Goal: Information Seeking & Learning: Learn about a topic

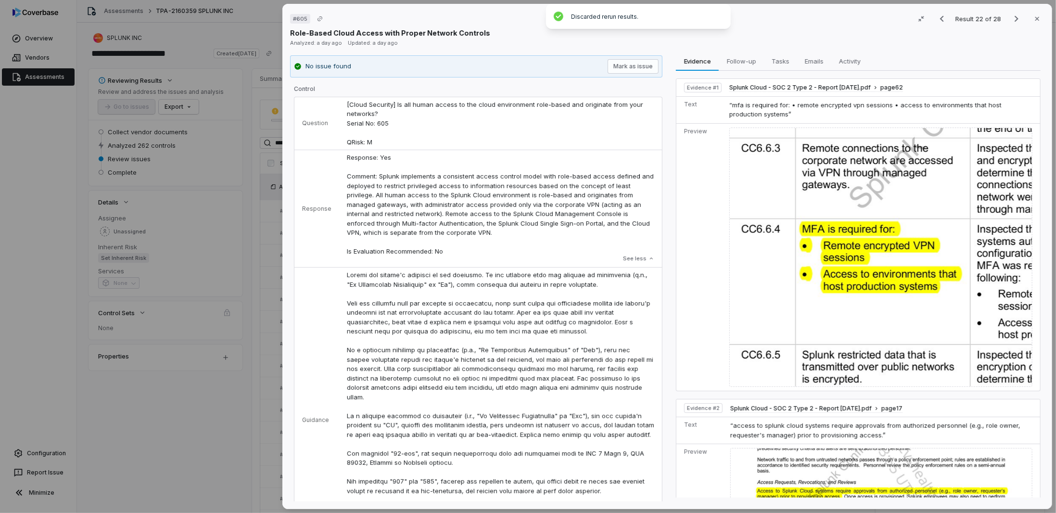
scroll to position [345, 0]
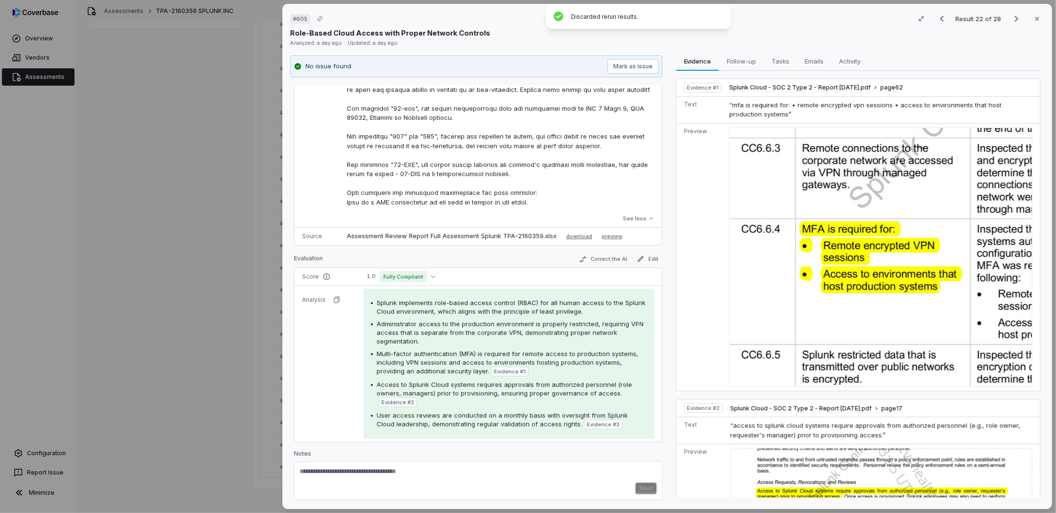
click at [119, 341] on div "# 605 Result 22 of 28 Close Role-Based Cloud Access with Proper Network Control…" at bounding box center [528, 256] width 1056 height 513
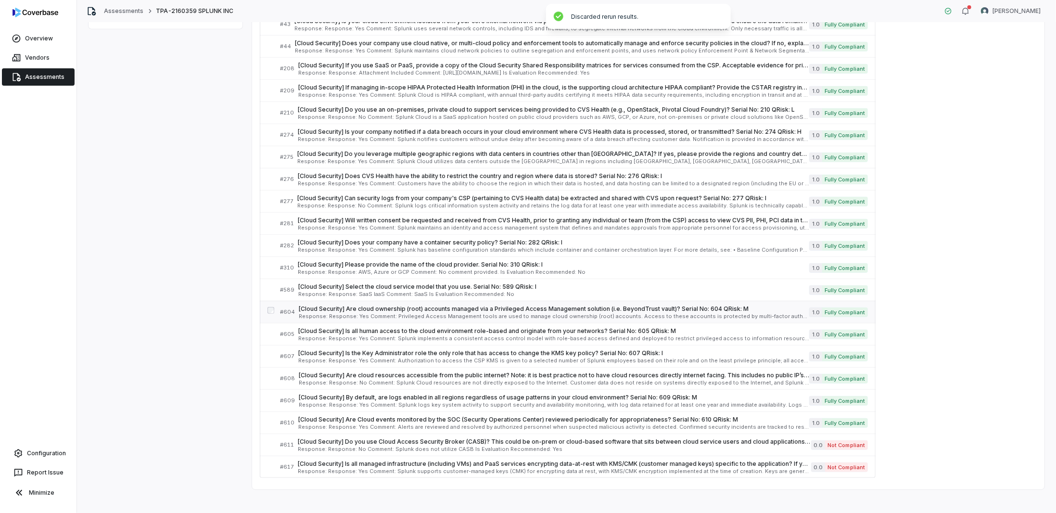
click at [392, 314] on span "Response: Response: Yes Comment: Privileged Access Management tools are used to…" at bounding box center [554, 316] width 510 height 5
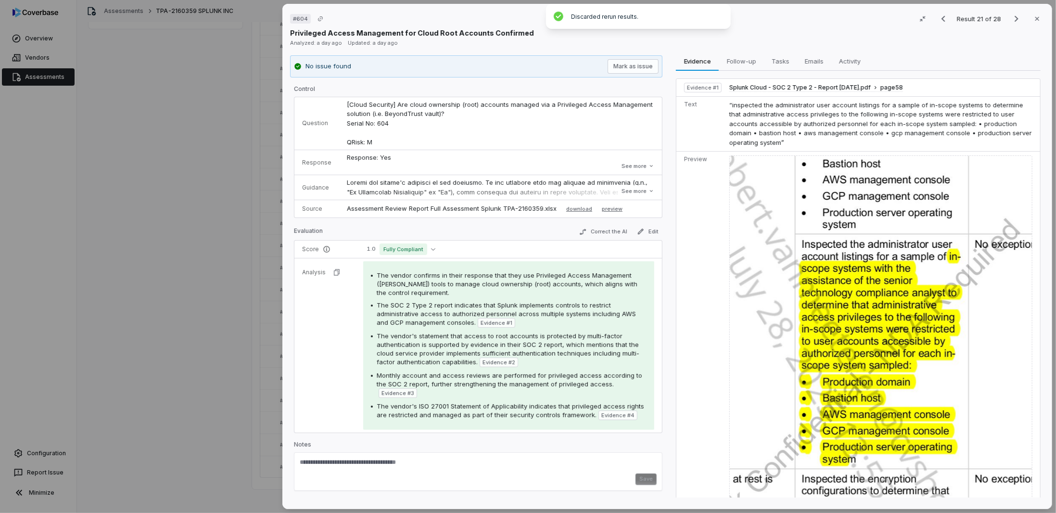
click at [199, 280] on div "# 604 Result 21 of 28 Close Privileged Access Management for Cloud Root Account…" at bounding box center [528, 256] width 1056 height 513
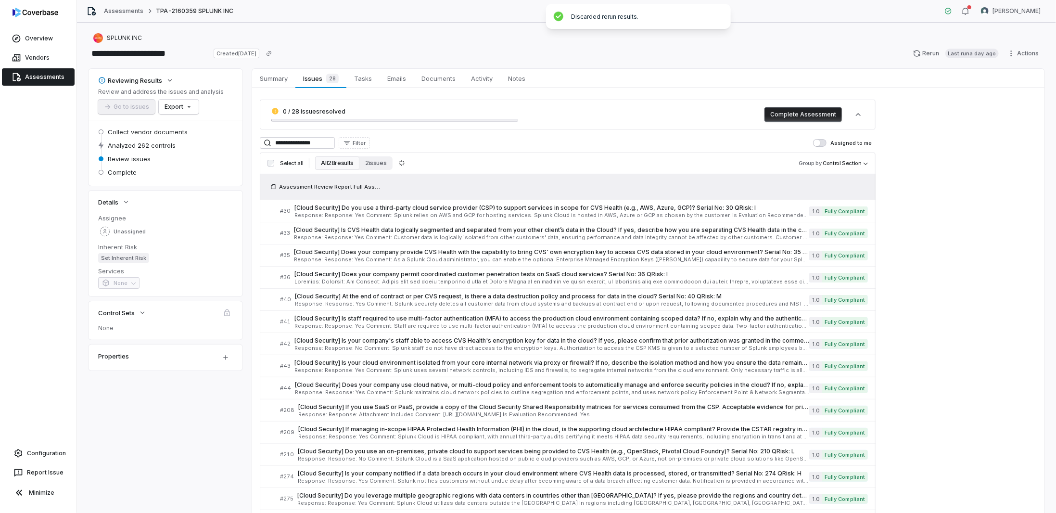
click at [34, 77] on link "Assessments" at bounding box center [38, 76] width 73 height 17
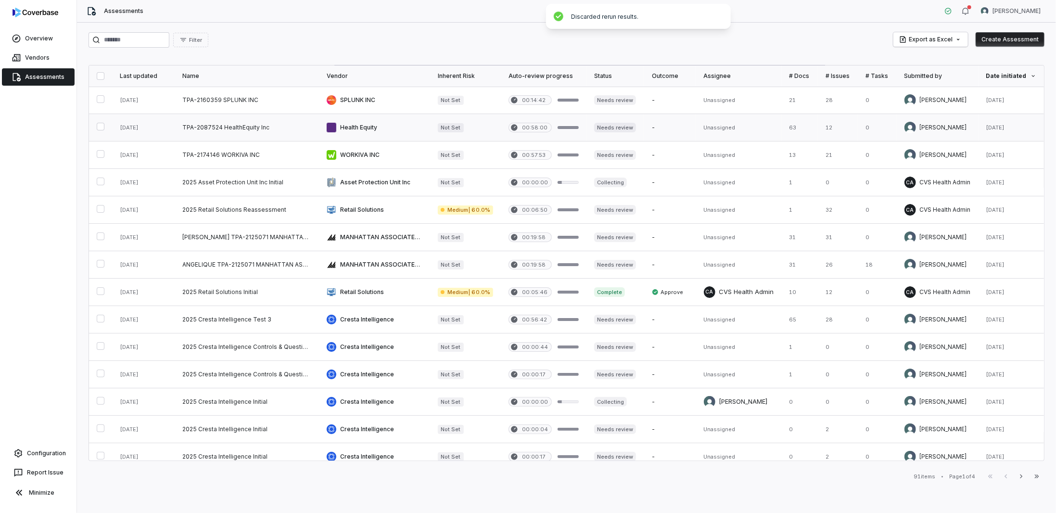
click at [254, 129] on link at bounding box center [247, 127] width 144 height 27
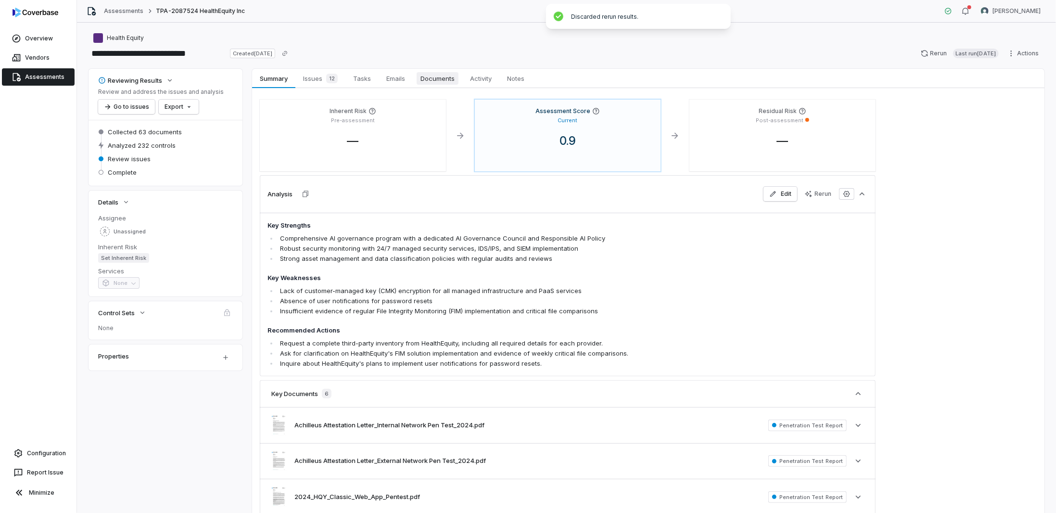
click at [456, 79] on span "Documents" at bounding box center [437, 78] width 42 height 13
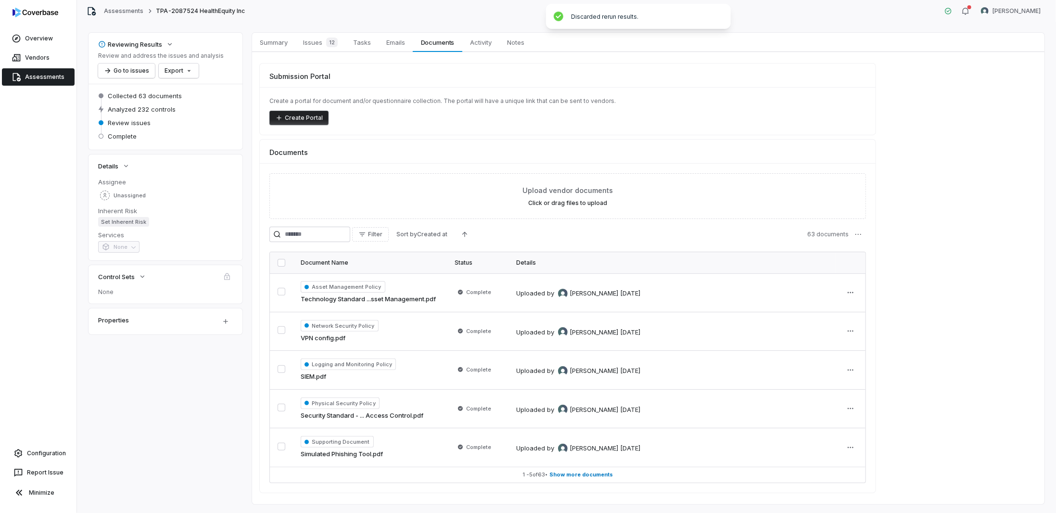
scroll to position [55, 0]
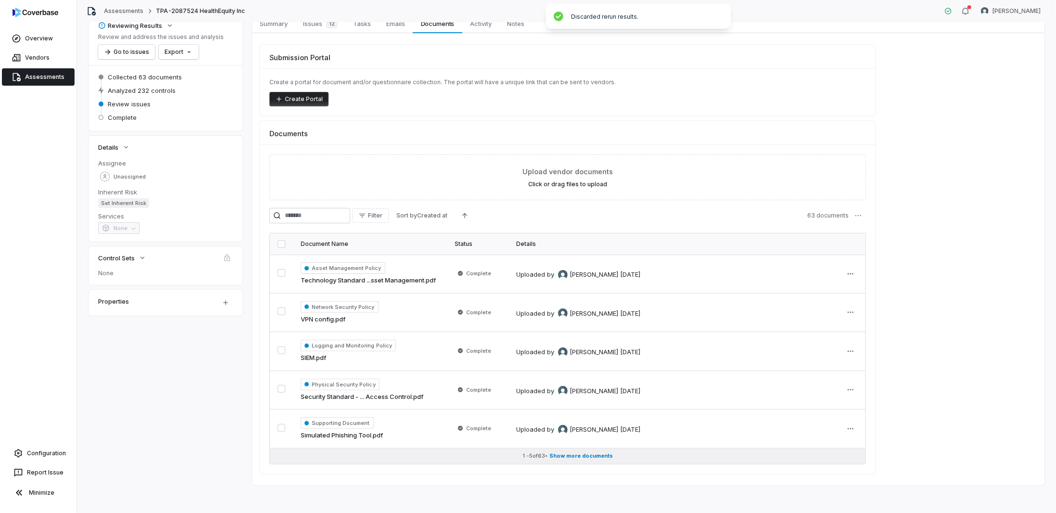
click at [574, 452] on span "Show more documents" at bounding box center [580, 455] width 63 height 7
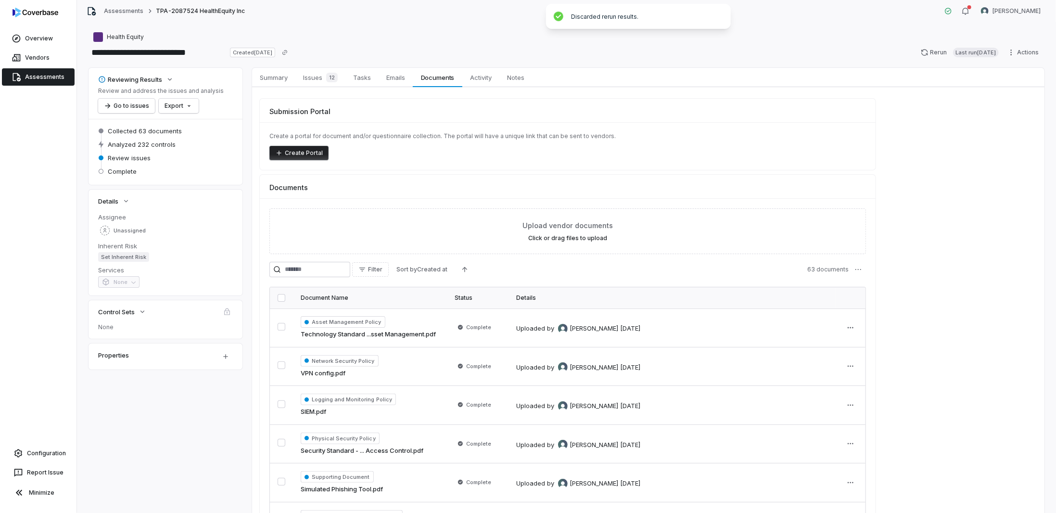
scroll to position [0, 0]
click at [288, 51] on icon "Copy link" at bounding box center [285, 53] width 6 height 6
click at [350, 272] on input "search" at bounding box center [309, 270] width 81 height 15
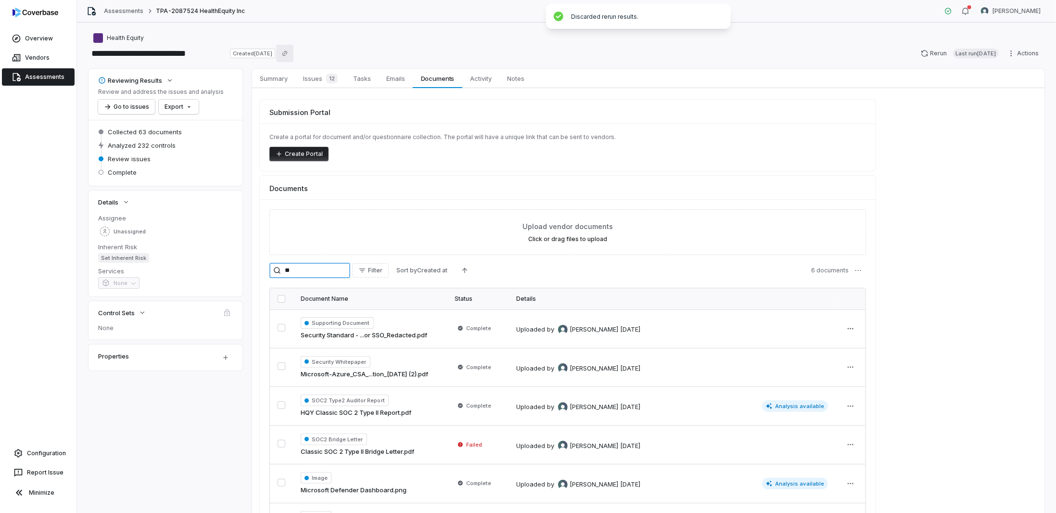
type input "***"
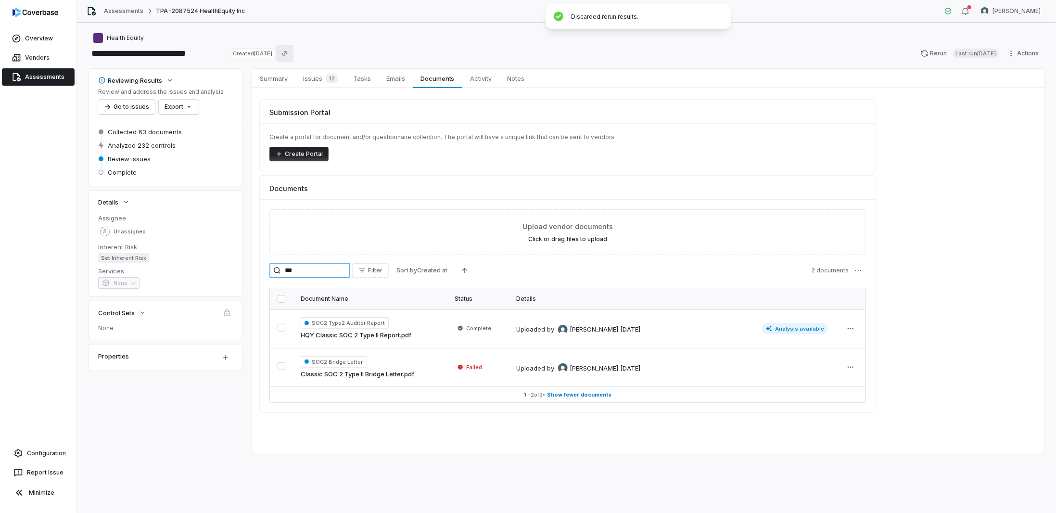
drag, startPoint x: 350, startPoint y: 272, endPoint x: 190, endPoint y: 249, distance: 161.3
click at [192, 250] on div "Reviewing Results Review and address the issues and analysis Go to issues Expor…" at bounding box center [566, 261] width 956 height 385
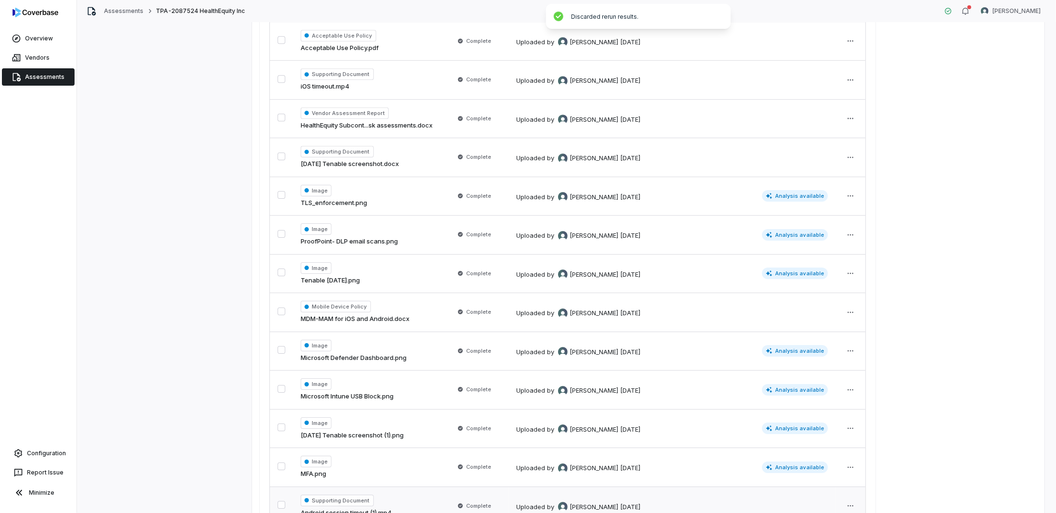
scroll to position [2288, 0]
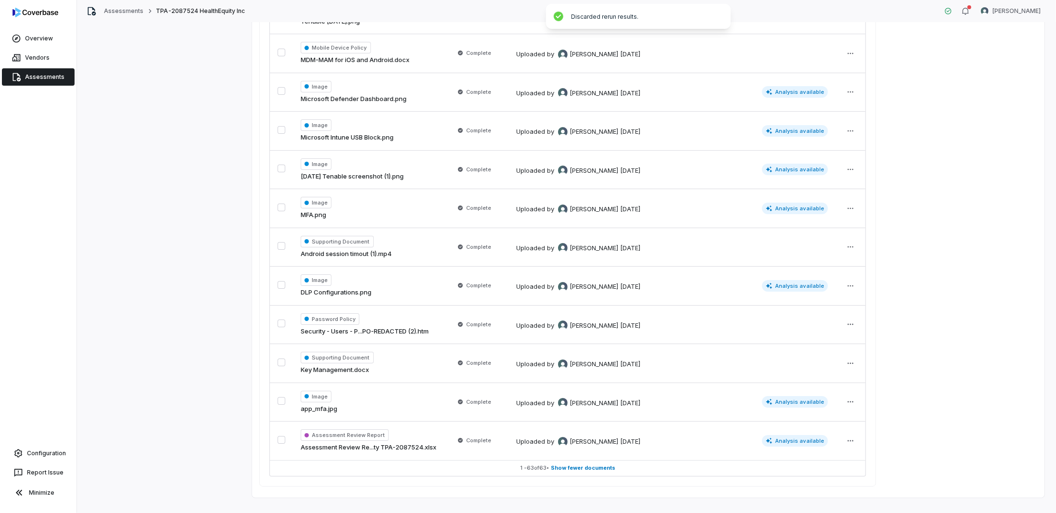
drag, startPoint x: 590, startPoint y: 451, endPoint x: 518, endPoint y: 415, distance: 79.8
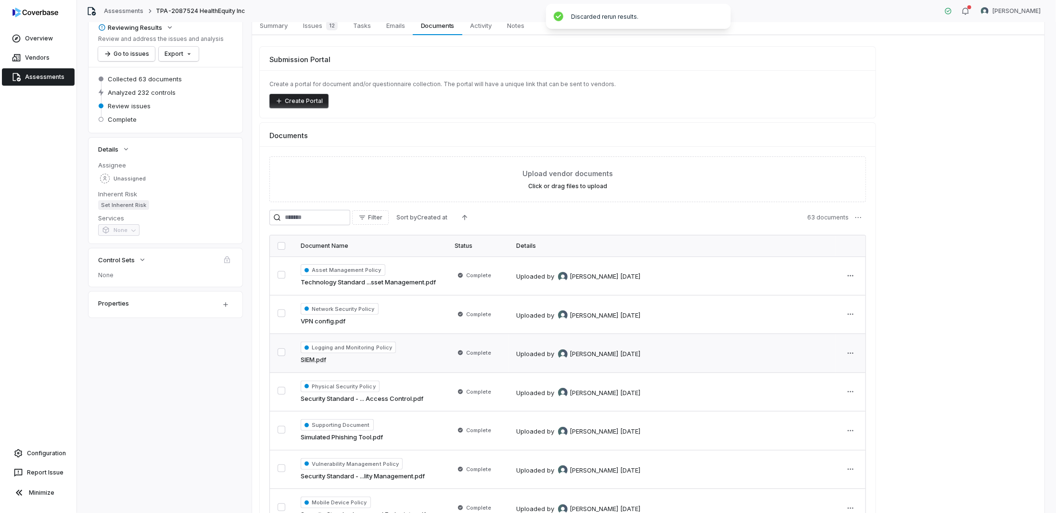
scroll to position [28, 0]
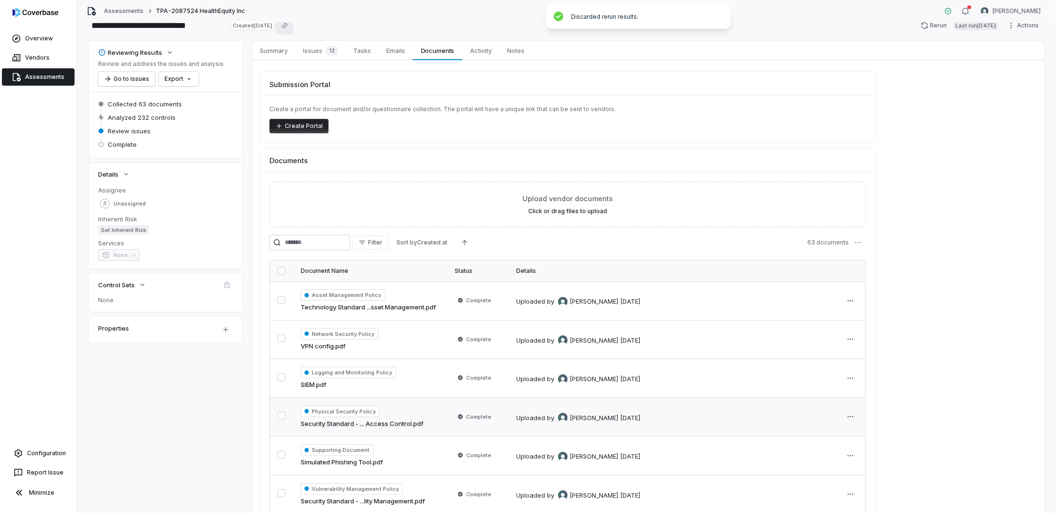
click at [338, 423] on link "Security Standard - ... Access Control.pdf" at bounding box center [362, 424] width 123 height 10
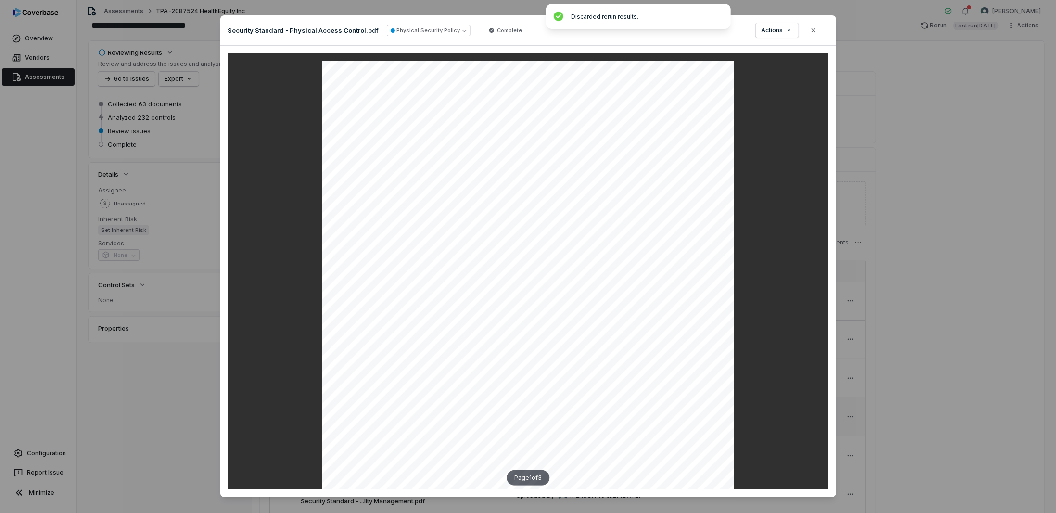
click at [822, 29] on div "Security Standard - Physical Access Control.pdf Physical Security Policy Comple…" at bounding box center [528, 30] width 616 height 30
click at [815, 29] on button "Close" at bounding box center [813, 30] width 20 height 20
click at [812, 29] on icon "button" at bounding box center [813, 30] width 8 height 8
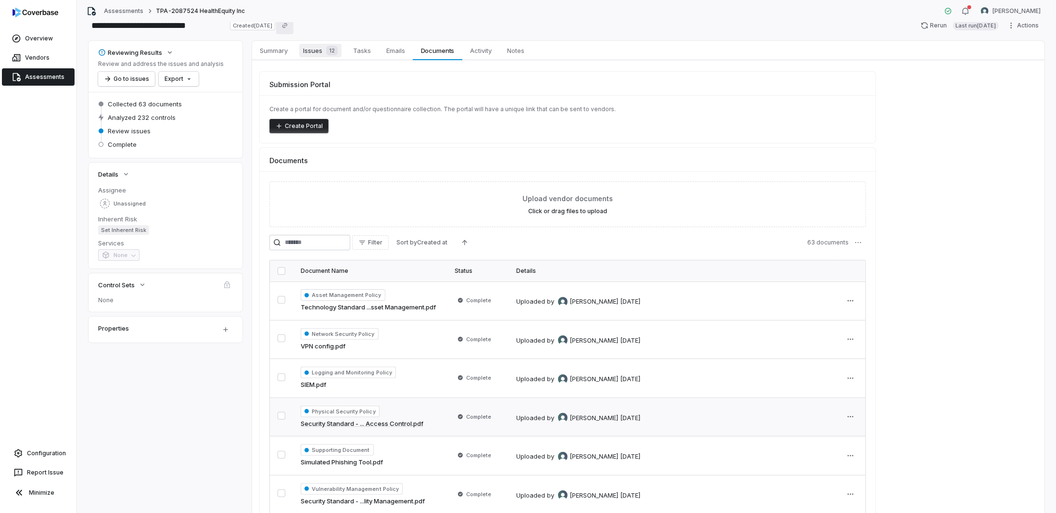
click at [324, 53] on div "12" at bounding box center [329, 51] width 15 height 10
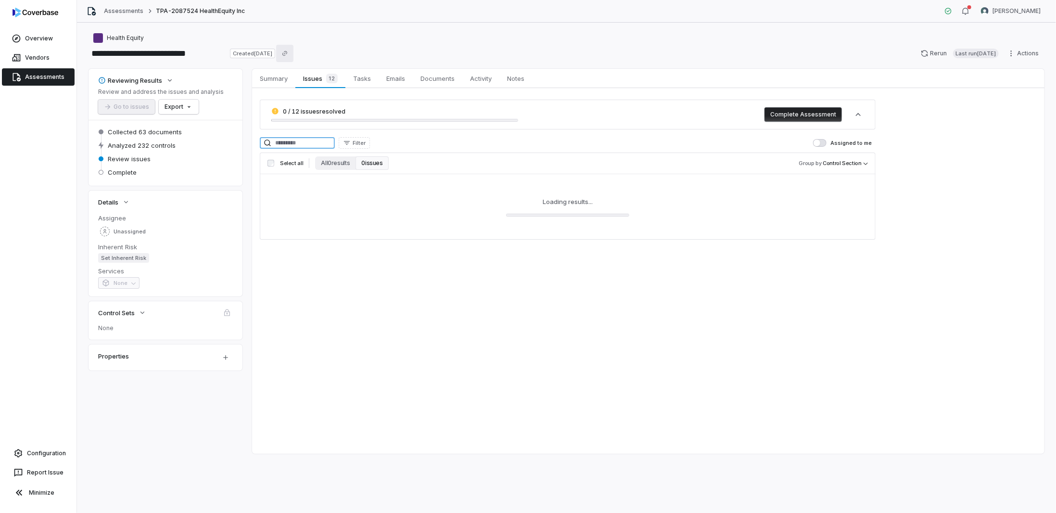
click at [309, 146] on input at bounding box center [297, 143] width 75 height 12
click at [337, 163] on button "All 1 results" at bounding box center [334, 162] width 39 height 13
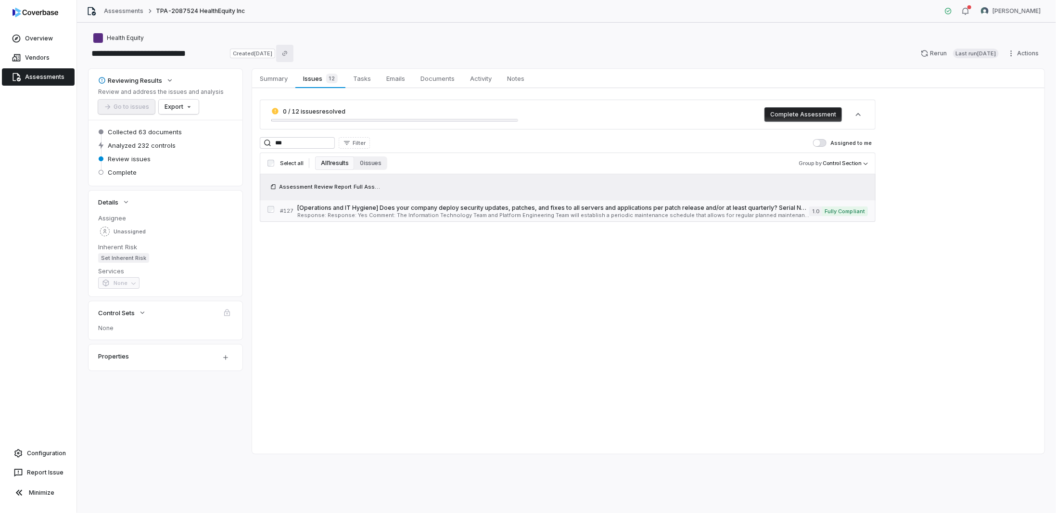
click at [357, 210] on span "[Operations and IT Hygiene] Does your company deploy security updates, patches,…" at bounding box center [553, 208] width 512 height 8
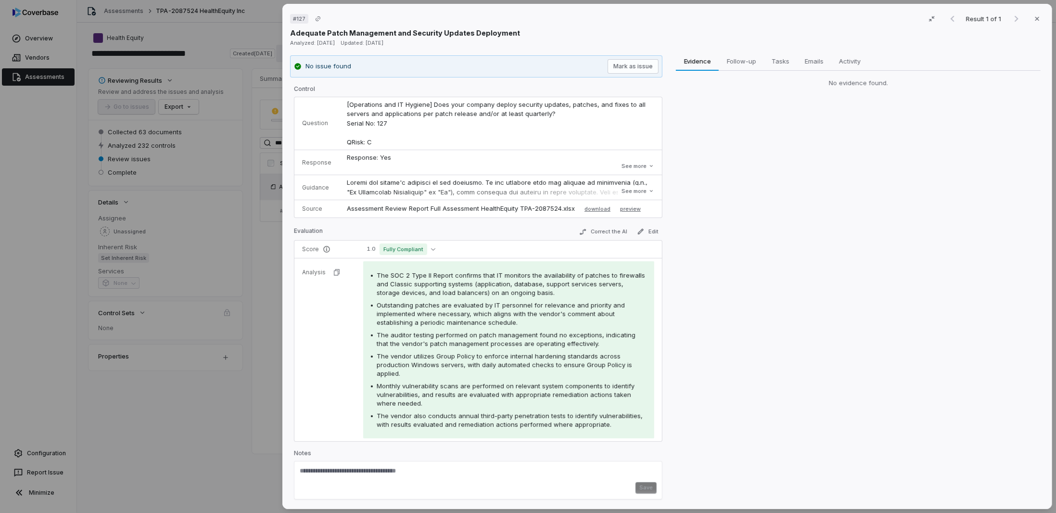
click at [196, 428] on div "# 127 Result 1 of 1 Close Adequate Patch Management and Security Updates Deploy…" at bounding box center [528, 256] width 1056 height 513
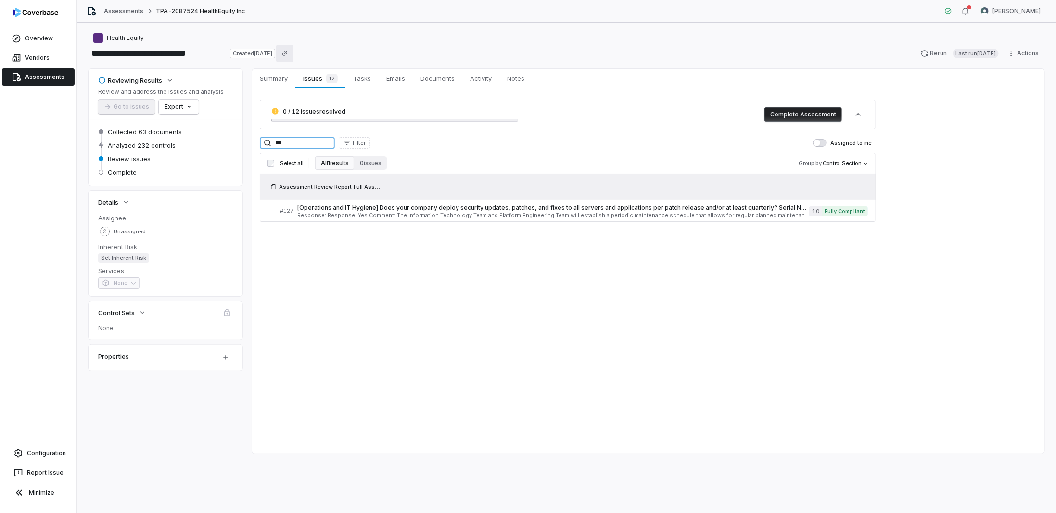
drag, startPoint x: 302, startPoint y: 141, endPoint x: 229, endPoint y: 133, distance: 73.6
click at [235, 135] on div "Reviewing Results Review and address the issues and analysis Go to issues Expor…" at bounding box center [566, 261] width 956 height 385
type input "***"
click at [367, 202] on link "# 152 [Personnel Security] Does your company define and document security roles…" at bounding box center [574, 211] width 588 height 22
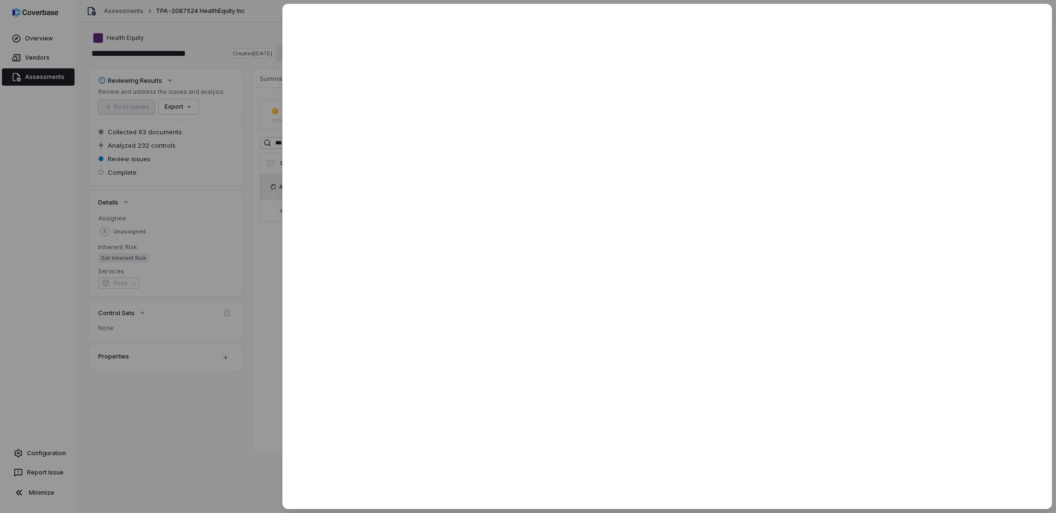
click at [236, 411] on div at bounding box center [528, 256] width 1056 height 513
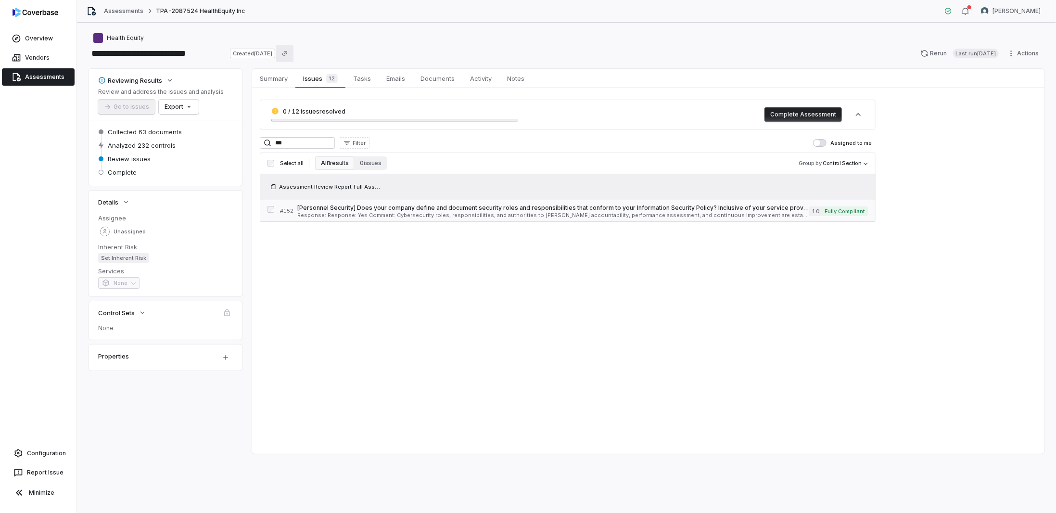
click at [364, 213] on span "Response: Response: Yes Comment: Cybersecurity roles, responsibilities, and aut…" at bounding box center [553, 215] width 512 height 5
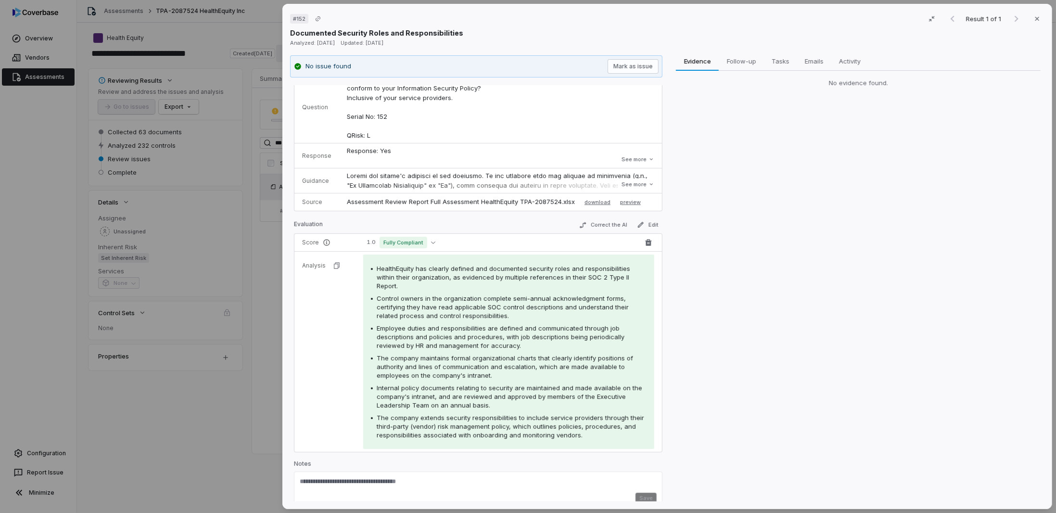
scroll to position [36, 0]
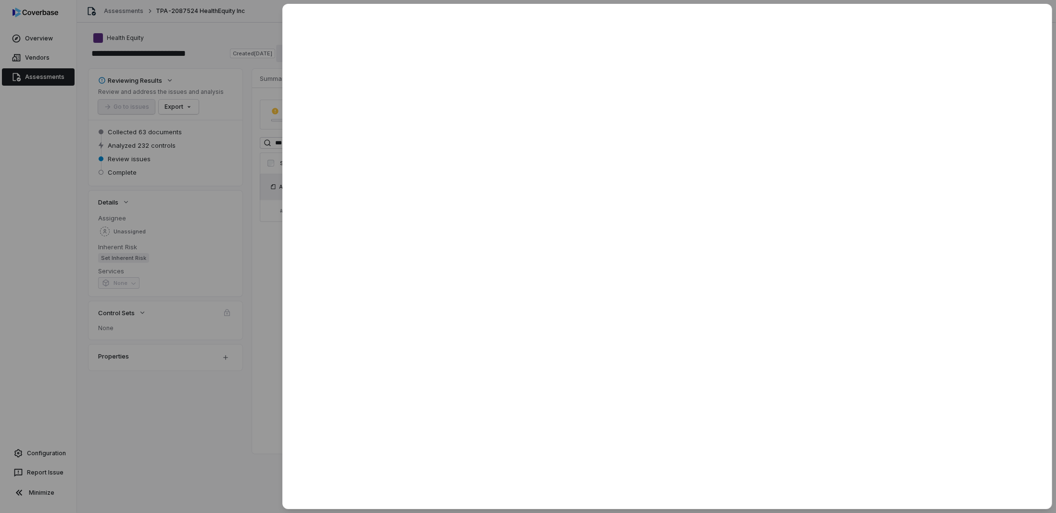
click at [166, 409] on div at bounding box center [528, 256] width 1056 height 513
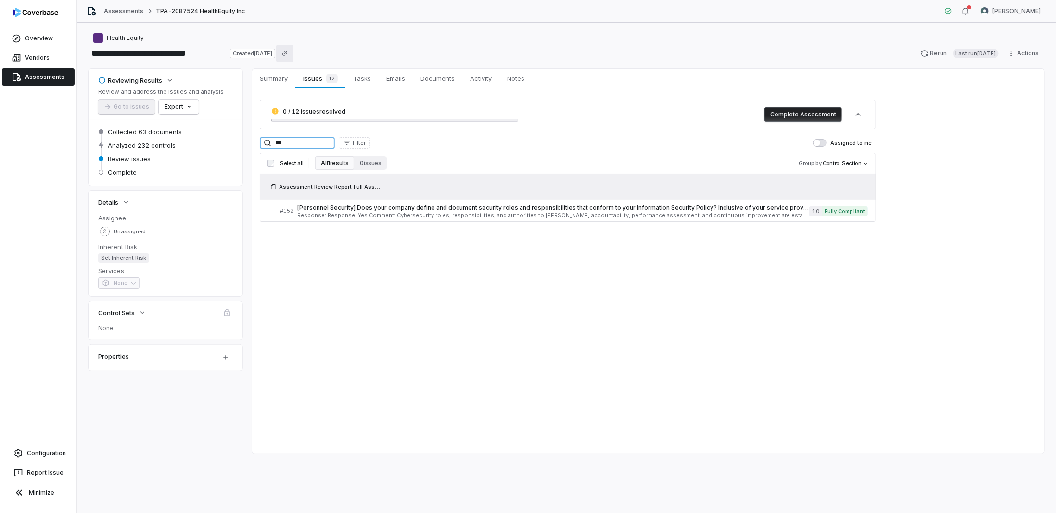
drag, startPoint x: 340, startPoint y: 142, endPoint x: 206, endPoint y: 139, distance: 133.7
click at [206, 139] on div "Reviewing Results Review and address the issues and analysis Go to issues Expor…" at bounding box center [566, 261] width 956 height 385
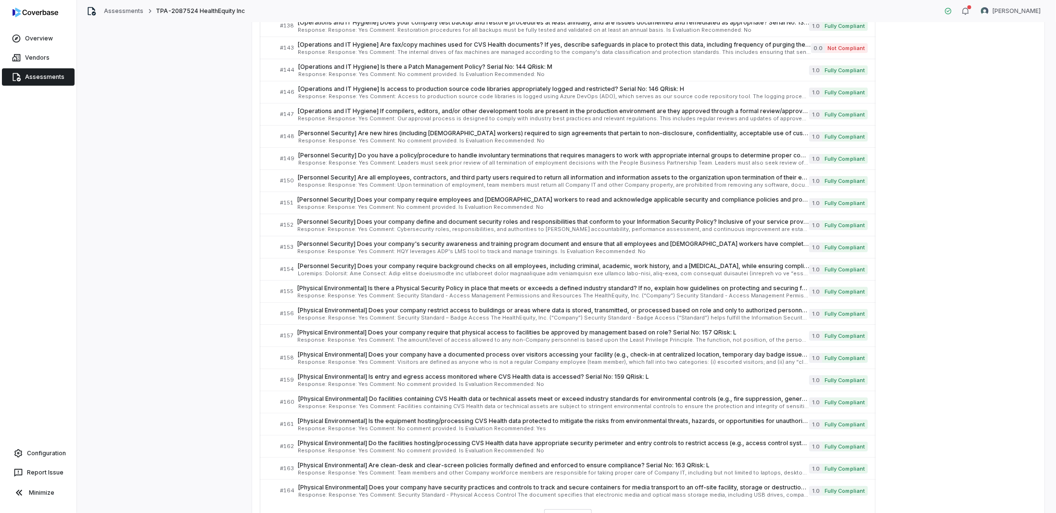
scroll to position [2495, 0]
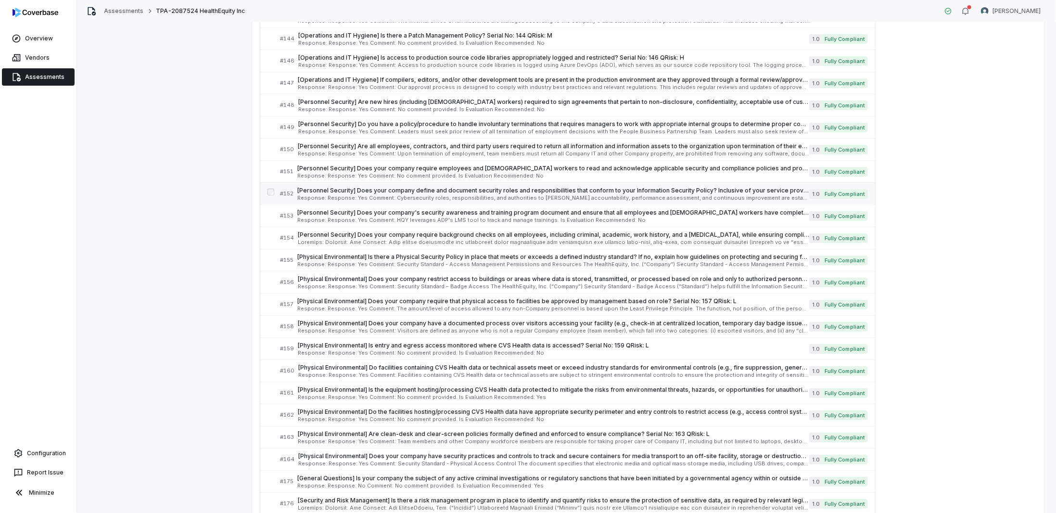
click at [352, 195] on span "Response: Response: Yes Comment: Cybersecurity roles, responsibilities, and aut…" at bounding box center [553, 197] width 512 height 5
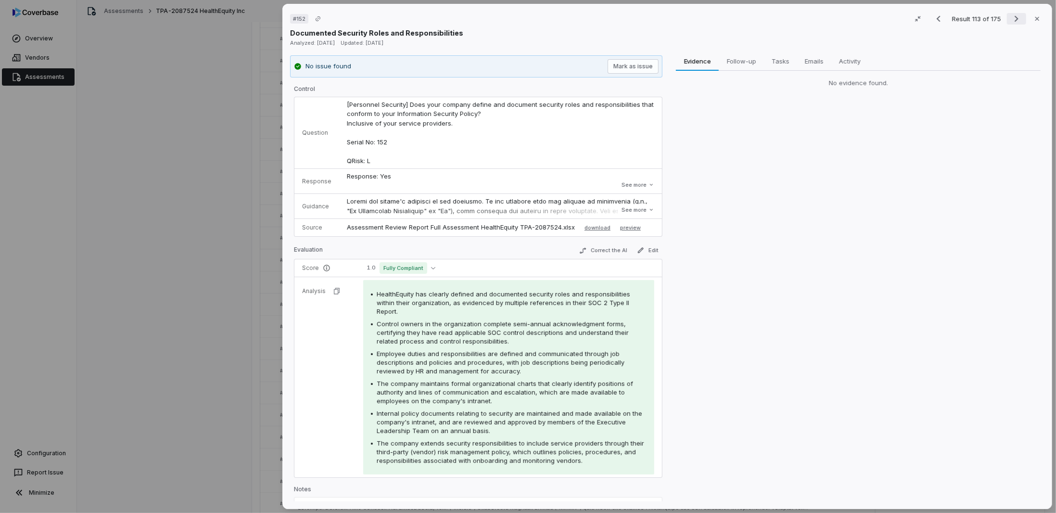
click at [1010, 18] on icon "Next result" at bounding box center [1016, 19] width 12 height 12
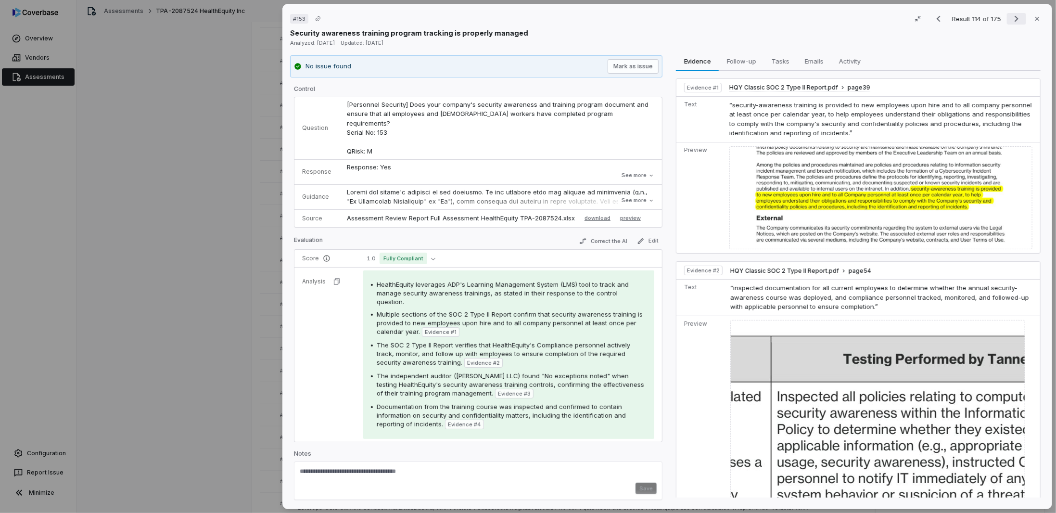
click at [1010, 18] on icon "Next result" at bounding box center [1016, 19] width 12 height 12
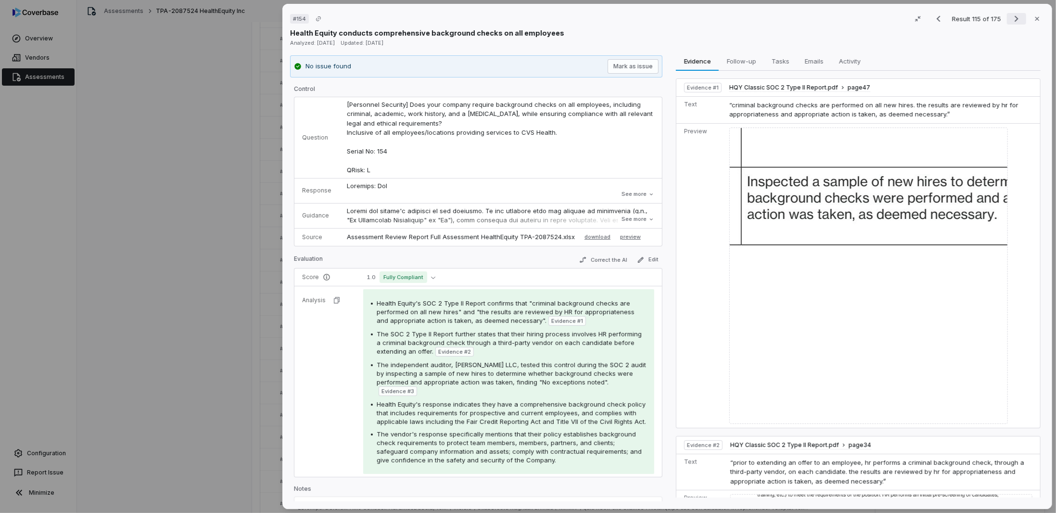
click at [1010, 18] on icon "Next result" at bounding box center [1016, 19] width 12 height 12
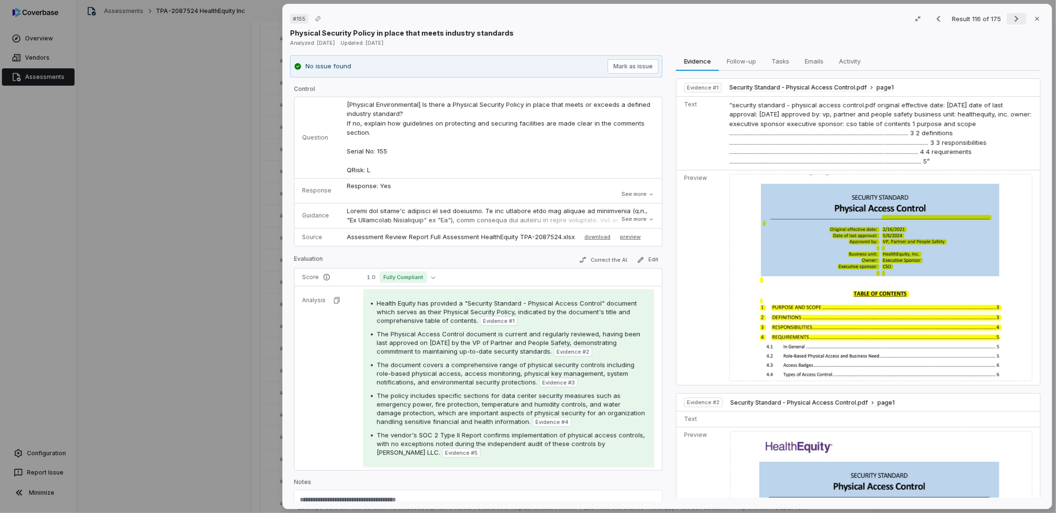
click at [1010, 18] on icon "Next result" at bounding box center [1016, 19] width 12 height 12
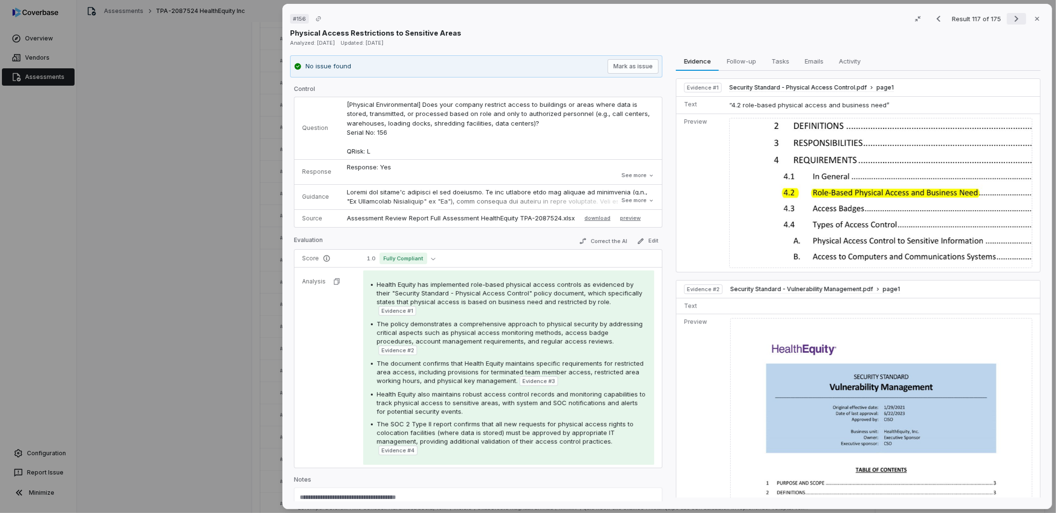
click at [1010, 18] on icon "Next result" at bounding box center [1016, 19] width 12 height 12
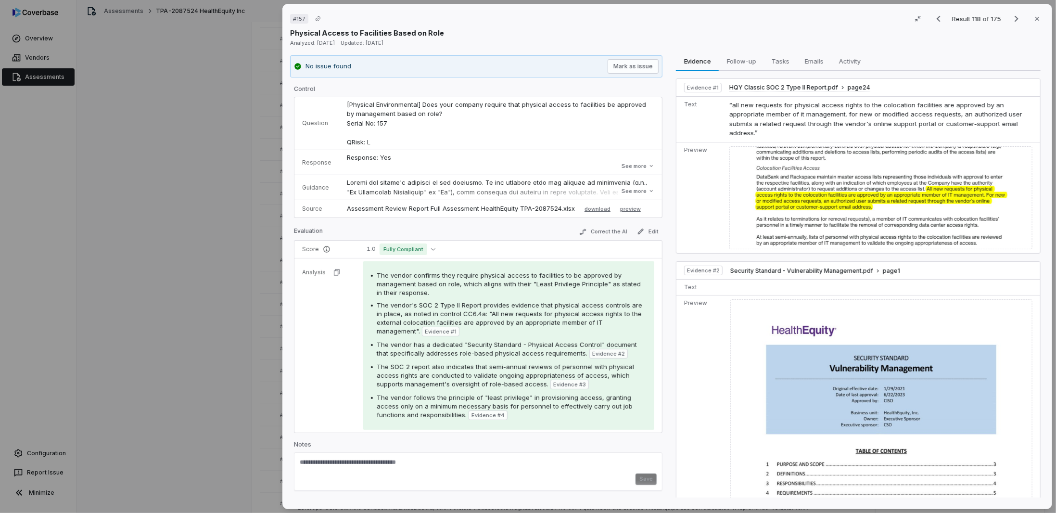
click at [238, 282] on div "# 157 Result 118 of 175 Close Physical Access to Facilities Based on Role Analy…" at bounding box center [528, 256] width 1056 height 513
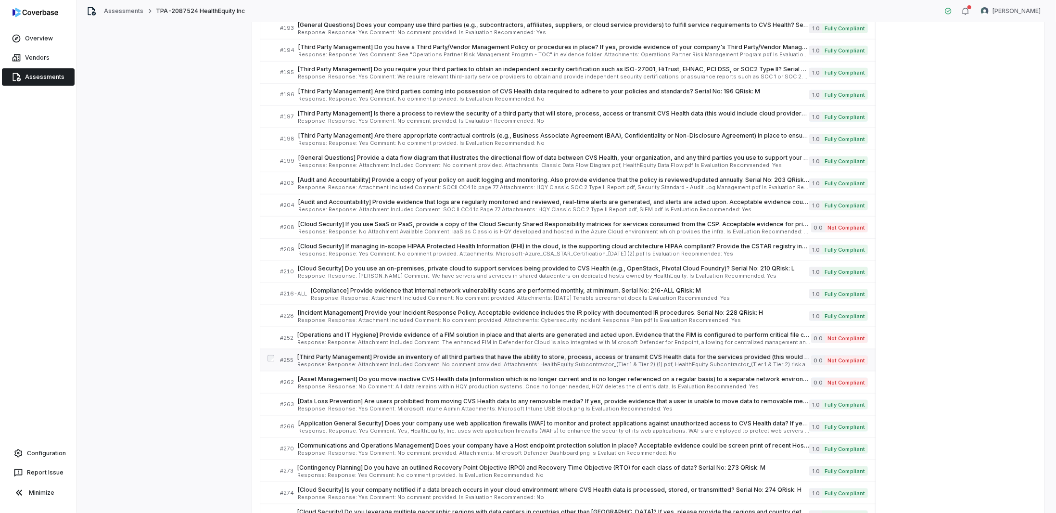
scroll to position [3312, 0]
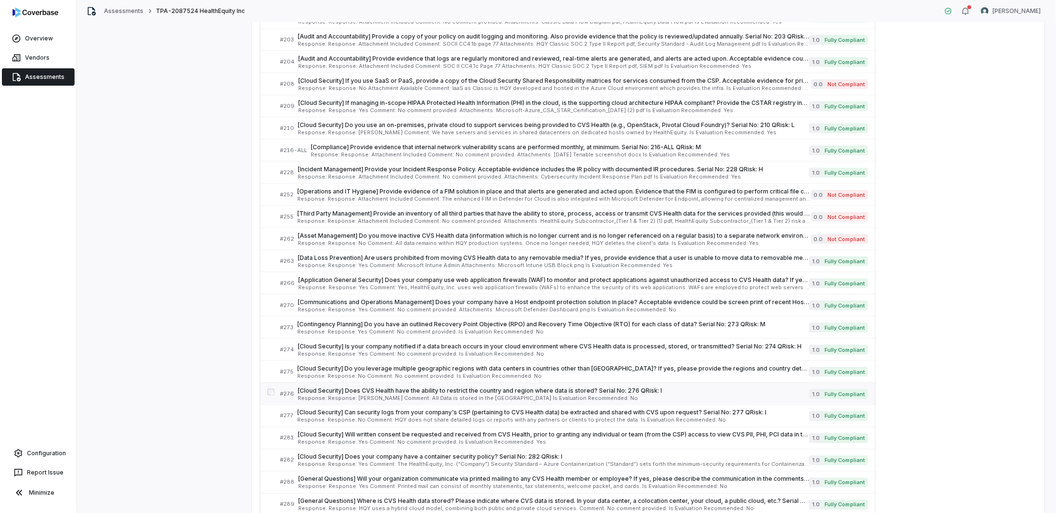
click at [419, 387] on span "[Cloud Security] Does CVS Health have the ability to restrict the country and r…" at bounding box center [553, 391] width 511 height 8
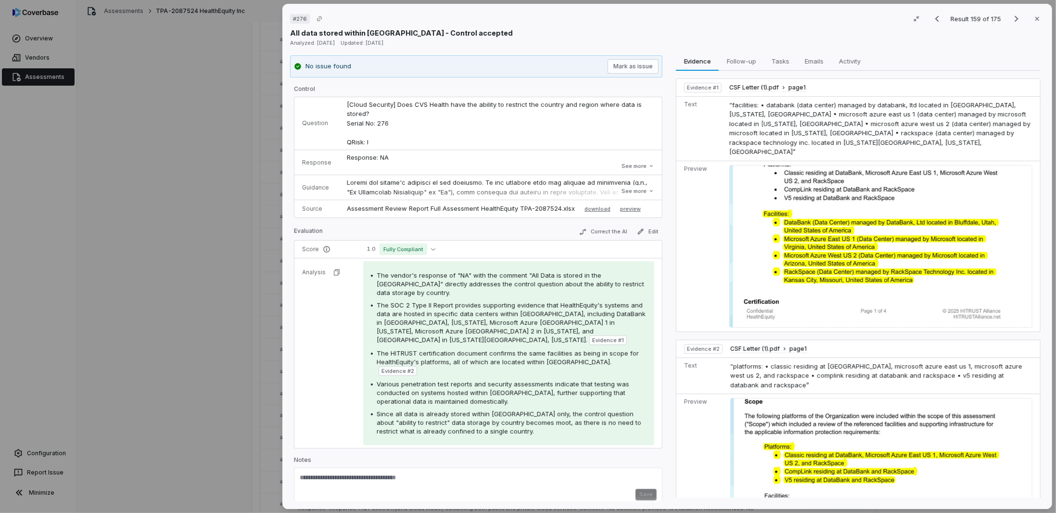
click at [237, 348] on div "# 276 Result 159 of 175 Close All data stored within [GEOGRAPHIC_DATA] - Contro…" at bounding box center [528, 256] width 1056 height 513
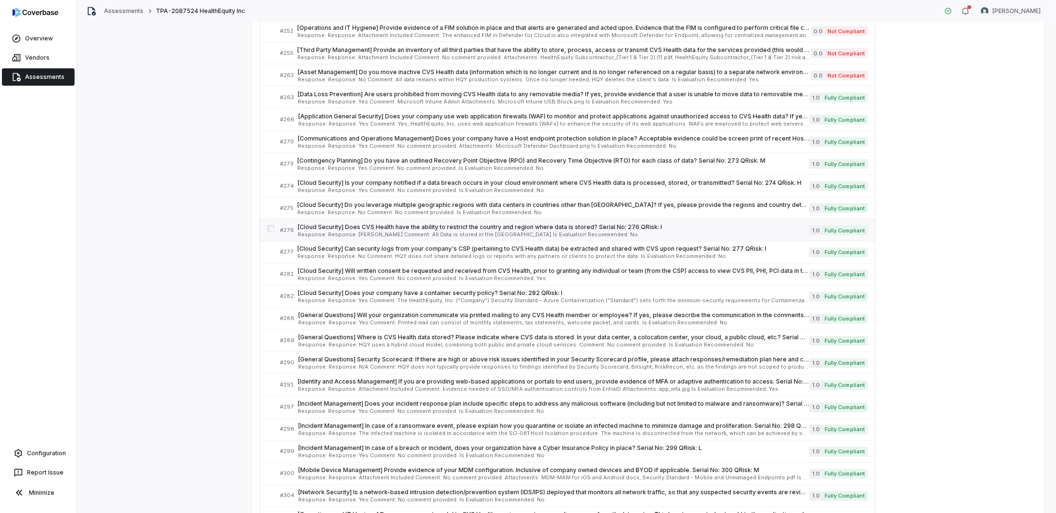
scroll to position [3553, 0]
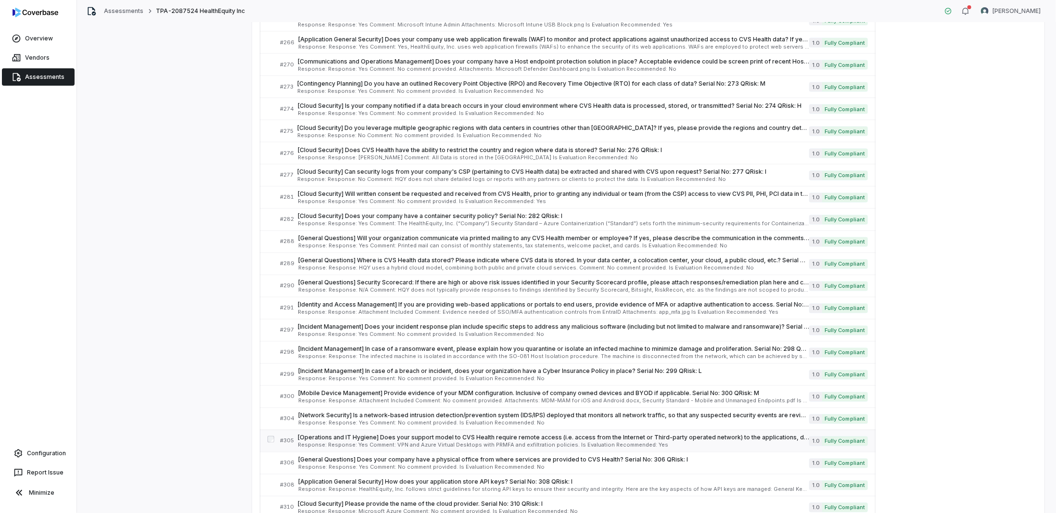
click at [420, 442] on span "Response: Response: Yes Comment: VPN and Azure Virtual Desktops with PRMFA and …" at bounding box center [553, 444] width 511 height 5
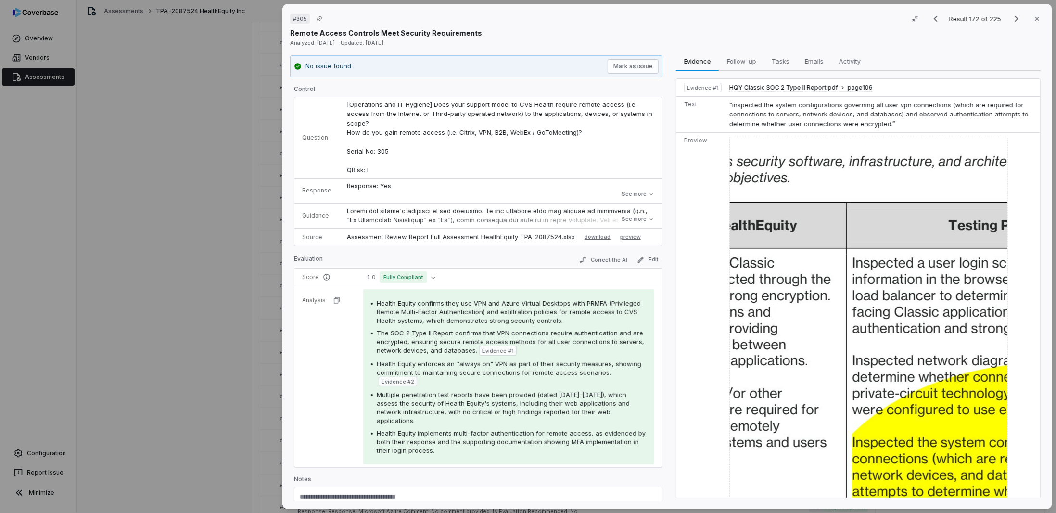
click at [214, 359] on div "# 305 Result 172 of 225 Close Remote Access Controls Meet Security Requirements…" at bounding box center [528, 256] width 1056 height 513
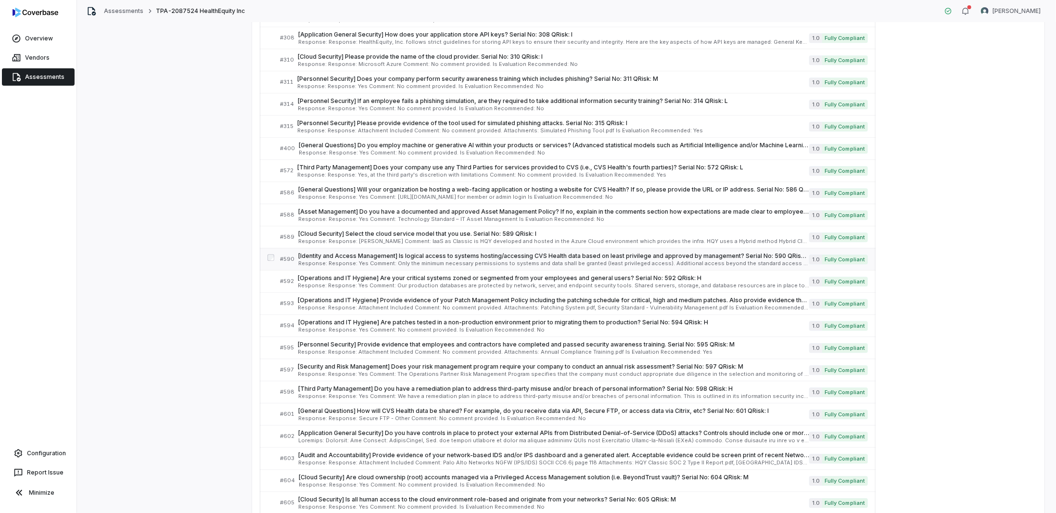
scroll to position [4082, 0]
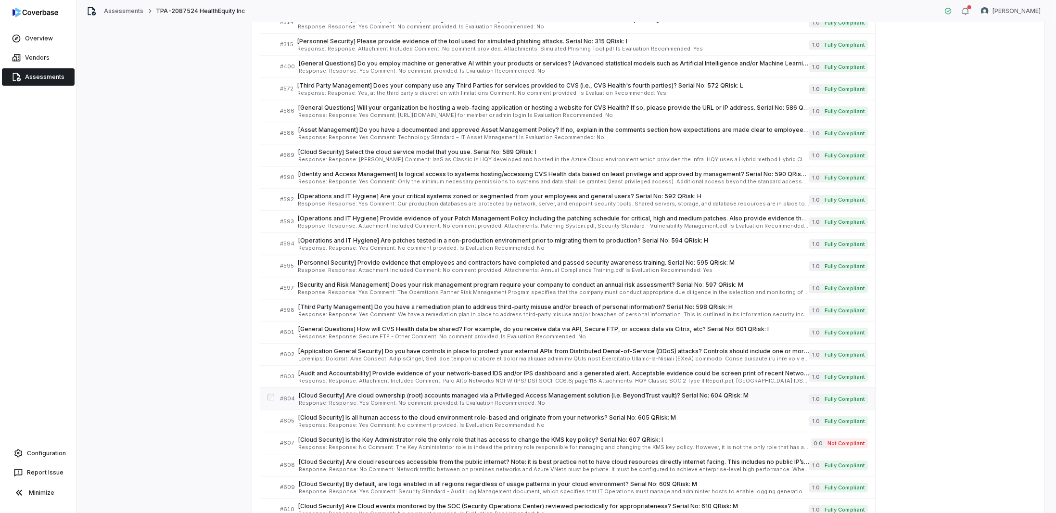
click at [483, 388] on link "# 604 [Cloud Security] Are cloud ownership (root) accounts managed via a Privil…" at bounding box center [574, 399] width 588 height 22
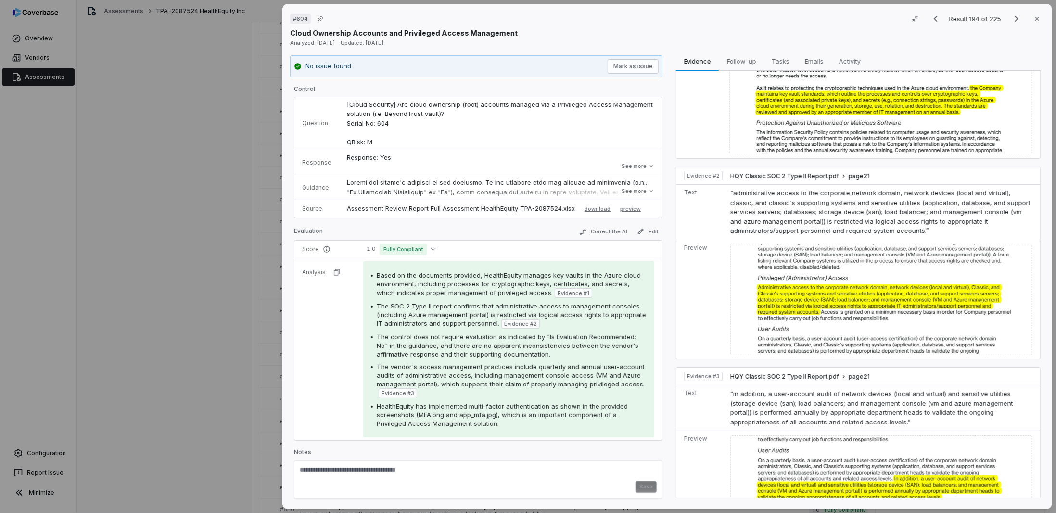
scroll to position [147, 0]
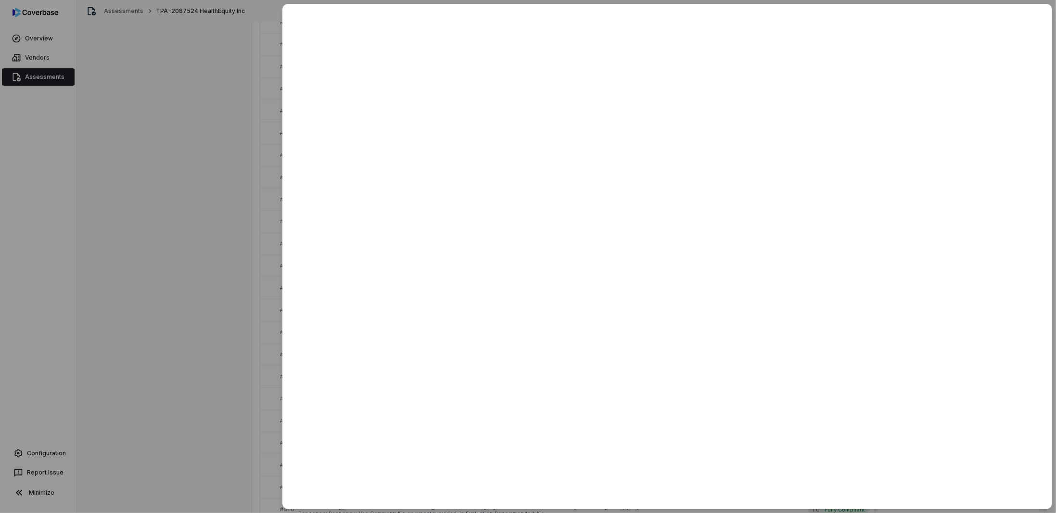
click at [185, 254] on div at bounding box center [528, 256] width 1056 height 513
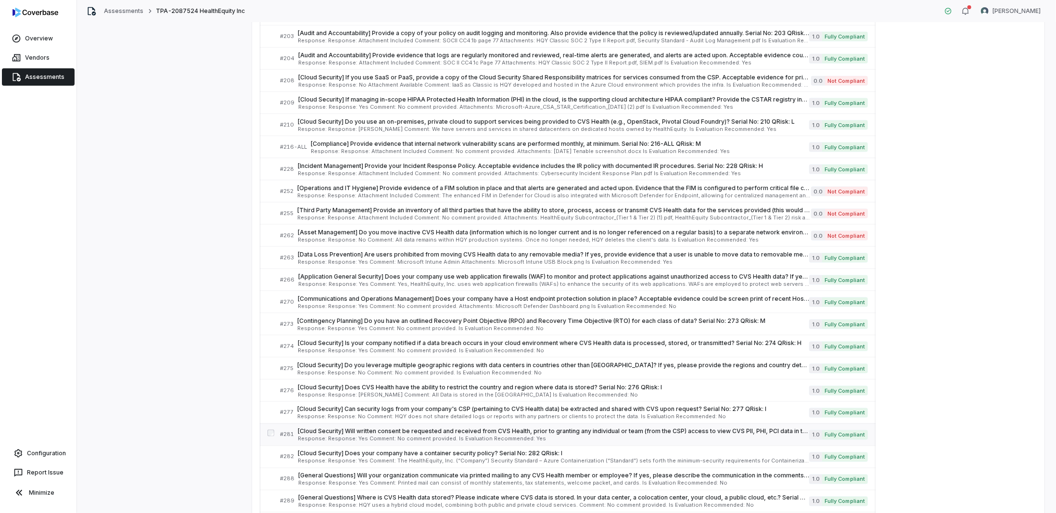
scroll to position [3216, 0]
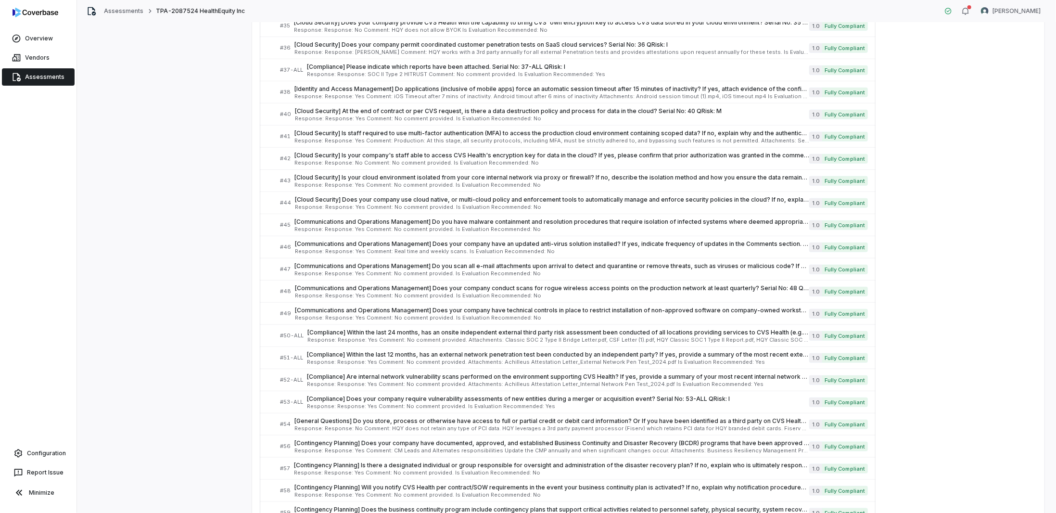
drag, startPoint x: 212, startPoint y: 252, endPoint x: 172, endPoint y: 10, distance: 244.8
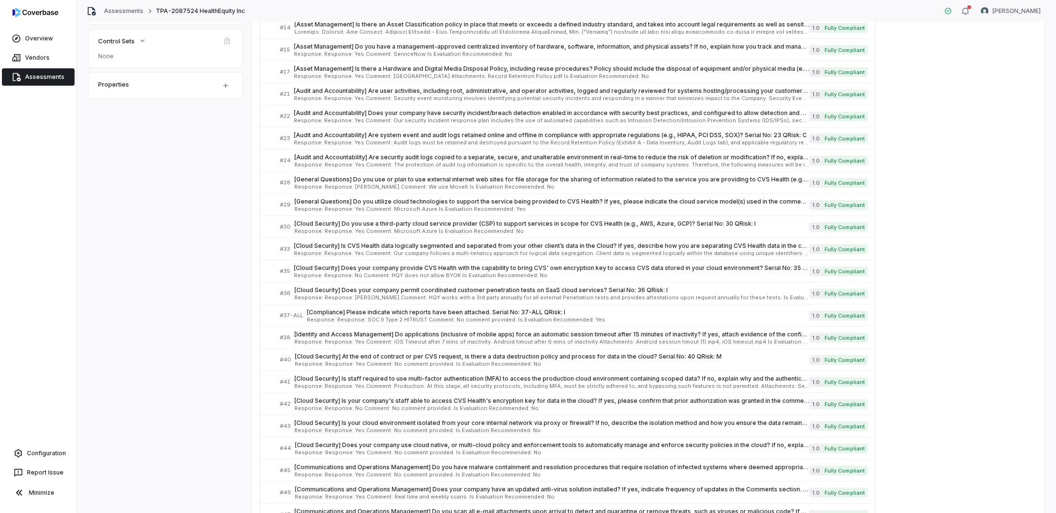
scroll to position [0, 0]
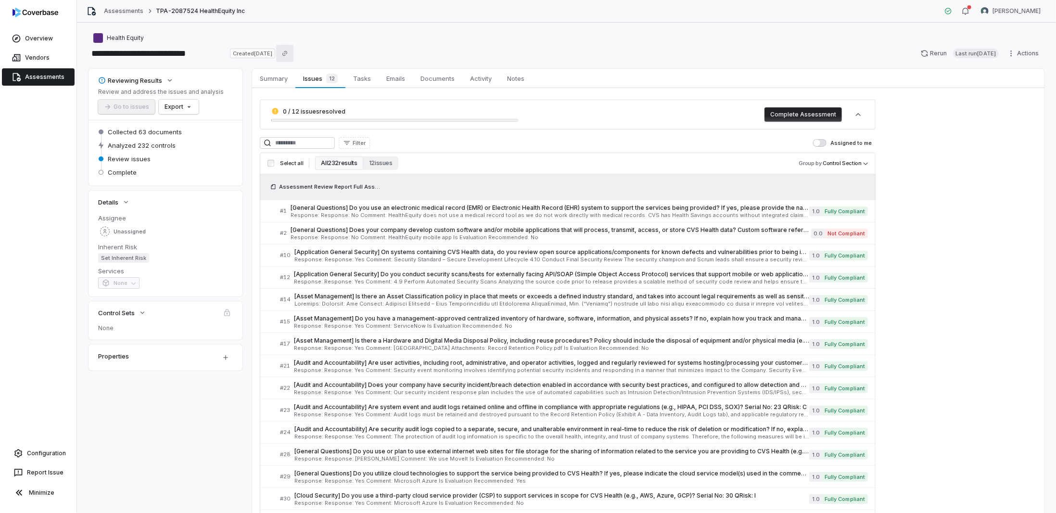
drag, startPoint x: 239, startPoint y: 156, endPoint x: 338, endPoint y: 151, distance: 98.7
click at [327, 138] on input at bounding box center [297, 143] width 75 height 12
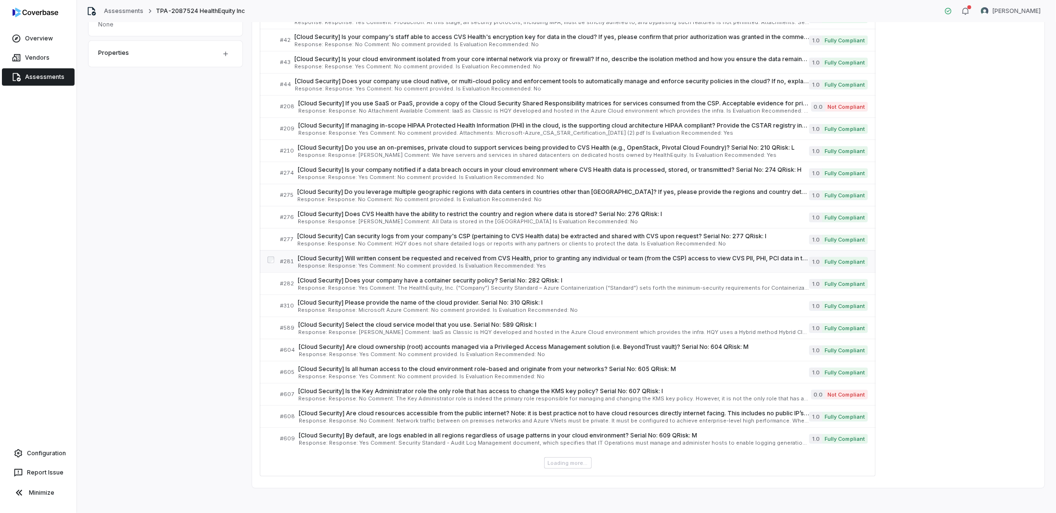
scroll to position [337, 0]
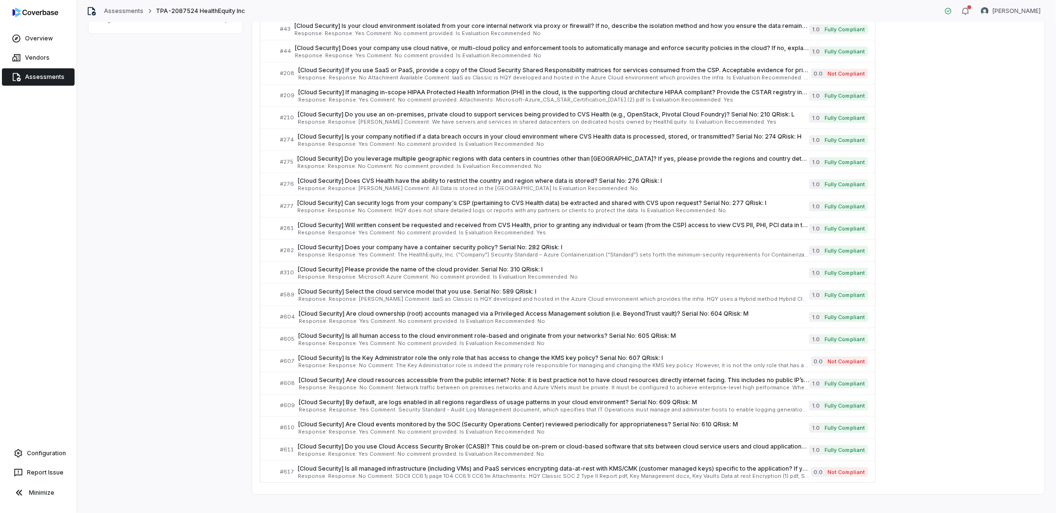
type input "**********"
click at [453, 265] on span "[Cloud Security] Please provide the name of the cloud provider. Serial No: 310 …" at bounding box center [553, 269] width 511 height 8
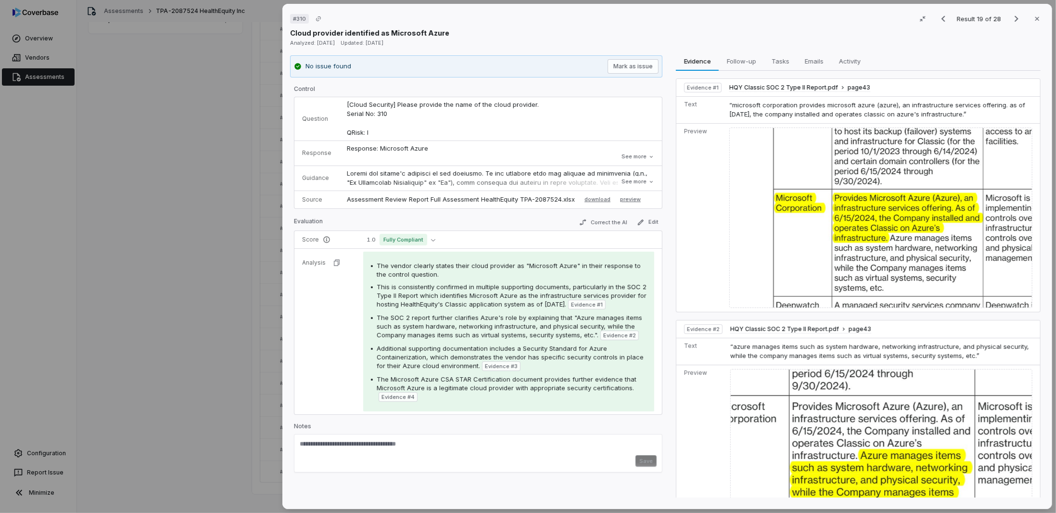
click at [170, 311] on div "# 310 Result 19 of 28 Close Cloud provider identified as Microsoft Azure Analyz…" at bounding box center [528, 256] width 1056 height 513
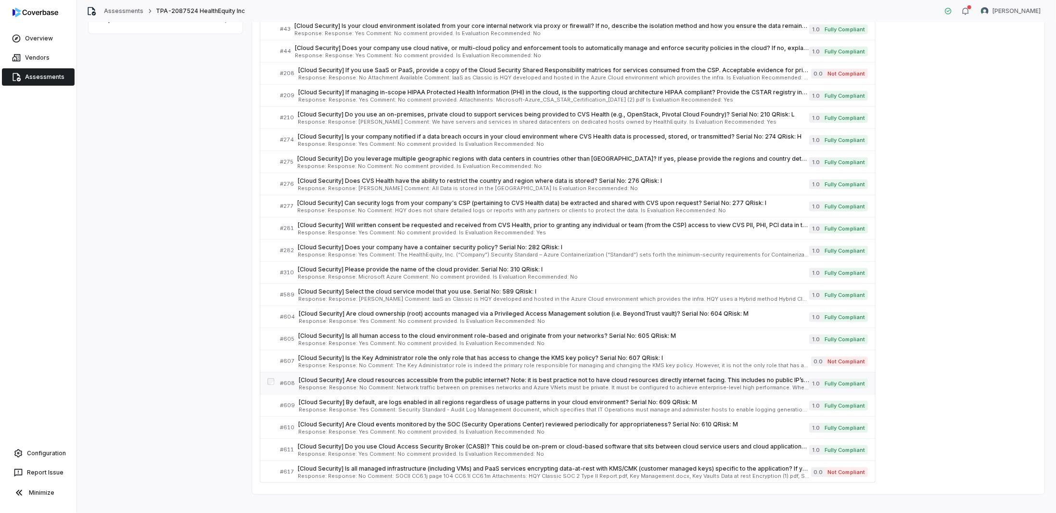
click at [326, 386] on link "# 608 [Cloud Security] Are cloud resources accessible from the public internet?…" at bounding box center [574, 383] width 588 height 22
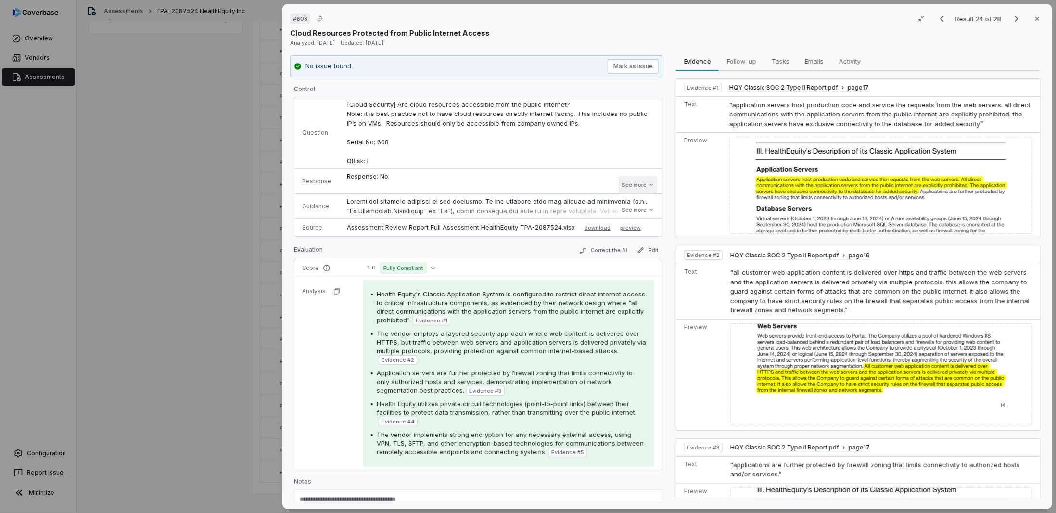
click at [625, 189] on button "See more" at bounding box center [637, 184] width 38 height 17
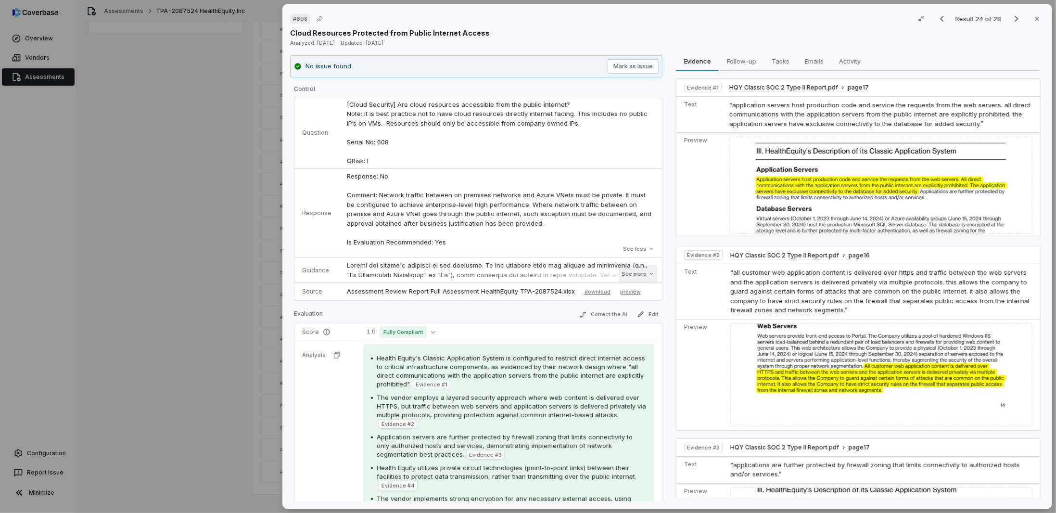
click at [620, 273] on button "See more" at bounding box center [637, 273] width 38 height 17
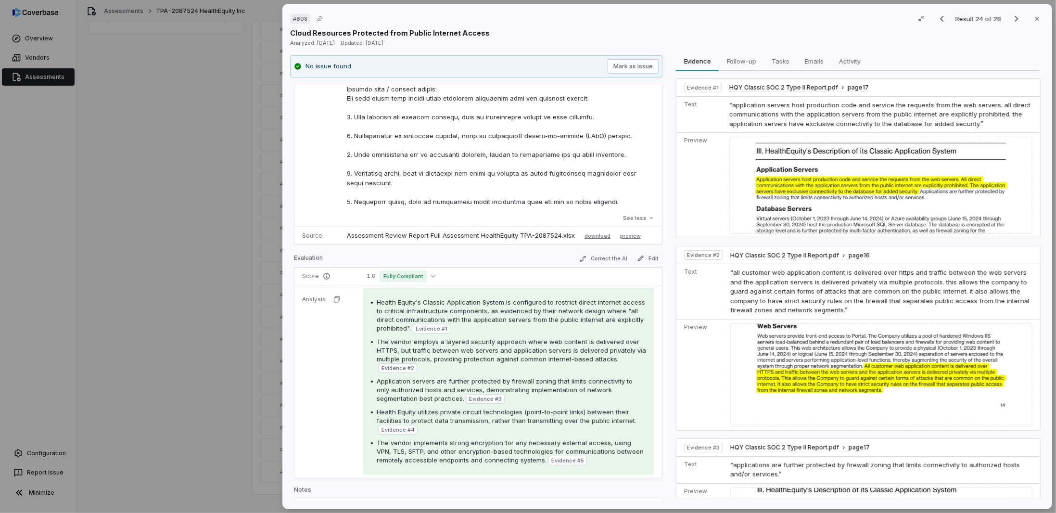
scroll to position [436, 0]
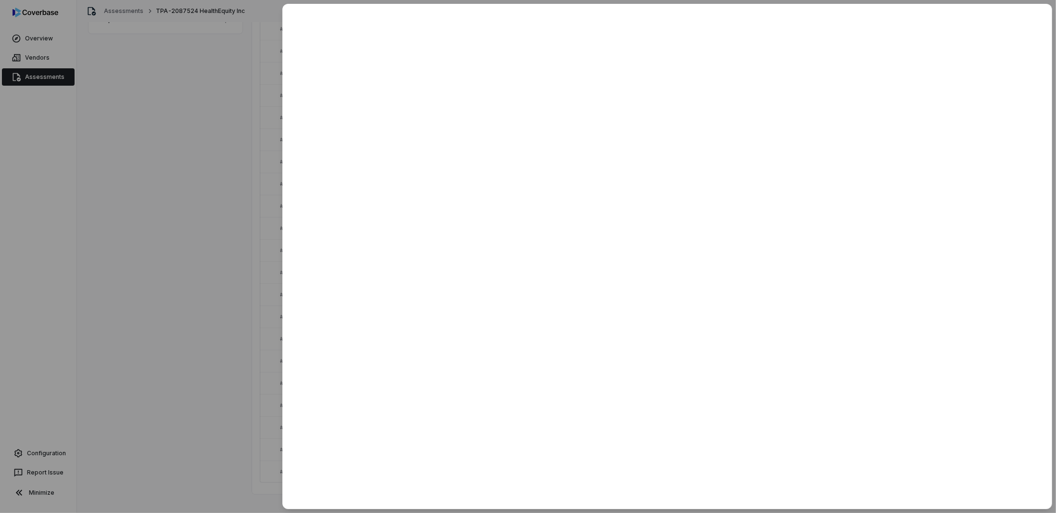
click at [246, 336] on div at bounding box center [528, 256] width 1056 height 513
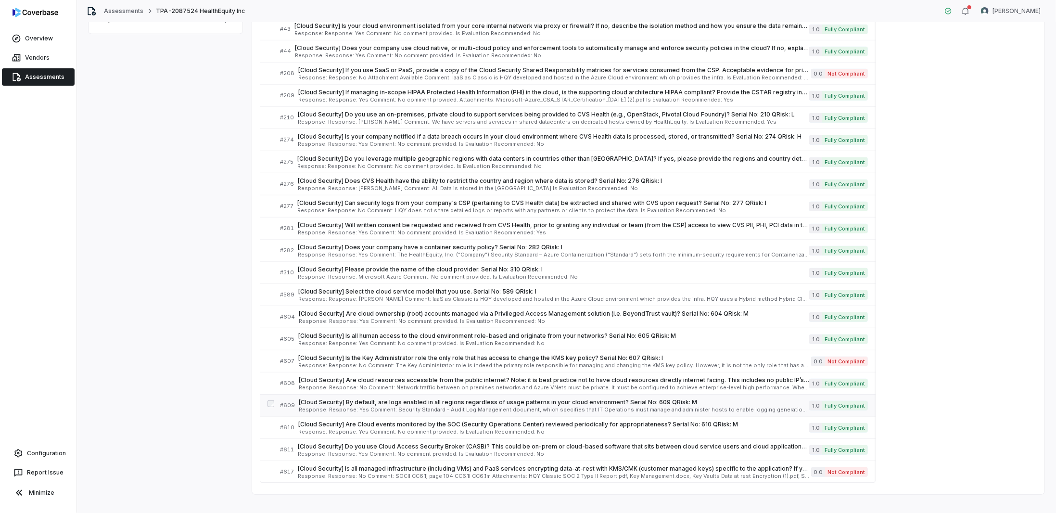
click at [354, 400] on span "[Cloud Security] By default, are logs enabled in all regions regardless of usag…" at bounding box center [554, 402] width 510 height 8
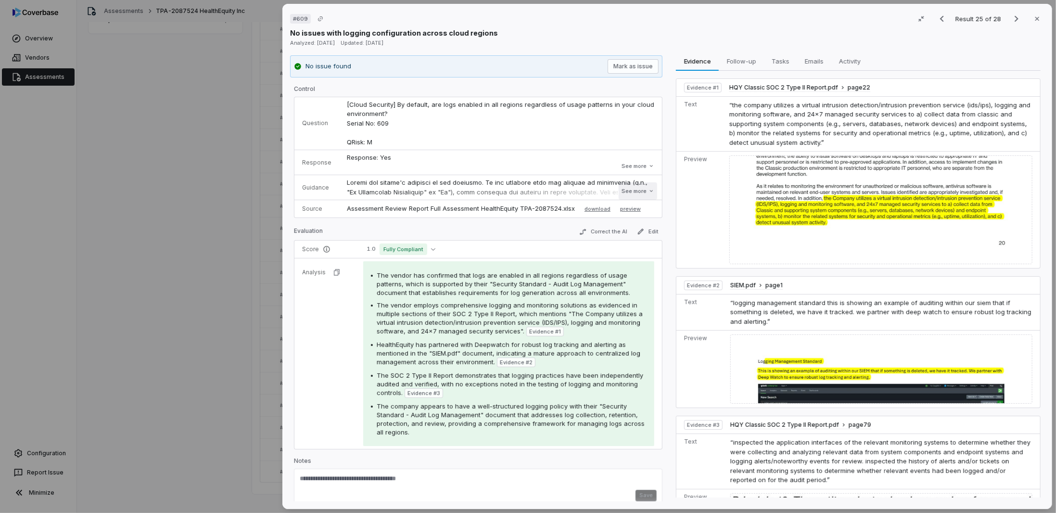
click at [622, 188] on button "See more" at bounding box center [637, 190] width 38 height 17
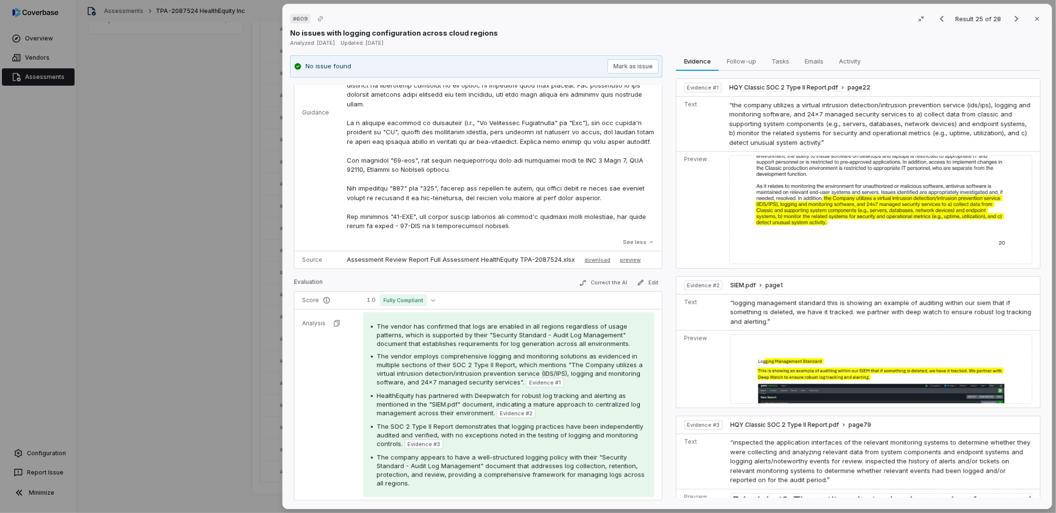
scroll to position [240, 0]
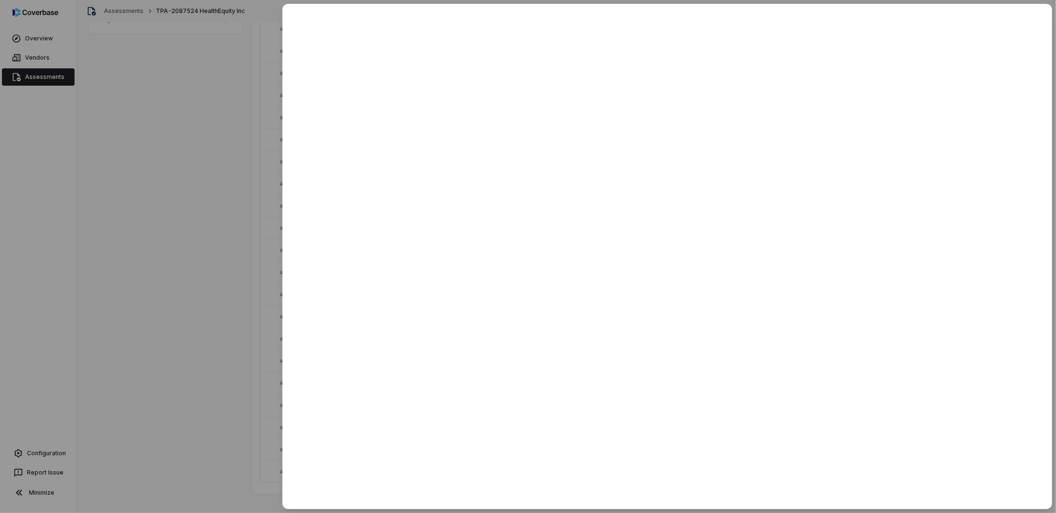
click at [56, 174] on div at bounding box center [528, 256] width 1056 height 513
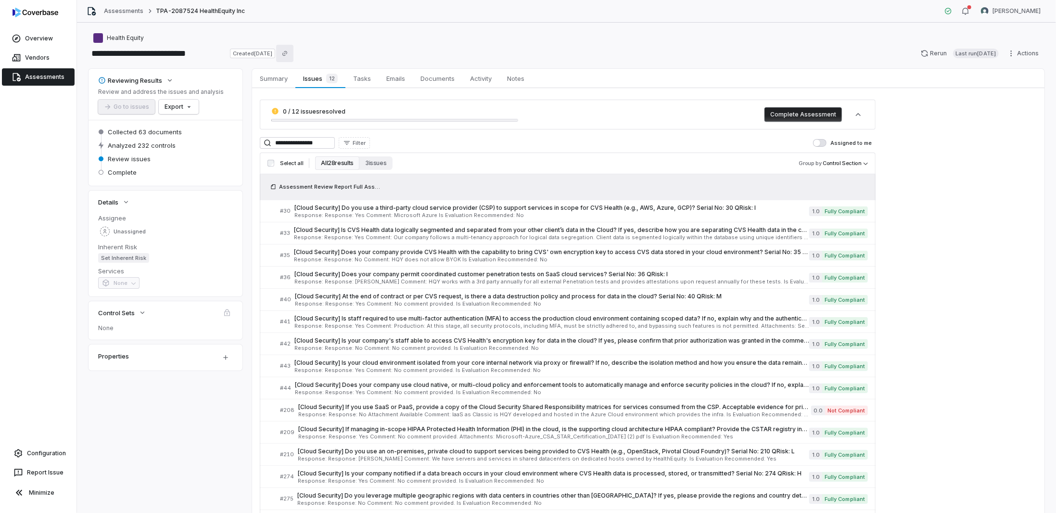
click at [36, 75] on link "Assessments" at bounding box center [38, 76] width 73 height 17
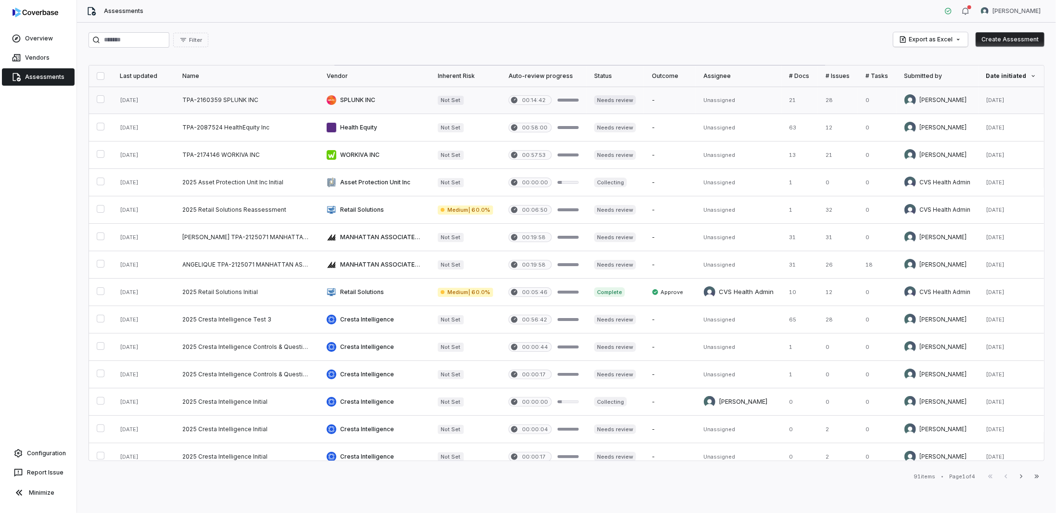
click at [352, 94] on link at bounding box center [374, 100] width 111 height 27
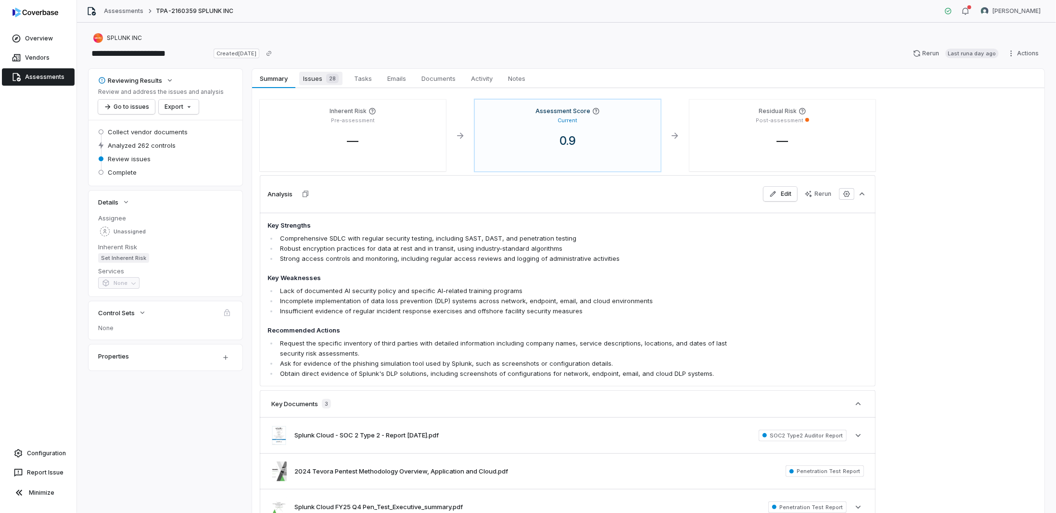
click at [314, 75] on span "Issues 28" at bounding box center [320, 78] width 43 height 13
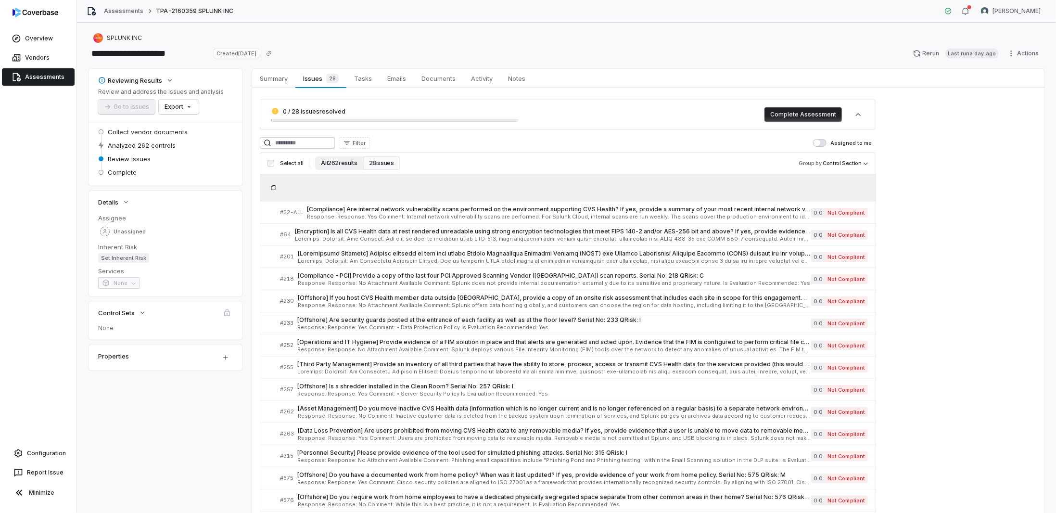
click at [338, 164] on button "All 262 results" at bounding box center [339, 162] width 48 height 13
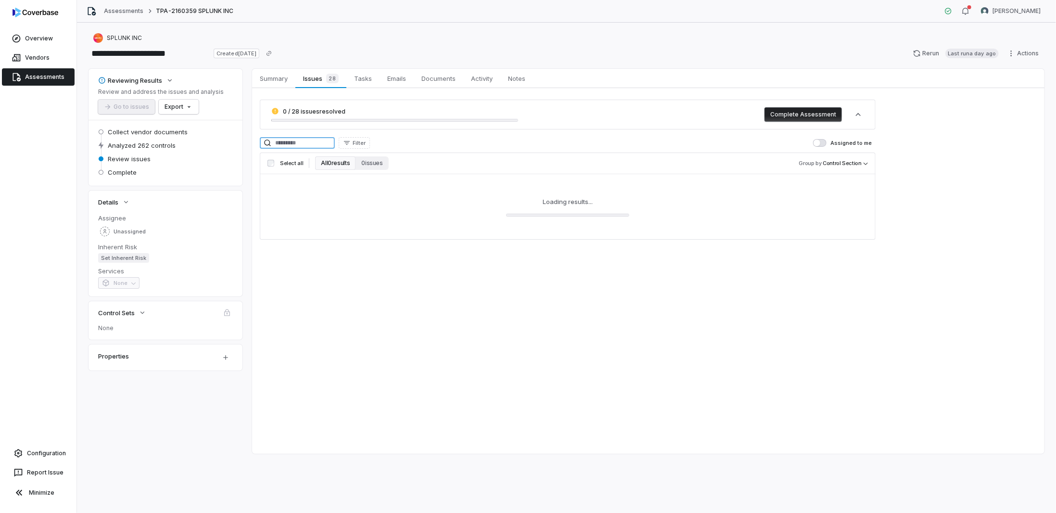
click at [309, 144] on input at bounding box center [297, 143] width 75 height 12
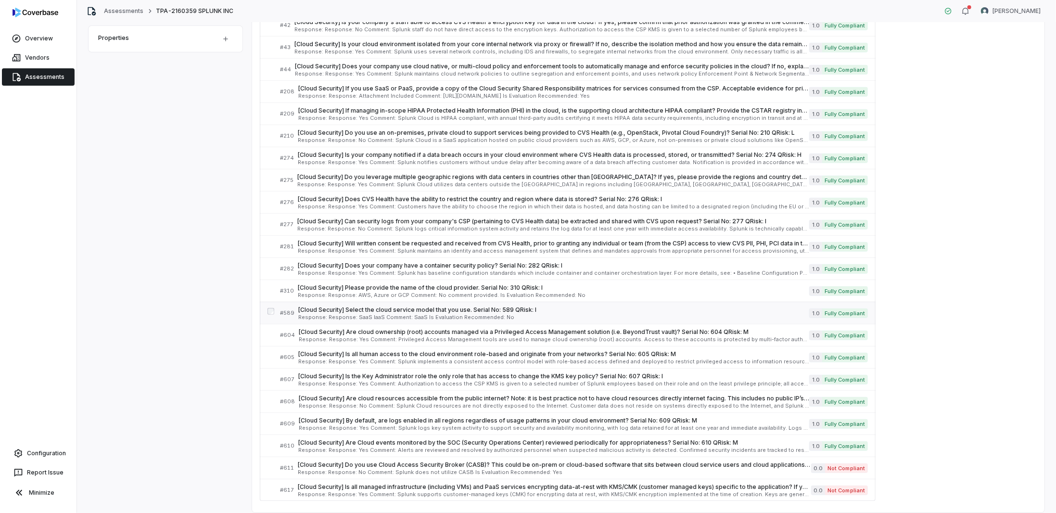
scroll to position [342, 0]
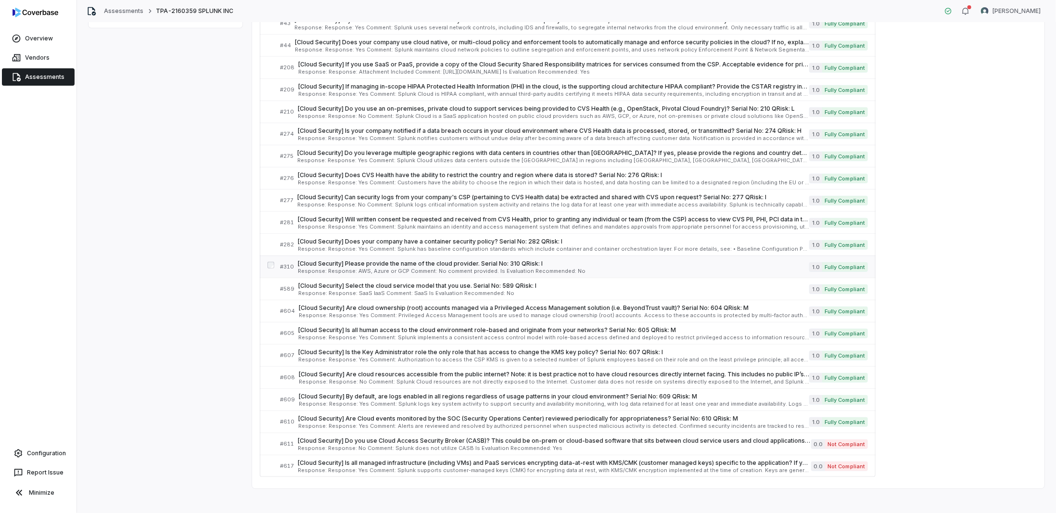
type input "**********"
click at [373, 255] on div "# 310 [Cloud Security] Please provide the name of the cloud provider. Serial No…" at bounding box center [568, 266] width 616 height 22
click at [377, 246] on span "Response: Response: Yes Comment: Splunk has baseline configuration standards wh…" at bounding box center [553, 248] width 511 height 5
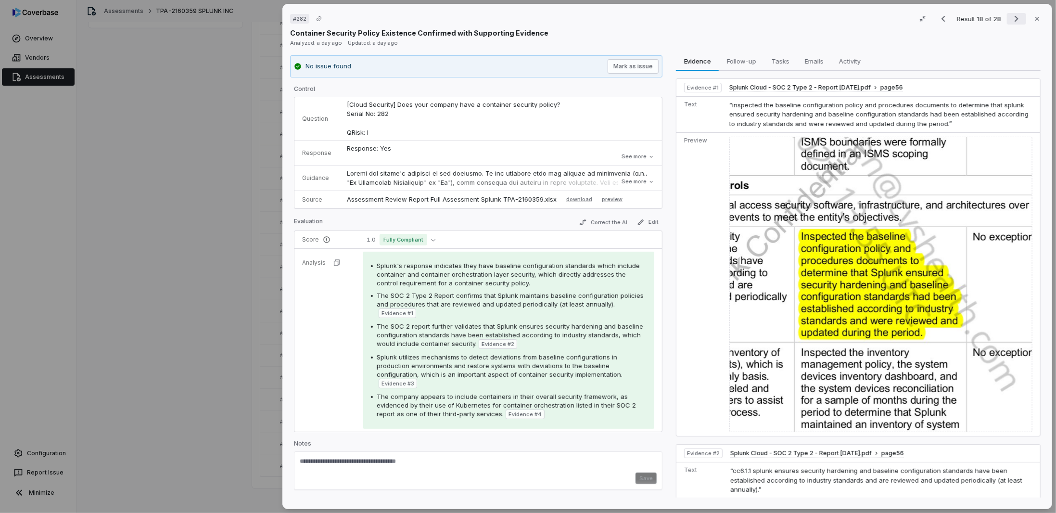
click at [1011, 18] on icon "Next result" at bounding box center [1016, 19] width 12 height 12
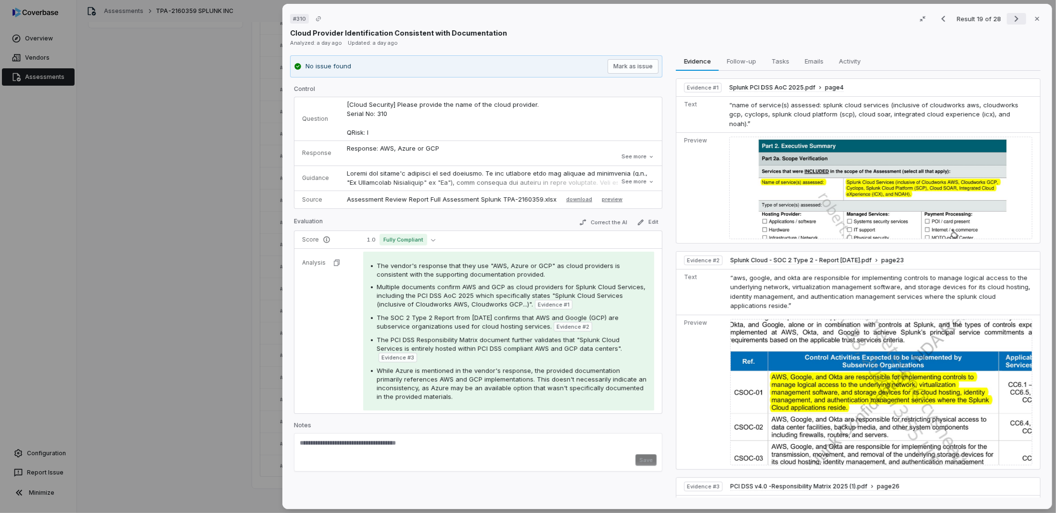
click at [1011, 18] on icon "Next result" at bounding box center [1016, 19] width 12 height 12
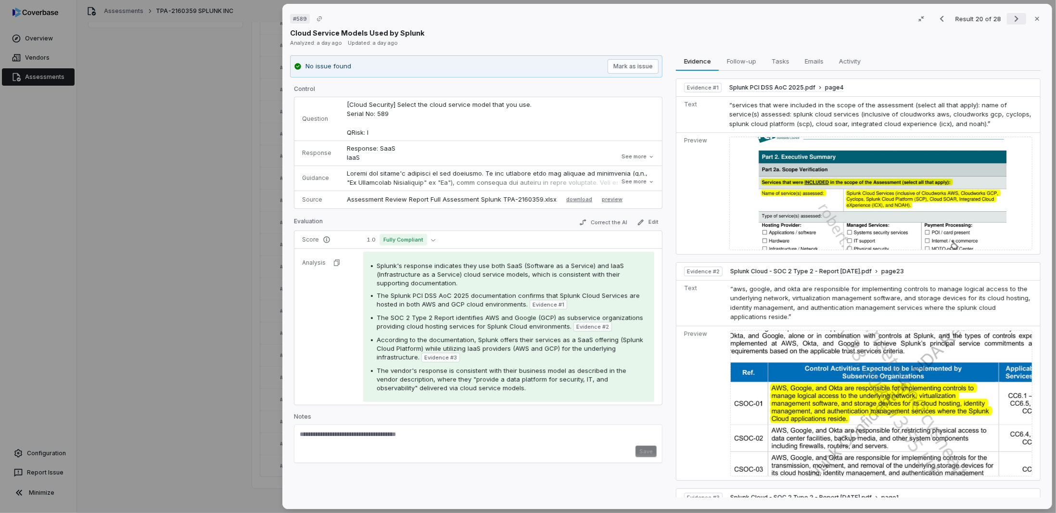
click at [1010, 20] on icon "Next result" at bounding box center [1016, 19] width 12 height 12
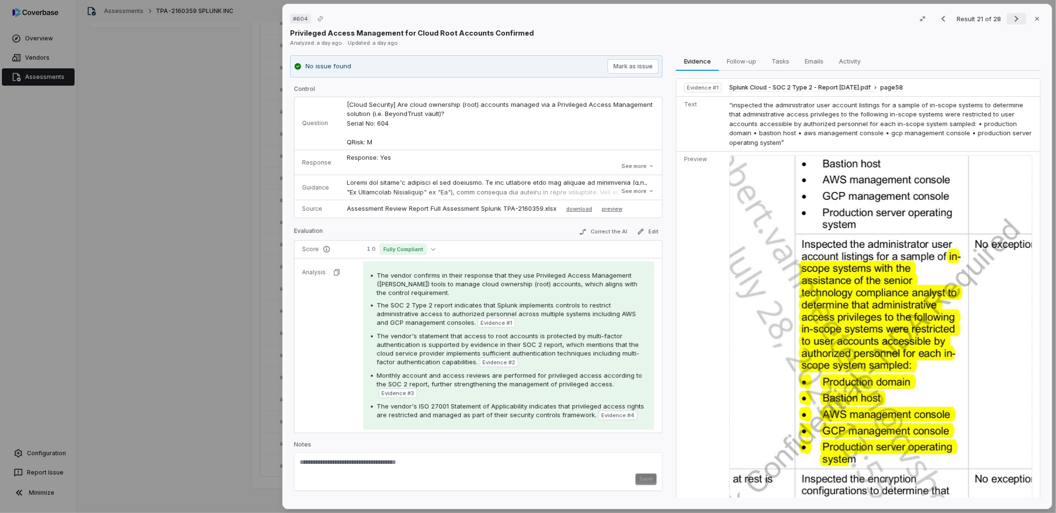
click at [1010, 20] on icon "Next result" at bounding box center [1016, 19] width 12 height 12
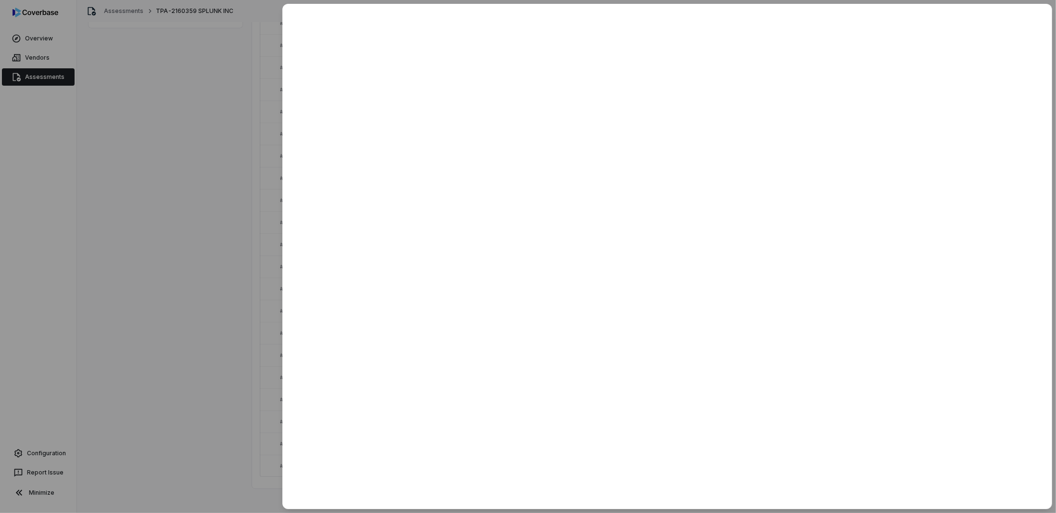
click at [172, 358] on div at bounding box center [528, 256] width 1056 height 513
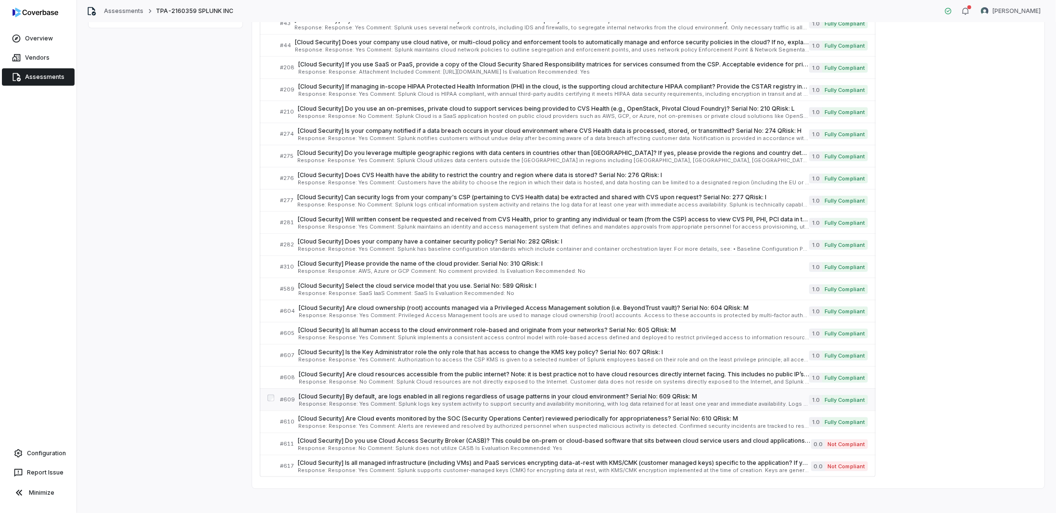
click at [441, 393] on span "[Cloud Security] By default, are logs enabled in all regions regardless of usag…" at bounding box center [554, 396] width 510 height 8
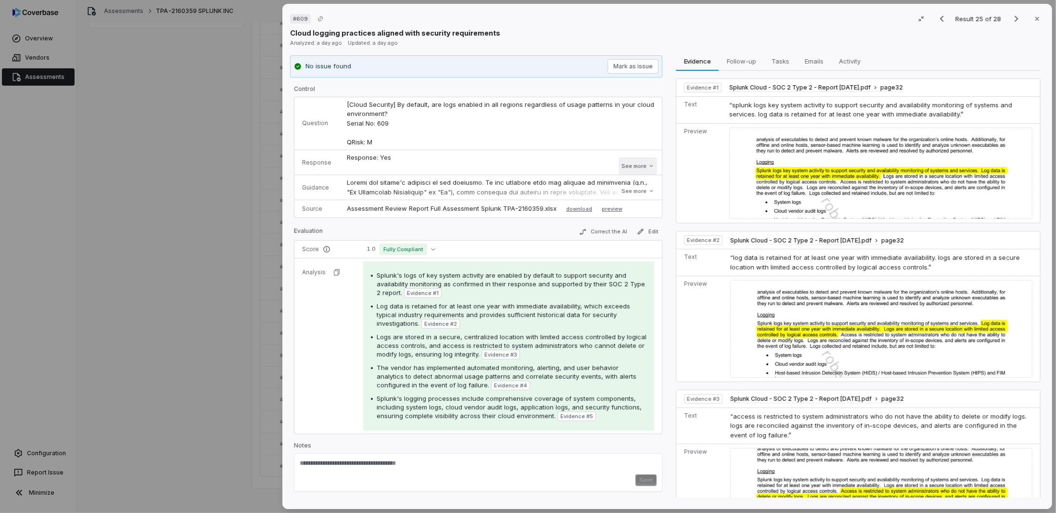
click at [637, 164] on button "See more" at bounding box center [637, 165] width 38 height 17
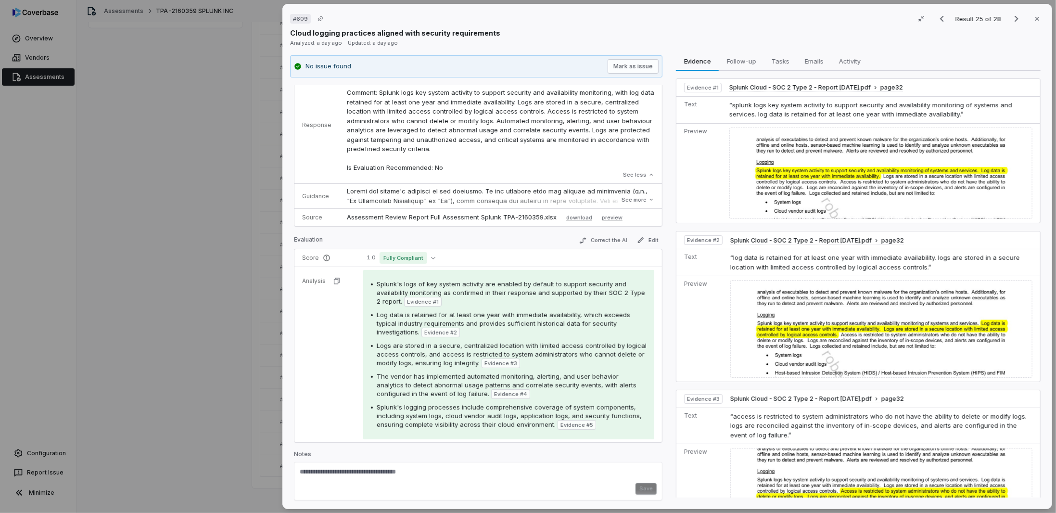
scroll to position [84, 0]
click at [625, 199] on button "See more" at bounding box center [637, 198] width 38 height 17
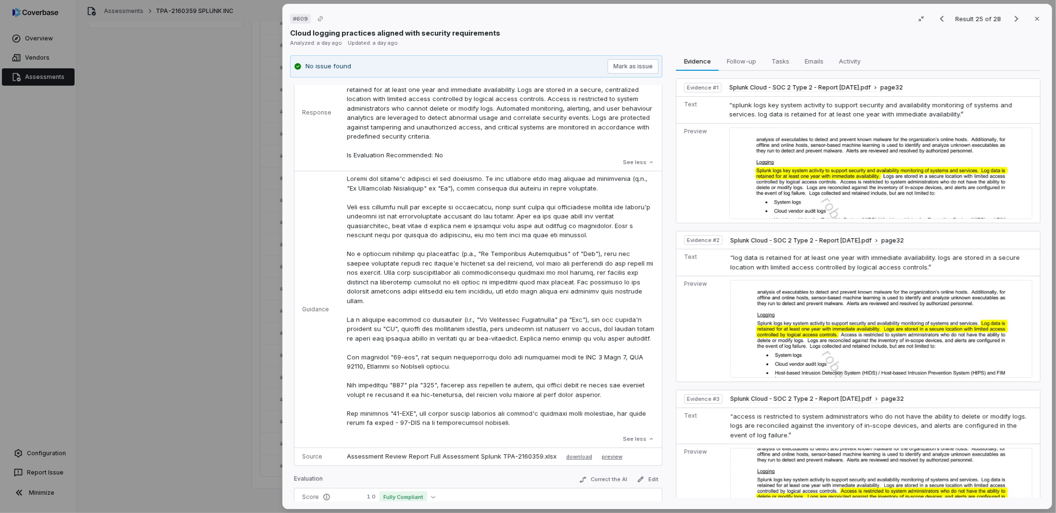
scroll to position [0, 0]
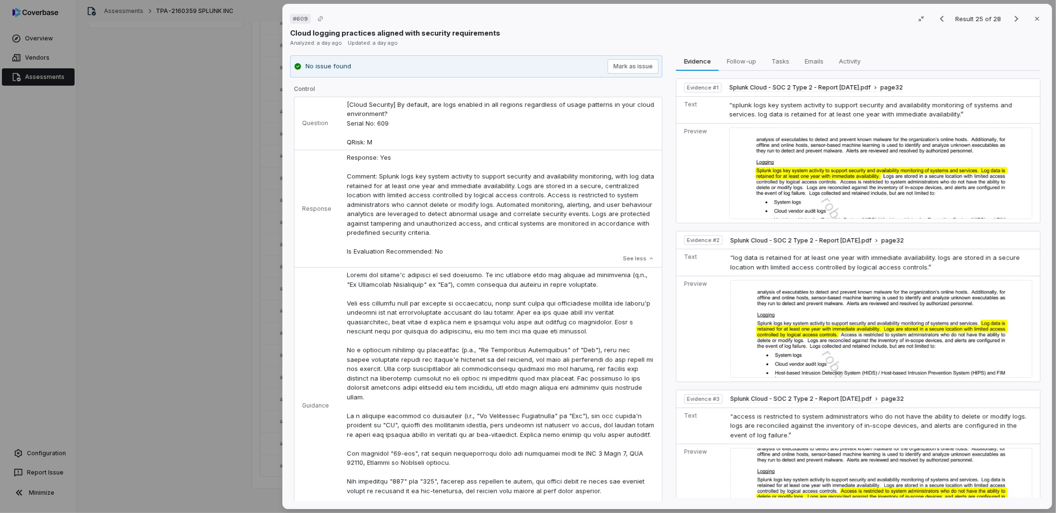
click at [602, 327] on p at bounding box center [500, 396] width 307 height 253
click at [1010, 18] on icon "Next result" at bounding box center [1016, 19] width 12 height 12
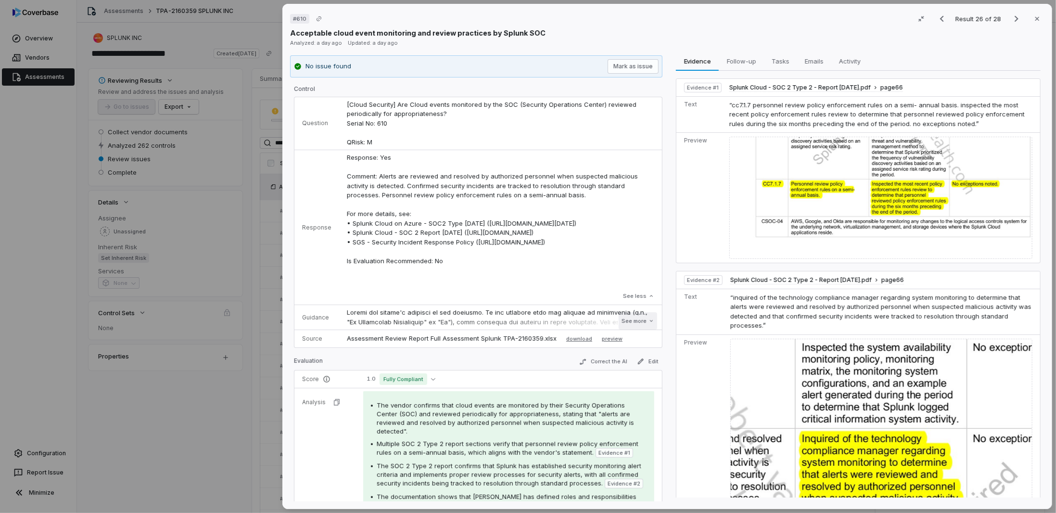
click at [628, 320] on button "See more" at bounding box center [637, 320] width 38 height 17
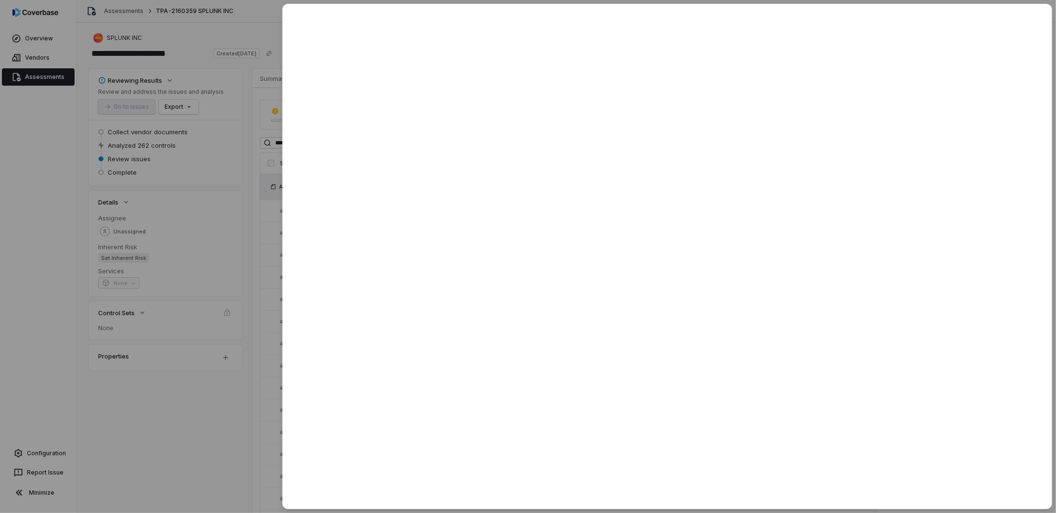
click at [182, 467] on div at bounding box center [528, 256] width 1056 height 513
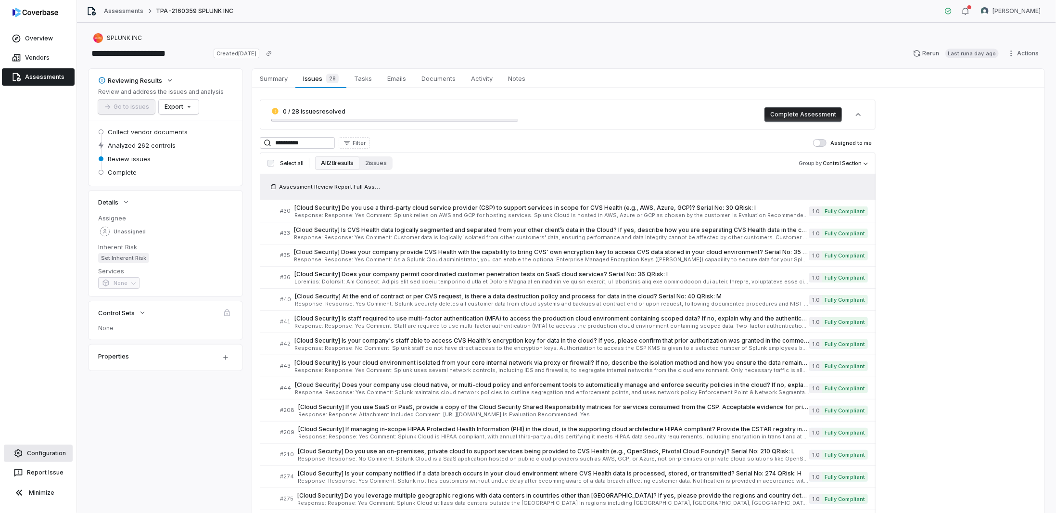
click at [33, 451] on link "Configuration" at bounding box center [38, 452] width 69 height 17
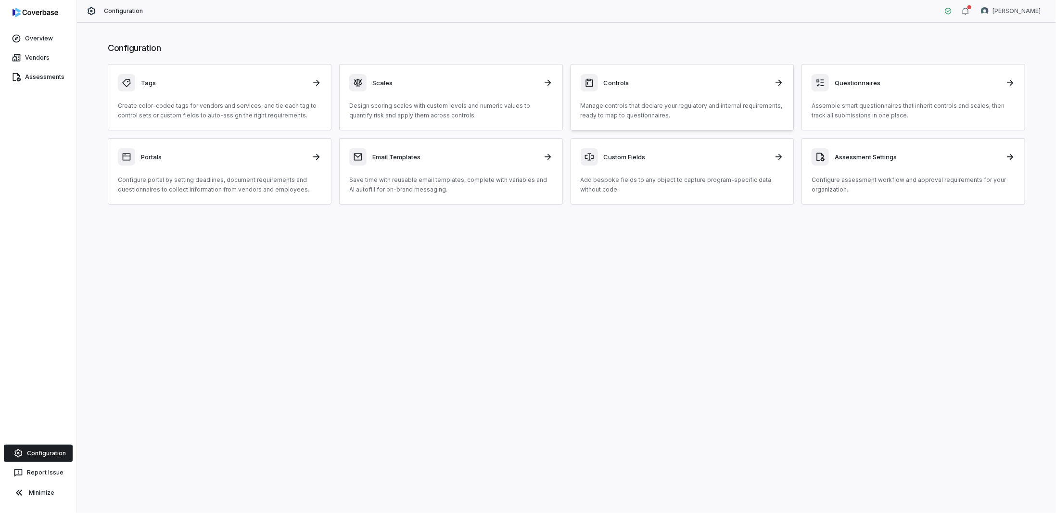
click at [622, 97] on div "Controls Manage controls that declare your regulatory and internal requirements…" at bounding box center [681, 97] width 203 height 46
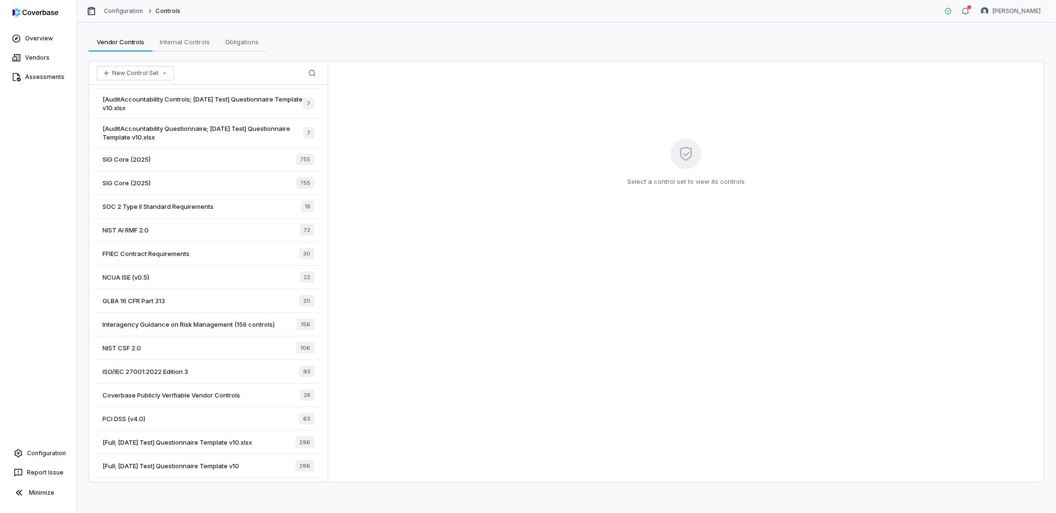
scroll to position [51, 0]
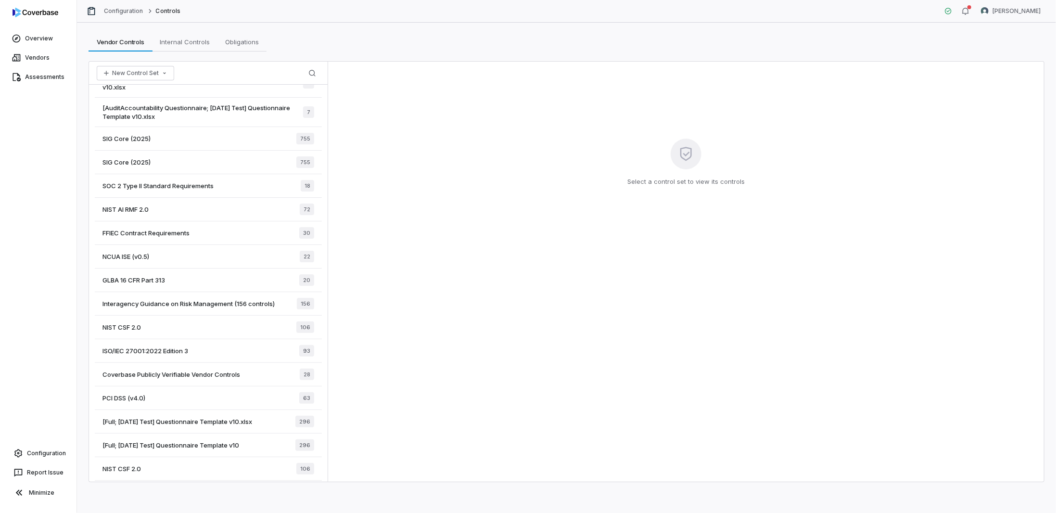
click at [189, 441] on span "[Full; [DATE] Test] Questionnaire Template v10" at bounding box center [170, 445] width 137 height 9
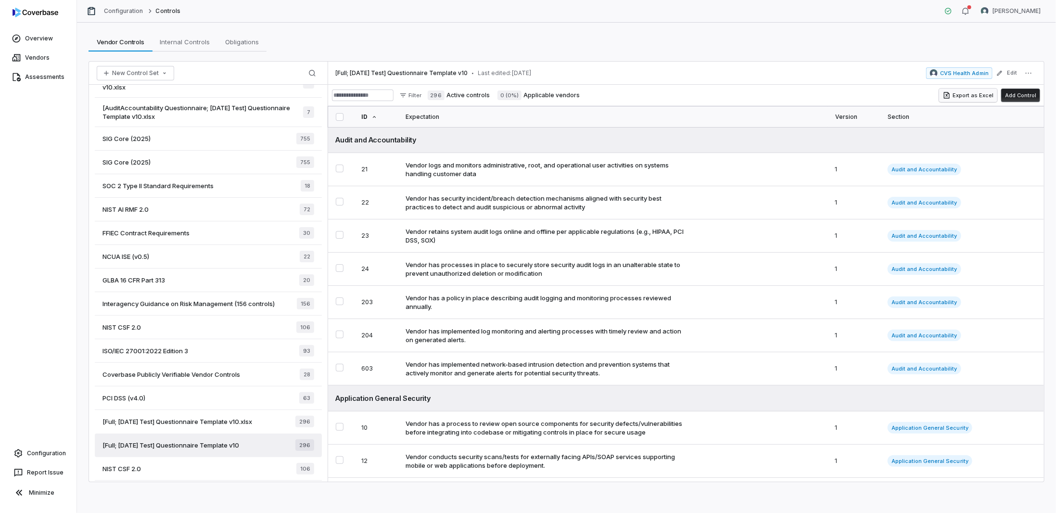
click at [972, 94] on button "Export as Excel" at bounding box center [968, 94] width 58 height 13
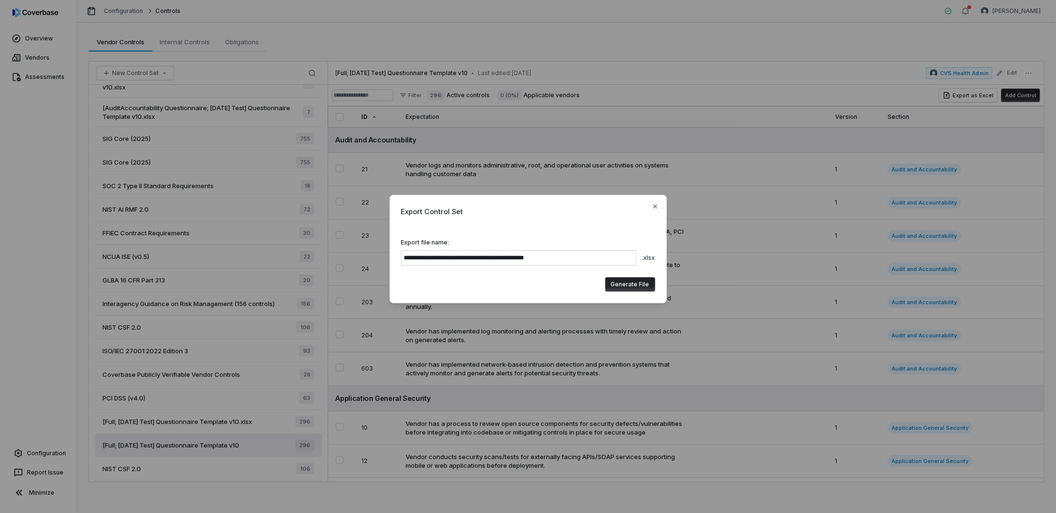
click at [635, 285] on button "Generate File" at bounding box center [630, 284] width 50 height 14
click at [903, 35] on div "**********" at bounding box center [528, 256] width 1056 height 513
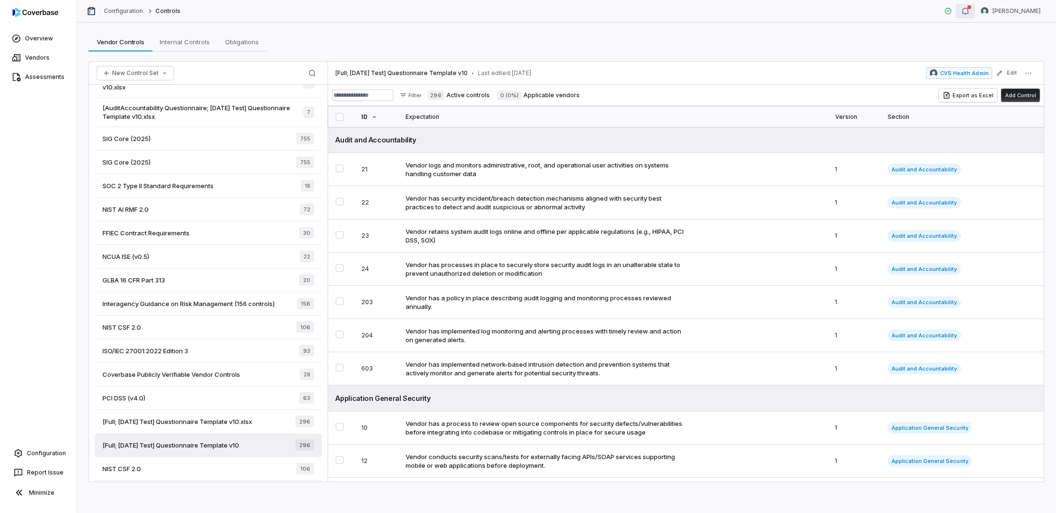
click at [956, 12] on button "button" at bounding box center [965, 11] width 19 height 14
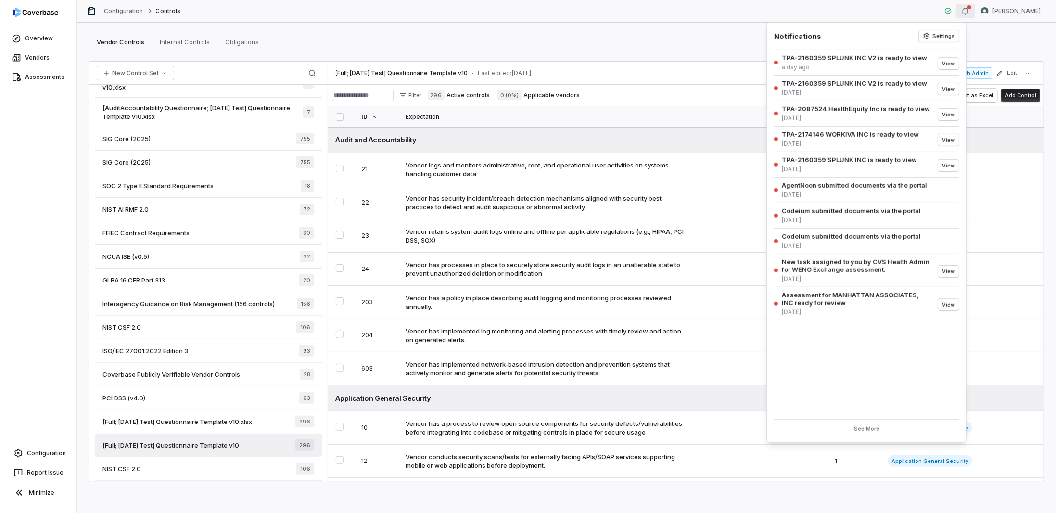
click at [693, 52] on div "Vendor Controls Vendor Controls Internal Controls Internal Controls Obligations…" at bounding box center [566, 268] width 979 height 490
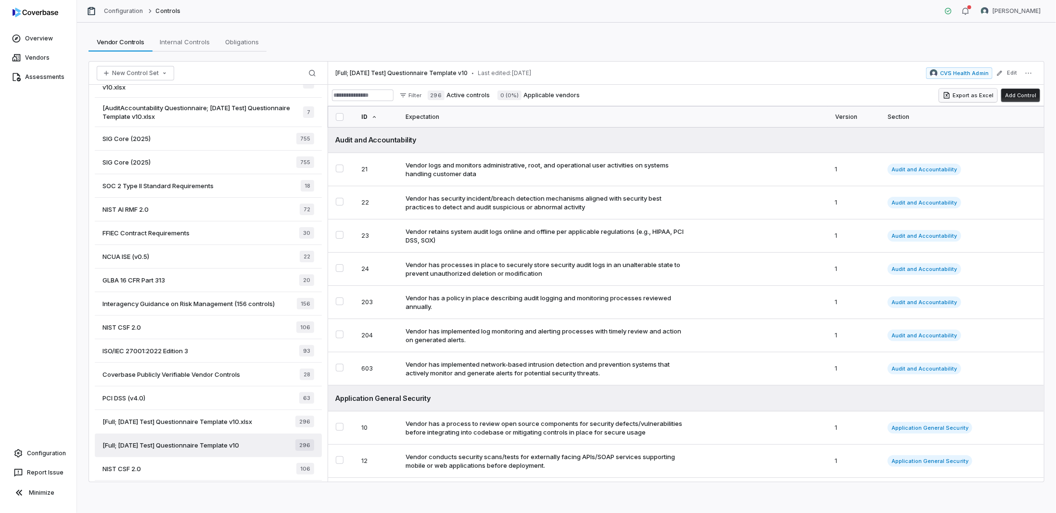
click at [980, 96] on button "Export as Excel" at bounding box center [968, 94] width 58 height 13
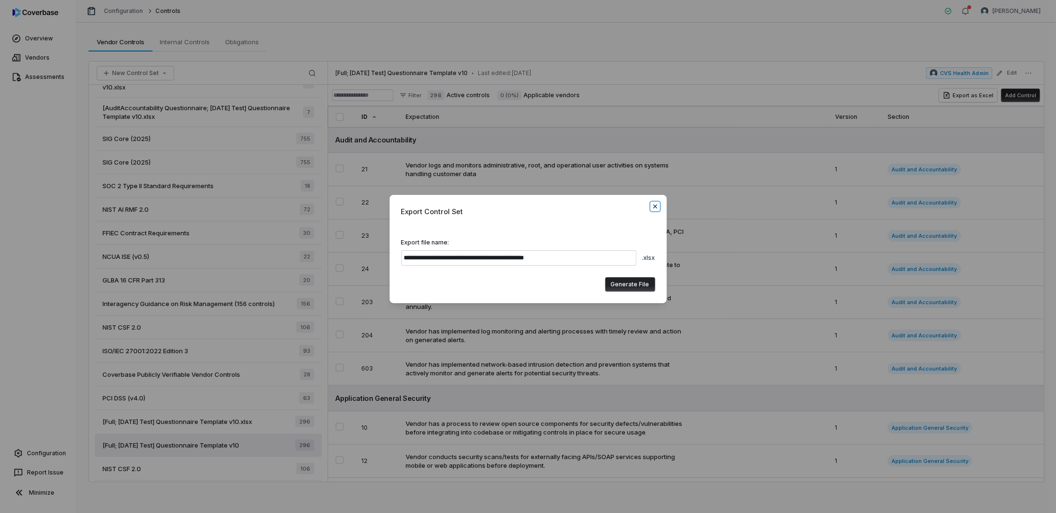
click at [651, 204] on icon "button" at bounding box center [655, 206] width 8 height 8
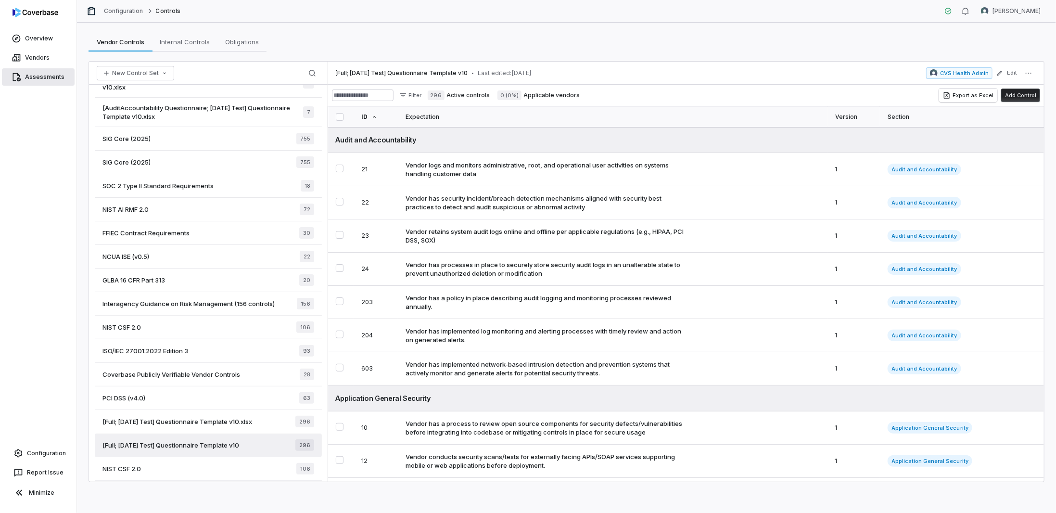
click at [28, 79] on link "Assessments" at bounding box center [38, 76] width 73 height 17
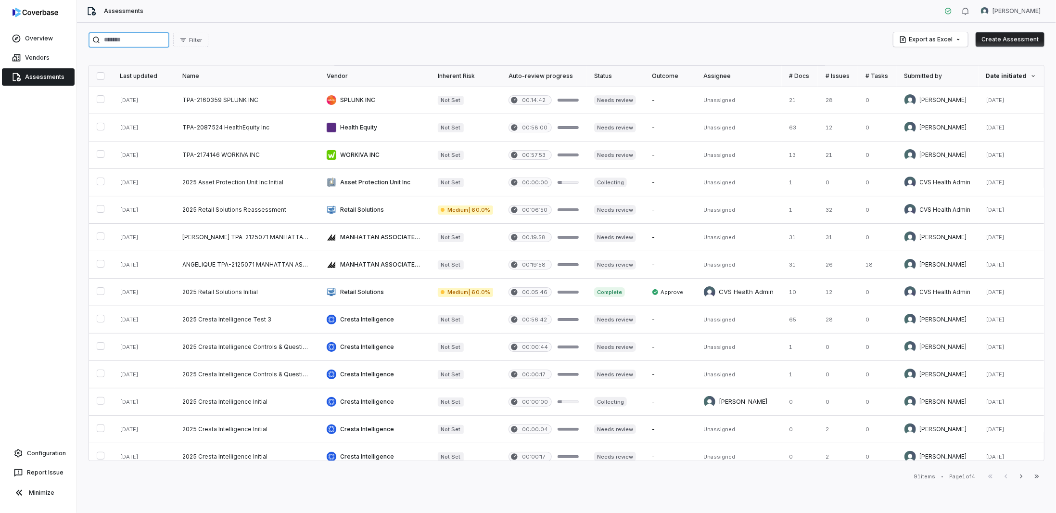
click at [169, 40] on input "search" at bounding box center [128, 39] width 81 height 15
click at [329, 105] on link at bounding box center [374, 100] width 111 height 27
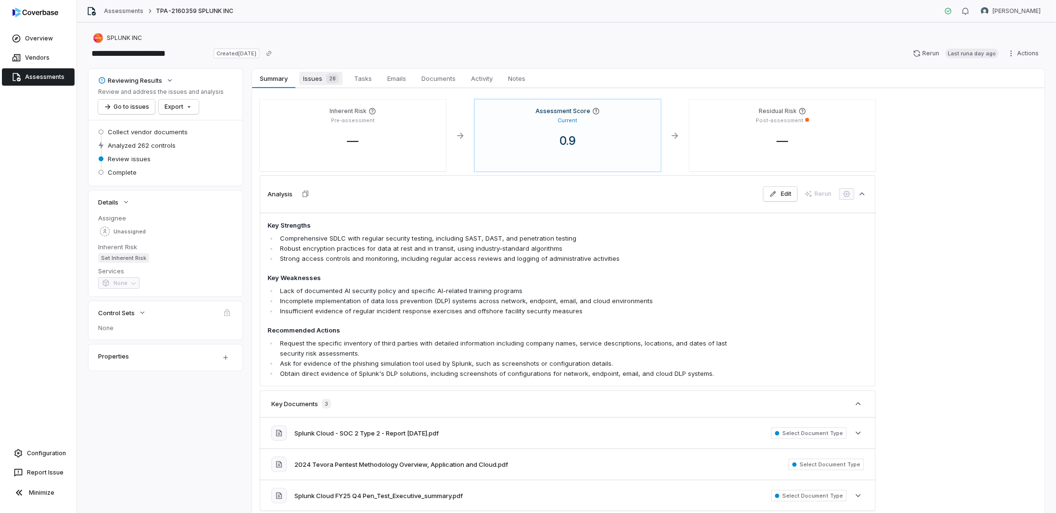
click at [319, 78] on span "Issues 28" at bounding box center [320, 78] width 43 height 13
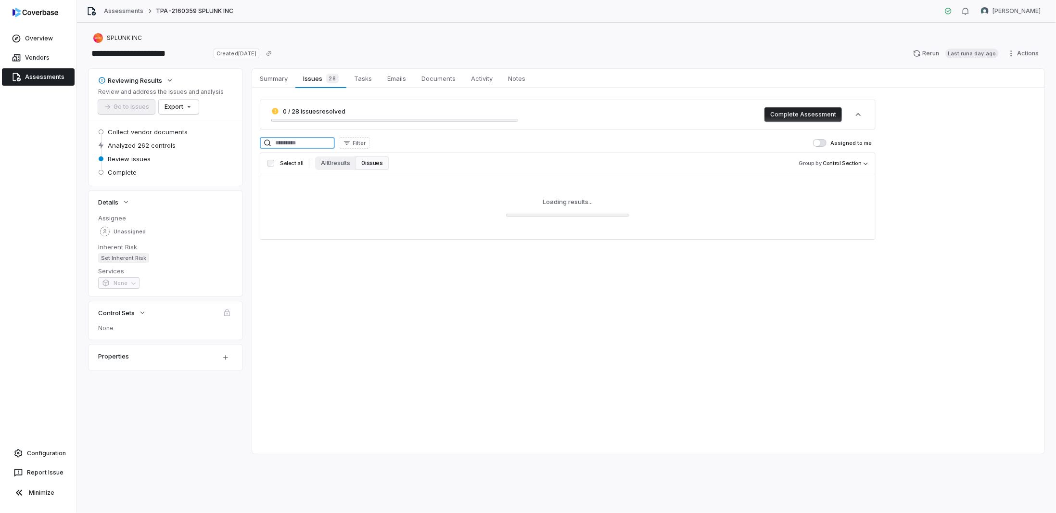
click at [324, 144] on input at bounding box center [297, 143] width 75 height 12
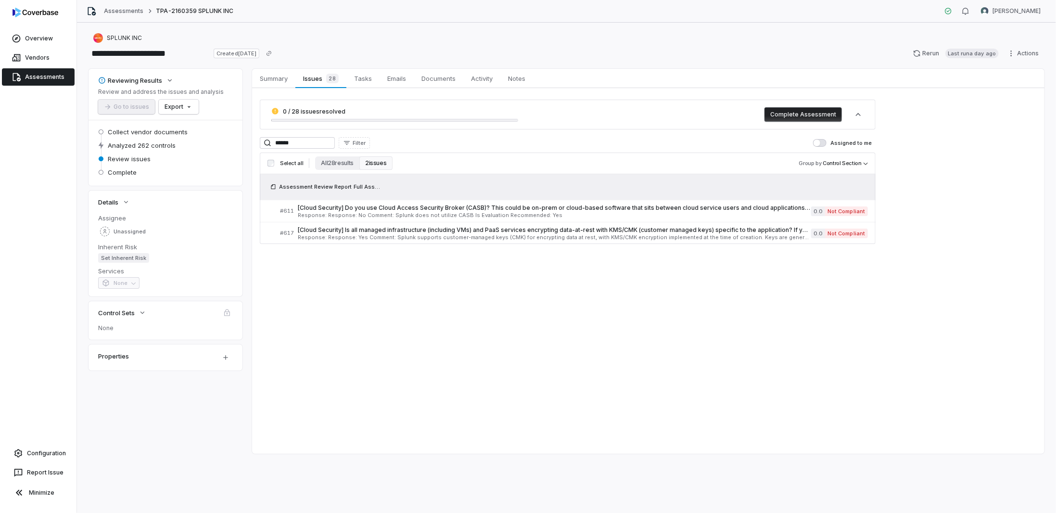
click at [334, 171] on div "Select all All 28 results 2 issues Group by Control Section" at bounding box center [568, 163] width 616 height 22
click at [334, 163] on button "All 28 results" at bounding box center [337, 162] width 44 height 13
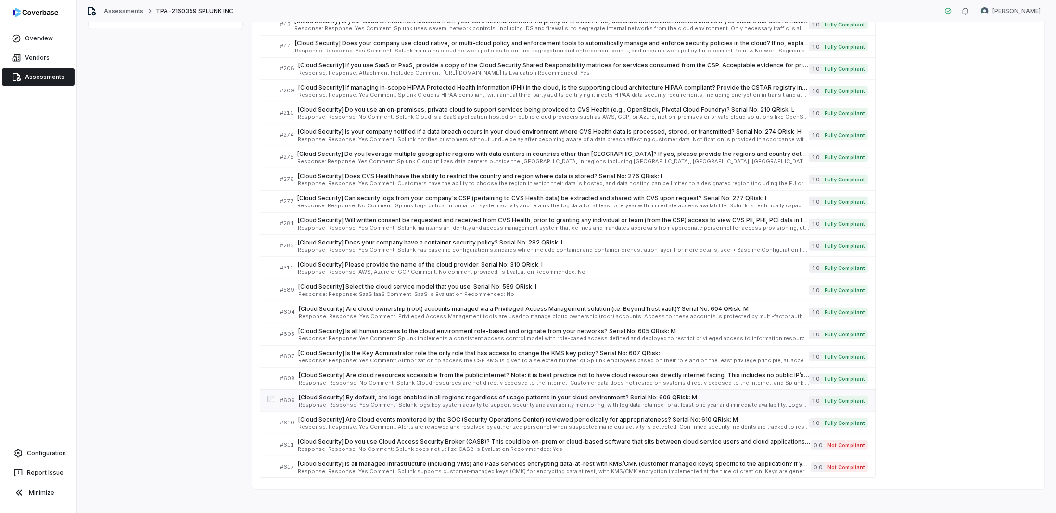
scroll to position [342, 0]
click at [359, 282] on span "[Cloud Security] Select the cloud service model that you use. Serial No: 589 QR…" at bounding box center [553, 286] width 511 height 8
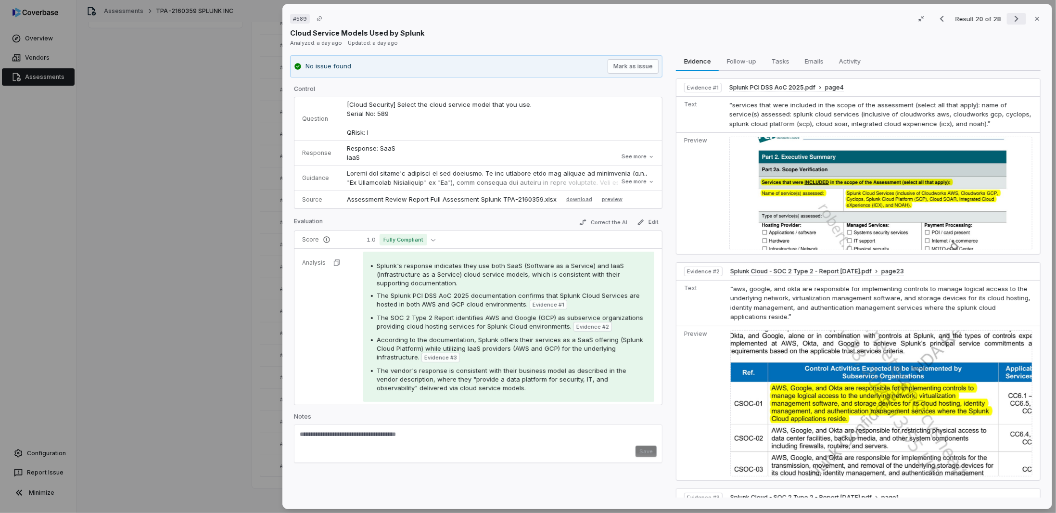
click at [1010, 19] on icon "Next result" at bounding box center [1016, 19] width 12 height 12
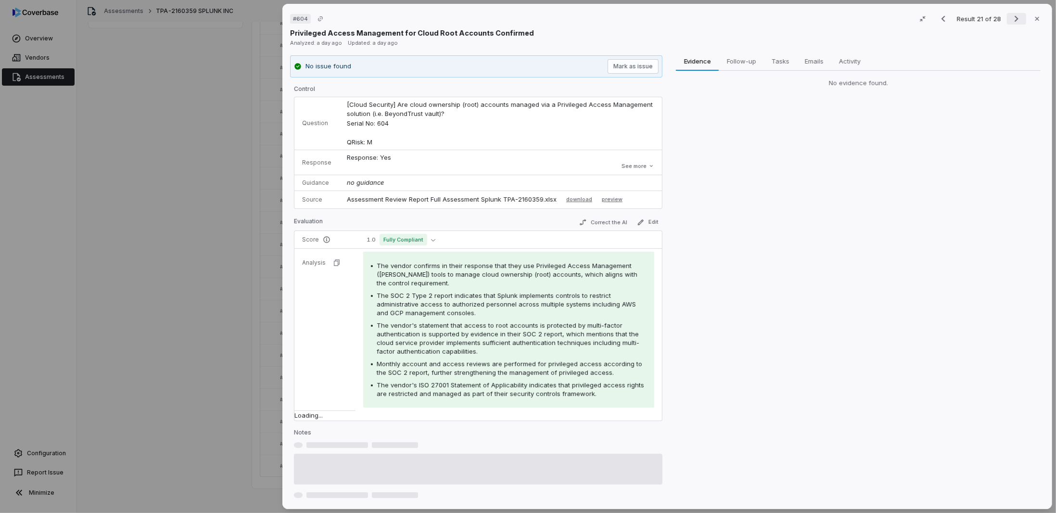
click at [1010, 19] on icon "Next result" at bounding box center [1016, 19] width 12 height 12
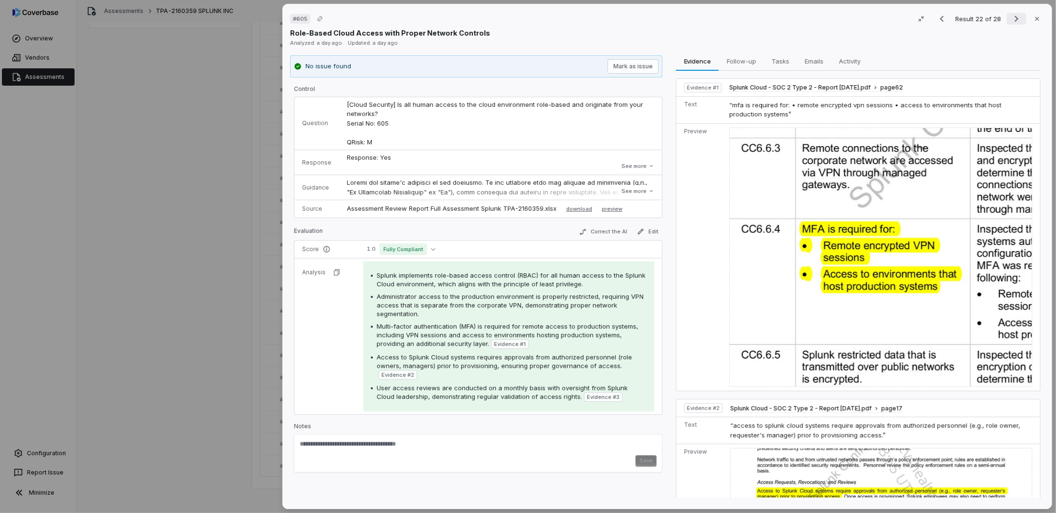
click at [1010, 19] on icon "Next result" at bounding box center [1016, 19] width 12 height 12
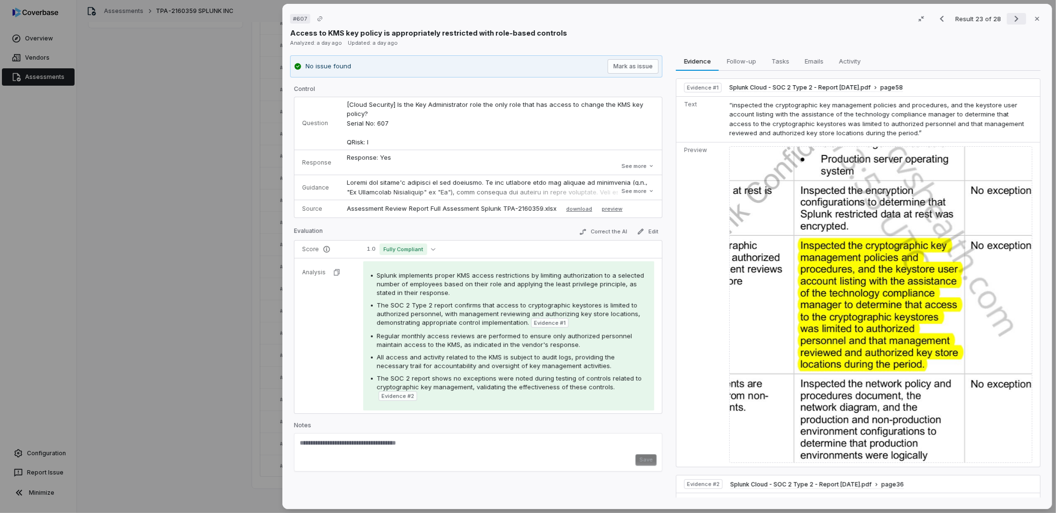
click at [1014, 21] on icon "Next result" at bounding box center [1016, 19] width 4 height 6
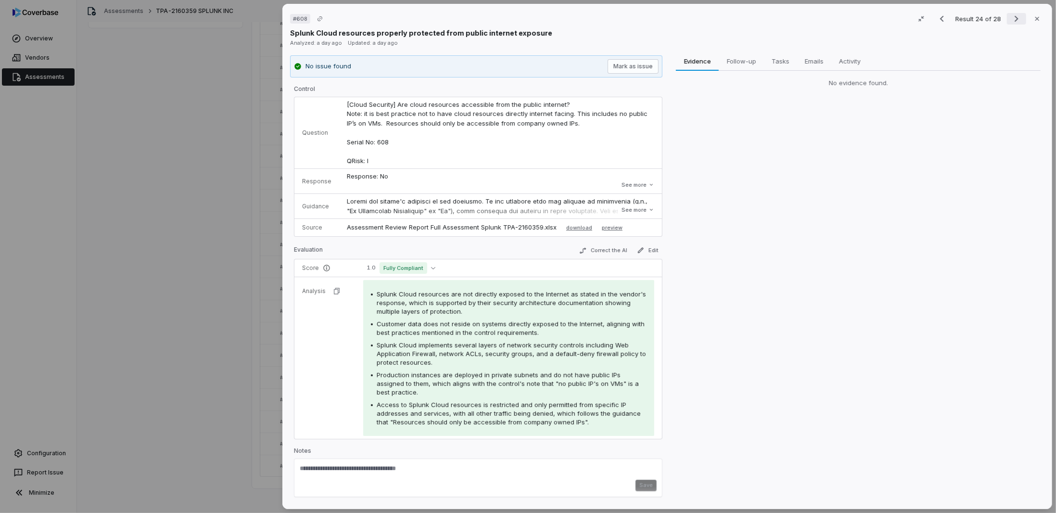
click at [1014, 20] on icon "Next result" at bounding box center [1016, 19] width 4 height 6
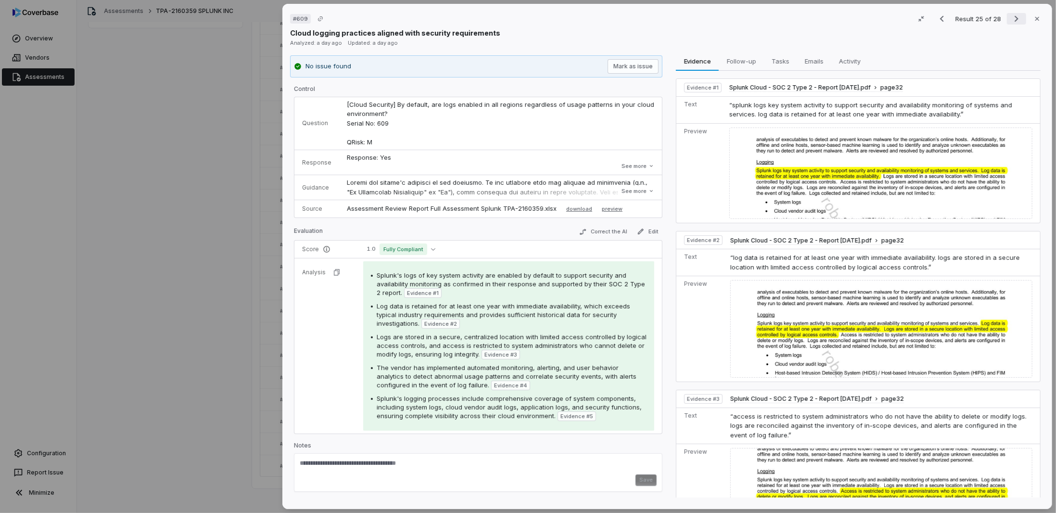
click at [1007, 20] on button "Next result" at bounding box center [1016, 19] width 19 height 12
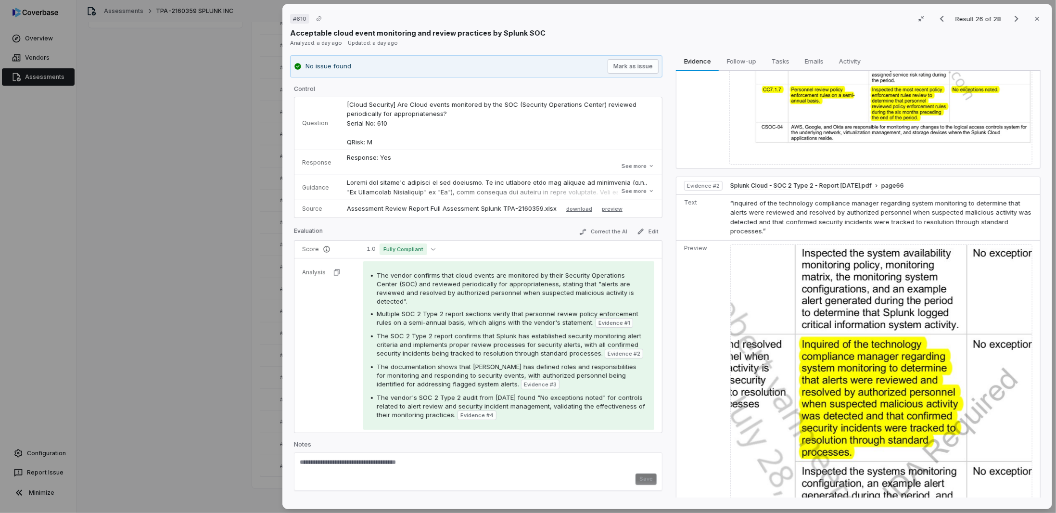
scroll to position [96, 0]
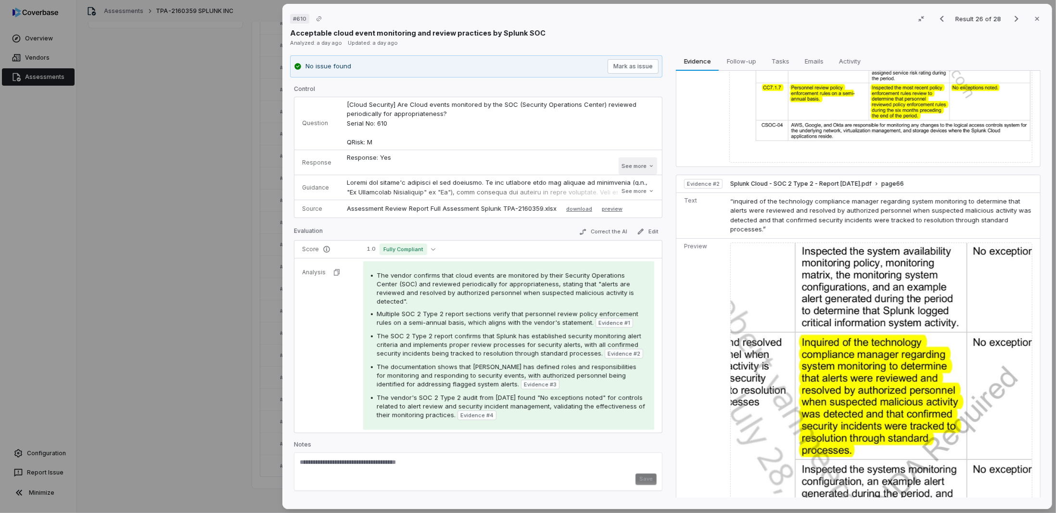
click at [621, 165] on button "See more" at bounding box center [637, 165] width 38 height 17
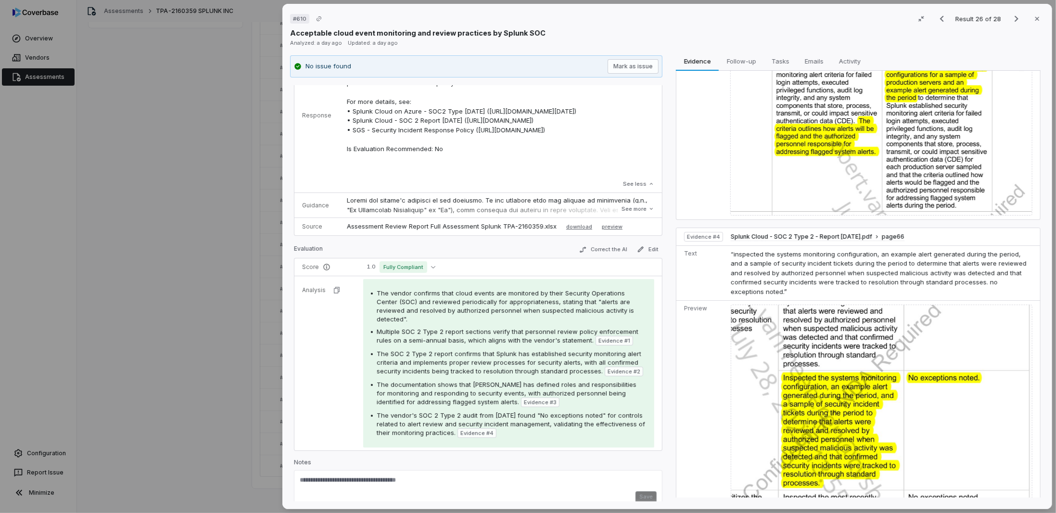
scroll to position [721, 0]
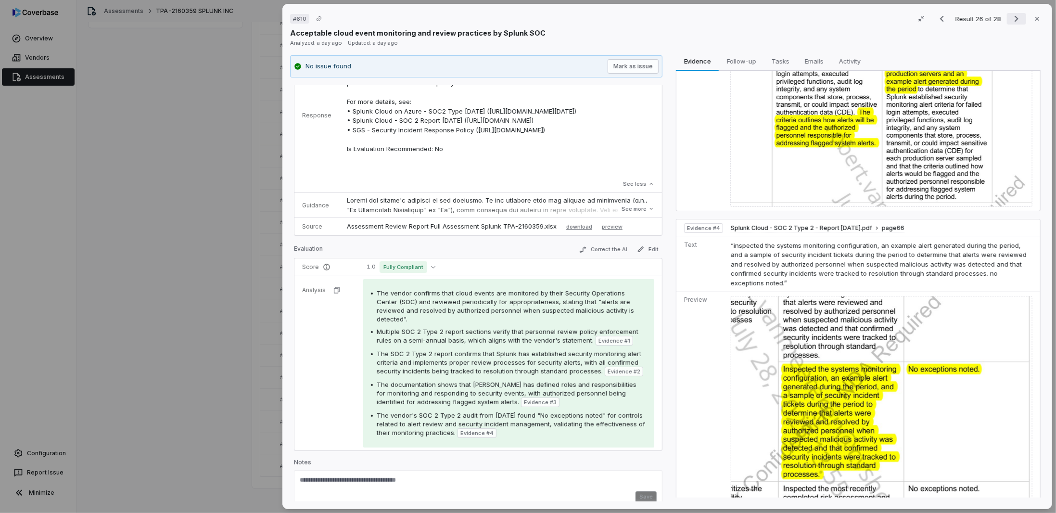
click at [1010, 22] on icon "Next result" at bounding box center [1016, 19] width 12 height 12
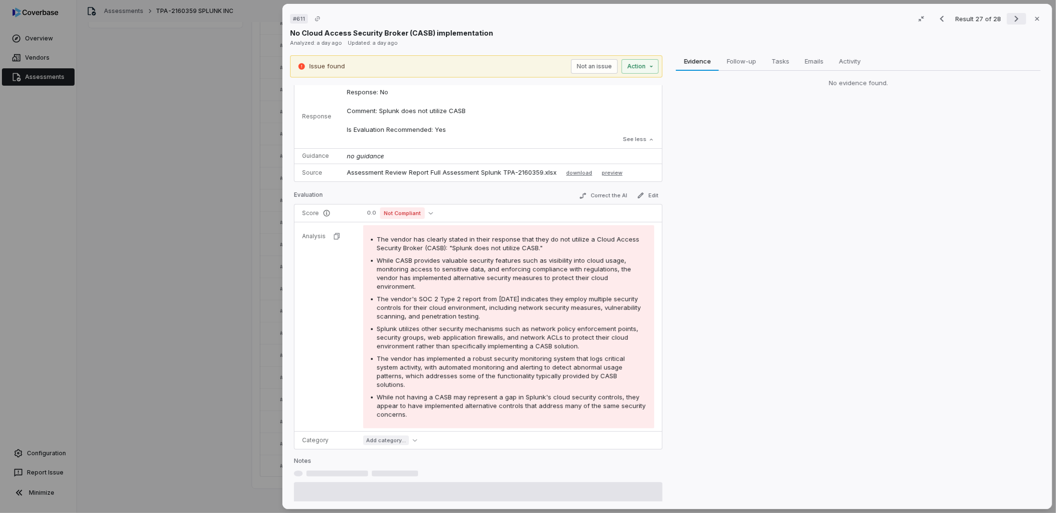
scroll to position [75, 0]
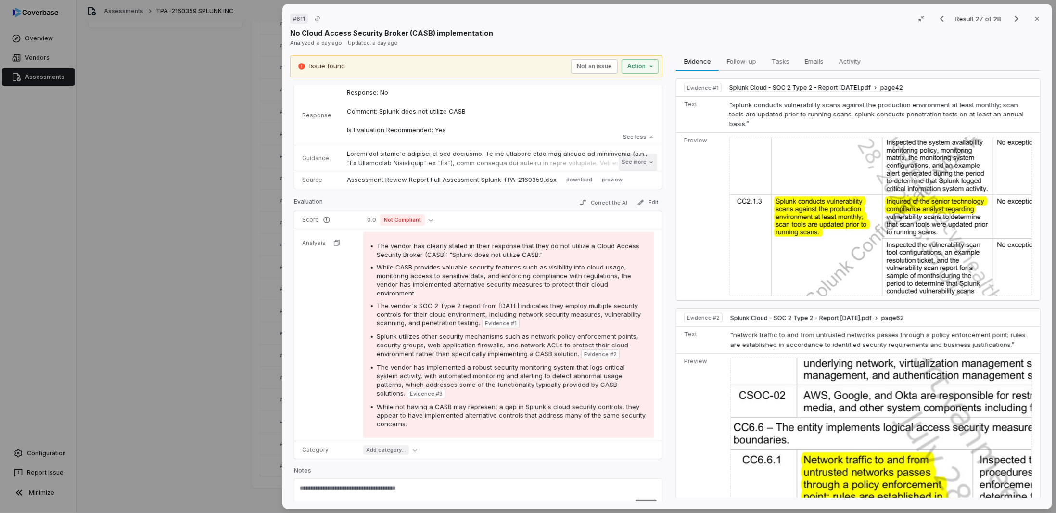
click at [648, 163] on icon at bounding box center [651, 162] width 6 height 6
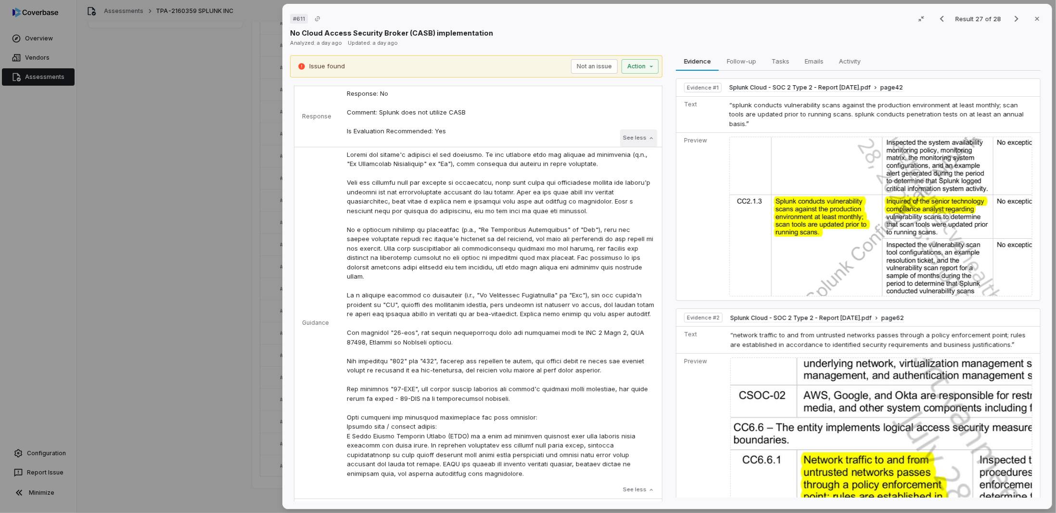
scroll to position [26, 0]
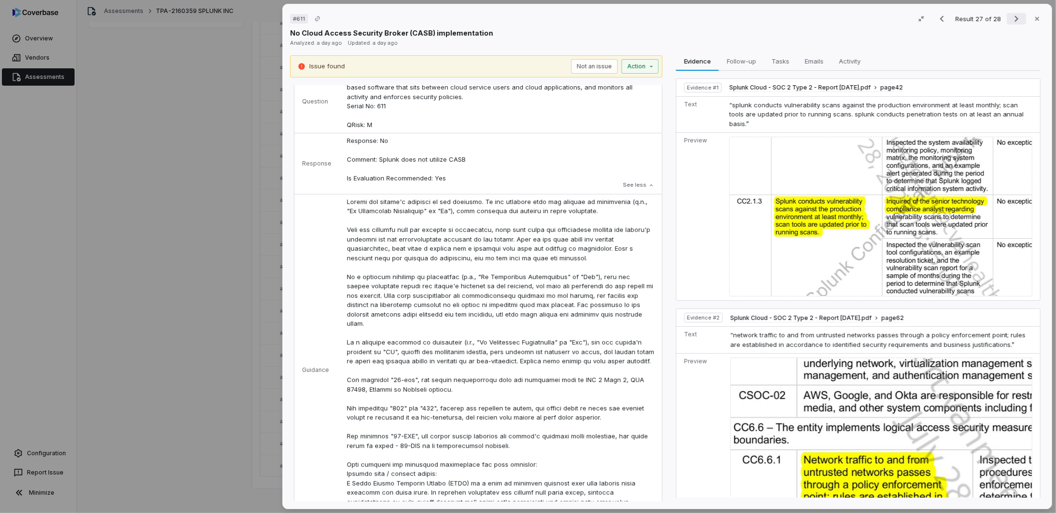
click at [1010, 21] on icon "Next result" at bounding box center [1016, 19] width 12 height 12
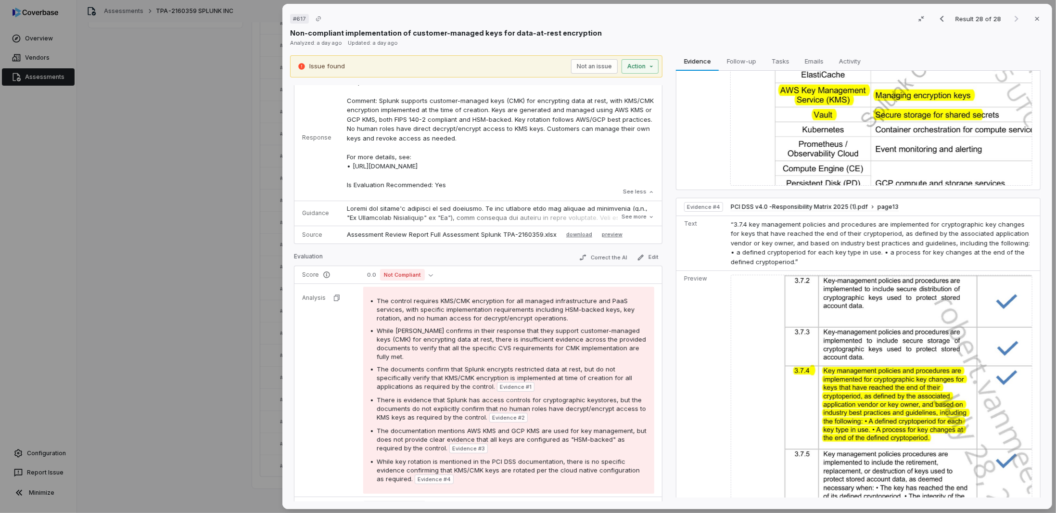
scroll to position [572, 0]
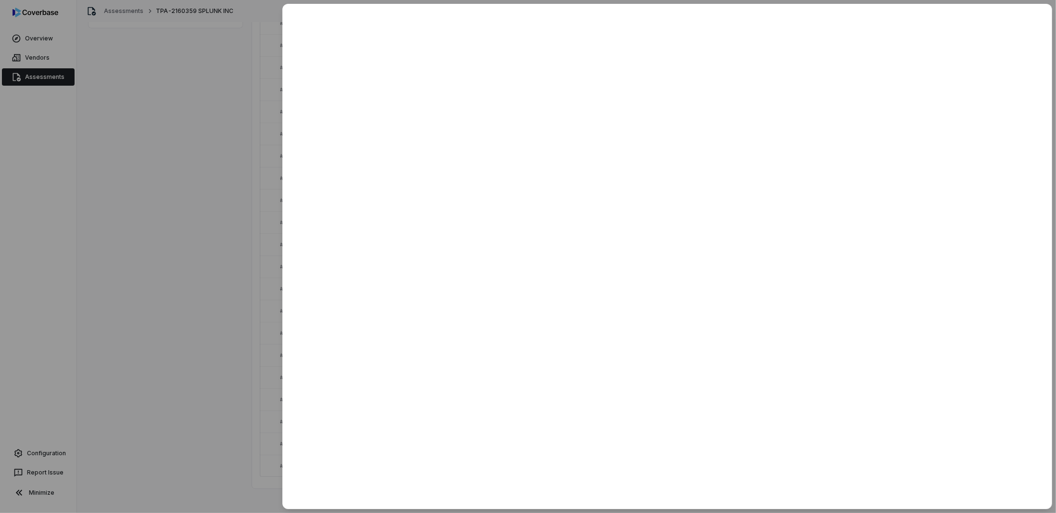
click at [238, 84] on div at bounding box center [528, 256] width 1056 height 513
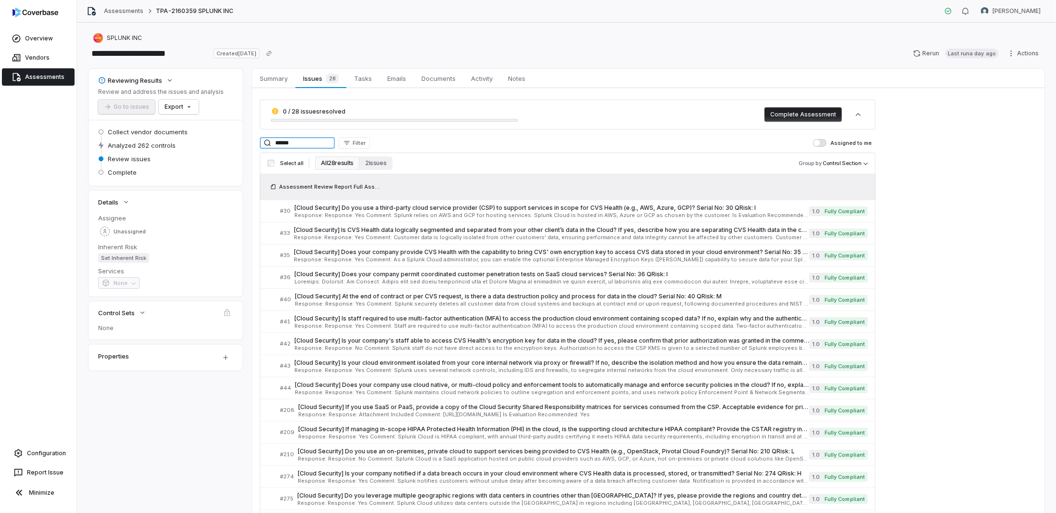
drag, startPoint x: 298, startPoint y: 143, endPoint x: 194, endPoint y: 134, distance: 104.3
click at [194, 134] on div "Reviewing Results Review and address the issues and analysis Go to issues Expor…" at bounding box center [566, 450] width 956 height 762
paste input "**********"
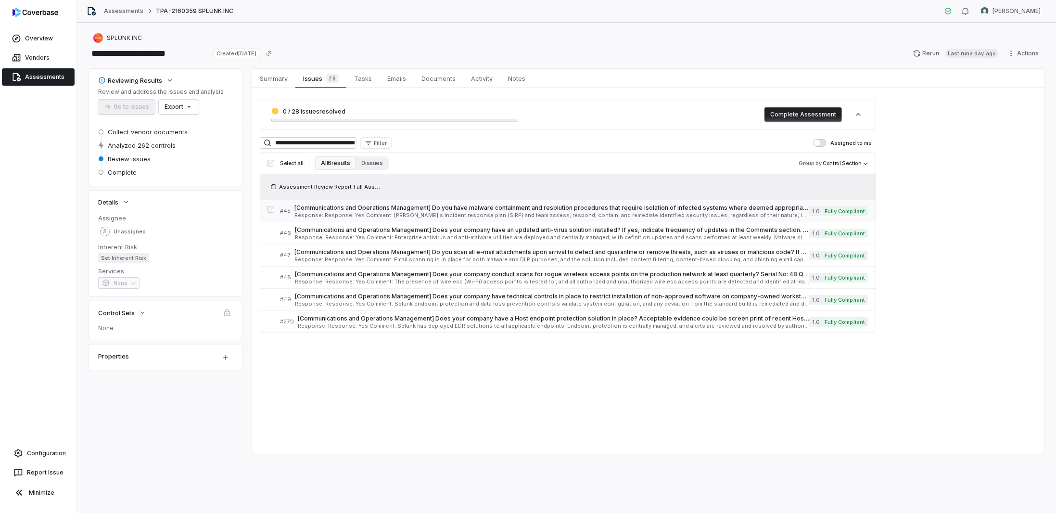
click at [531, 212] on div "[Communications and Operations Management] Do you have malware containment and …" at bounding box center [551, 211] width 515 height 14
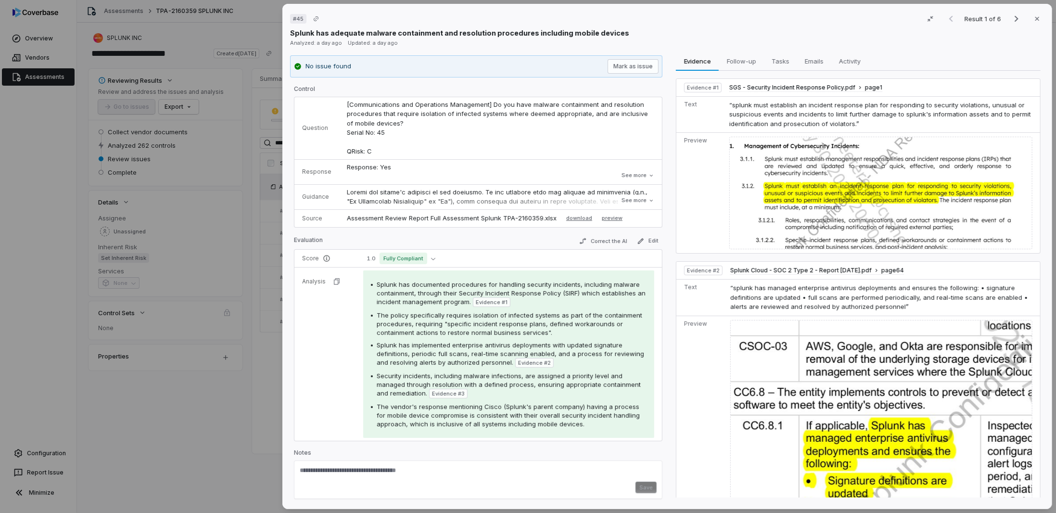
scroll to position [192, 0]
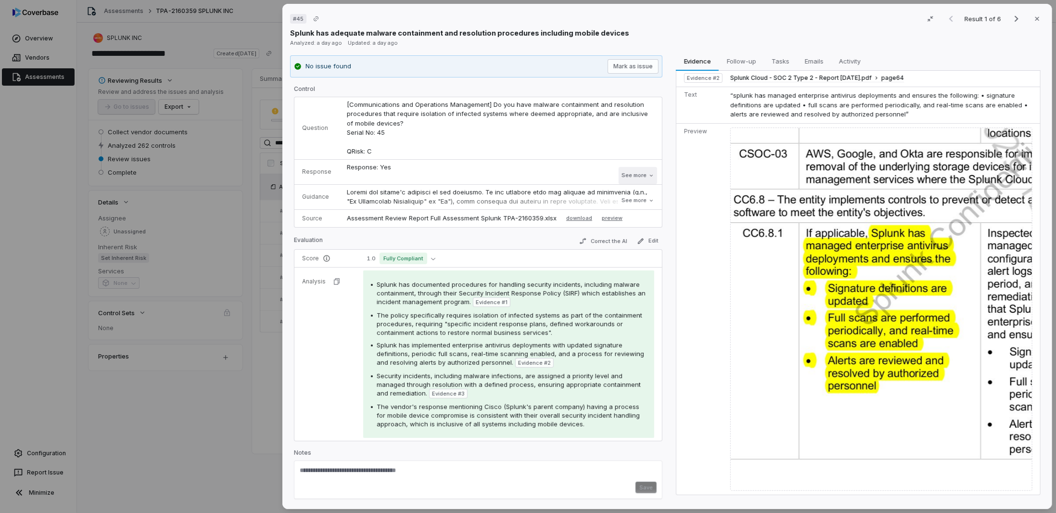
click at [631, 174] on button "See more" at bounding box center [637, 175] width 38 height 17
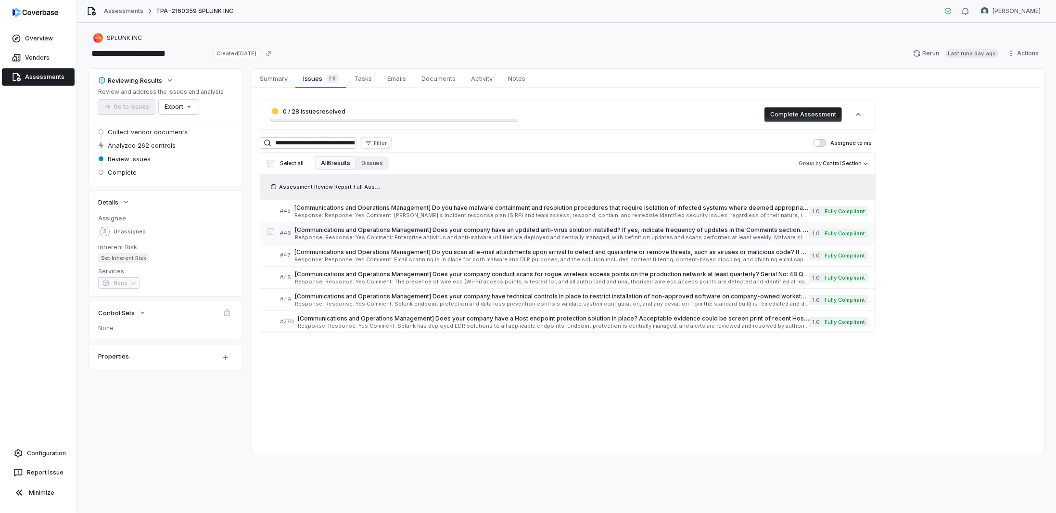
click at [320, 229] on span "[Communications and Operations Management] Does your company have an updated an…" at bounding box center [552, 230] width 514 height 8
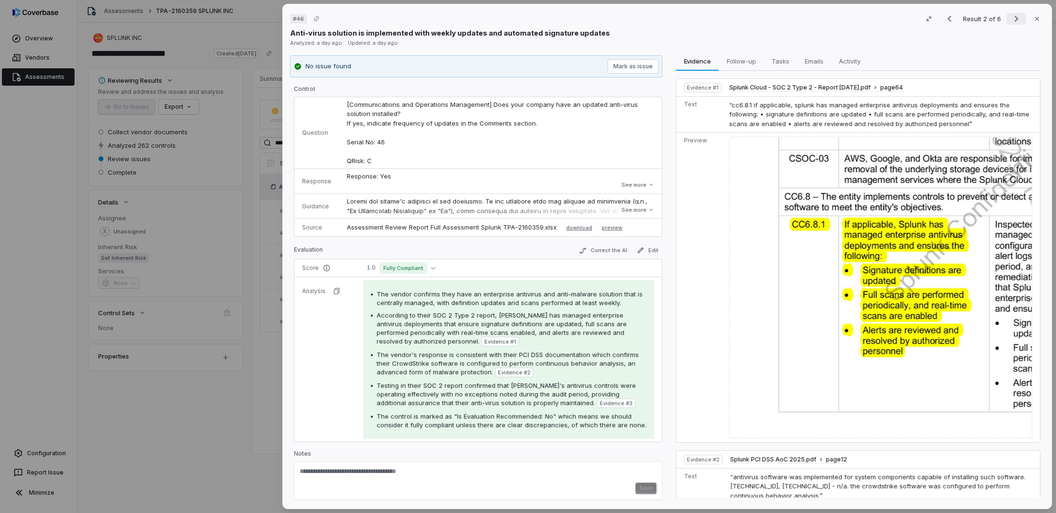
click at [1007, 19] on button "Next result" at bounding box center [1016, 19] width 19 height 12
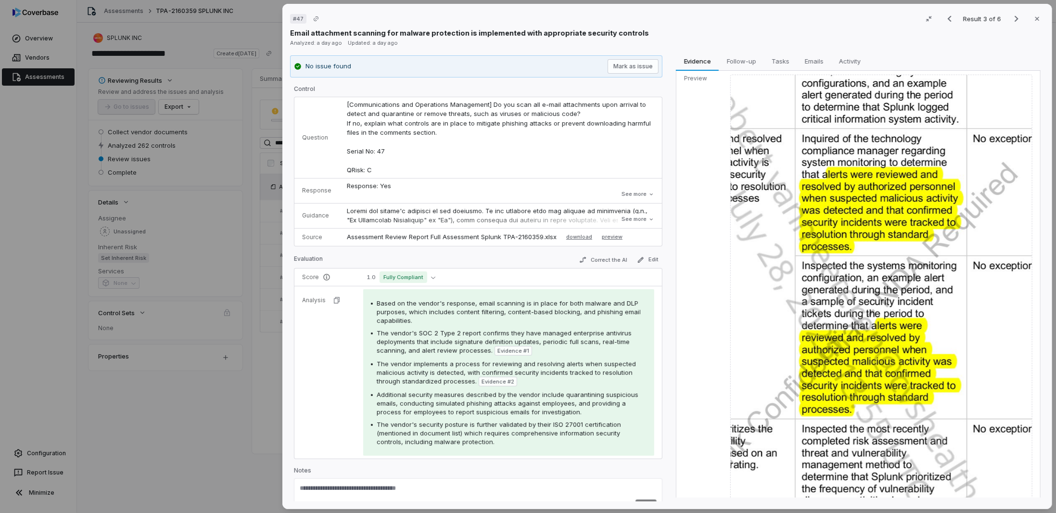
scroll to position [479, 0]
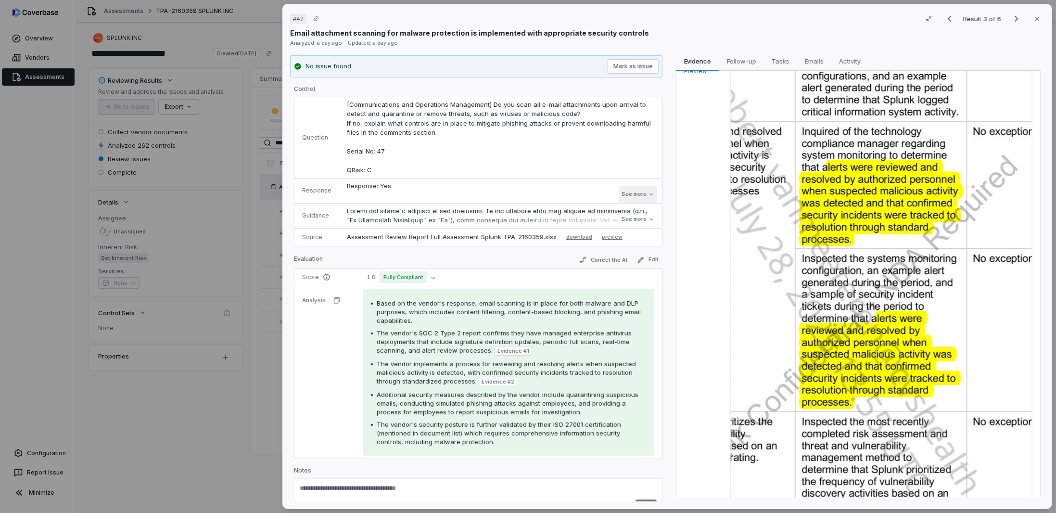
click at [648, 195] on icon at bounding box center [651, 194] width 6 height 6
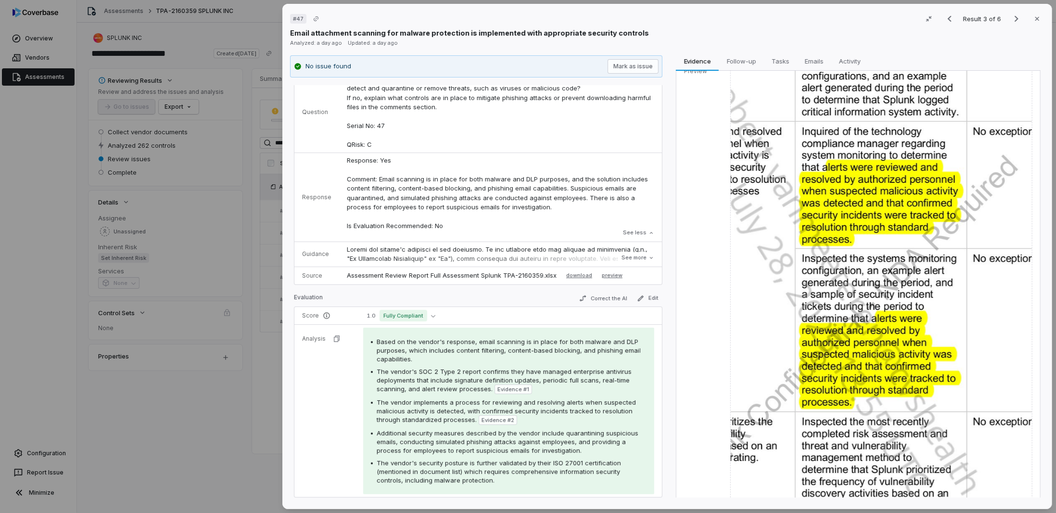
scroll to position [0, 0]
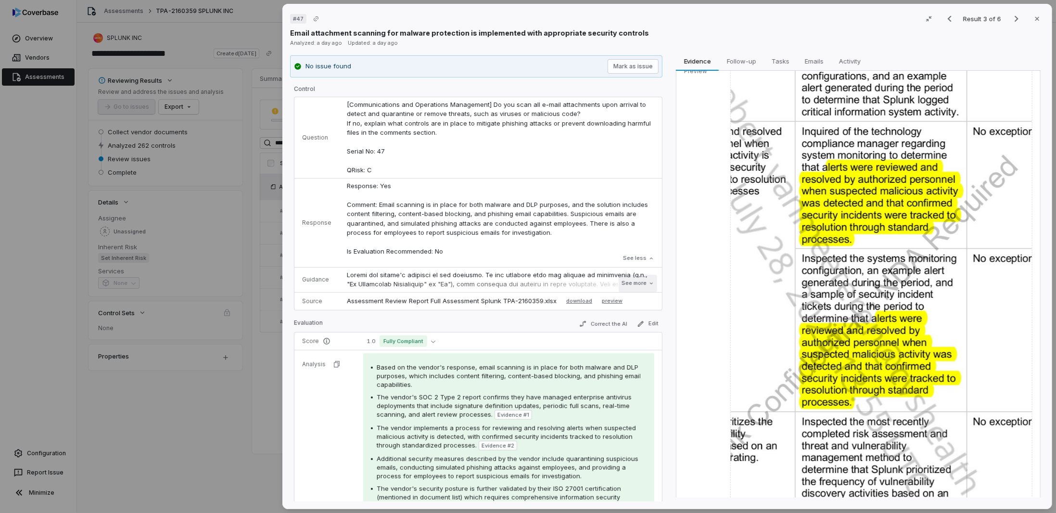
click at [637, 281] on button "See more" at bounding box center [637, 283] width 38 height 17
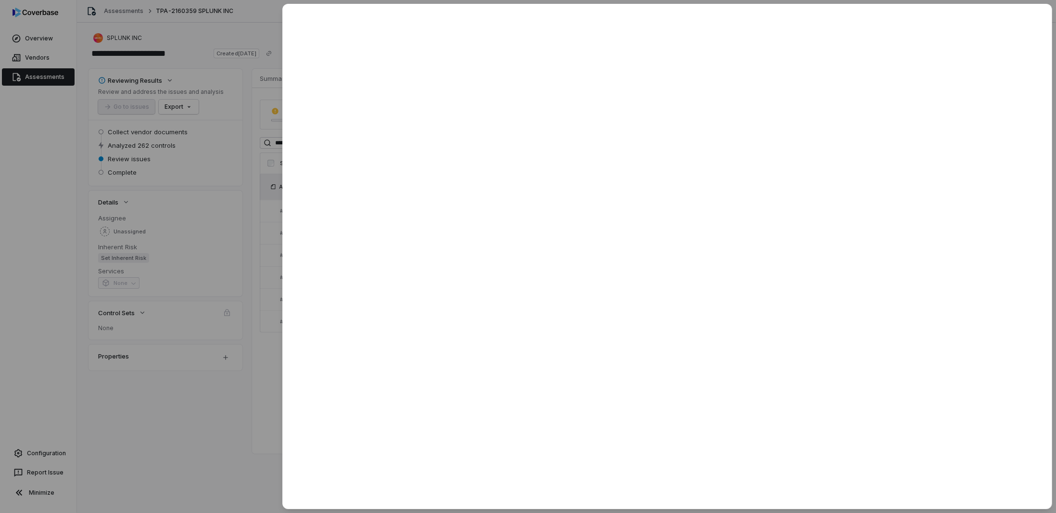
click at [244, 439] on div at bounding box center [528, 256] width 1056 height 513
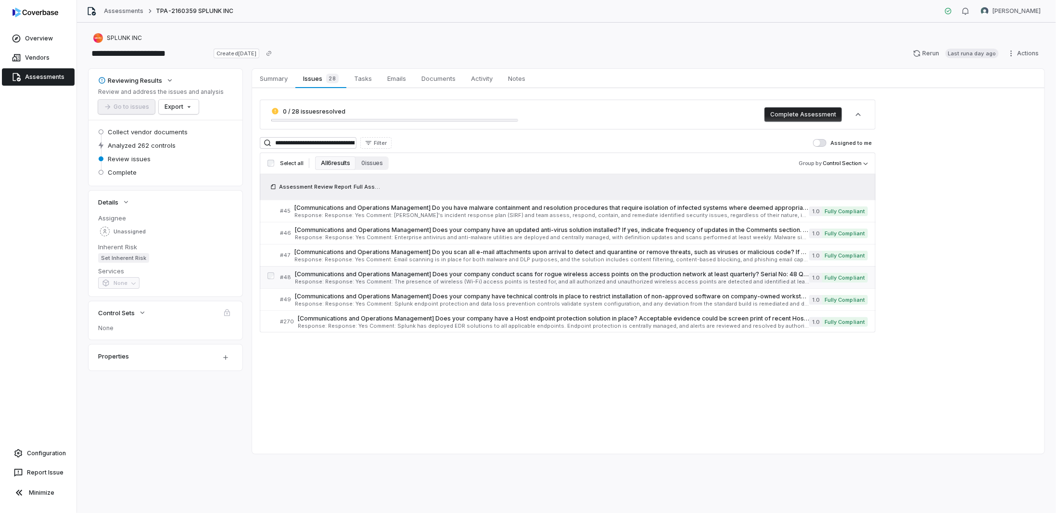
click at [403, 276] on span "[Communications and Operations Management] Does your company conduct scans for …" at bounding box center [552, 274] width 514 height 8
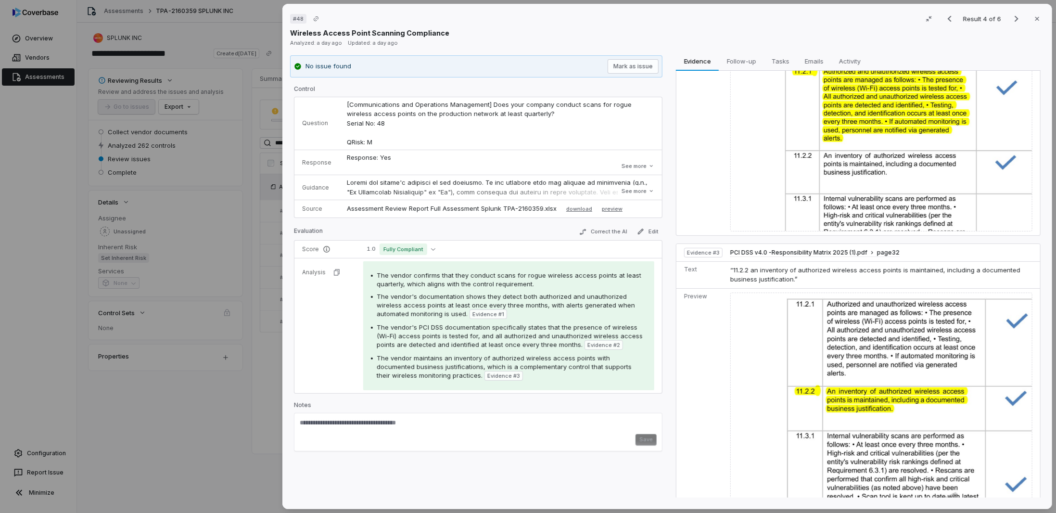
scroll to position [403, 0]
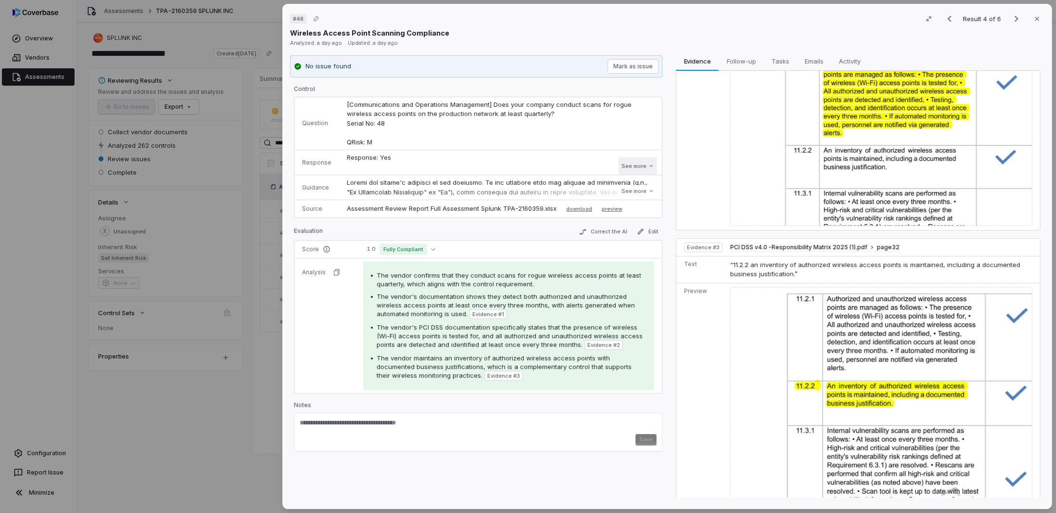
click at [648, 161] on button "See more" at bounding box center [637, 165] width 38 height 17
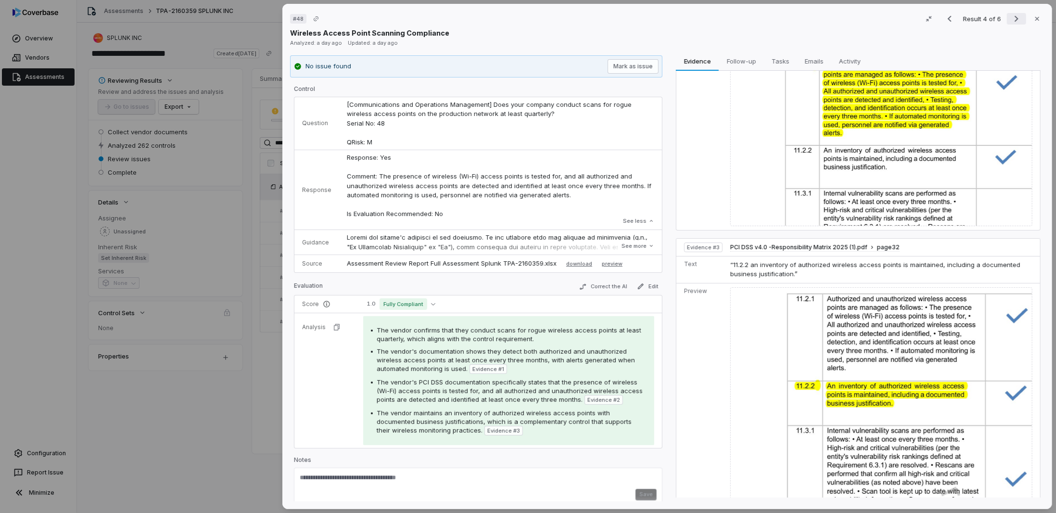
click at [1010, 19] on icon "Next result" at bounding box center [1016, 19] width 12 height 12
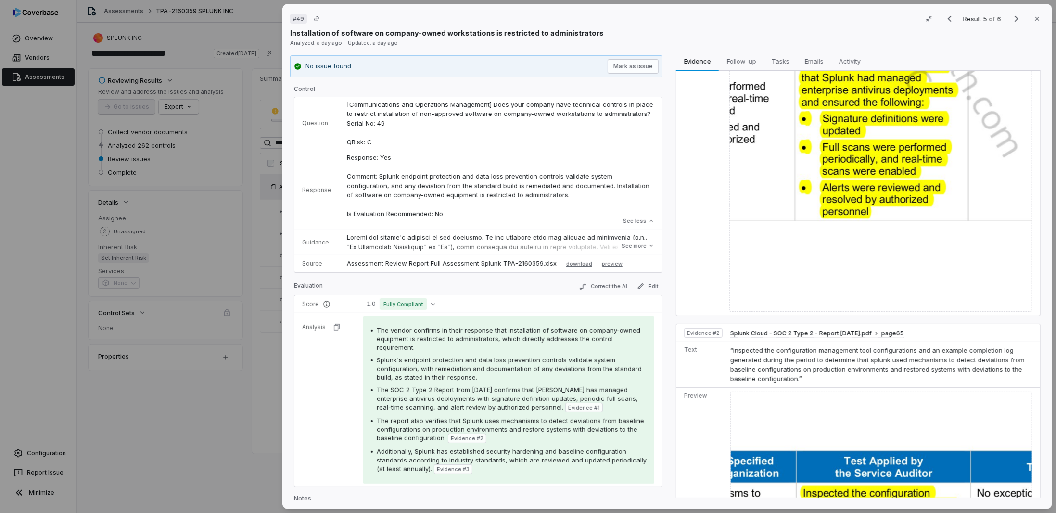
scroll to position [48, 0]
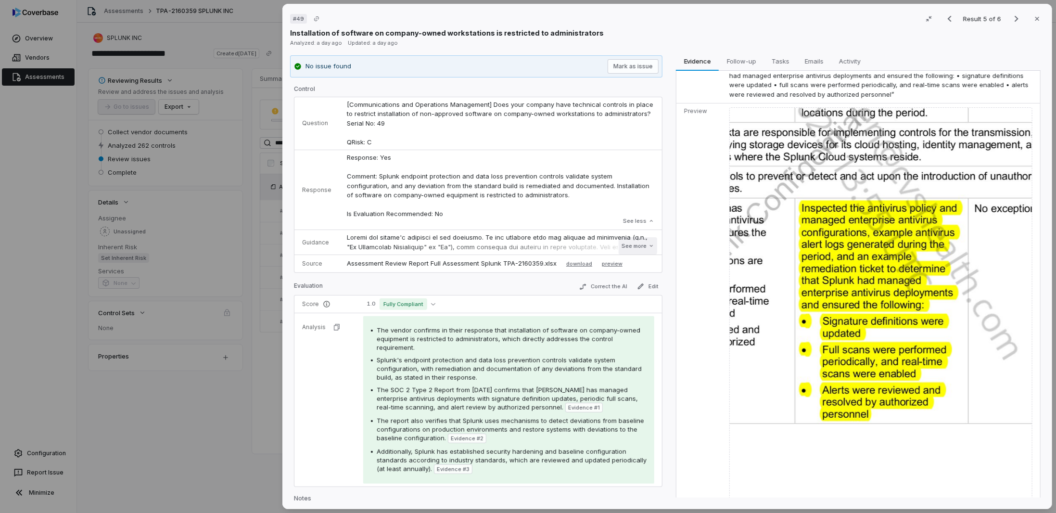
click at [648, 247] on icon at bounding box center [651, 246] width 6 height 6
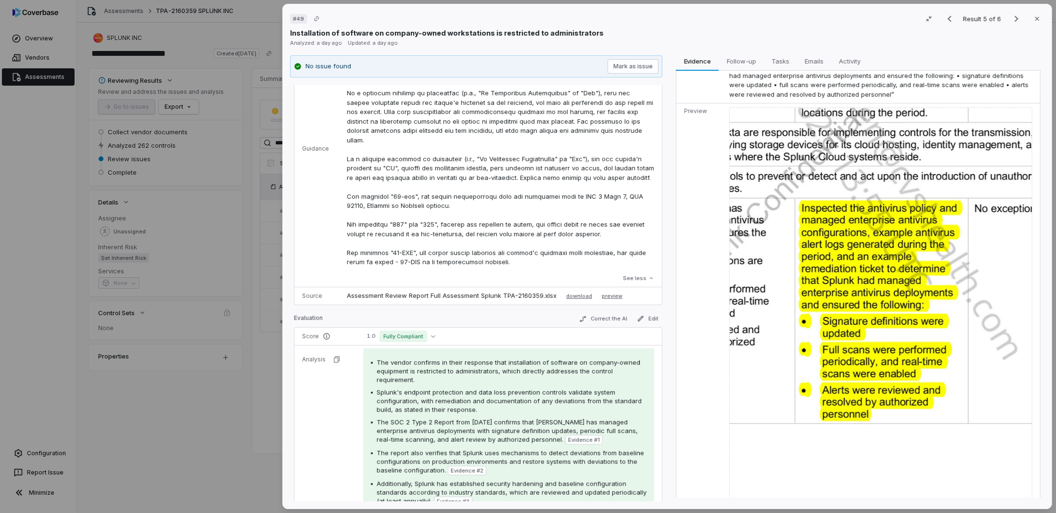
scroll to position [240, 0]
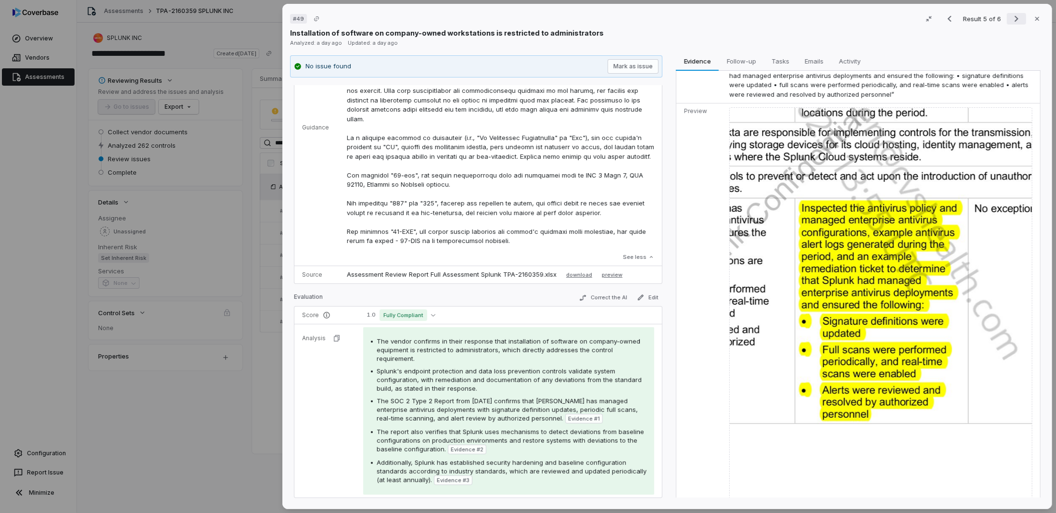
click at [1010, 17] on icon "Next result" at bounding box center [1016, 19] width 12 height 12
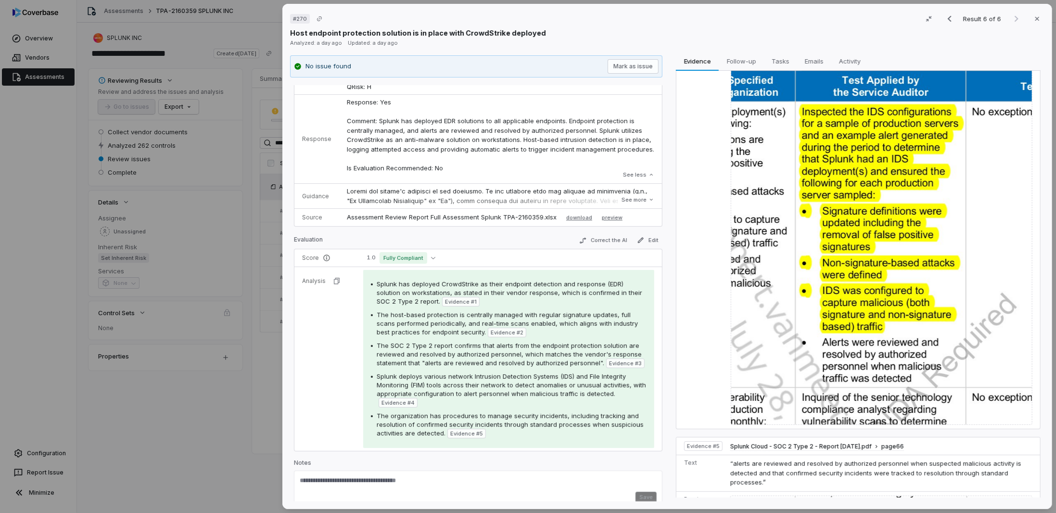
scroll to position [1443, 0]
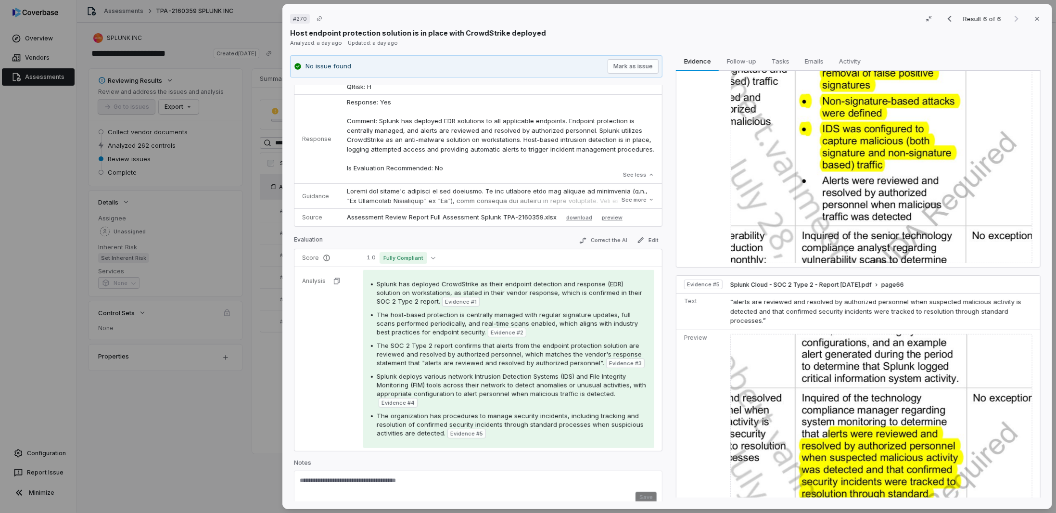
click at [237, 421] on div "# 270 Result 6 of 6 Close Host endpoint protection solution is in place with Cr…" at bounding box center [528, 256] width 1056 height 513
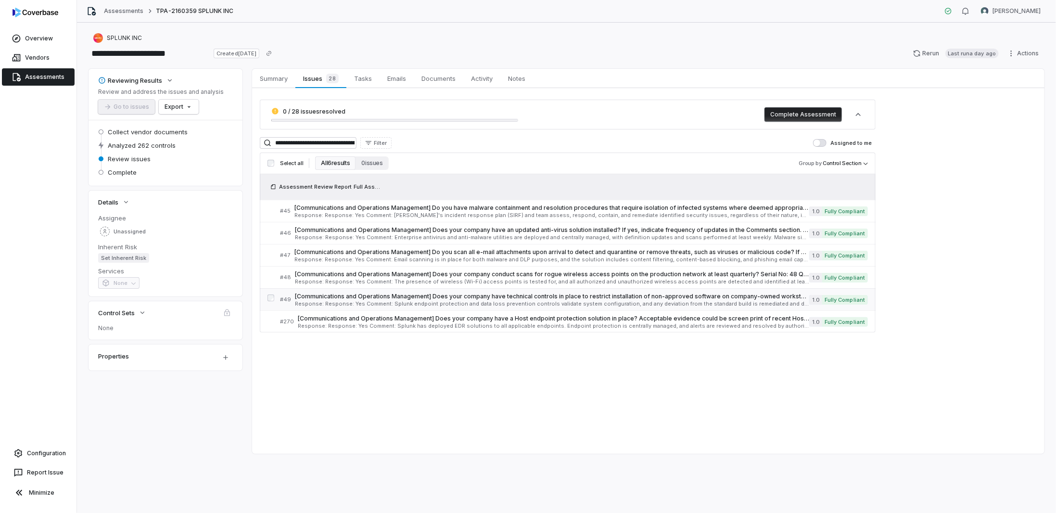
click at [481, 297] on span "[Communications and Operations Management] Does your company have technical con…" at bounding box center [552, 296] width 514 height 8
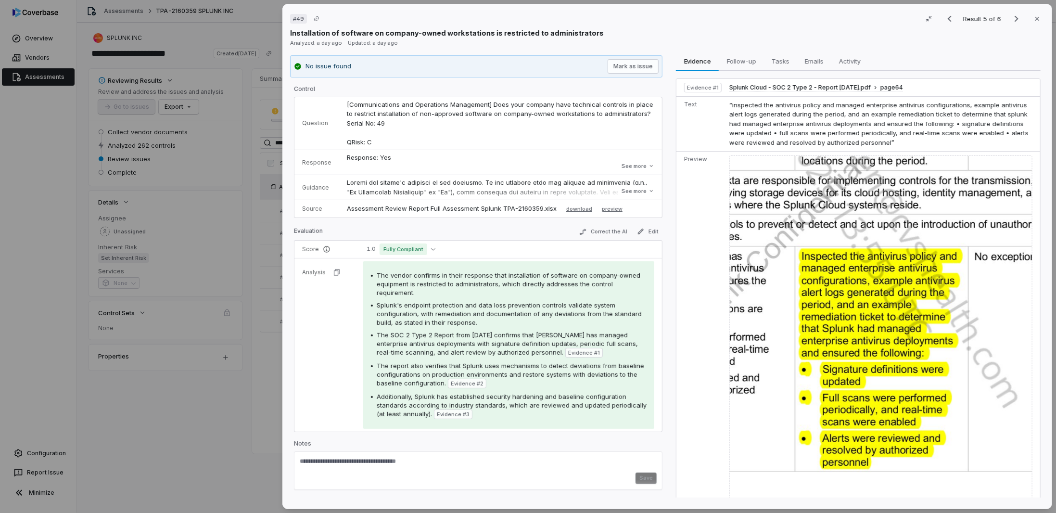
click at [203, 440] on div "# 49 Result 5 of 6 Close Installation of software on company-owned workstations…" at bounding box center [528, 256] width 1056 height 513
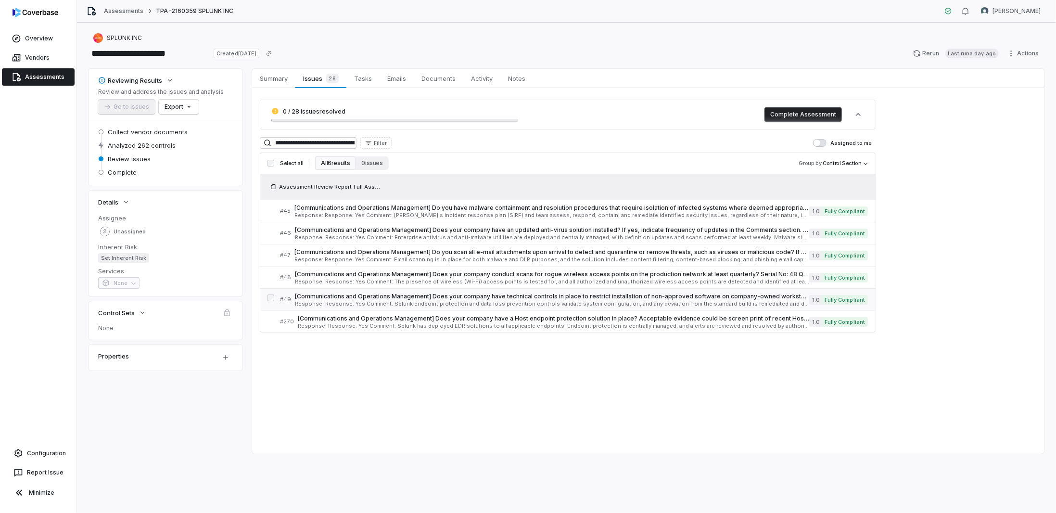
click at [362, 289] on link "# 49 [Communications and Operations Management] Does your company have technica…" at bounding box center [574, 300] width 588 height 22
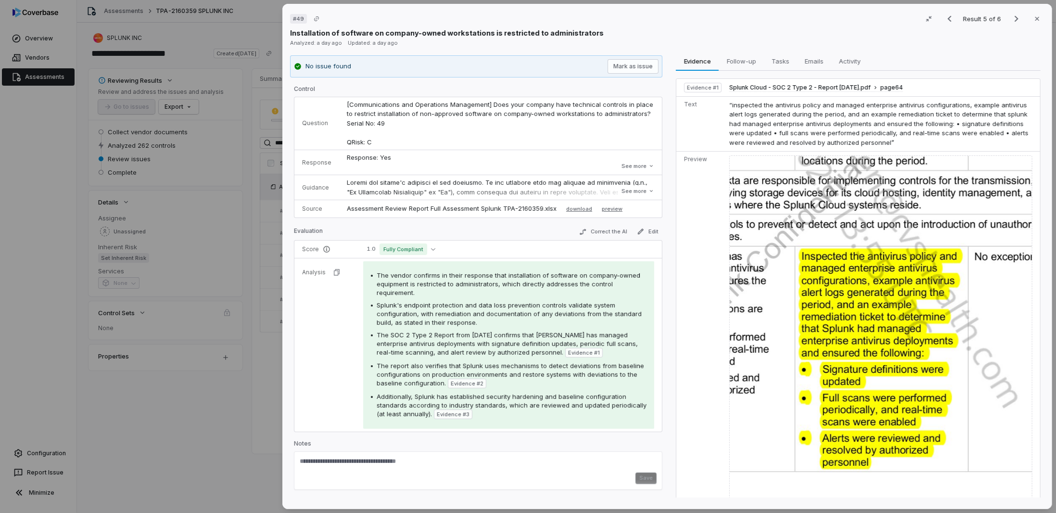
click at [217, 402] on div "# 49 Result 5 of 6 Close Installation of software on company-owned workstations…" at bounding box center [528, 256] width 1056 height 513
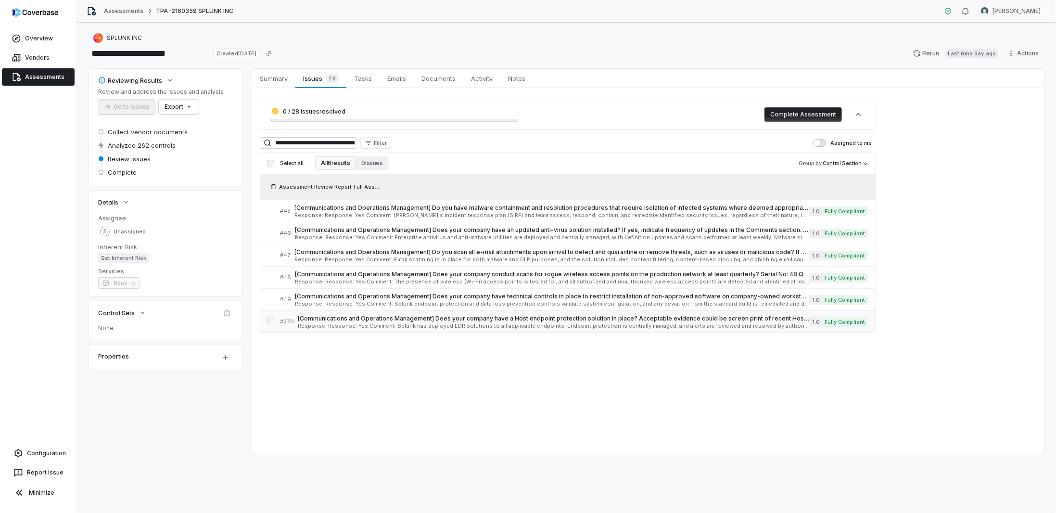
click at [371, 312] on link "# 270 [Communications and Operations Management] Does your company have a Host …" at bounding box center [574, 322] width 588 height 22
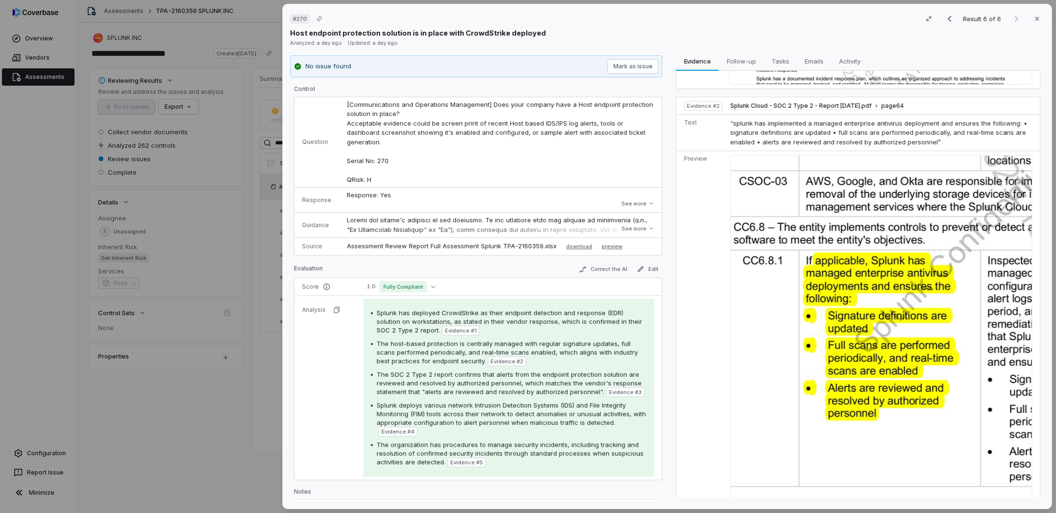
scroll to position [192, 0]
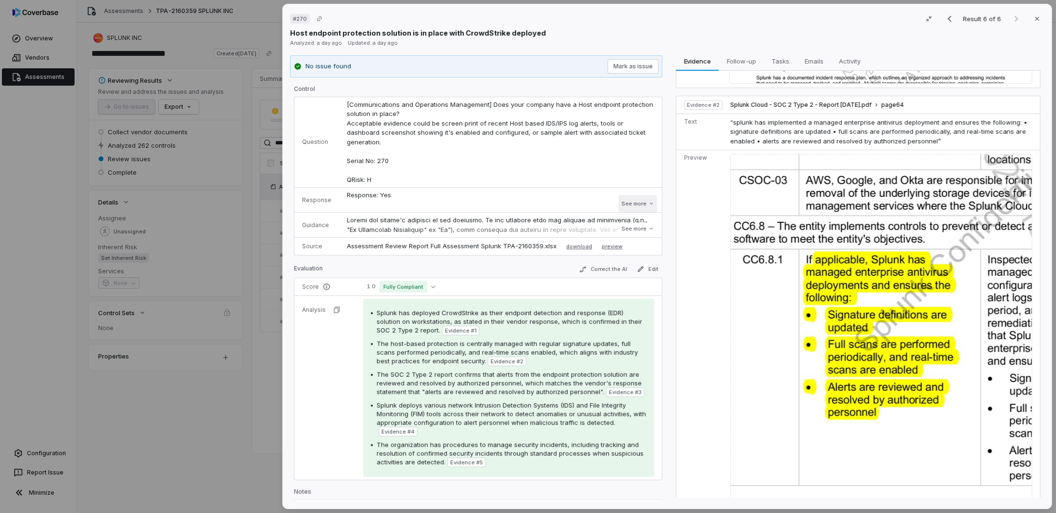
click at [623, 195] on button "See more" at bounding box center [637, 203] width 38 height 17
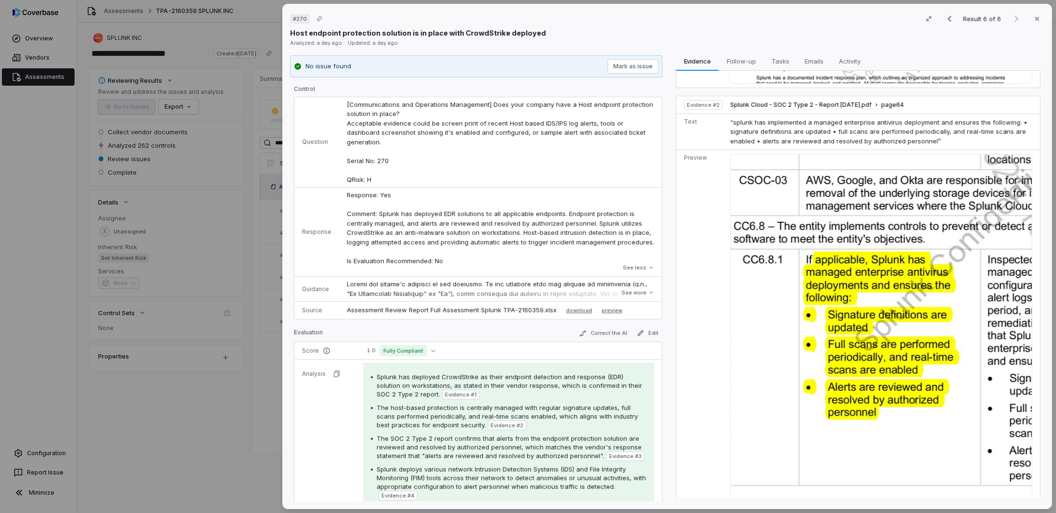
scroll to position [0, 0]
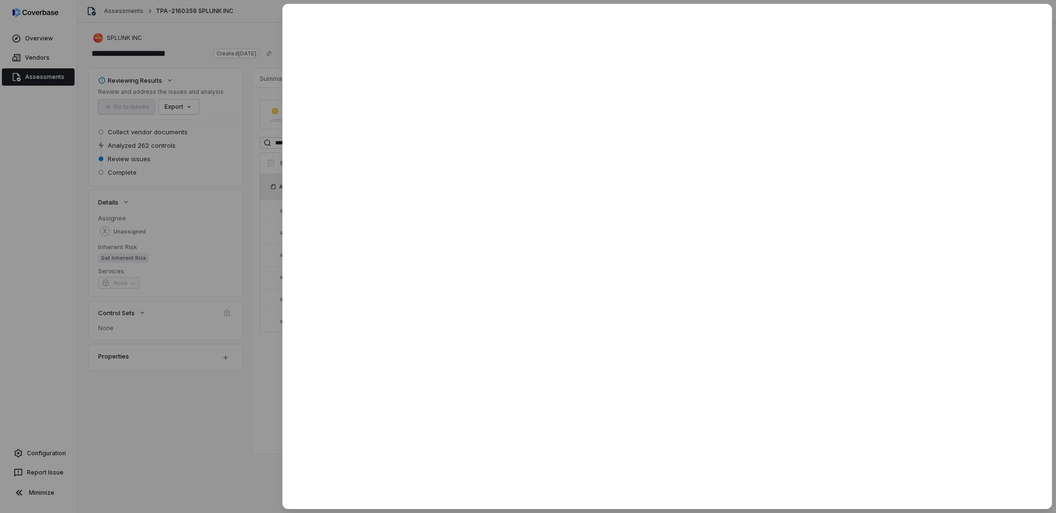
click at [234, 379] on div at bounding box center [528, 256] width 1056 height 513
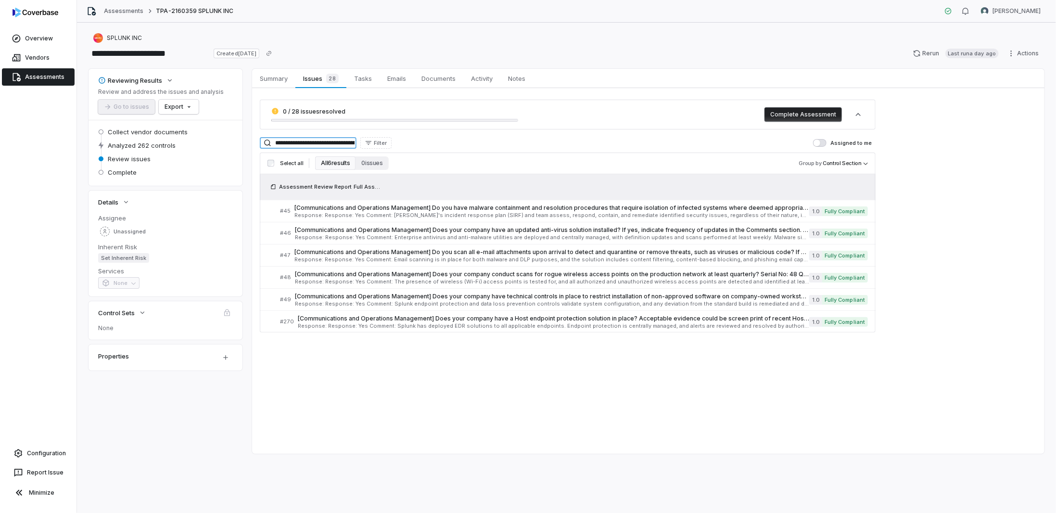
scroll to position [0, 49]
drag, startPoint x: 277, startPoint y: 141, endPoint x: 531, endPoint y: 151, distance: 253.6
click at [531, 151] on div "**********" at bounding box center [568, 234] width 616 height 195
paste input "**********"
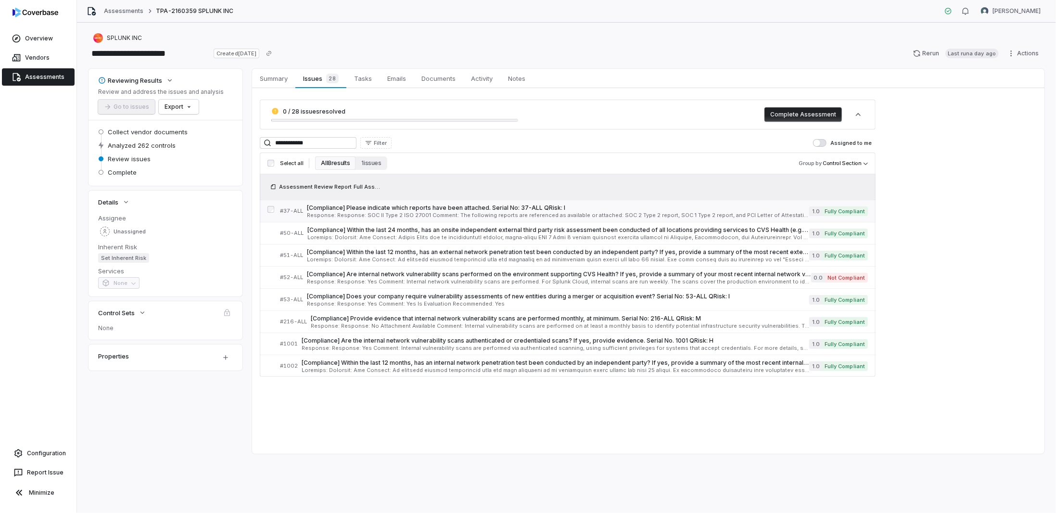
click at [333, 211] on span "[Compliance] Please indicate which reports have been attached. Serial No: 37-AL…" at bounding box center [558, 208] width 502 height 8
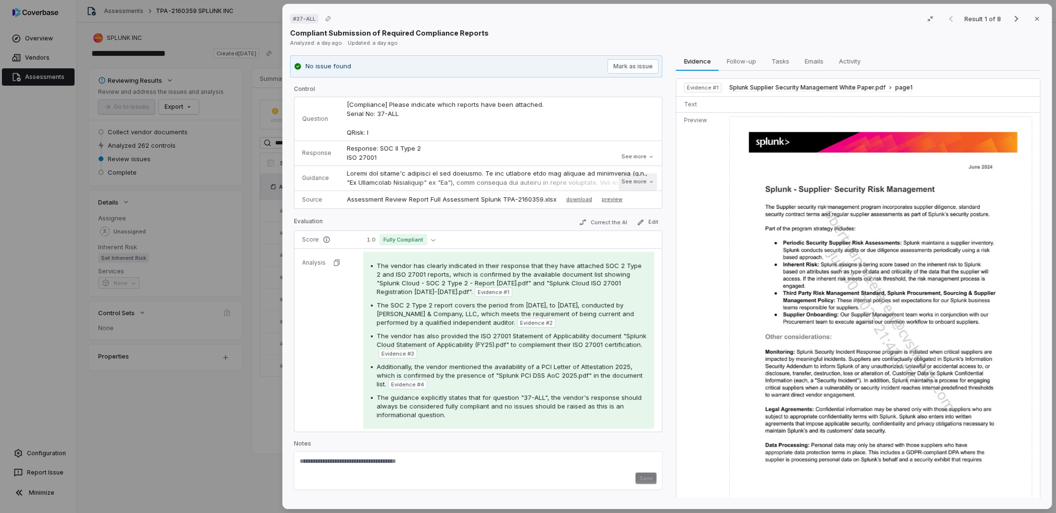
click at [630, 179] on button "See more" at bounding box center [637, 181] width 38 height 17
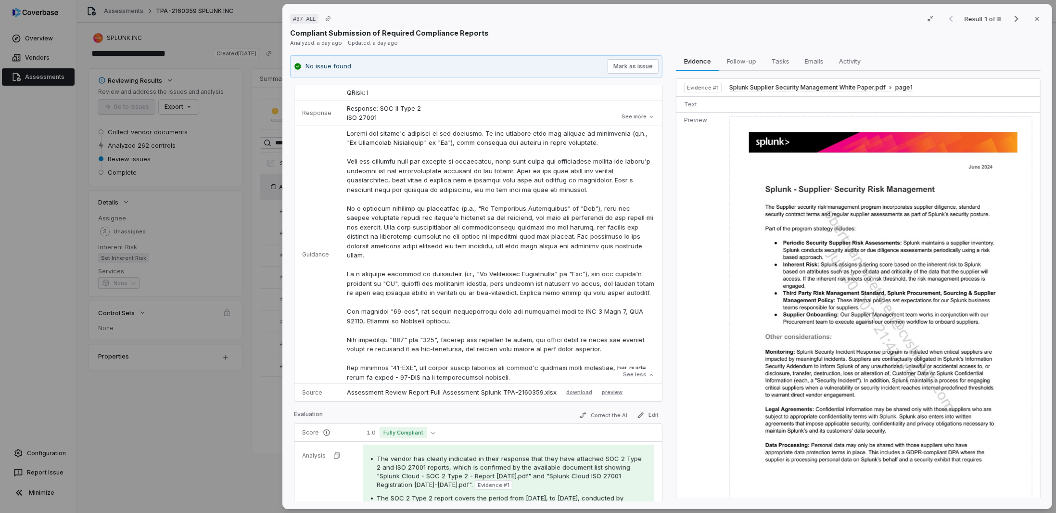
scroll to position [48, 0]
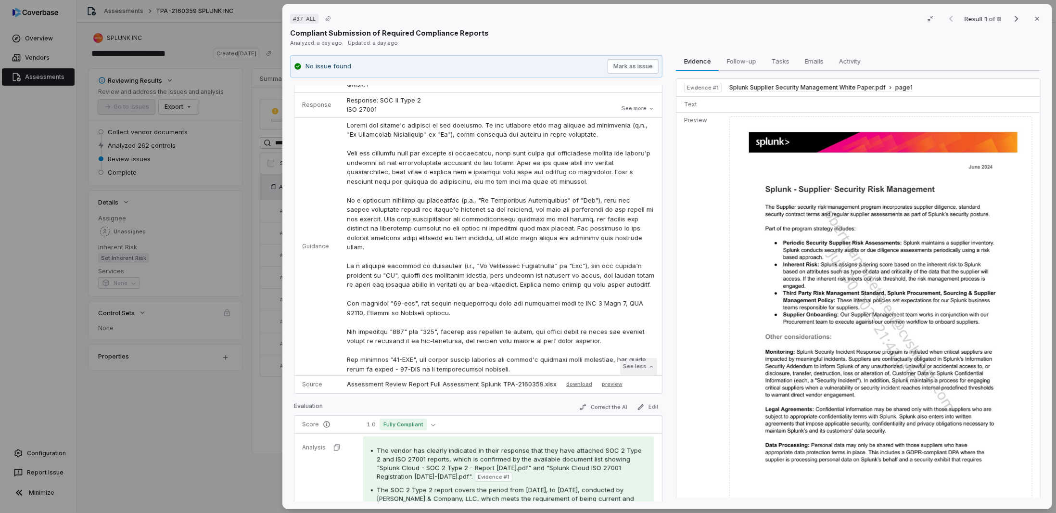
click at [648, 366] on icon at bounding box center [651, 367] width 6 height 6
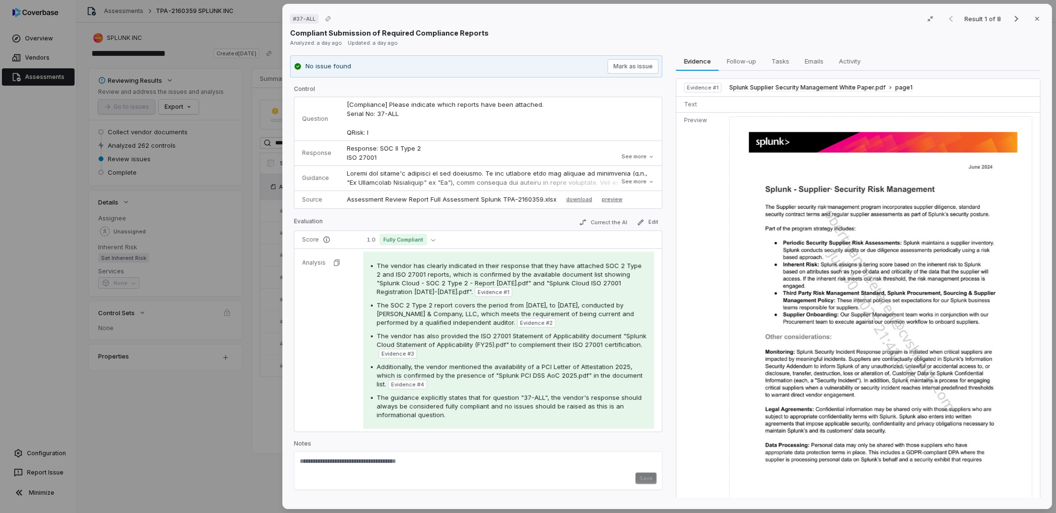
scroll to position [240, 0]
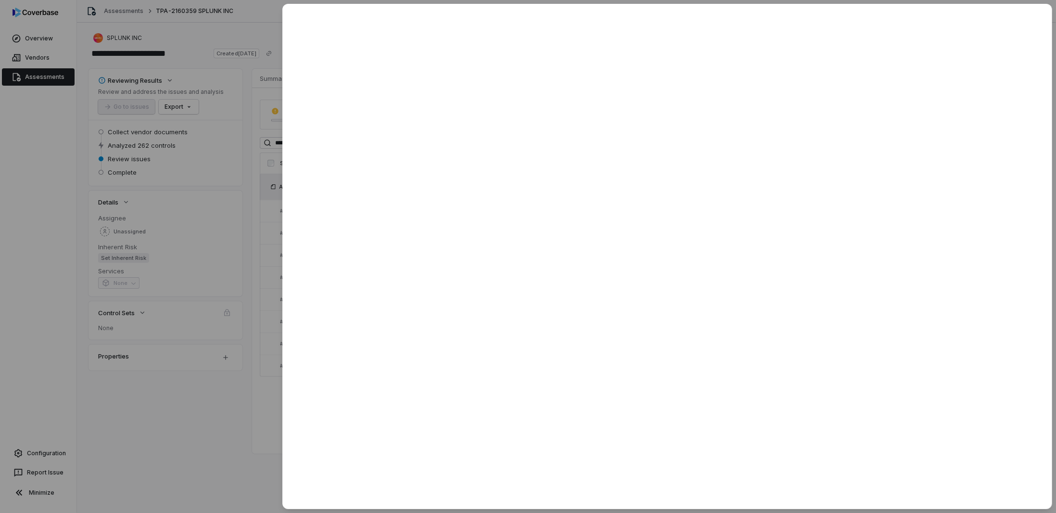
click at [202, 374] on div at bounding box center [528, 256] width 1056 height 513
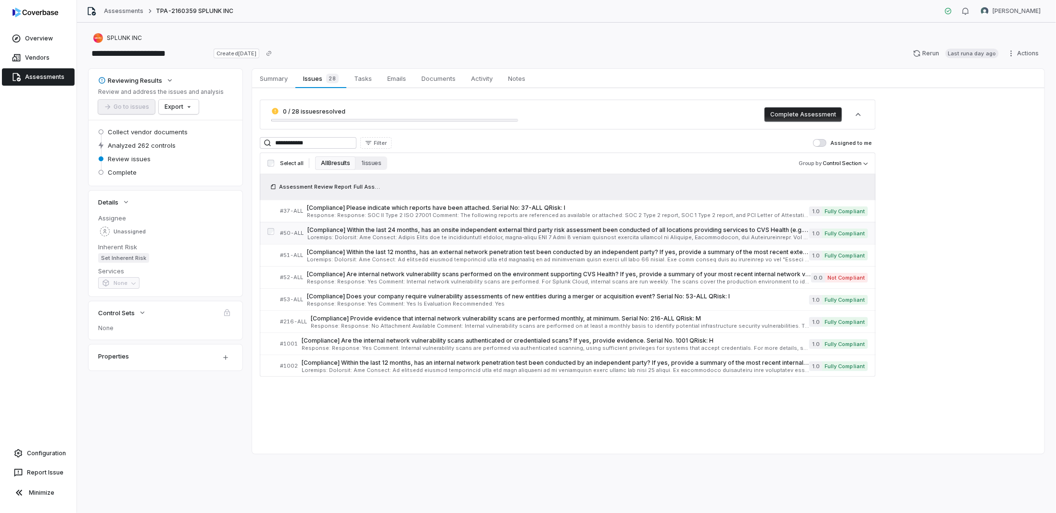
click at [340, 239] on link "# 50-ALL [Compliance] Within the last 24 months, has an onsite independent exte…" at bounding box center [574, 233] width 588 height 22
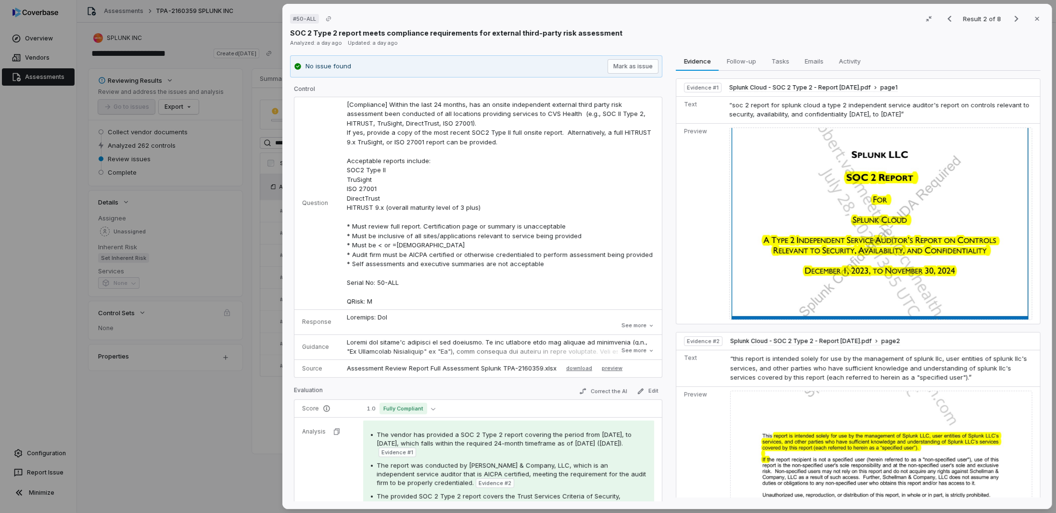
click at [638, 323] on button "See more" at bounding box center [637, 325] width 38 height 17
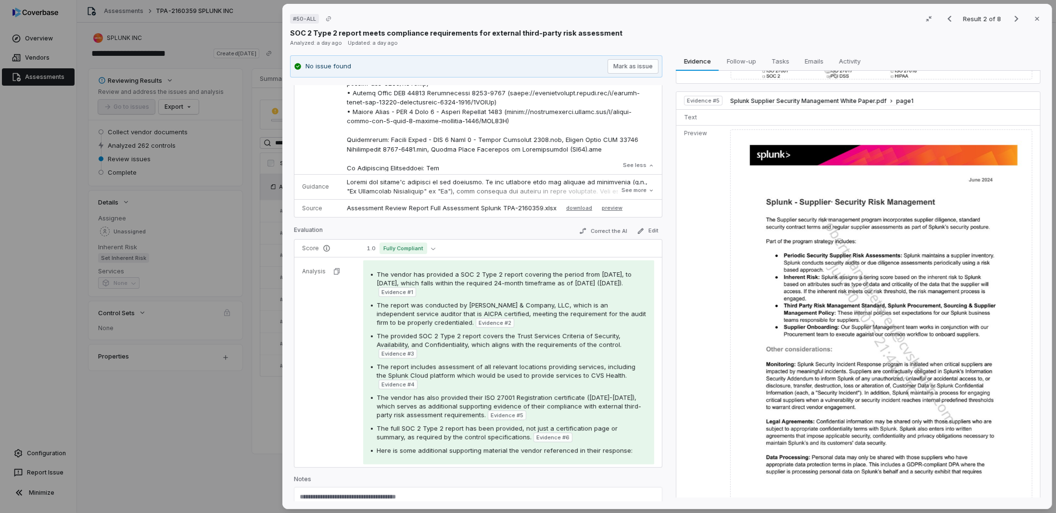
scroll to position [953, 0]
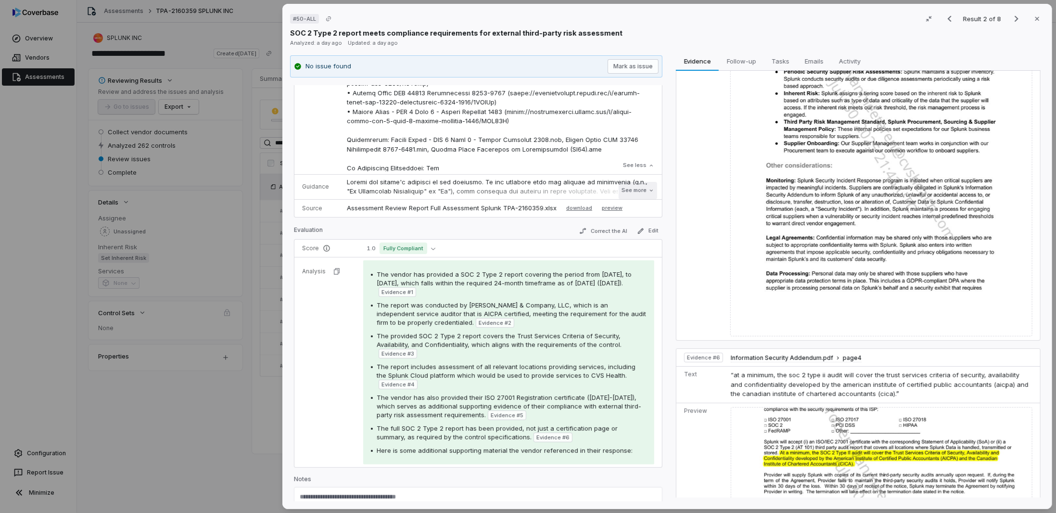
click at [629, 193] on button "See more" at bounding box center [637, 190] width 38 height 17
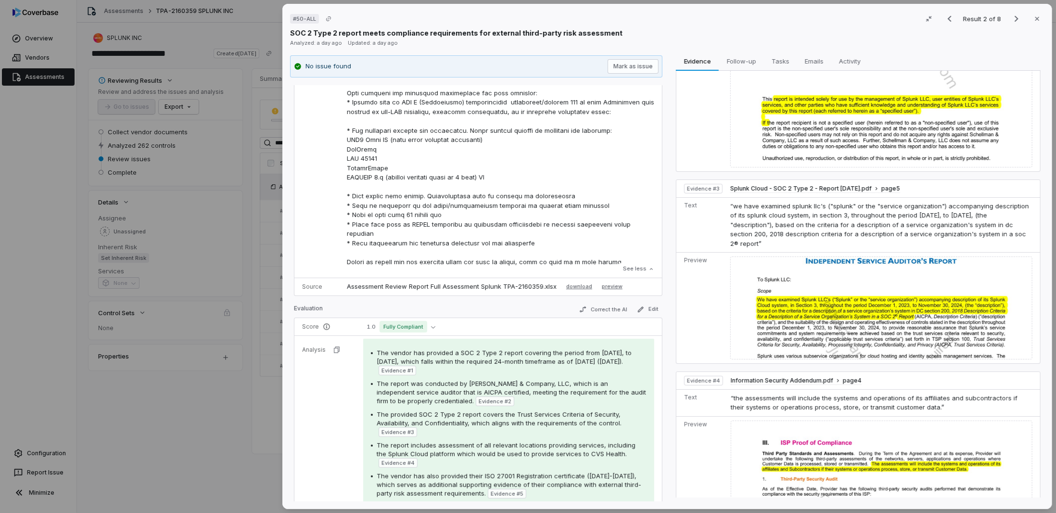
scroll to position [793, 0]
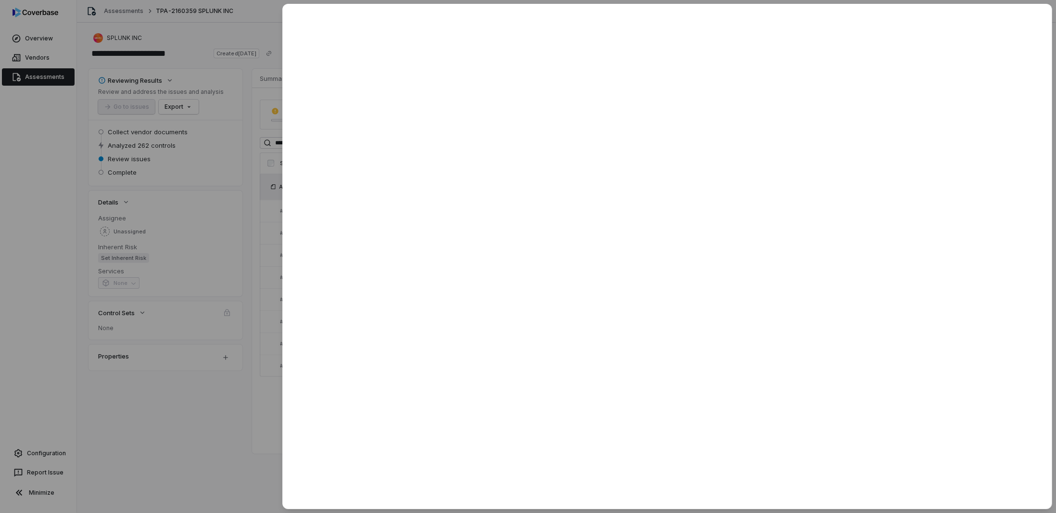
click at [249, 420] on div at bounding box center [528, 256] width 1056 height 513
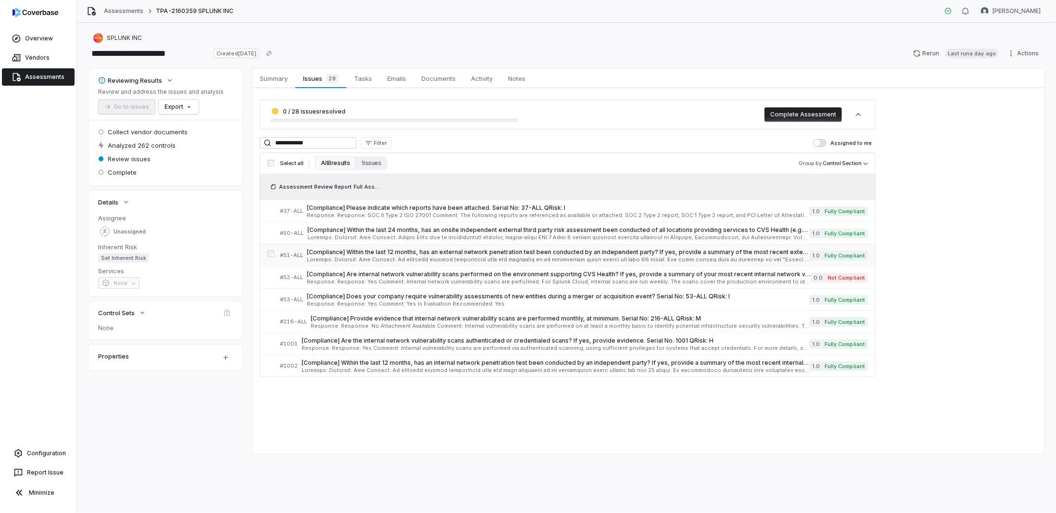
click at [350, 252] on span "[Compliance] Within the last 12 months, has an external network penetration tes…" at bounding box center [558, 252] width 502 height 8
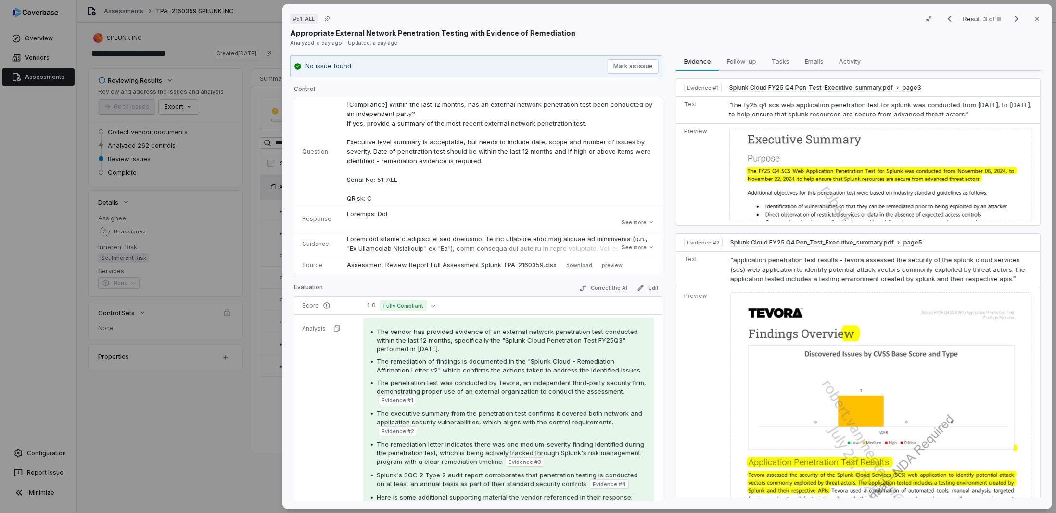
scroll to position [144, 0]
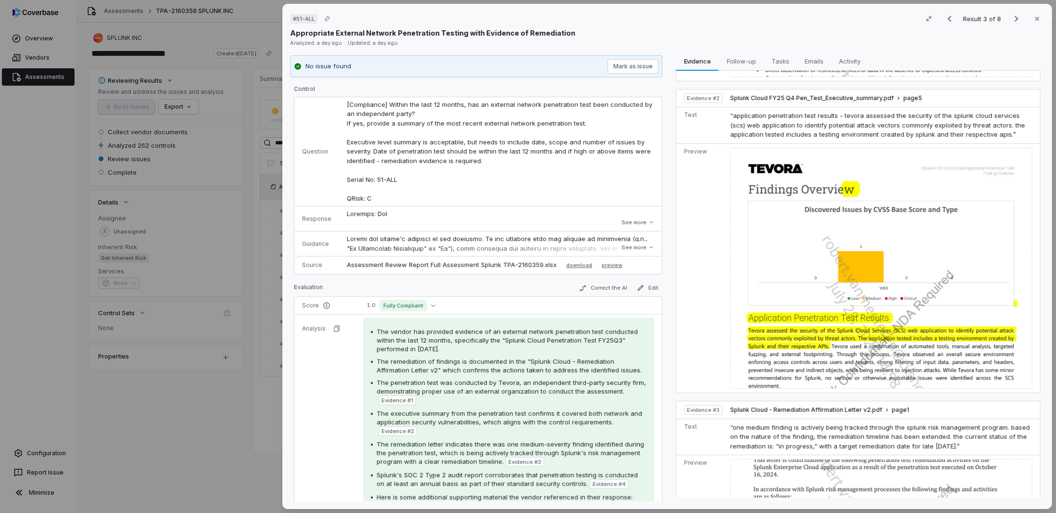
click at [789, 288] on img at bounding box center [881, 268] width 302 height 241
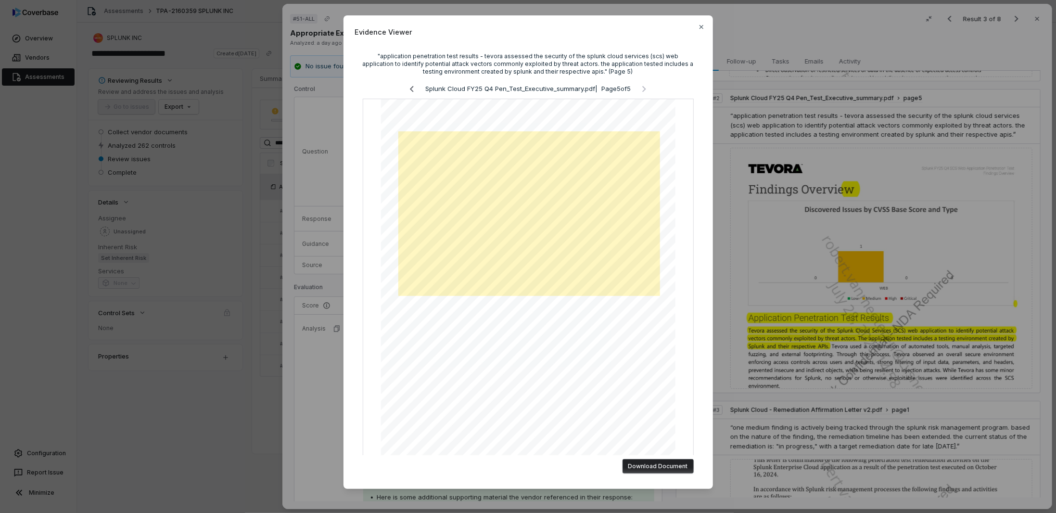
scroll to position [33, 0]
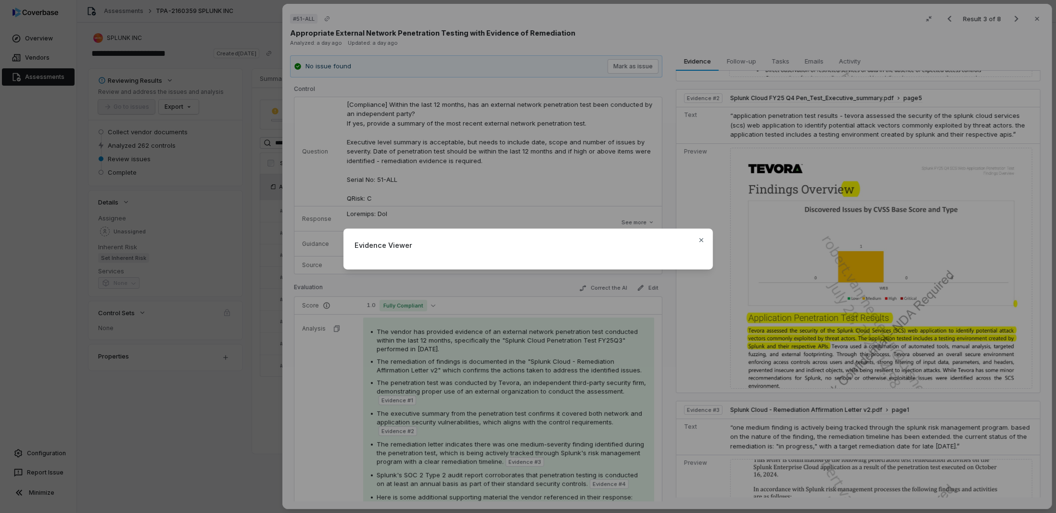
click at [762, 368] on div "Evidence Viewer Close" at bounding box center [528, 256] width 1056 height 513
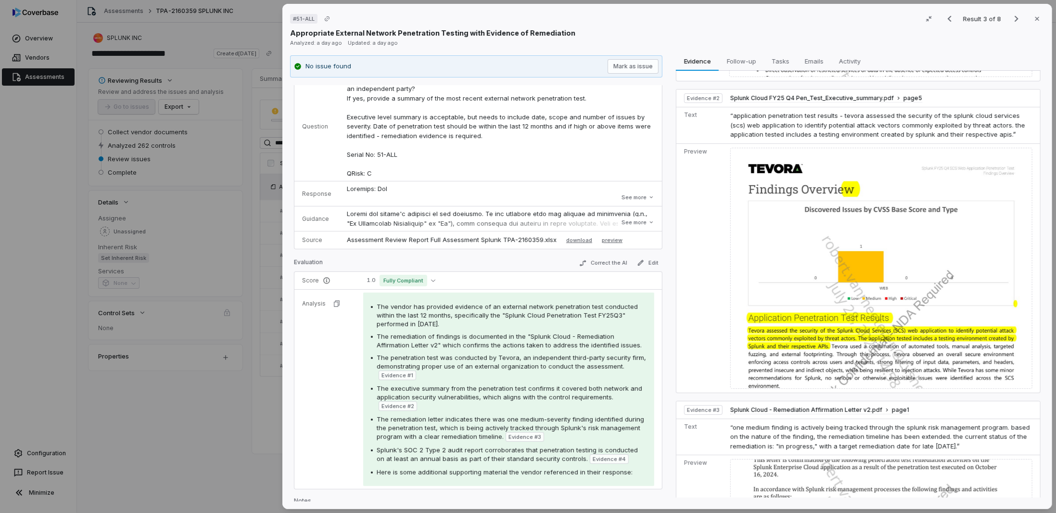
scroll to position [0, 0]
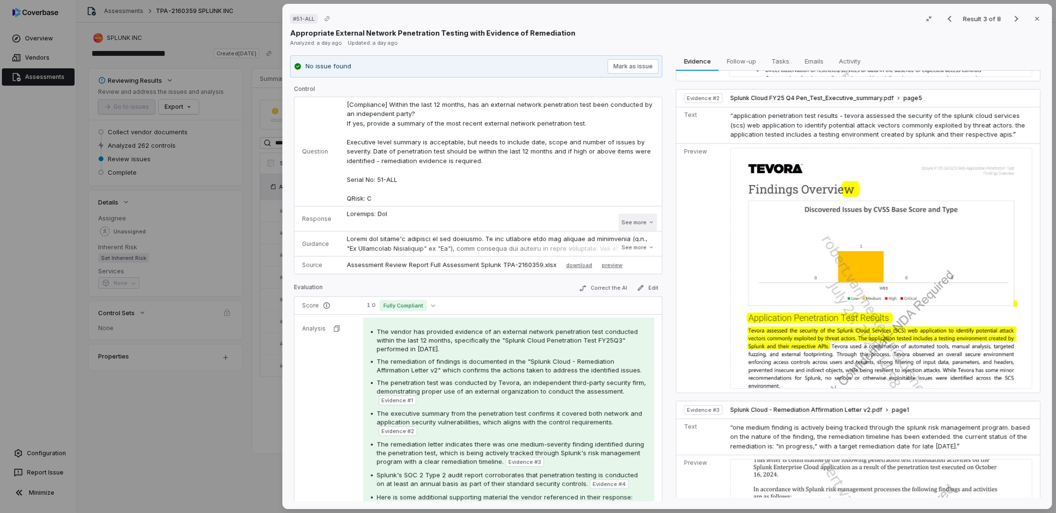
click at [627, 220] on button "See more" at bounding box center [637, 222] width 38 height 17
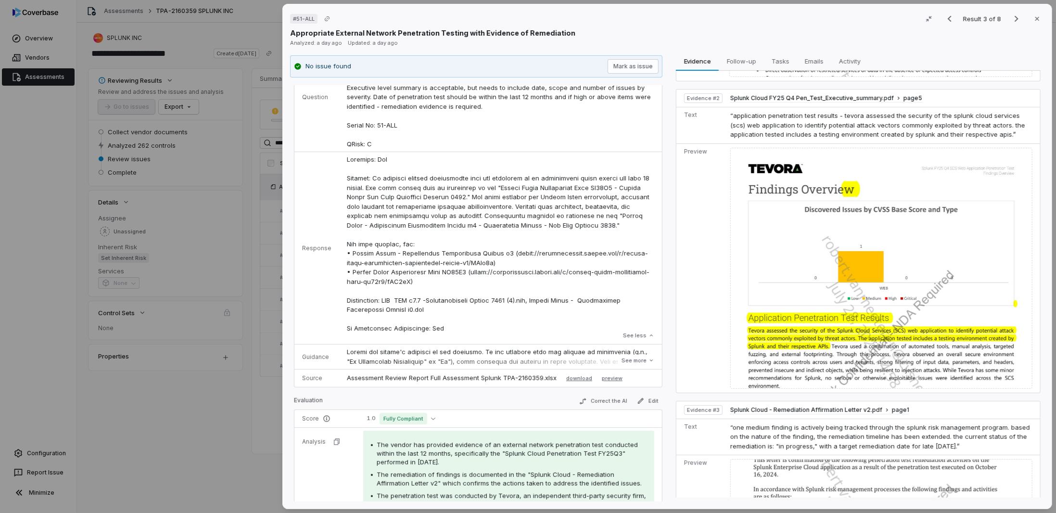
scroll to position [144, 0]
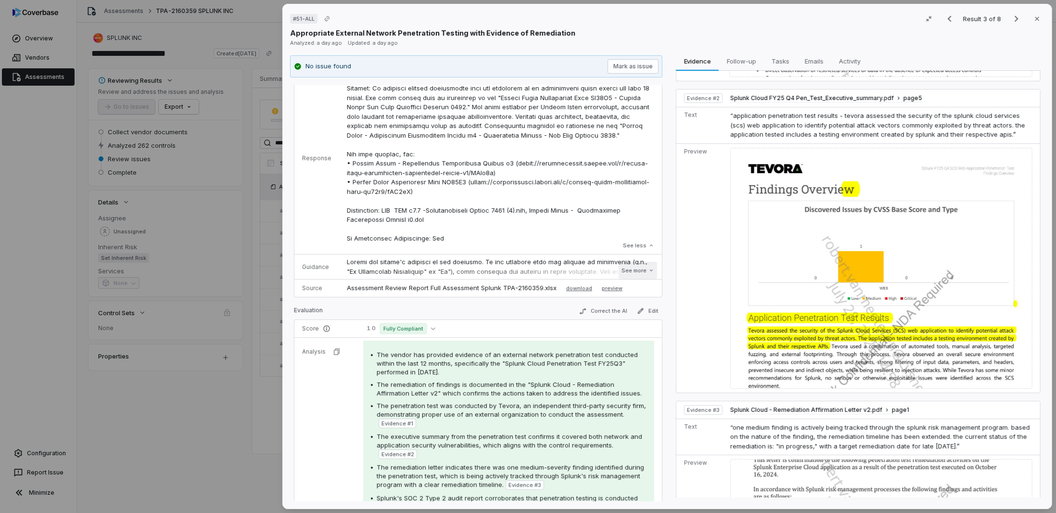
click at [623, 270] on button "See more" at bounding box center [637, 270] width 38 height 17
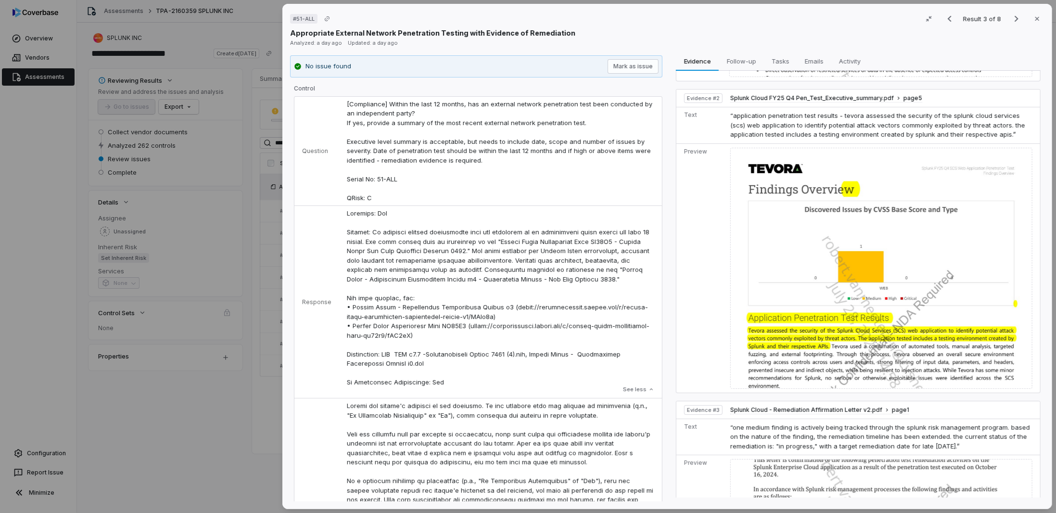
scroll to position [0, 0]
click at [253, 302] on div "# 51-ALL Result 3 of 8 Close Appropriate External Network Penetration Testing w…" at bounding box center [528, 256] width 1056 height 513
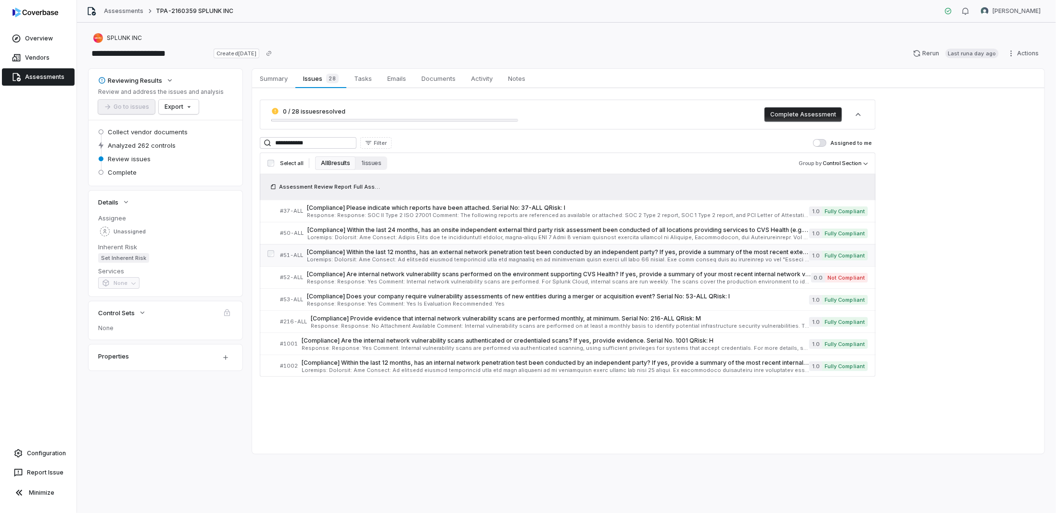
click at [326, 253] on span "[Compliance] Within the last 12 months, has an external network penetration tes…" at bounding box center [558, 252] width 502 height 8
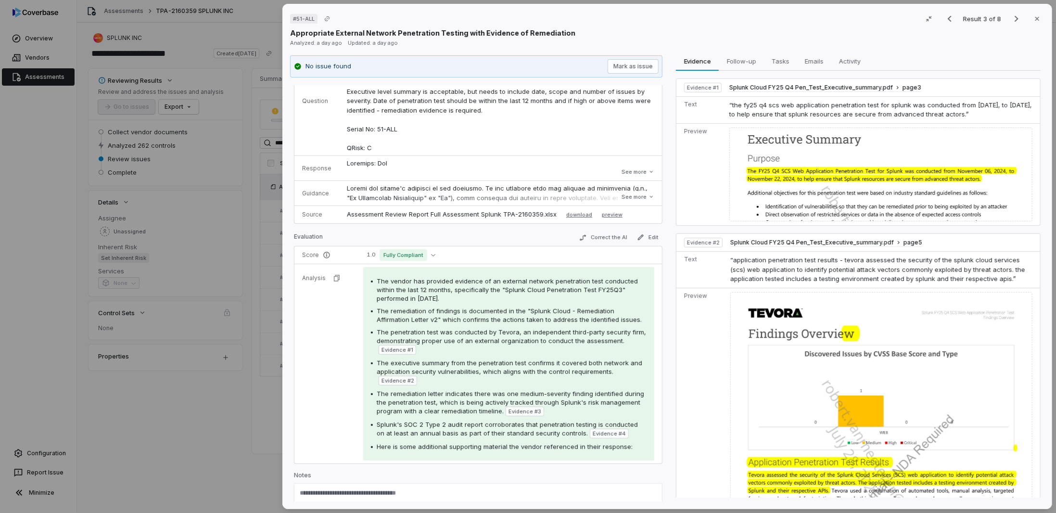
scroll to position [72, 0]
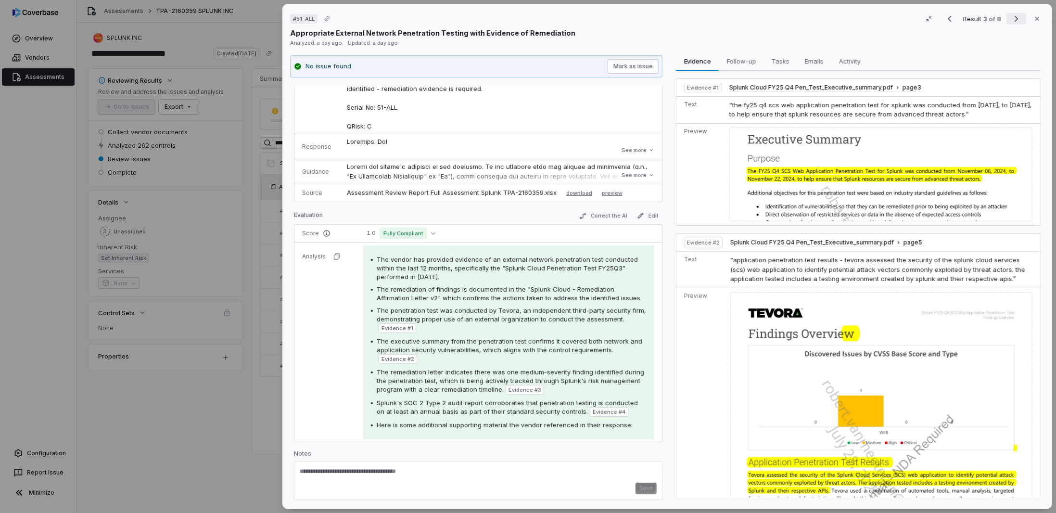
click at [1010, 17] on icon "Next result" at bounding box center [1016, 19] width 12 height 12
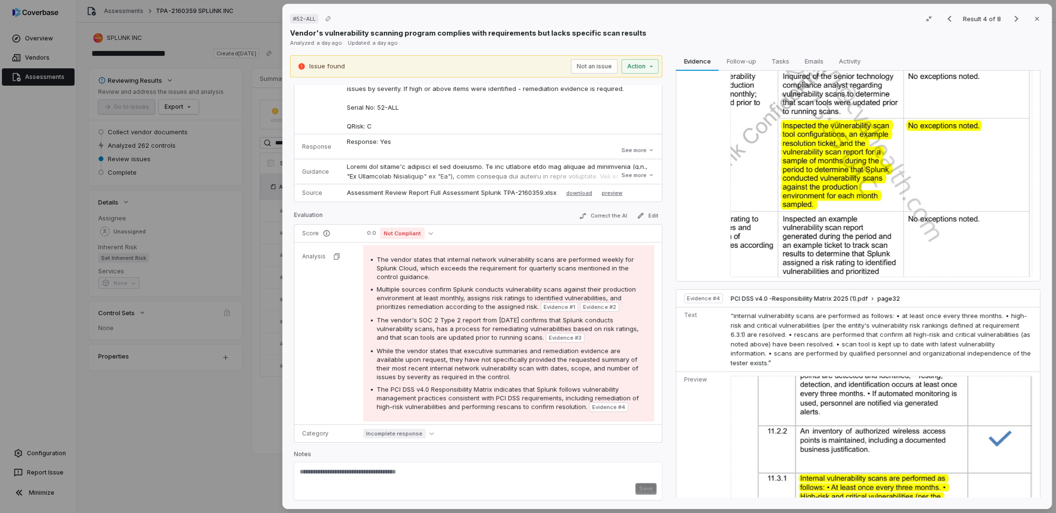
scroll to position [625, 0]
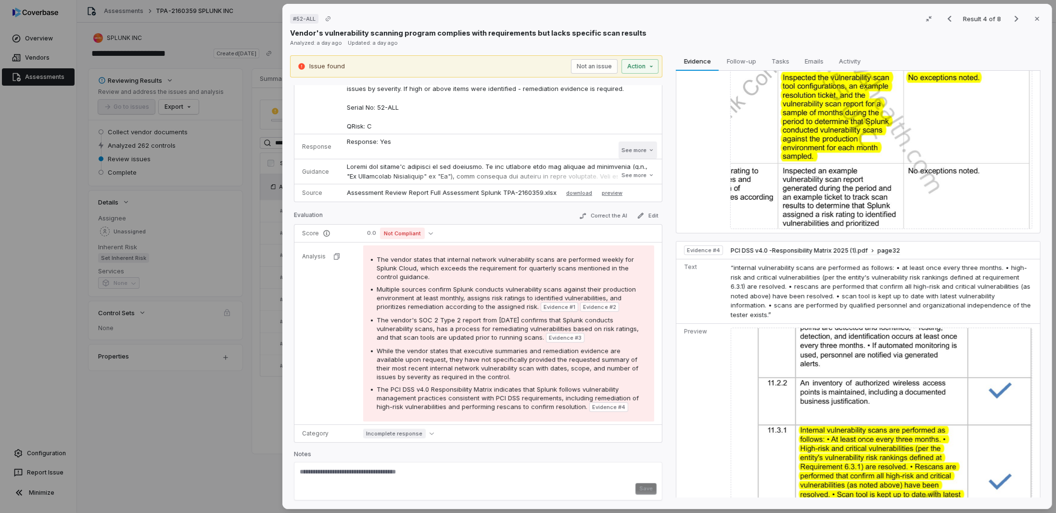
click at [648, 148] on icon at bounding box center [651, 150] width 6 height 6
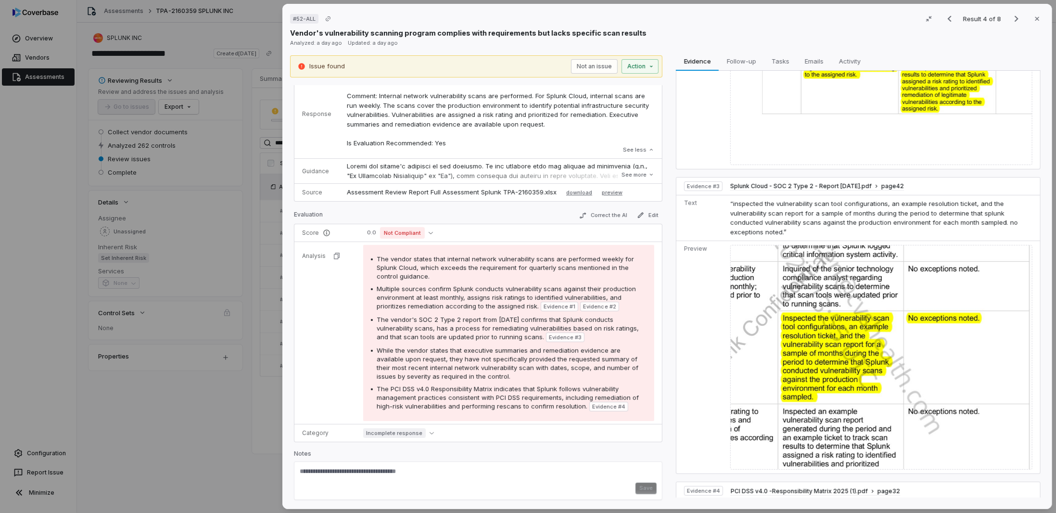
scroll to position [0, 0]
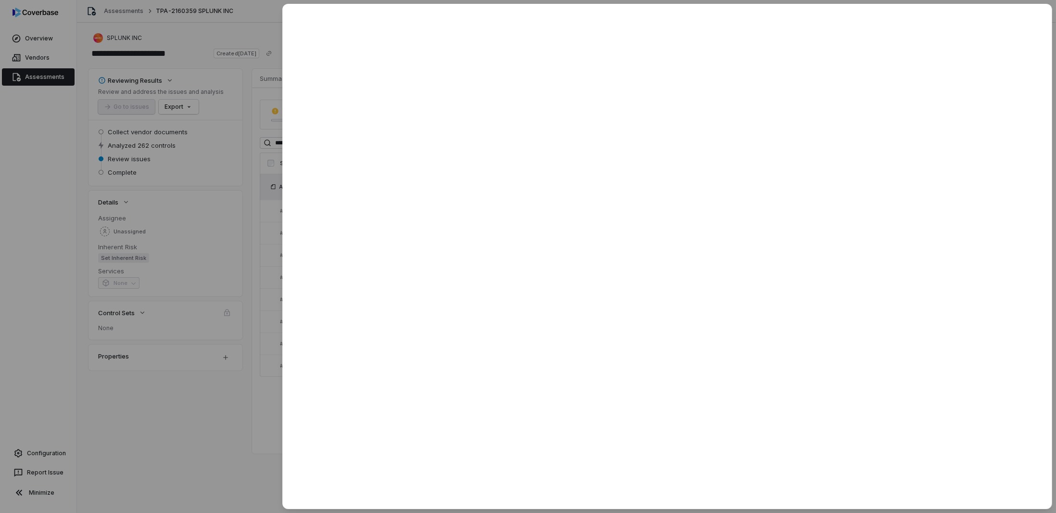
click at [259, 388] on div at bounding box center [528, 256] width 1056 height 513
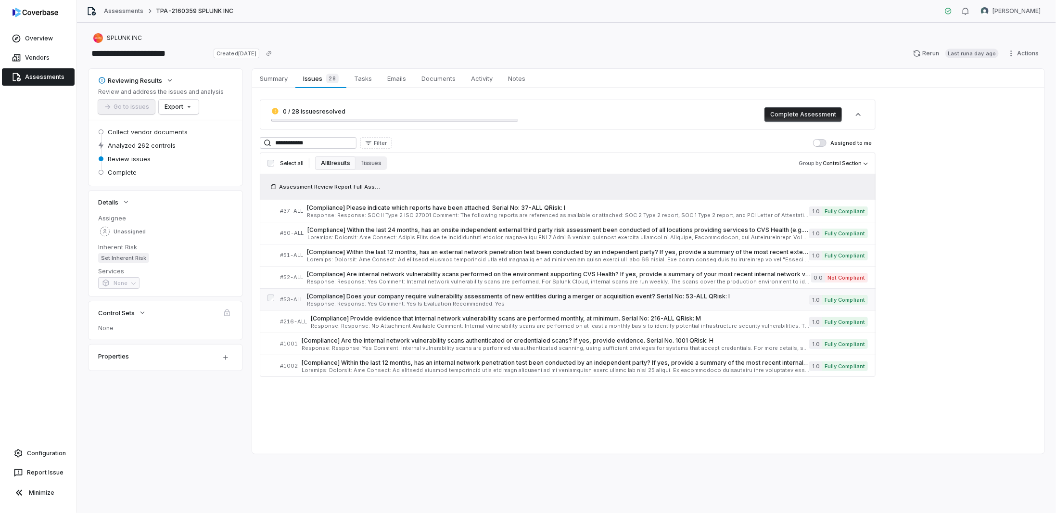
click at [377, 303] on span "Response: Response: Yes Comment: Yes Is Evaluation Recommended: Yes" at bounding box center [558, 303] width 502 height 5
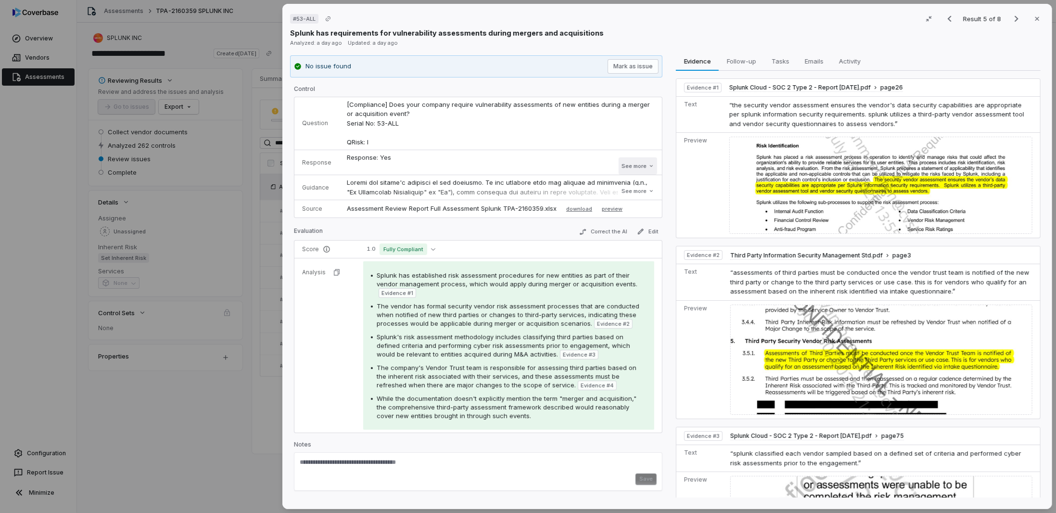
click at [636, 168] on button "See more" at bounding box center [637, 165] width 38 height 17
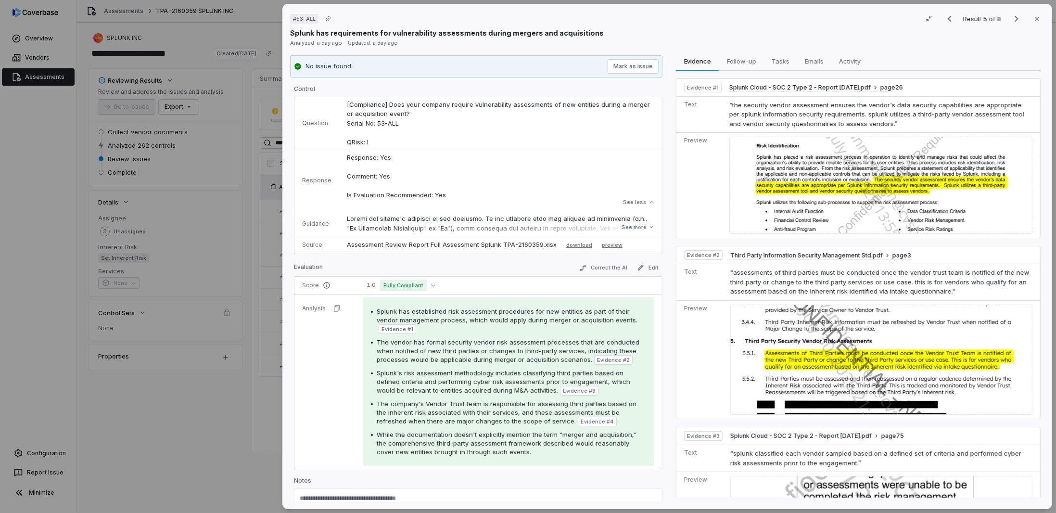
click at [383, 358] on span "The vendor has formal security vendor risk assessment processes that are conduc…" at bounding box center [508, 350] width 263 height 25
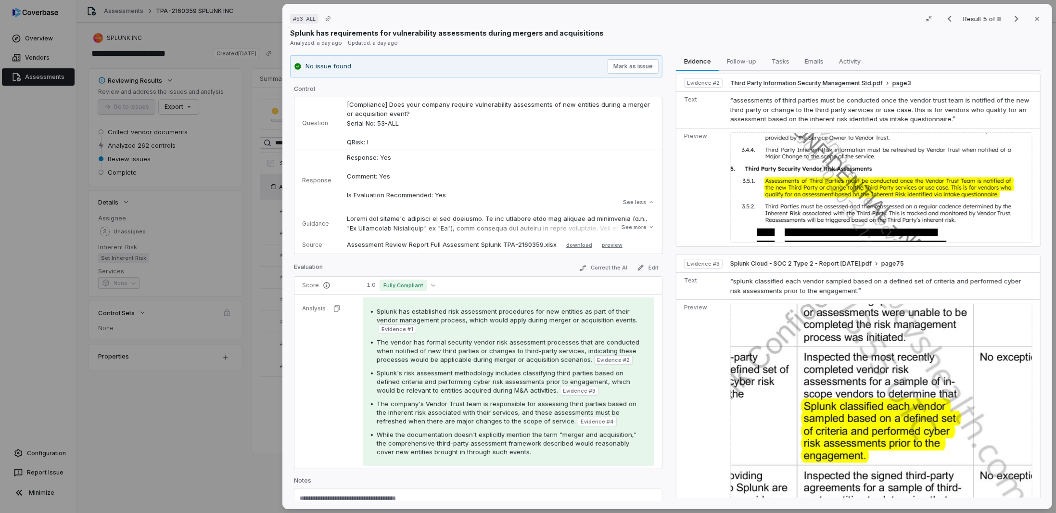
scroll to position [289, 0]
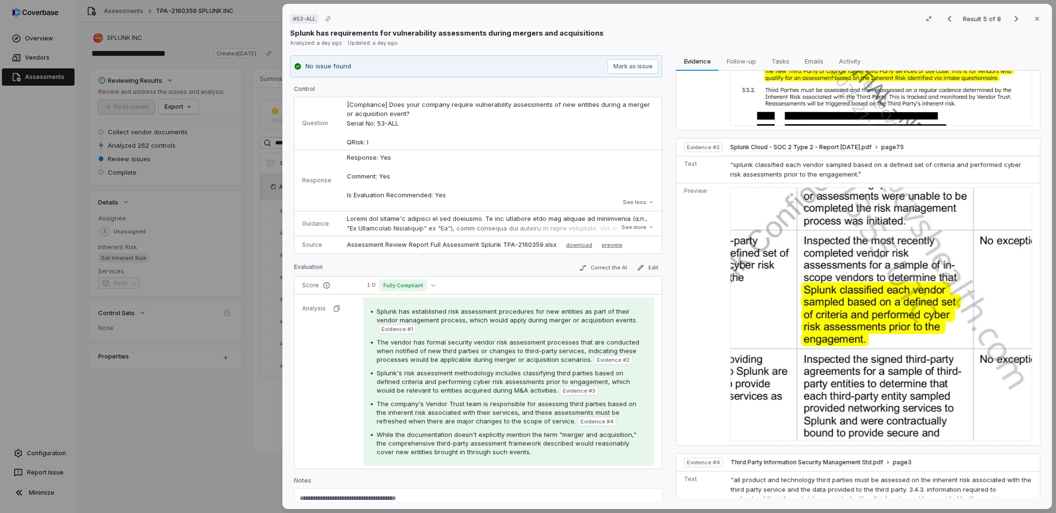
click at [249, 404] on div "# 53-ALL Result 5 of 8 Close Splunk has requirements for vulnerability assessme…" at bounding box center [528, 256] width 1056 height 513
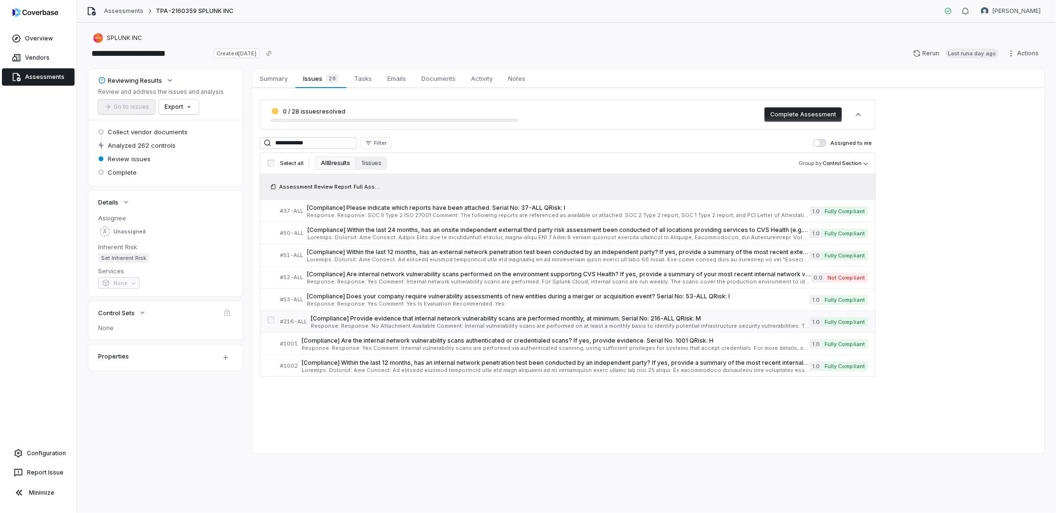
click at [350, 320] on span "[Compliance] Provide evidence that internal network vulnerability scans are per…" at bounding box center [560, 319] width 498 height 8
click at [324, 343] on div "[Compliance] Are the internal network vulnerability scans authenticated or cred…" at bounding box center [555, 344] width 507 height 14
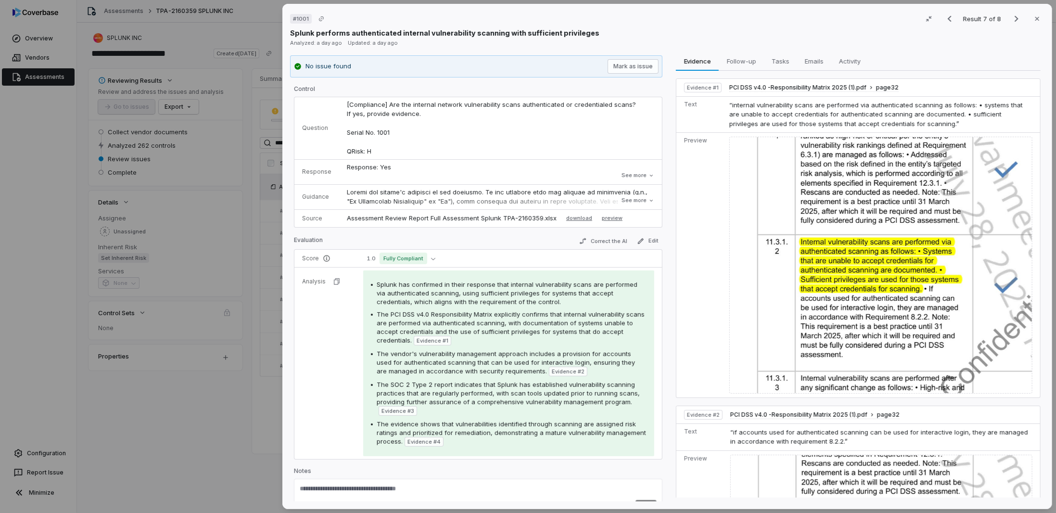
click at [215, 442] on div "# 1001 Result 7 of 8 Close Splunk performs authenticated internal vulnerability…" at bounding box center [528, 256] width 1056 height 513
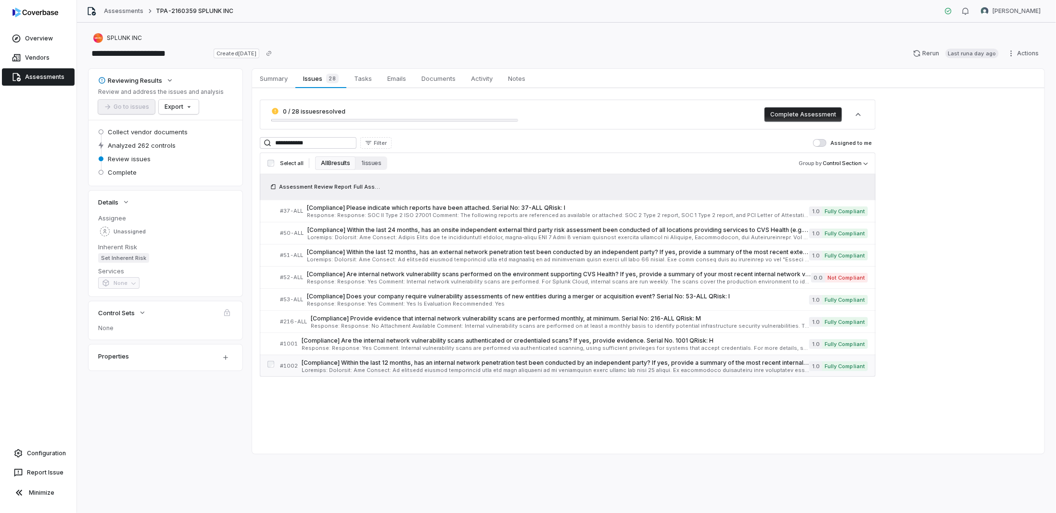
click at [342, 360] on span "[Compliance] Within the last 12 months, has an internal network penetration tes…" at bounding box center [555, 363] width 507 height 8
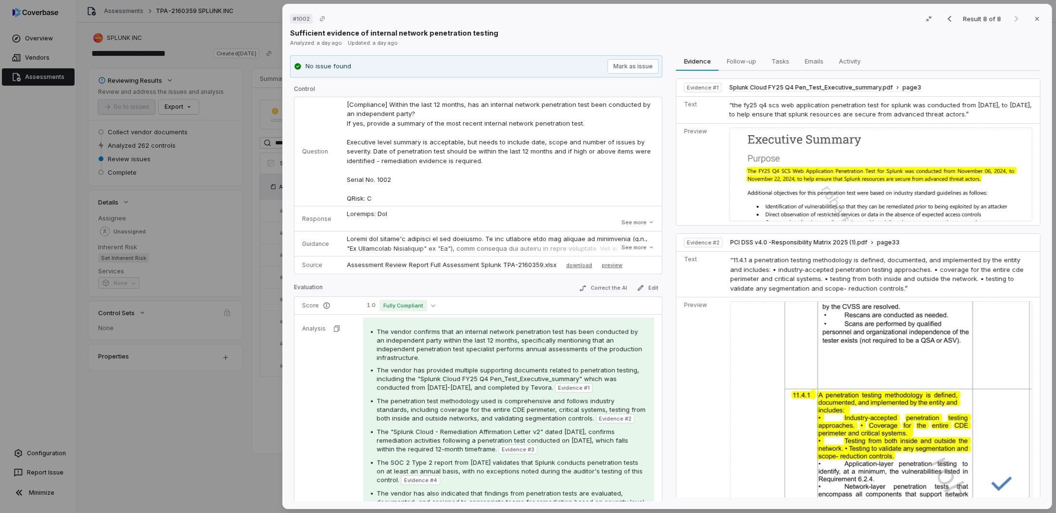
click at [140, 448] on div "# 1002 Result 8 of 8 Close Sufficient evidence of internal network penetration …" at bounding box center [528, 256] width 1056 height 513
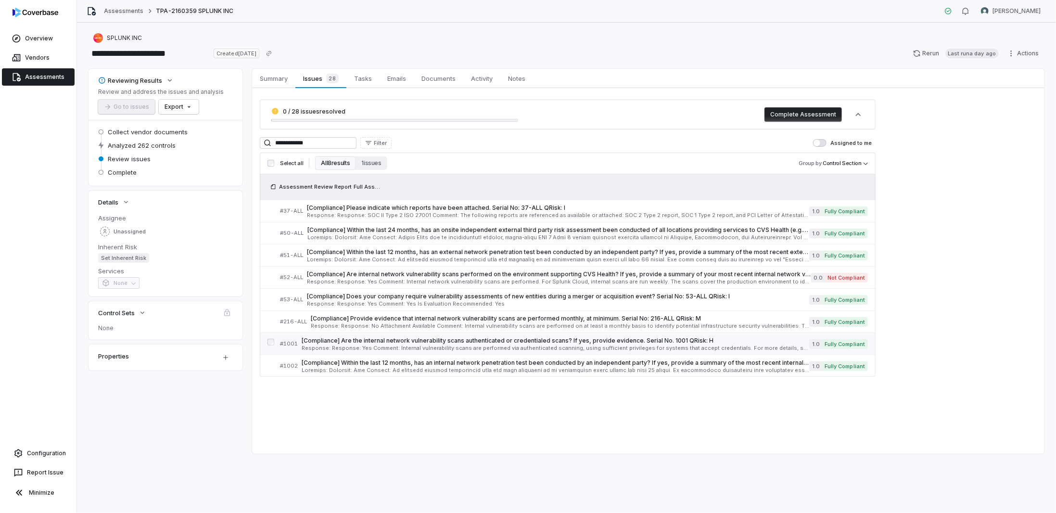
click at [333, 341] on span "[Compliance] Are the internal network vulnerability scans authenticated or cred…" at bounding box center [555, 341] width 507 height 8
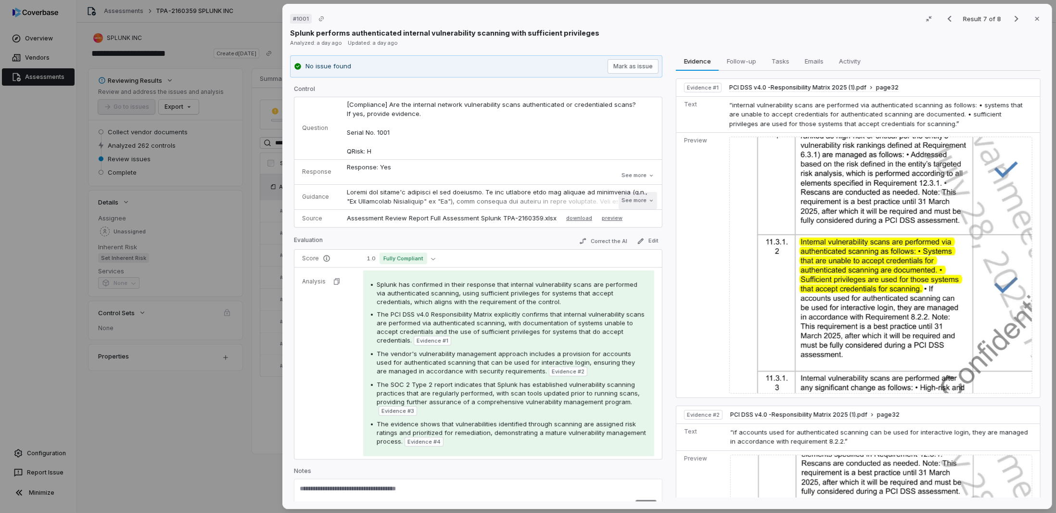
click at [648, 198] on icon at bounding box center [651, 201] width 6 height 6
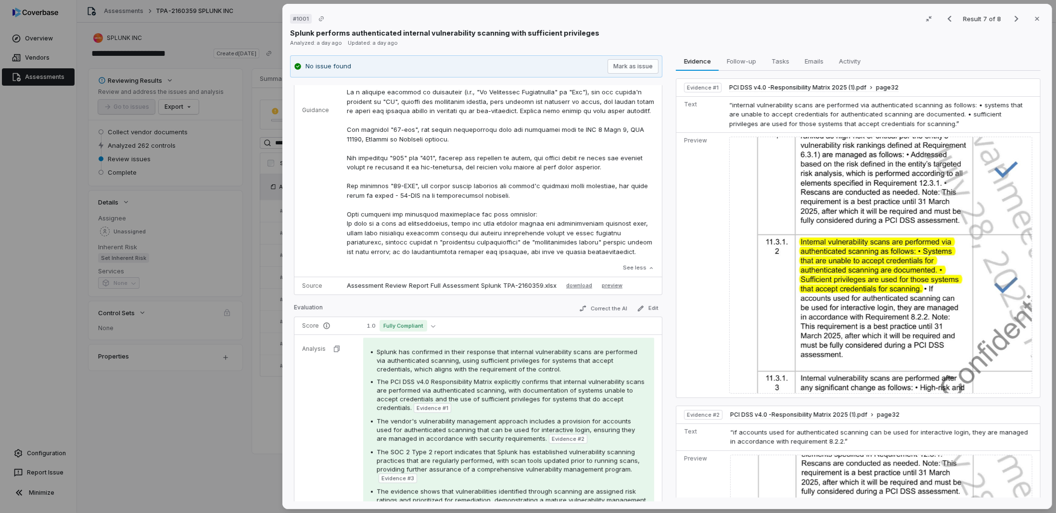
scroll to position [192, 0]
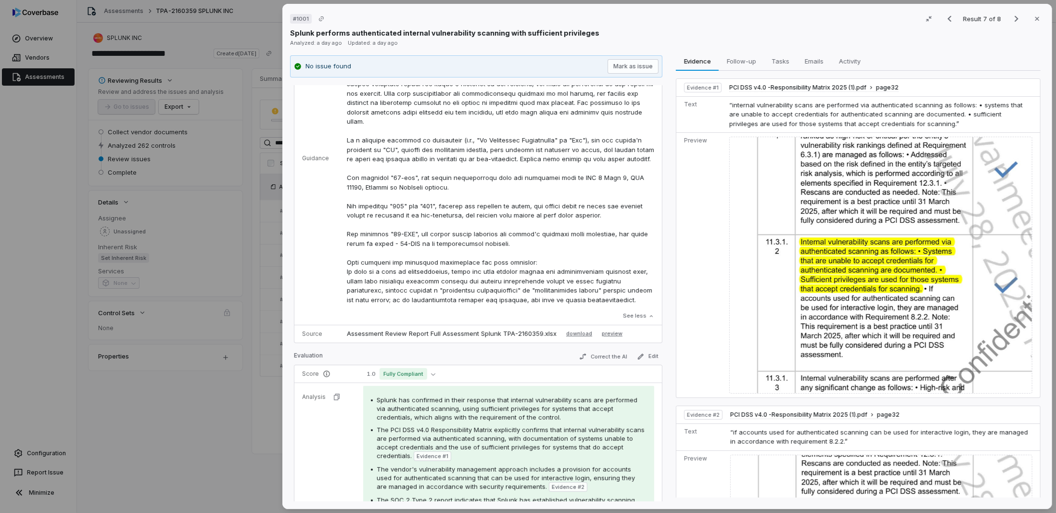
click at [202, 411] on div "# 1001 Result 7 of 8 Close Splunk performs authenticated internal vulnerability…" at bounding box center [528, 256] width 1056 height 513
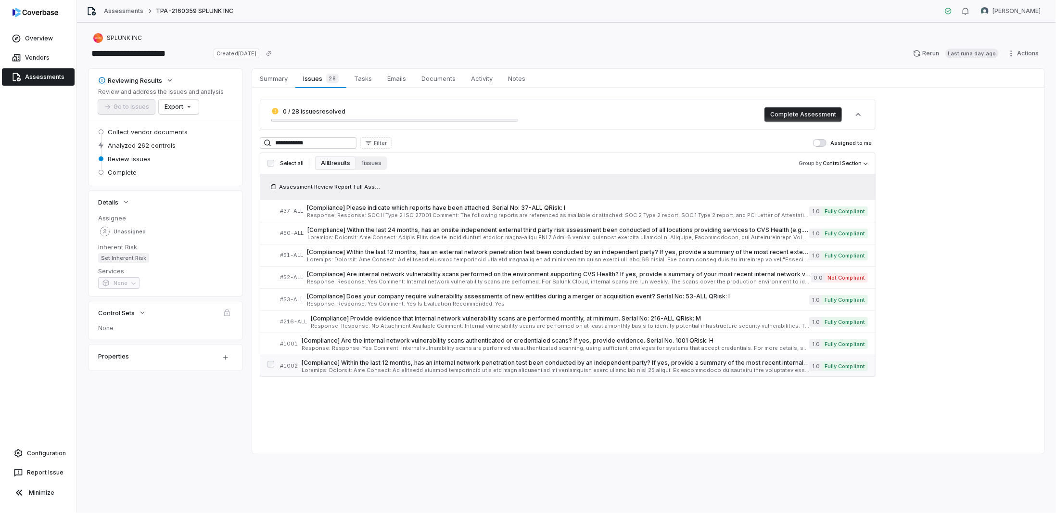
click at [383, 364] on span "[Compliance] Within the last 12 months, has an internal network penetration tes…" at bounding box center [555, 363] width 507 height 8
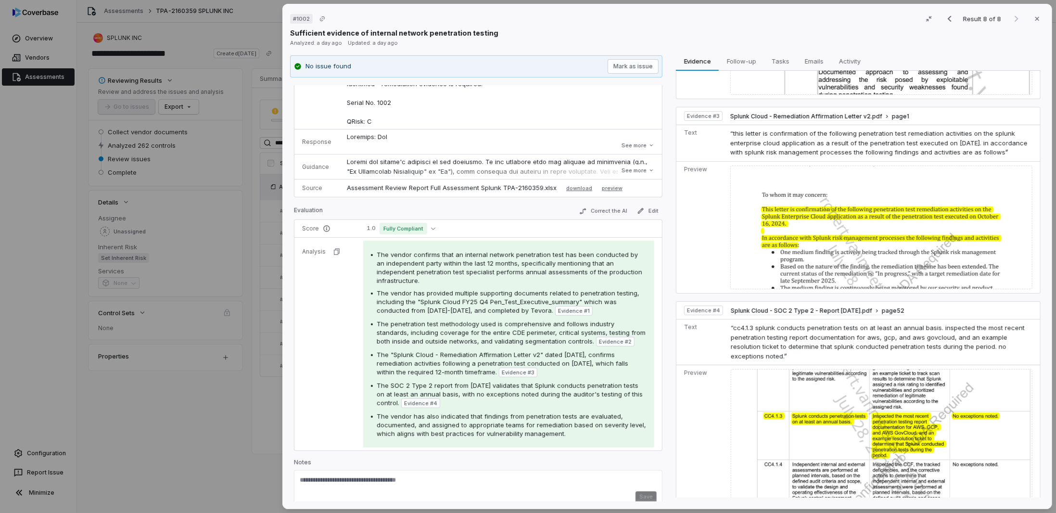
scroll to position [464, 0]
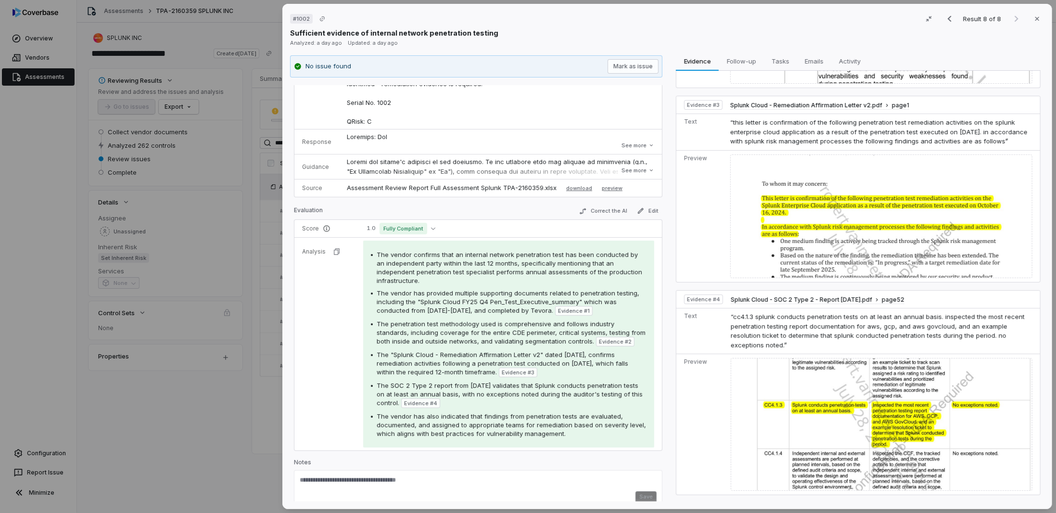
click at [243, 366] on div "# 1002 Result 8 of 8 Close Sufficient evidence of internal network penetration …" at bounding box center [528, 256] width 1056 height 513
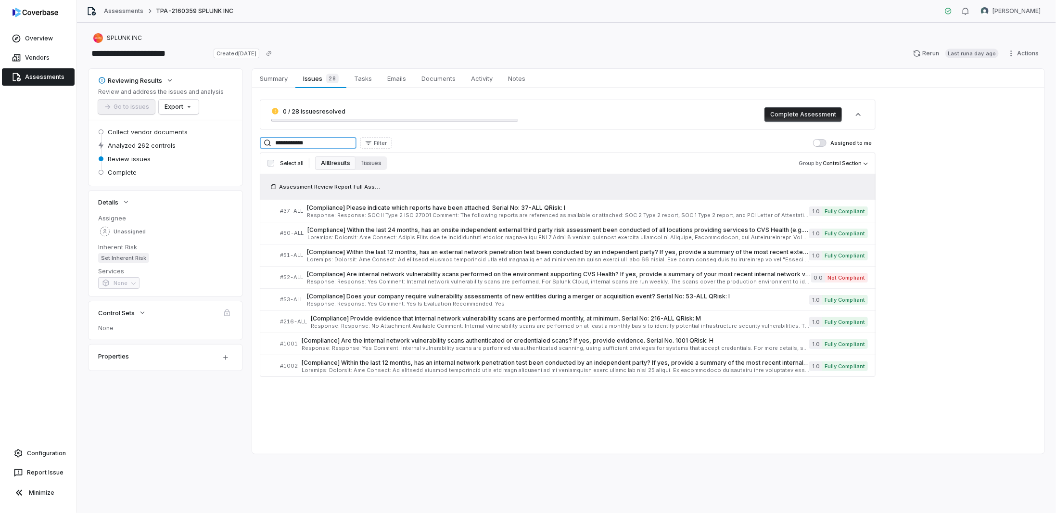
click at [311, 143] on input "**********" at bounding box center [308, 143] width 97 height 12
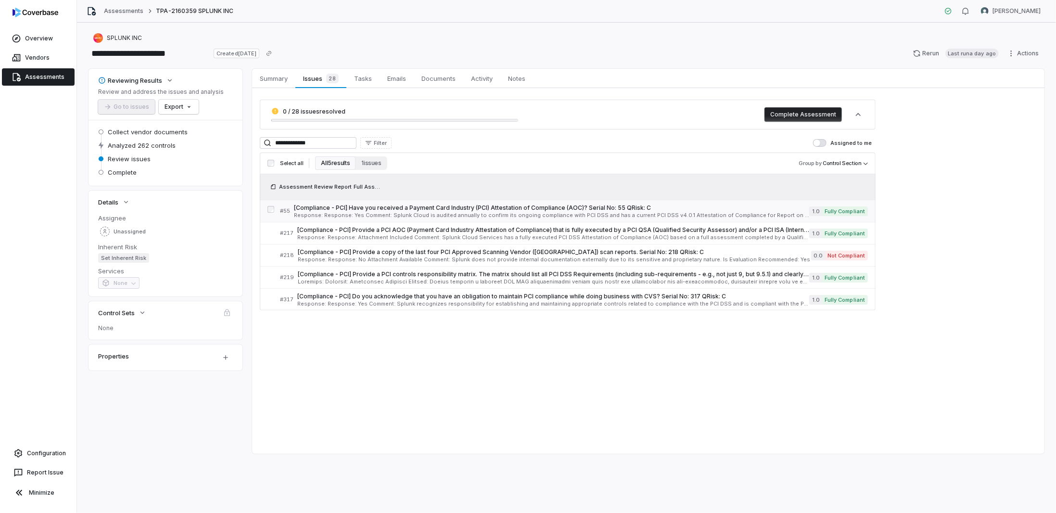
click at [324, 206] on span "[Compliance - PCI] Have you received a Payment Card Industry (PCI) Attestation …" at bounding box center [551, 208] width 515 height 8
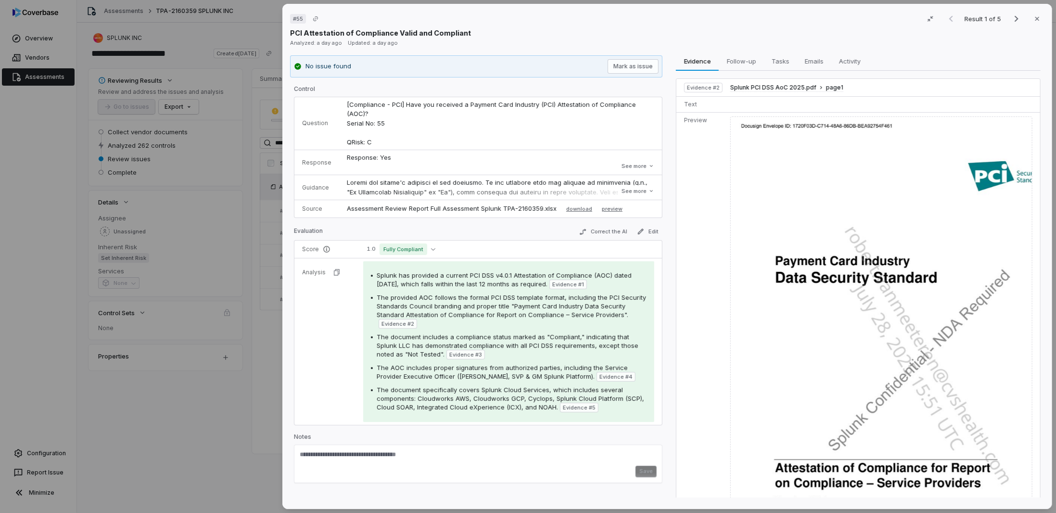
scroll to position [240, 0]
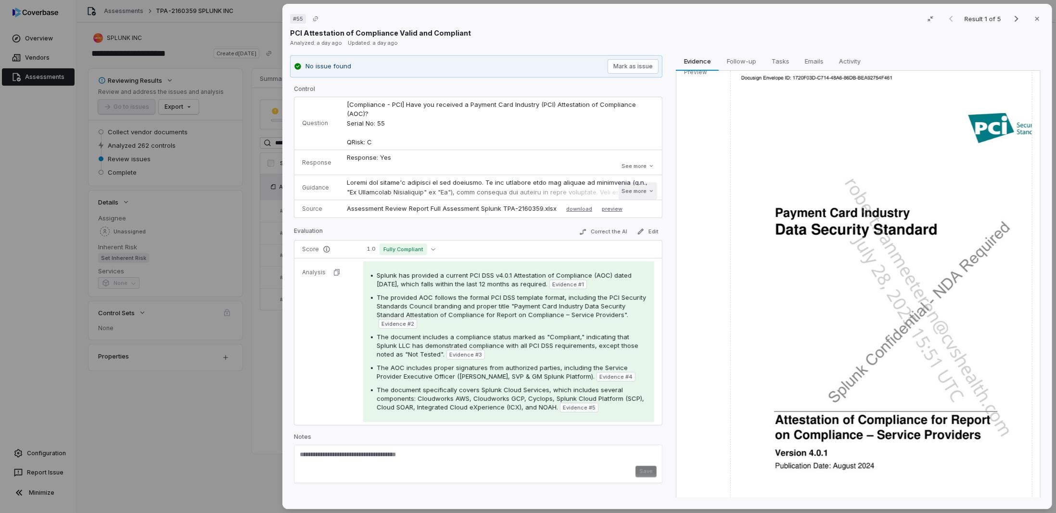
click at [629, 187] on button "See more" at bounding box center [637, 190] width 38 height 17
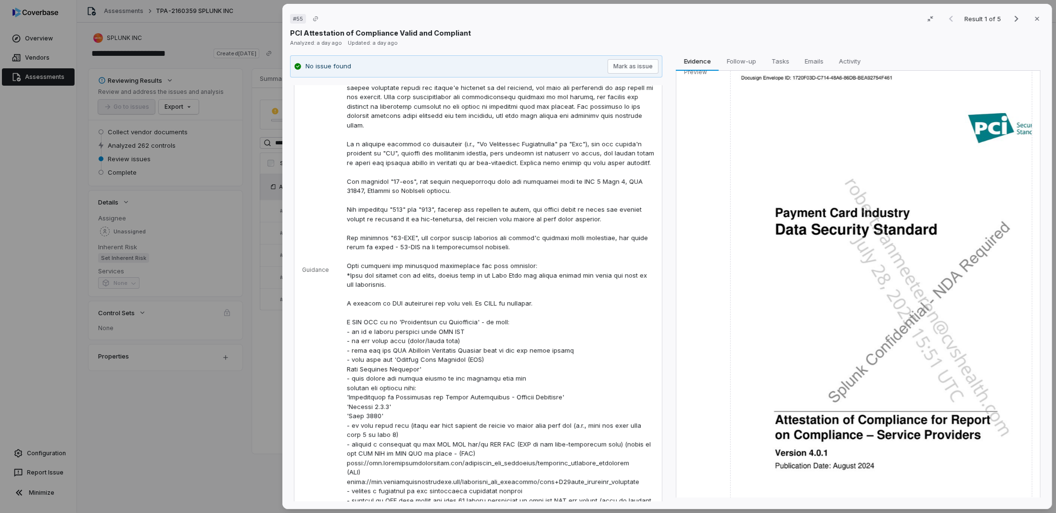
scroll to position [192, 0]
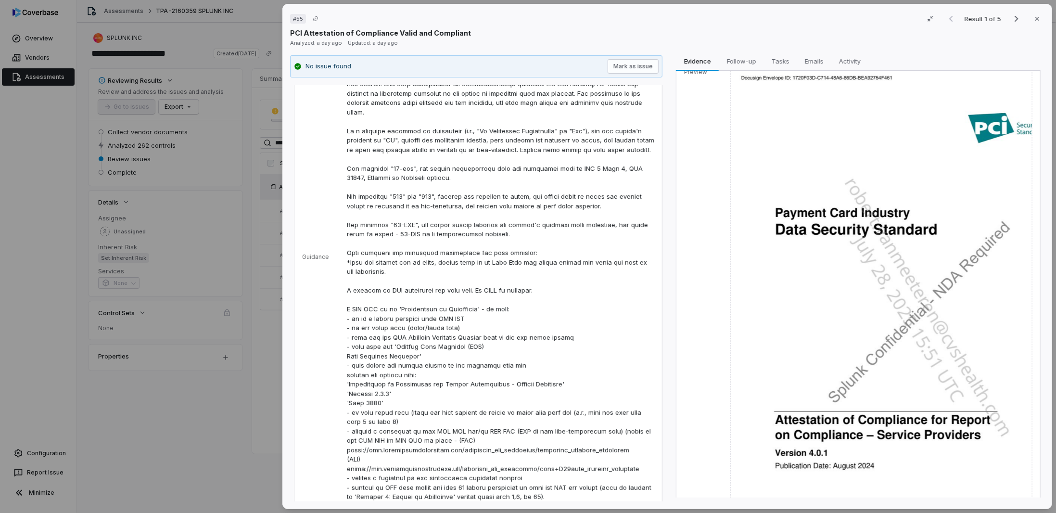
click at [279, 429] on div "# 55 Result 1 of 5 Close PCI Attestation of Compliance Valid and Compliant Anal…" at bounding box center [666, 256] width 777 height 513
click at [276, 429] on div "# 55 Result 1 of 5 Close PCI Attestation of Compliance Valid and Compliant Anal…" at bounding box center [528, 256] width 1056 height 513
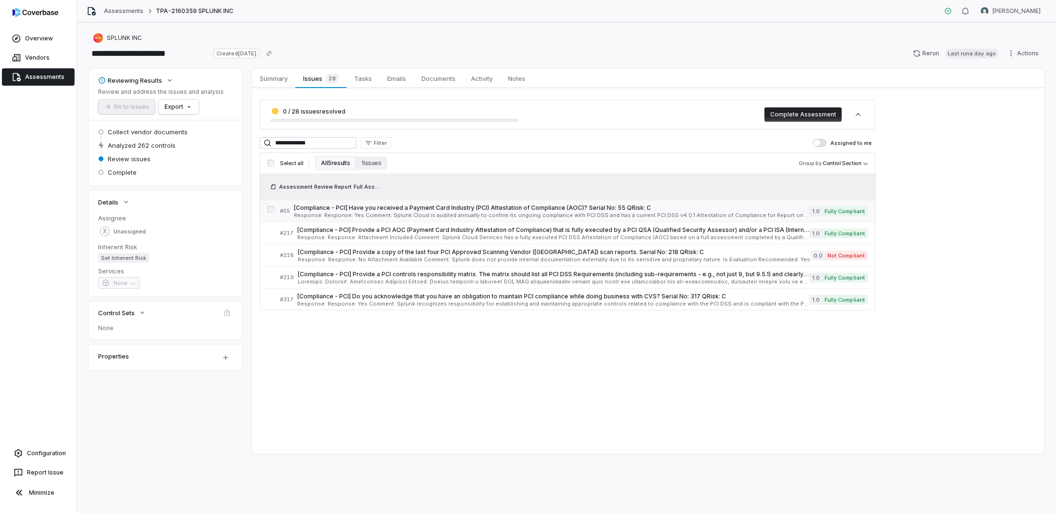
click at [654, 209] on span "[Compliance - PCI] Have you received a Payment Card Industry (PCI) Attestation …" at bounding box center [551, 208] width 515 height 8
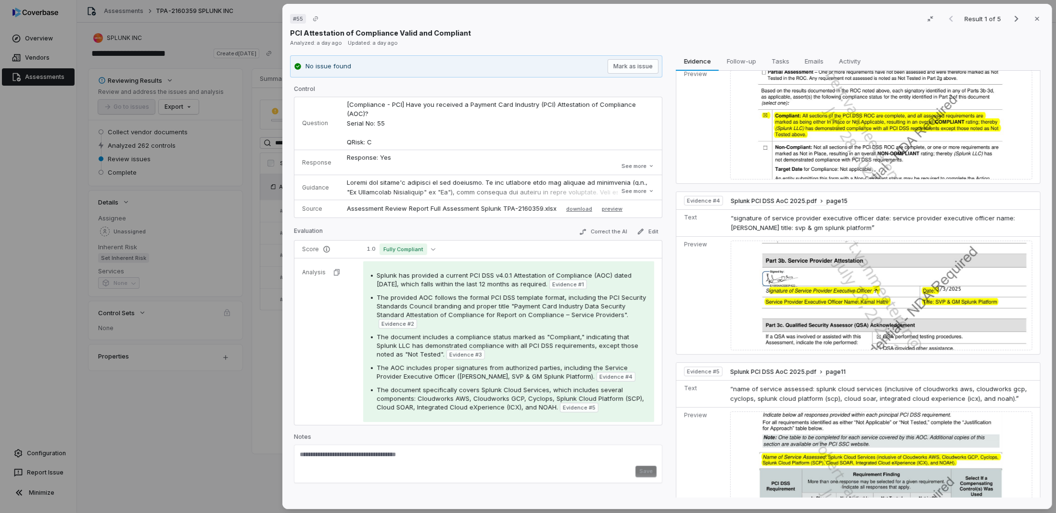
scroll to position [770, 0]
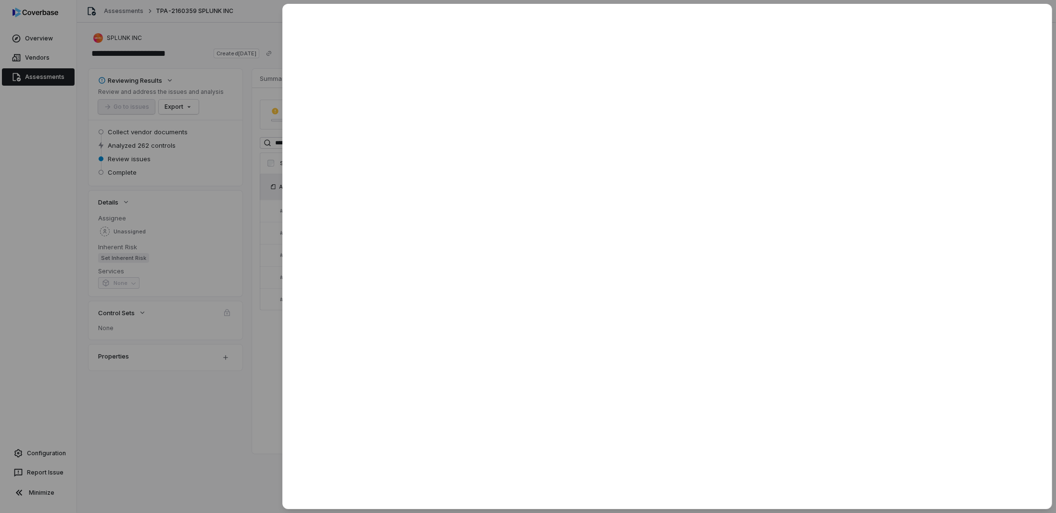
click at [244, 402] on div at bounding box center [528, 256] width 1056 height 513
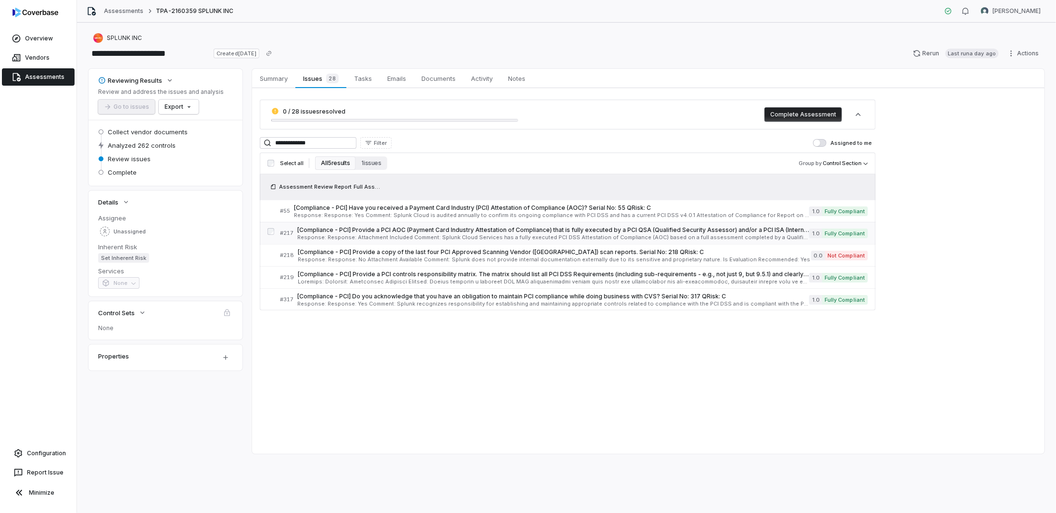
click at [403, 233] on span "[Compliance - PCI] Provide a PCI AOC (Payment Card Industry Attestation of Comp…" at bounding box center [553, 230] width 512 height 8
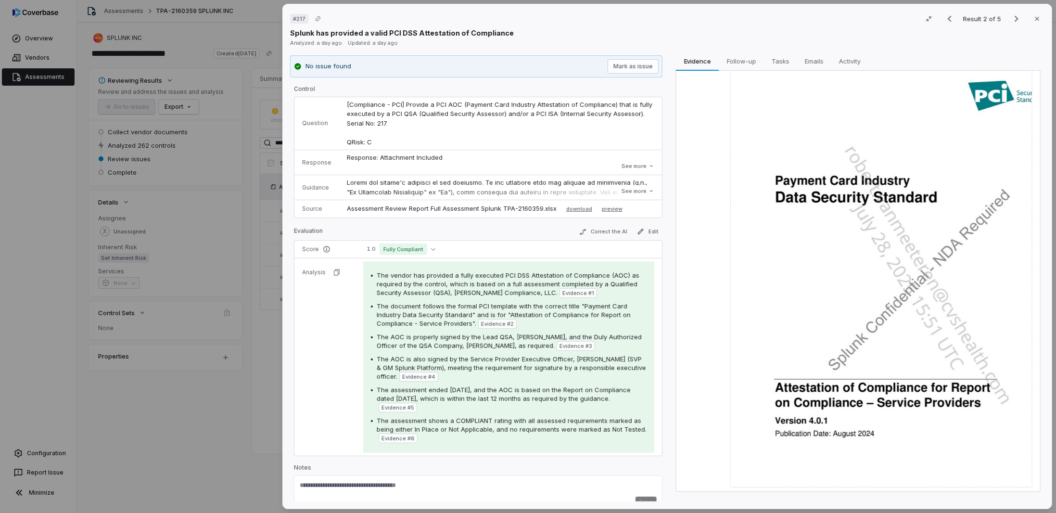
scroll to position [673, 0]
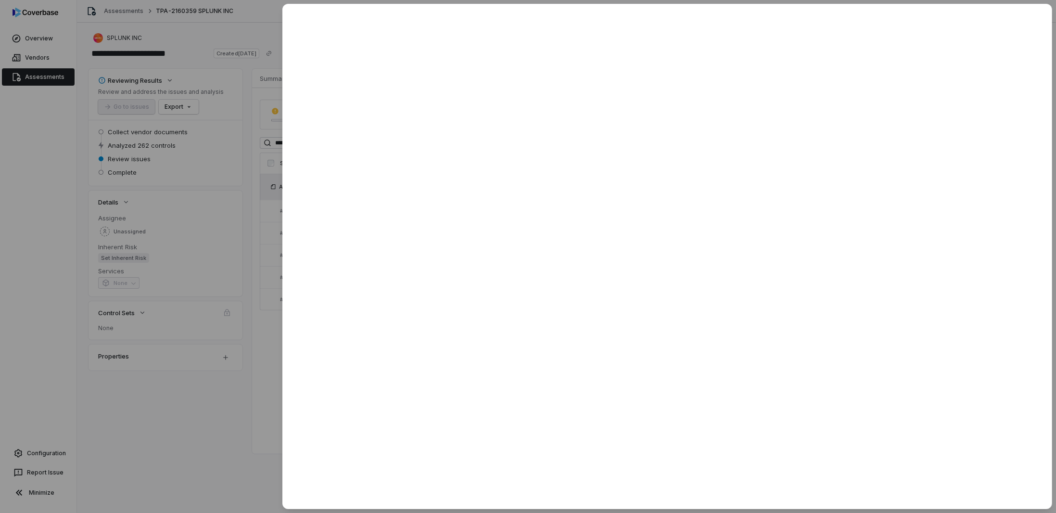
click at [255, 372] on div at bounding box center [528, 256] width 1056 height 513
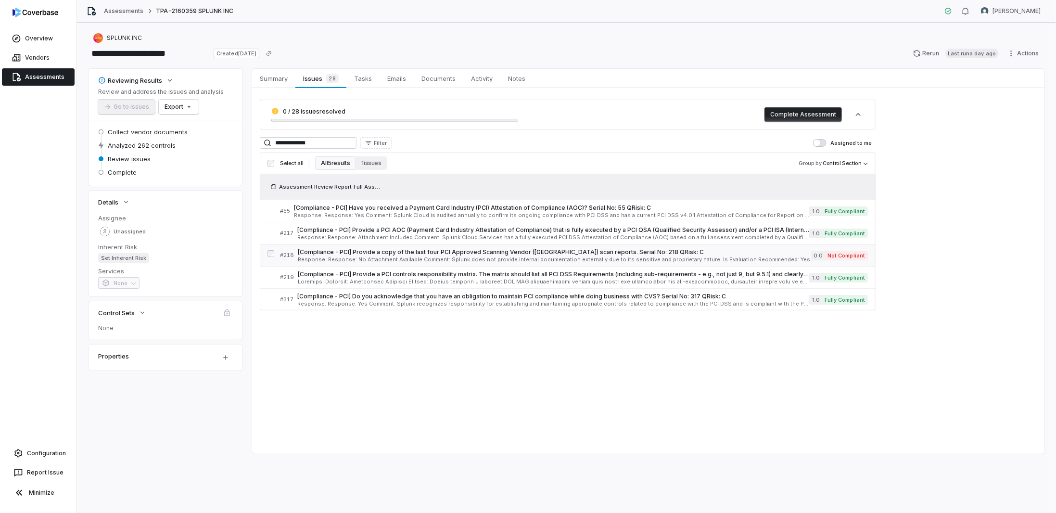
click at [493, 255] on div "[Compliance - PCI] Provide a copy of the last four PCI Approved Scanning Vendor…" at bounding box center [554, 255] width 513 height 14
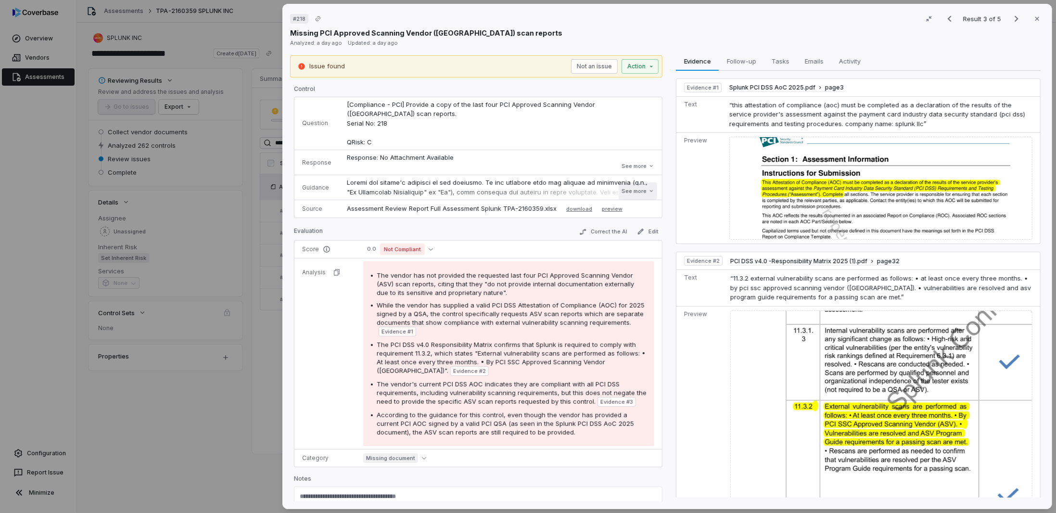
click at [624, 183] on button "See more" at bounding box center [637, 190] width 38 height 17
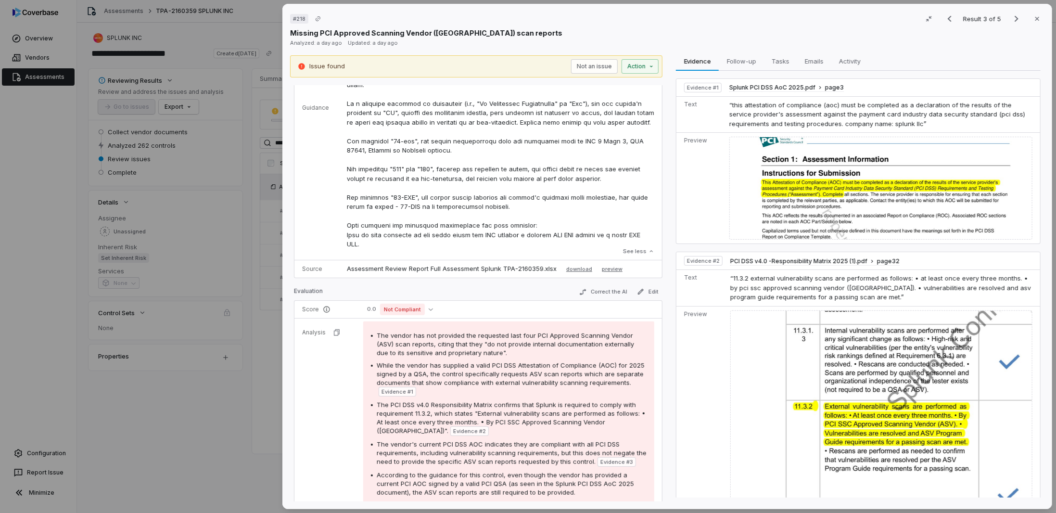
scroll to position [295, 0]
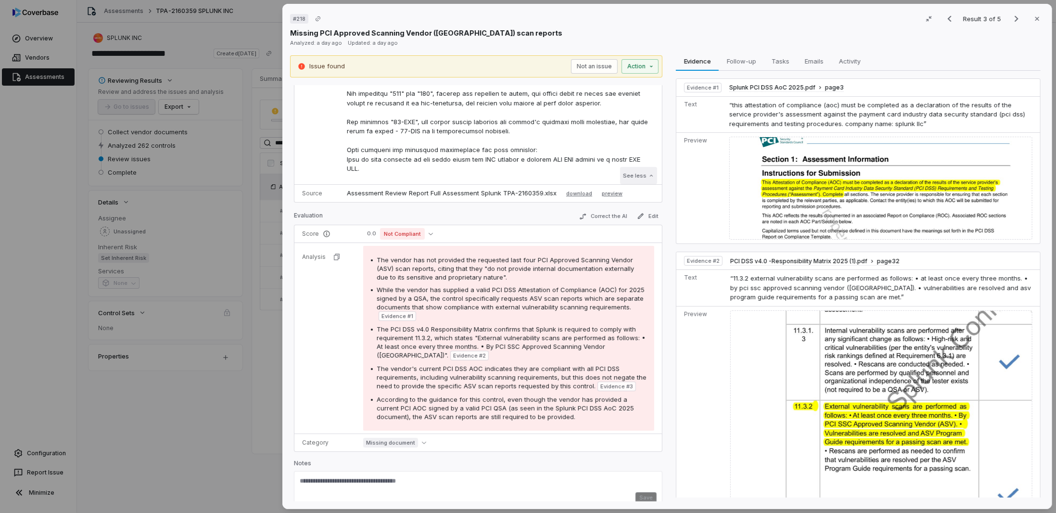
click at [626, 167] on button "See less" at bounding box center [638, 175] width 37 height 17
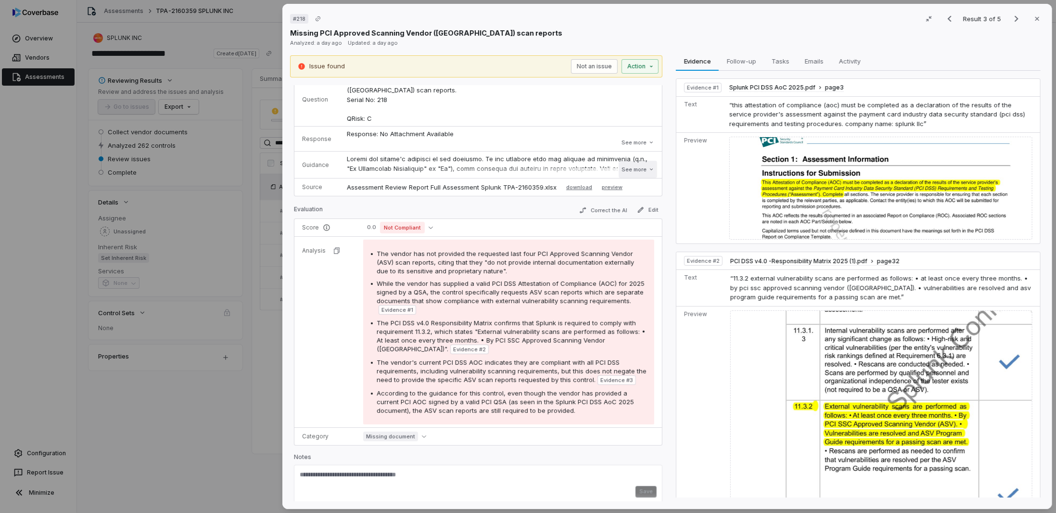
scroll to position [15, 0]
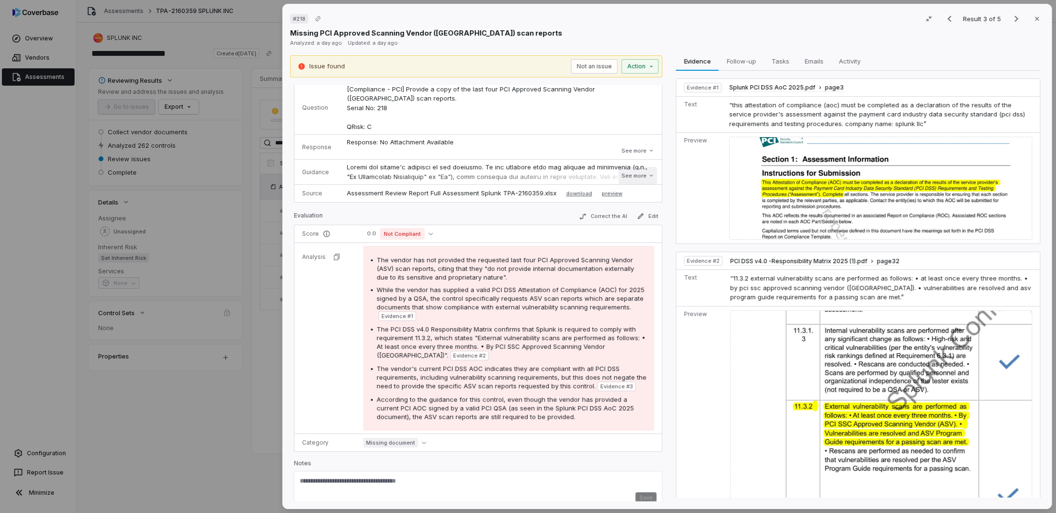
click at [639, 167] on button "See more" at bounding box center [637, 175] width 38 height 17
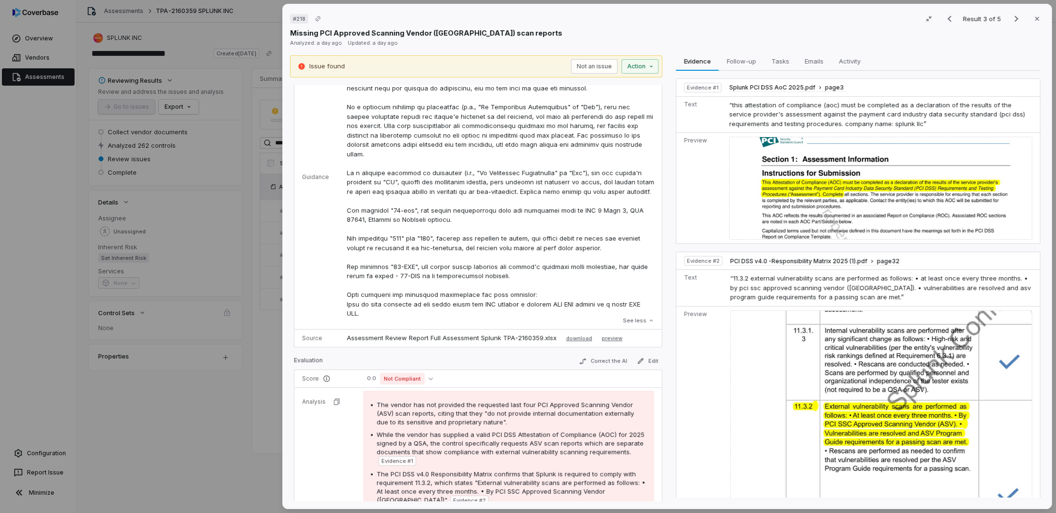
scroll to position [192, 0]
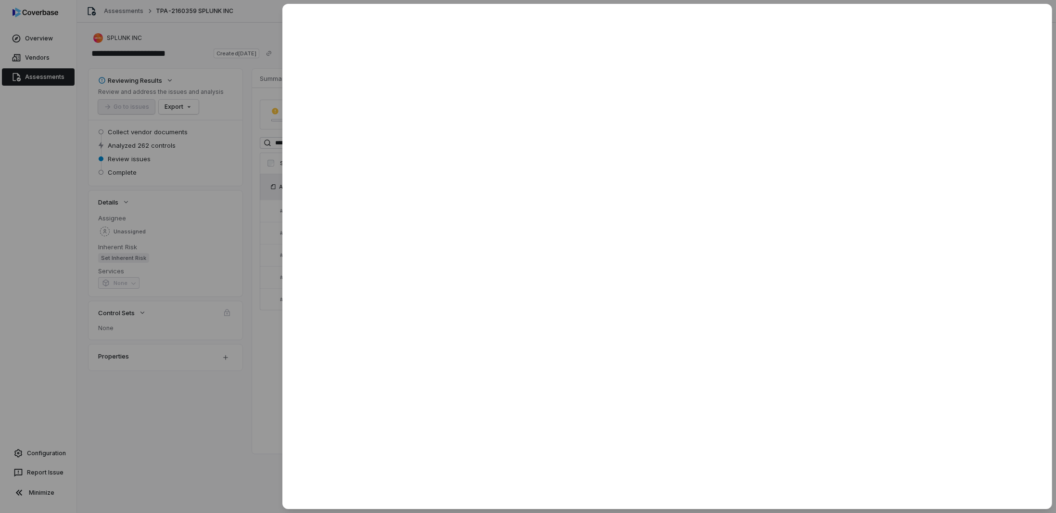
click at [259, 396] on div at bounding box center [528, 256] width 1056 height 513
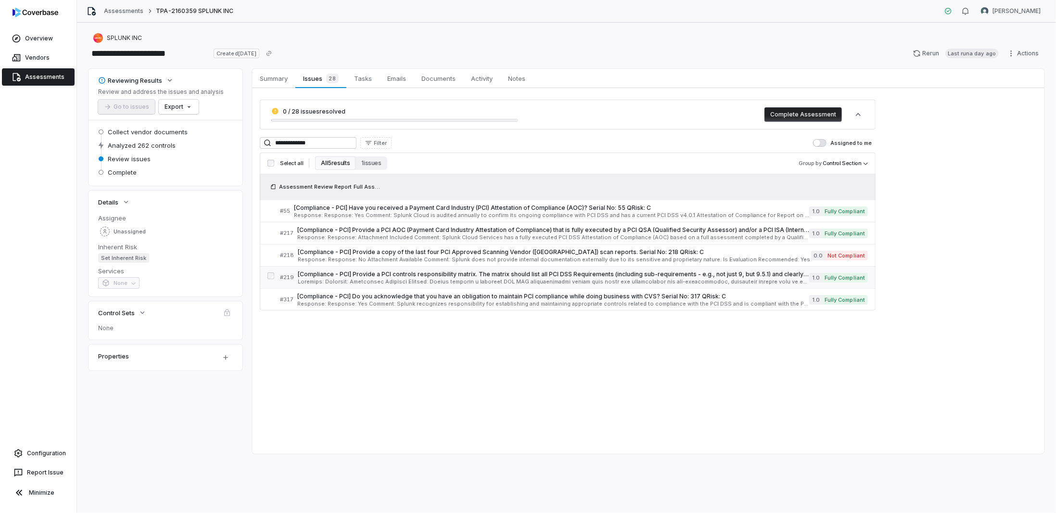
click at [382, 272] on span "[Compliance - PCI] Provide a PCI controls responsibility matrix. The matrix sho…" at bounding box center [553, 274] width 511 height 8
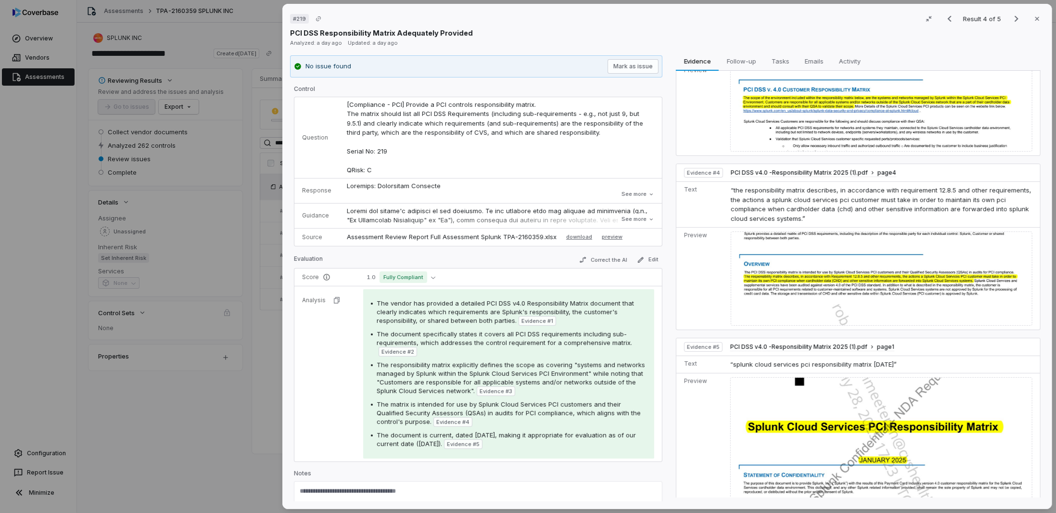
scroll to position [399, 0]
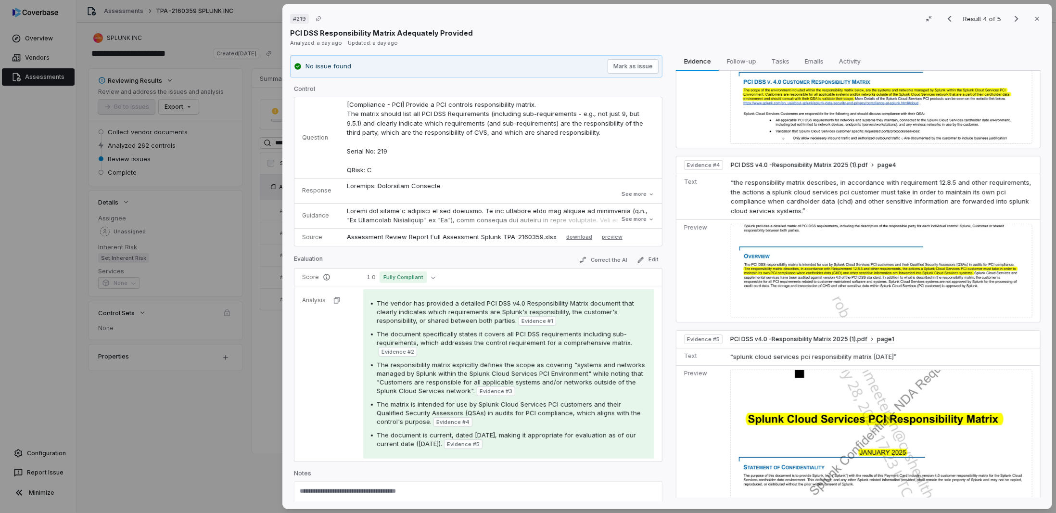
click at [206, 409] on div "# 219 Result 4 of 5 Close PCI DSS Responsibility Matrix Adequately Provided Ana…" at bounding box center [528, 256] width 1056 height 513
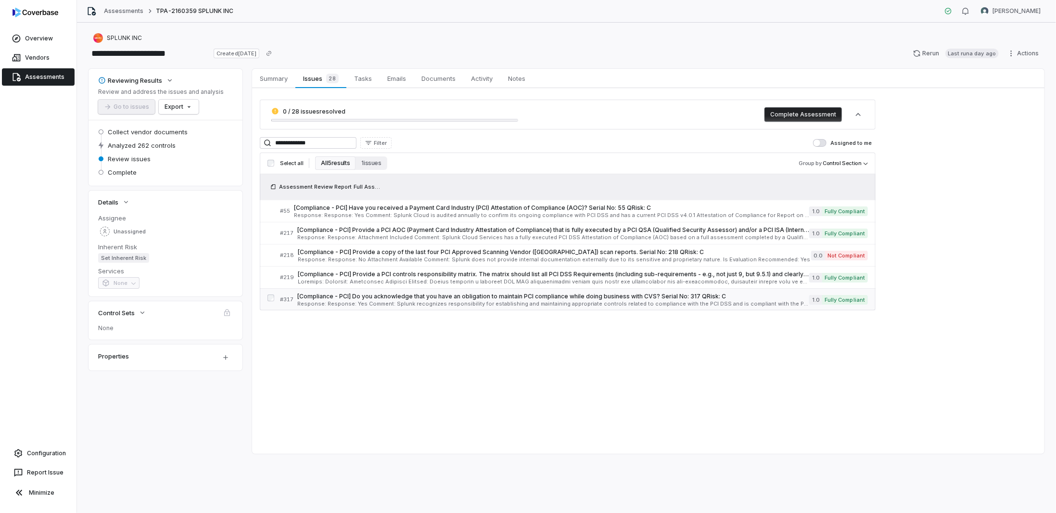
click at [396, 292] on span "[Compliance - PCI] Do you acknowledge that you have an obligation to maintain P…" at bounding box center [553, 296] width 512 height 8
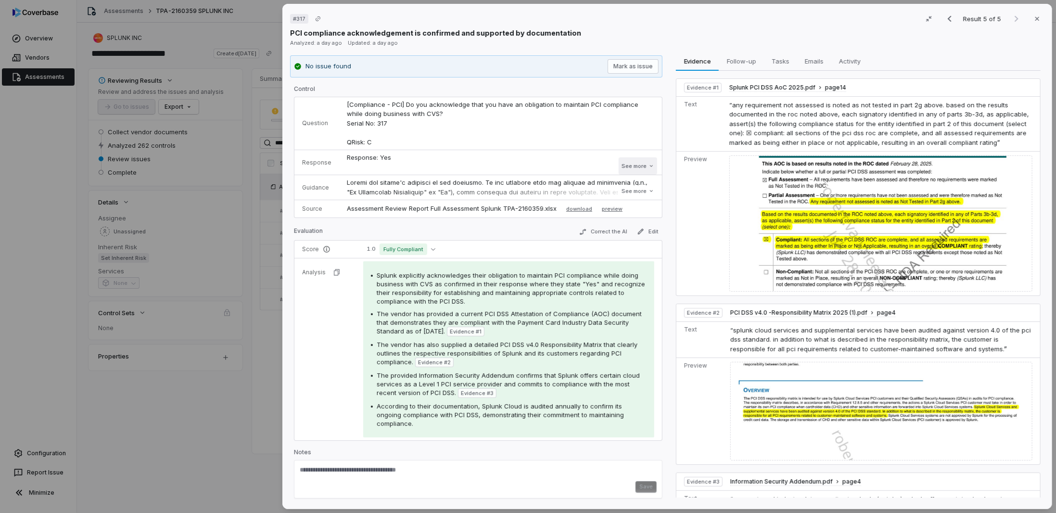
click at [639, 166] on button "See more" at bounding box center [637, 165] width 38 height 17
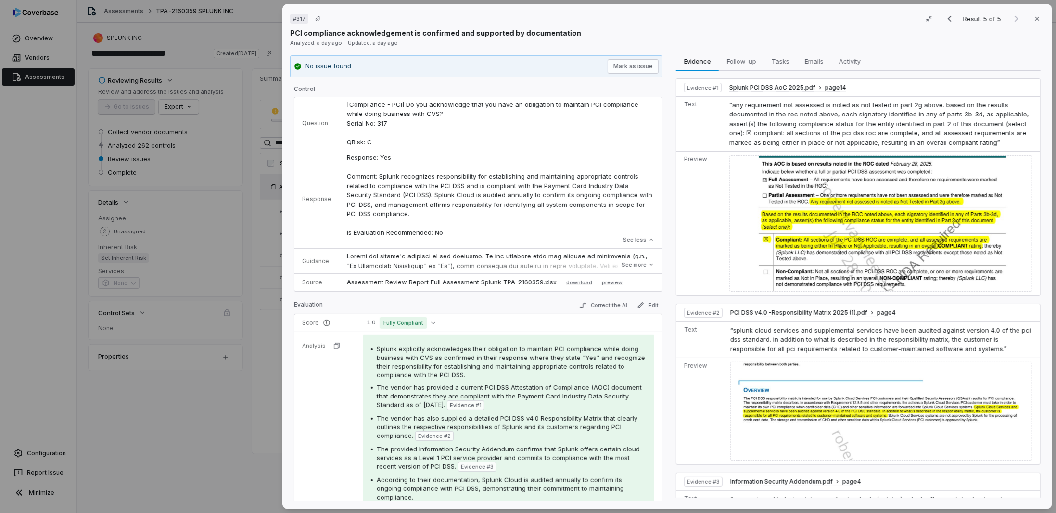
scroll to position [72, 0]
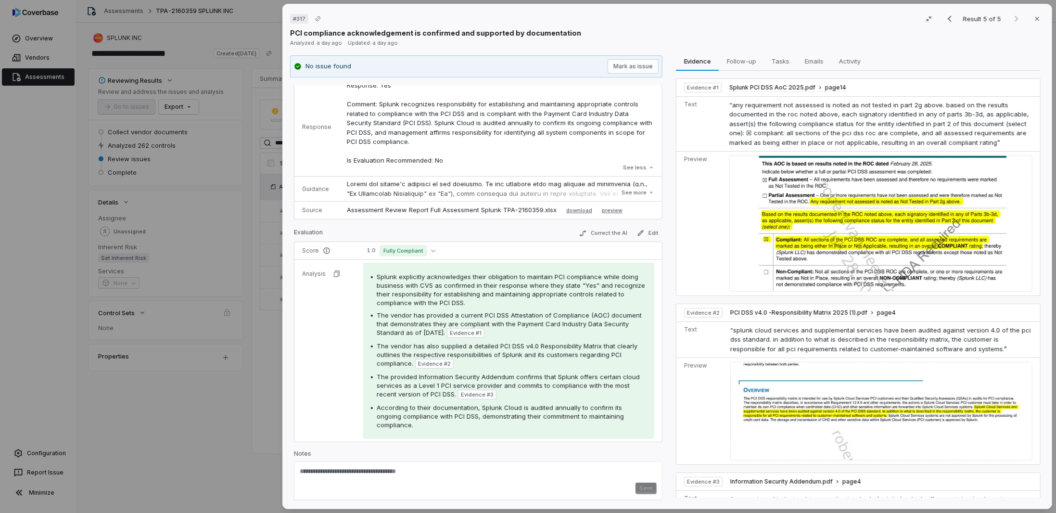
click at [262, 395] on div "# 317 Result 5 of 5 Close PCI compliance acknowledgement is confirmed and suppo…" at bounding box center [528, 256] width 1056 height 513
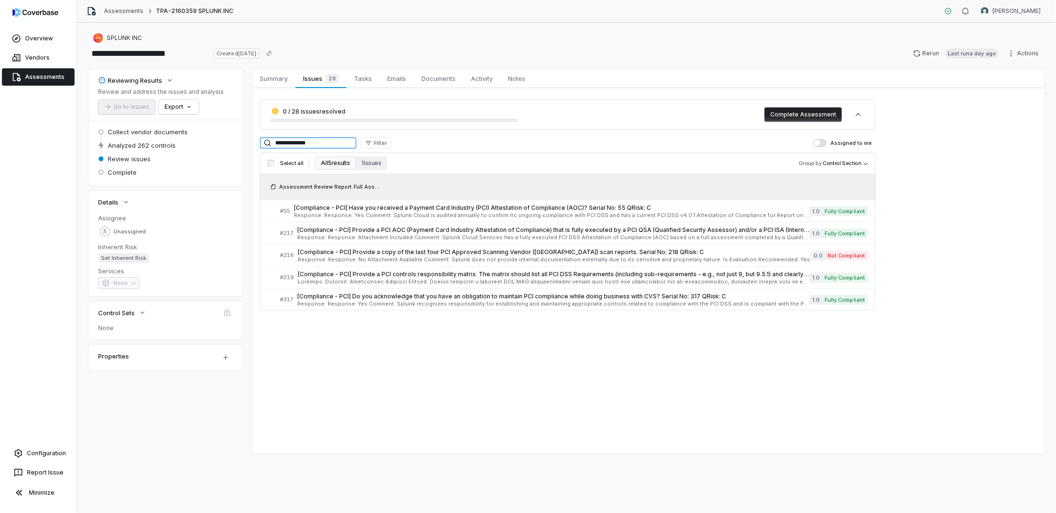
drag, startPoint x: 338, startPoint y: 141, endPoint x: 218, endPoint y: 130, distance: 120.3
click at [218, 130] on div "**********" at bounding box center [566, 261] width 956 height 385
paste input "**********"
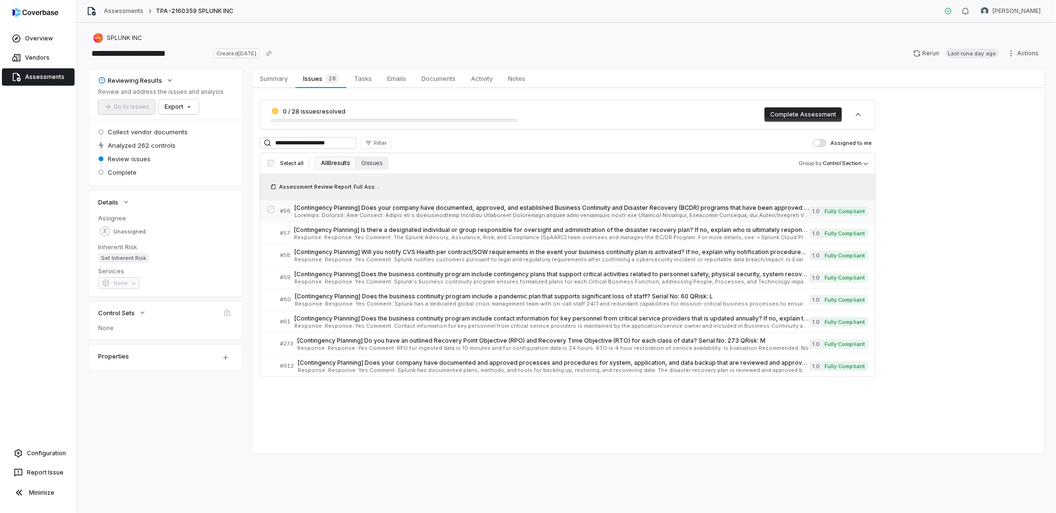
click at [383, 211] on div "[Contingency Planning] Does your company have documented, approved, and establi…" at bounding box center [551, 211] width 515 height 14
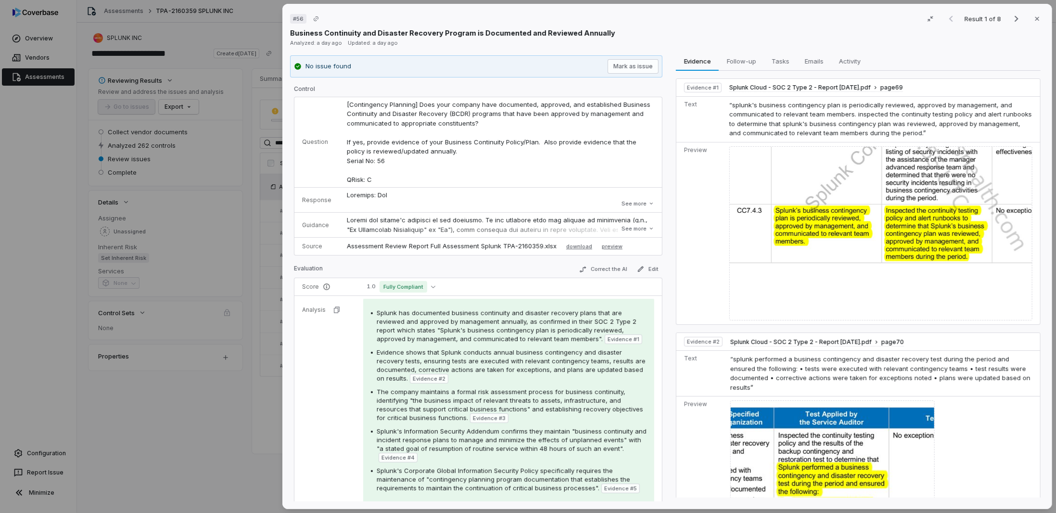
click at [227, 376] on div "# 56 Result 1 of 8 Close Business Continuity and Disaster Recovery Program is D…" at bounding box center [528, 256] width 1056 height 513
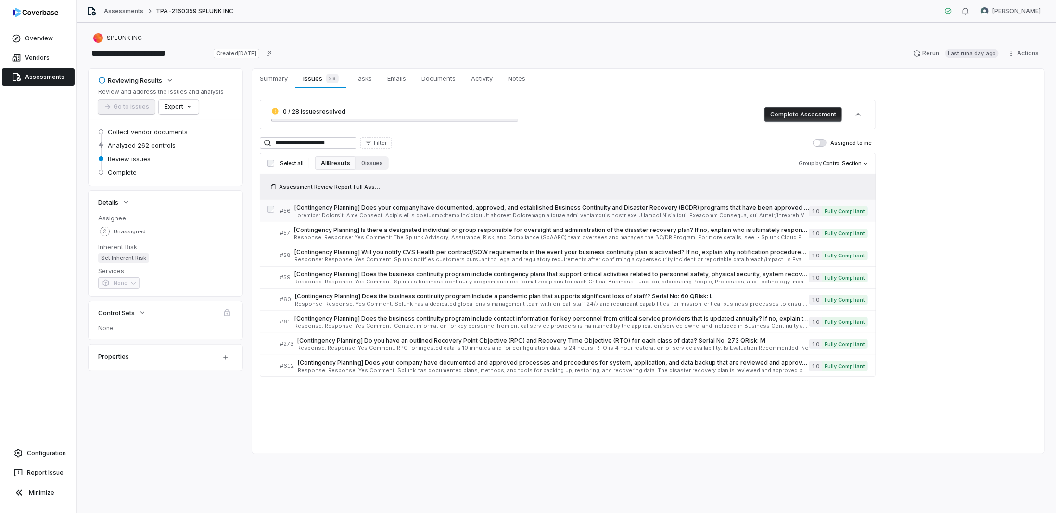
click at [382, 216] on span at bounding box center [551, 215] width 515 height 5
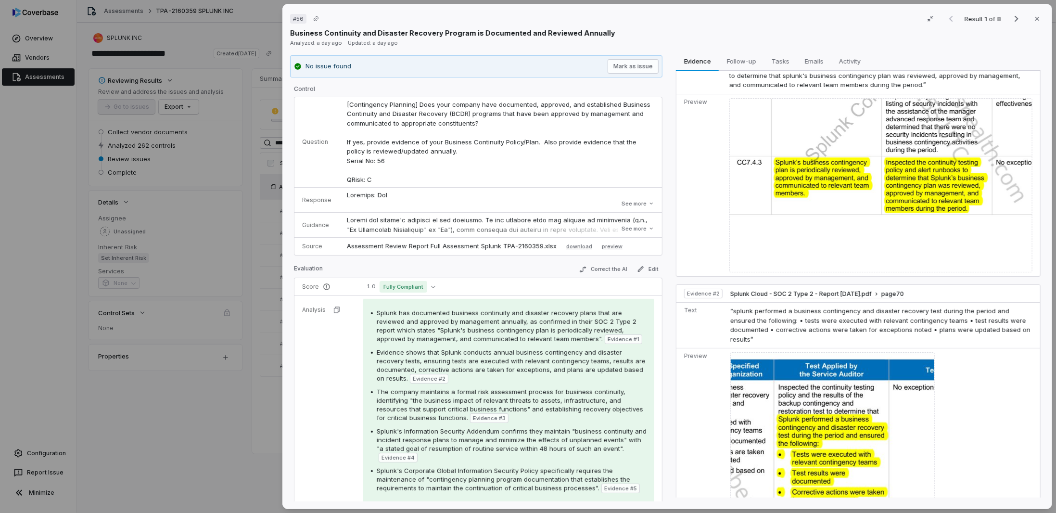
scroll to position [144, 0]
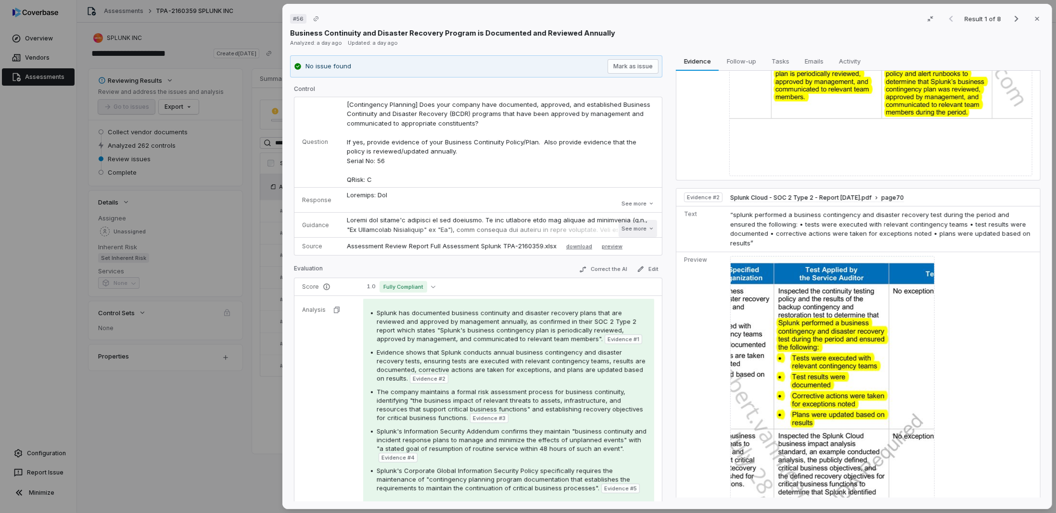
click at [623, 226] on button "See more" at bounding box center [637, 228] width 38 height 17
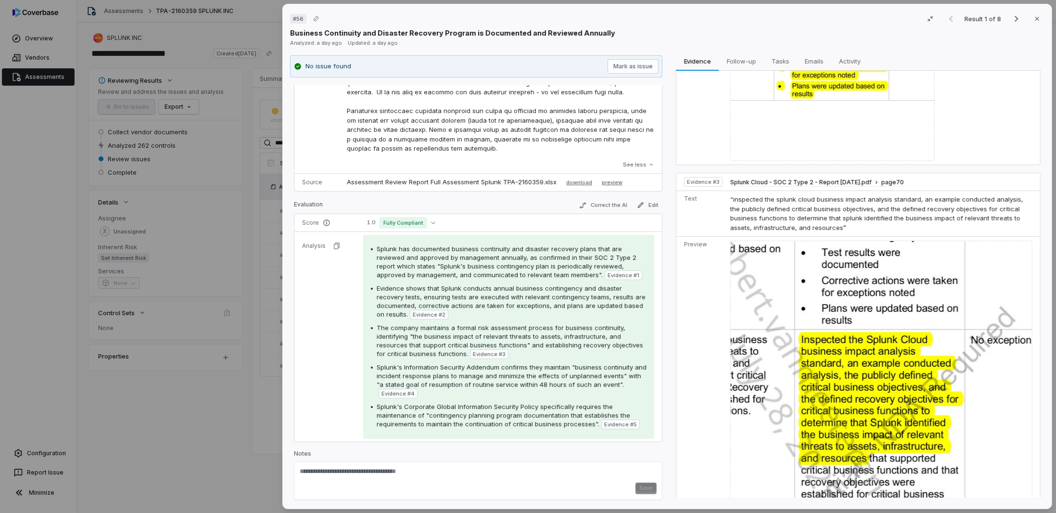
scroll to position [866, 0]
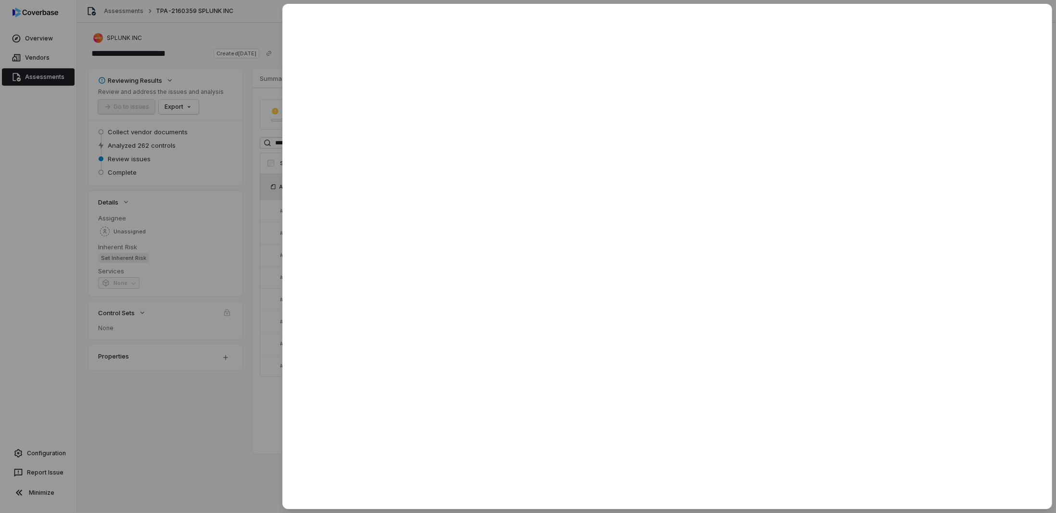
click at [211, 441] on div at bounding box center [528, 256] width 1056 height 513
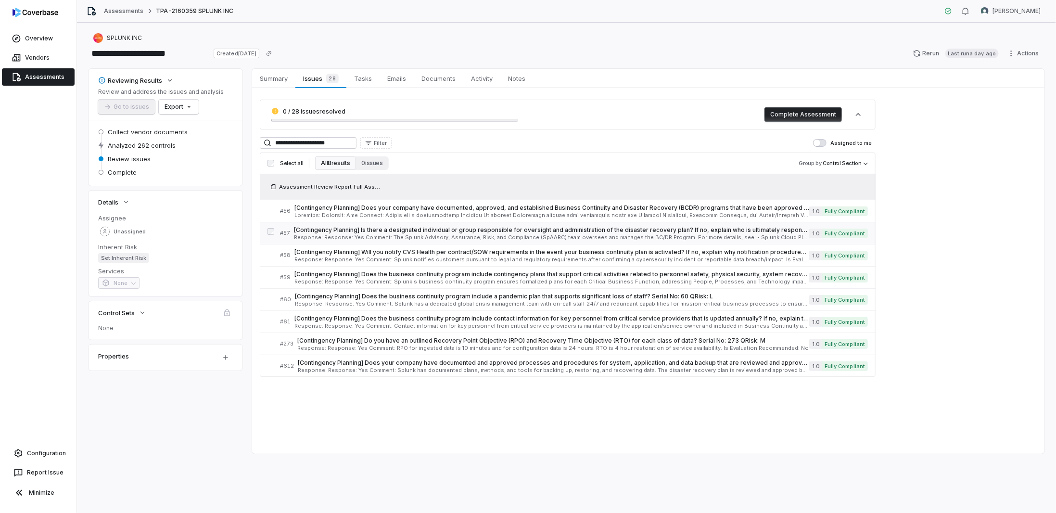
click at [342, 233] on div "[Contingency Planning] Is there a designated individual or group responsible fo…" at bounding box center [551, 233] width 515 height 14
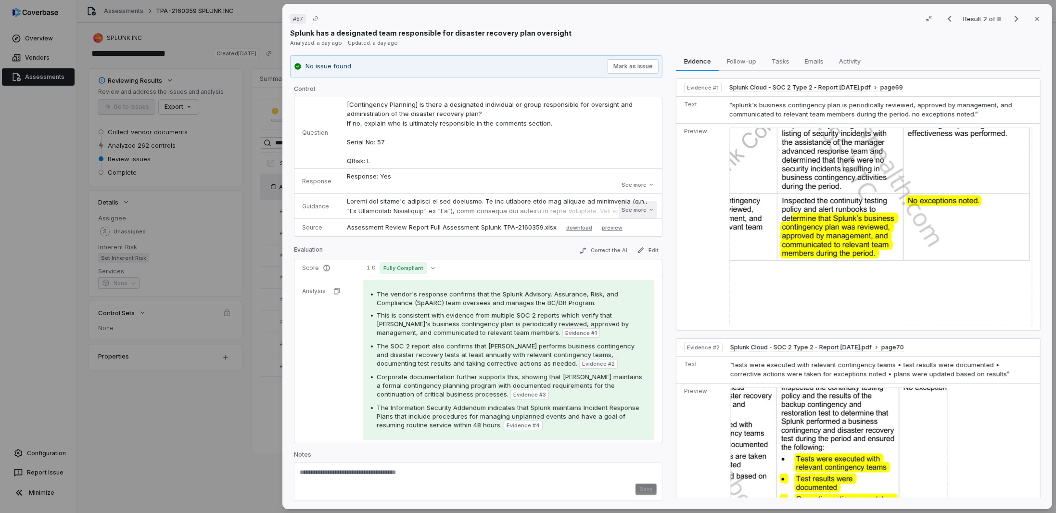
click at [642, 212] on button "See more" at bounding box center [637, 209] width 38 height 17
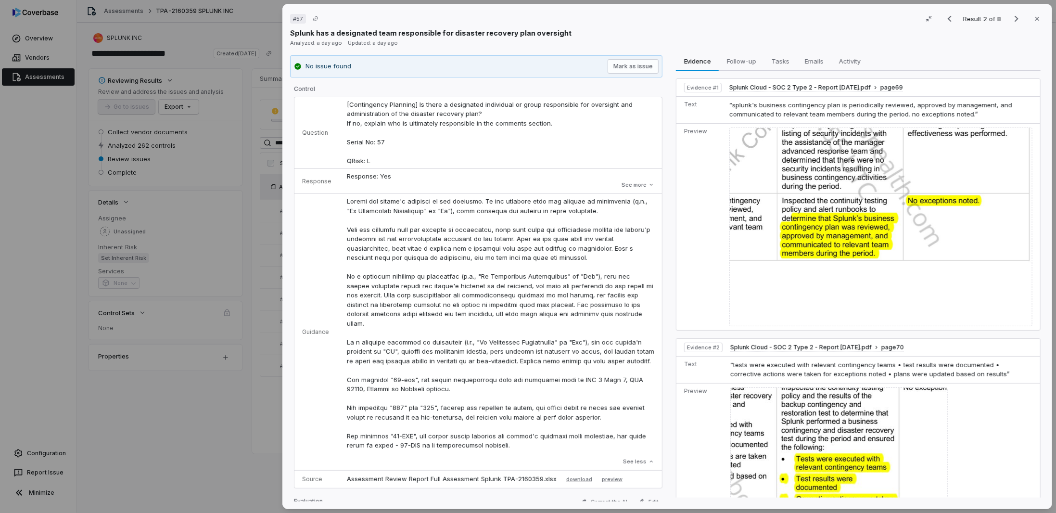
click at [608, 189] on div "Response: Yes Comment: The Splunk Advisory, Assurance, Risk, and Compliance (Sp…" at bounding box center [500, 181] width 307 height 19
click at [618, 184] on button "See more" at bounding box center [637, 184] width 38 height 17
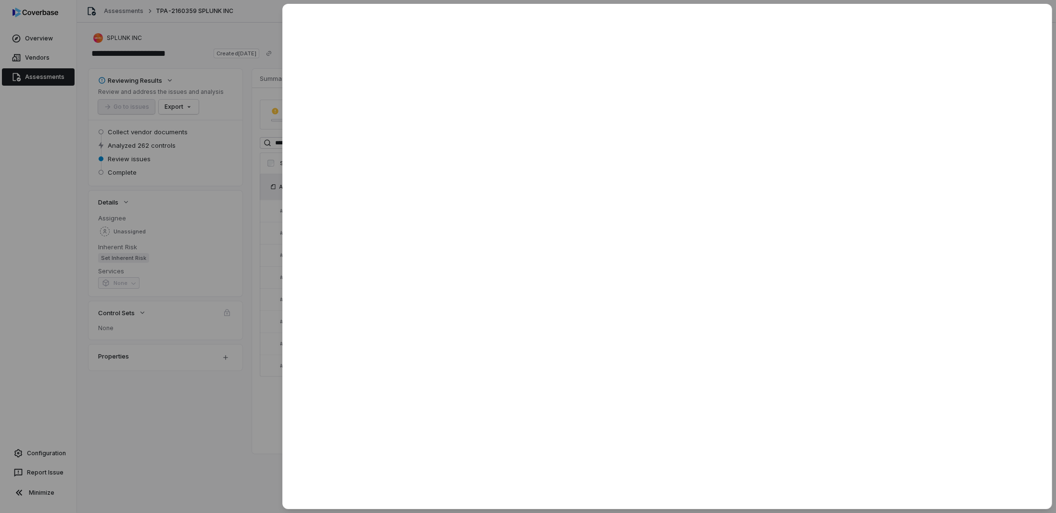
click at [251, 383] on div at bounding box center [528, 256] width 1056 height 513
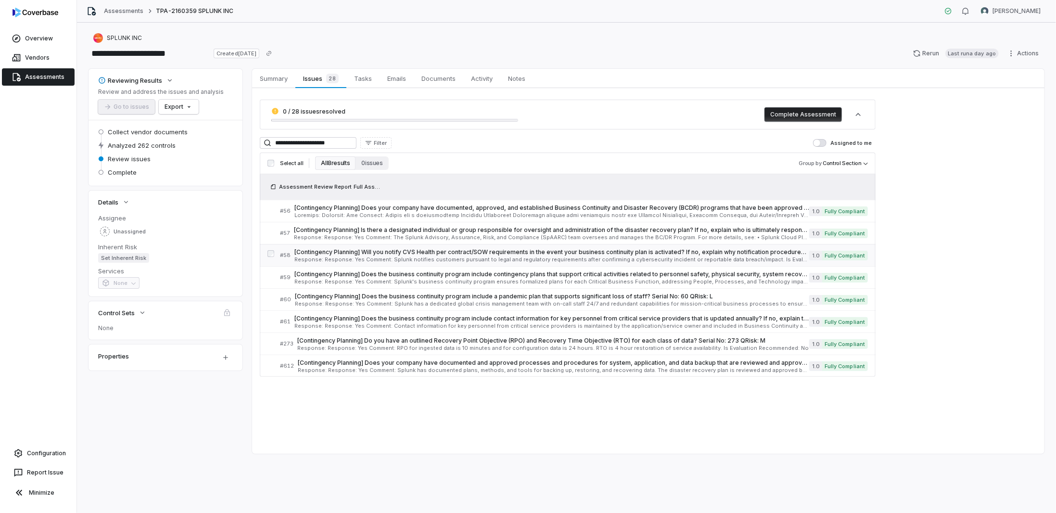
click at [340, 252] on span "[Contingency Planning] Will you notify CVS Health per contract/SOW requirements…" at bounding box center [551, 252] width 515 height 8
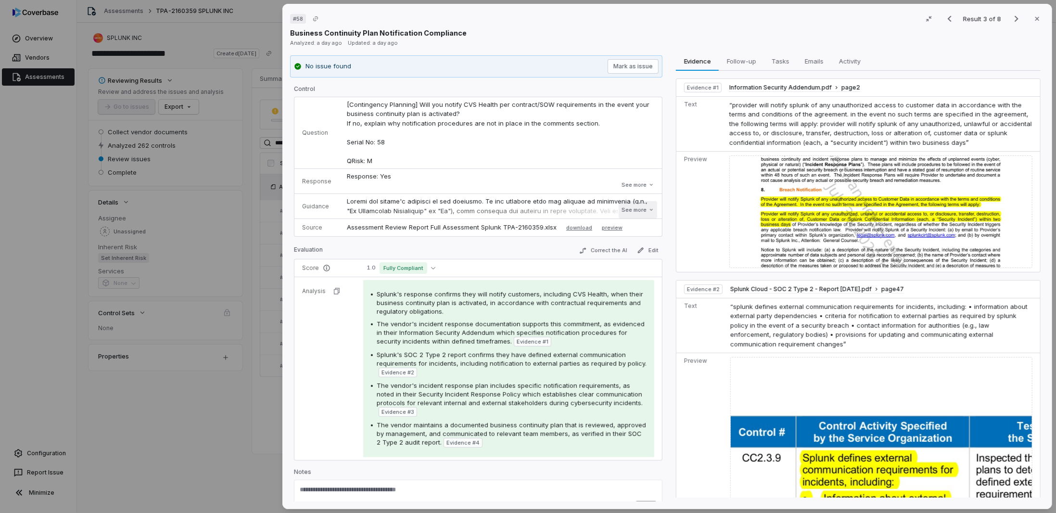
click at [632, 210] on button "See more" at bounding box center [637, 209] width 38 height 17
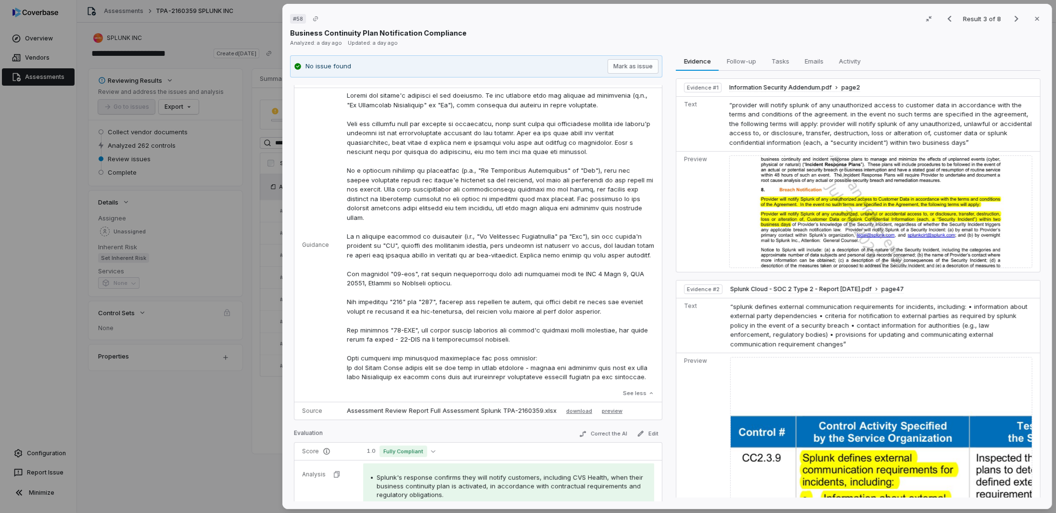
scroll to position [19, 0]
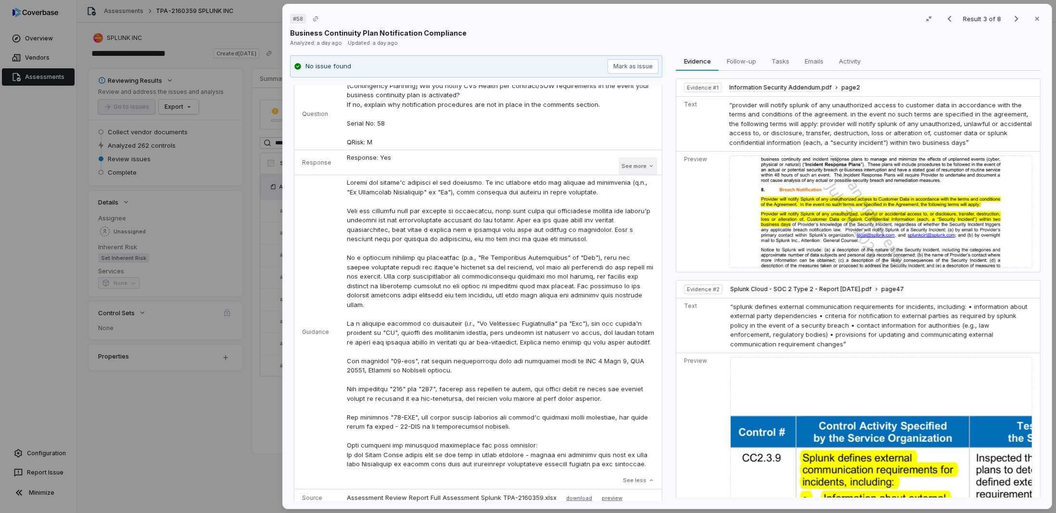
click at [627, 169] on button "See more" at bounding box center [637, 165] width 38 height 17
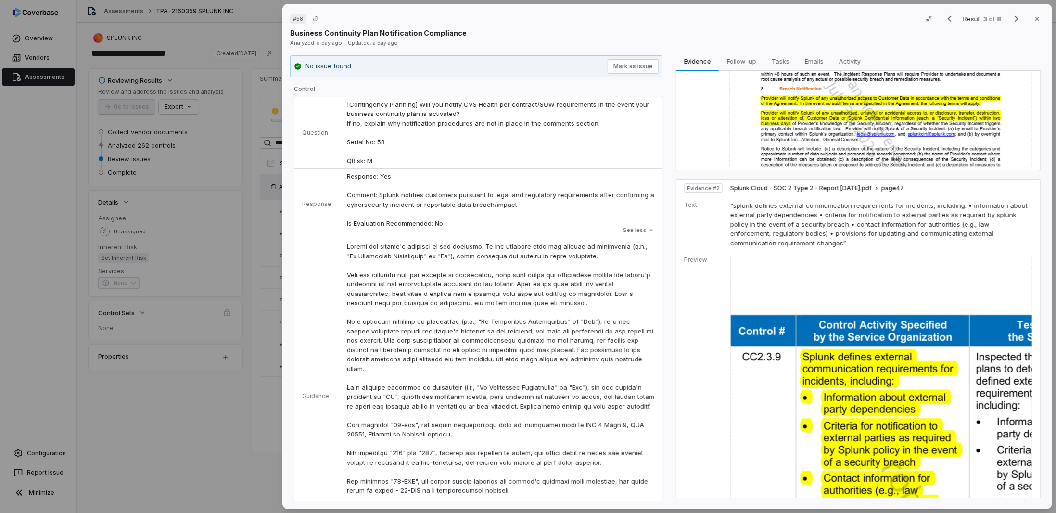
scroll to position [0, 0]
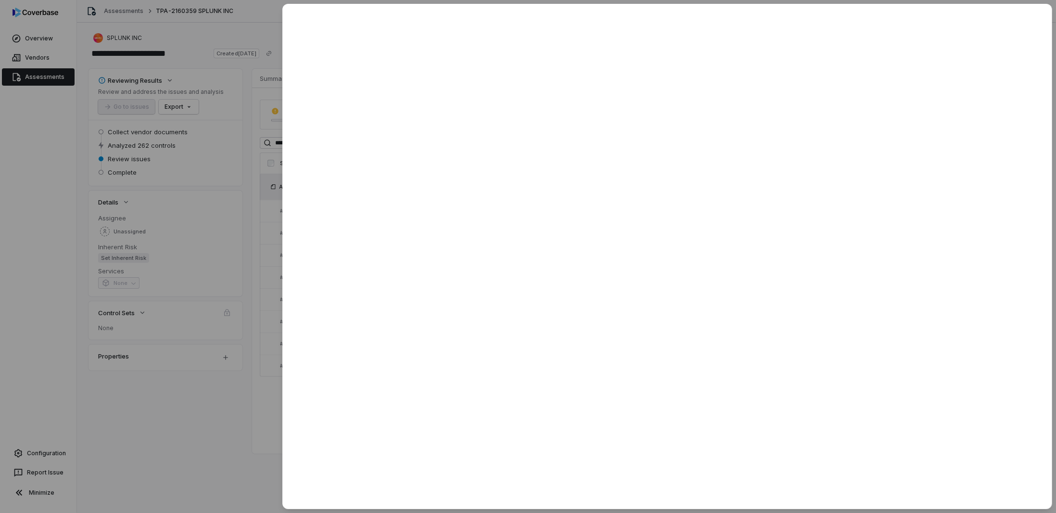
click at [237, 381] on div at bounding box center [528, 256] width 1056 height 513
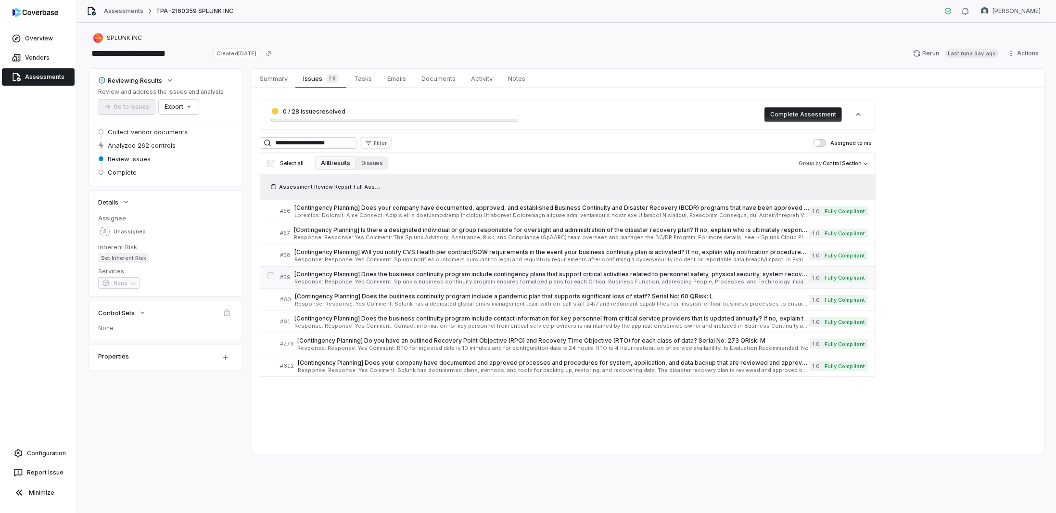
click at [358, 282] on span "Response: Response: Yes Comment: Splunk's business continuity program ensures f…" at bounding box center [551, 281] width 515 height 5
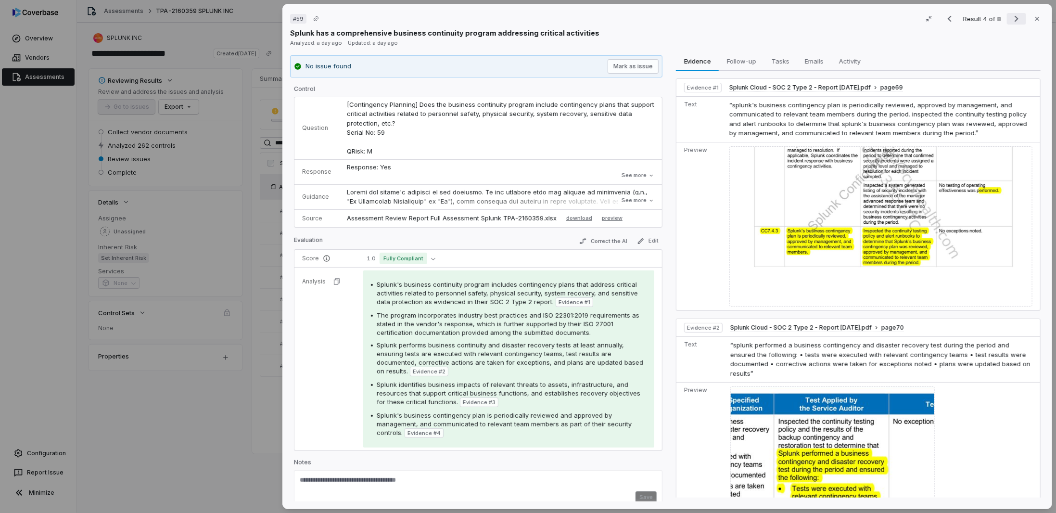
click at [1010, 16] on icon "Next result" at bounding box center [1016, 19] width 12 height 12
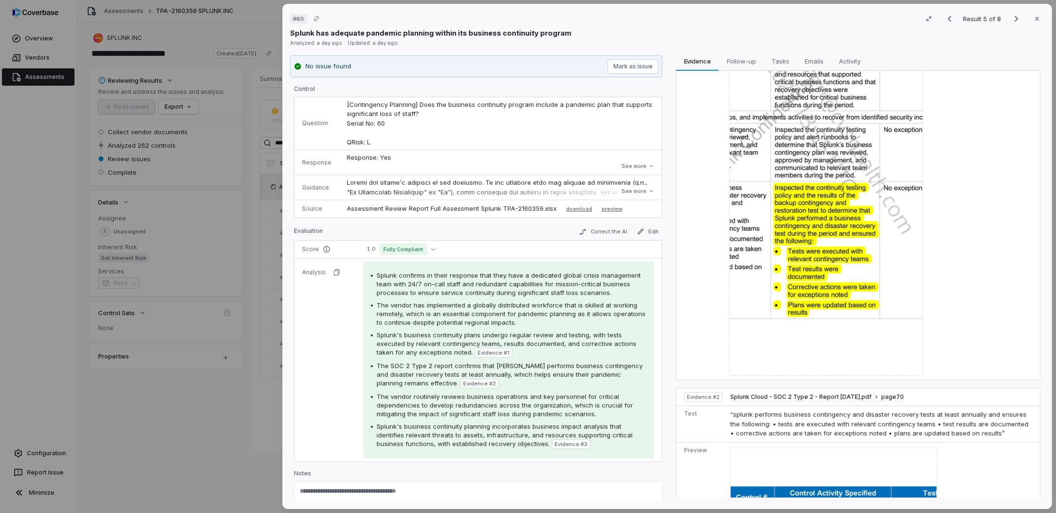
scroll to position [385, 0]
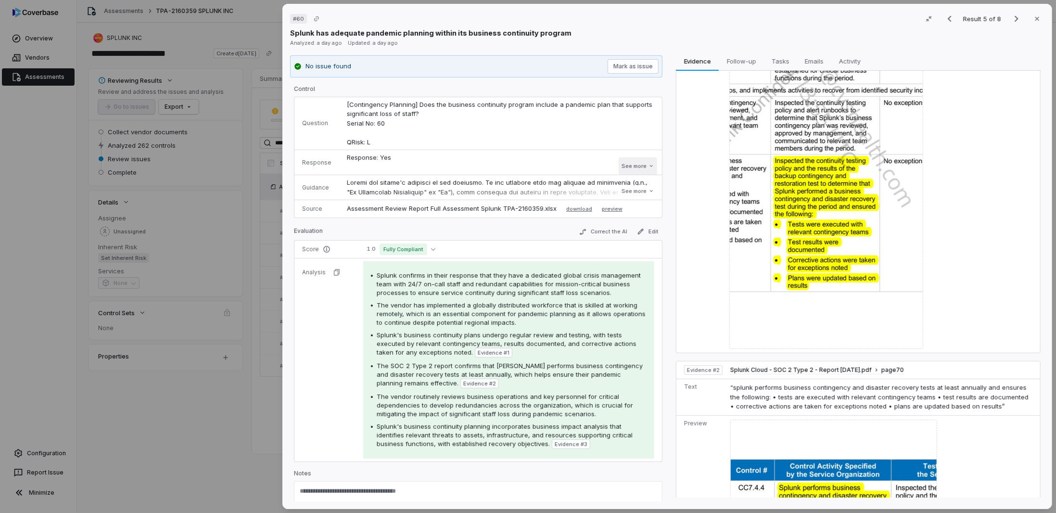
click at [631, 172] on button "See more" at bounding box center [637, 165] width 38 height 17
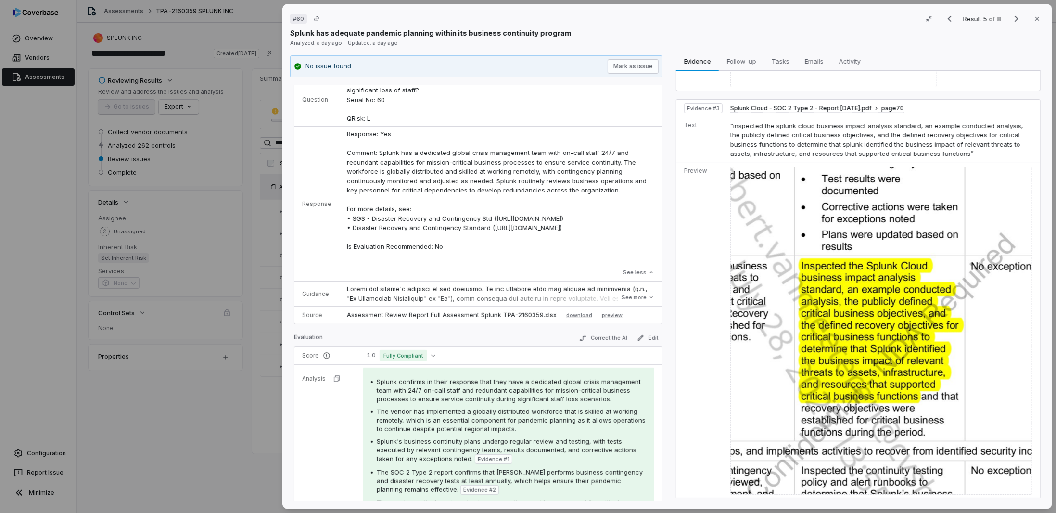
scroll to position [0, 0]
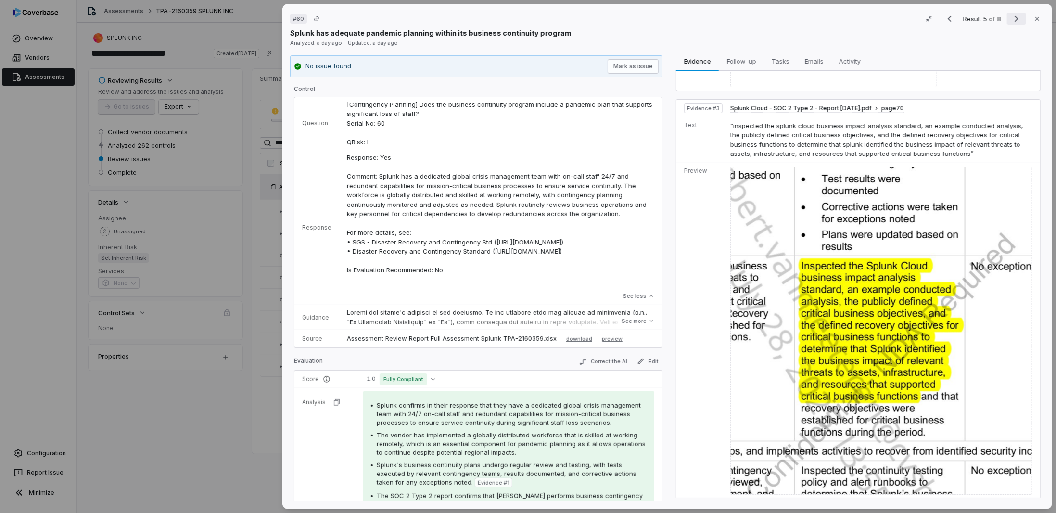
click at [1016, 14] on icon "Next result" at bounding box center [1016, 19] width 12 height 12
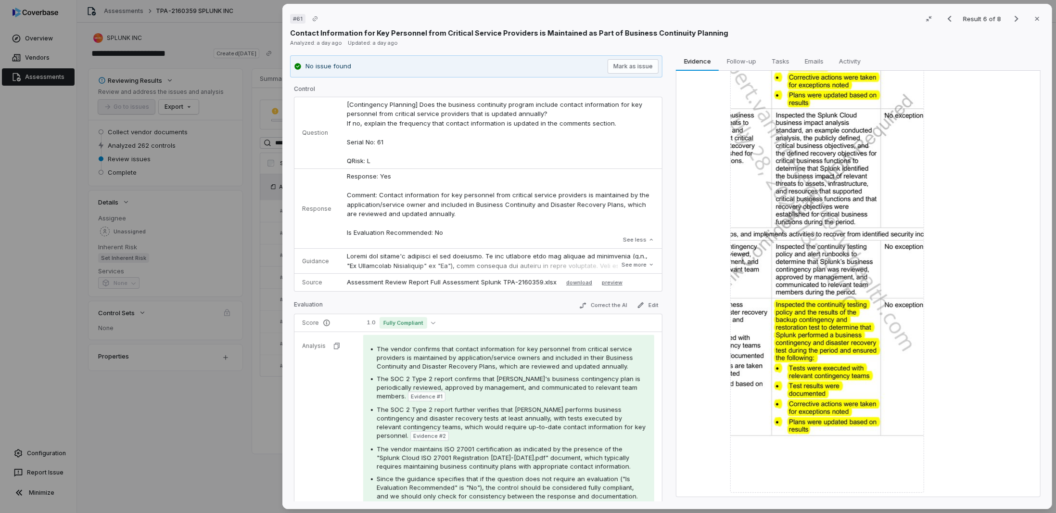
scroll to position [71, 0]
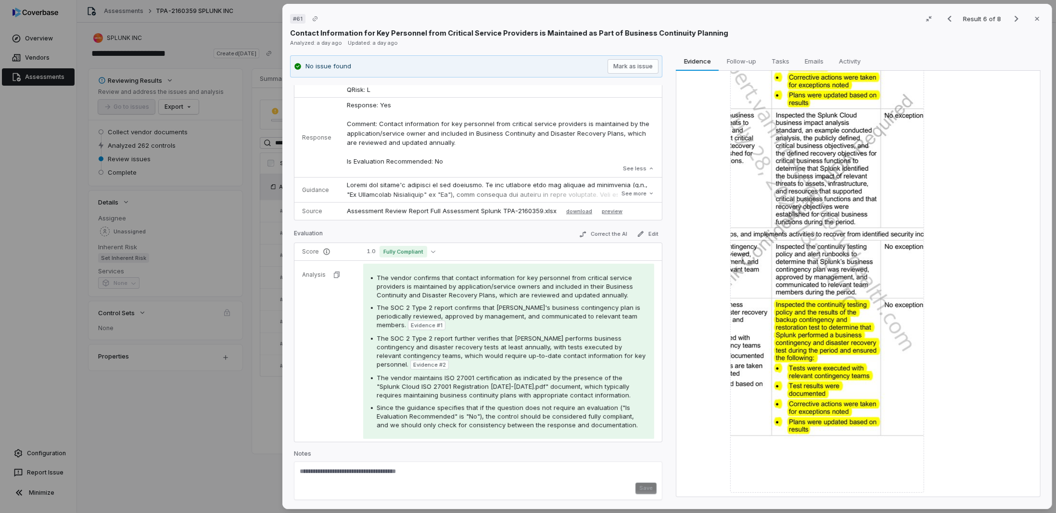
click at [238, 400] on div "# 61 Result 6 of 8 Close Contact Information for Key Personnel from Critical Se…" at bounding box center [528, 256] width 1056 height 513
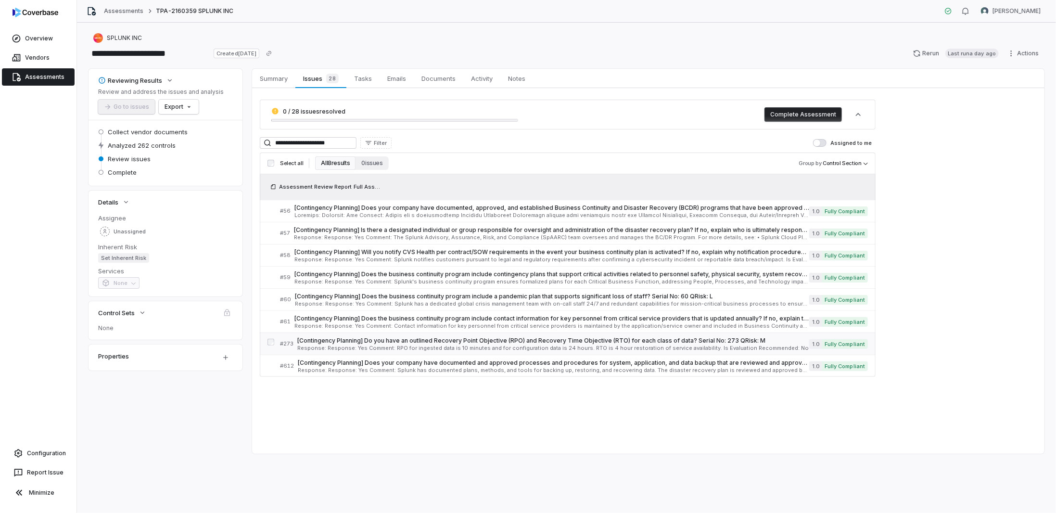
click at [328, 340] on span "[Contingency Planning] Do you have an outlined Recovery Point Objective (RPO) a…" at bounding box center [553, 341] width 512 height 8
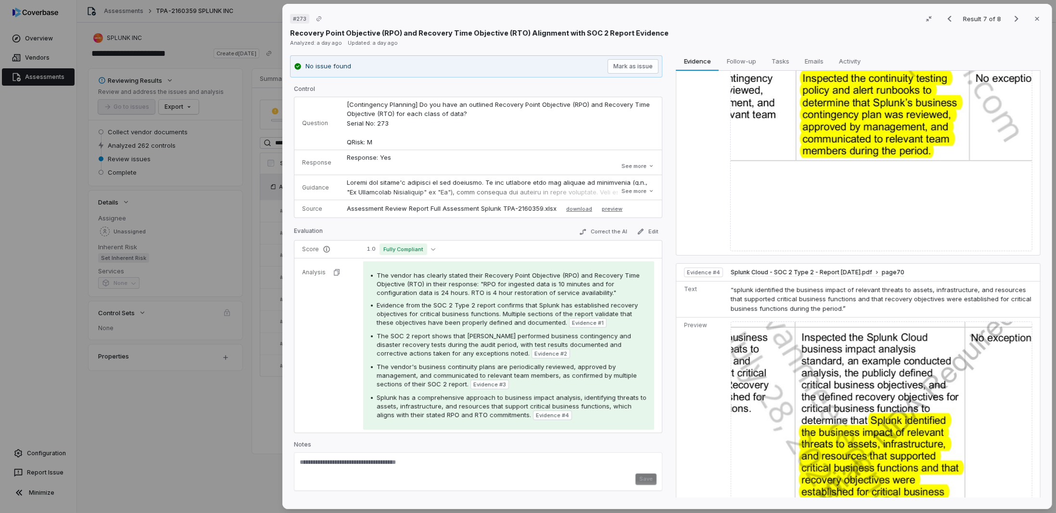
scroll to position [1364, 0]
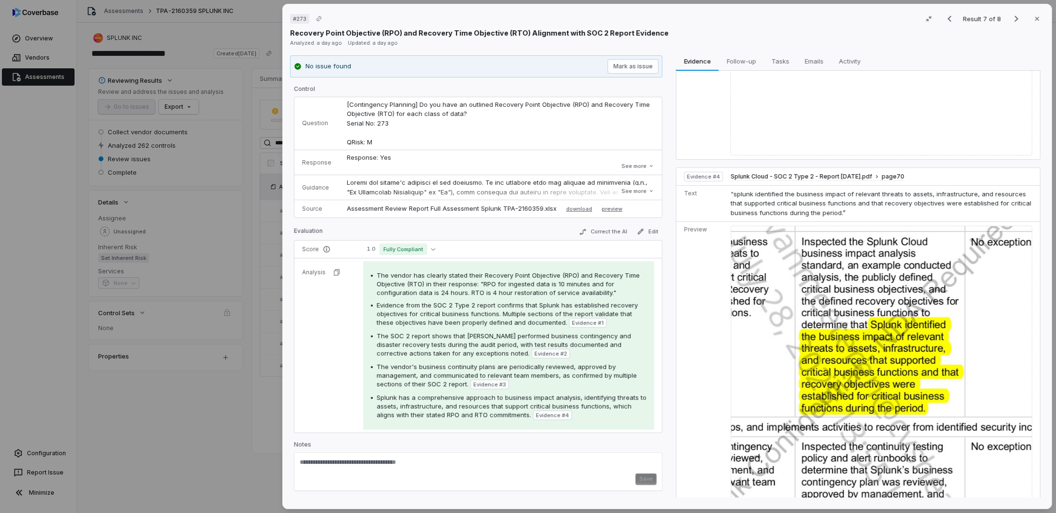
click at [785, 332] on img at bounding box center [881, 366] width 302 height 280
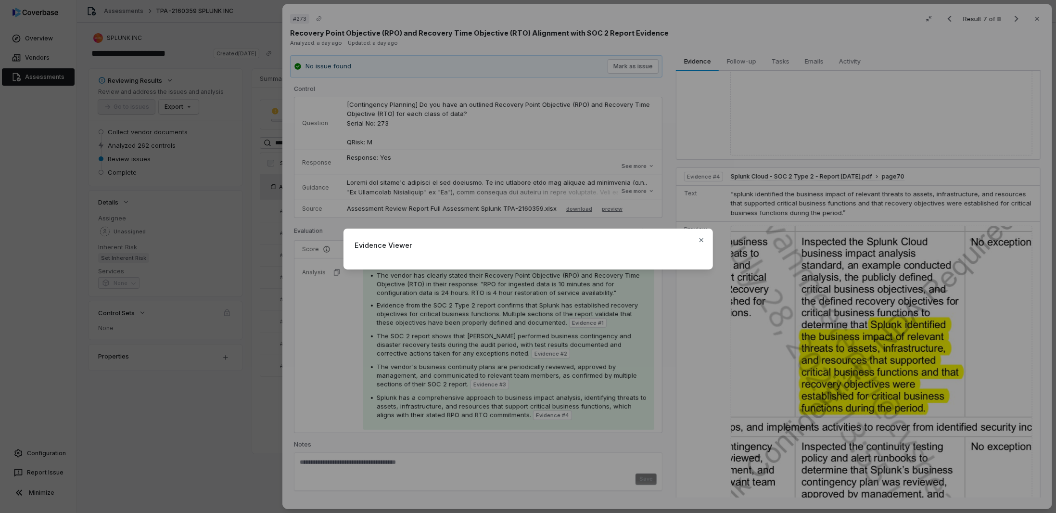
click at [314, 383] on div "Evidence Viewer Close" at bounding box center [528, 256] width 1056 height 513
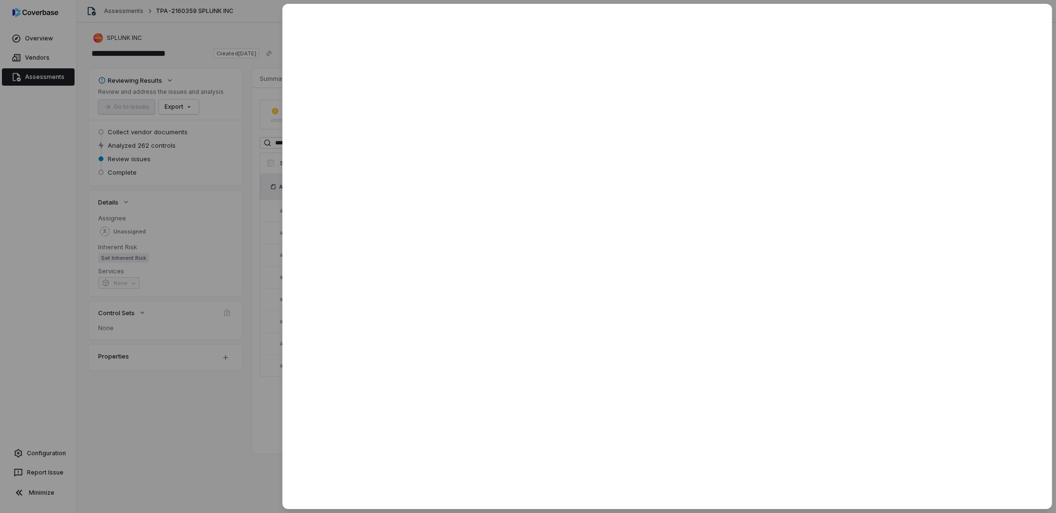
click at [219, 472] on div at bounding box center [528, 256] width 1056 height 513
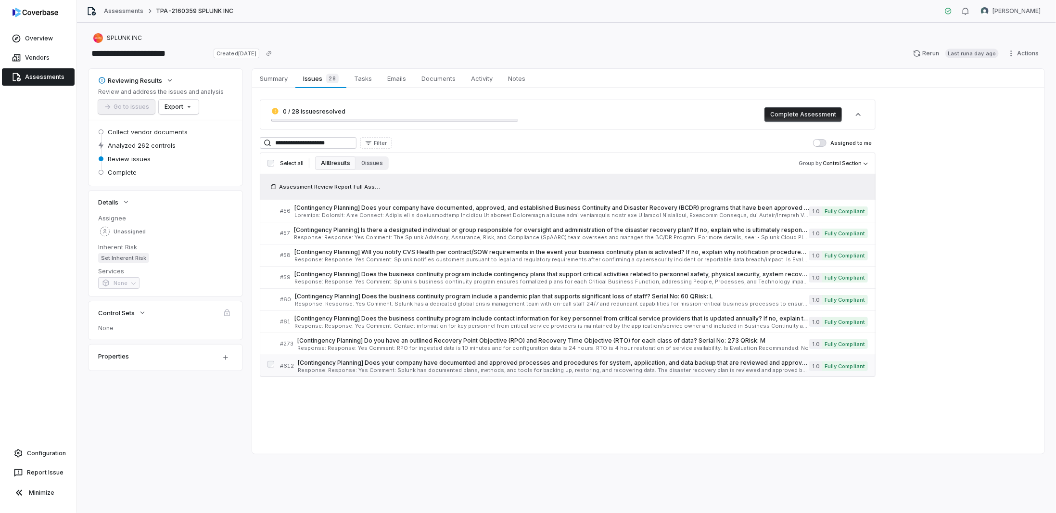
click at [487, 368] on span "Response: Response: Yes Comment: Splunk has documented plans, methods, and tool…" at bounding box center [553, 369] width 511 height 5
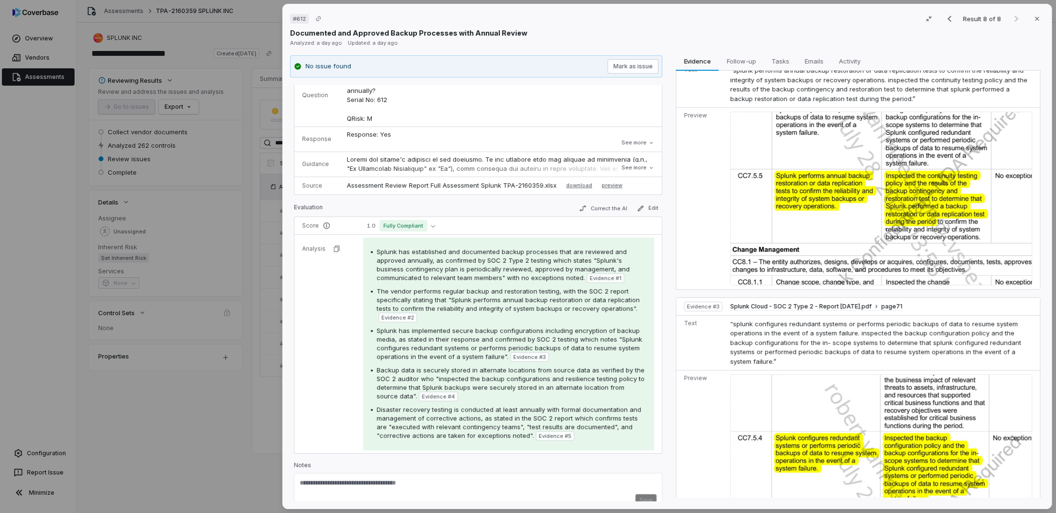
scroll to position [45, 0]
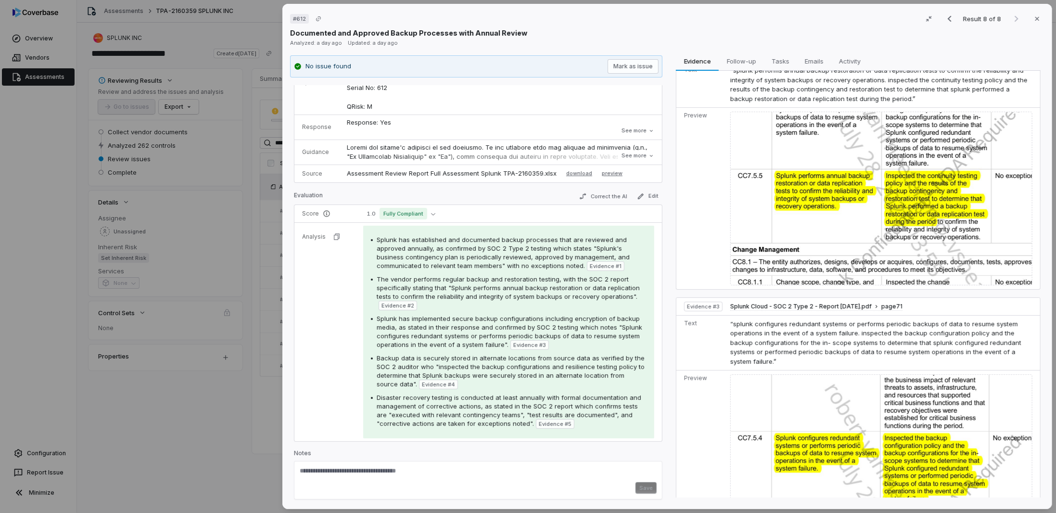
click at [239, 404] on div "# 612 Result 8 of 8 Close Documented and Approved Backup Processes with Annual …" at bounding box center [528, 256] width 1056 height 513
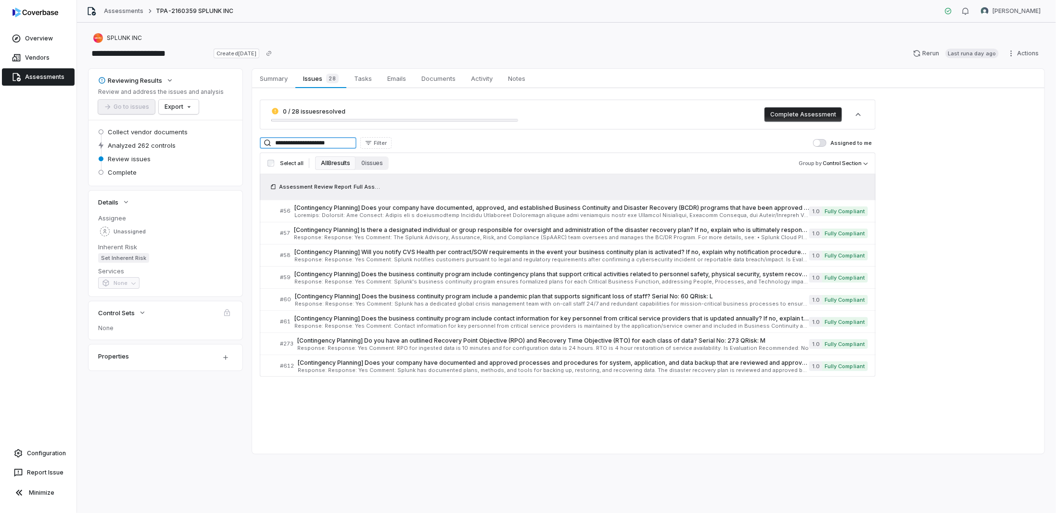
drag, startPoint x: 342, startPoint y: 141, endPoint x: 277, endPoint y: 138, distance: 65.0
click at [277, 138] on input "**********" at bounding box center [308, 143] width 97 height 12
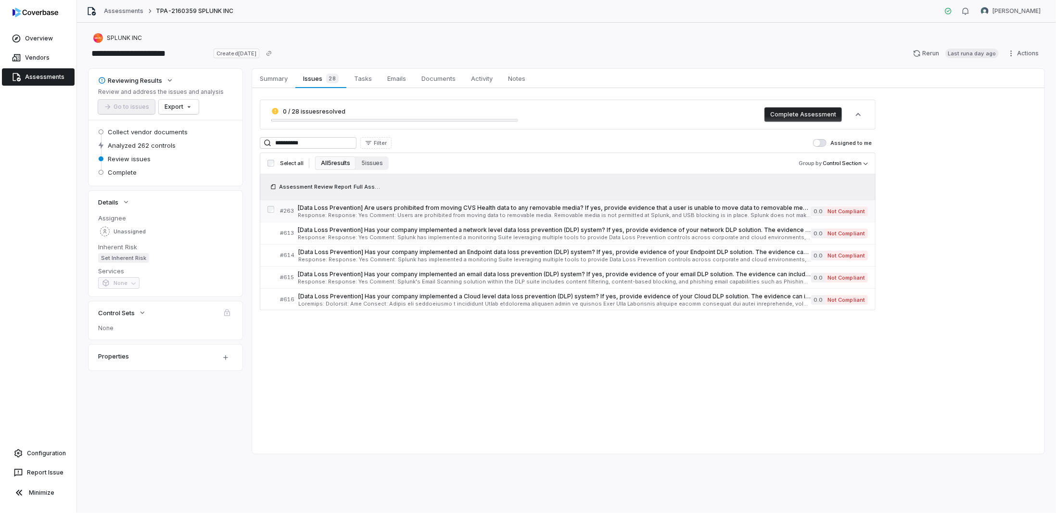
click at [435, 207] on span "[Data Loss Prevention] Are users prohibited from moving CVS Health data to any …" at bounding box center [554, 208] width 513 height 8
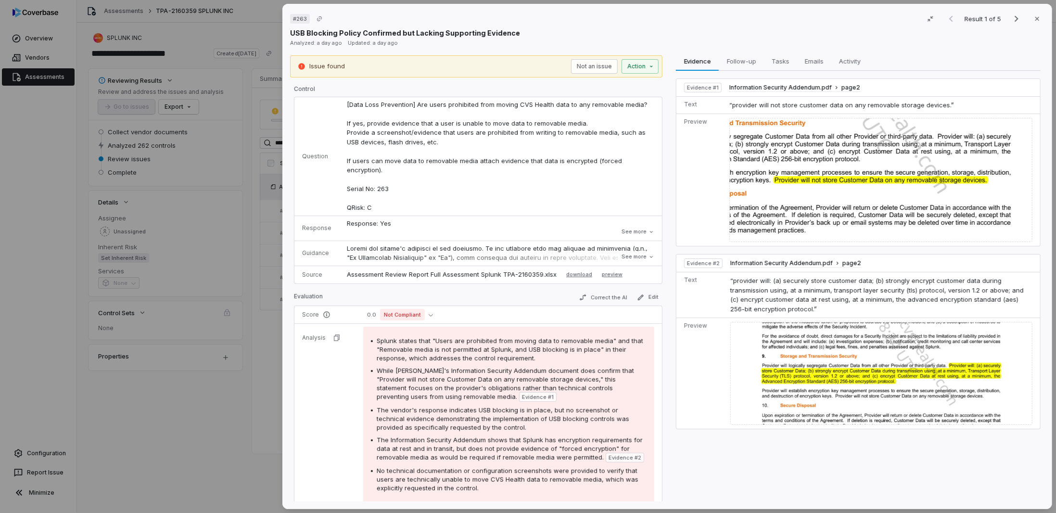
click at [200, 413] on div "# 263 Result 1 of 5 Close USB Blocking Policy Confirmed but Lacking Supporting …" at bounding box center [528, 256] width 1056 height 513
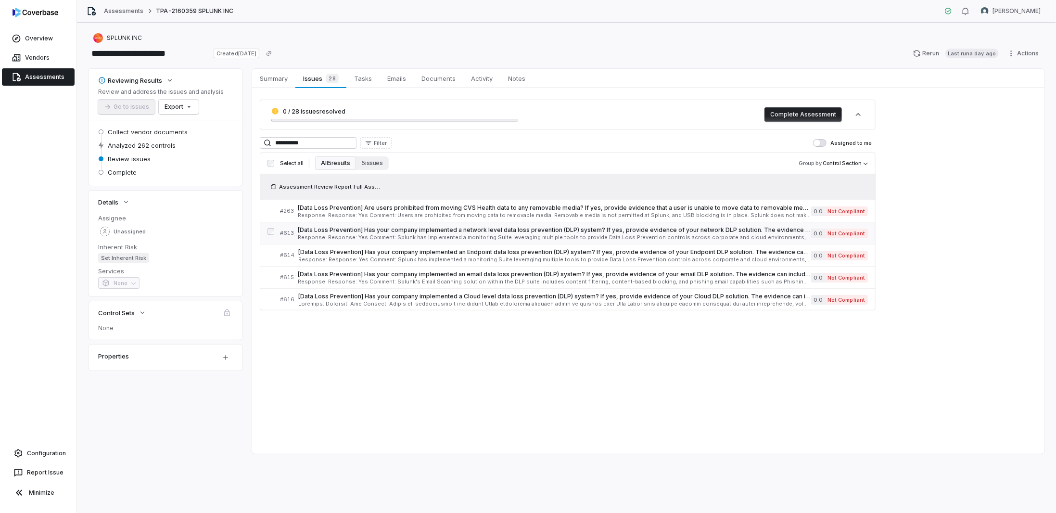
click at [431, 230] on span "[Data Loss Prevention] Has your company implemented a network level data loss p…" at bounding box center [554, 230] width 513 height 8
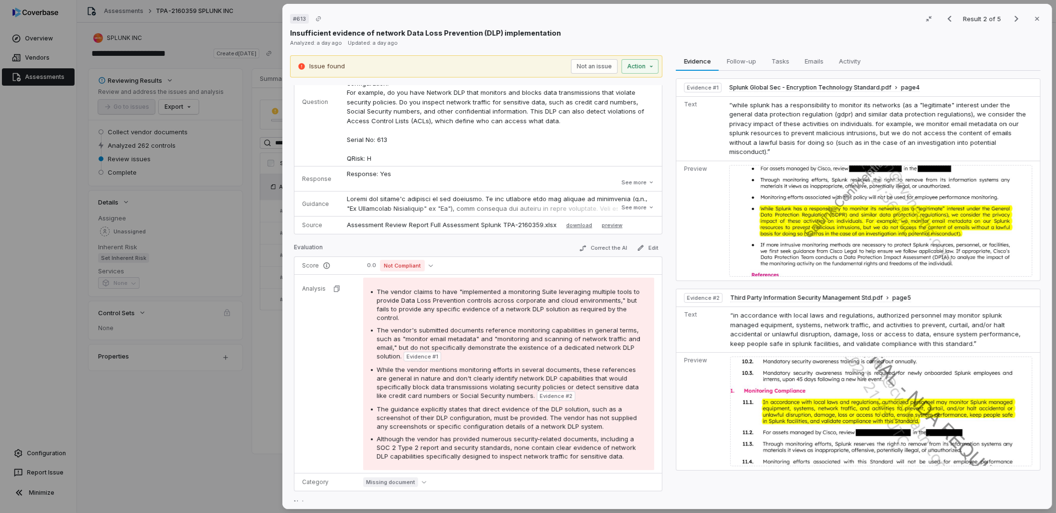
scroll to position [108, 0]
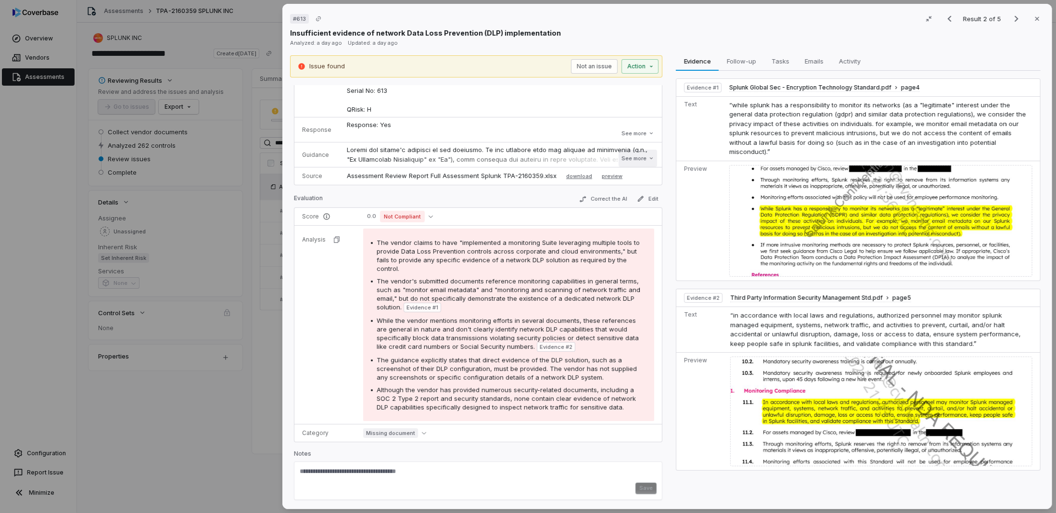
click at [622, 155] on button "See more" at bounding box center [637, 158] width 38 height 17
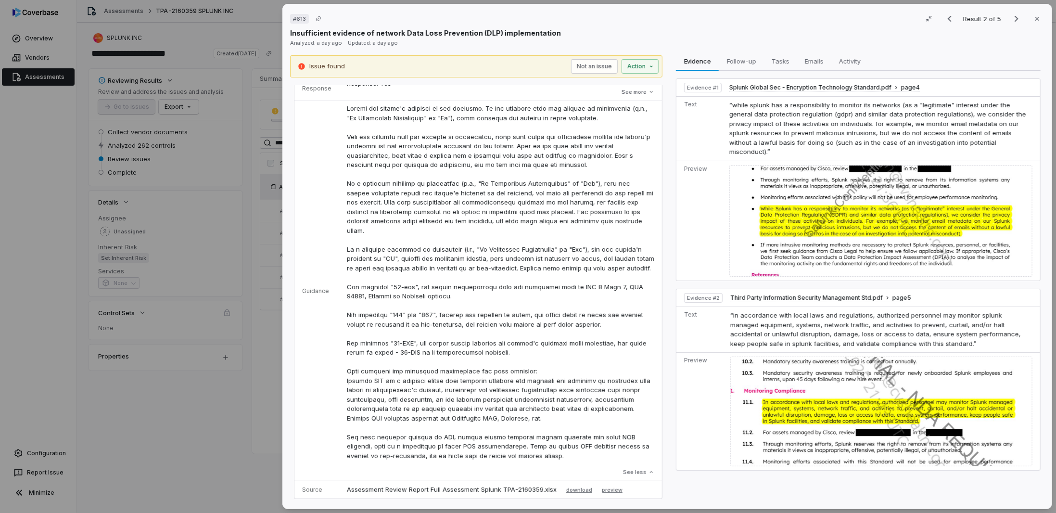
scroll to position [252, 0]
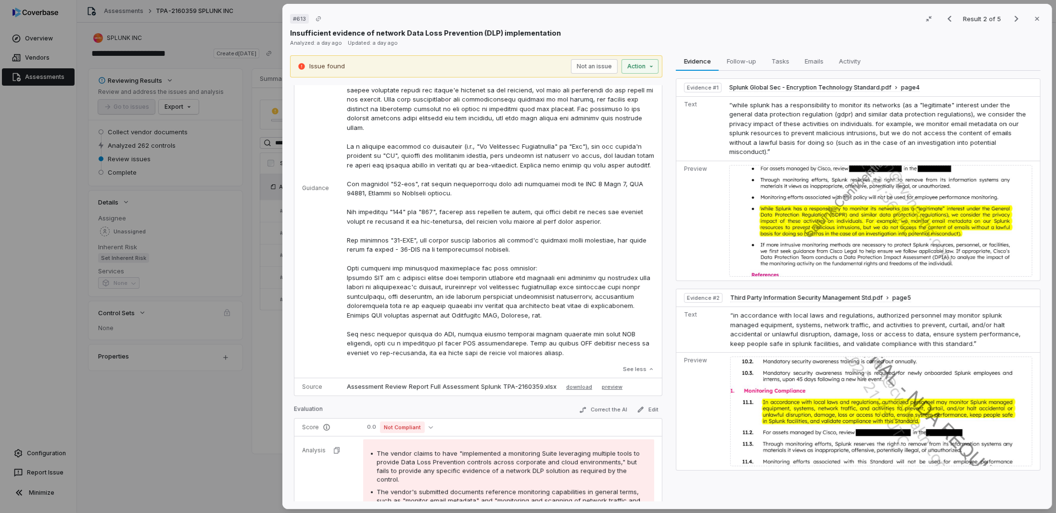
click at [195, 411] on div "# 613 Result 2 of 5 Close Insufficient evidence of network Data Loss Prevention…" at bounding box center [528, 256] width 1056 height 513
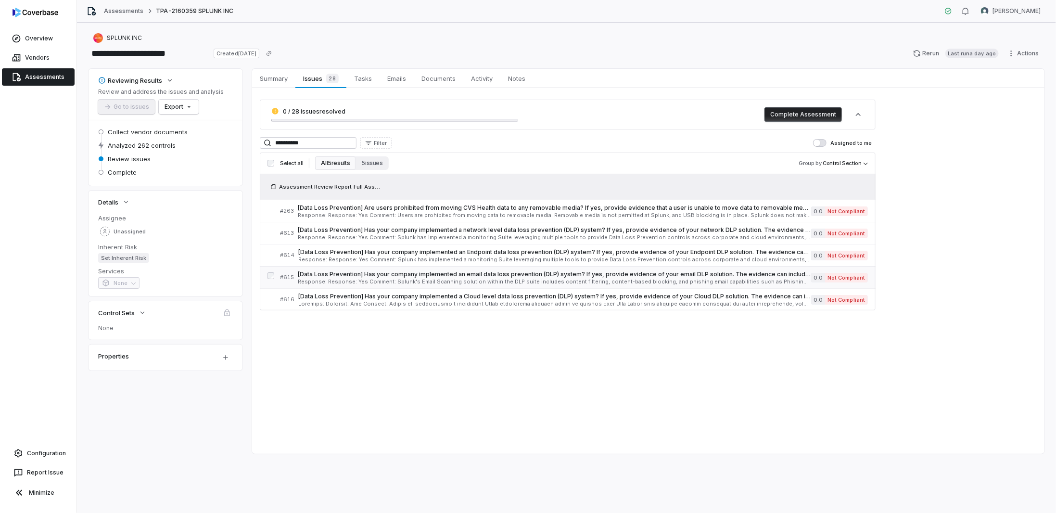
click at [318, 273] on span "[Data Loss Prevention] Has your company implemented an email data loss preventi…" at bounding box center [554, 274] width 513 height 8
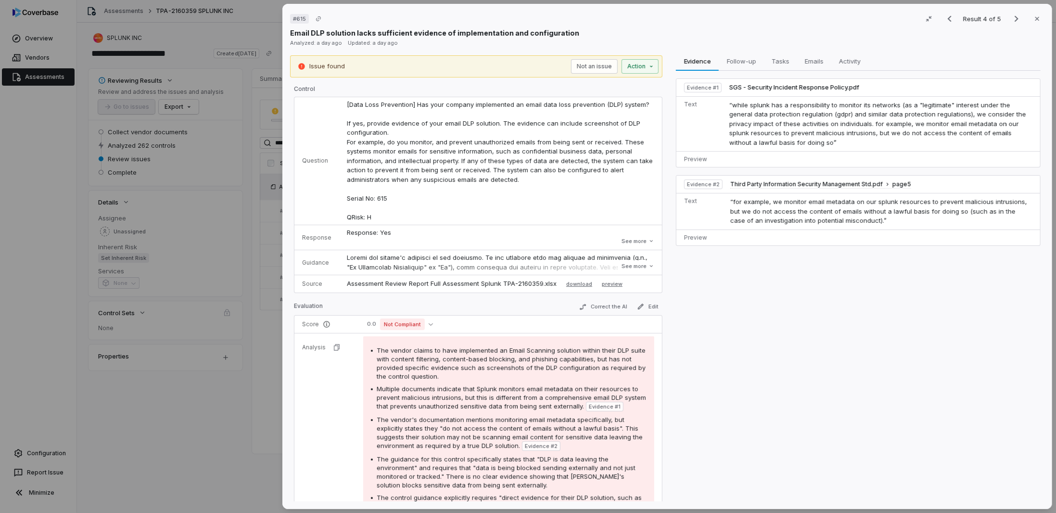
click at [277, 248] on div "# 615 Result 4 of 5 Close Email DLP solution lacks sufficient evidence of imple…" at bounding box center [528, 256] width 1056 height 513
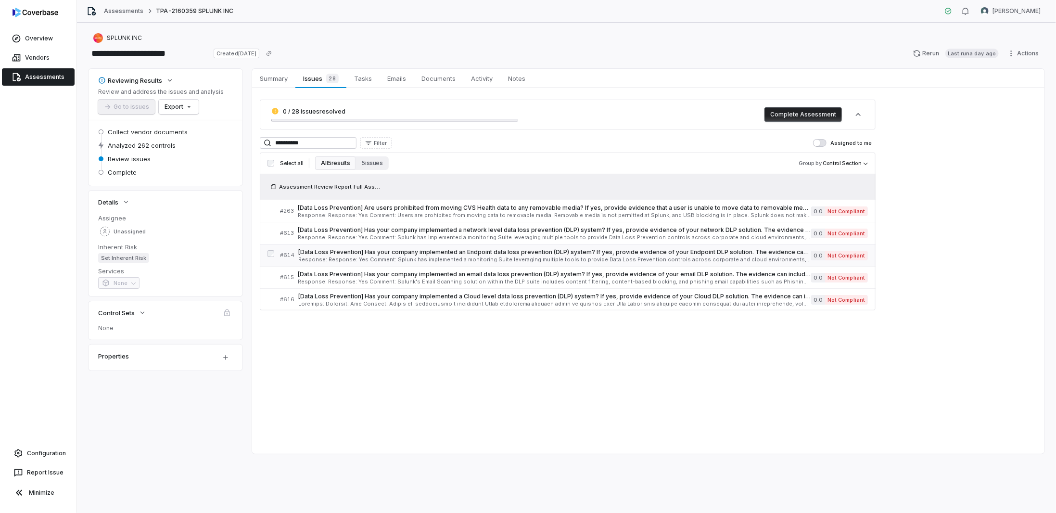
click at [314, 248] on span "[Data Loss Prevention] Has your company implemented an Endpoint data loss preve…" at bounding box center [554, 252] width 513 height 8
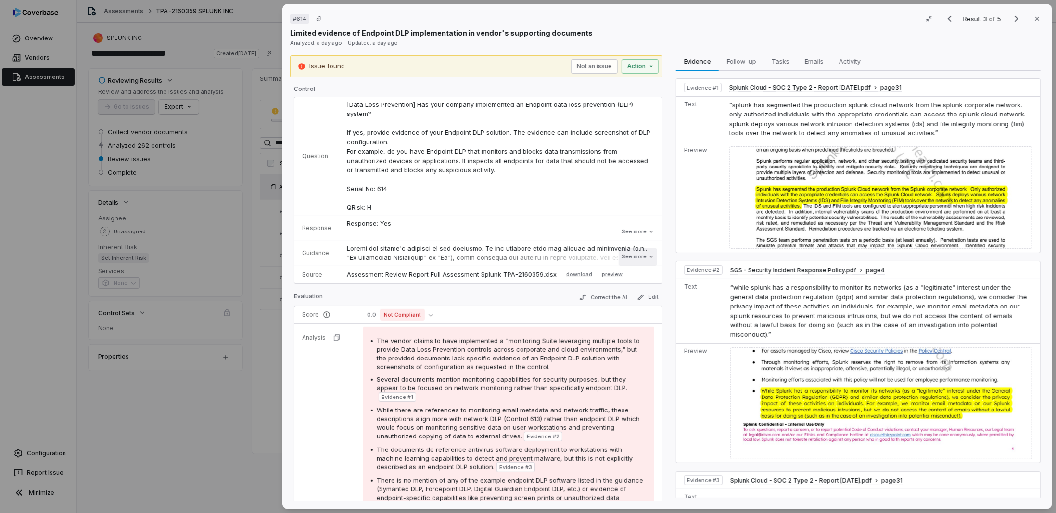
click at [618, 256] on button "See more" at bounding box center [637, 256] width 38 height 17
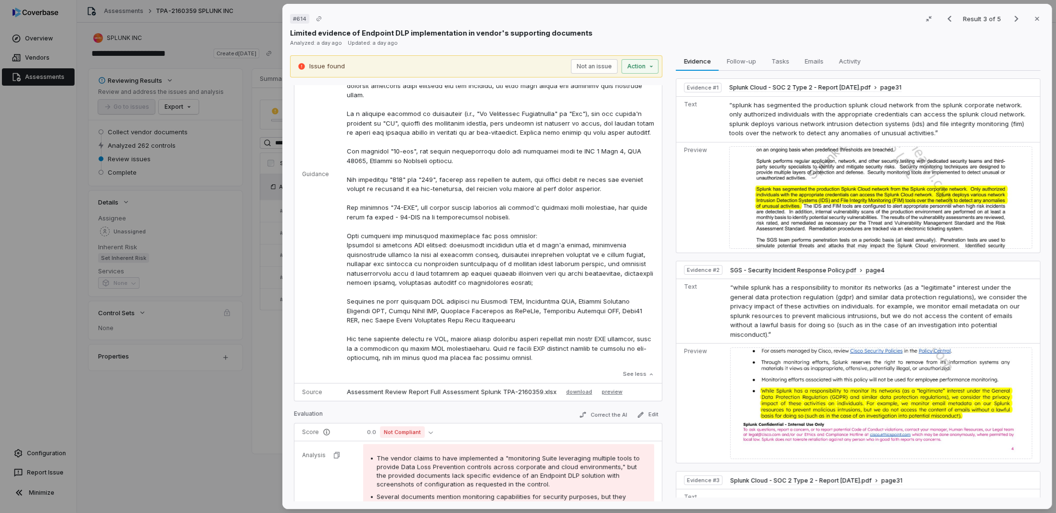
scroll to position [289, 0]
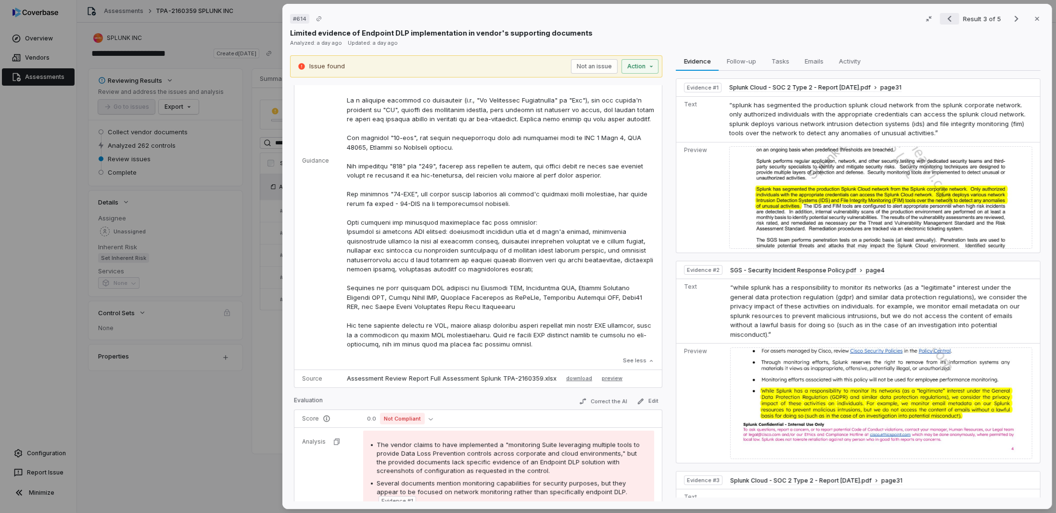
click at [940, 19] on button "Previous result" at bounding box center [949, 19] width 19 height 12
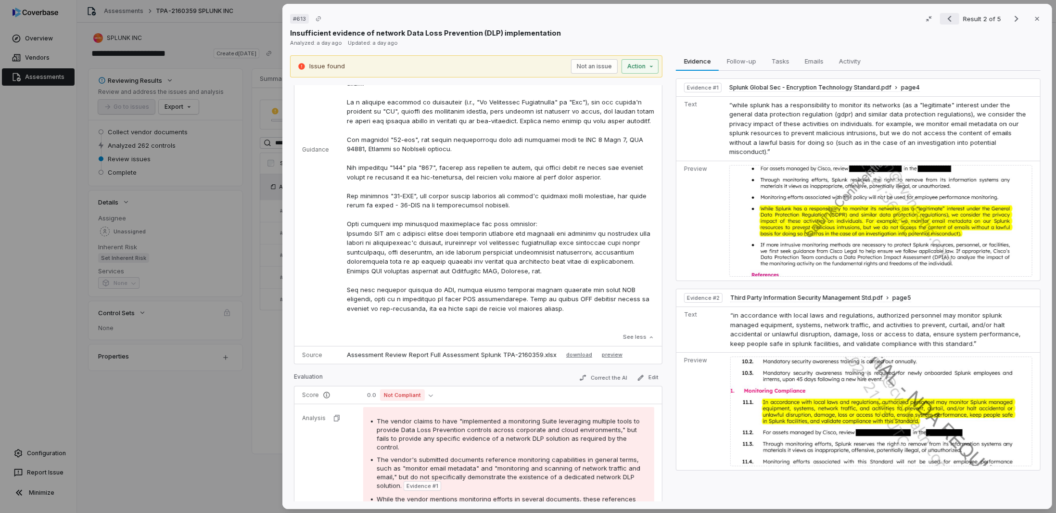
scroll to position [279, 0]
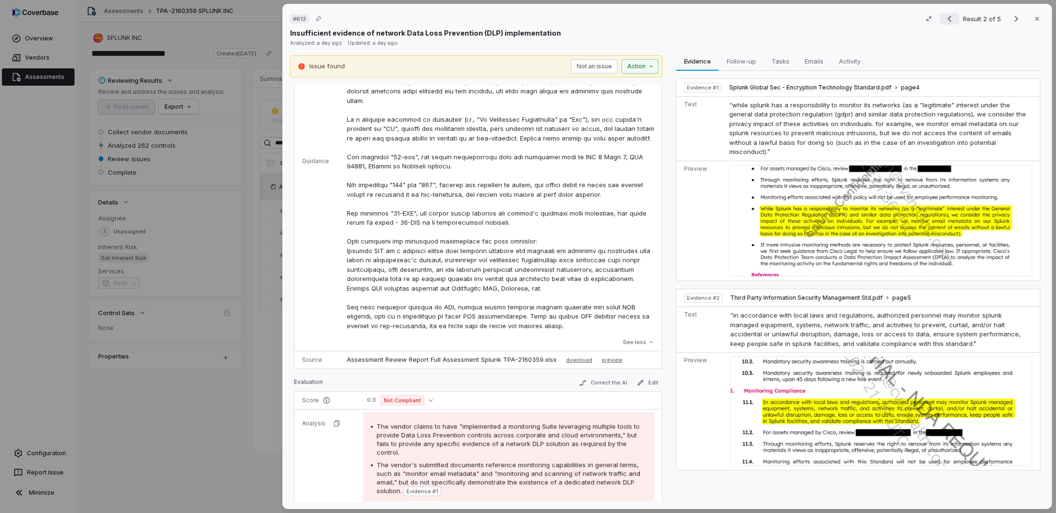
click at [940, 19] on button "Previous result" at bounding box center [949, 19] width 19 height 12
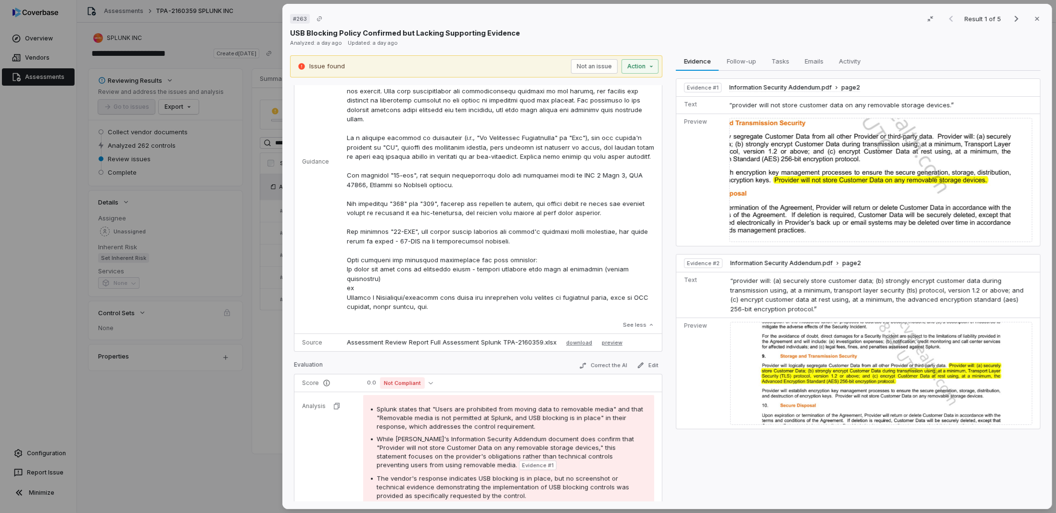
scroll to position [251, 0]
click at [1007, 19] on button "Next result" at bounding box center [1016, 19] width 19 height 12
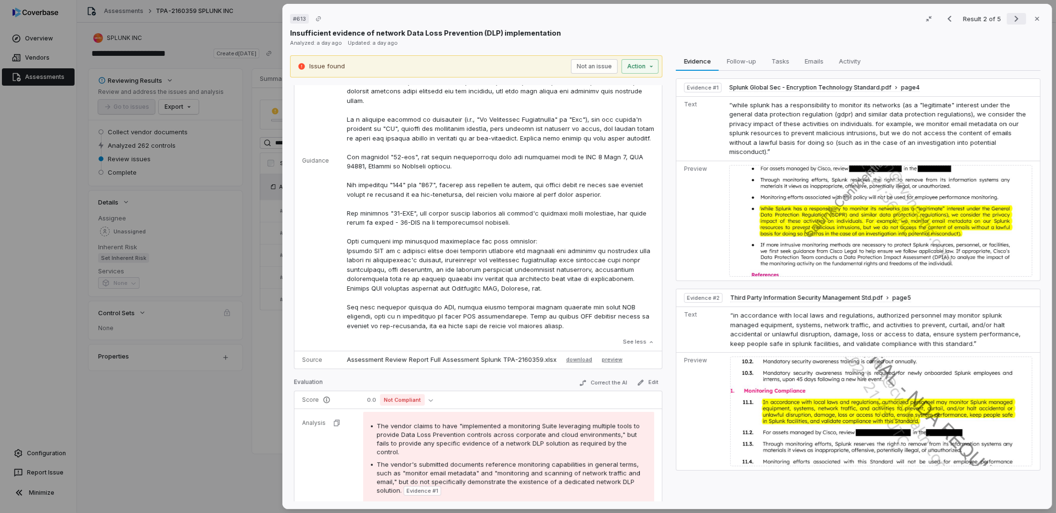
click at [1007, 19] on button "Next result" at bounding box center [1016, 19] width 19 height 12
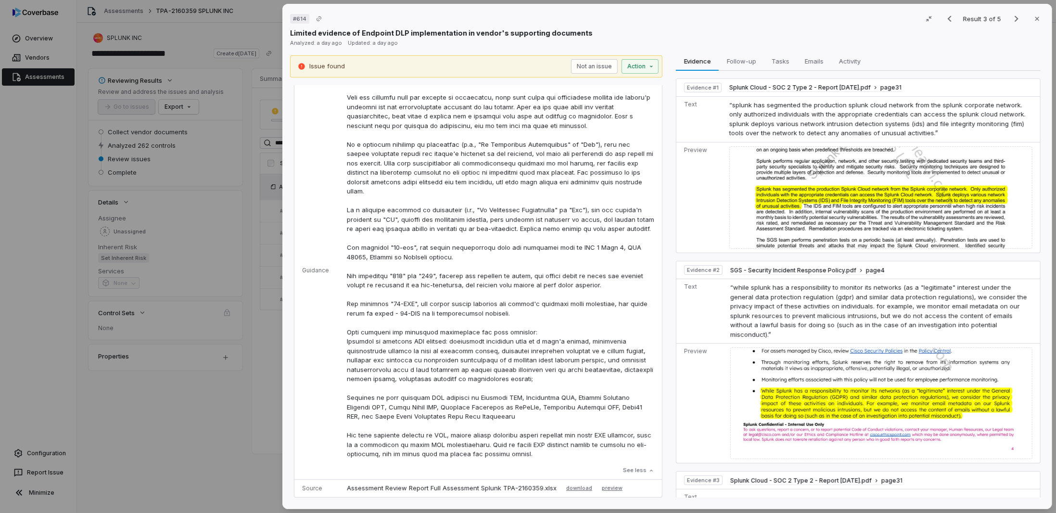
scroll to position [289, 0]
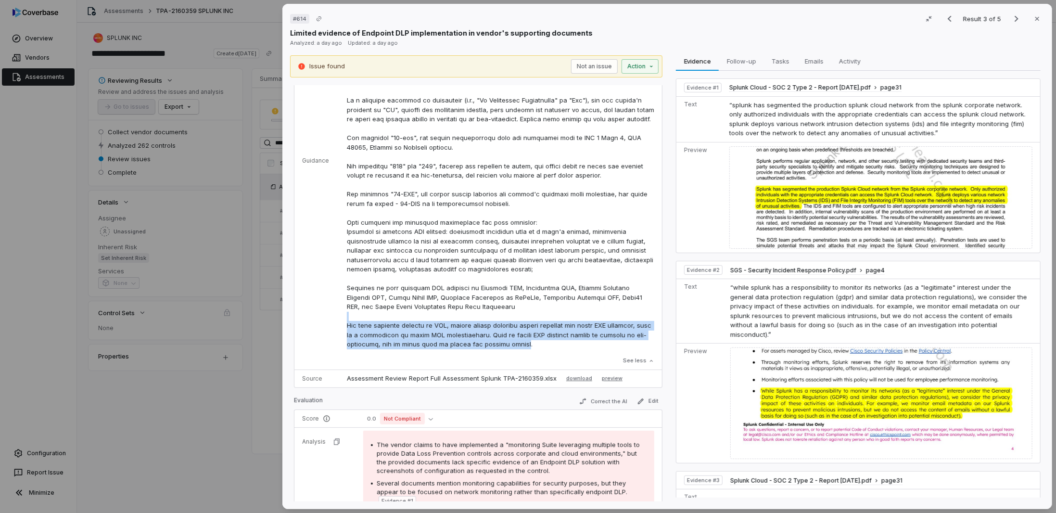
drag, startPoint x: 511, startPoint y: 352, endPoint x: 350, endPoint y: 329, distance: 162.7
click at [350, 329] on p at bounding box center [500, 152] width 307 height 394
copy p "For this question related to DLP, ensure vendor provides direct evidence for th…"
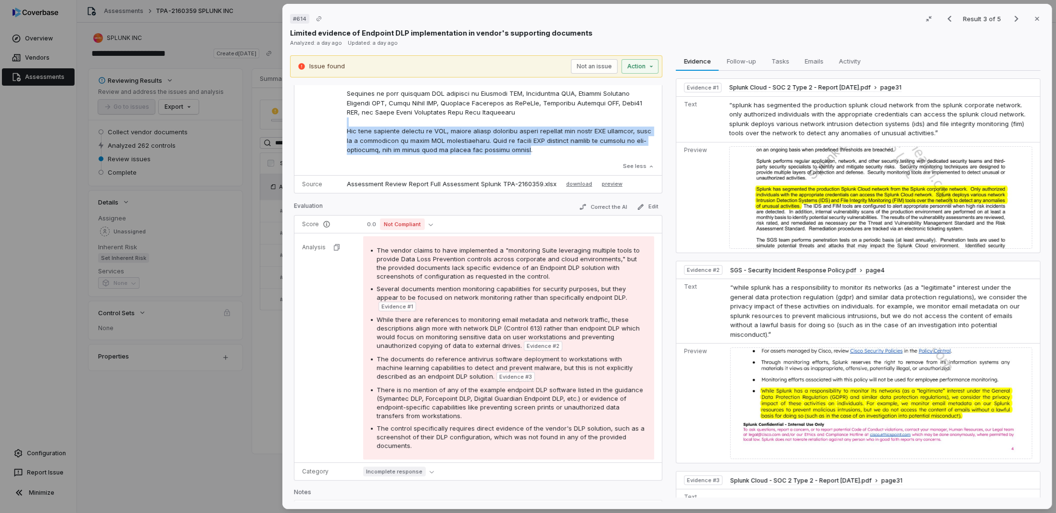
scroll to position [521, 0]
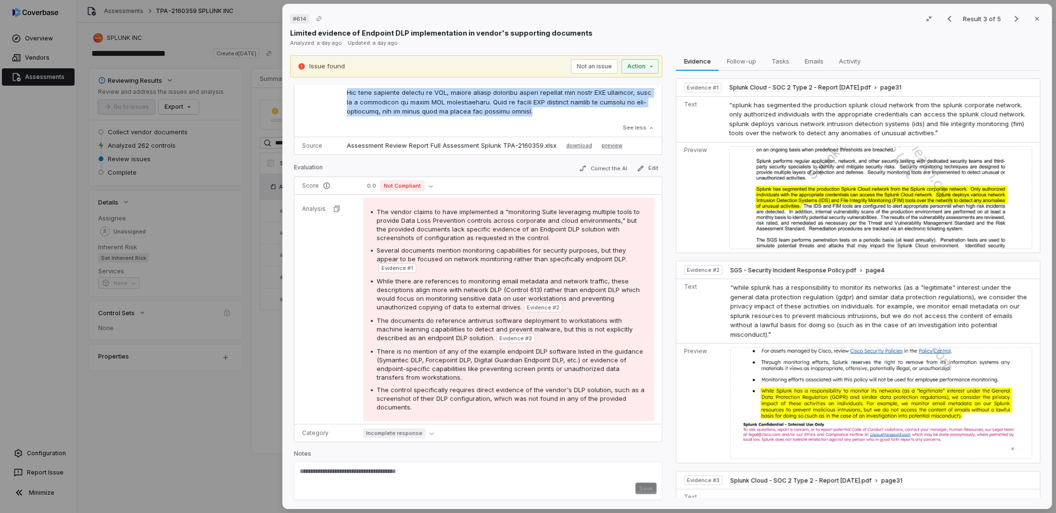
drag, startPoint x: 523, startPoint y: 119, endPoint x: 339, endPoint y: 100, distance: 185.7
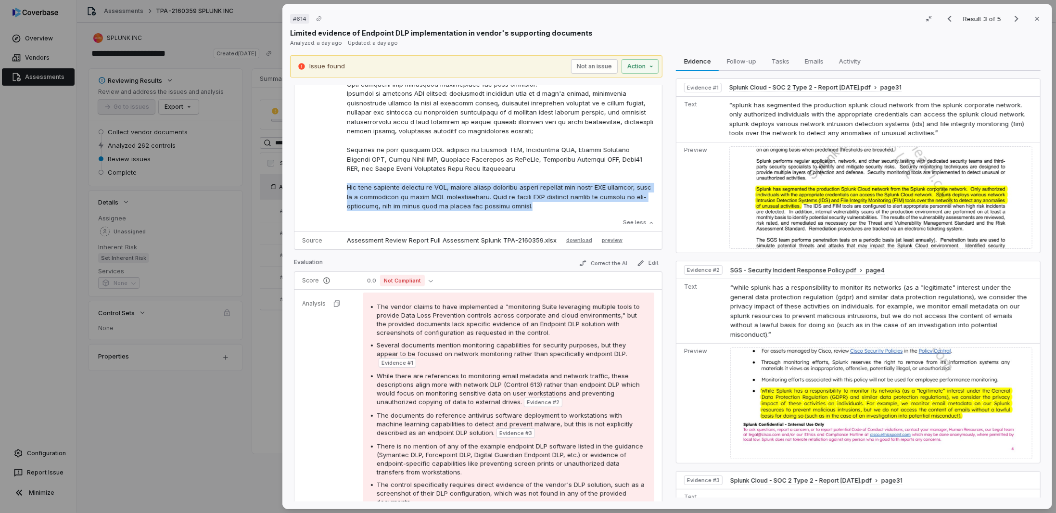
scroll to position [425, 0]
copy p "For this question related to DLP, ensure vendor provides direct evidence for th…"
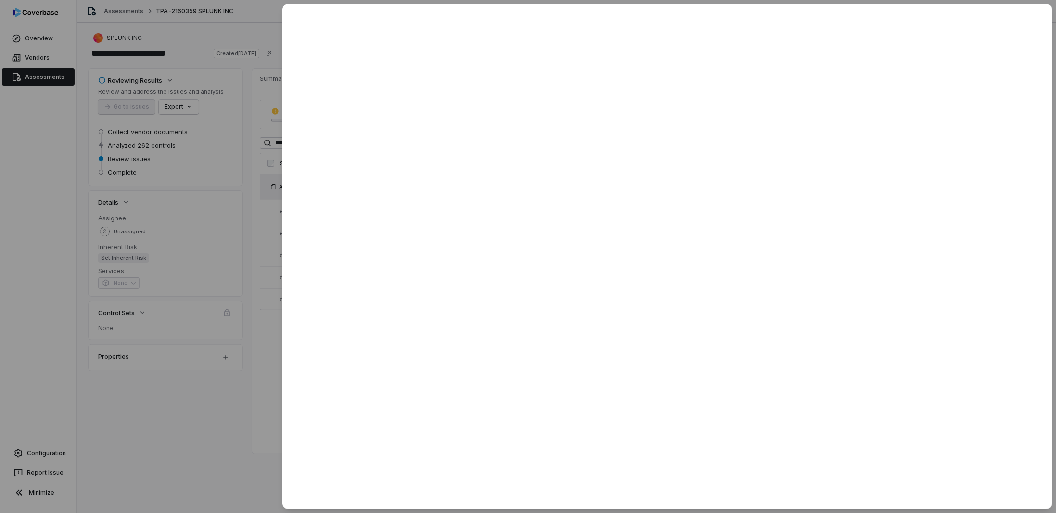
click at [186, 471] on div at bounding box center [528, 256] width 1056 height 513
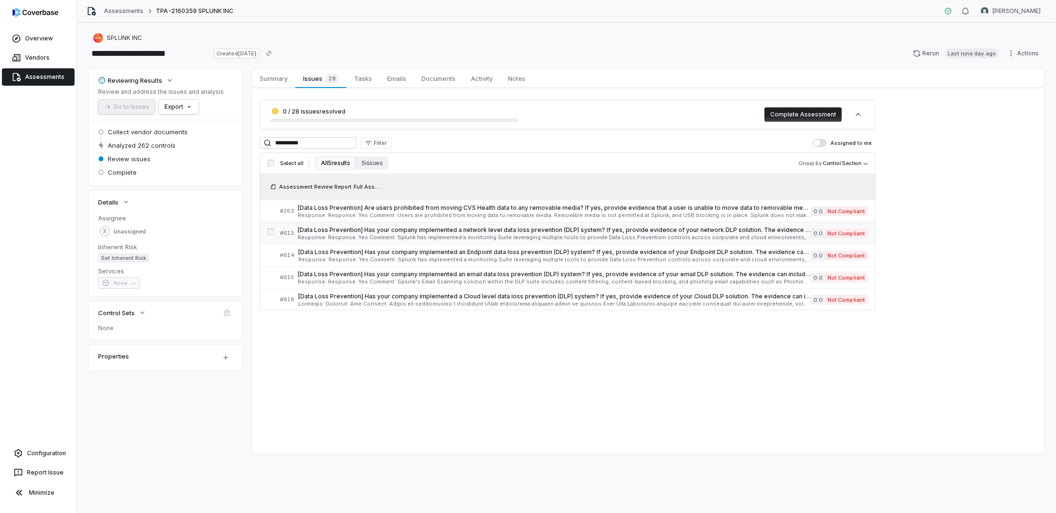
click at [417, 226] on span "[Data Loss Prevention] Has your company implemented a network level data loss p…" at bounding box center [554, 230] width 513 height 8
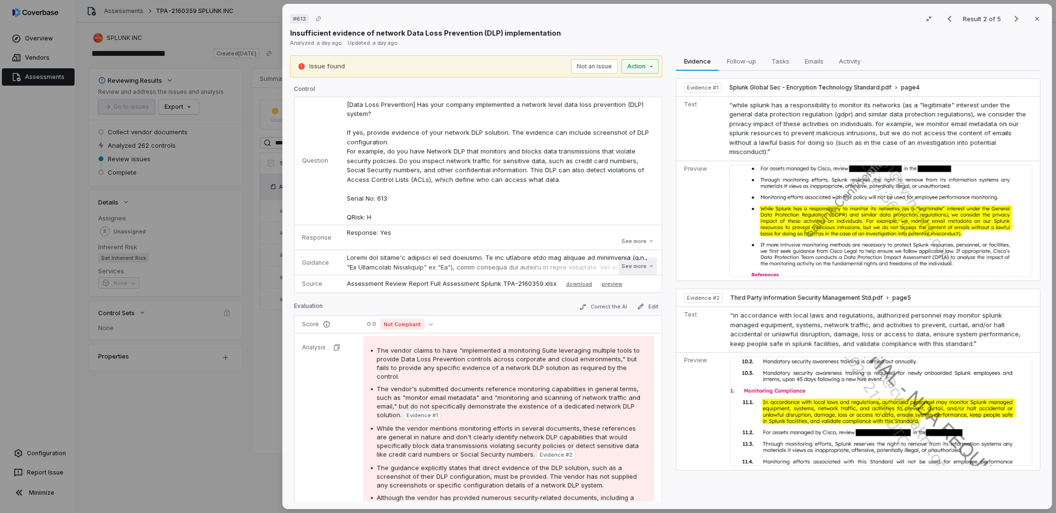
click at [630, 262] on button "See more" at bounding box center [637, 265] width 38 height 17
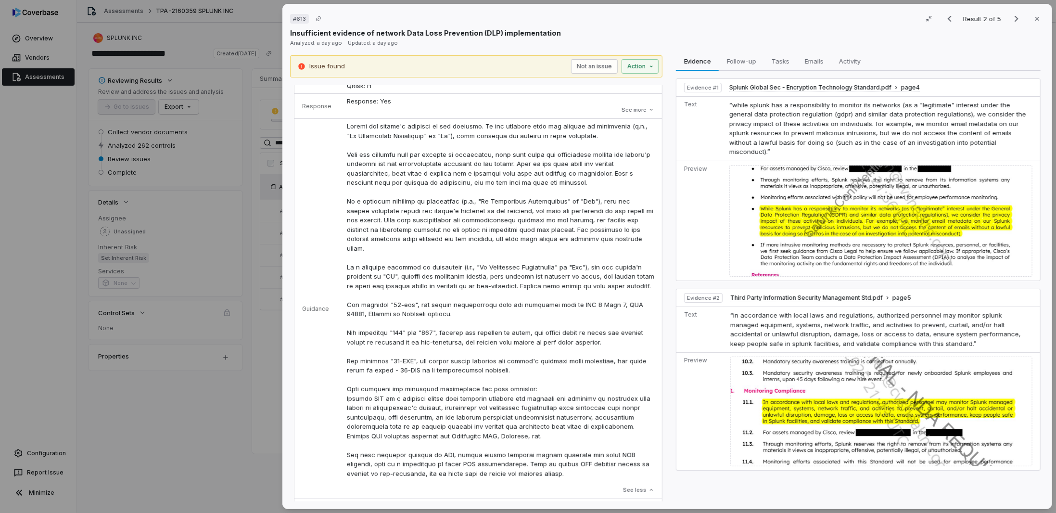
scroll to position [144, 0]
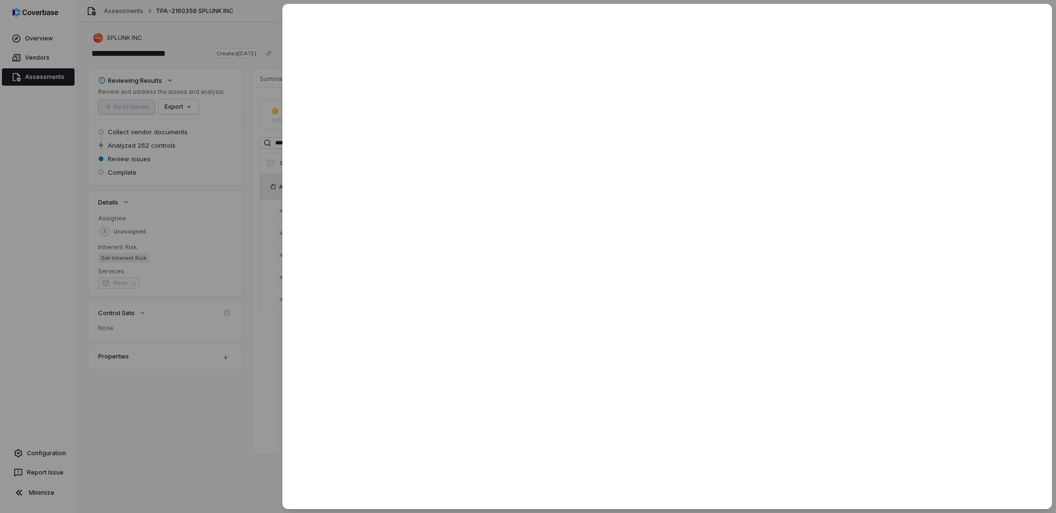
click at [235, 431] on div at bounding box center [528, 256] width 1056 height 513
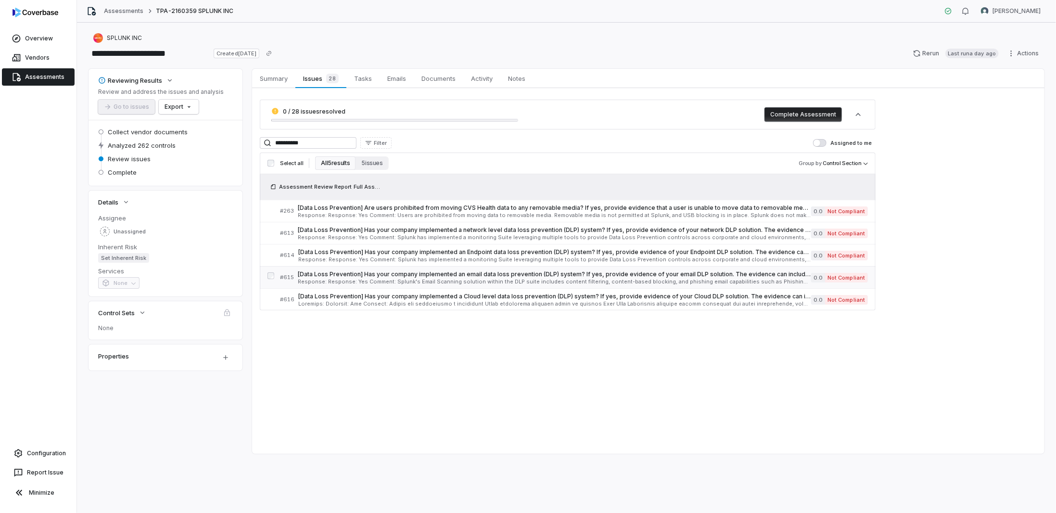
click at [365, 270] on span "[Data Loss Prevention] Has your company implemented an email data loss preventi…" at bounding box center [554, 274] width 513 height 8
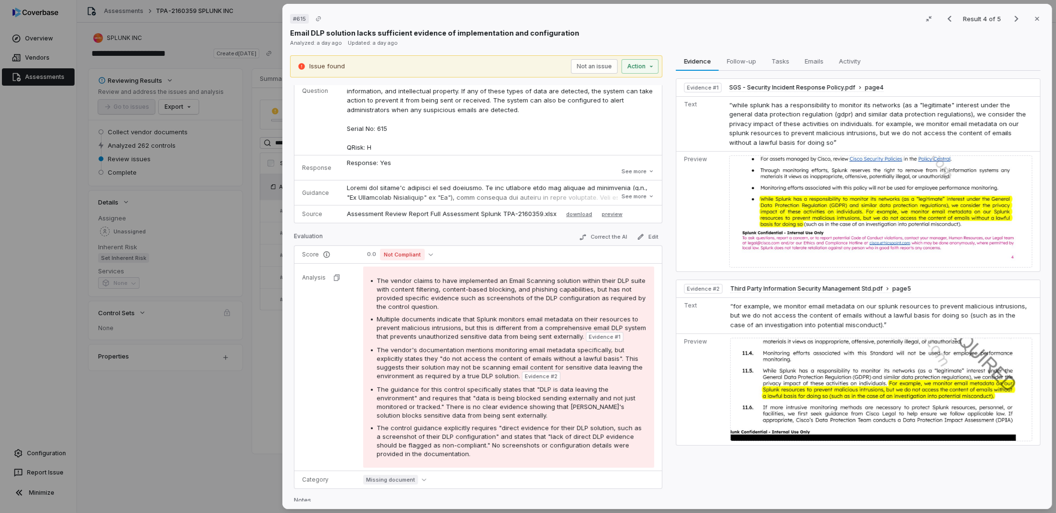
scroll to position [116, 0]
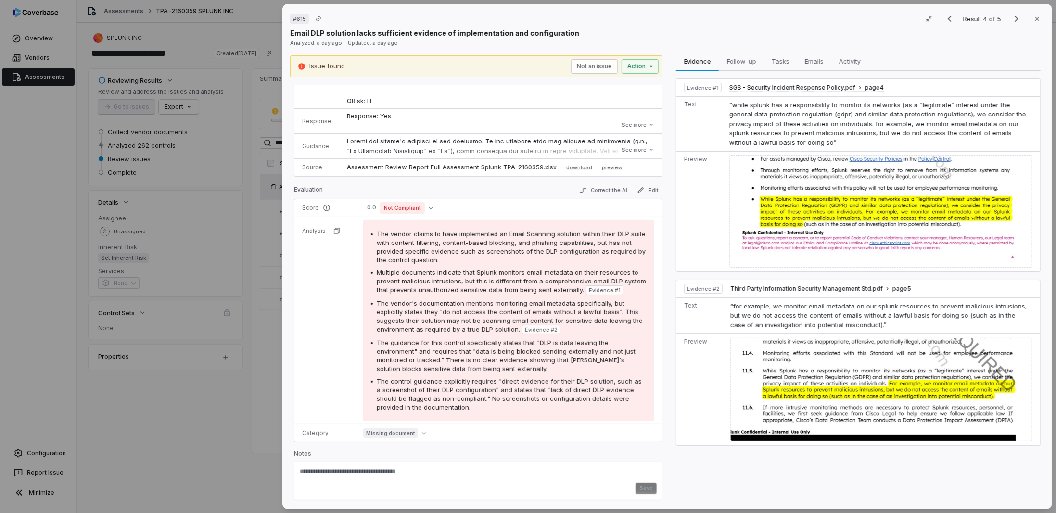
click at [232, 402] on div "# 615 Result 4 of 5 Close Email DLP solution lacks sufficient evidence of imple…" at bounding box center [528, 256] width 1056 height 513
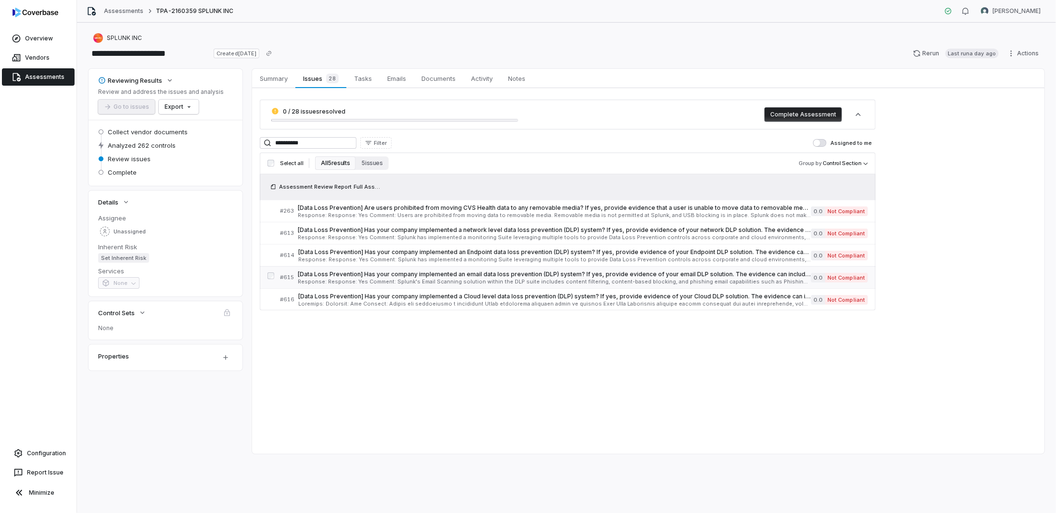
click at [341, 279] on span "Response: Response: Yes Comment: Splunk's Email Scanning solution within the DL…" at bounding box center [554, 281] width 513 height 5
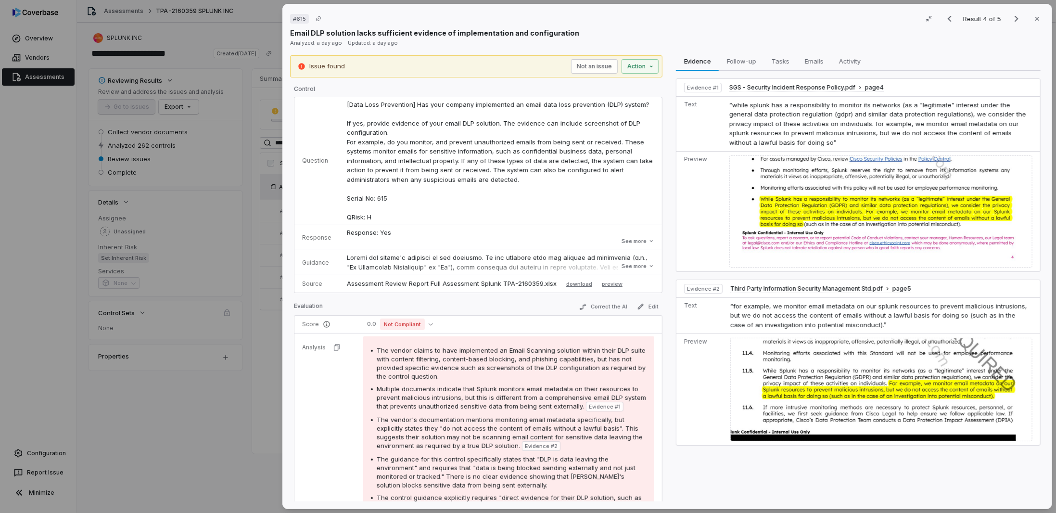
click at [185, 416] on div "# 615 Result 4 of 5 Close Email DLP solution lacks sufficient evidence of imple…" at bounding box center [528, 256] width 1056 height 513
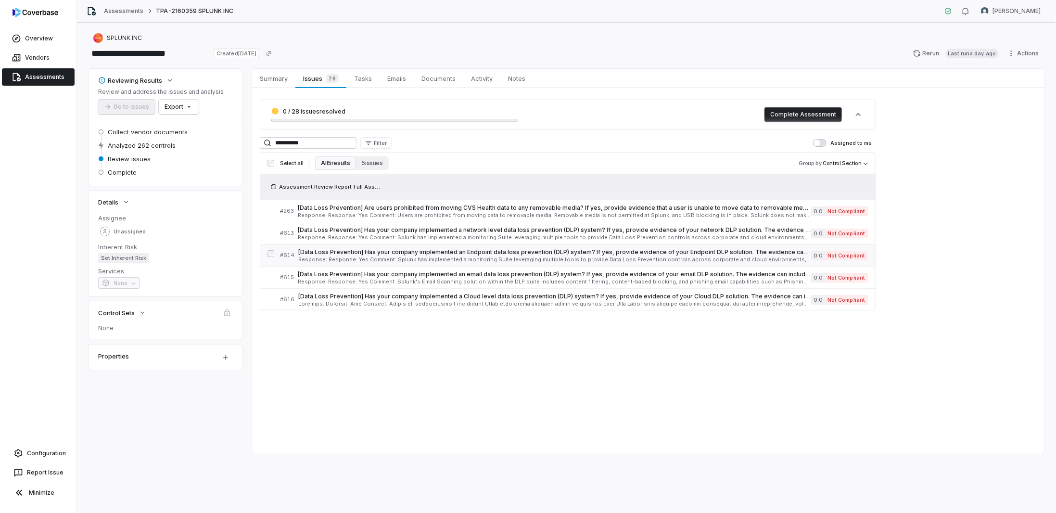
click at [350, 260] on span "Response: Response: Yes Comment: Splunk has implemented a monitoring Suite leve…" at bounding box center [554, 259] width 513 height 5
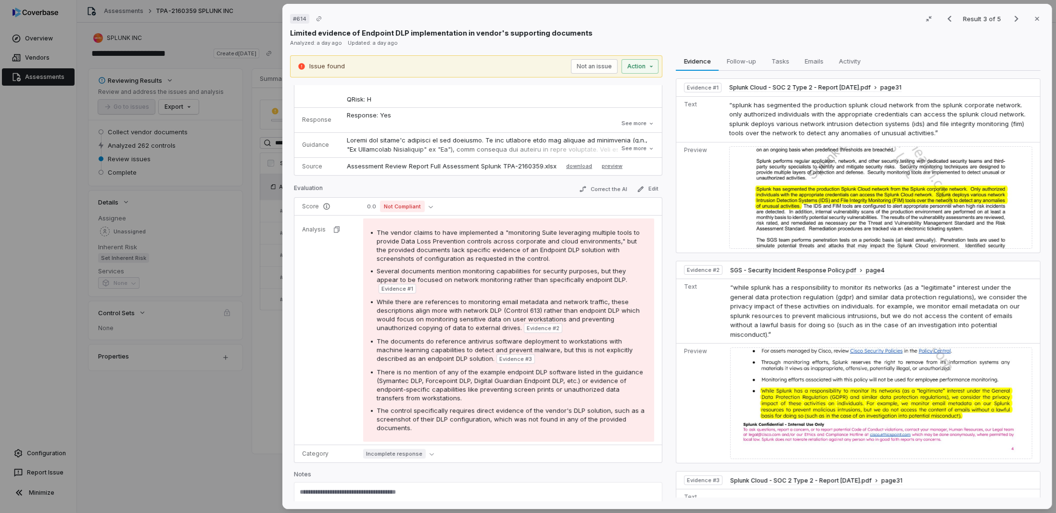
scroll to position [129, 0]
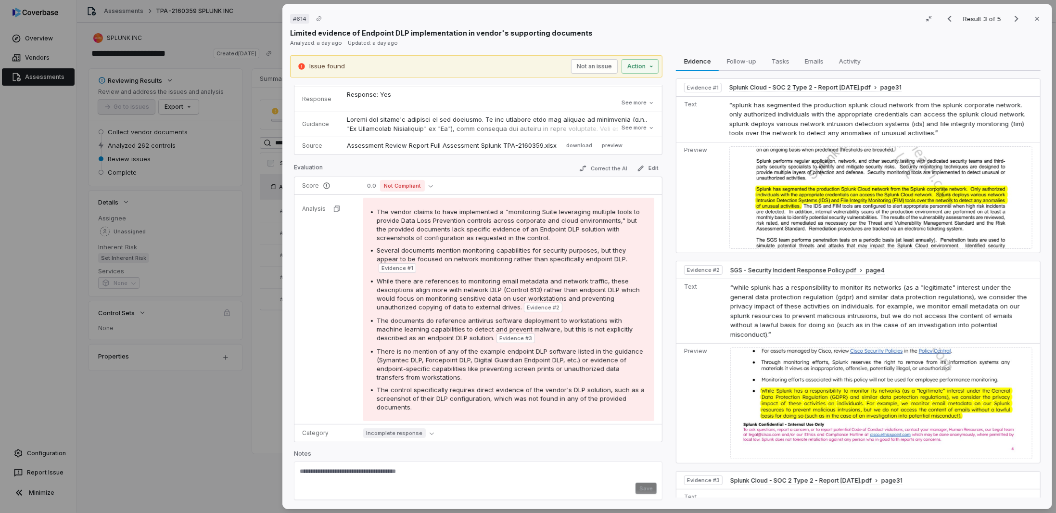
drag, startPoint x: 182, startPoint y: 445, endPoint x: 193, endPoint y: 438, distance: 13.2
click at [183, 443] on div "# 614 Result 3 of 5 Close Limited evidence of Endpoint DLP implementation in ve…" at bounding box center [528, 256] width 1056 height 513
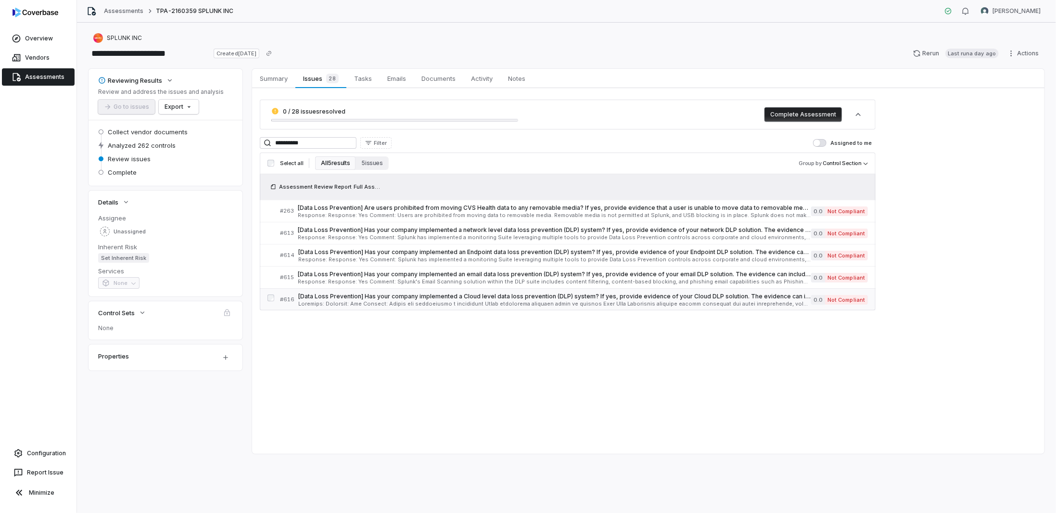
click at [375, 302] on span at bounding box center [554, 303] width 513 height 5
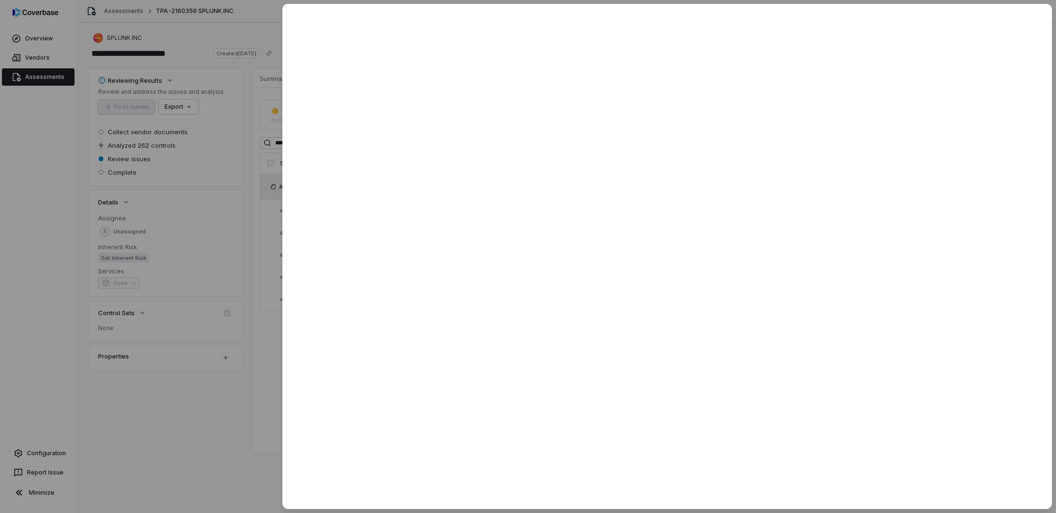
click at [231, 413] on div at bounding box center [528, 256] width 1056 height 513
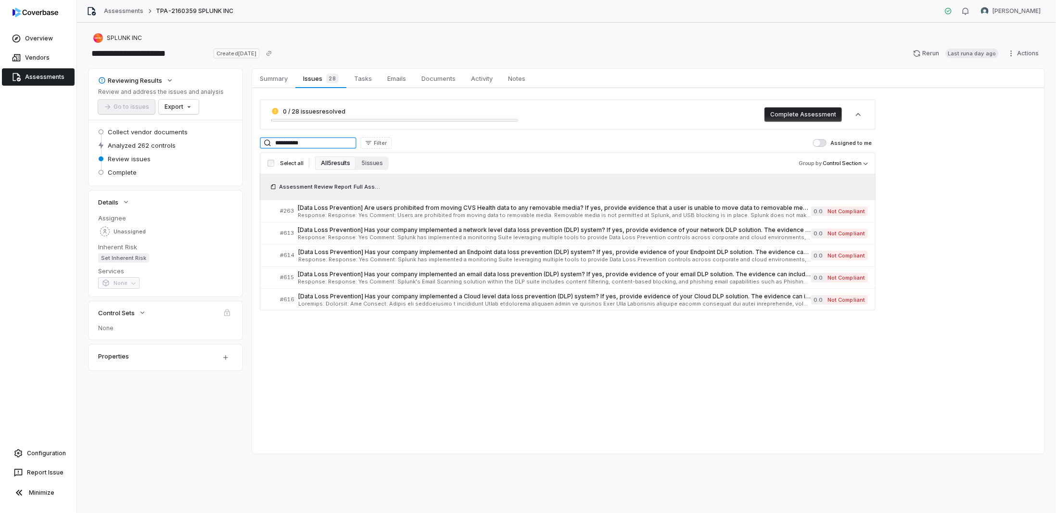
drag, startPoint x: 304, startPoint y: 145, endPoint x: 278, endPoint y: 143, distance: 26.0
click at [278, 143] on input "**********" at bounding box center [308, 143] width 97 height 12
type input "**********"
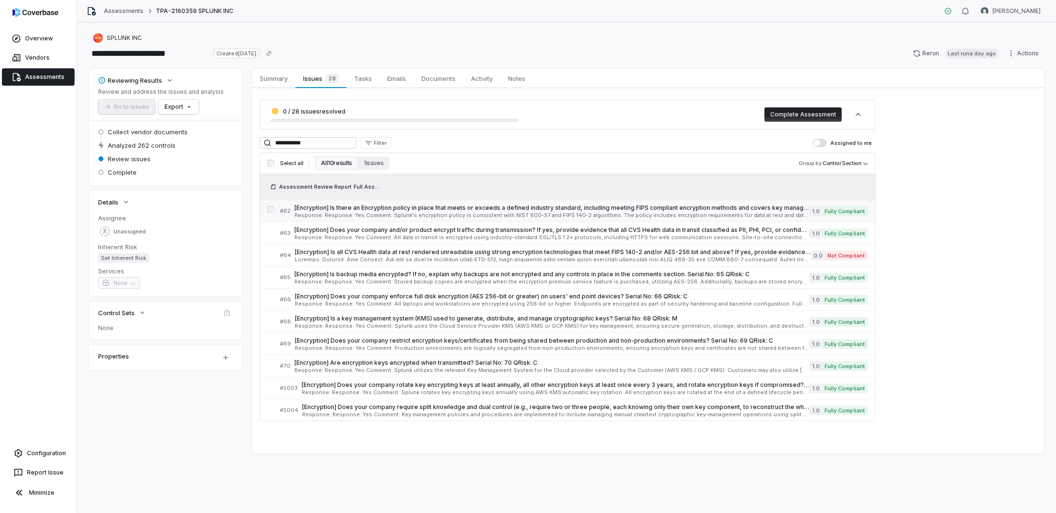
click at [505, 210] on span "[Encryption] Is there an Encryption policy in place that meets or exceeds a def…" at bounding box center [551, 208] width 515 height 8
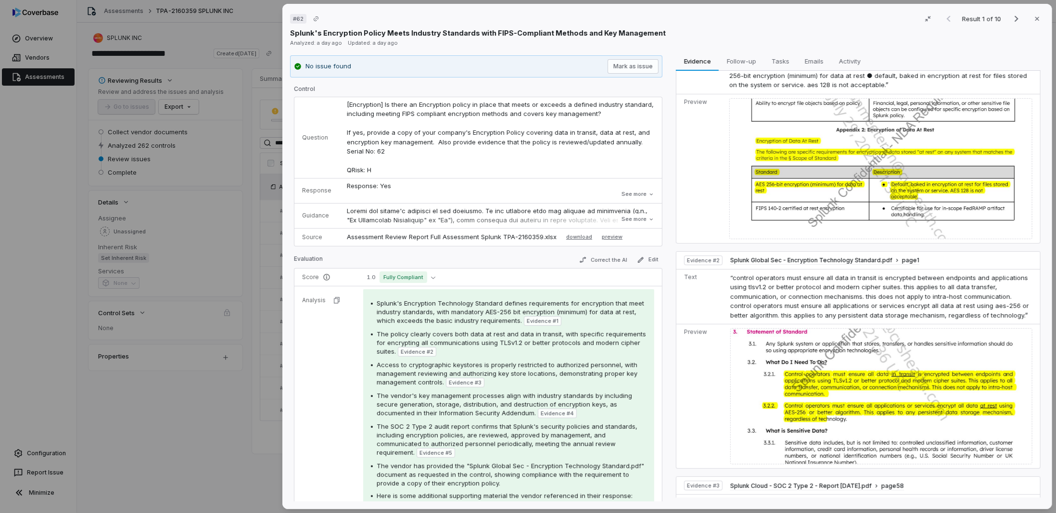
click at [640, 218] on button "See more" at bounding box center [637, 219] width 38 height 17
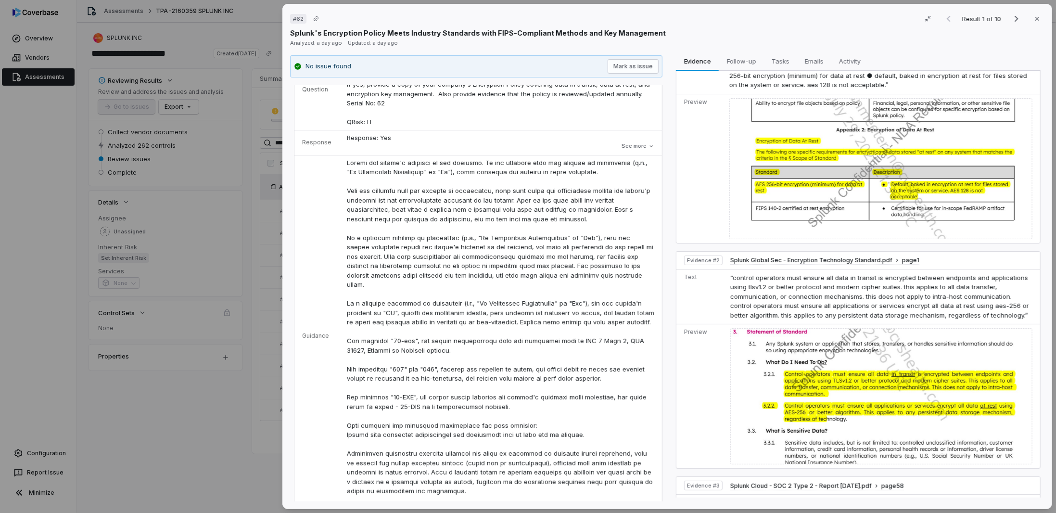
scroll to position [144, 0]
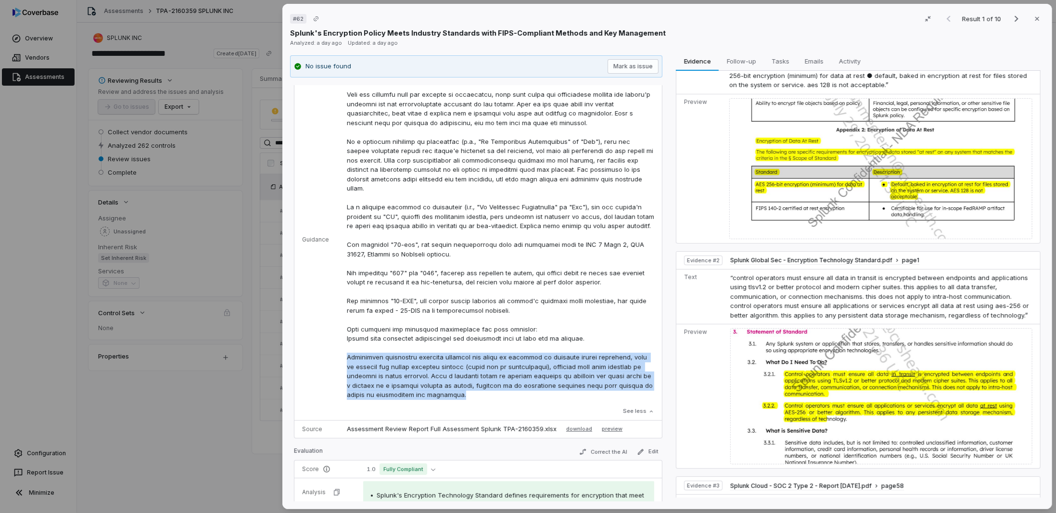
drag, startPoint x: 441, startPoint y: 404, endPoint x: 363, endPoint y: 372, distance: 84.1
click at [347, 367] on p at bounding box center [500, 231] width 307 height 338
copy p "Additional acceptable evidence includes the table of contents of relevant polic…"
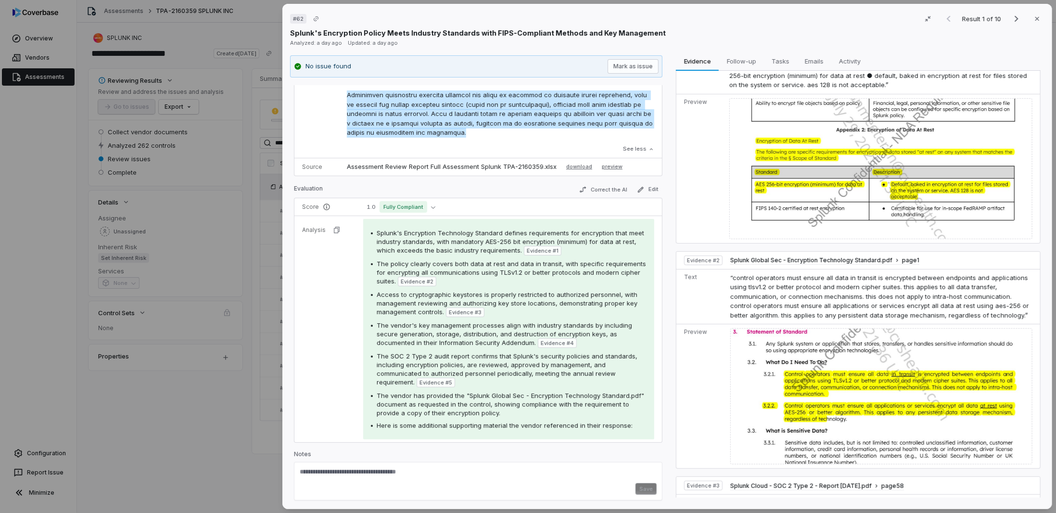
scroll to position [407, 0]
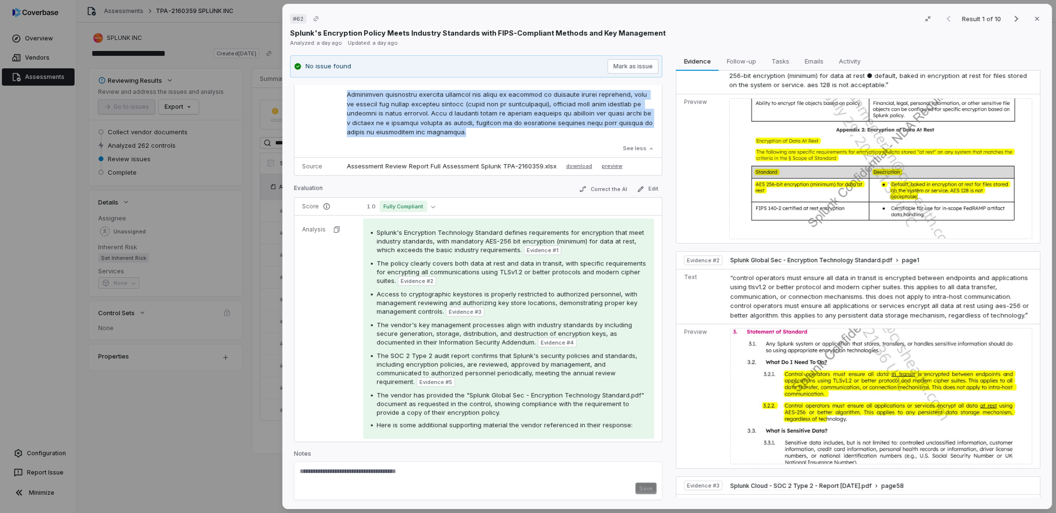
click at [264, 410] on div "# 62 Result 1 of 10 Close Splunk's Encryption Policy Meets Industry Standards w…" at bounding box center [528, 256] width 1056 height 513
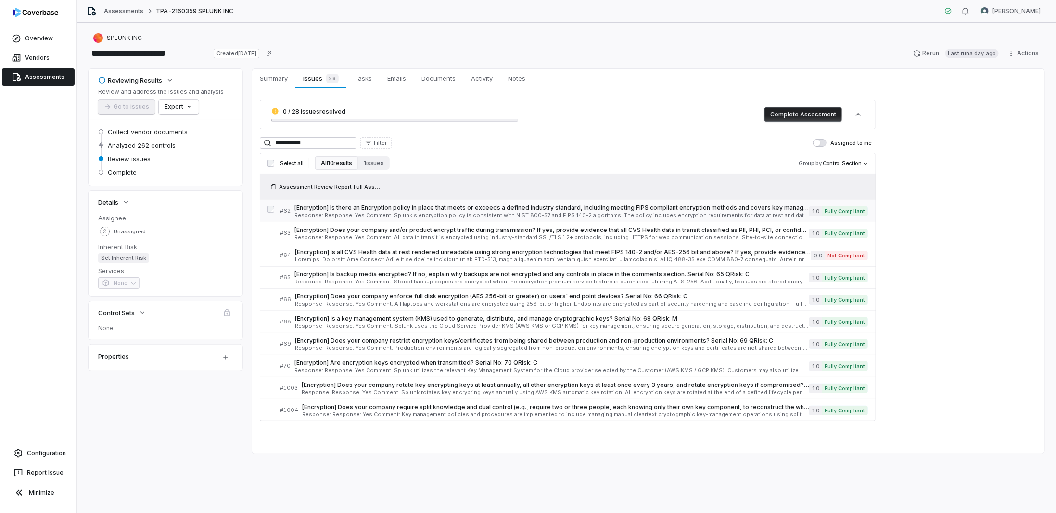
click at [467, 212] on div "[Encryption] Is there an Encryption policy in place that meets or exceeds a def…" at bounding box center [551, 211] width 515 height 14
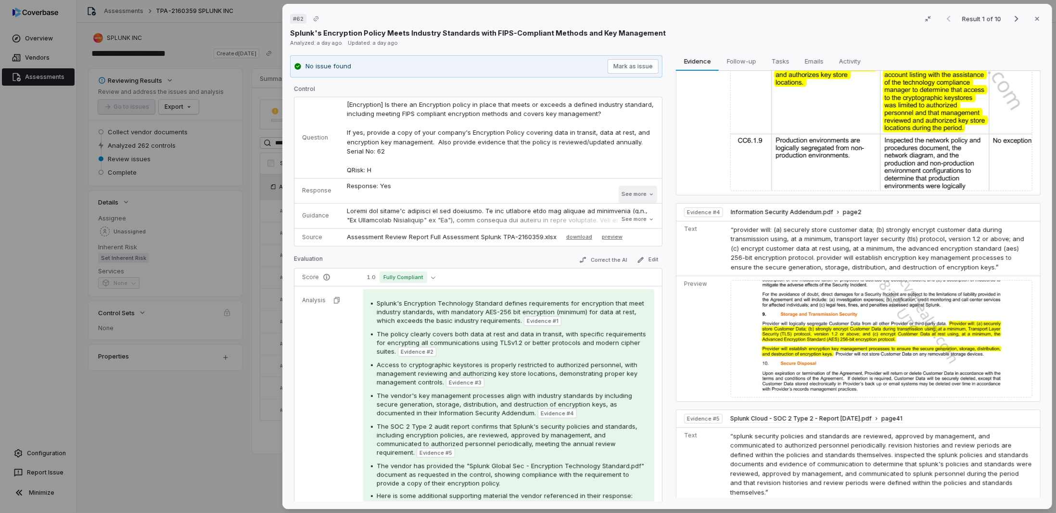
click at [634, 187] on button "See more" at bounding box center [637, 194] width 38 height 17
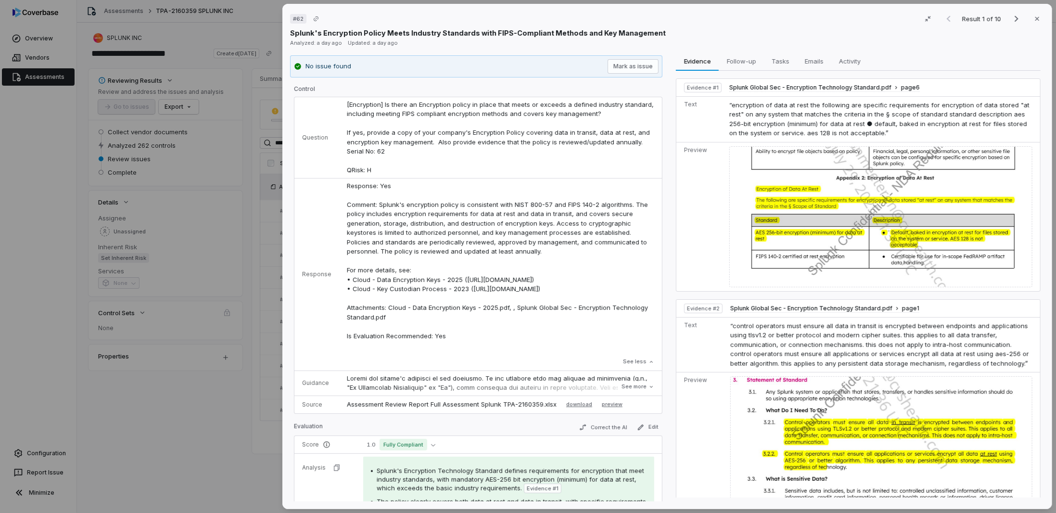
click at [183, 423] on div "# 62 Result 1 of 10 Close Splunk's Encryption Policy Meets Industry Standards w…" at bounding box center [528, 256] width 1056 height 513
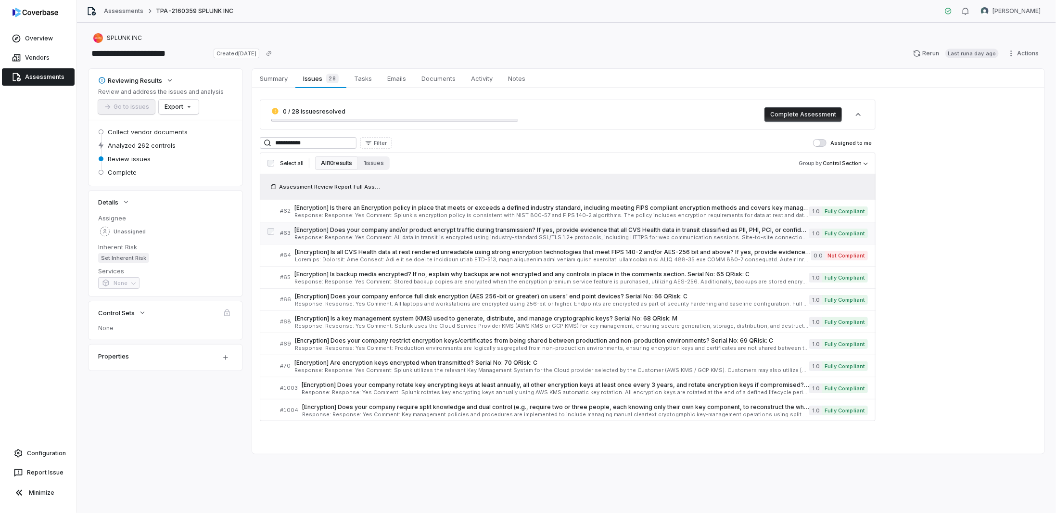
click at [433, 232] on span "[Encryption] Does your company and/or product encrypt traffic during transmissi…" at bounding box center [551, 230] width 515 height 8
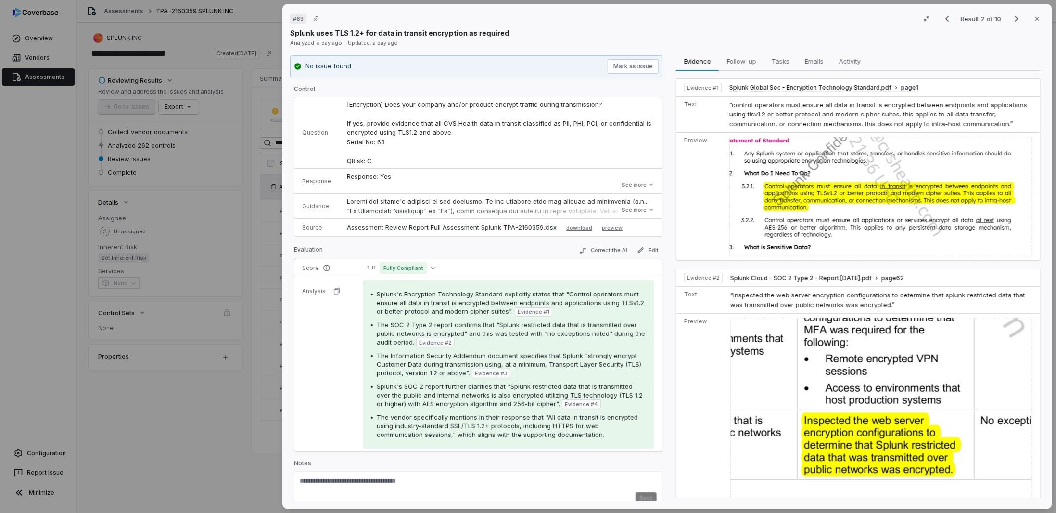
click at [889, 379] on img at bounding box center [881, 443] width 302 height 252
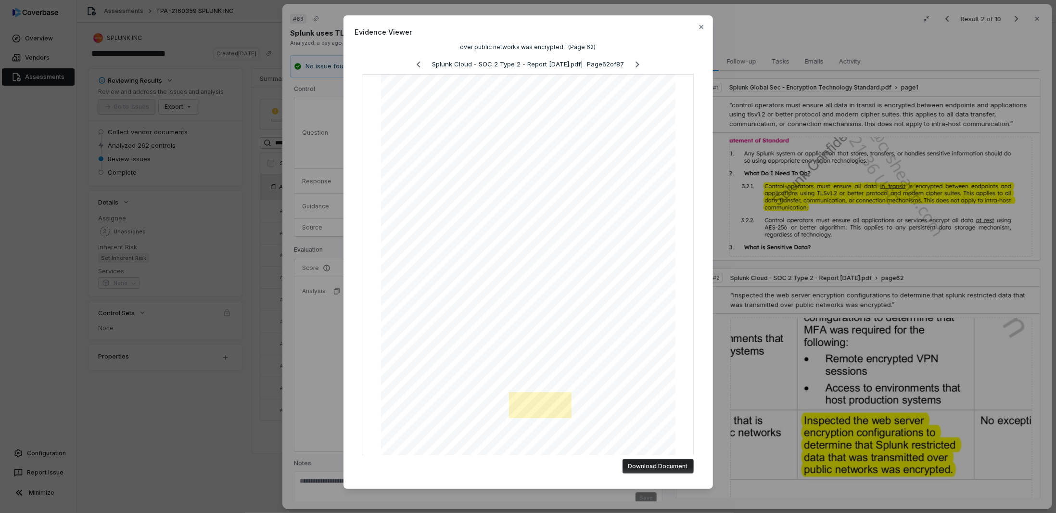
scroll to position [25, 0]
click at [930, 325] on div "Evidence Viewer "inspected the web server encryption configurations to determin…" at bounding box center [528, 256] width 1056 height 513
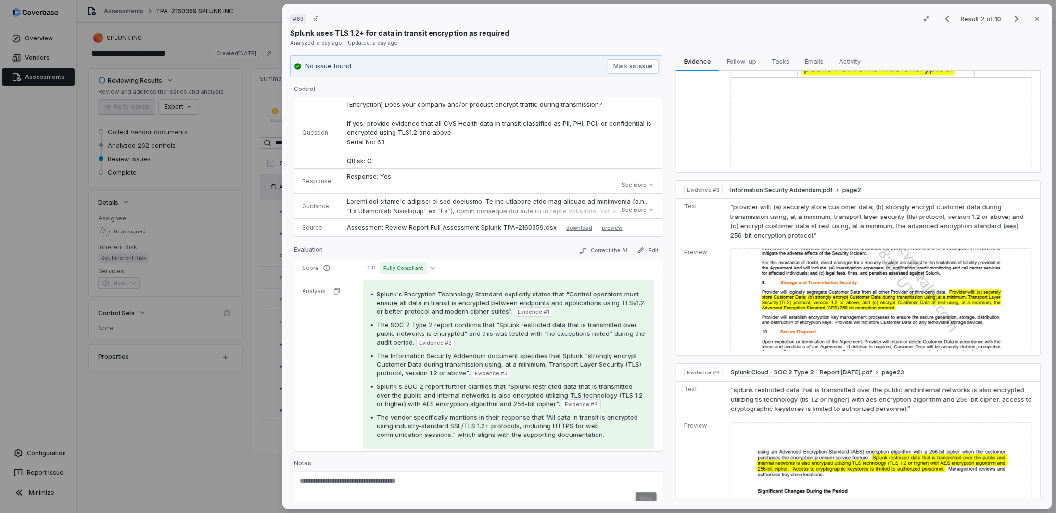
scroll to position [413, 0]
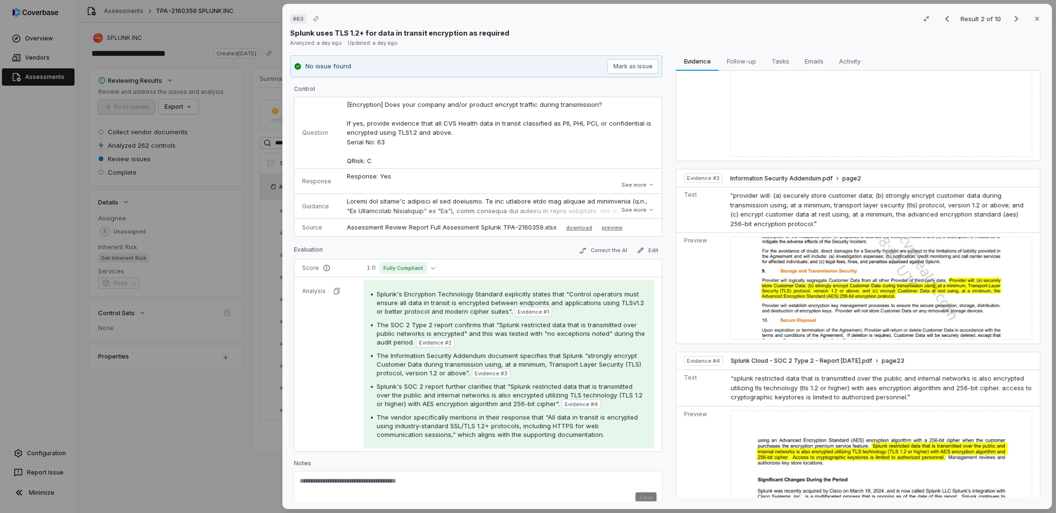
click at [822, 433] on img at bounding box center [881, 454] width 302 height 89
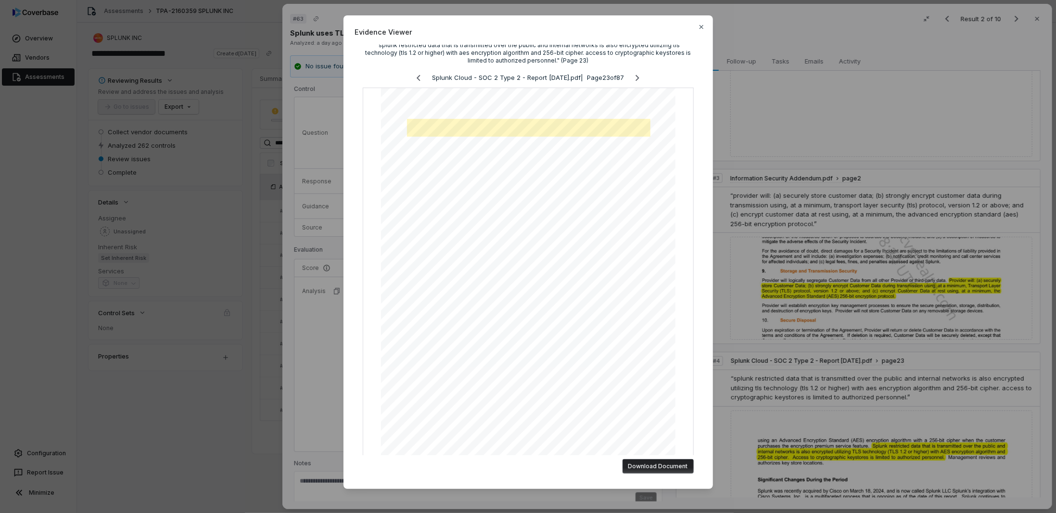
scroll to position [0, 0]
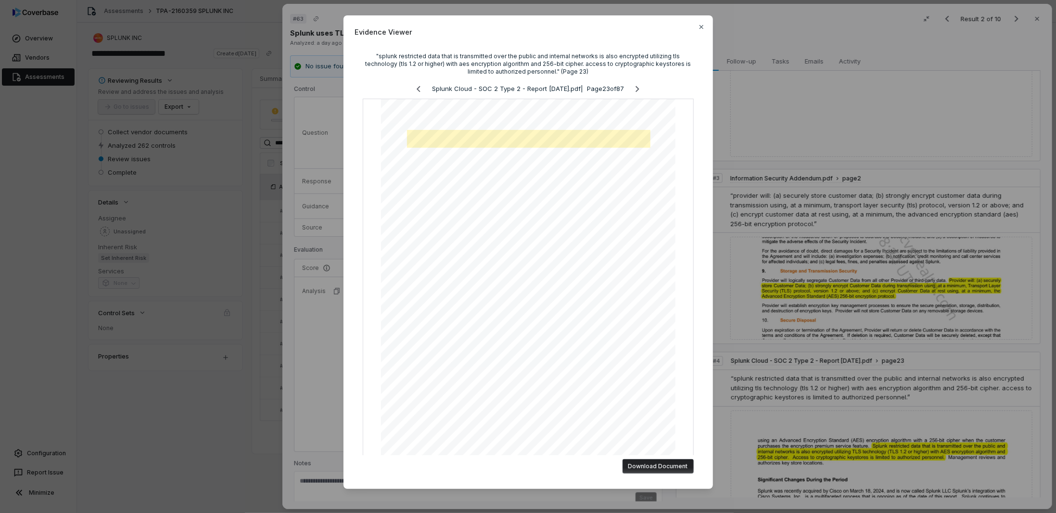
click at [289, 376] on div "Evidence Viewer "splunk restricted data that is transmitted over the public and…" at bounding box center [528, 256] width 1056 height 513
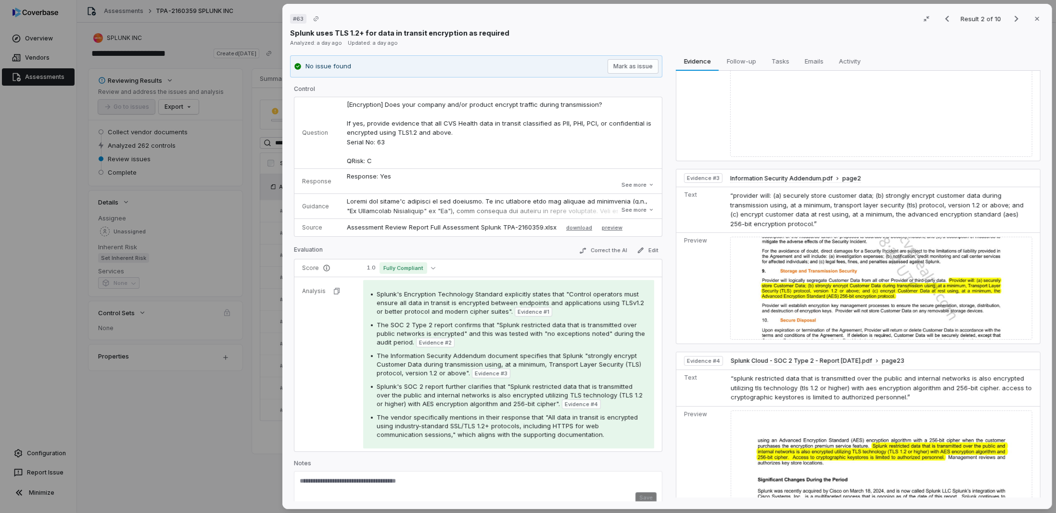
click at [217, 419] on div "# 63 Result 2 of 10 Close Splunk uses TLS 1.2+ for data in transit encryption a…" at bounding box center [528, 256] width 1056 height 513
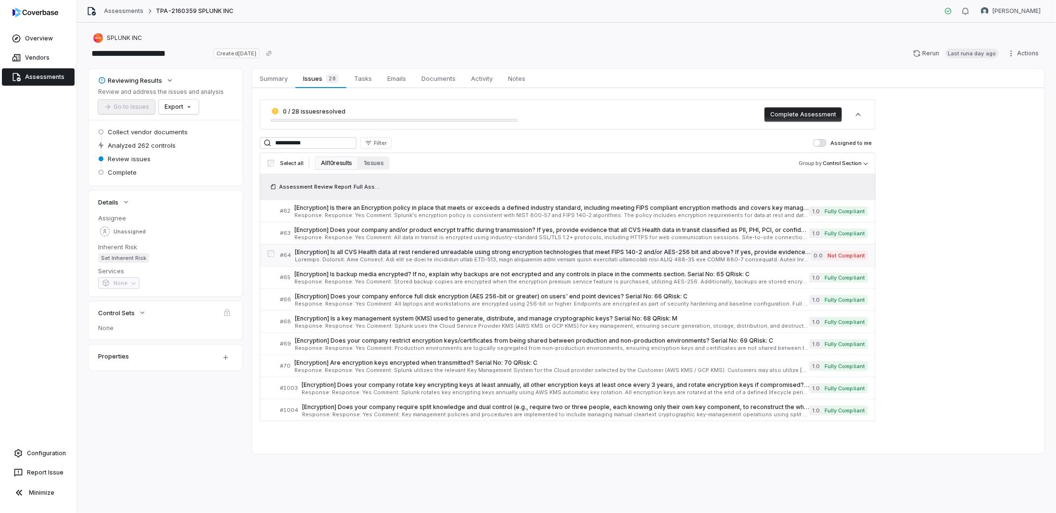
click at [372, 257] on span at bounding box center [553, 259] width 516 height 5
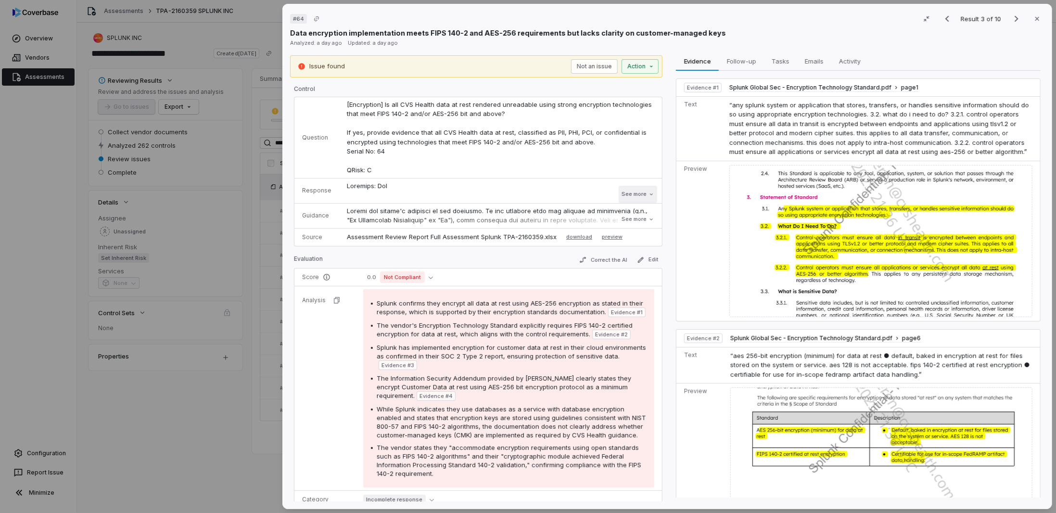
click at [620, 191] on button "See more" at bounding box center [637, 194] width 38 height 17
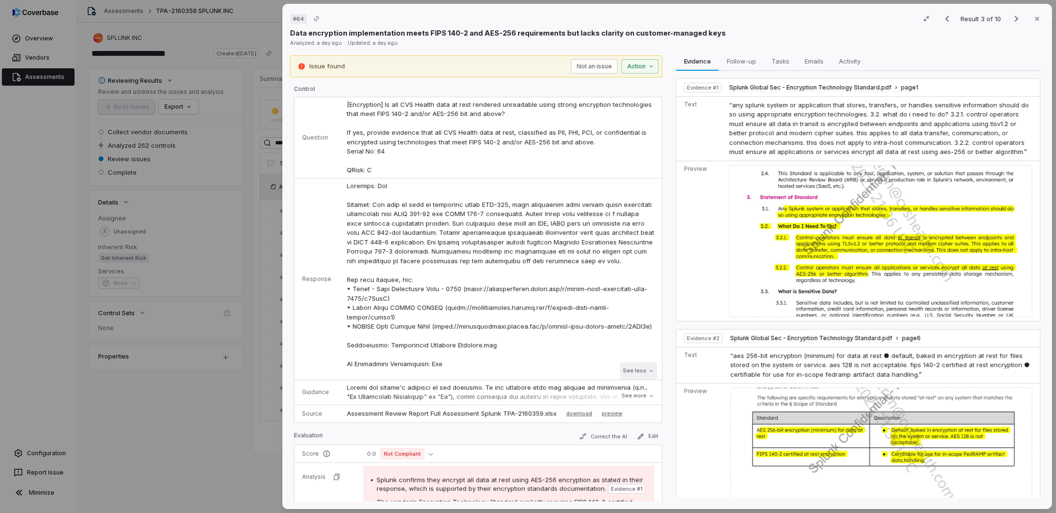
drag, startPoint x: 637, startPoint y: 390, endPoint x: 635, endPoint y: 378, distance: 13.1
click at [637, 390] on button "See more" at bounding box center [637, 395] width 38 height 17
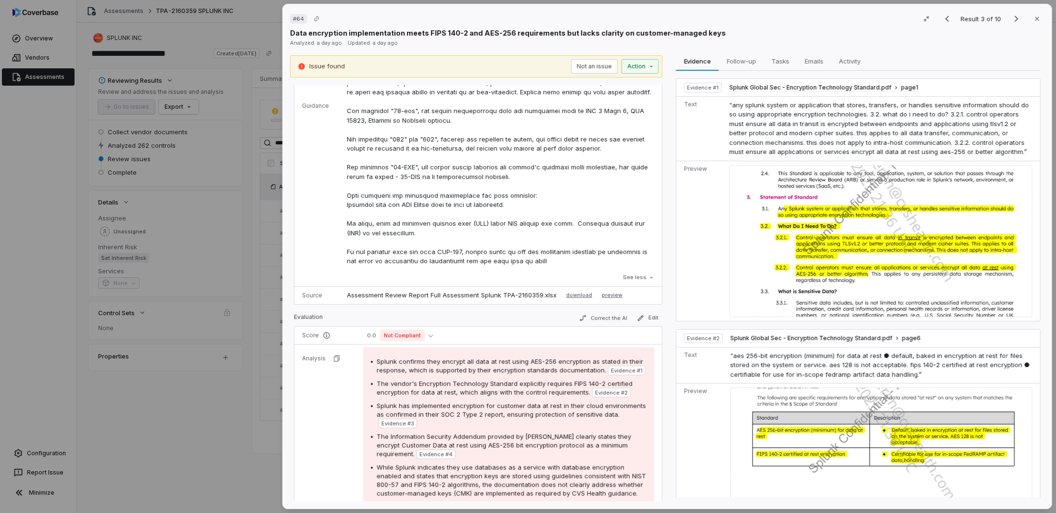
scroll to position [385, 0]
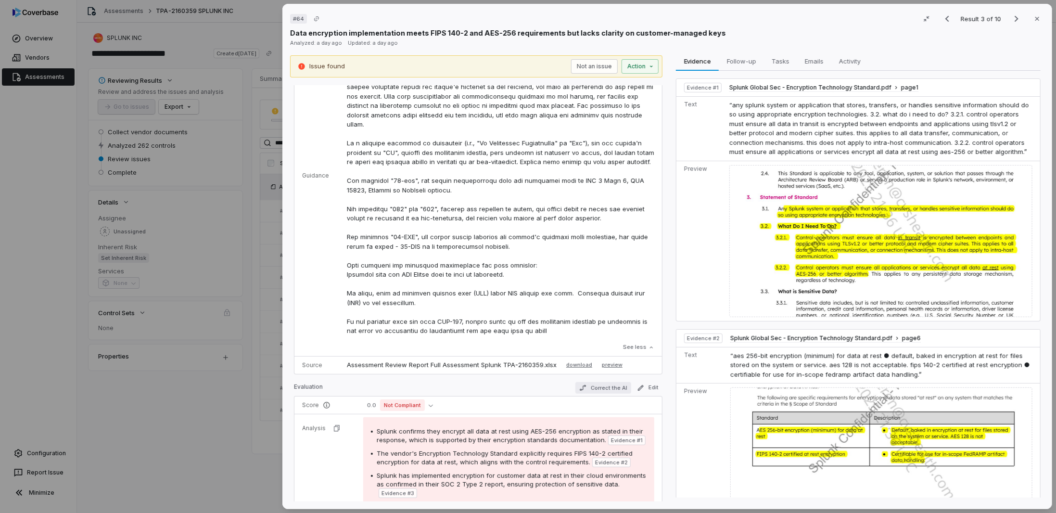
click at [606, 383] on button "Correct the AI" at bounding box center [603, 388] width 56 height 12
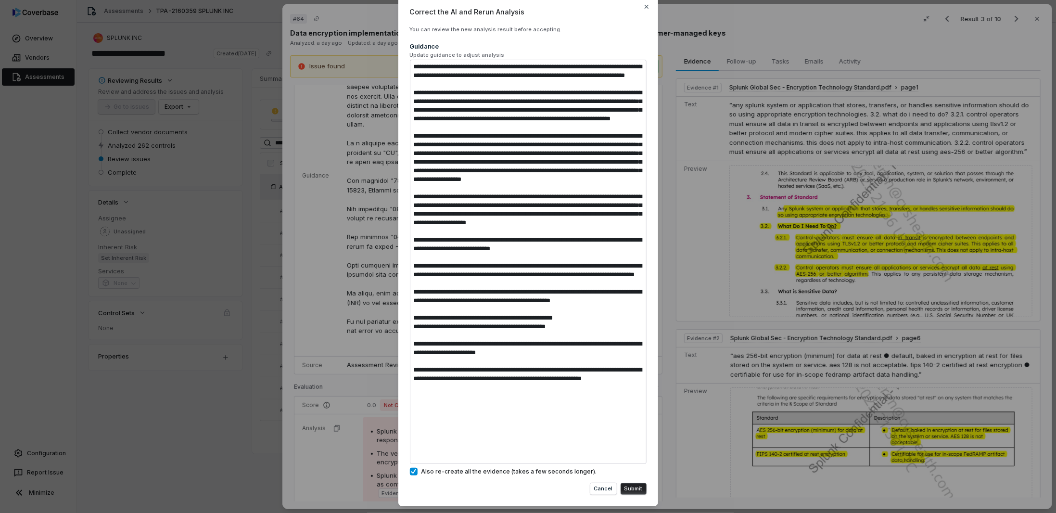
scroll to position [44, 0]
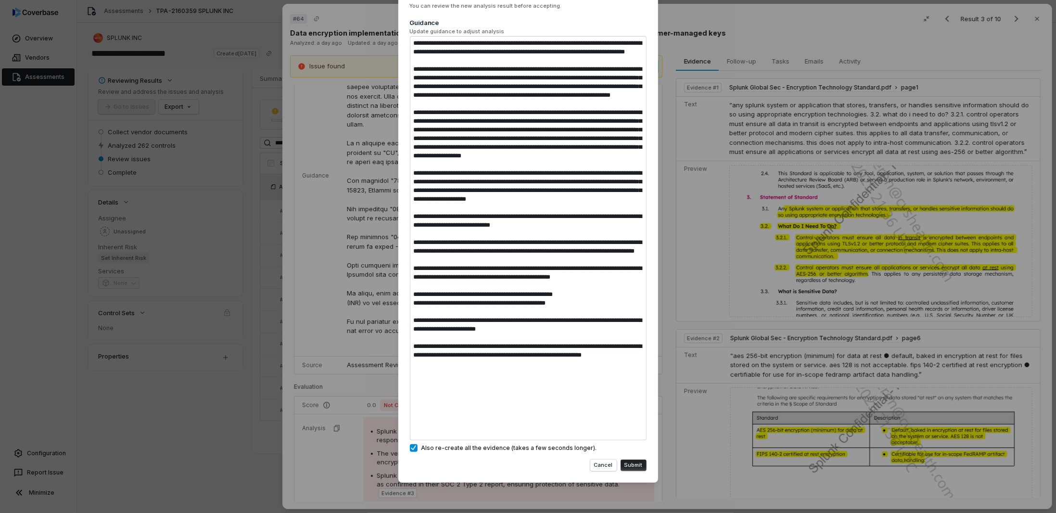
drag, startPoint x: 460, startPoint y: 426, endPoint x: 372, endPoint y: 365, distance: 106.8
click at [372, 365] on div "Correct the AI and Rerun Analysis You can review the new analysis result before…" at bounding box center [528, 234] width 1056 height 556
type textarea "*"
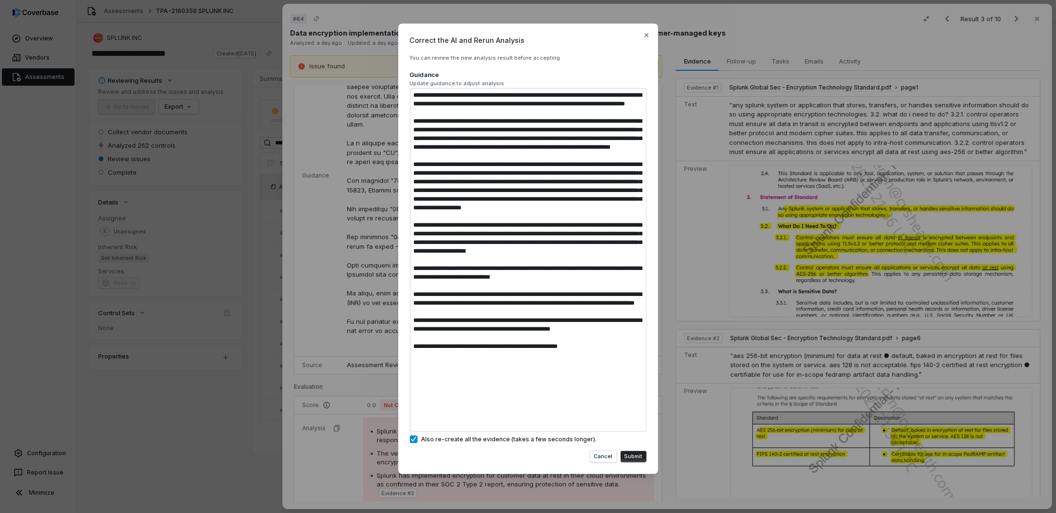
scroll to position [0, 0]
type textarea "**********"
click at [637, 453] on button "Submit" at bounding box center [633, 457] width 26 height 12
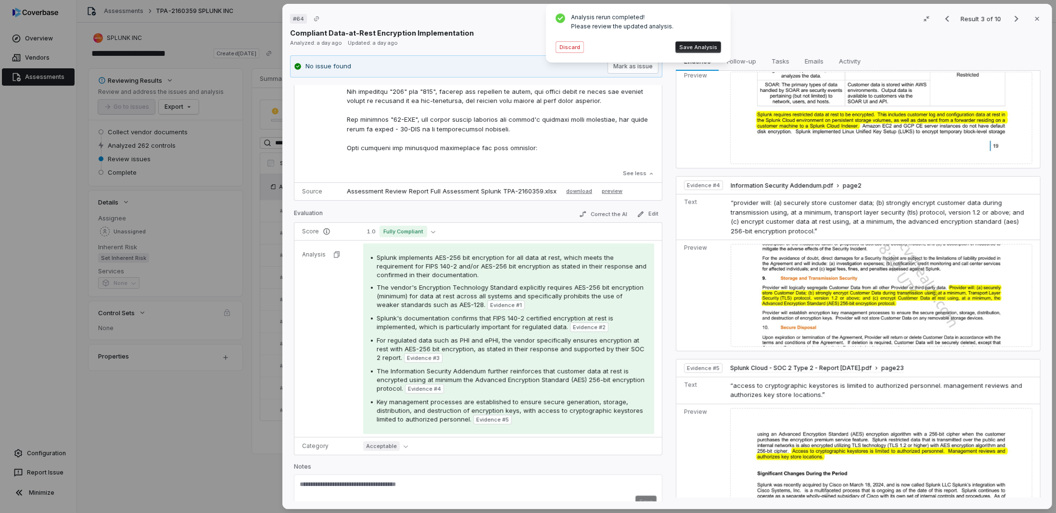
scroll to position [515, 0]
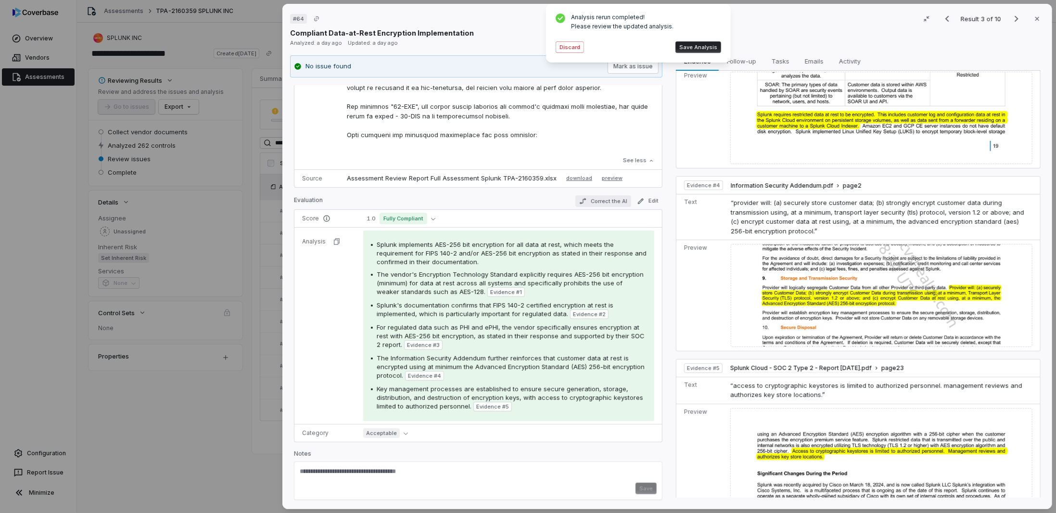
click at [604, 195] on button "Correct the AI" at bounding box center [603, 201] width 56 height 12
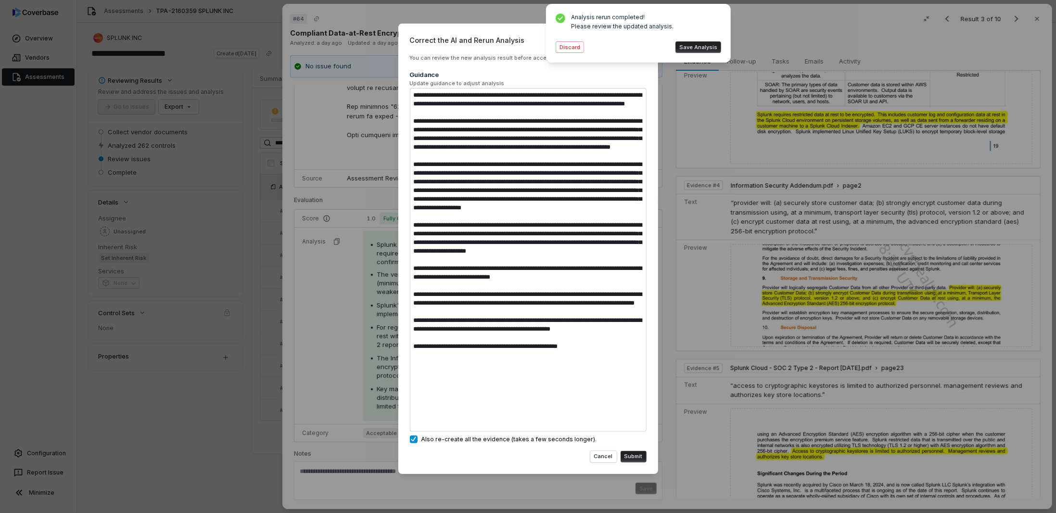
click at [474, 414] on textarea at bounding box center [528, 259] width 237 height 343
type textarea "*"
type textarea "**********"
type textarea "*"
type textarea "**********"
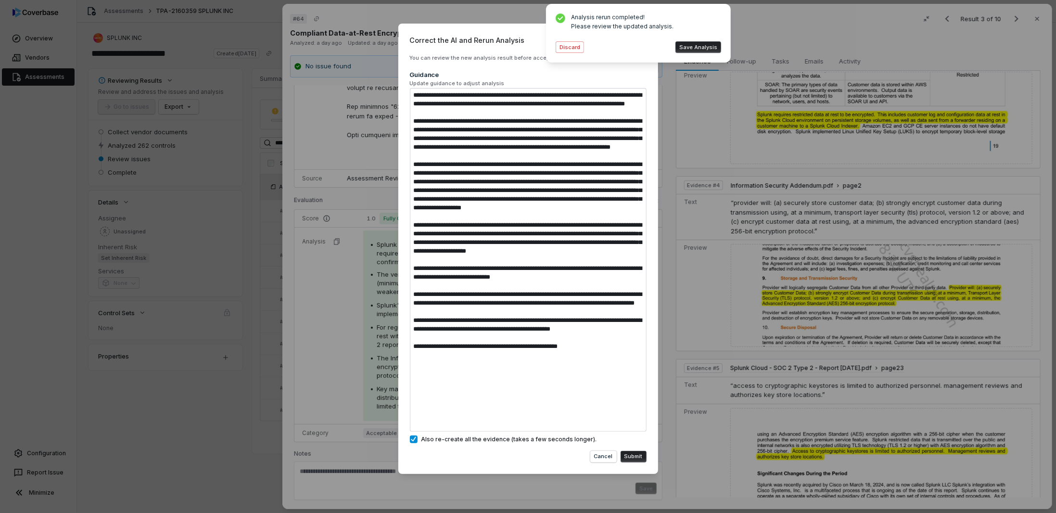
type textarea "*"
type textarea "**********"
type textarea "*"
type textarea "**********"
type textarea "*"
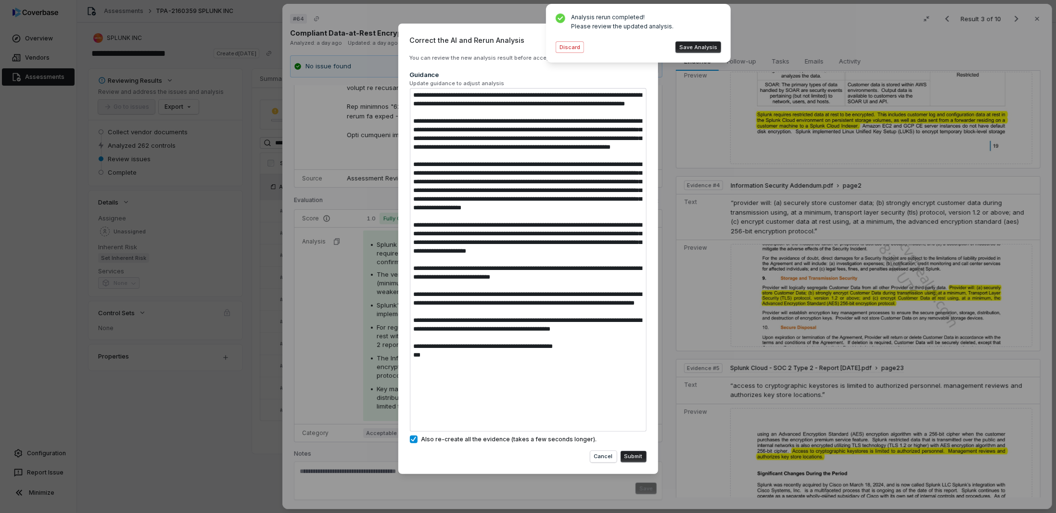
type textarea "**********"
type textarea "*"
type textarea "**********"
type textarea "*"
type textarea "**********"
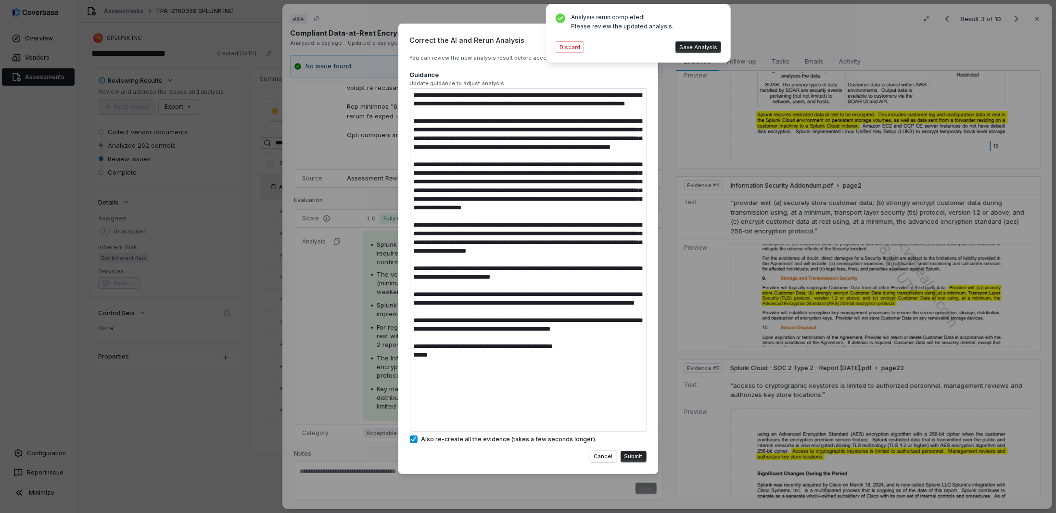
type textarea "*"
type textarea "**********"
type textarea "*"
type textarea "**********"
type textarea "*"
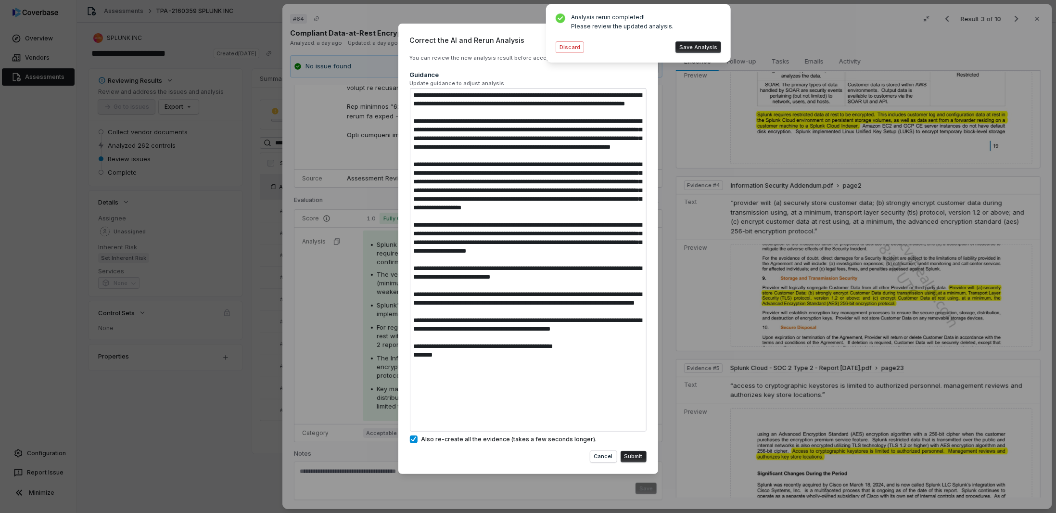
type textarea "**********"
type textarea "*"
type textarea "**********"
type textarea "*"
type textarea "**********"
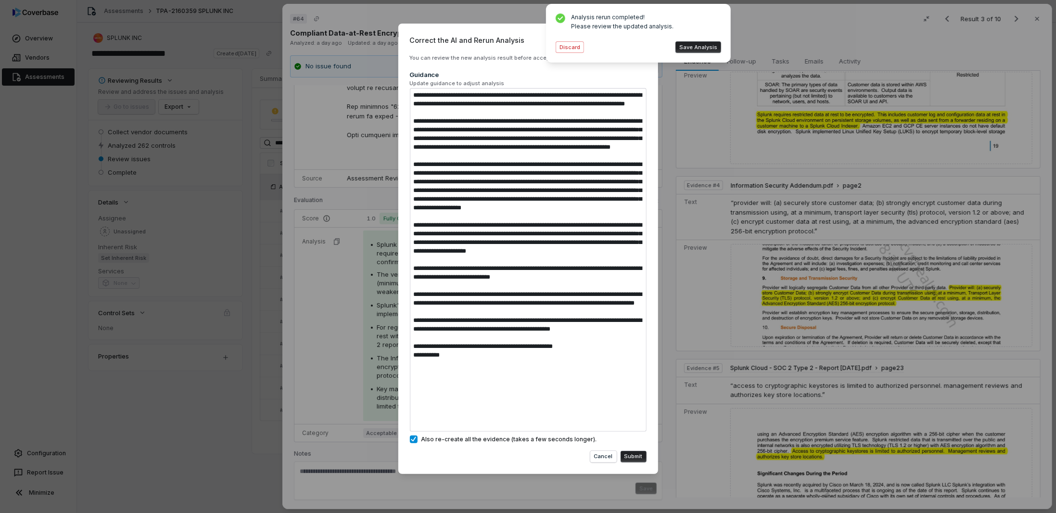
type textarea "*"
type textarea "**********"
type textarea "*"
type textarea "**********"
type textarea "*"
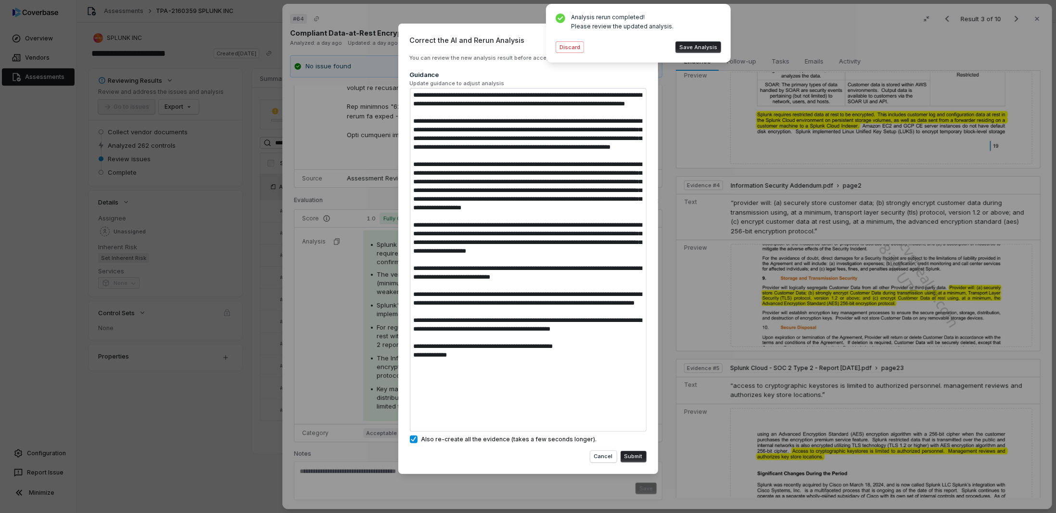
type textarea "**********"
type textarea "*"
type textarea "**********"
type textarea "*"
type textarea "**********"
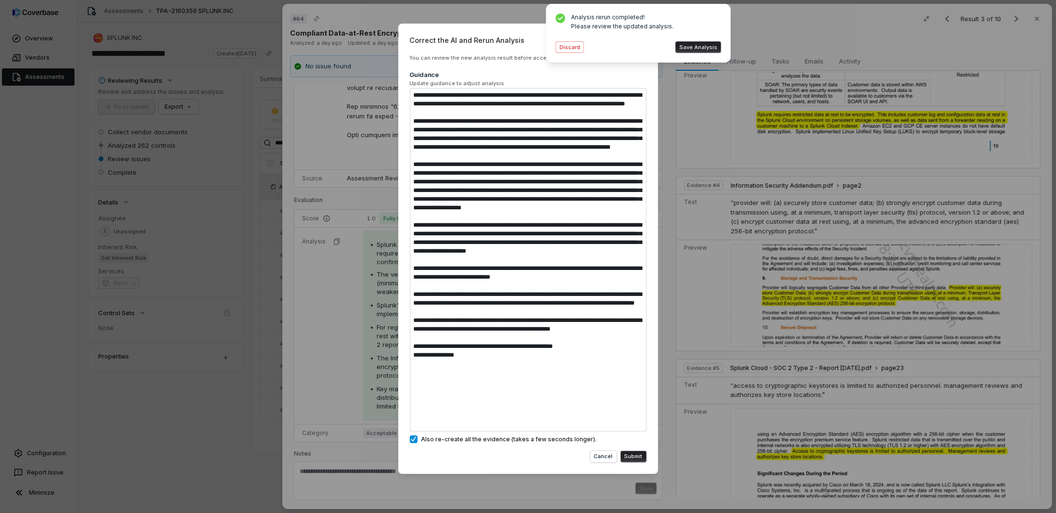
type textarea "*"
type textarea "**********"
type textarea "*"
type textarea "**********"
type textarea "*"
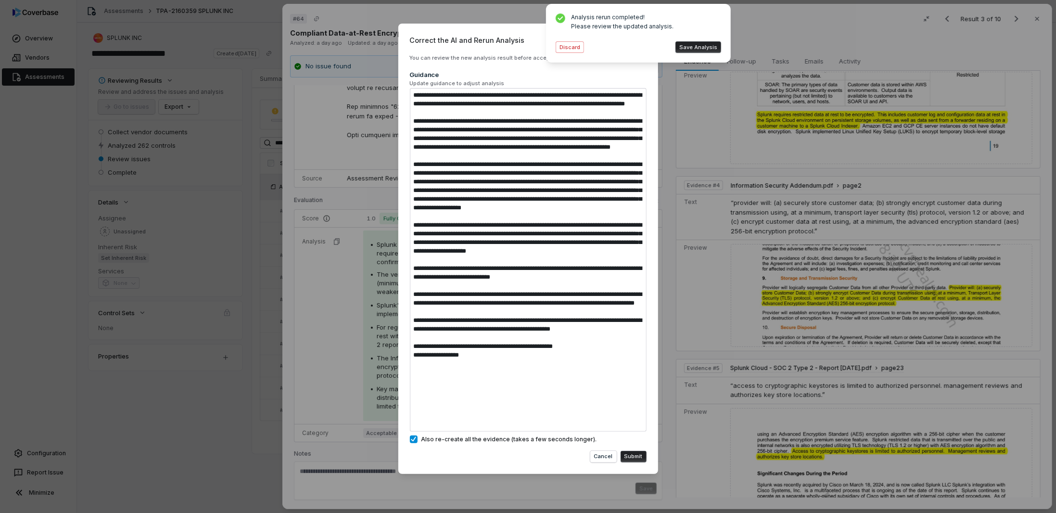
type textarea "**********"
type textarea "*"
type textarea "**********"
type textarea "*"
type textarea "**********"
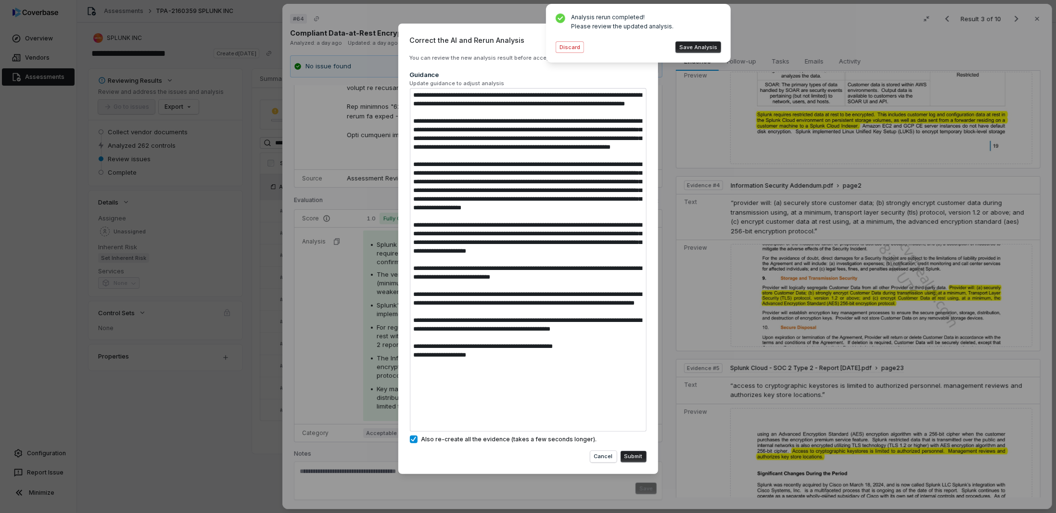
type textarea "*"
type textarea "**********"
type textarea "*"
type textarea "**********"
type textarea "*"
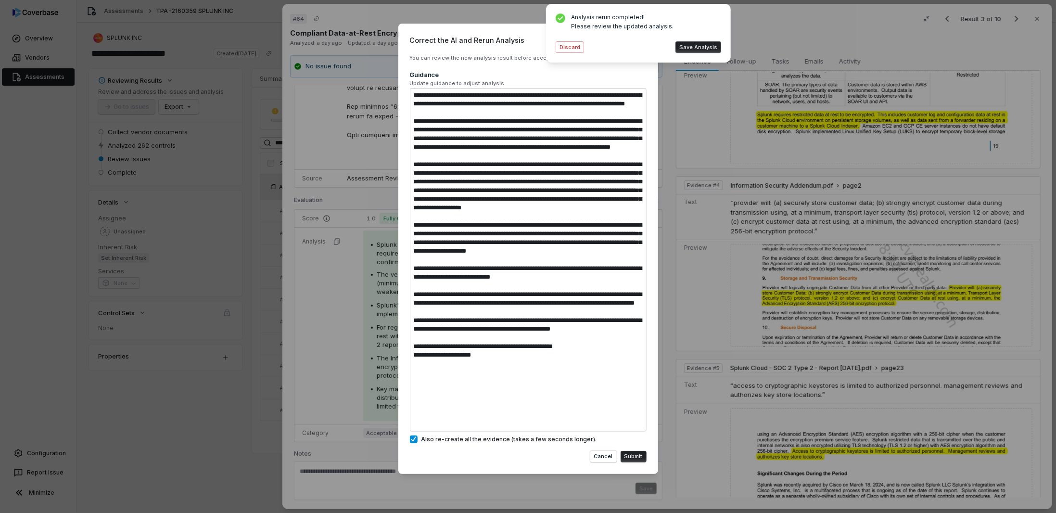
type textarea "**********"
type textarea "*"
type textarea "**********"
type textarea "*"
type textarea "**********"
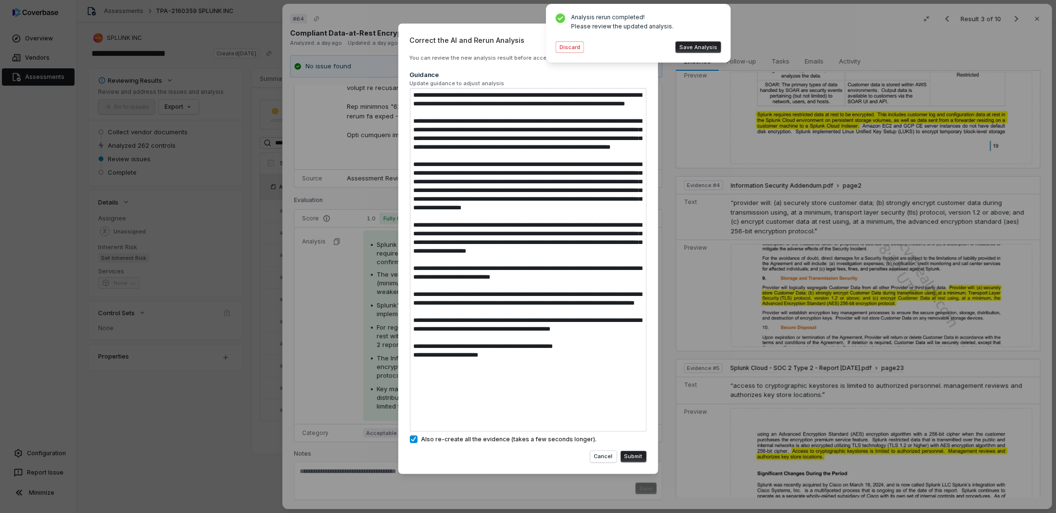
type textarea "*"
type textarea "**********"
type textarea "*"
type textarea "**********"
type textarea "*"
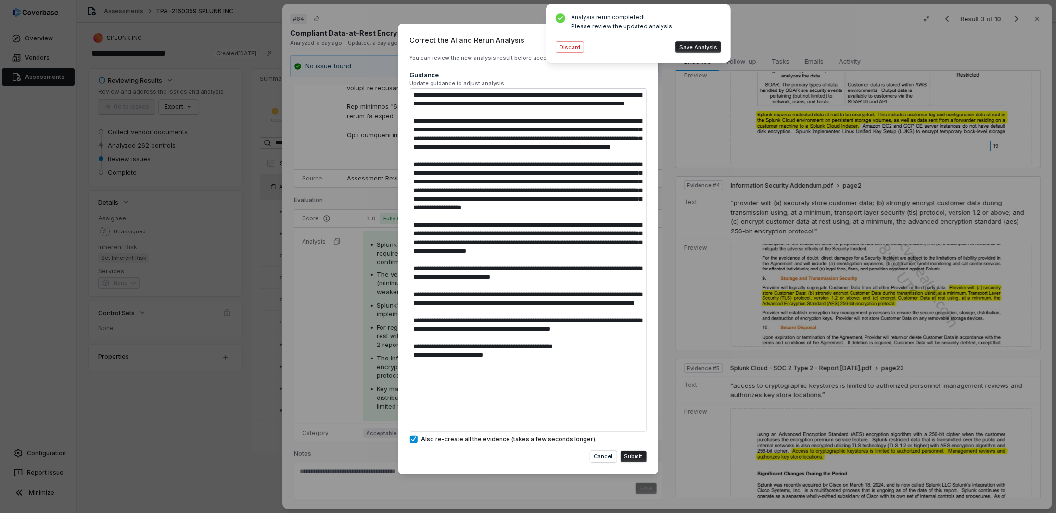
type textarea "**********"
type textarea "*"
type textarea "**********"
type textarea "*"
type textarea "**********"
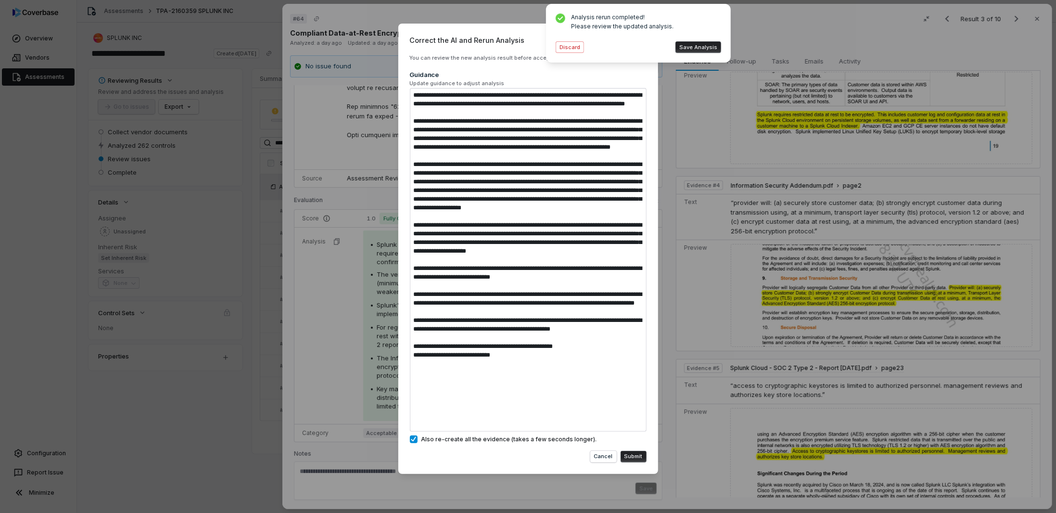
type textarea "*"
type textarea "**********"
type textarea "*"
type textarea "**********"
type textarea "*"
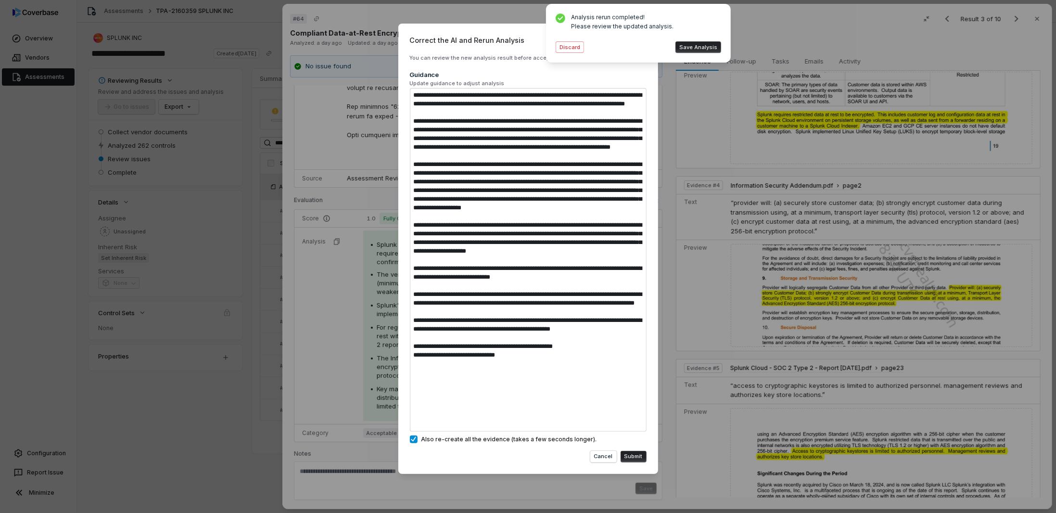
type textarea "**********"
type textarea "*"
type textarea "**********"
type textarea "*"
type textarea "**********"
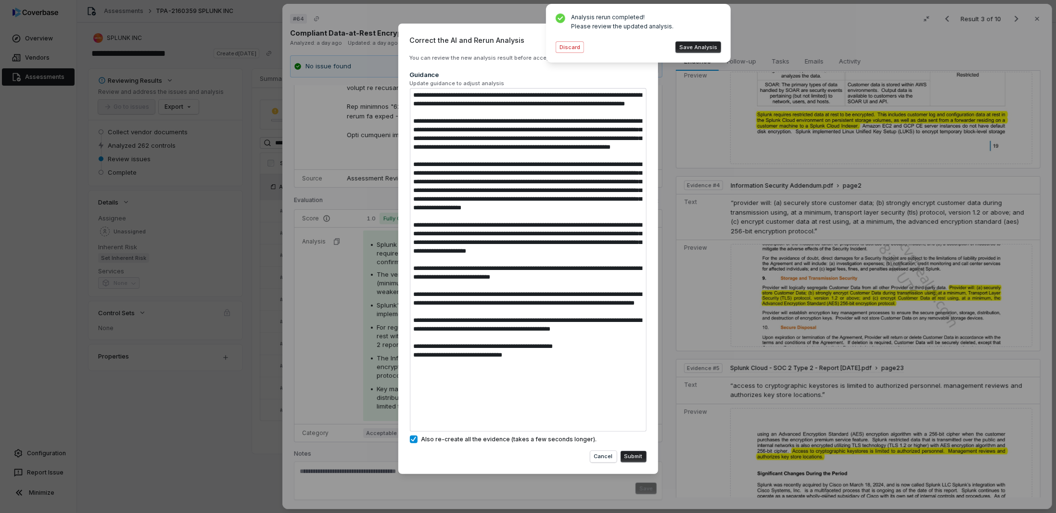
type textarea "*"
type textarea "**********"
type textarea "*"
type textarea "**********"
type textarea "*"
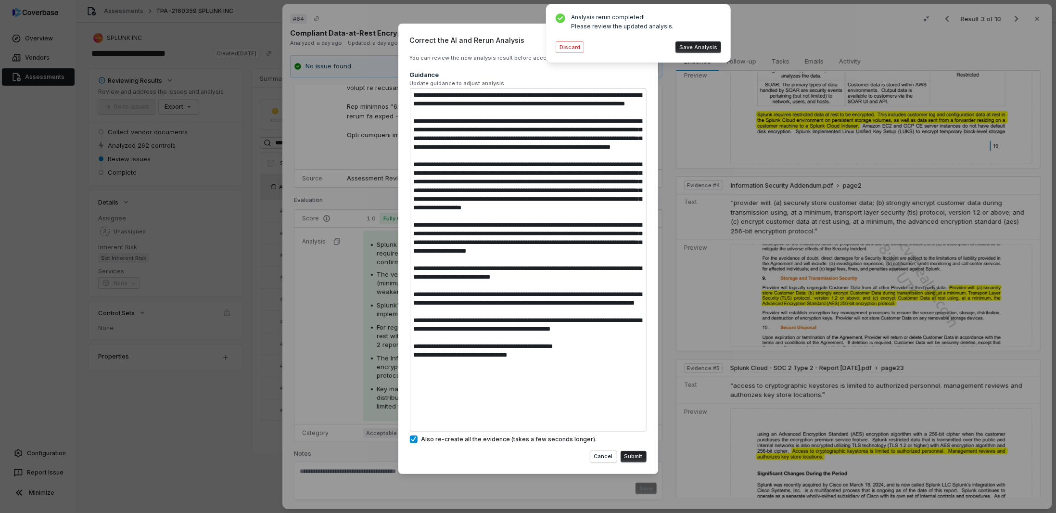
type textarea "**********"
type textarea "*"
type textarea "**********"
type textarea "*"
type textarea "**********"
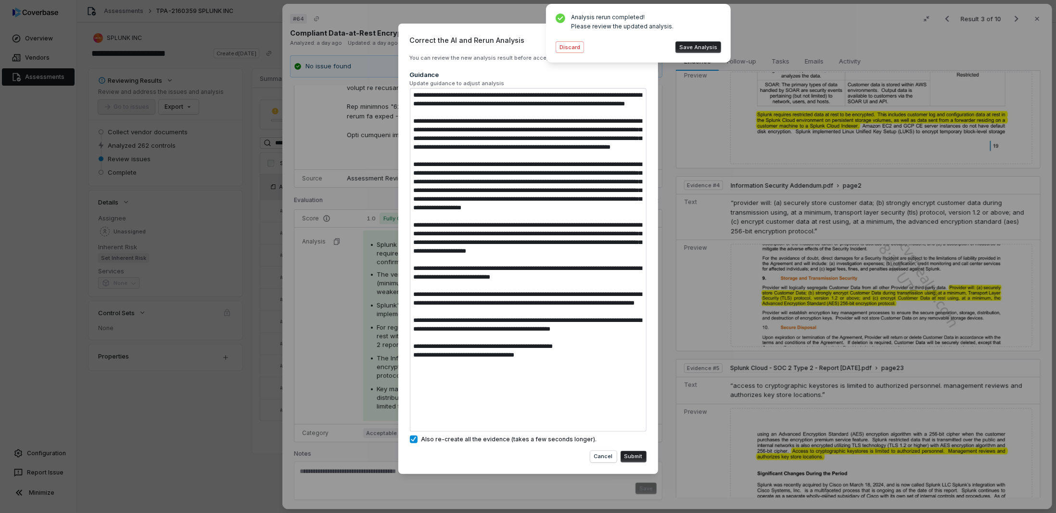
type textarea "*"
type textarea "**********"
type textarea "*"
type textarea "**********"
type textarea "*"
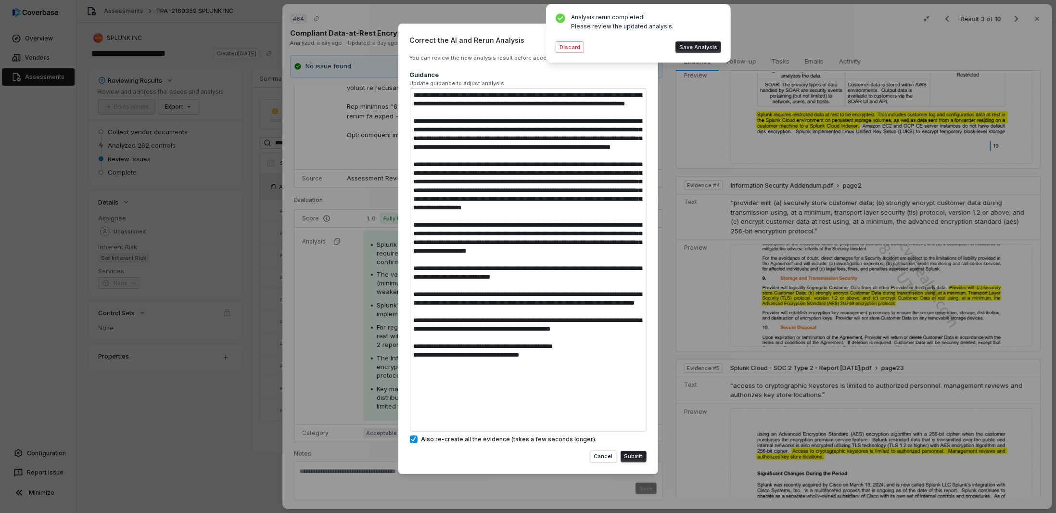
type textarea "**********"
type textarea "*"
type textarea "**********"
type textarea "*"
type textarea "**********"
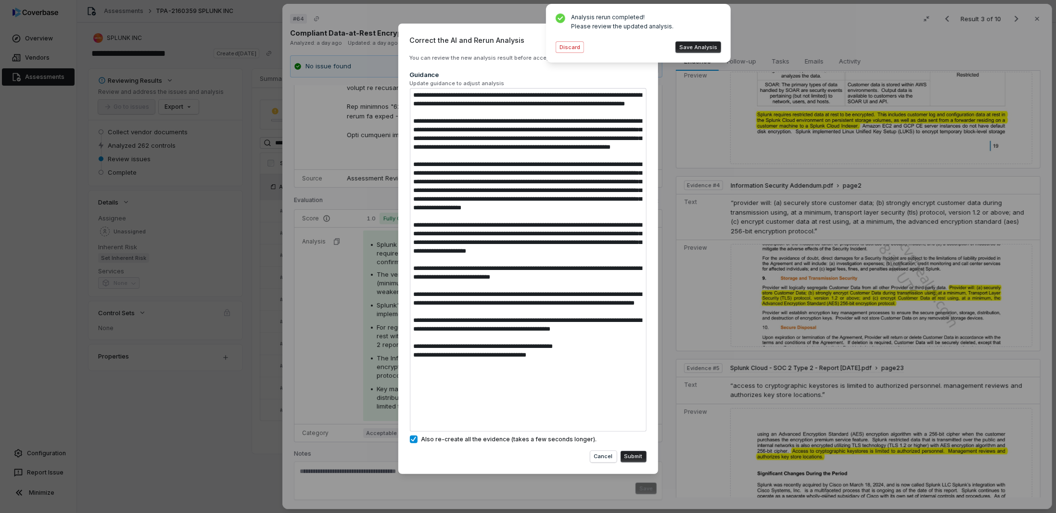
type textarea "*"
type textarea "**********"
type textarea "*"
type textarea "**********"
type textarea "*"
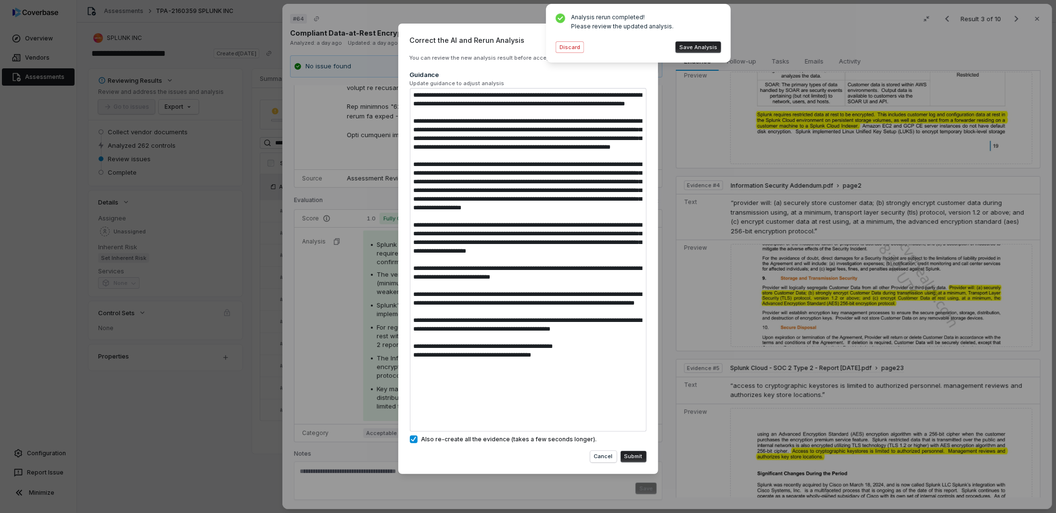
type textarea "**********"
type textarea "*"
type textarea "**********"
type textarea "*"
type textarea "**********"
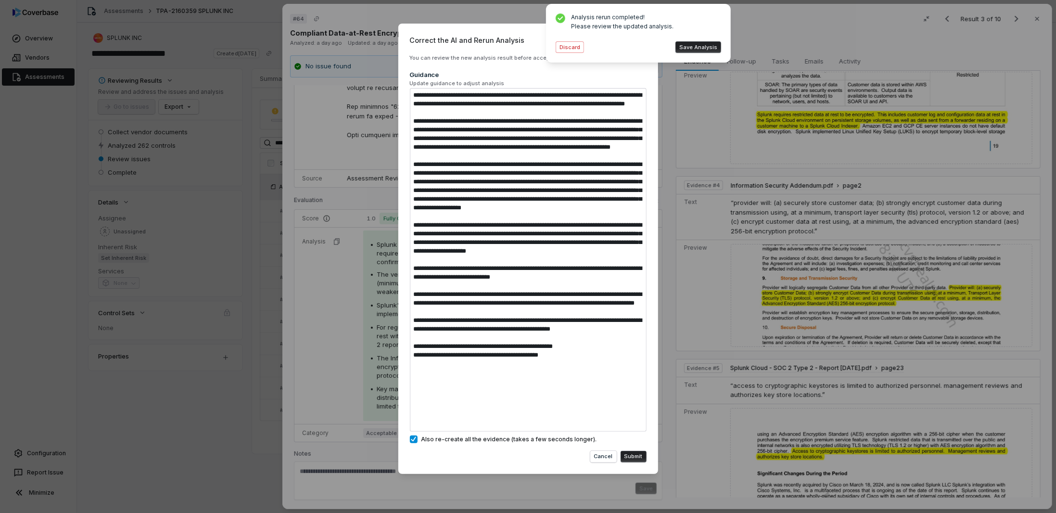
type textarea "*"
type textarea "**********"
type textarea "*"
type textarea "**********"
type textarea "*"
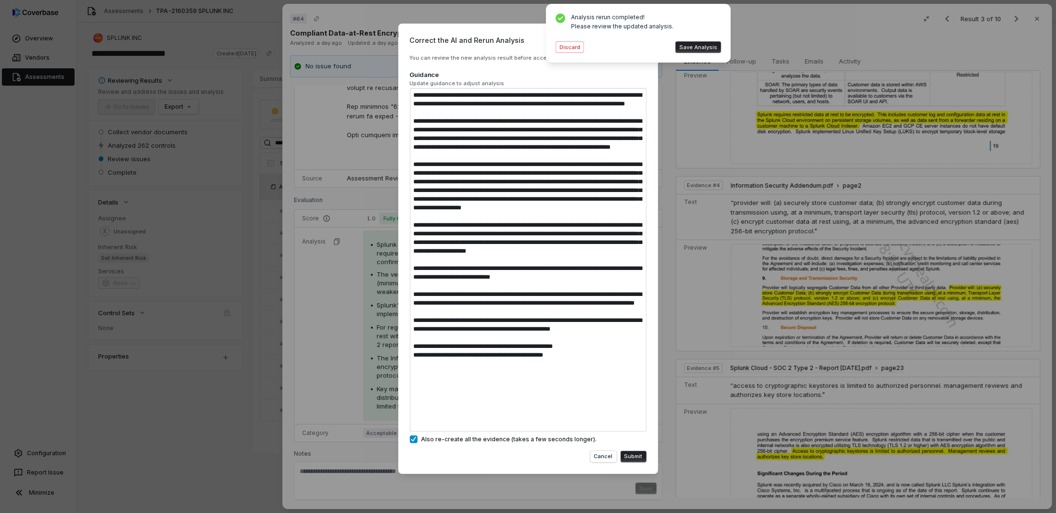
type textarea "**********"
type textarea "*"
type textarea "**********"
type textarea "*"
type textarea "**********"
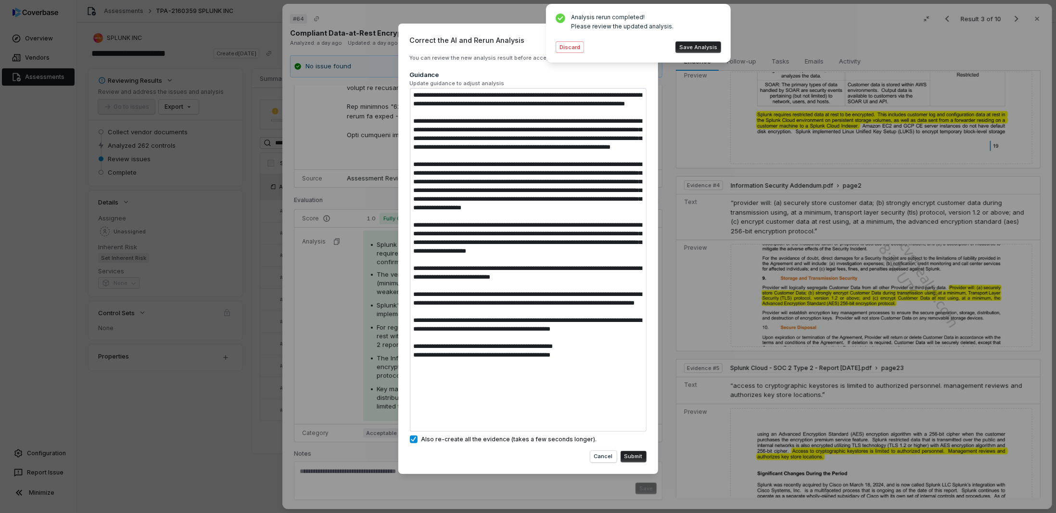
type textarea "*"
type textarea "**********"
type textarea "*"
type textarea "**********"
type textarea "*"
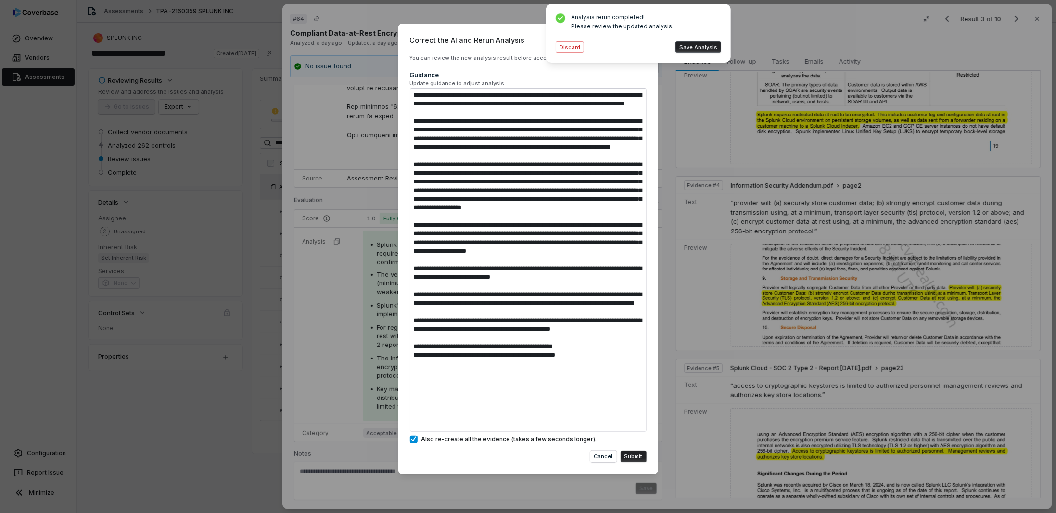
type textarea "**********"
type textarea "*"
type textarea "**********"
type textarea "*"
type textarea "**********"
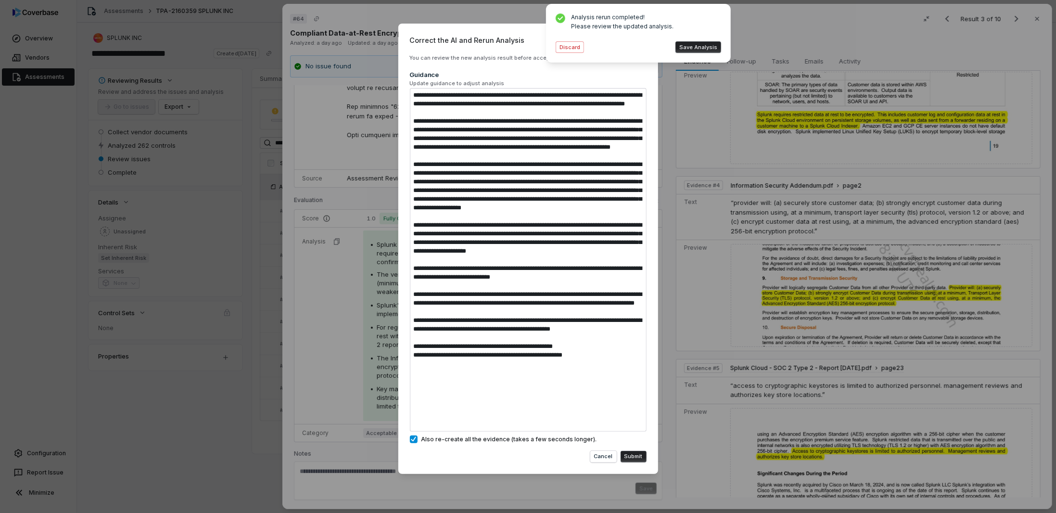
type textarea "*"
type textarea "**********"
type textarea "*"
type textarea "**********"
type textarea "*"
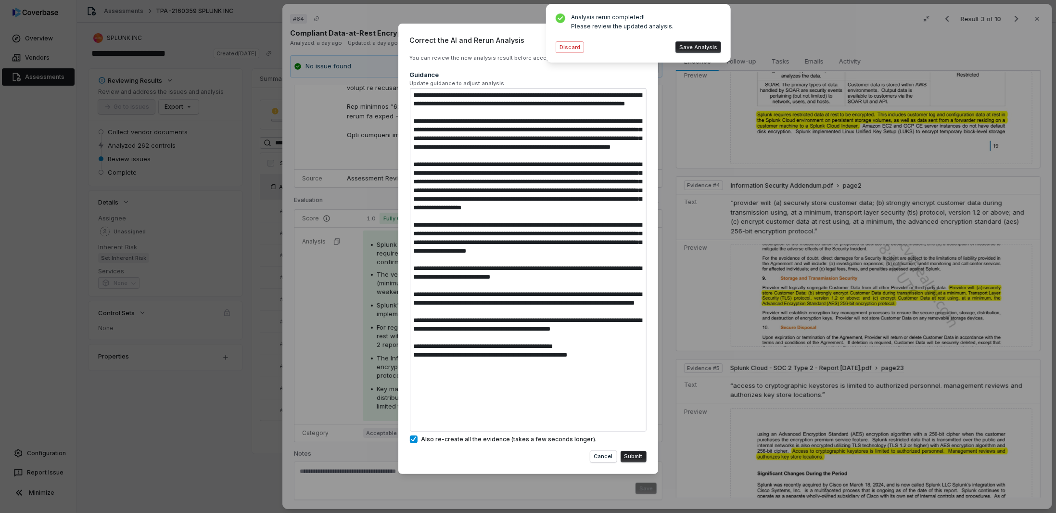
type textarea "**********"
type textarea "*"
type textarea "**********"
type textarea "*"
type textarea "**********"
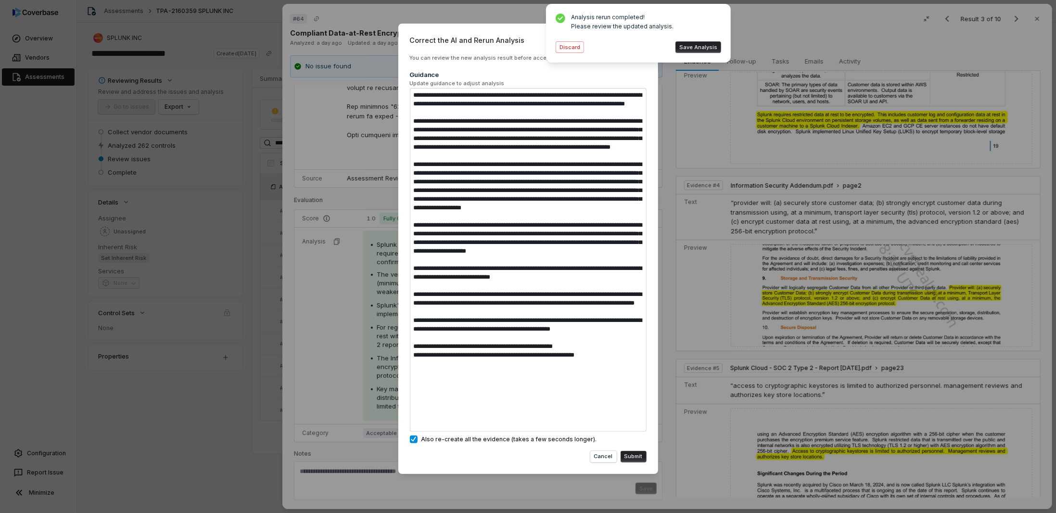
type textarea "*"
type textarea "**********"
type textarea "*"
type textarea "**********"
type textarea "*"
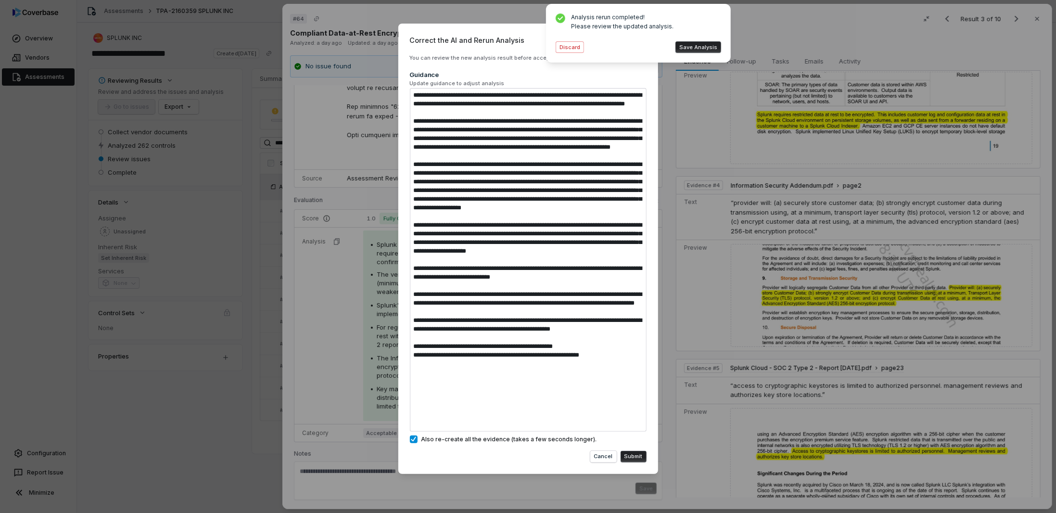
type textarea "**********"
type textarea "*"
type textarea "**********"
type textarea "*"
type textarea "**********"
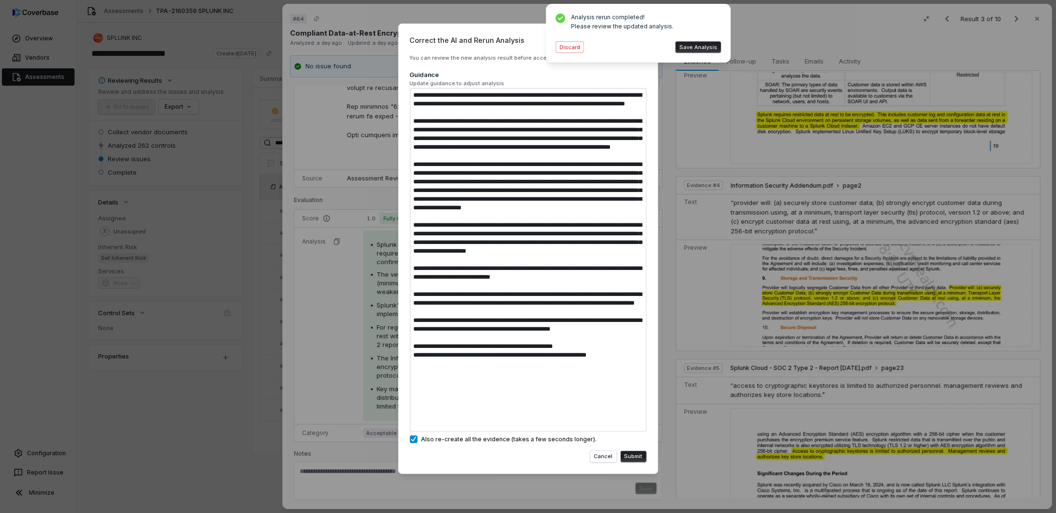
type textarea "*"
type textarea "**********"
type textarea "*"
type textarea "**********"
type textarea "*"
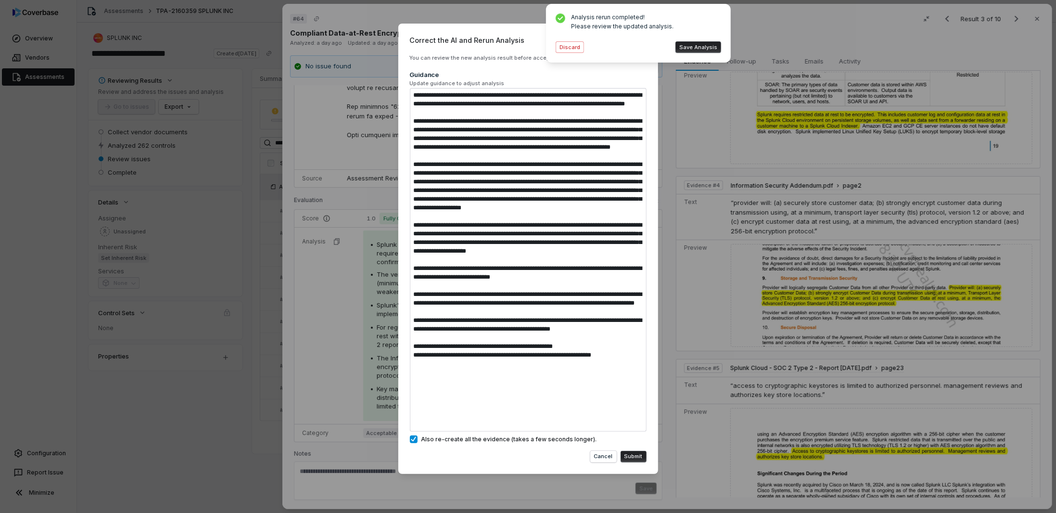
type textarea "**********"
type textarea "*"
type textarea "**********"
type textarea "*"
type textarea "**********"
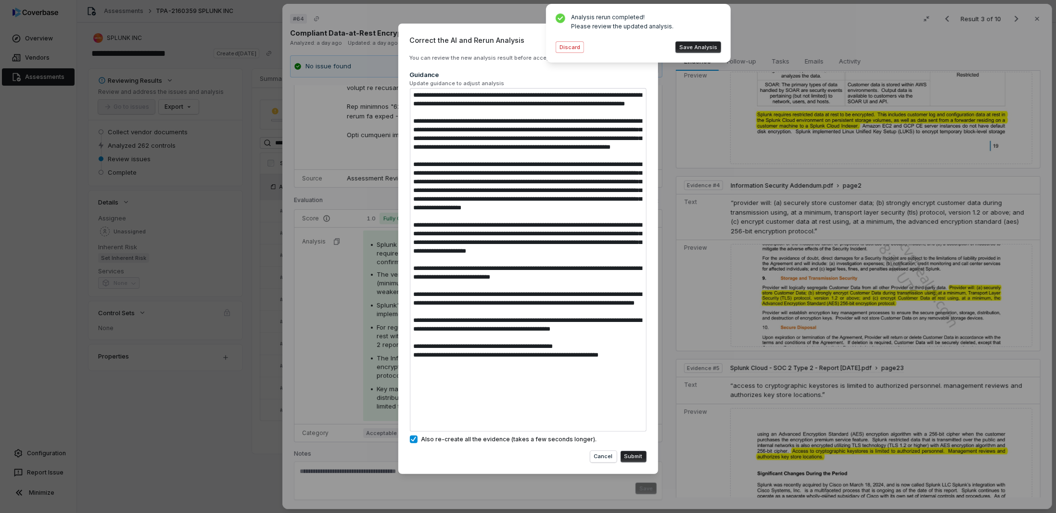
type textarea "*"
type textarea "**********"
type textarea "*"
type textarea "**********"
type textarea "*"
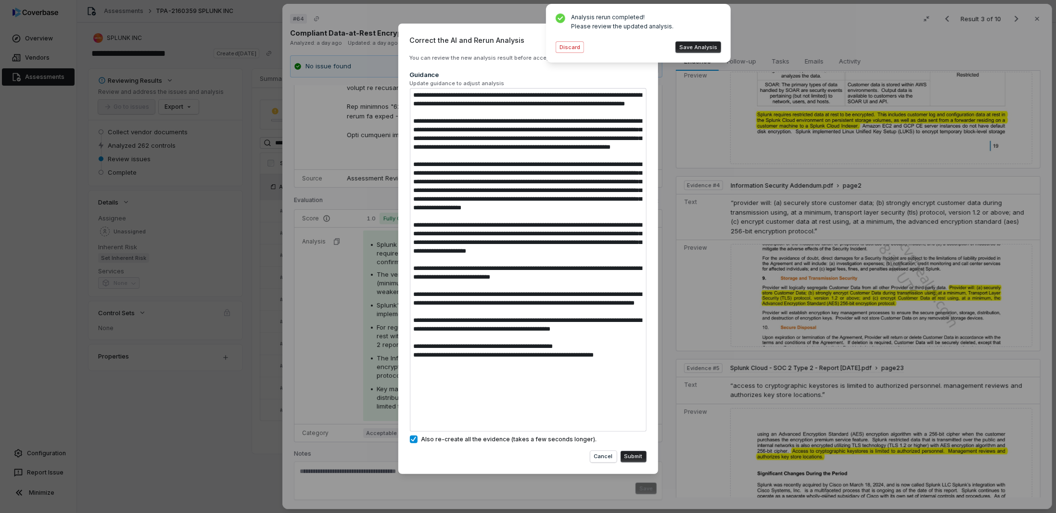
type textarea "**********"
type textarea "*"
type textarea "**********"
type textarea "*"
type textarea "**********"
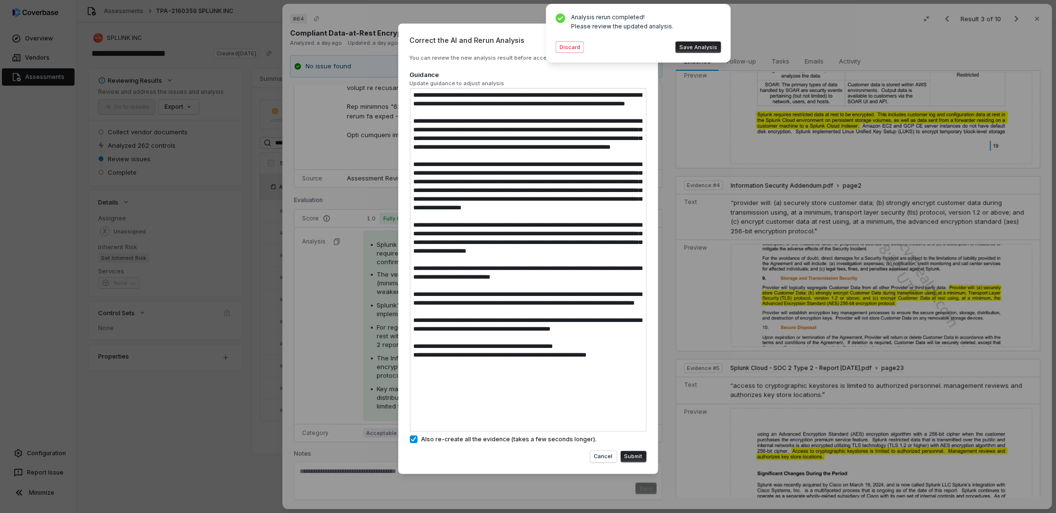
type textarea "*"
type textarea "**********"
type textarea "*"
type textarea "**********"
type textarea "*"
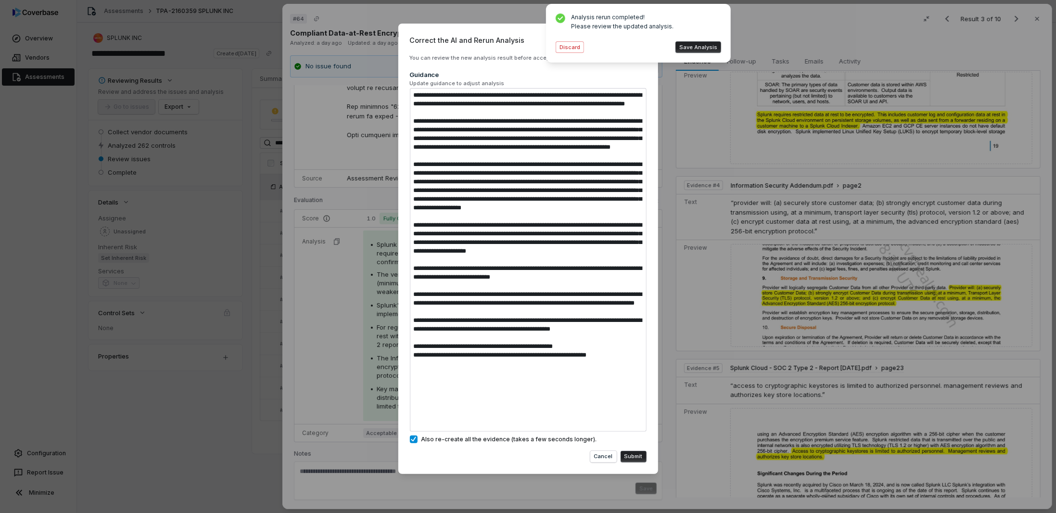
type textarea "**********"
type textarea "*"
type textarea "**********"
type textarea "*"
type textarea "**********"
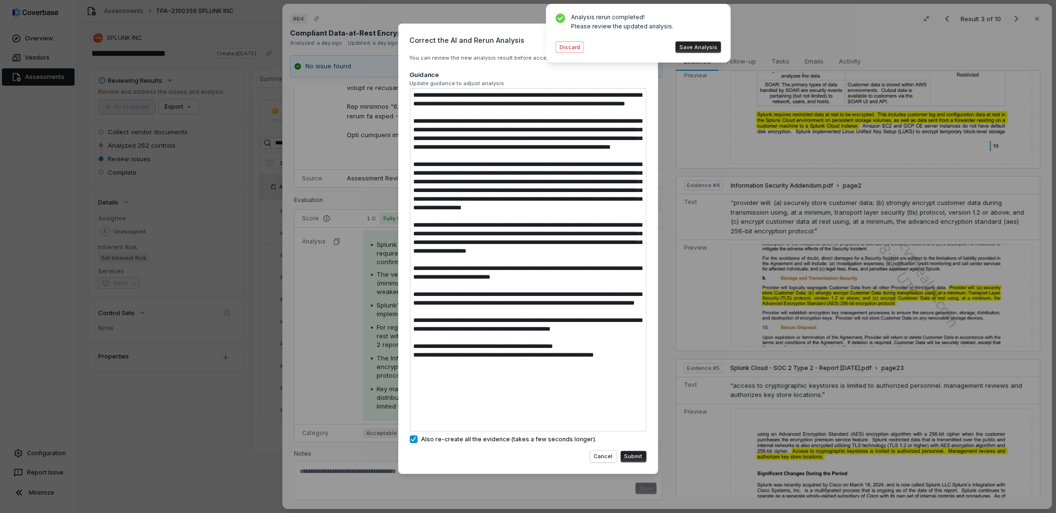
type textarea "*"
type textarea "**********"
type textarea "*"
type textarea "**********"
type textarea "*"
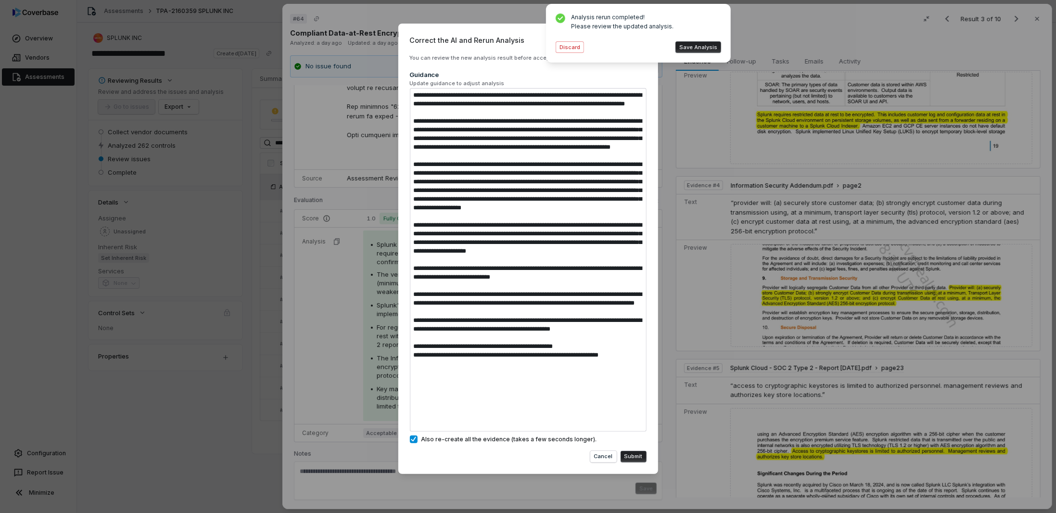
type textarea "**********"
type textarea "*"
type textarea "**********"
type textarea "*"
type textarea "**********"
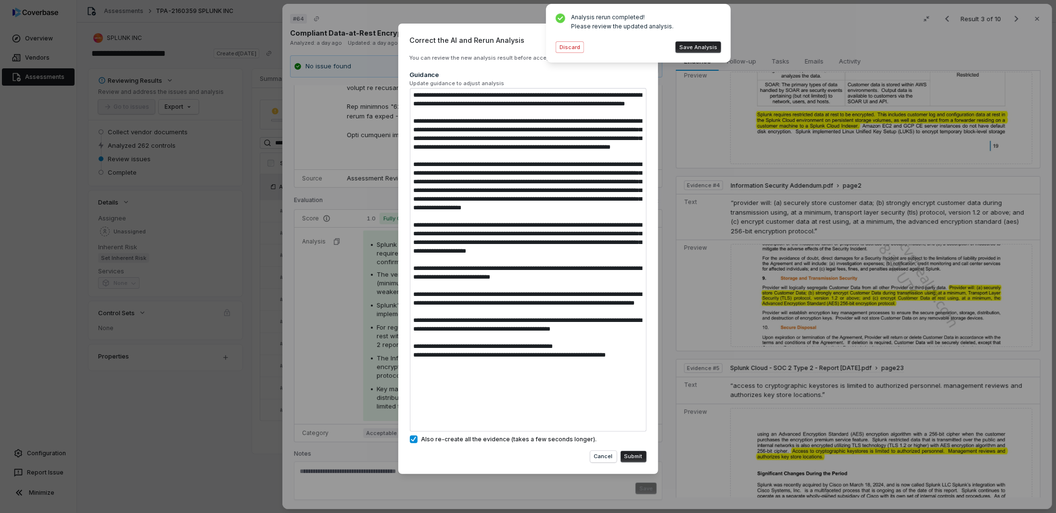
type textarea "*"
type textarea "**********"
type textarea "*"
type textarea "**********"
type textarea "*"
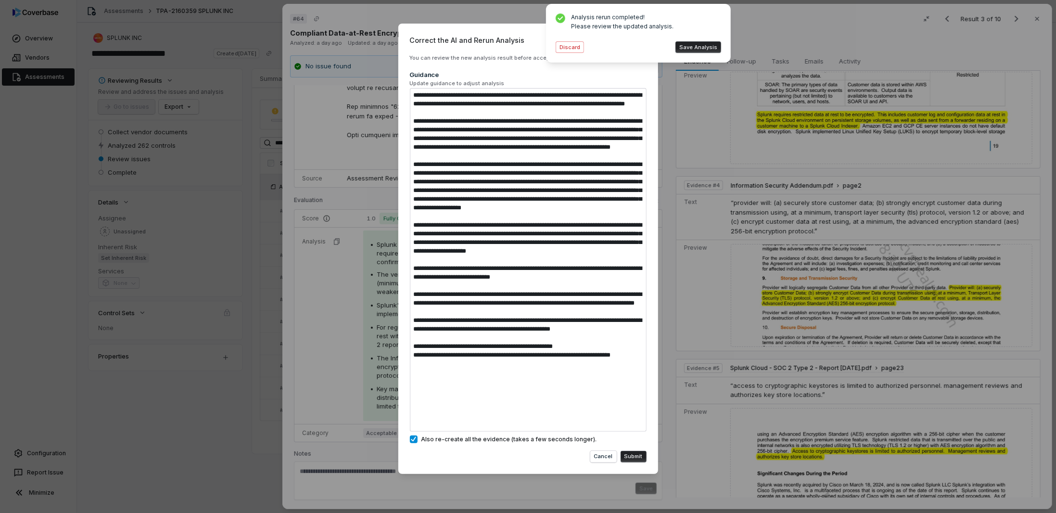
type textarea "**********"
type textarea "*"
type textarea "**********"
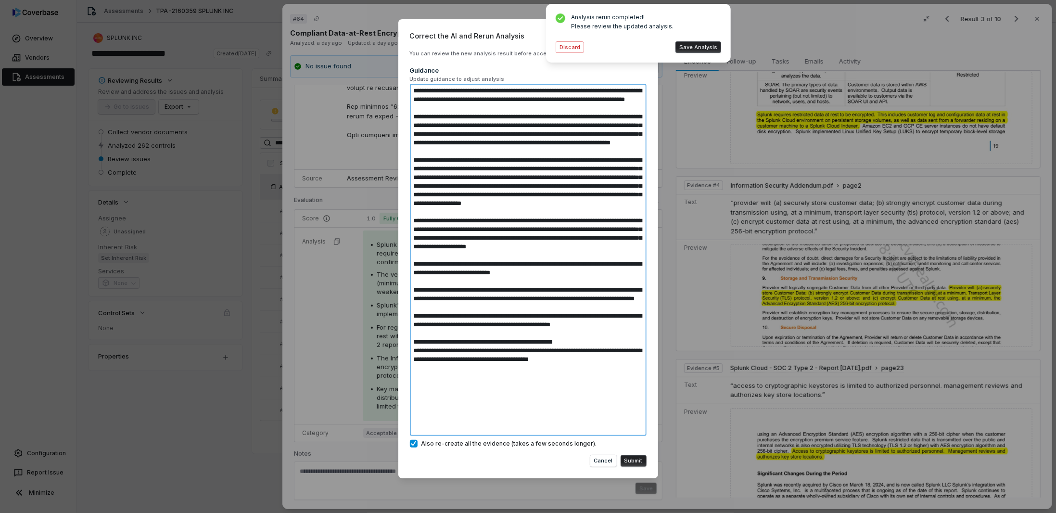
click at [586, 419] on textarea at bounding box center [528, 260] width 237 height 352
drag, startPoint x: 625, startPoint y: 420, endPoint x: 596, endPoint y: 417, distance: 28.6
click at [596, 417] on textarea at bounding box center [528, 260] width 237 height 352
paste textarea "******"
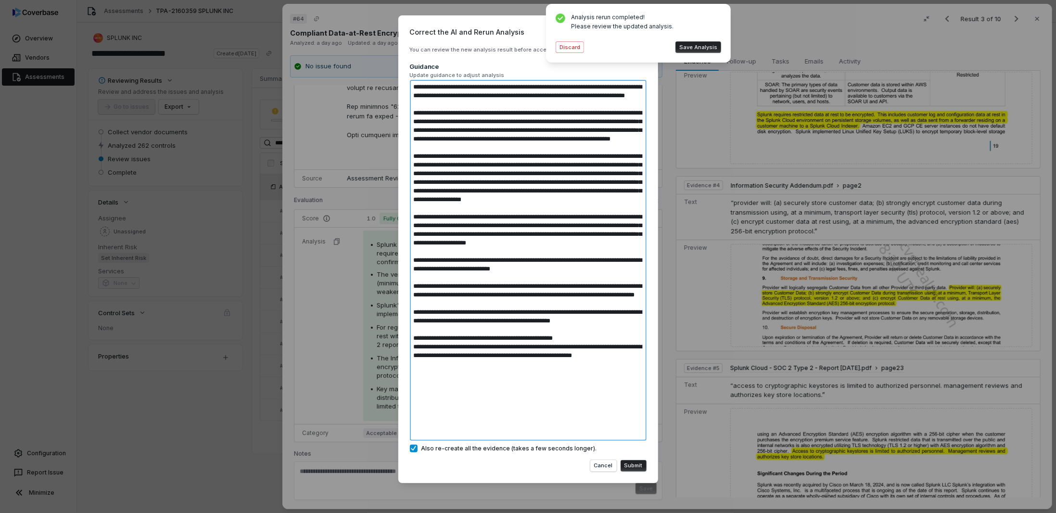
drag, startPoint x: 500, startPoint y: 429, endPoint x: 357, endPoint y: 404, distance: 145.0
click at [357, 404] on div "Correct the AI and Rerun Analysis You can review the new analysis result before…" at bounding box center [528, 256] width 1056 height 513
click at [625, 464] on button "Submit" at bounding box center [633, 466] width 26 height 12
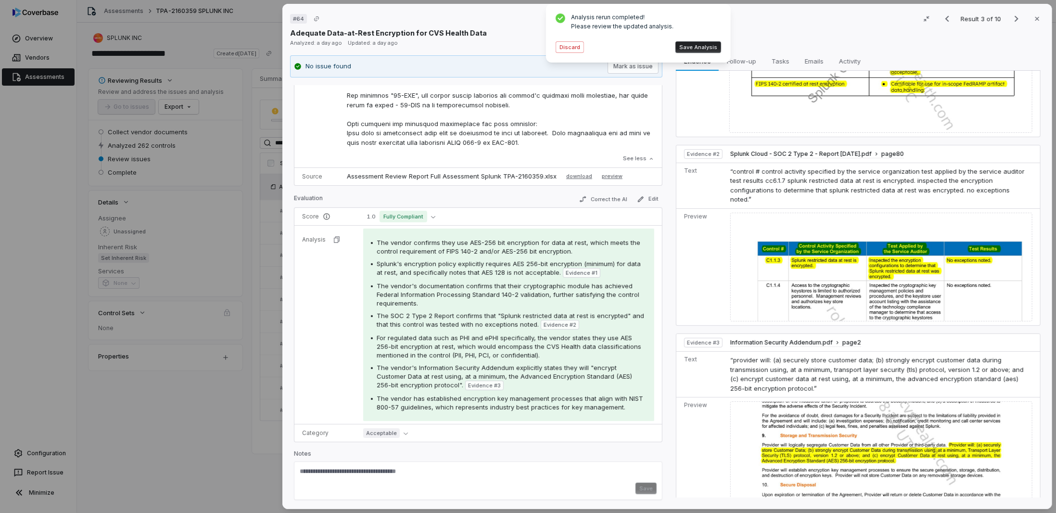
scroll to position [334, 0]
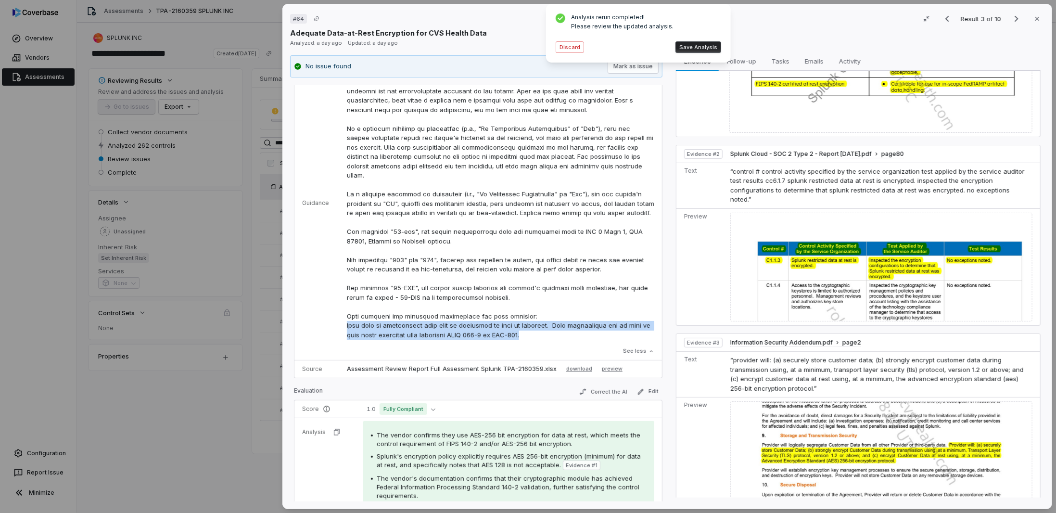
drag, startPoint x: 522, startPoint y: 346, endPoint x: 340, endPoint y: 332, distance: 182.3
click at [340, 332] on td "See less" at bounding box center [500, 203] width 323 height 314
copy p "Some type of attestation that data is encrypted at rest is required. This attes…"
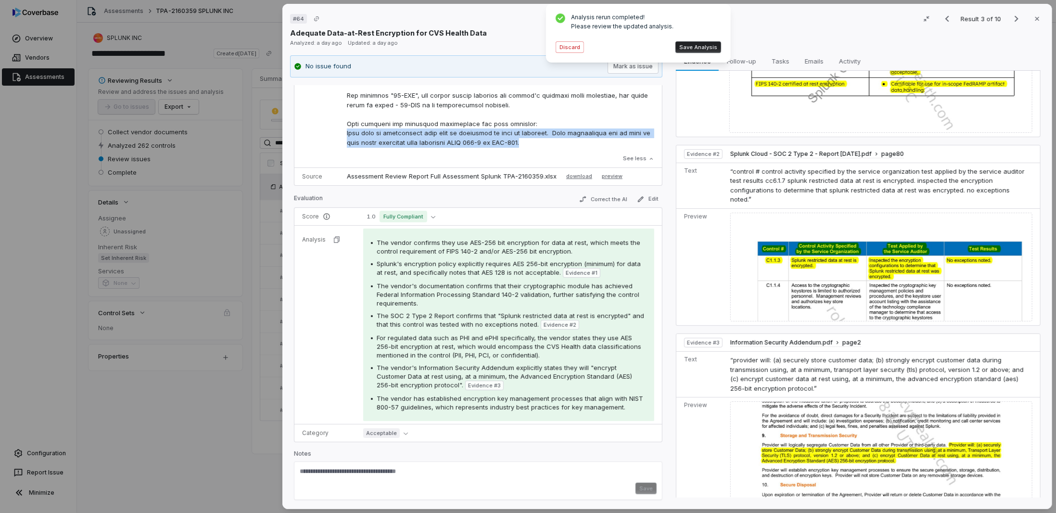
drag, startPoint x: 574, startPoint y: 47, endPoint x: 567, endPoint y: 55, distance: 10.3
click at [574, 47] on button "Discard" at bounding box center [569, 47] width 28 height 12
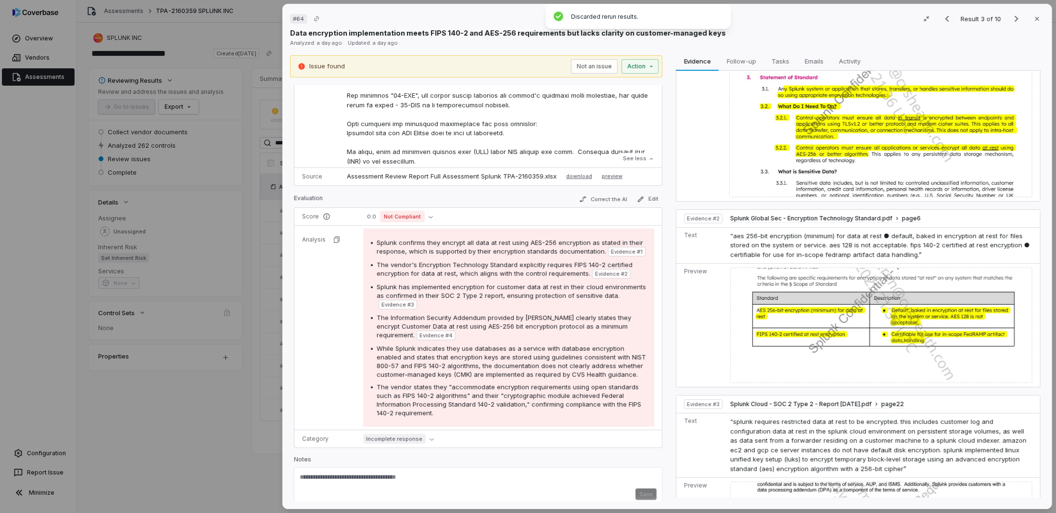
scroll to position [0, 0]
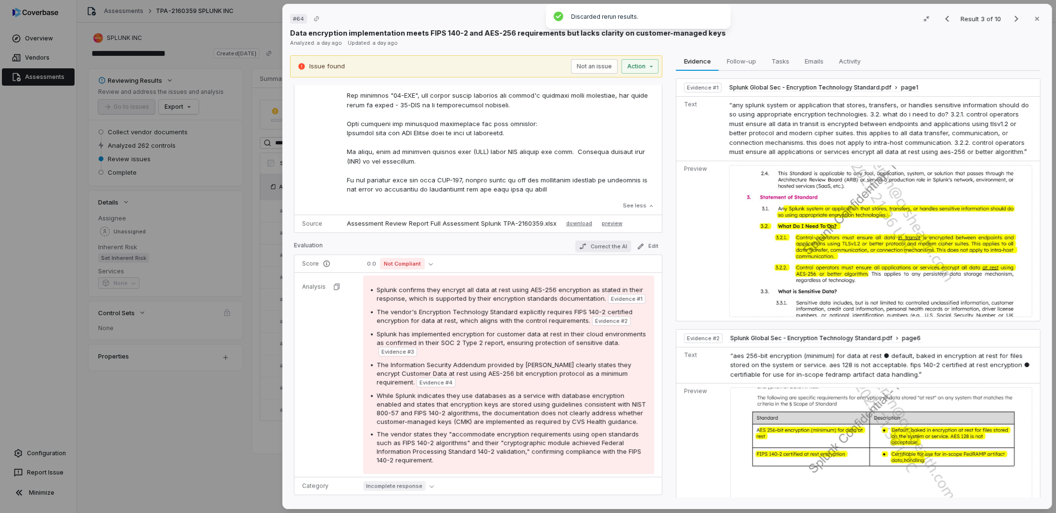
click at [601, 242] on button "Correct the AI" at bounding box center [603, 246] width 56 height 12
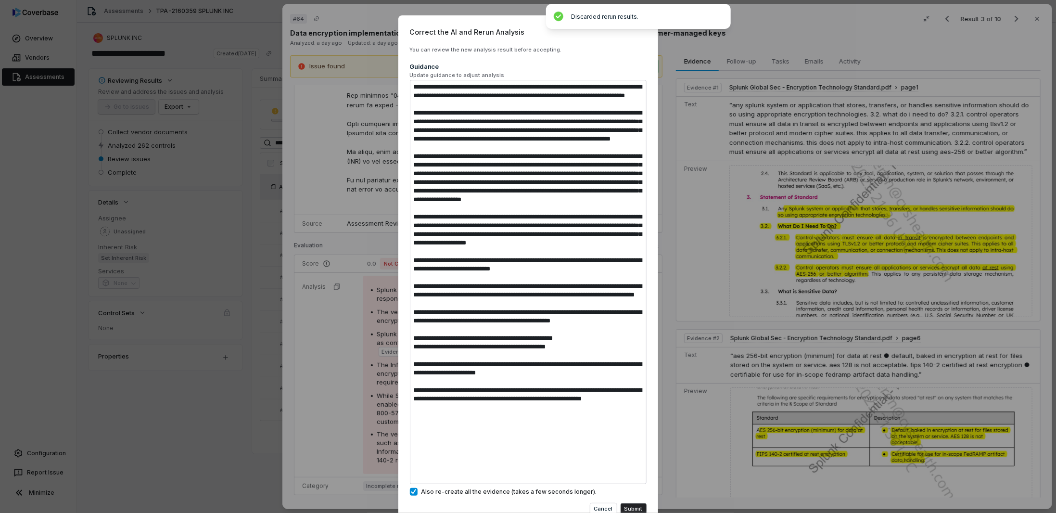
drag, startPoint x: 476, startPoint y: 473, endPoint x: 388, endPoint y: 405, distance: 110.8
click at [388, 405] on div "Correct the AI and Rerun Analysis You can review the new analysis result before…" at bounding box center [528, 278] width 1056 height 556
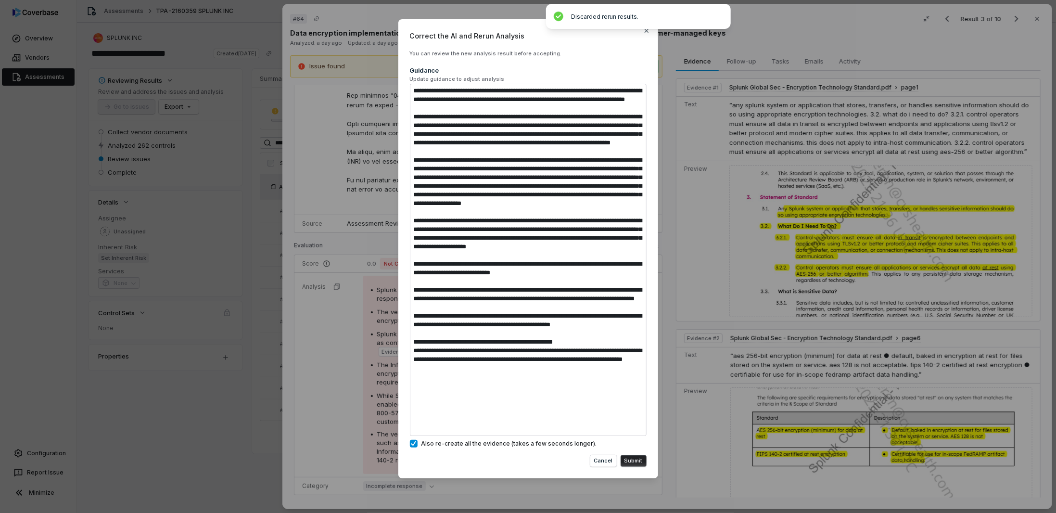
click at [633, 461] on button "Submit" at bounding box center [633, 461] width 26 height 12
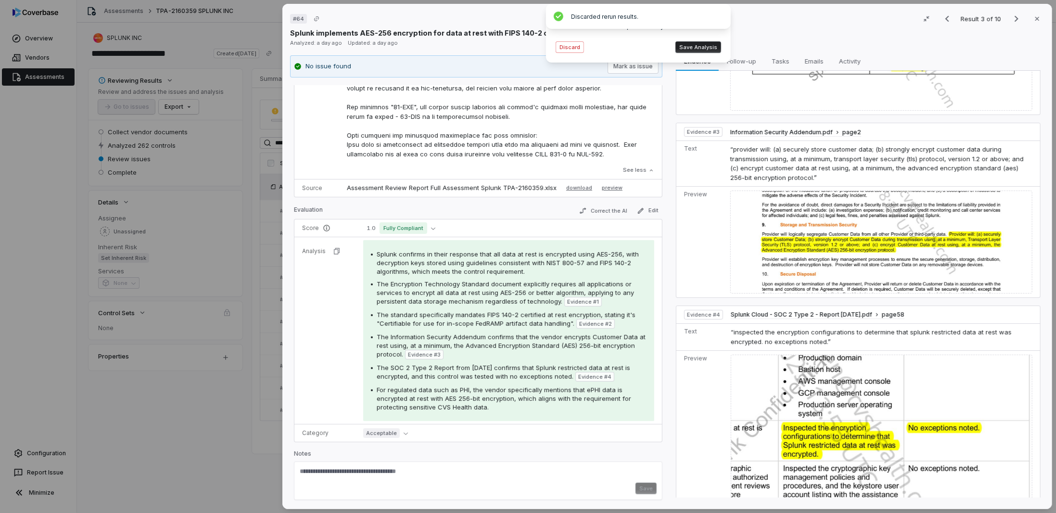
scroll to position [310, 0]
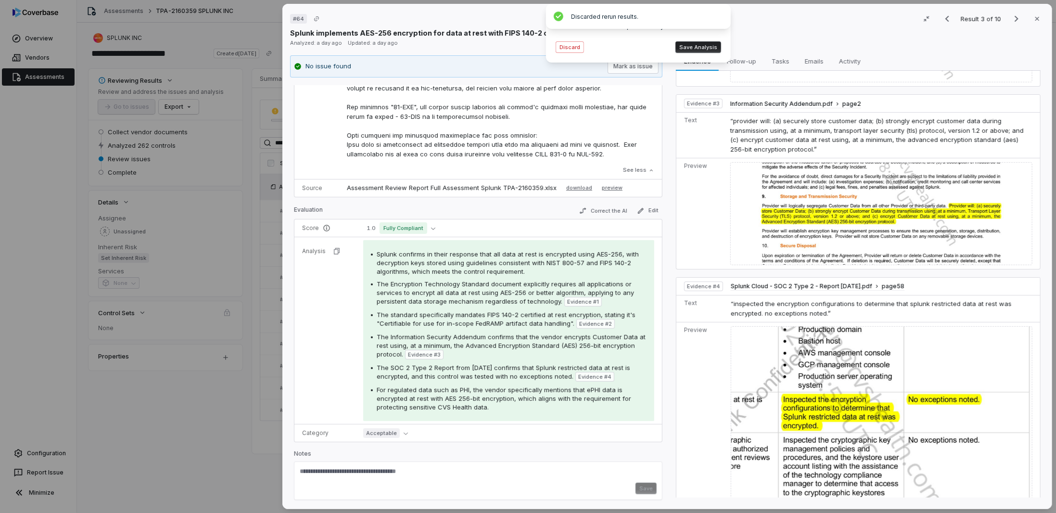
click at [766, 388] on img at bounding box center [881, 412] width 302 height 172
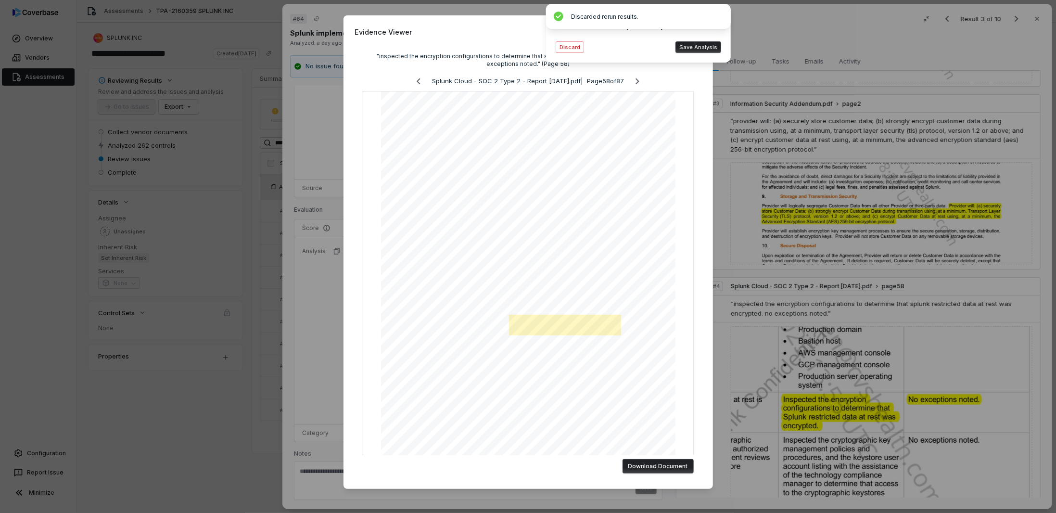
click at [745, 364] on div "Evidence Viewer "inspected the encryption configurations to determine that splu…" at bounding box center [528, 256] width 1056 height 513
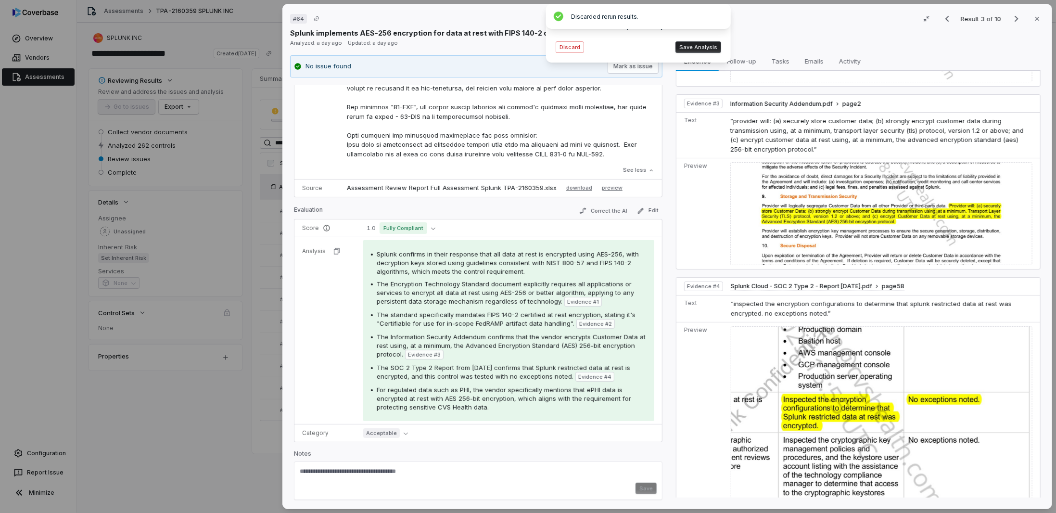
click at [198, 394] on div "# 64 Result 3 of 10 Close Splunk implements AES-256 encryption for data at rest…" at bounding box center [528, 256] width 1056 height 513
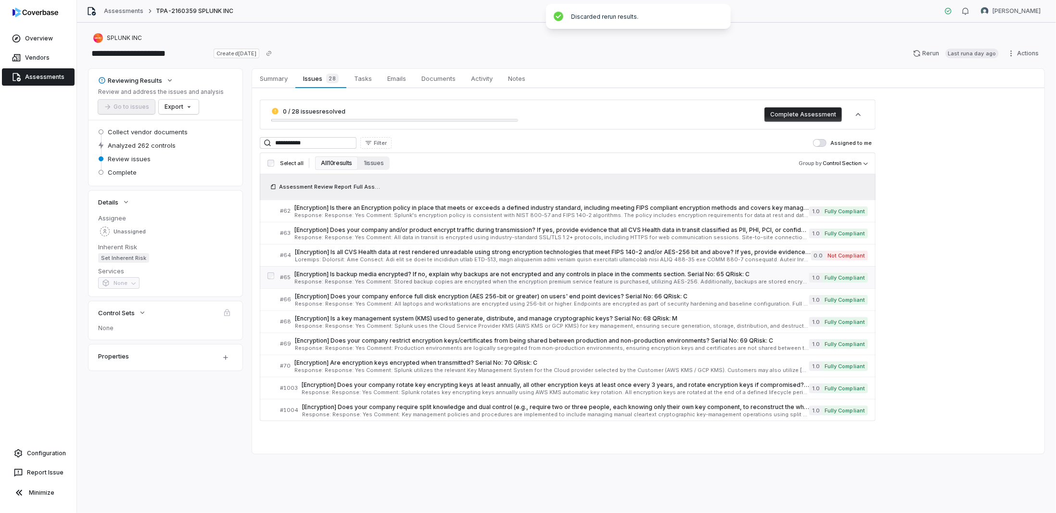
click at [322, 280] on span "Response: Response: Yes Comment: Stored backup copies are encrypted when the en…" at bounding box center [551, 281] width 515 height 5
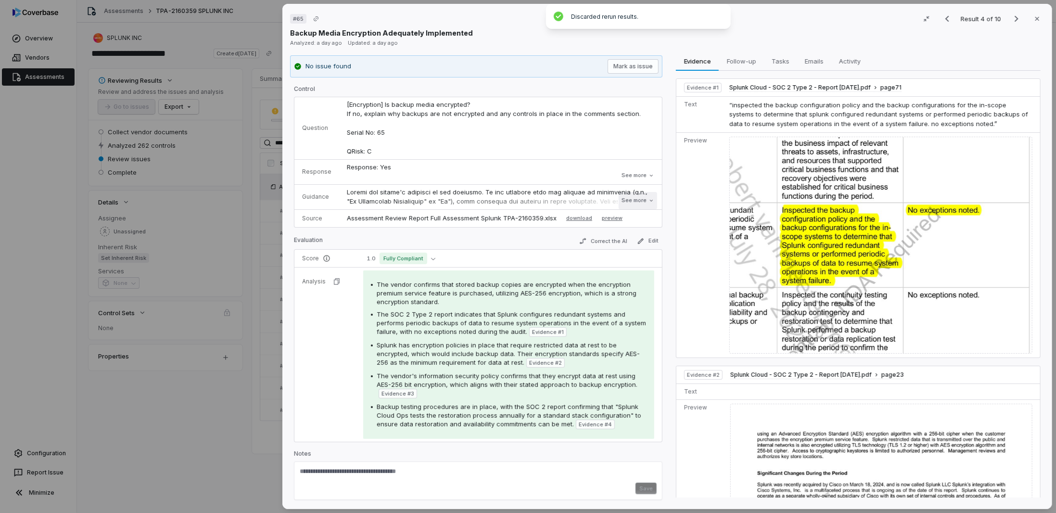
click at [624, 200] on button "See more" at bounding box center [637, 200] width 38 height 17
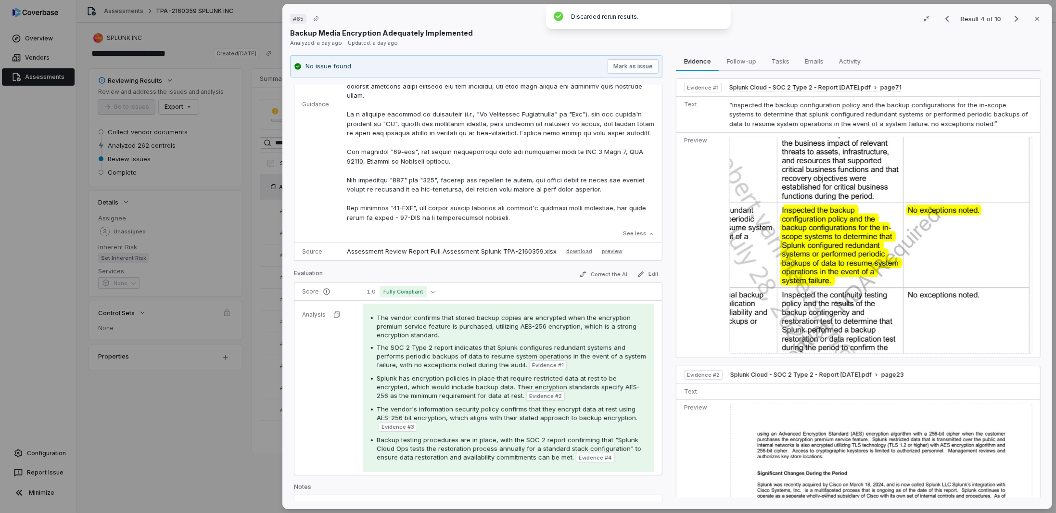
scroll to position [240, 0]
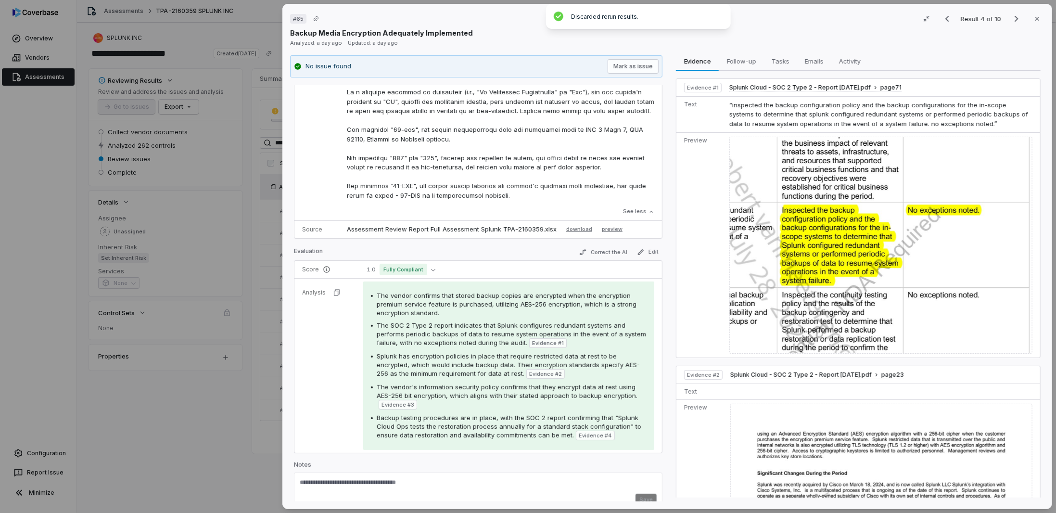
click at [277, 388] on div "# 65 Result 4 of 10 Close Backup Media Encryption Adequately Implemented Analyz…" at bounding box center [528, 256] width 1056 height 513
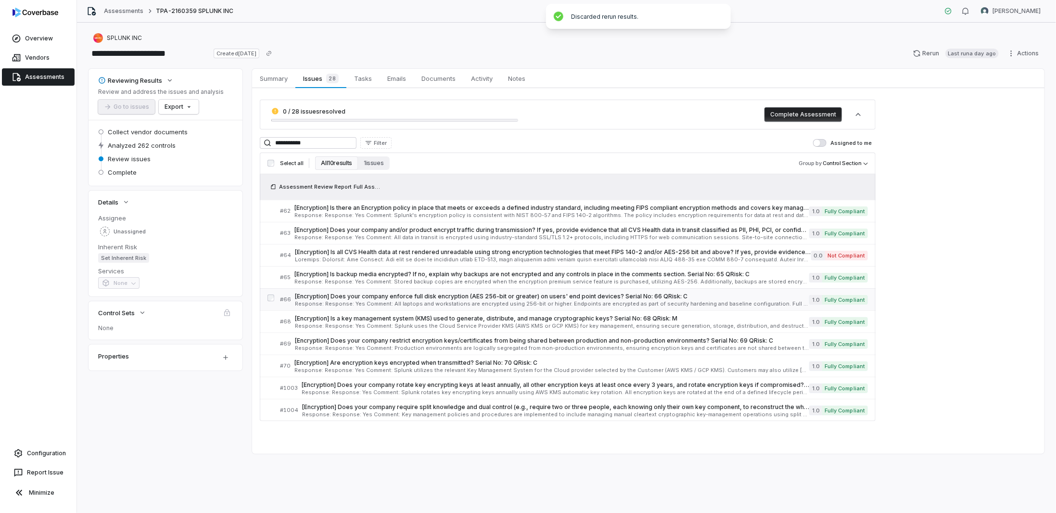
click at [362, 301] on span "Response: Response: Yes Comment: All laptops and workstations are encrypted usi…" at bounding box center [552, 303] width 514 height 5
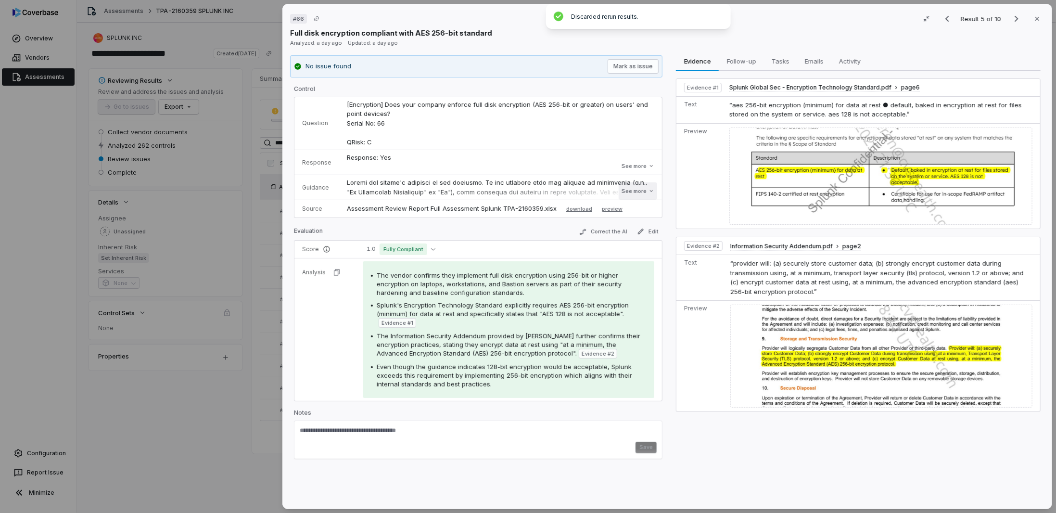
click at [635, 190] on button "See more" at bounding box center [637, 190] width 38 height 17
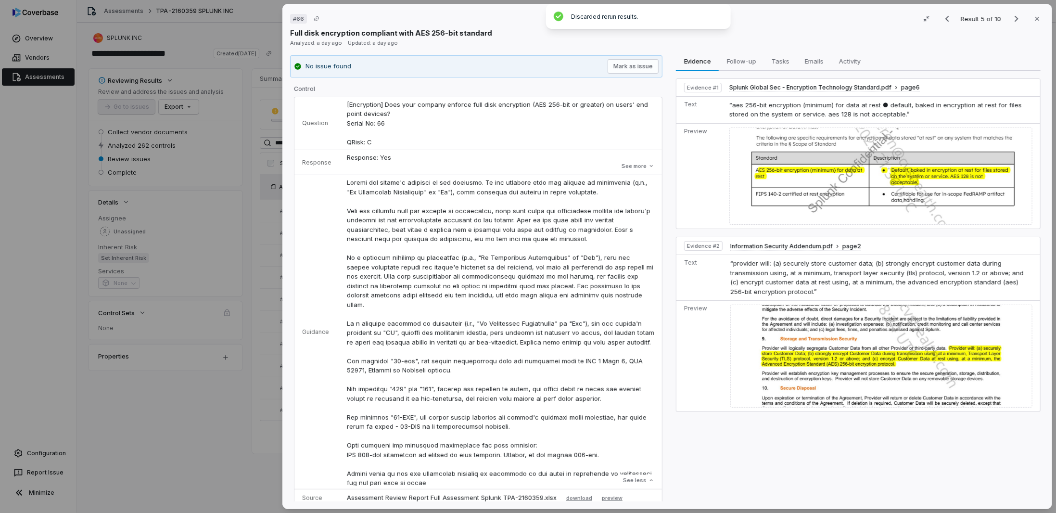
click at [270, 262] on div "# 66 Result 5 of 10 Close Full disk encryption compliant with AES 256-bit stand…" at bounding box center [528, 256] width 1056 height 513
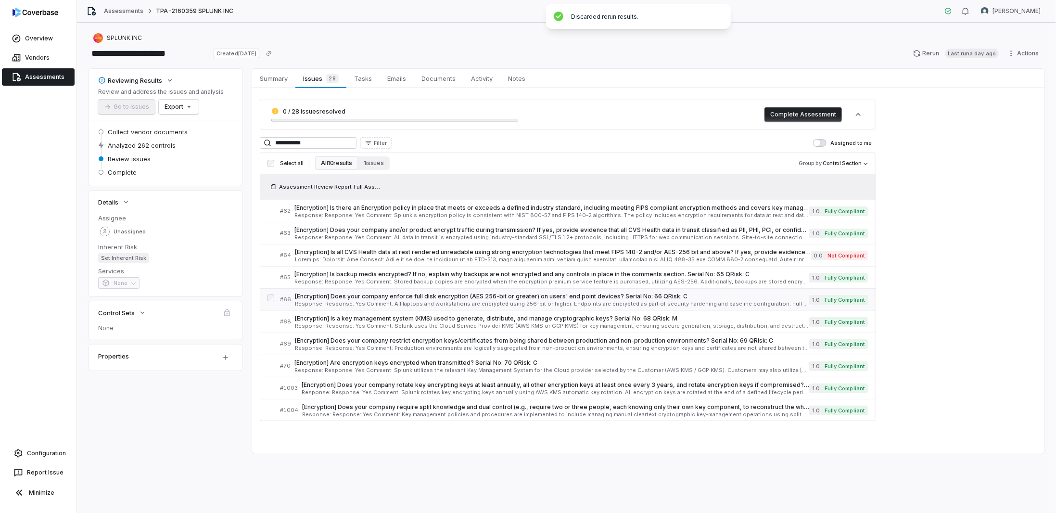
click at [318, 302] on span "Response: Response: Yes Comment: All laptops and workstations are encrypted usi…" at bounding box center [552, 303] width 514 height 5
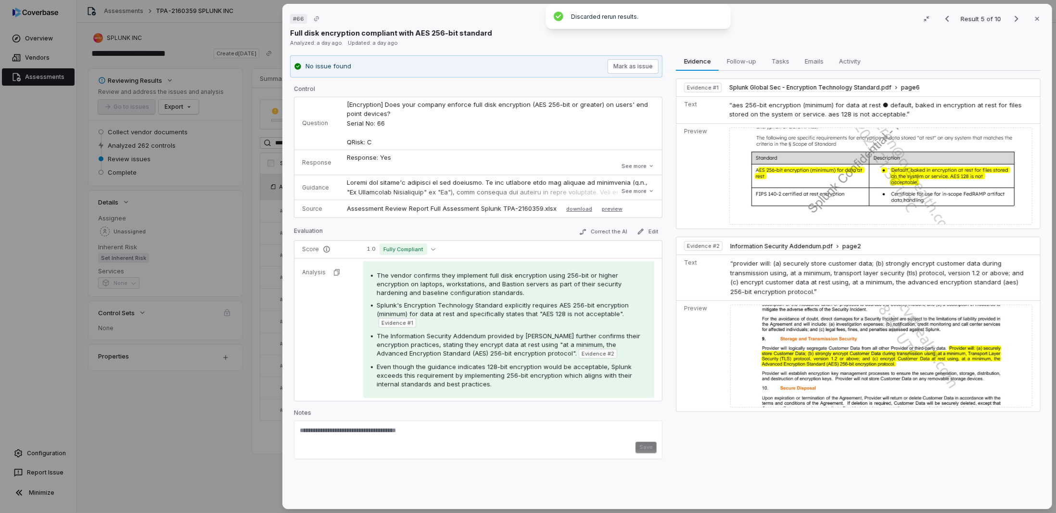
click at [227, 376] on div "# 66 Result 5 of 10 Close Full disk encryption compliant with AES 256-bit stand…" at bounding box center [528, 256] width 1056 height 513
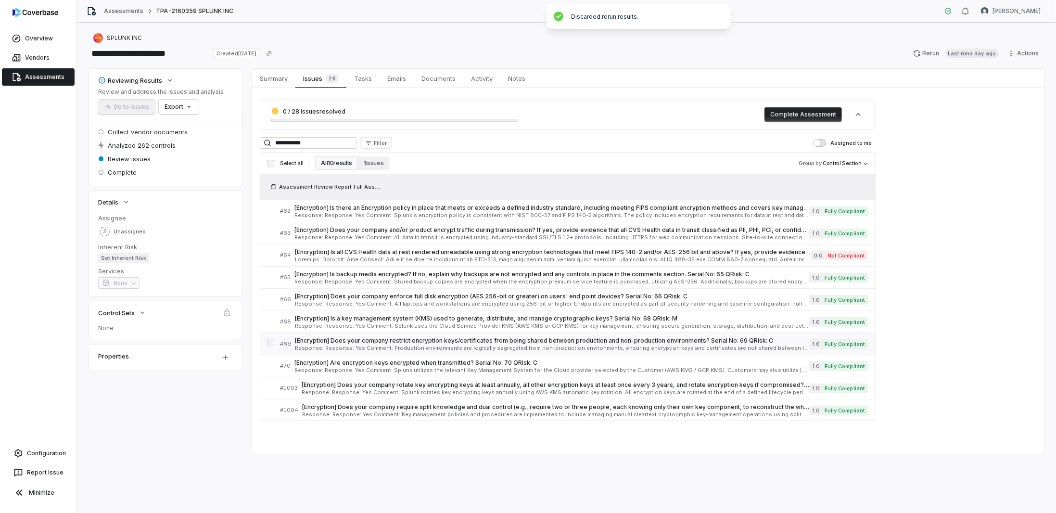
click at [301, 338] on span "[Encryption] Does your company restrict encryption keys/certificates from being…" at bounding box center [552, 341] width 514 height 8
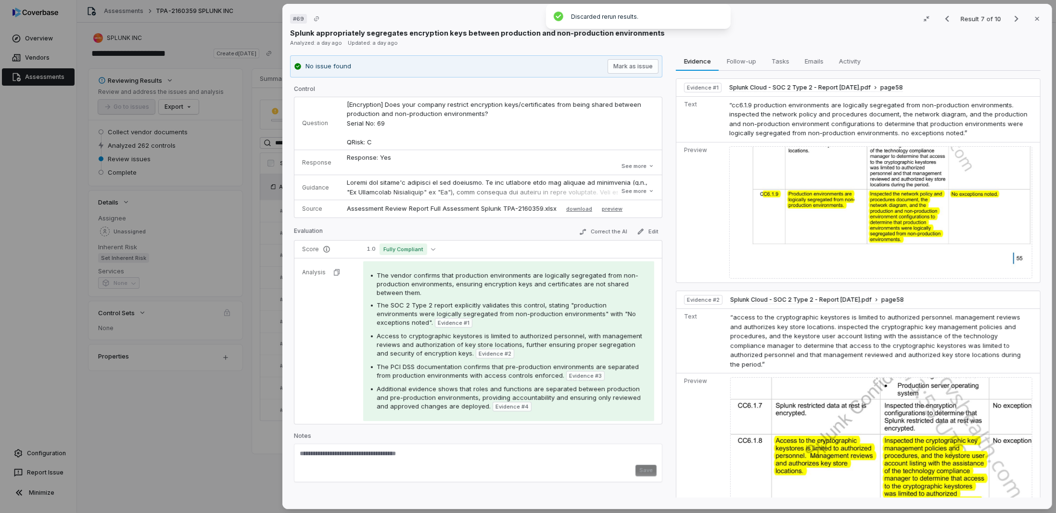
click at [203, 383] on div "# 69 Result 7 of 10 Close Splunk appropriately segregates encryption keys betwe…" at bounding box center [528, 256] width 1056 height 513
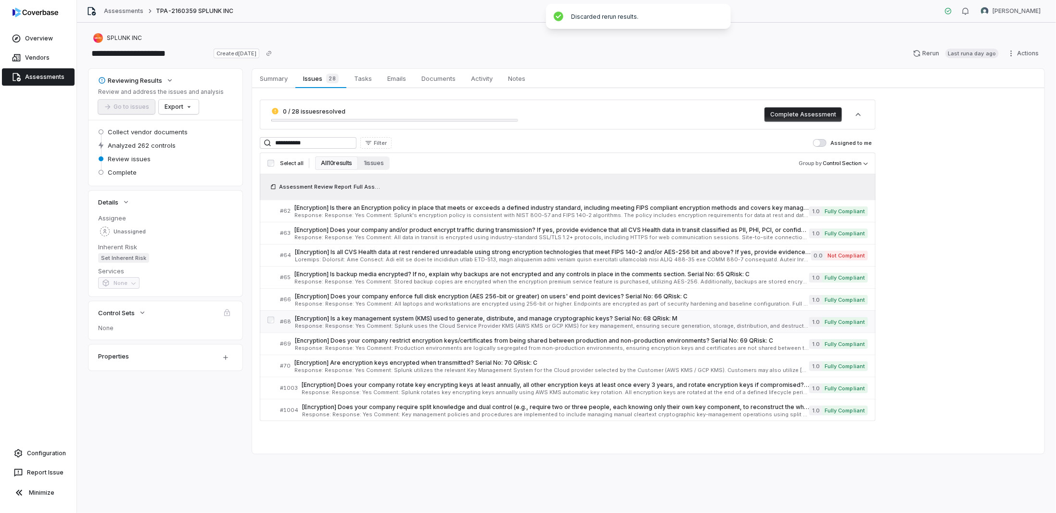
click at [312, 323] on span "Response: Response: Yes Comment: Splunk uses the Cloud Service Provider KMS (AW…" at bounding box center [552, 325] width 514 height 5
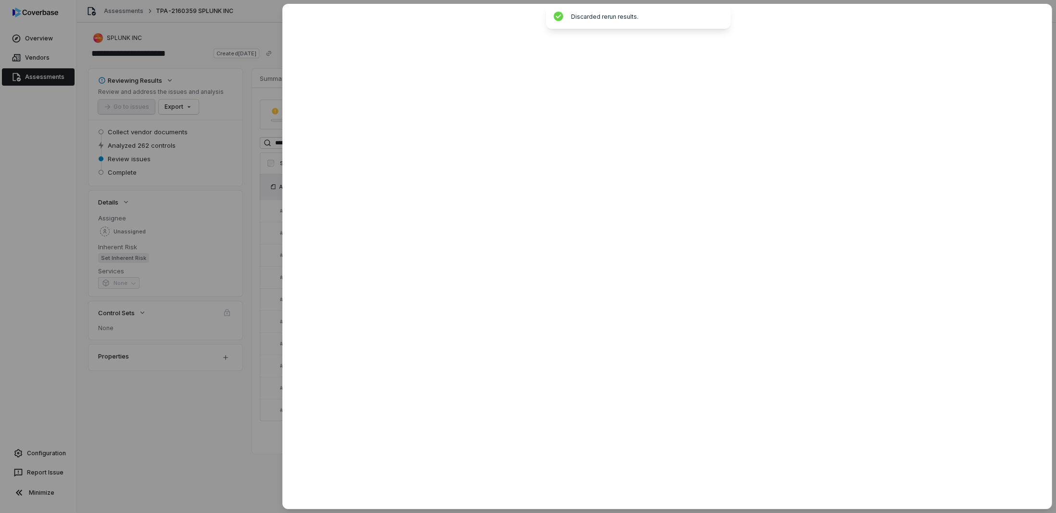
click at [172, 409] on div at bounding box center [528, 256] width 1056 height 513
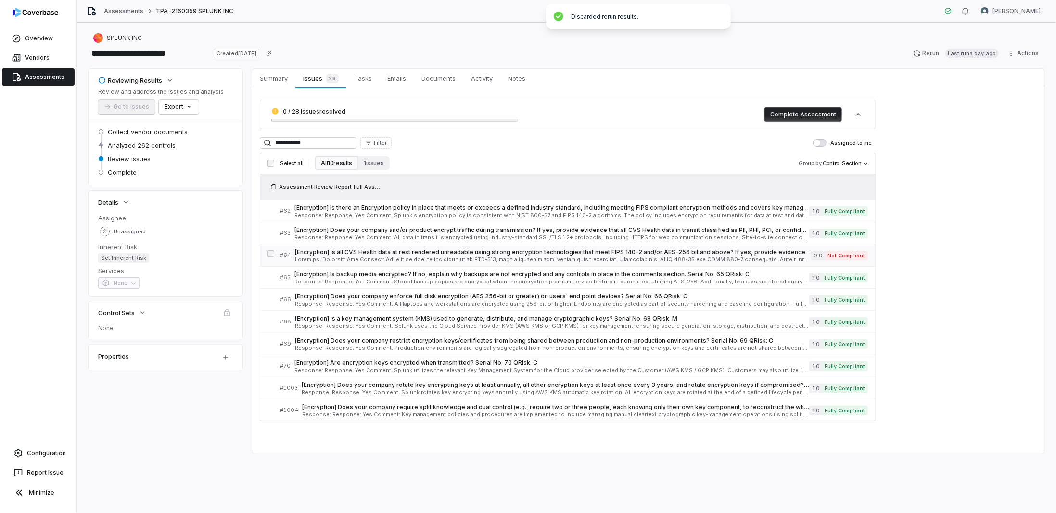
click at [343, 252] on span "[Encryption] Is all CVS Health data at rest rendered unreadable using strong en…" at bounding box center [553, 252] width 516 height 8
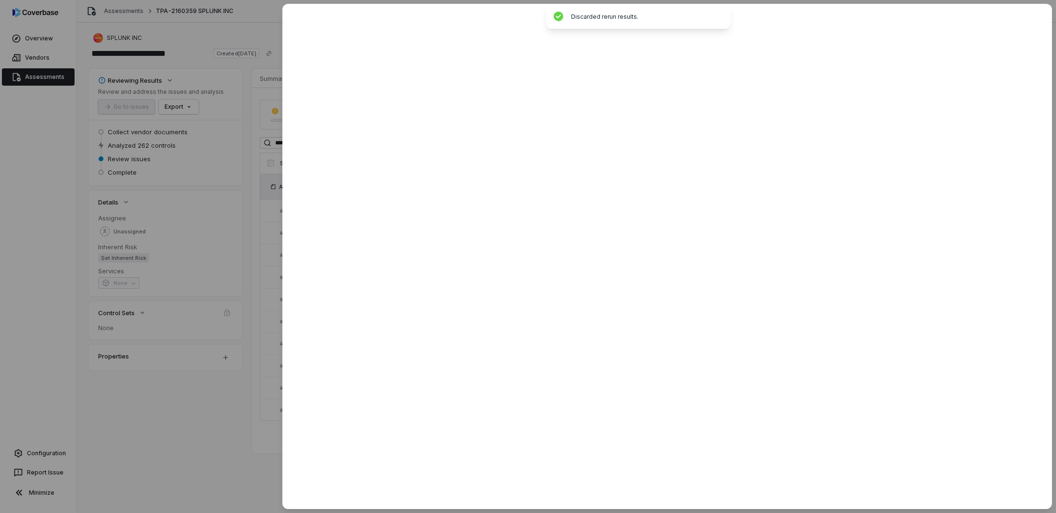
click at [170, 383] on div at bounding box center [528, 256] width 1056 height 513
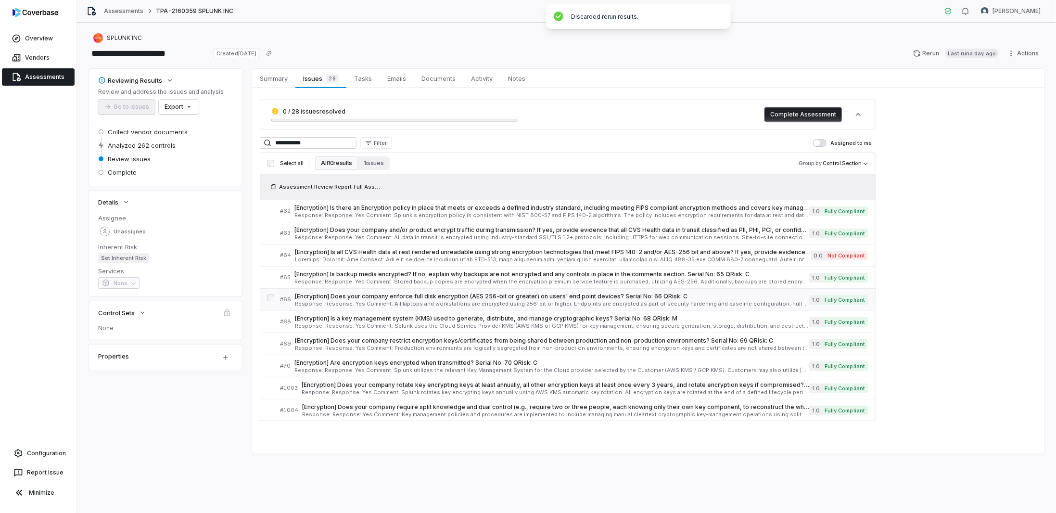
click at [428, 299] on div "[Encryption] Does your company enforce full disk encryption (AES 256-bit or gre…" at bounding box center [552, 299] width 514 height 14
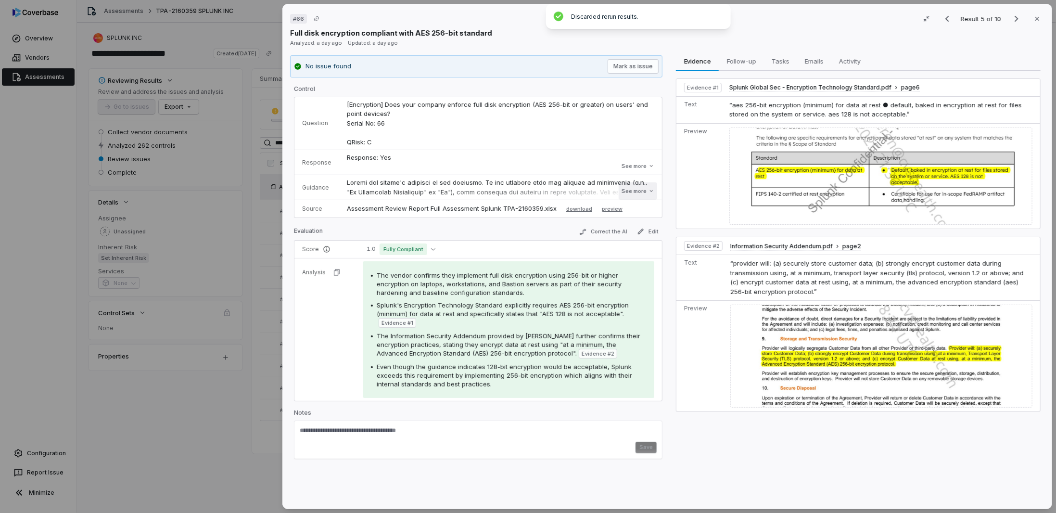
click at [643, 192] on button "See more" at bounding box center [637, 190] width 38 height 17
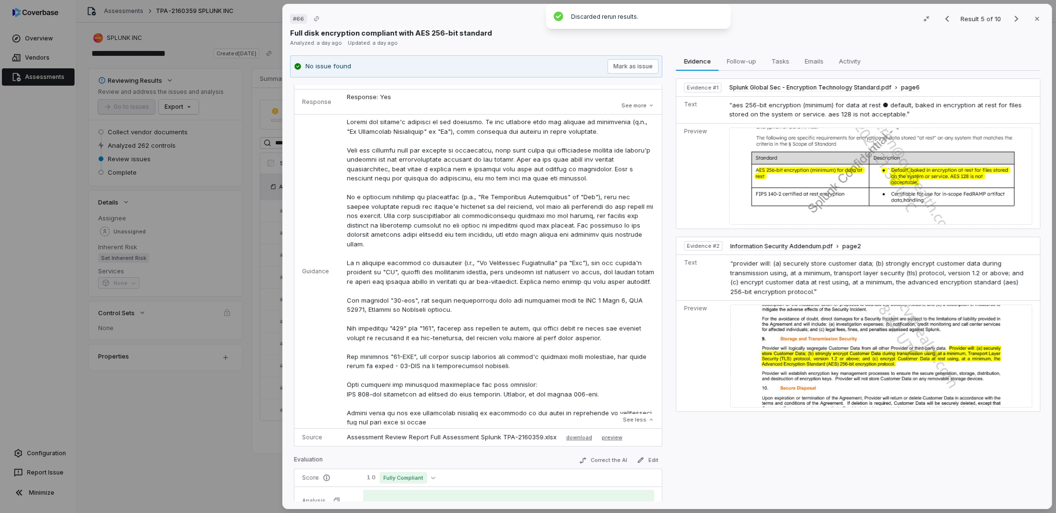
scroll to position [240, 0]
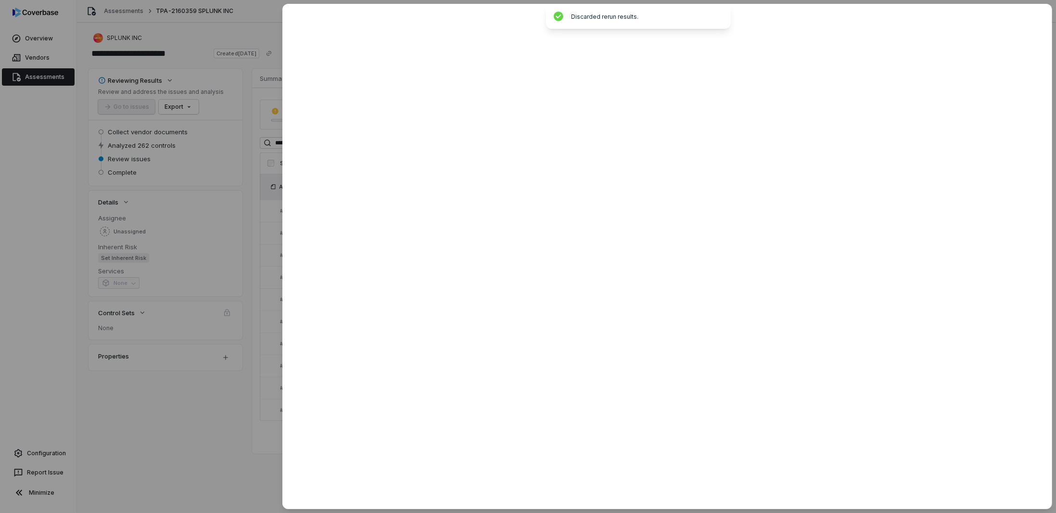
click at [201, 376] on div at bounding box center [528, 256] width 1056 height 513
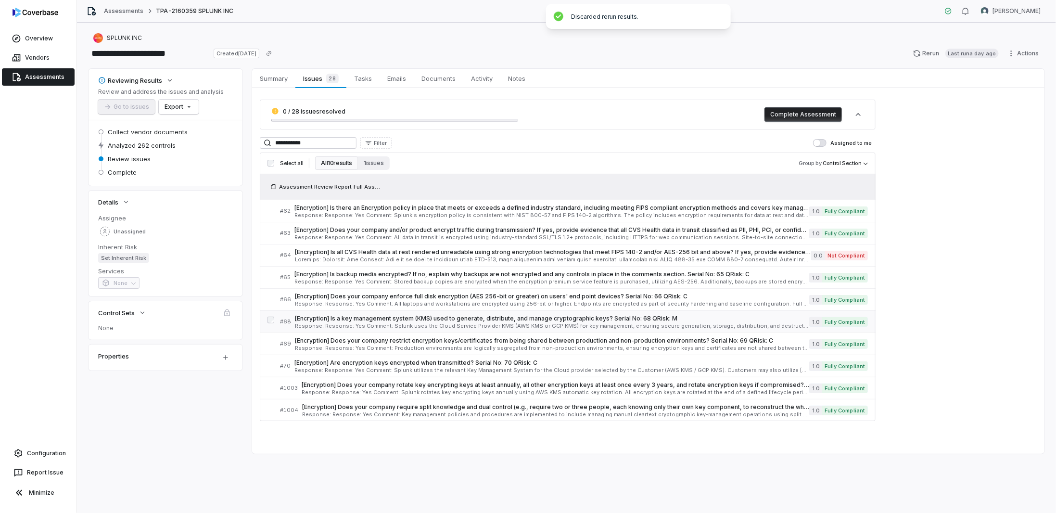
click at [331, 320] on span "[Encryption] Is a key management system (KMS) used to generate, distribute, and…" at bounding box center [552, 319] width 514 height 8
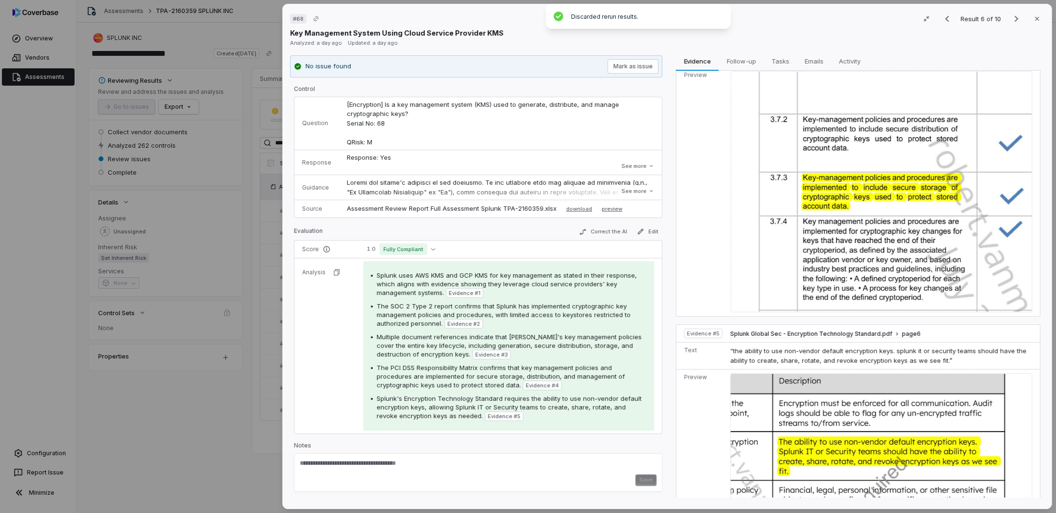
scroll to position [1074, 0]
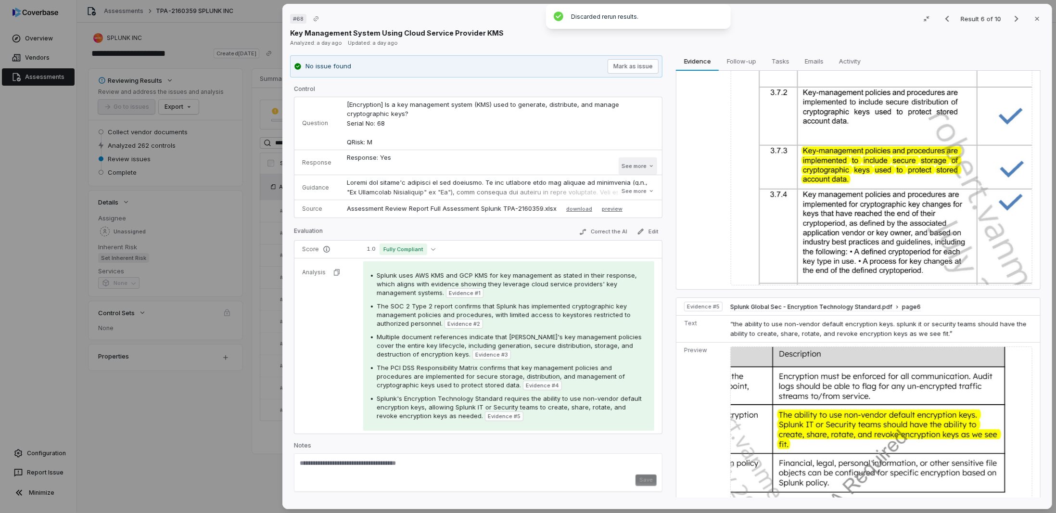
click at [622, 170] on button "See more" at bounding box center [637, 165] width 38 height 17
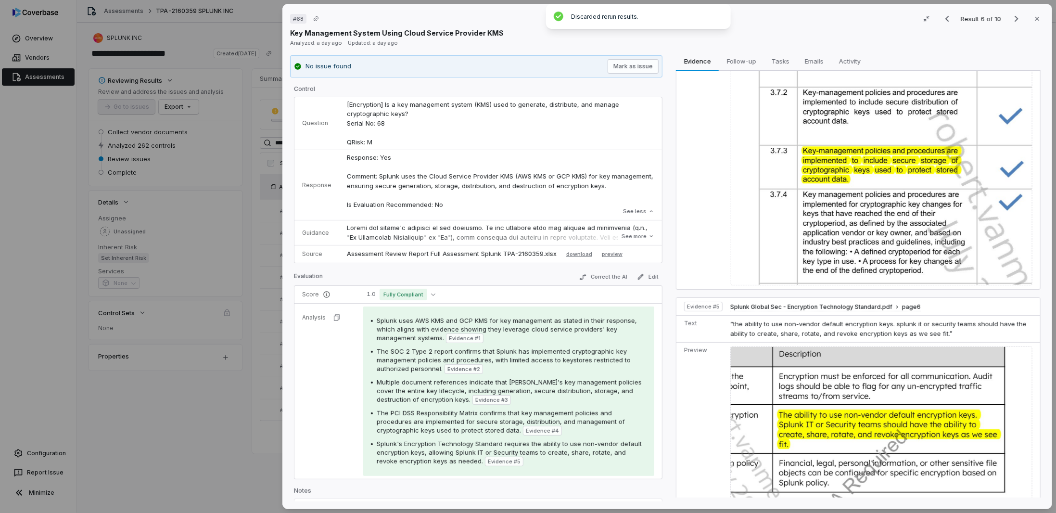
click at [202, 438] on div "# 68 Result 6 of 10 Close Key Management System Using Cloud Service Provider KM…" at bounding box center [528, 256] width 1056 height 513
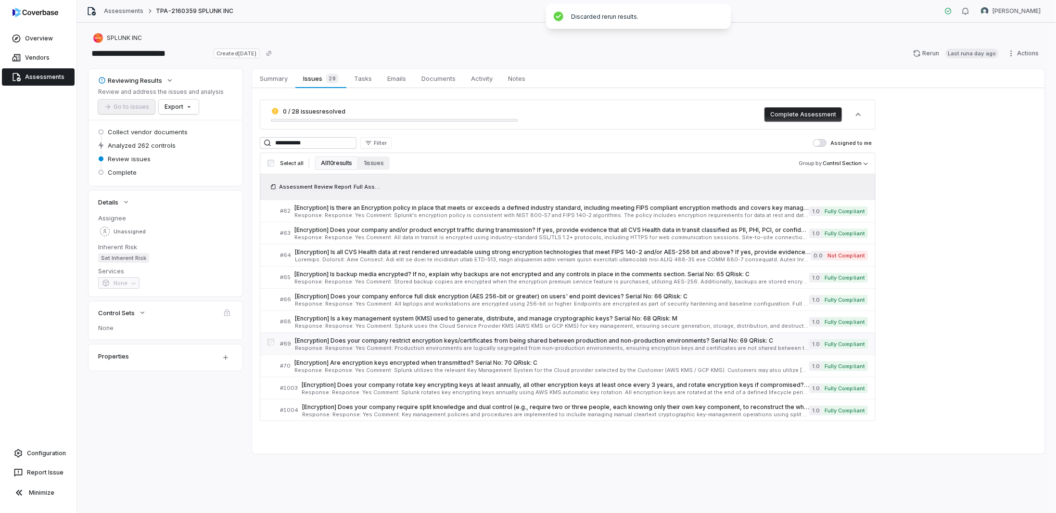
click at [469, 339] on span "[Encryption] Does your company restrict encryption keys/certificates from being…" at bounding box center [552, 341] width 514 height 8
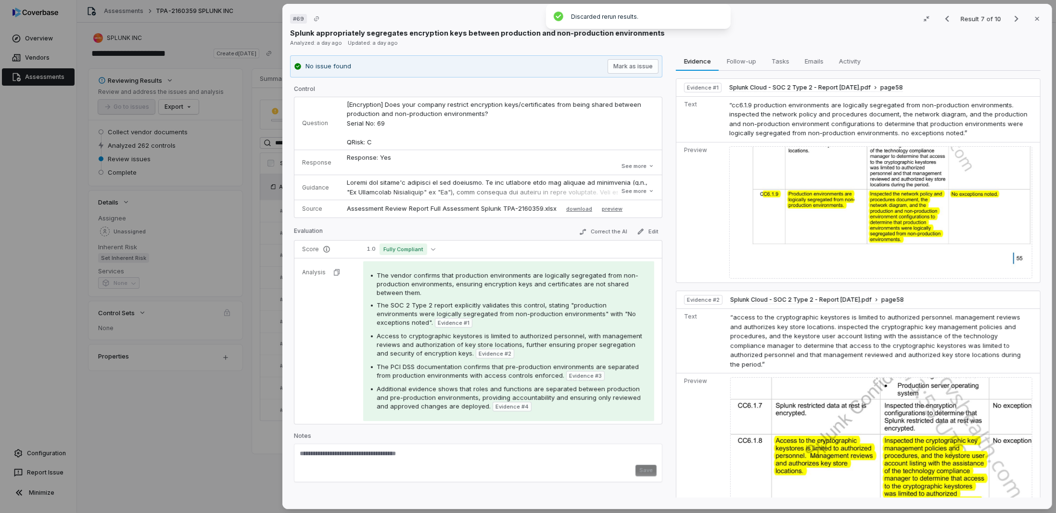
click at [191, 461] on div "# 69 Result 7 of 10 Close Splunk appropriately segregates encryption keys betwe…" at bounding box center [528, 256] width 1056 height 513
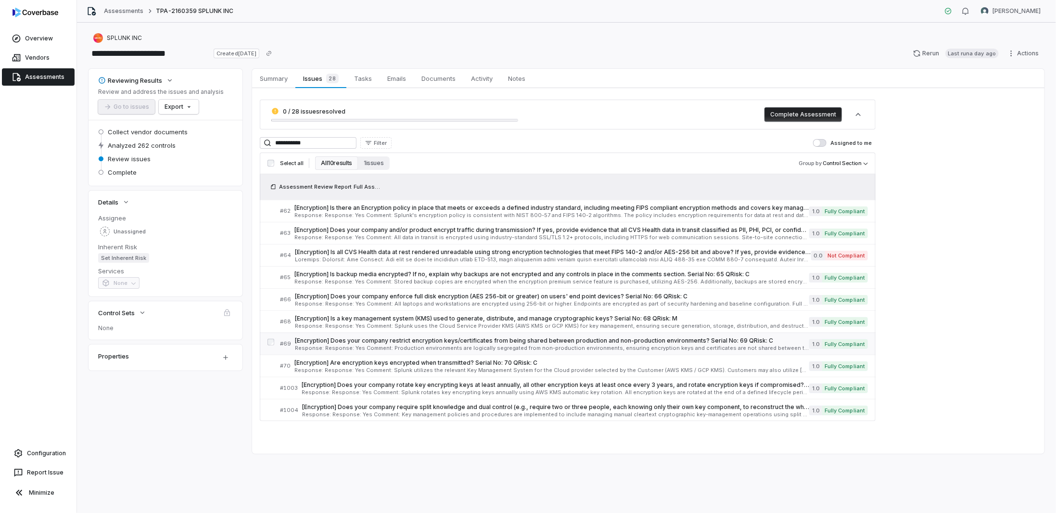
click at [352, 342] on div "[Encryption] Does your company restrict encryption keys/certificates from being…" at bounding box center [552, 344] width 514 height 14
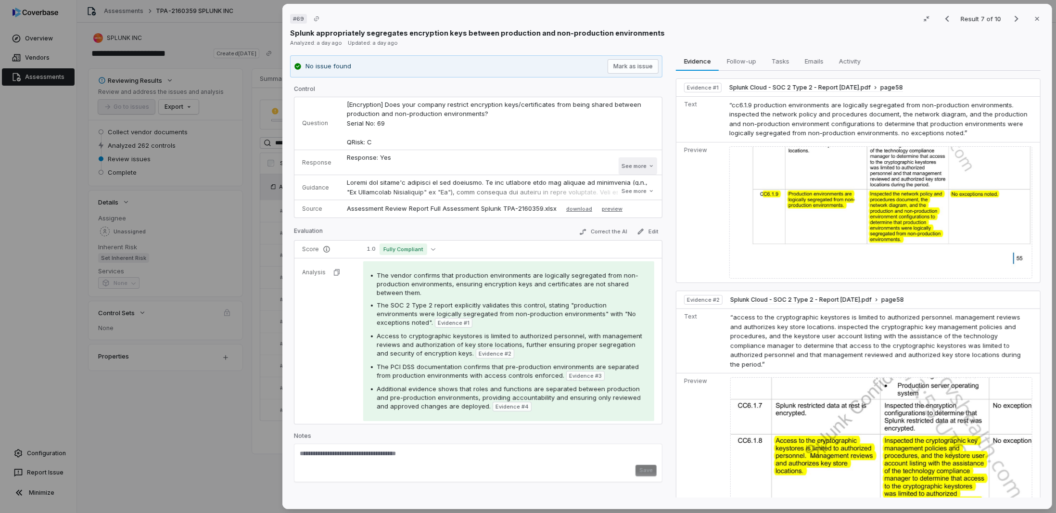
click at [645, 164] on button "See more" at bounding box center [637, 165] width 38 height 17
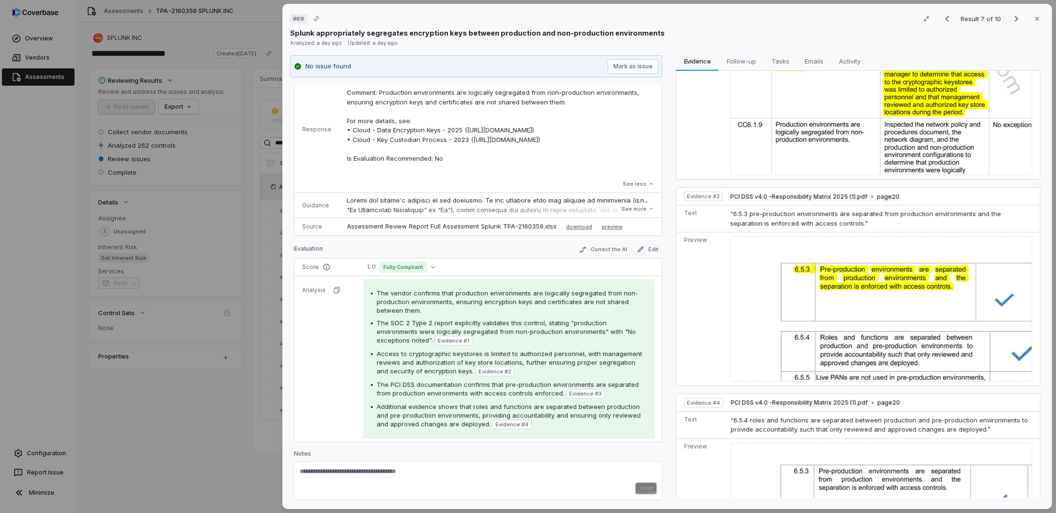
scroll to position [403, 0]
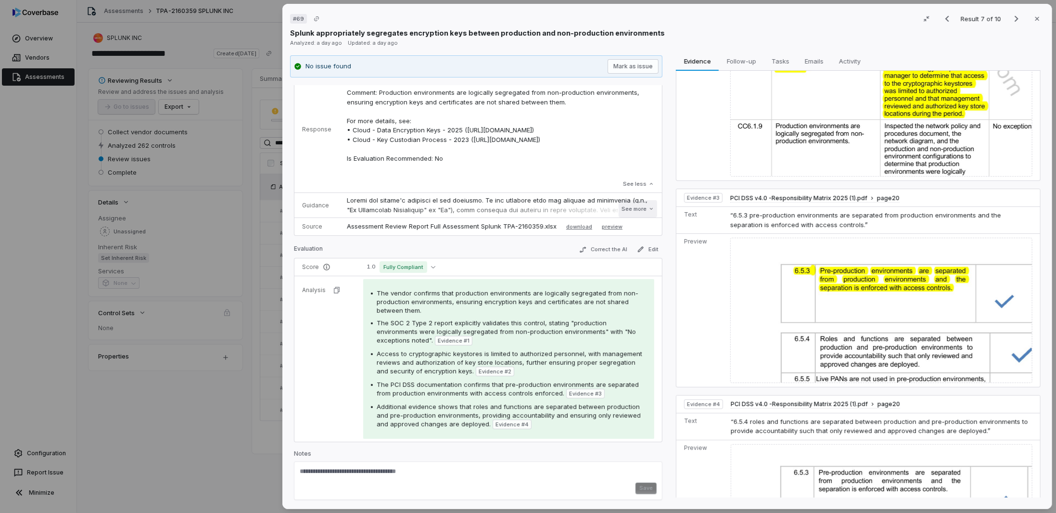
click at [620, 205] on button "See more" at bounding box center [637, 208] width 38 height 17
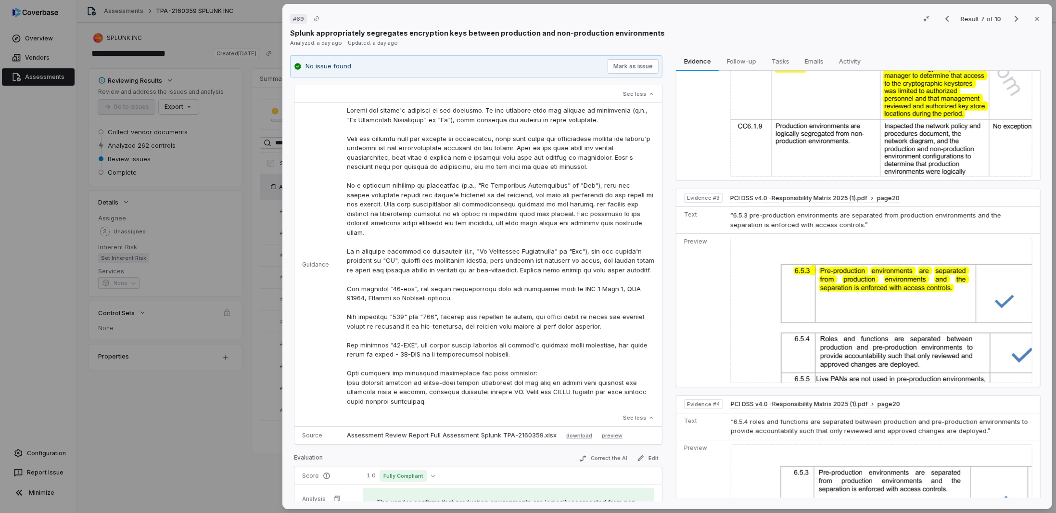
scroll to position [240, 0]
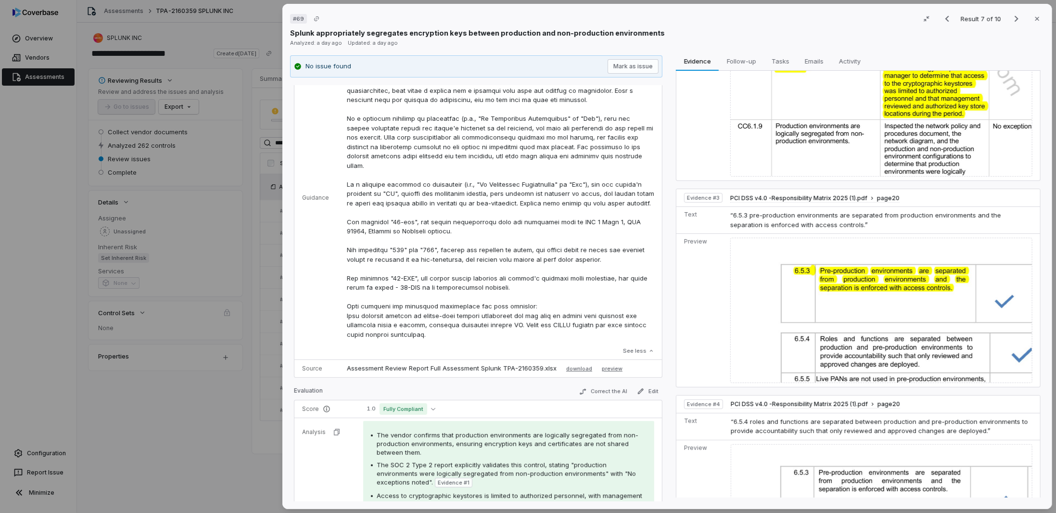
click at [223, 422] on div "# 69 Result 7 of 10 Close Splunk appropriately segregates encryption keys betwe…" at bounding box center [528, 256] width 1056 height 513
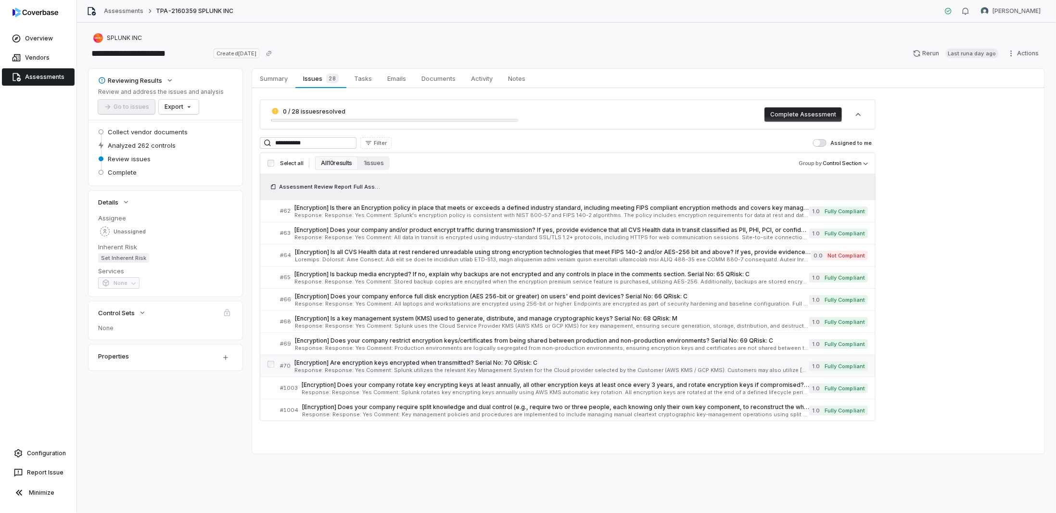
click at [405, 368] on span "Response: Response: Yes Comment: Splunk utilizes the relevant Key Management Sy…" at bounding box center [551, 369] width 515 height 5
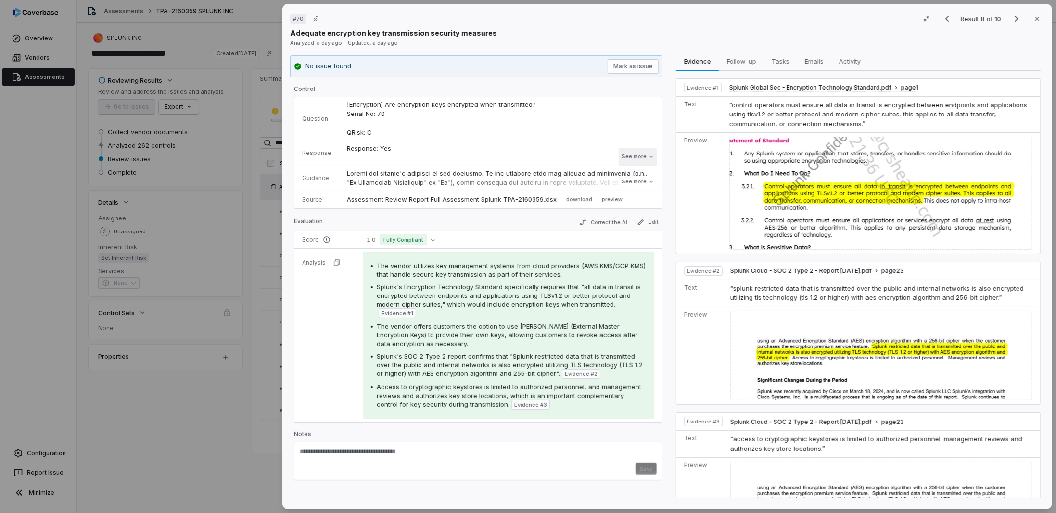
click at [636, 156] on button "See more" at bounding box center [637, 156] width 38 height 17
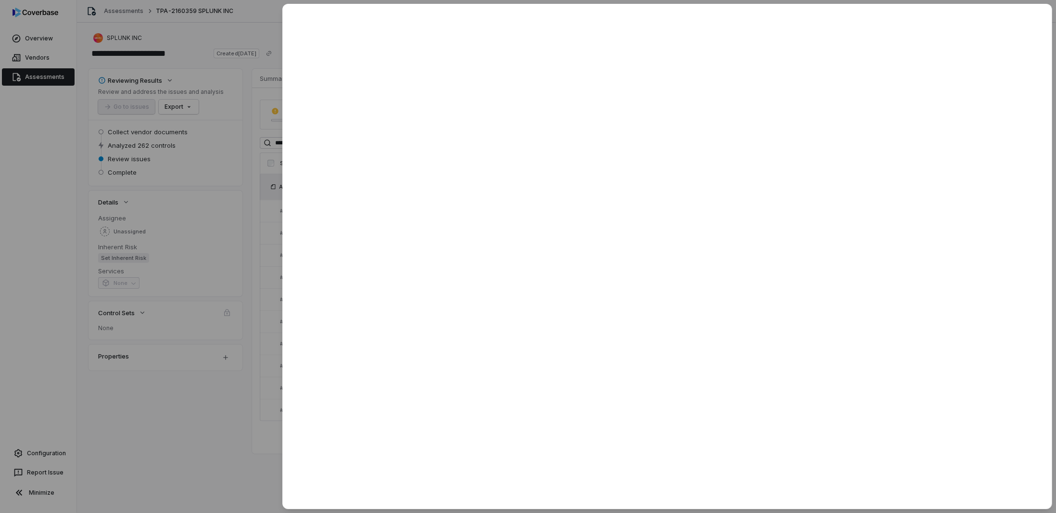
click at [193, 406] on div at bounding box center [528, 256] width 1056 height 513
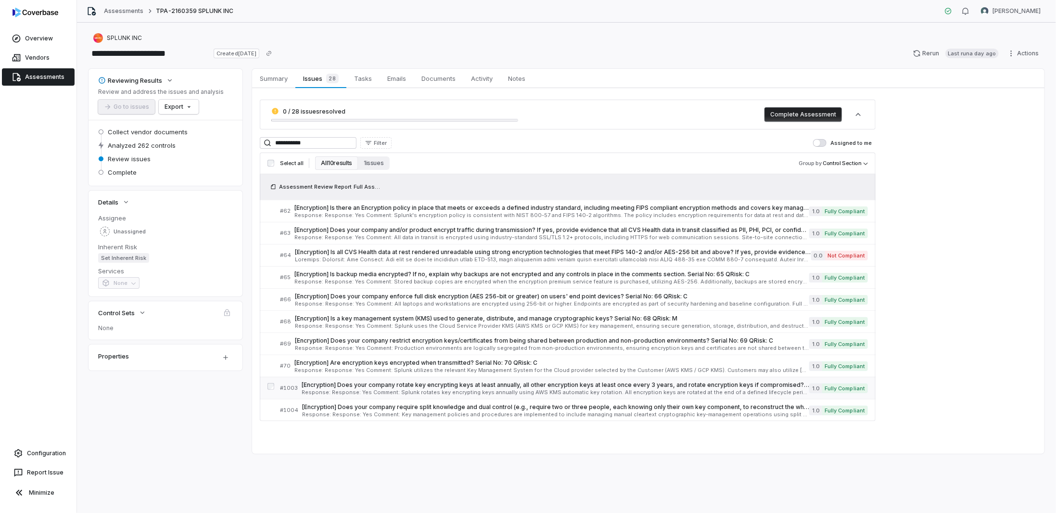
click at [314, 383] on span "[Encryption] Does your company rotate key encrypting keys at least annually, al…" at bounding box center [555, 385] width 507 height 8
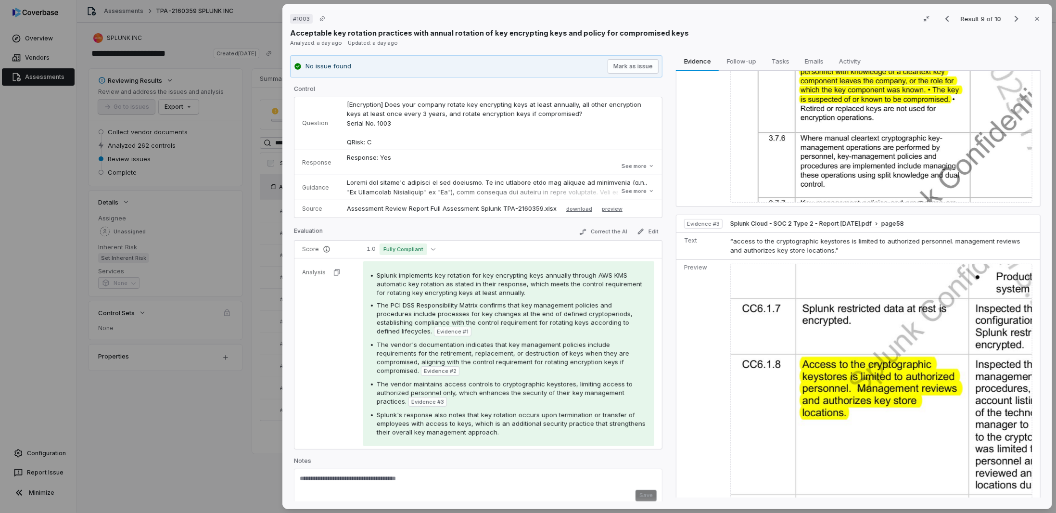
scroll to position [560, 0]
click at [636, 166] on button "See more" at bounding box center [637, 165] width 38 height 17
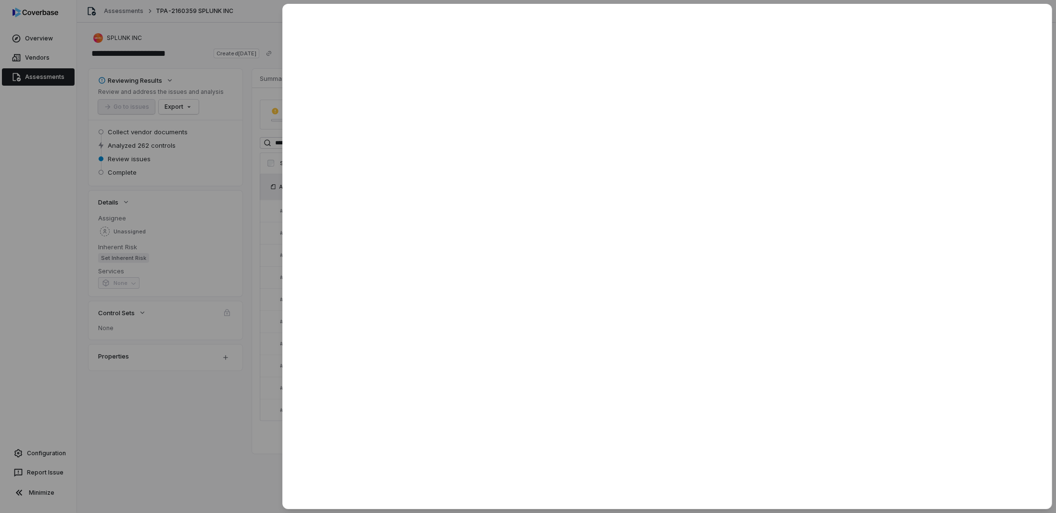
click at [229, 375] on div at bounding box center [528, 256] width 1056 height 513
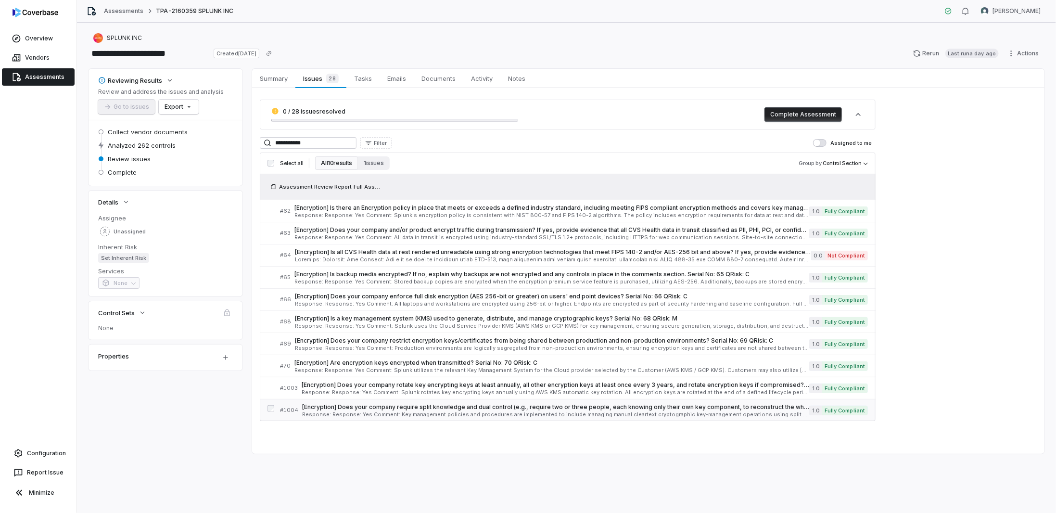
click at [362, 405] on span "[Encryption] Does your company require split knowledge and dual control (e.g., …" at bounding box center [555, 407] width 507 height 8
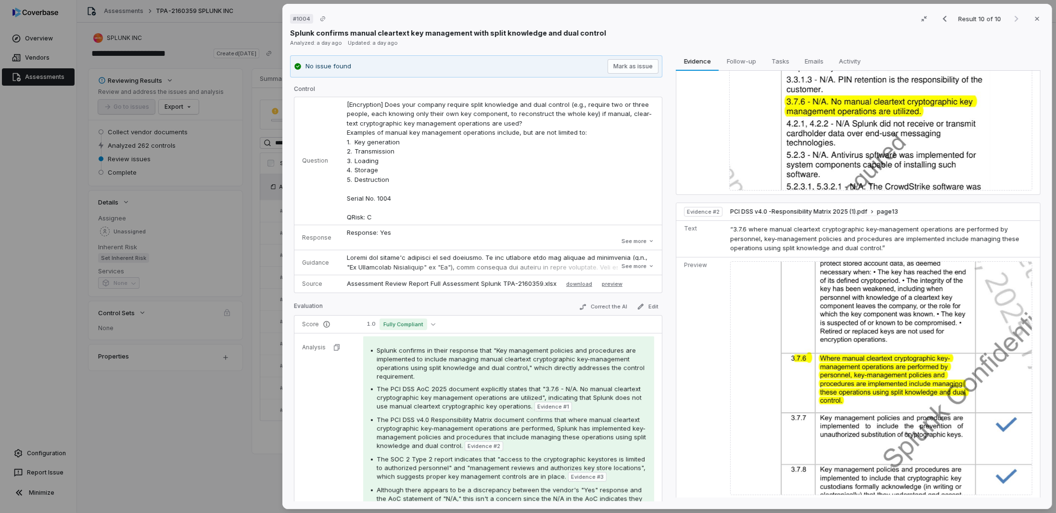
scroll to position [96, 0]
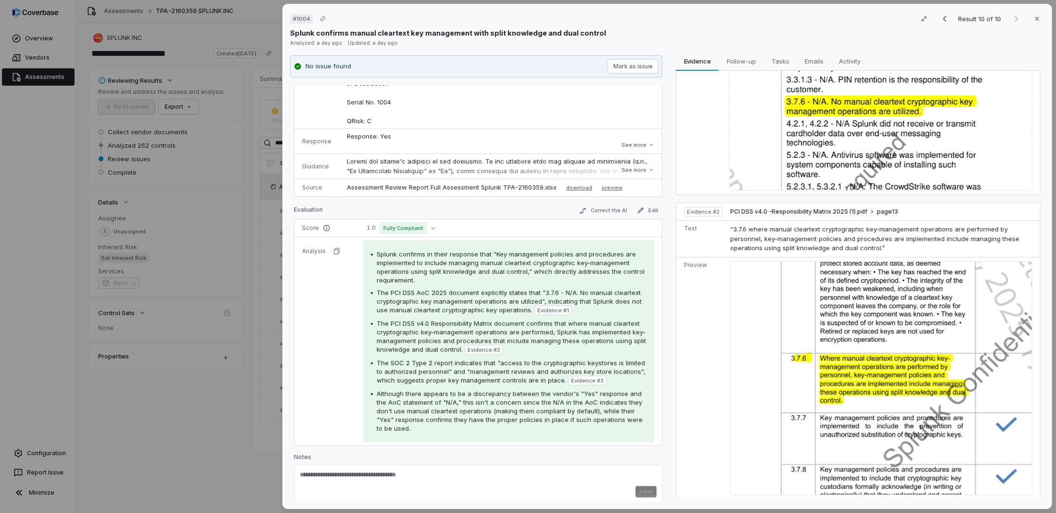
click at [218, 387] on div "# 1004 Result 10 of 10 Close Splunk confirms manual cleartext key management wi…" at bounding box center [528, 256] width 1056 height 513
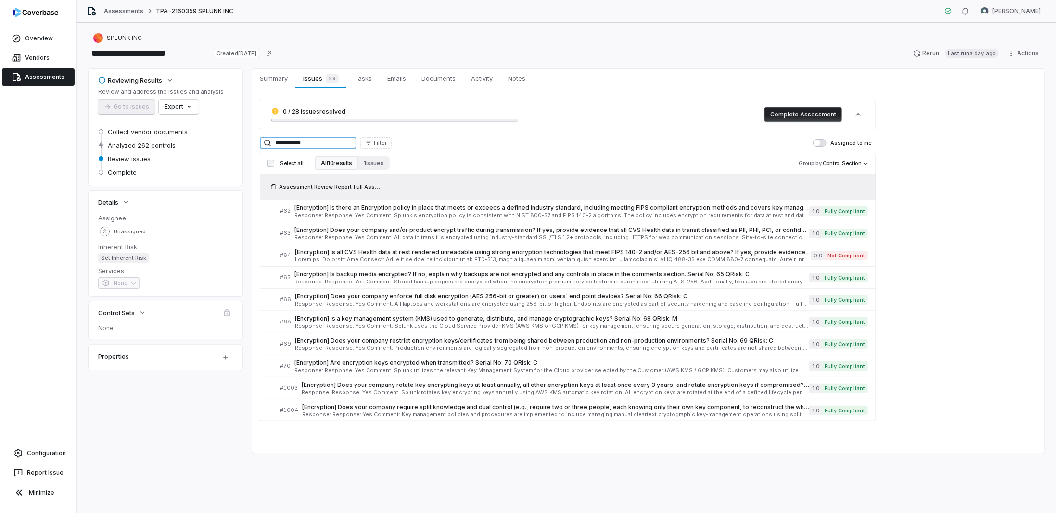
drag, startPoint x: 318, startPoint y: 144, endPoint x: 277, endPoint y: 144, distance: 41.4
click at [277, 144] on input "**********" at bounding box center [308, 143] width 97 height 12
paste input "**********"
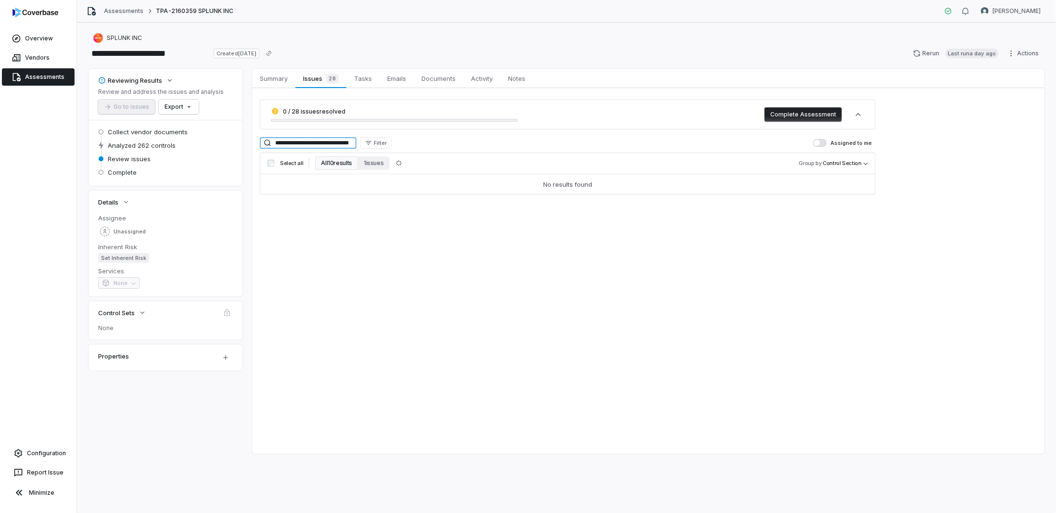
drag, startPoint x: 300, startPoint y: 143, endPoint x: 212, endPoint y: 141, distance: 88.5
click at [212, 141] on div "**********" at bounding box center [566, 261] width 956 height 385
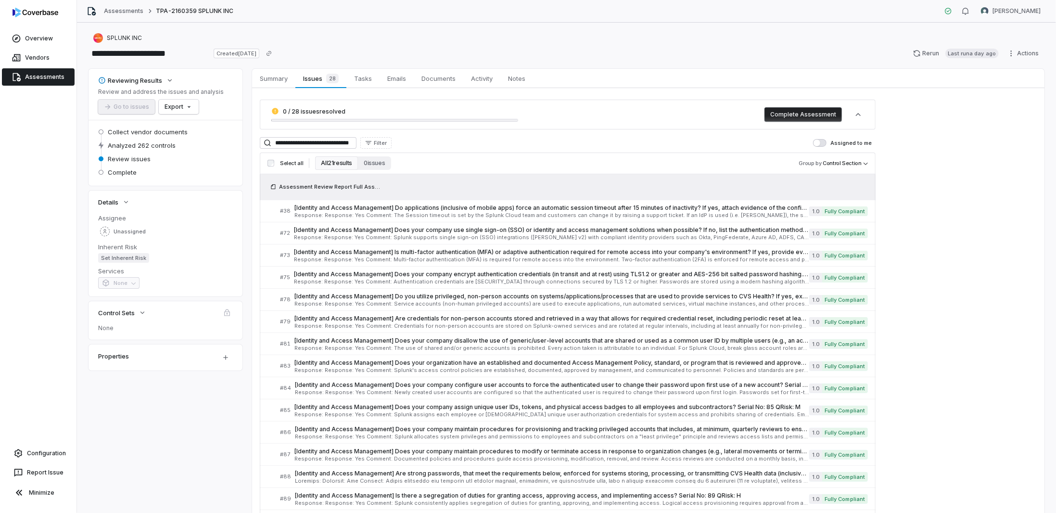
click at [204, 373] on div "**********" at bounding box center [566, 372] width 956 height 607
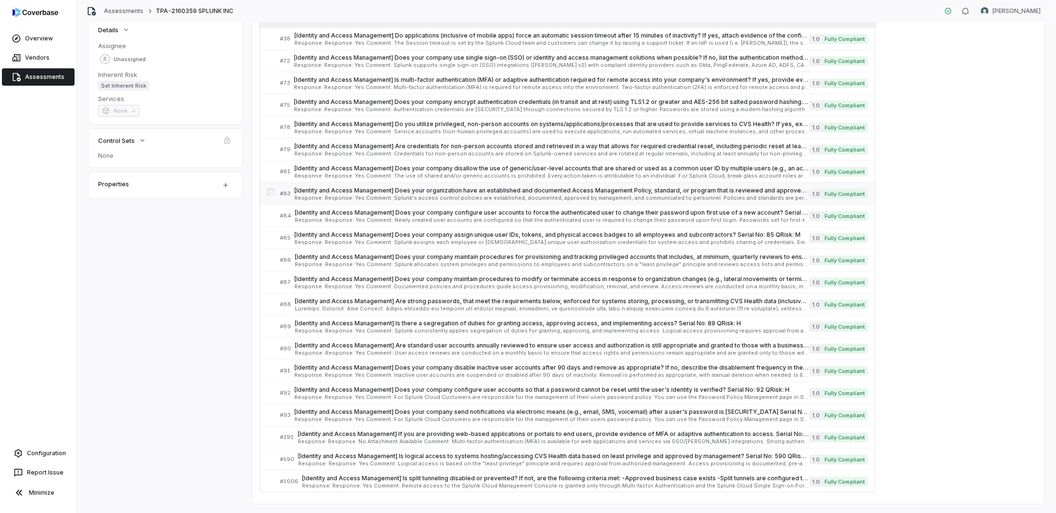
scroll to position [189, 0]
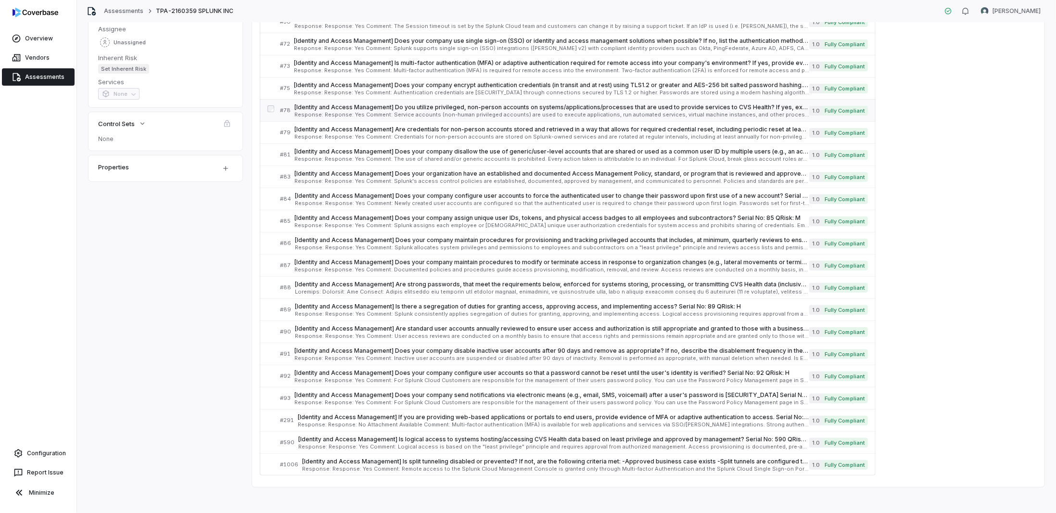
click at [393, 110] on div "[Identity and Access Management] Do you utilize privileged, non-person accounts…" at bounding box center [551, 110] width 515 height 14
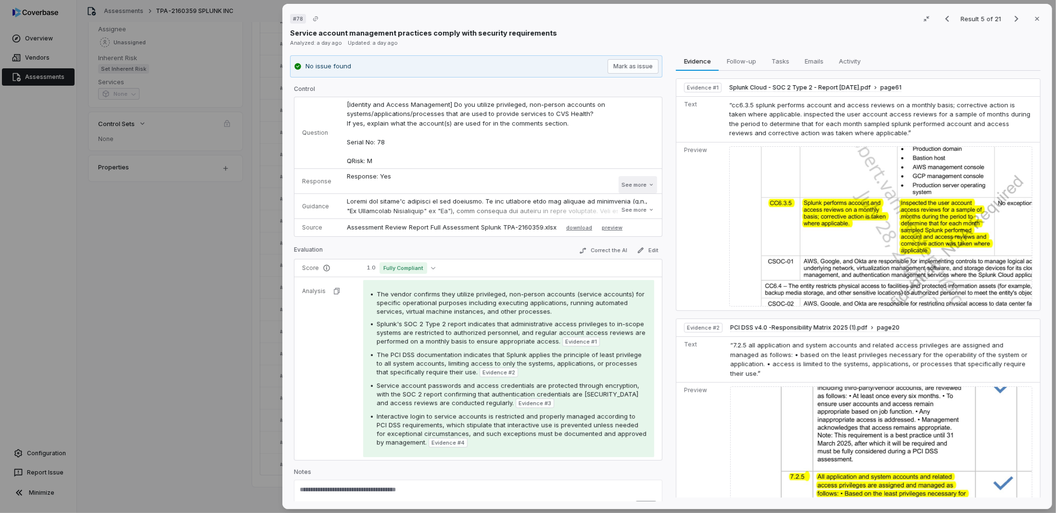
click at [618, 188] on button "See more" at bounding box center [637, 184] width 38 height 17
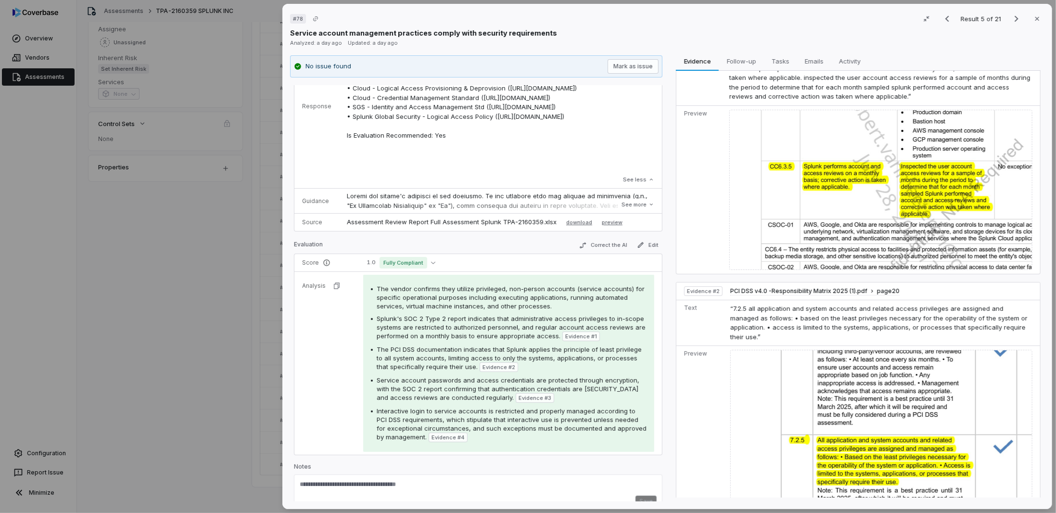
scroll to position [48, 0]
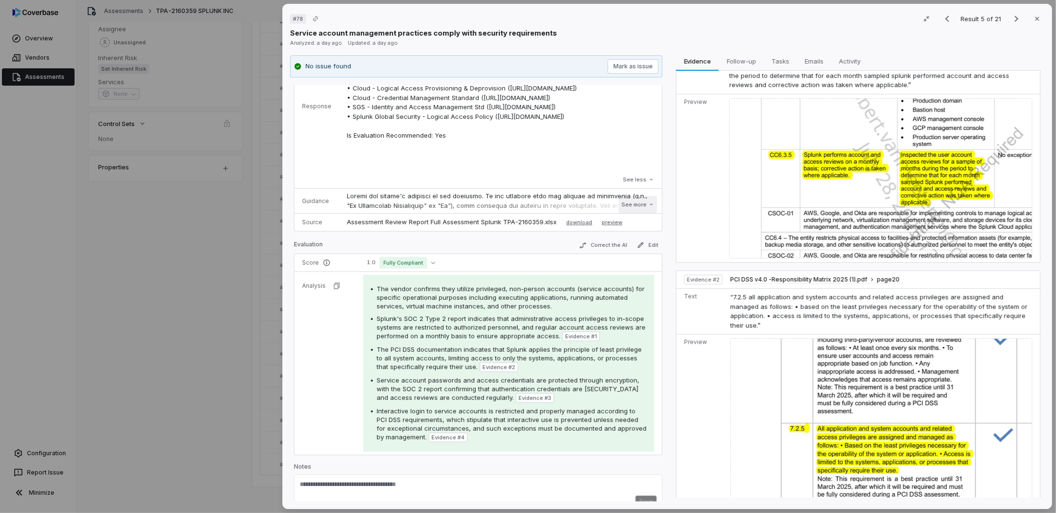
click at [639, 200] on button "See more" at bounding box center [637, 204] width 38 height 17
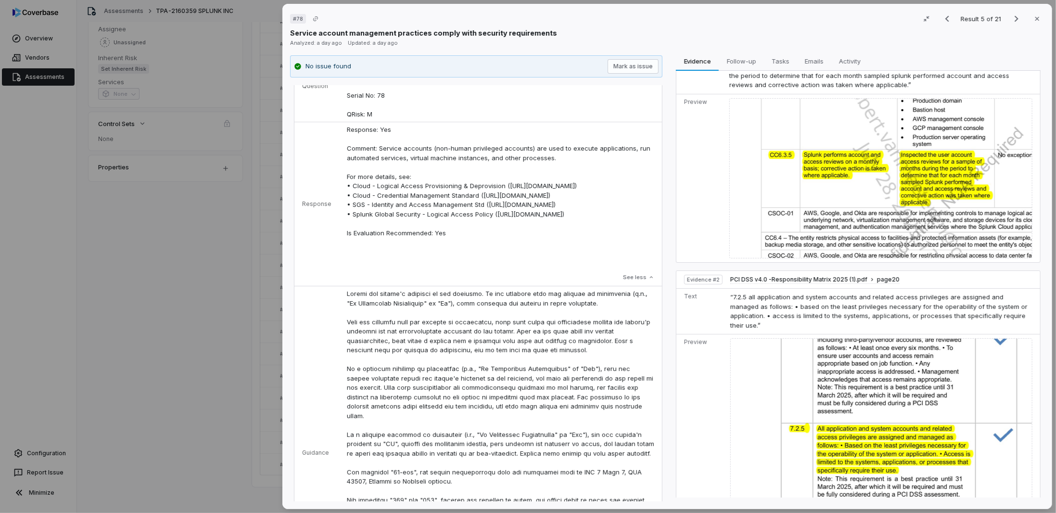
scroll to position [0, 0]
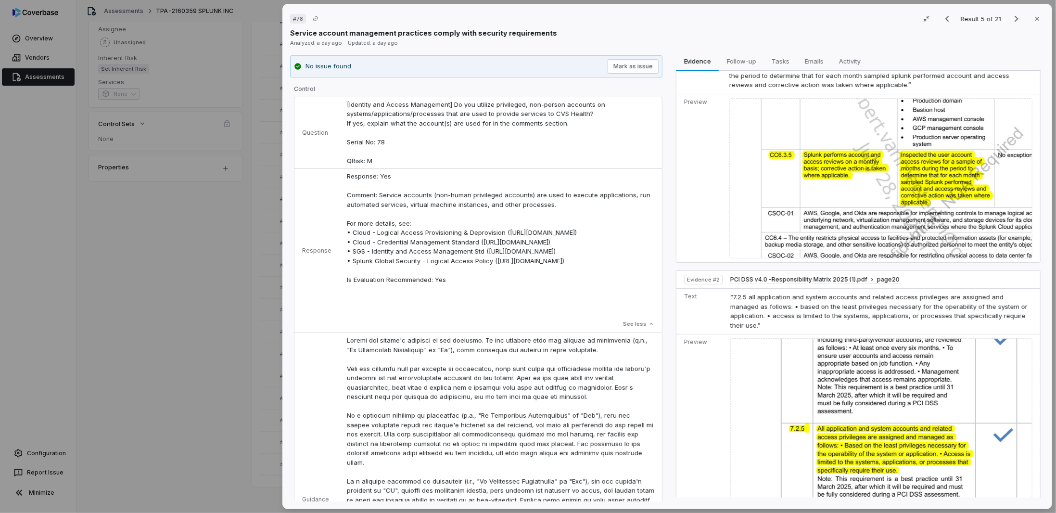
click at [107, 318] on div "# 78 Result 5 of 21 Close Service account management practices comply with secu…" at bounding box center [528, 256] width 1056 height 513
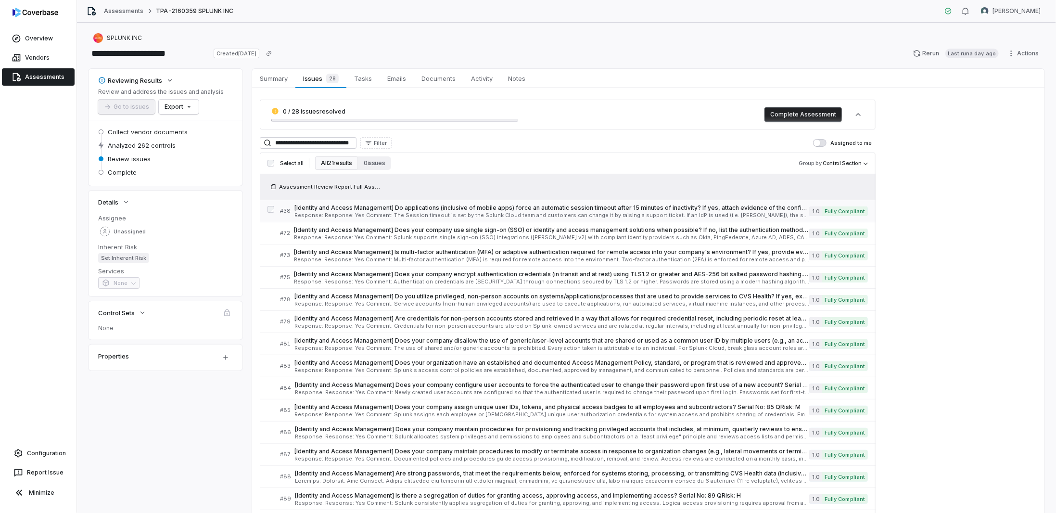
click at [314, 208] on span "[Identity and Access Management] Do applications (inclusive of mobile apps) for…" at bounding box center [551, 208] width 515 height 8
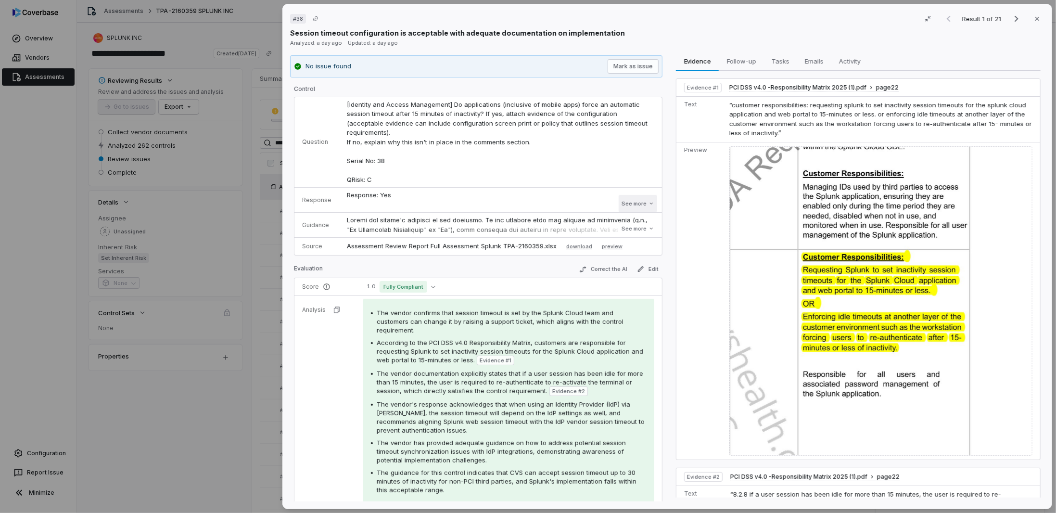
click at [634, 195] on button "See more" at bounding box center [637, 203] width 38 height 17
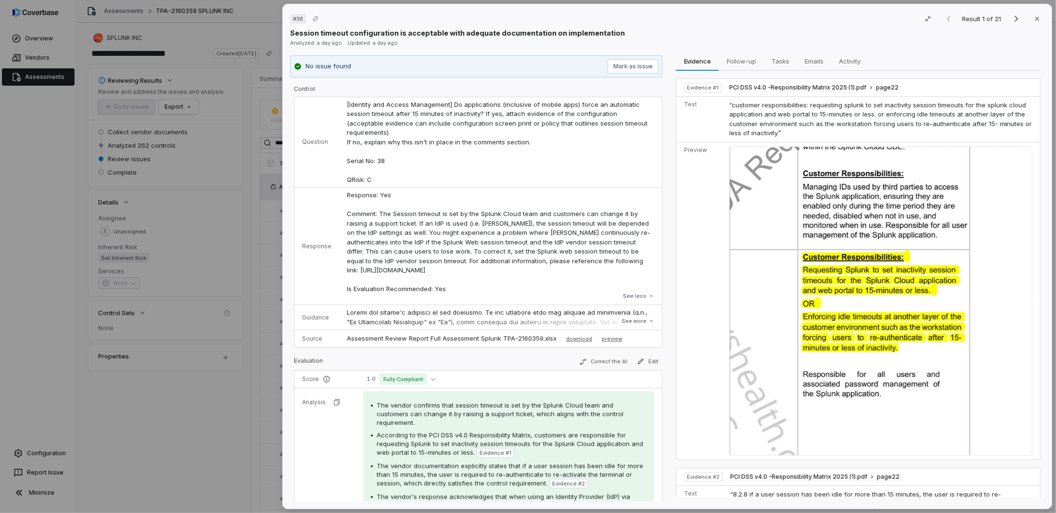
scroll to position [96, 0]
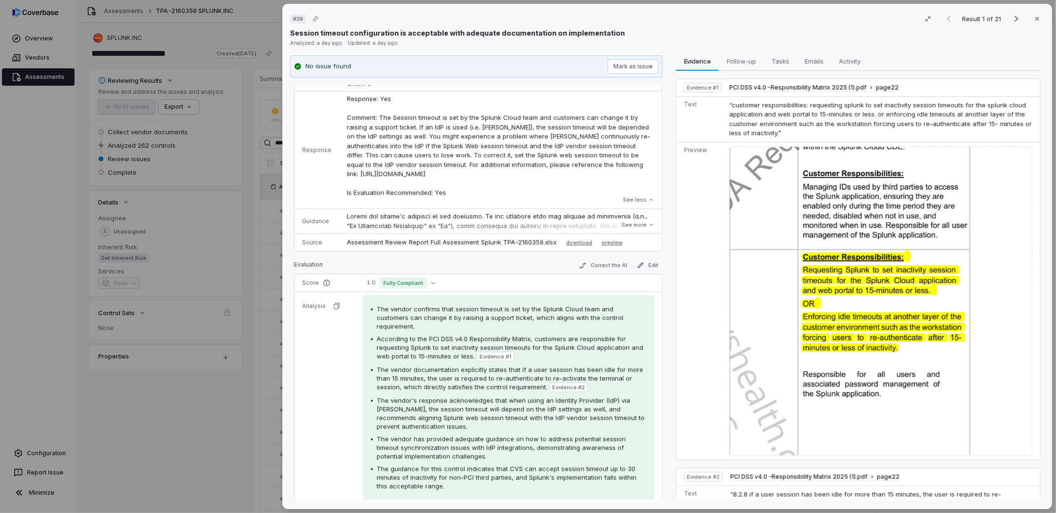
drag, startPoint x: 163, startPoint y: 430, endPoint x: 158, endPoint y: 445, distance: 15.1
click at [158, 445] on div "# 38 Result 1 of 21 Close Session timeout configuration is acceptable with adeq…" at bounding box center [528, 256] width 1056 height 513
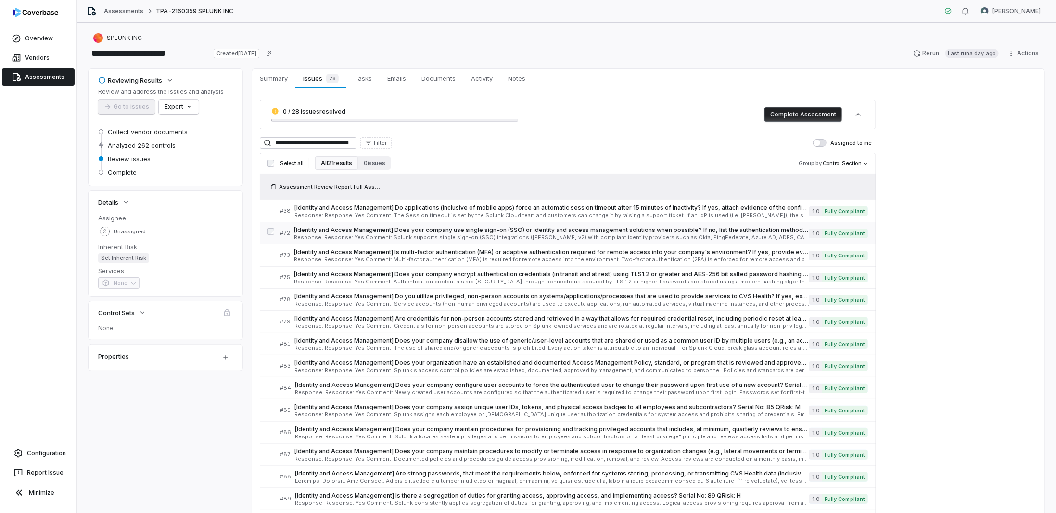
click at [323, 233] on div "[Identity and Access Management] Does your company use single sign-on (SSO) or …" at bounding box center [551, 233] width 515 height 14
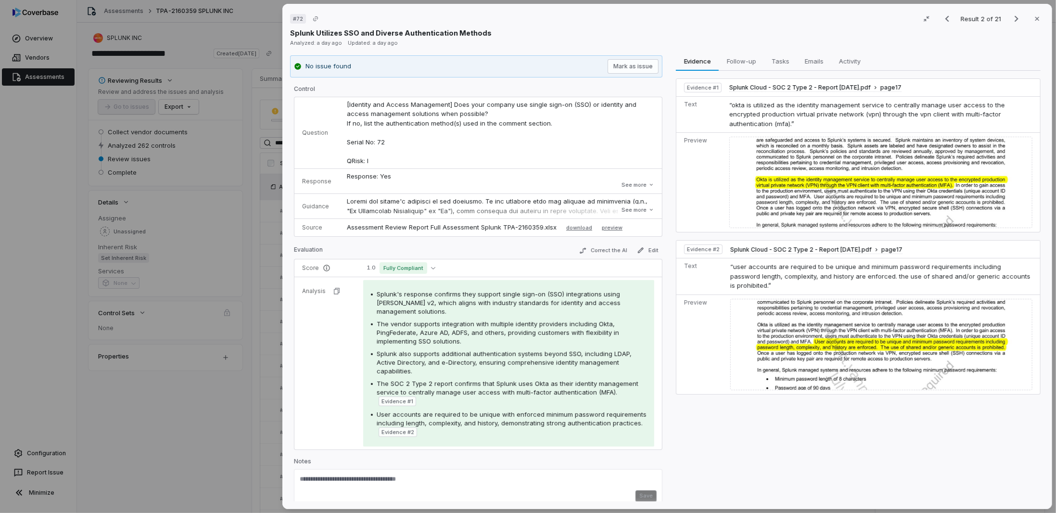
click at [213, 369] on div "# 72 Result 2 of 21 Close Splunk Utilizes SSO and Diverse Authentication Method…" at bounding box center [528, 256] width 1056 height 513
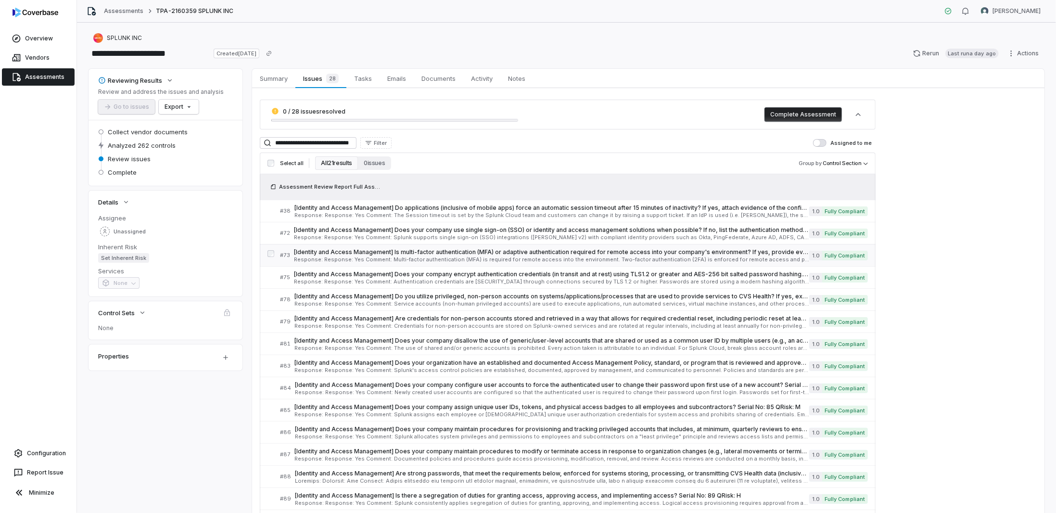
click at [334, 248] on span "[Identity and Access Management] Is multi-factor authentication (MFA) or adapti…" at bounding box center [551, 252] width 515 height 8
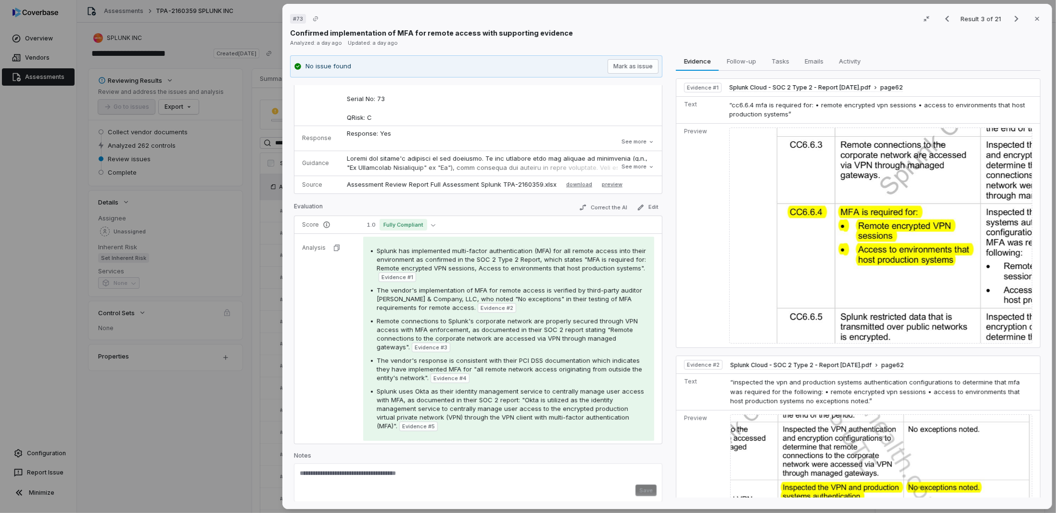
scroll to position [74, 0]
click at [1018, 15] on button "Next result" at bounding box center [1016, 19] width 19 height 12
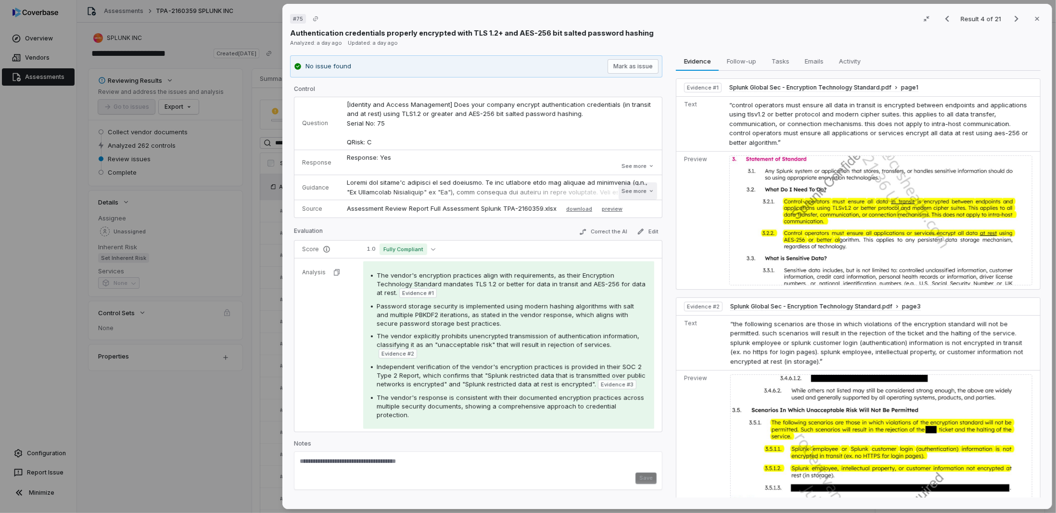
click at [624, 198] on button "See more" at bounding box center [637, 190] width 38 height 17
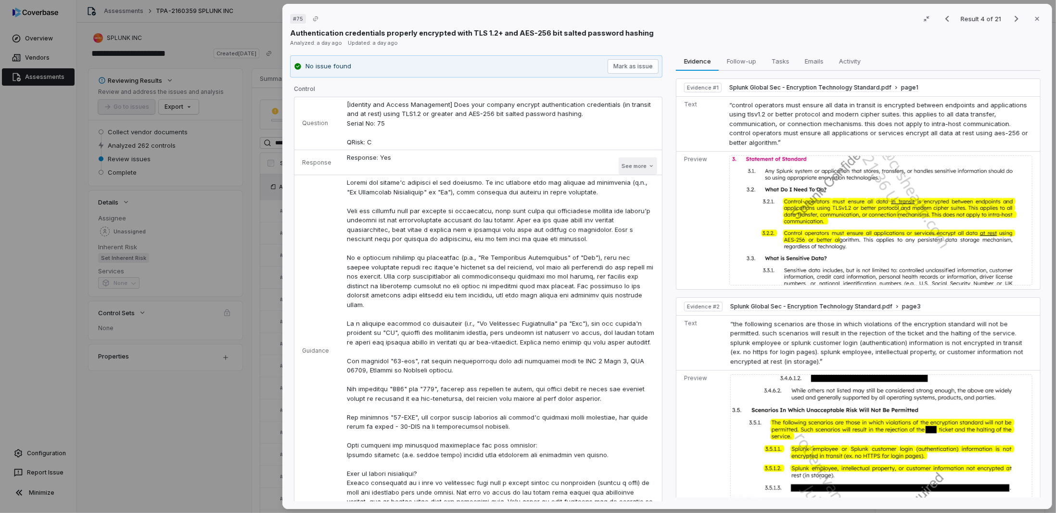
click at [638, 164] on button "See more" at bounding box center [637, 165] width 38 height 17
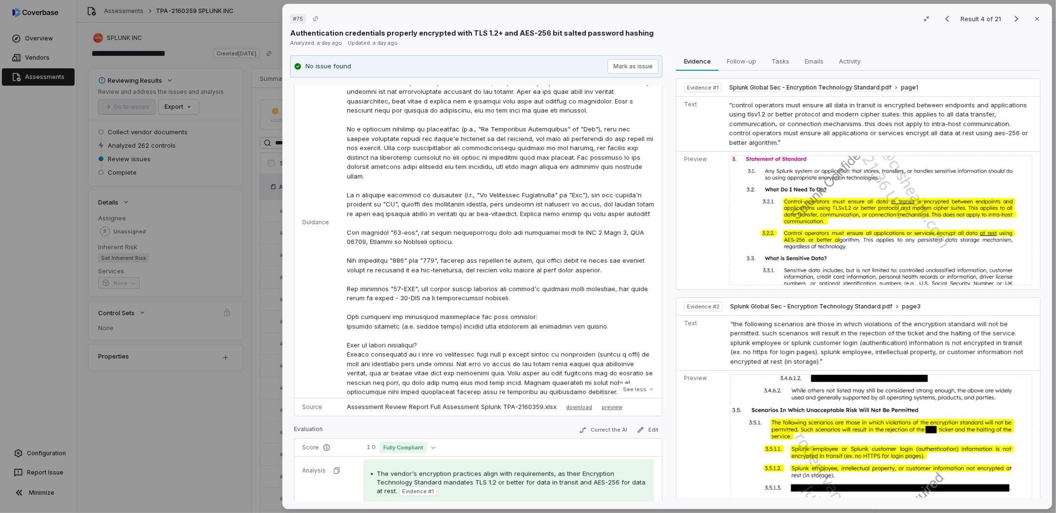
scroll to position [380, 0]
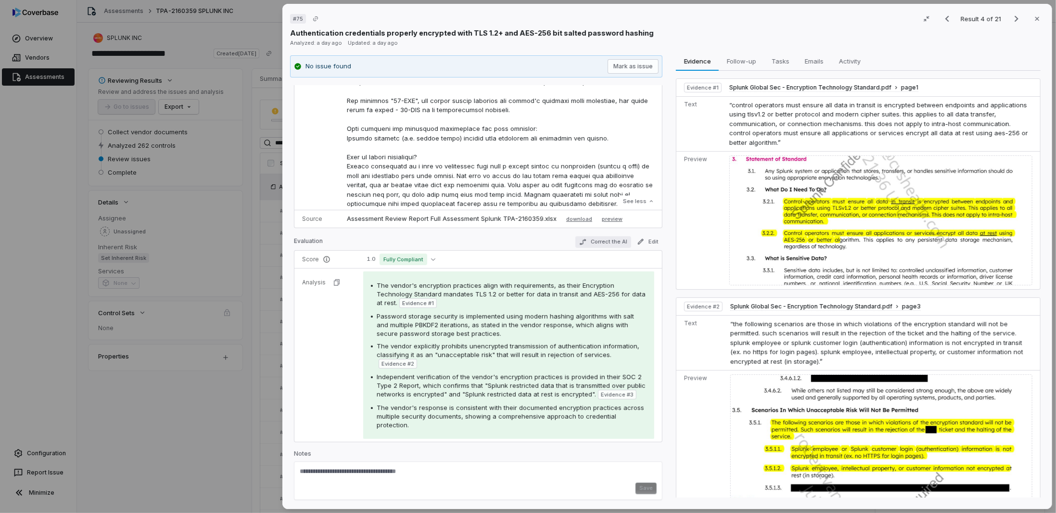
click at [584, 239] on button "Correct the AI" at bounding box center [603, 242] width 56 height 12
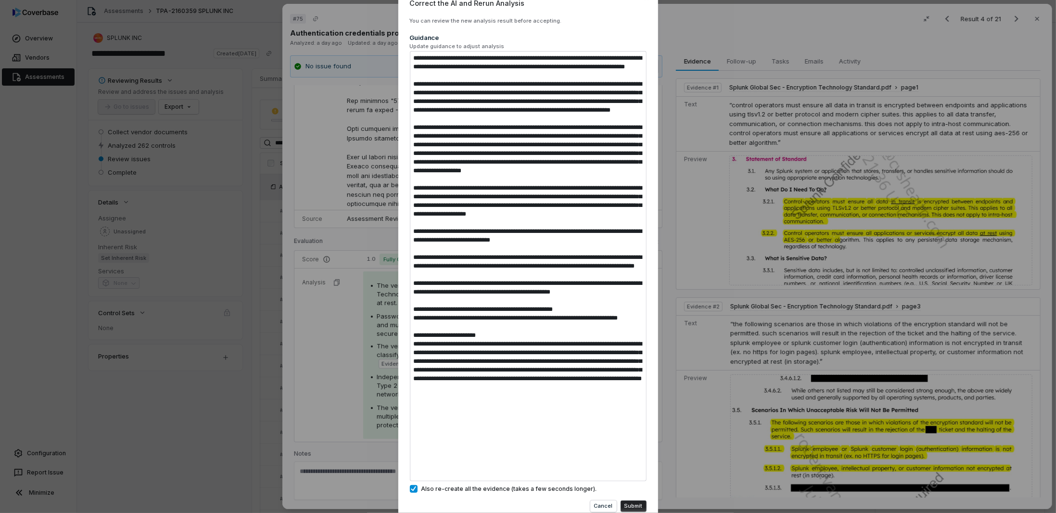
scroll to position [48, 0]
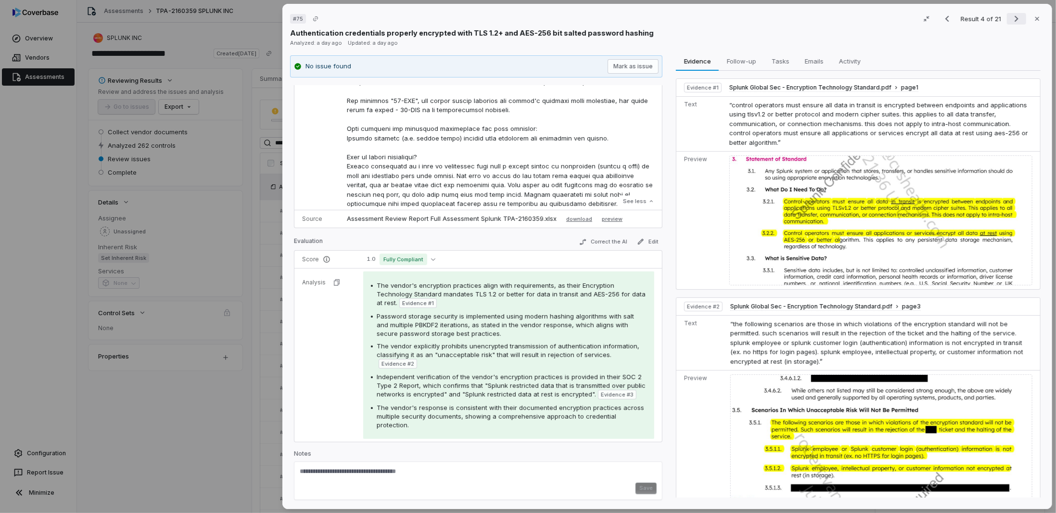
click at [1014, 18] on icon "Next result" at bounding box center [1016, 19] width 4 height 6
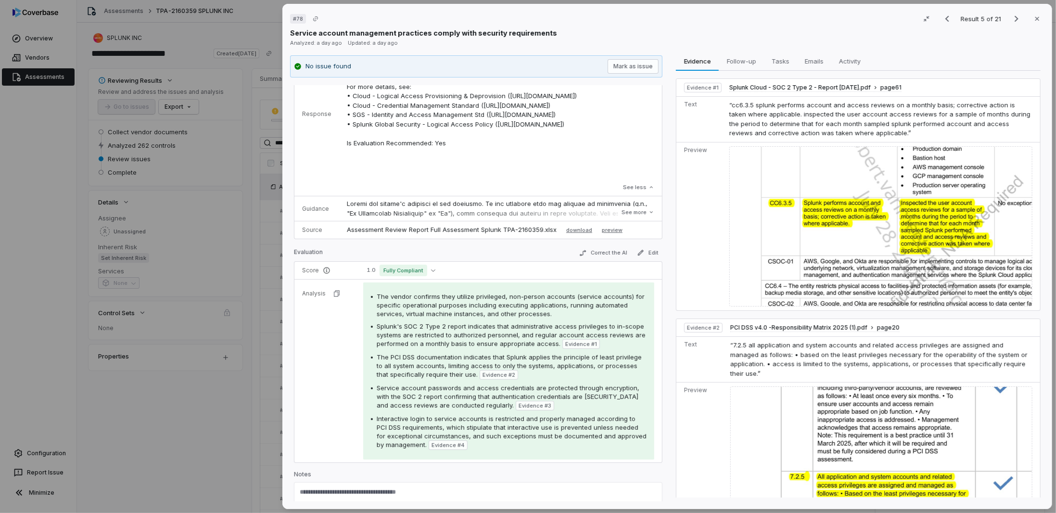
scroll to position [157, 0]
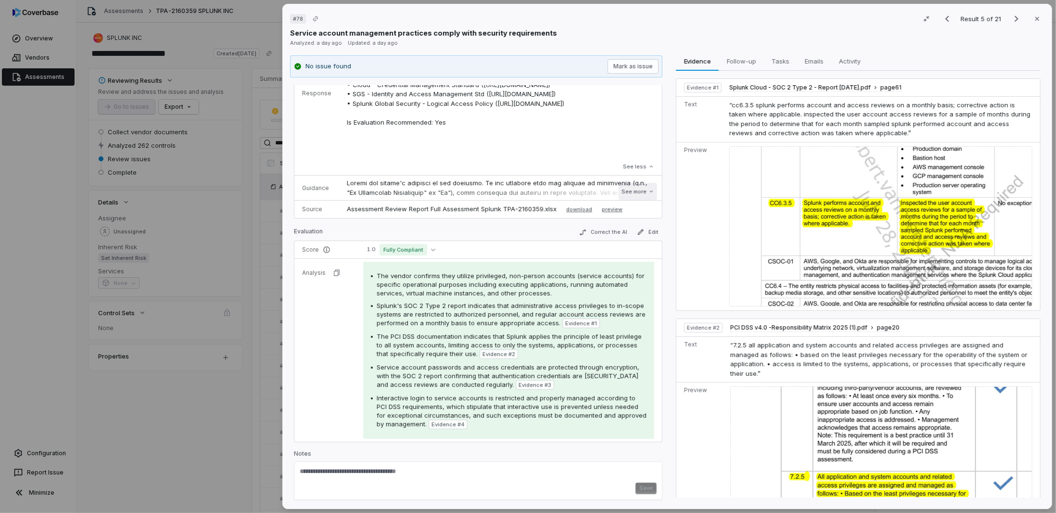
click at [625, 190] on button "See more" at bounding box center [637, 191] width 38 height 17
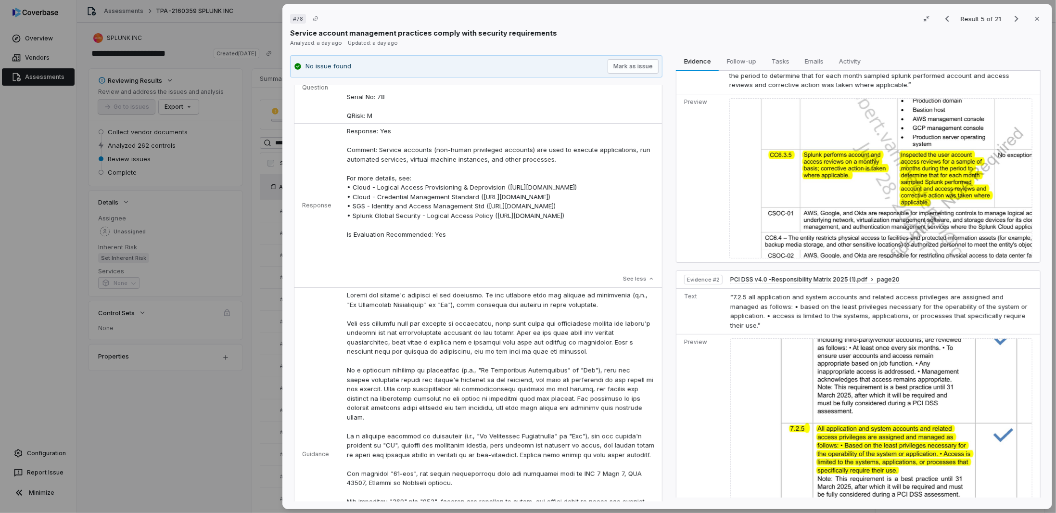
scroll to position [192, 0]
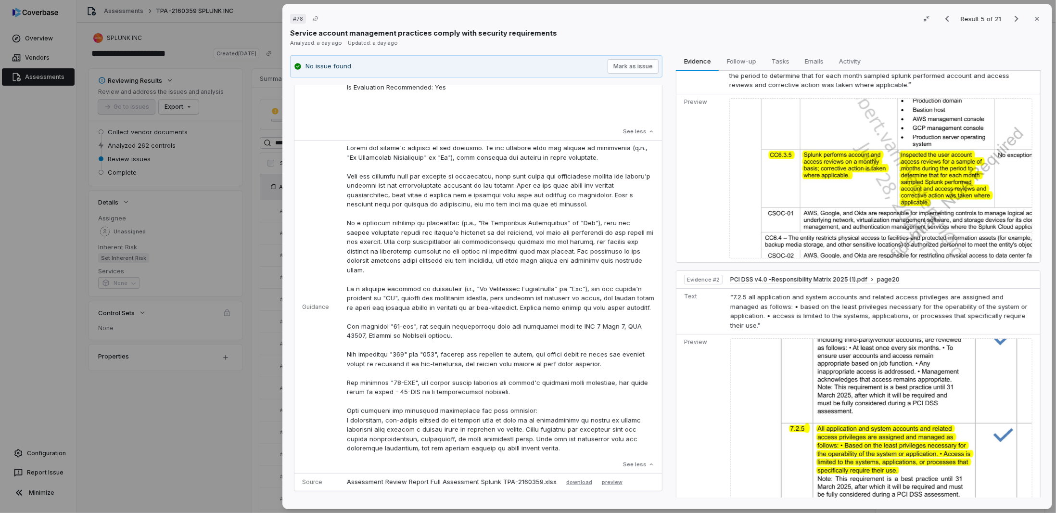
click at [158, 463] on div "# 78 Result 5 of 21 Close Service account management practices comply with secu…" at bounding box center [528, 256] width 1056 height 513
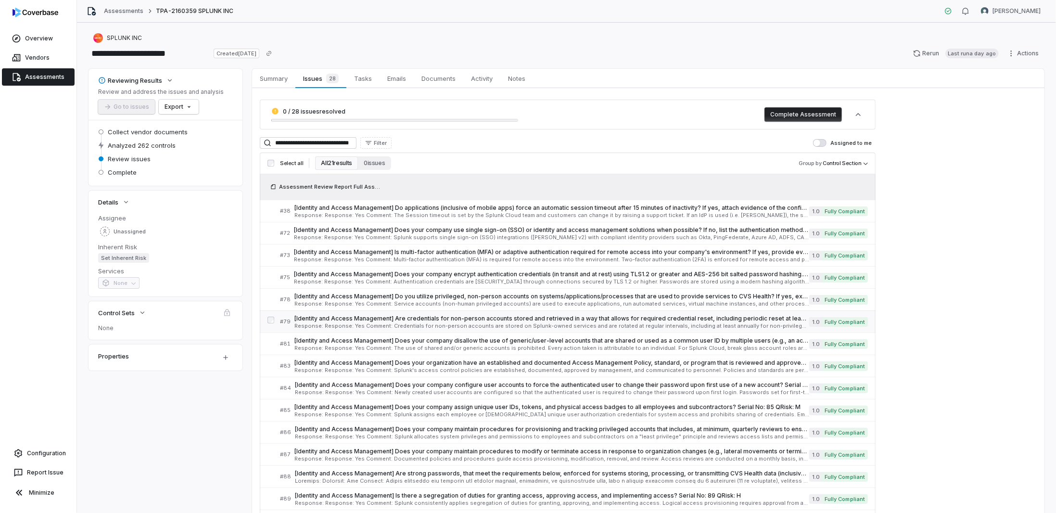
click at [342, 319] on span "[Identity and Access Management] Are credentials for non-person accounts stored…" at bounding box center [551, 319] width 515 height 8
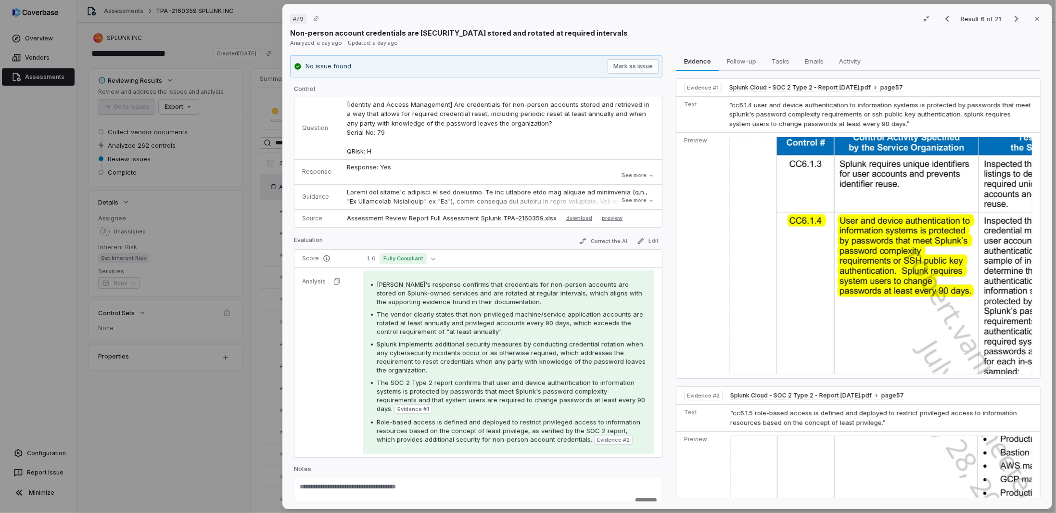
click at [291, 412] on div "No issue found [PERSON_NAME] as issue Control Question [Identity and Access Man…" at bounding box center [476, 278] width 372 height 446
click at [183, 436] on div "# 79 Result 6 of 21 Close Non-person account credentials are [SECURITY_DATA] st…" at bounding box center [528, 256] width 1056 height 513
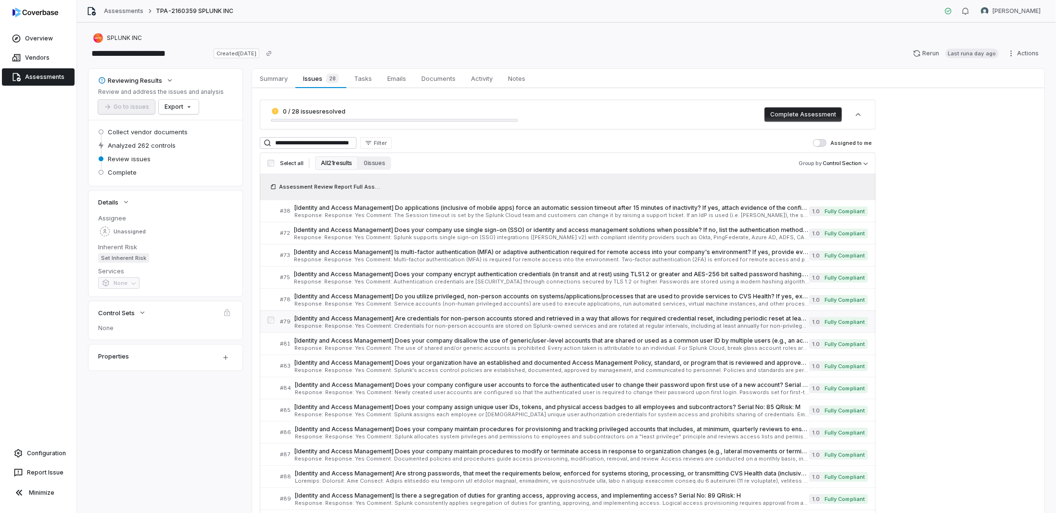
click at [433, 323] on span "Response: Response: Yes Comment: Credentials for non-person accounts are stored…" at bounding box center [551, 325] width 515 height 5
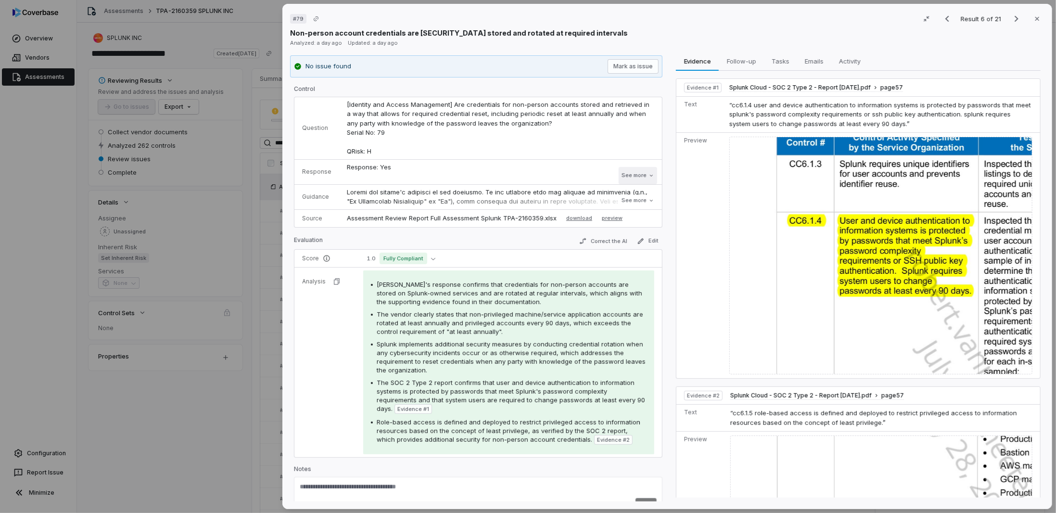
click at [628, 179] on button "See more" at bounding box center [637, 175] width 38 height 17
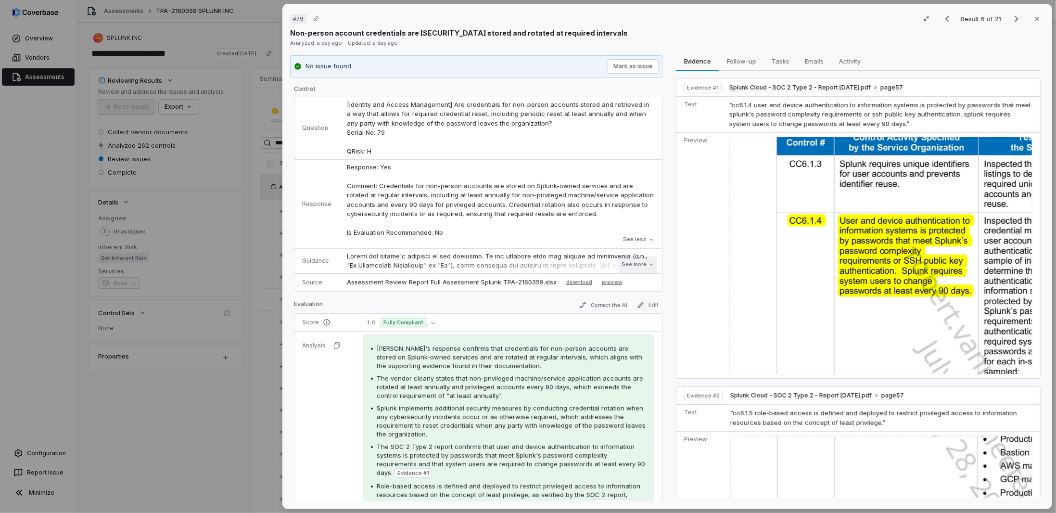
click at [626, 263] on button "See more" at bounding box center [637, 264] width 38 height 17
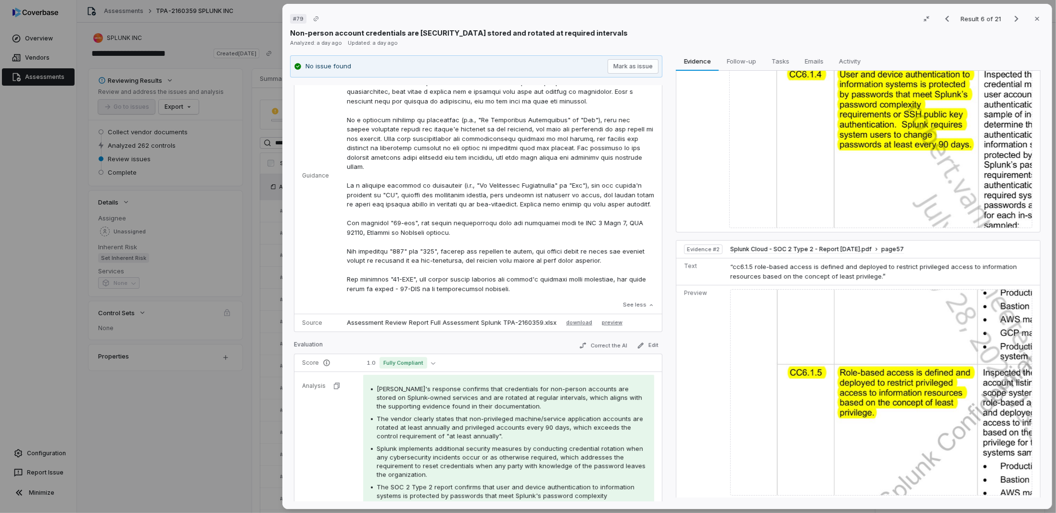
scroll to position [235, 0]
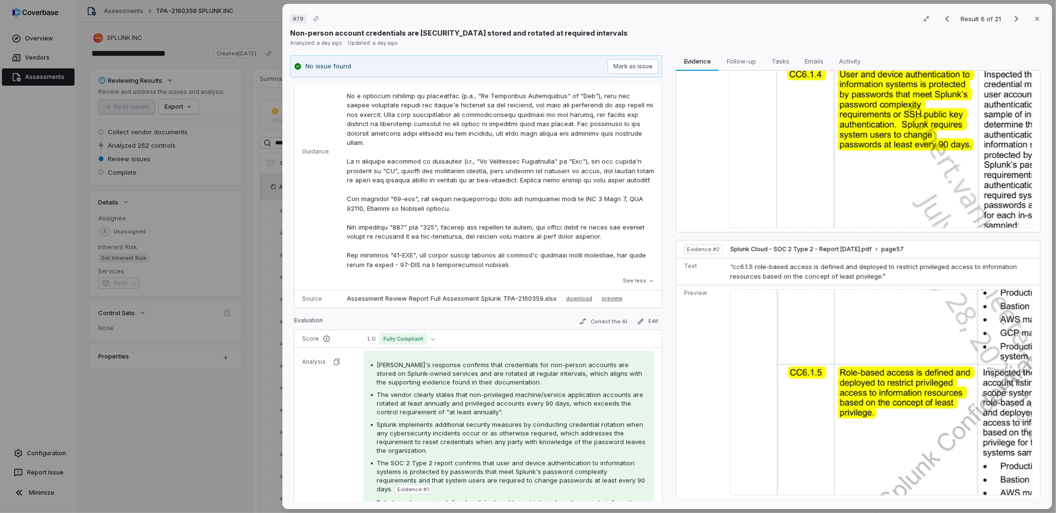
click at [372, 133] on p at bounding box center [500, 142] width 307 height 253
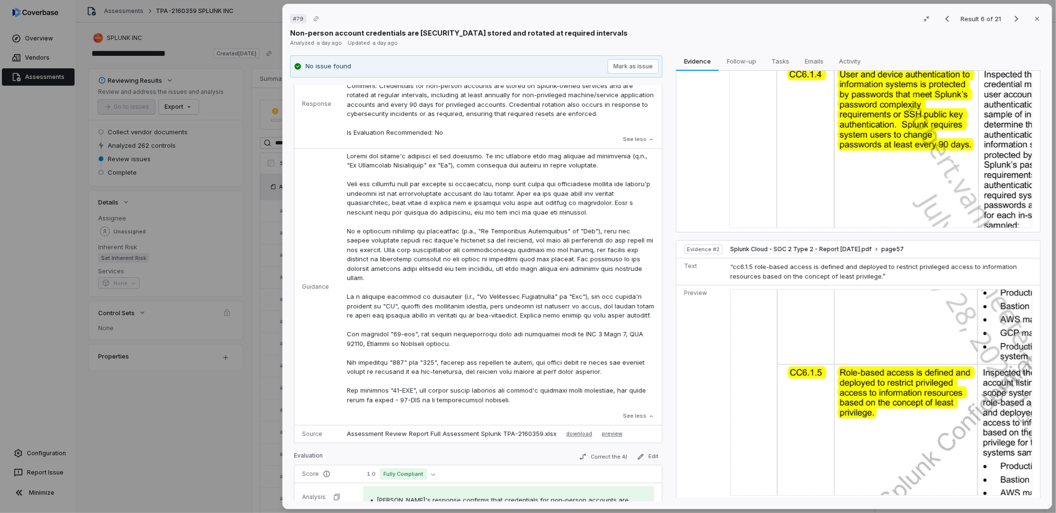
scroll to position [0, 0]
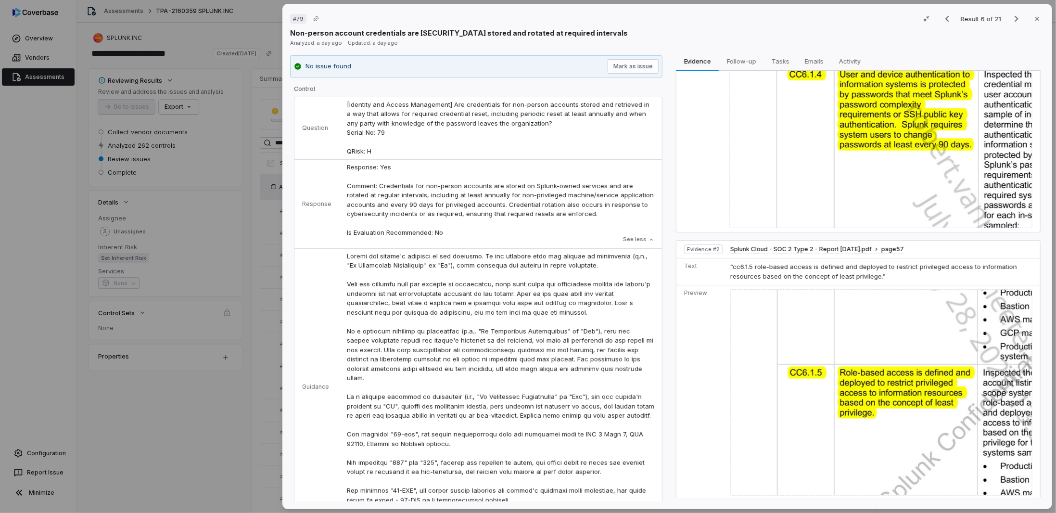
click at [222, 434] on div "# 79 Result 6 of 21 Close Non-person account credentials are [SECURITY_DATA] st…" at bounding box center [528, 256] width 1056 height 513
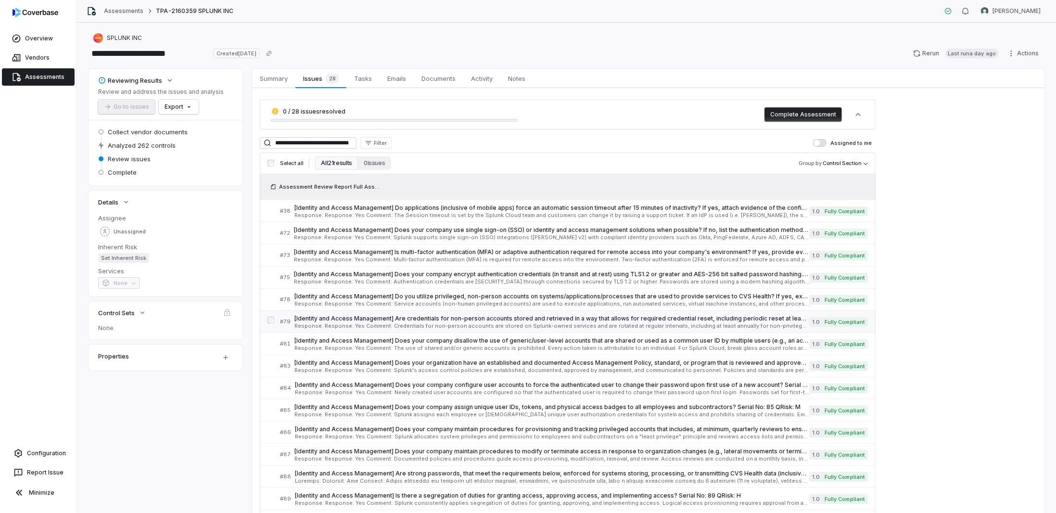
click at [401, 320] on span "[Identity and Access Management] Are credentials for non-person accounts stored…" at bounding box center [551, 319] width 515 height 8
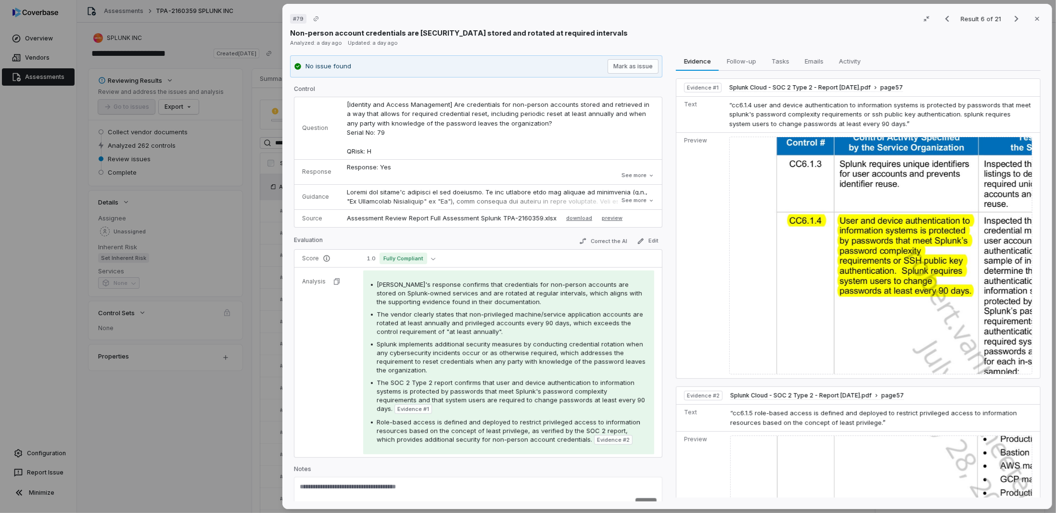
click at [214, 379] on div "# 79 Result 6 of 21 Close Non-person account credentials are [SECURITY_DATA] st…" at bounding box center [528, 256] width 1056 height 513
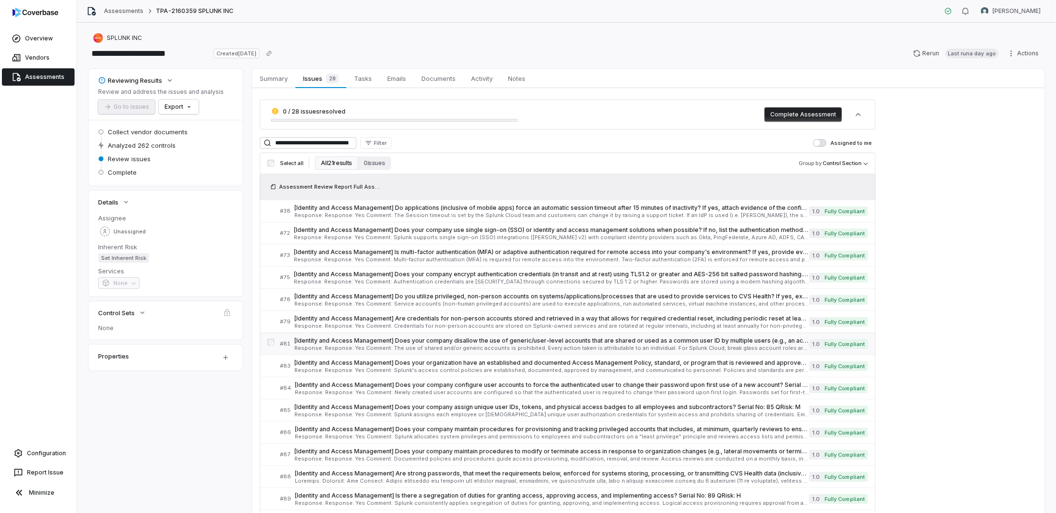
click at [343, 347] on span "Response: Response: Yes Comment: The use of shared and/or generic accounts is p…" at bounding box center [551, 347] width 515 height 5
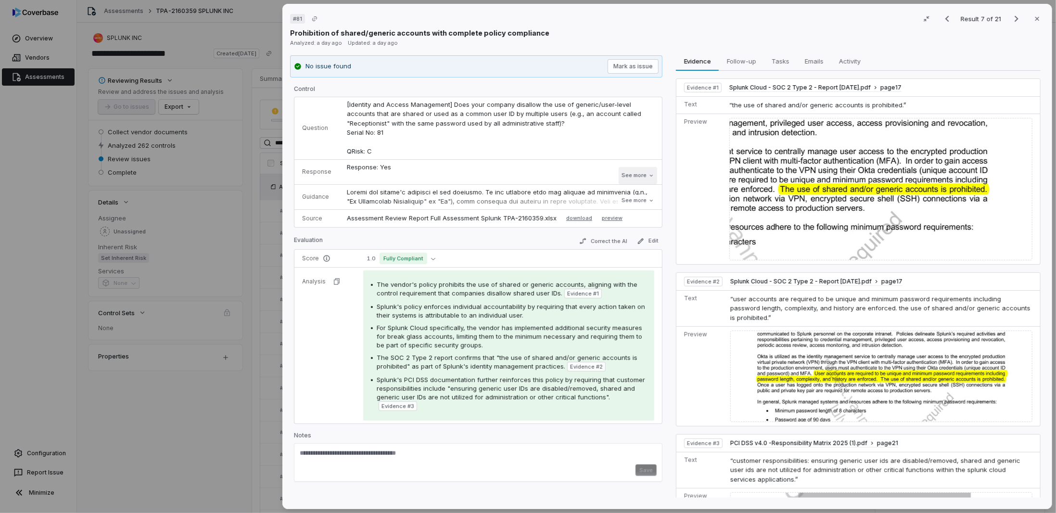
click at [636, 177] on button "See more" at bounding box center [637, 175] width 38 height 17
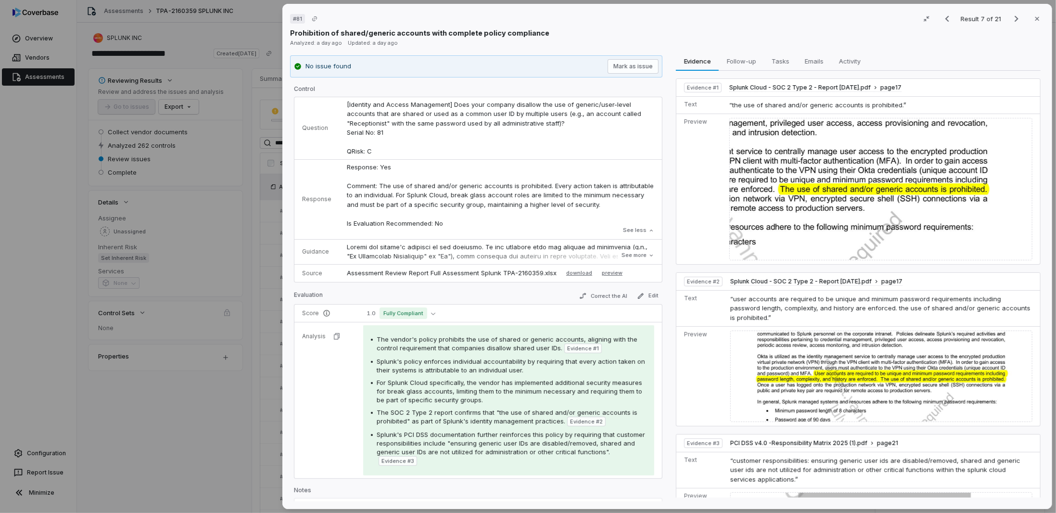
click at [818, 162] on img at bounding box center [880, 189] width 303 height 142
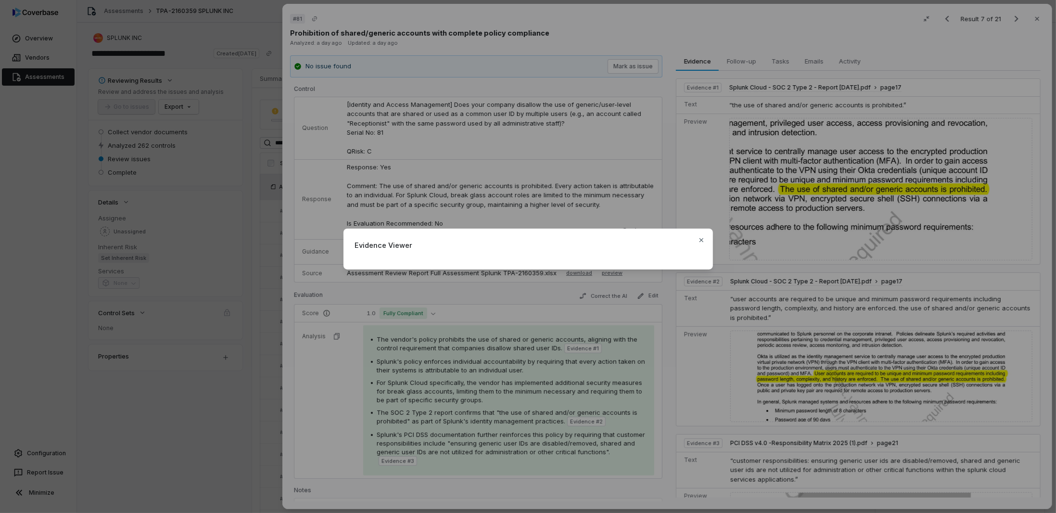
click at [773, 163] on div "Evidence Viewer Close" at bounding box center [528, 256] width 1056 height 513
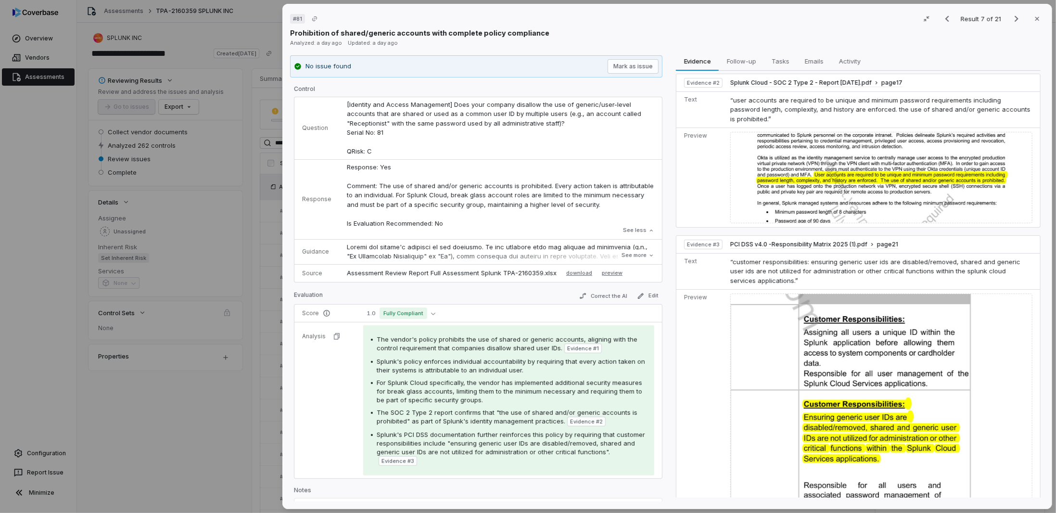
scroll to position [240, 0]
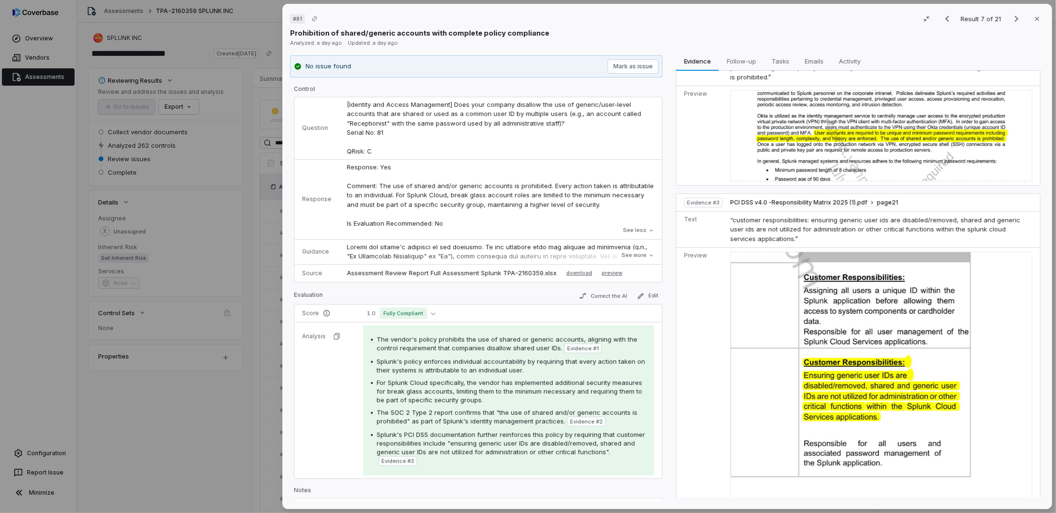
click at [824, 376] on img at bounding box center [881, 388] width 302 height 273
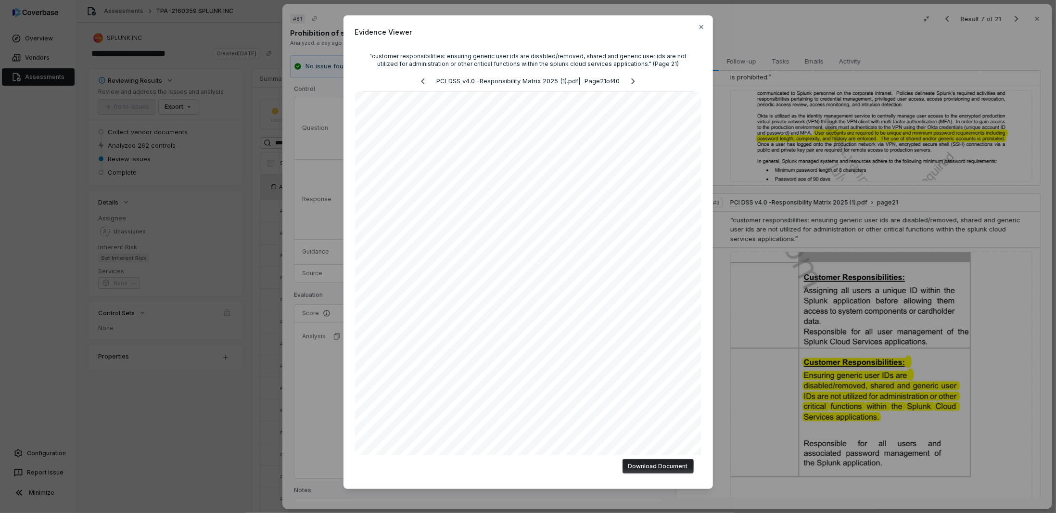
scroll to position [222, 0]
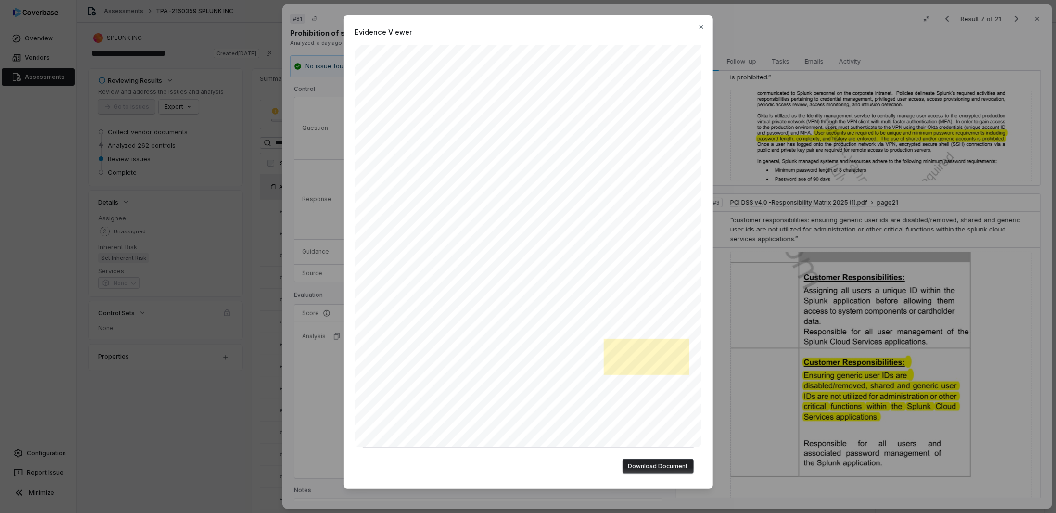
click at [972, 294] on div "Evidence Viewer "customer responsibilities: ensuring generic user ids are disab…" at bounding box center [528, 259] width 1056 height 519
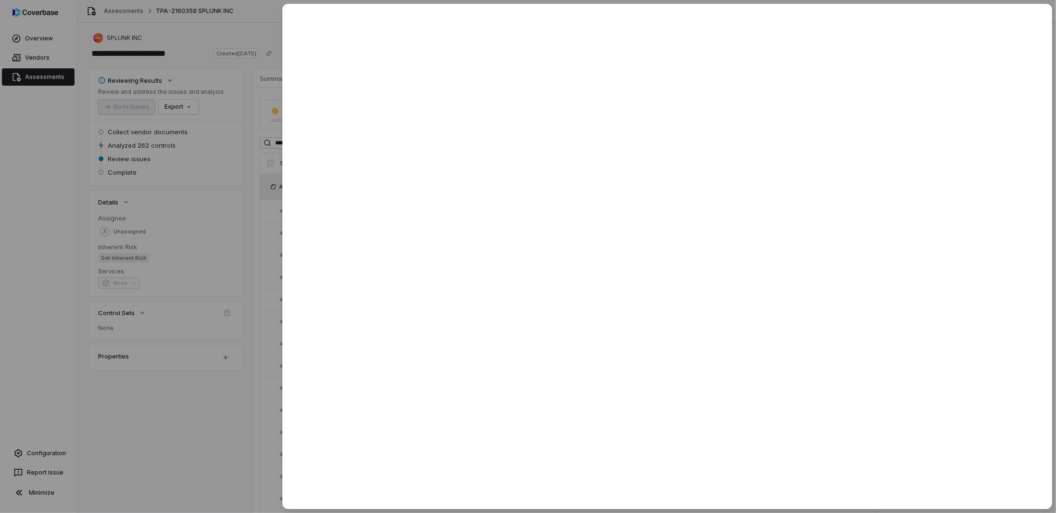
click at [226, 444] on div at bounding box center [528, 256] width 1056 height 513
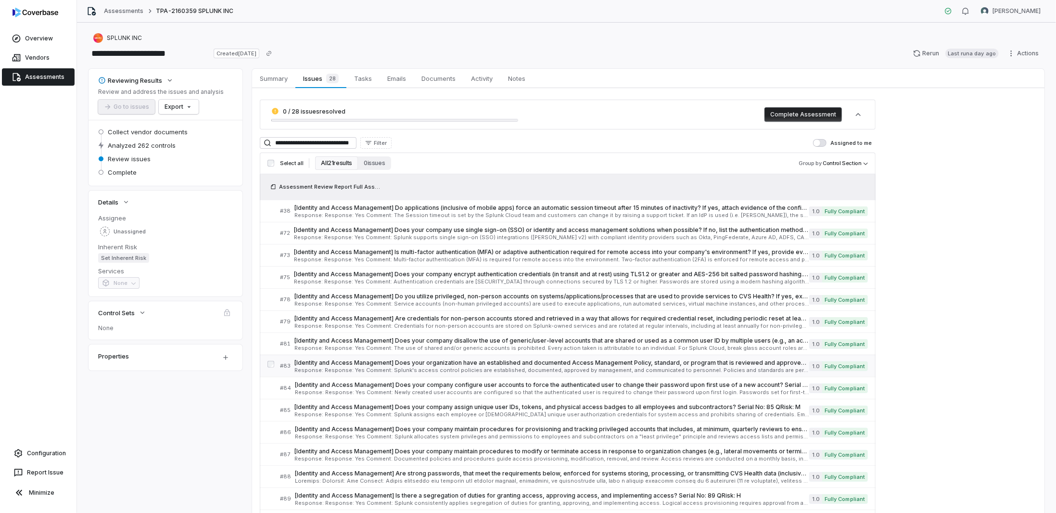
click at [335, 361] on span "[Identity and Access Management] Does your organization have an established and…" at bounding box center [551, 363] width 515 height 8
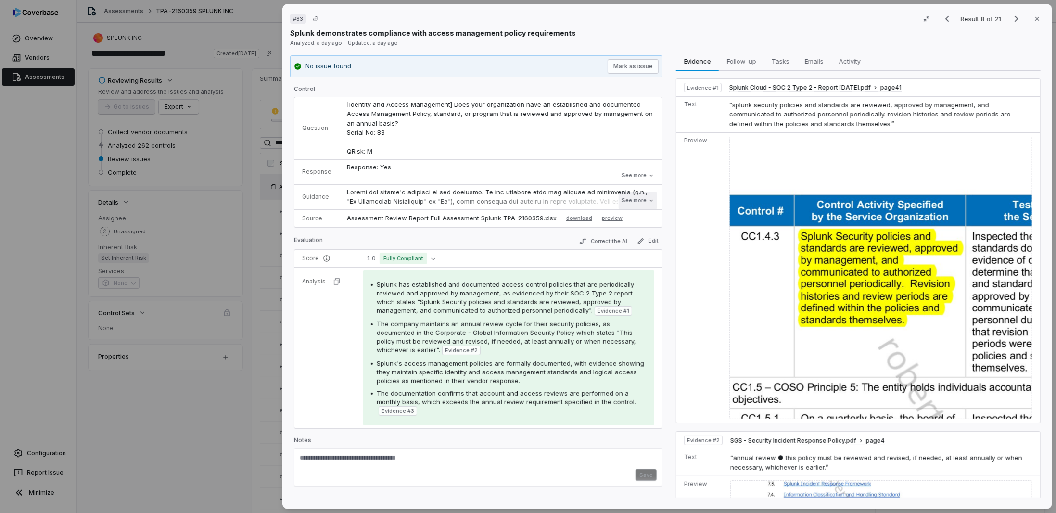
click at [632, 196] on button "See more" at bounding box center [637, 200] width 38 height 17
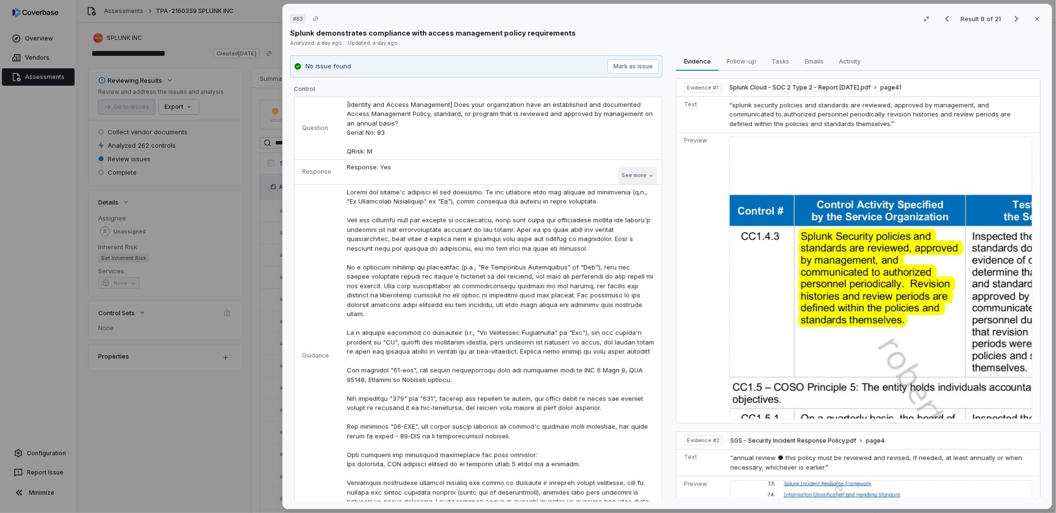
click at [639, 168] on button "See more" at bounding box center [637, 175] width 38 height 17
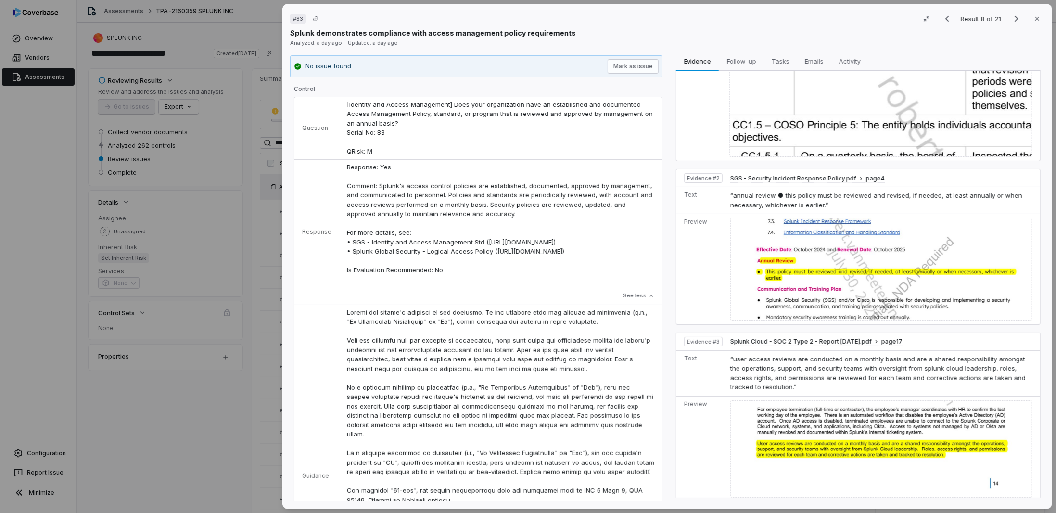
click at [252, 466] on div "# 83 Result 8 of 21 Close Splunk demonstrates compliance with access management…" at bounding box center [528, 256] width 1056 height 513
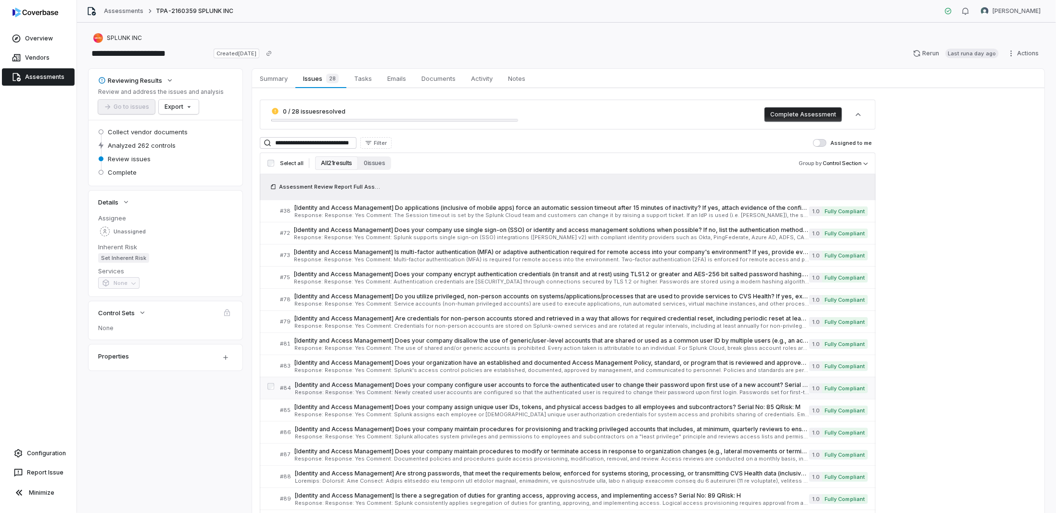
click at [331, 390] on span "Response: Response: Yes Comment: Newly created user accounts are configured so …" at bounding box center [552, 392] width 514 height 5
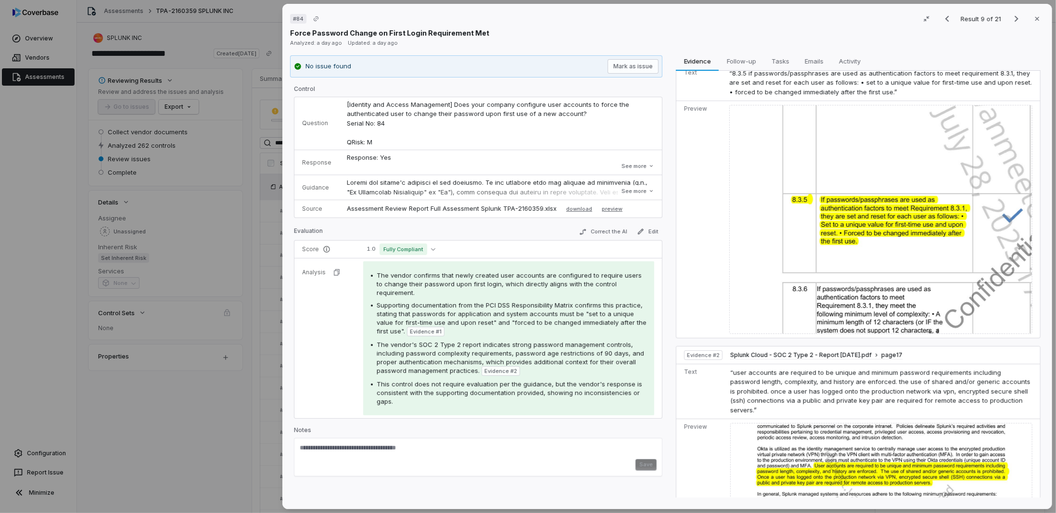
scroll to position [54, 0]
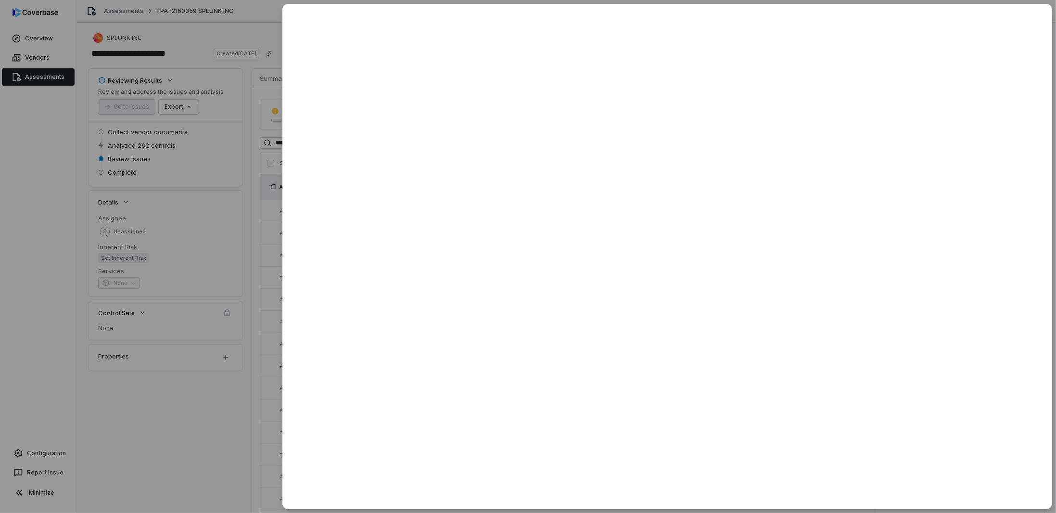
click at [139, 428] on div at bounding box center [528, 256] width 1056 height 513
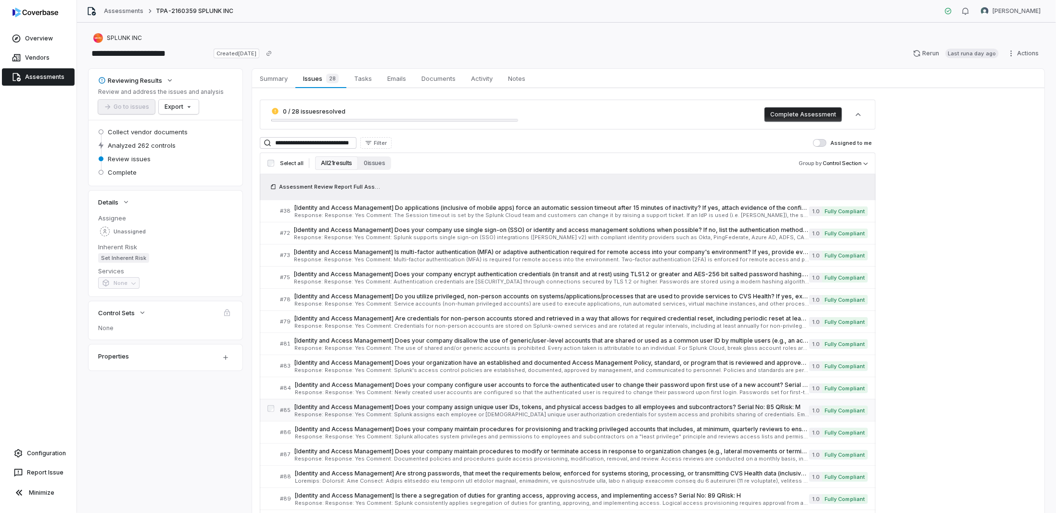
click at [328, 412] on span "Response: Response: Yes Comment: Splunk assigns each employee or [DEMOGRAPHIC_D…" at bounding box center [551, 414] width 515 height 5
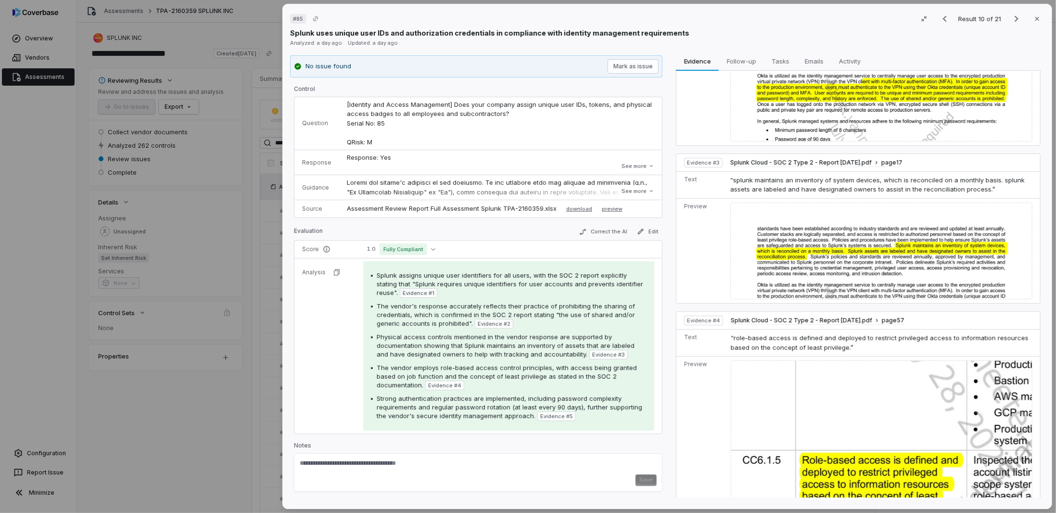
scroll to position [421, 0]
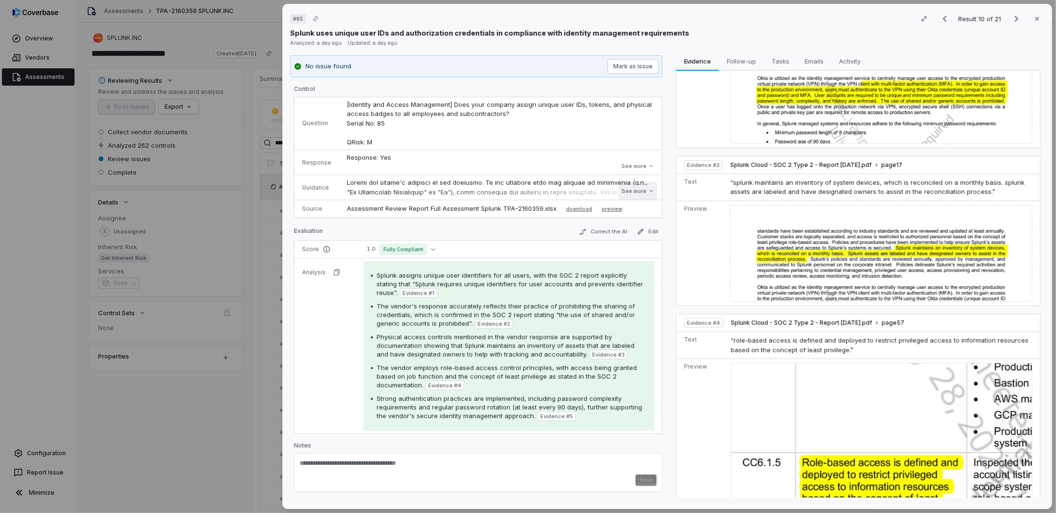
click at [645, 189] on button "See more" at bounding box center [637, 190] width 38 height 17
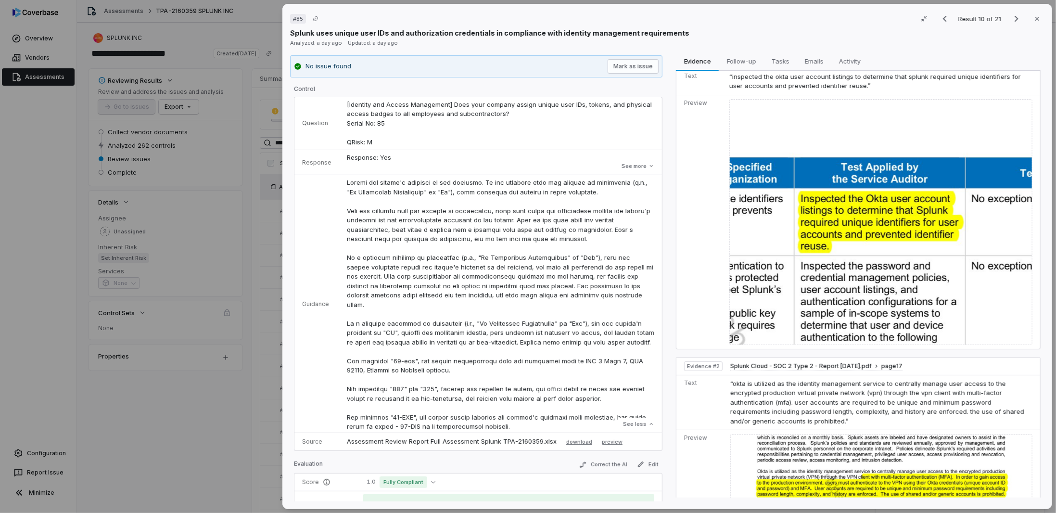
scroll to position [0, 0]
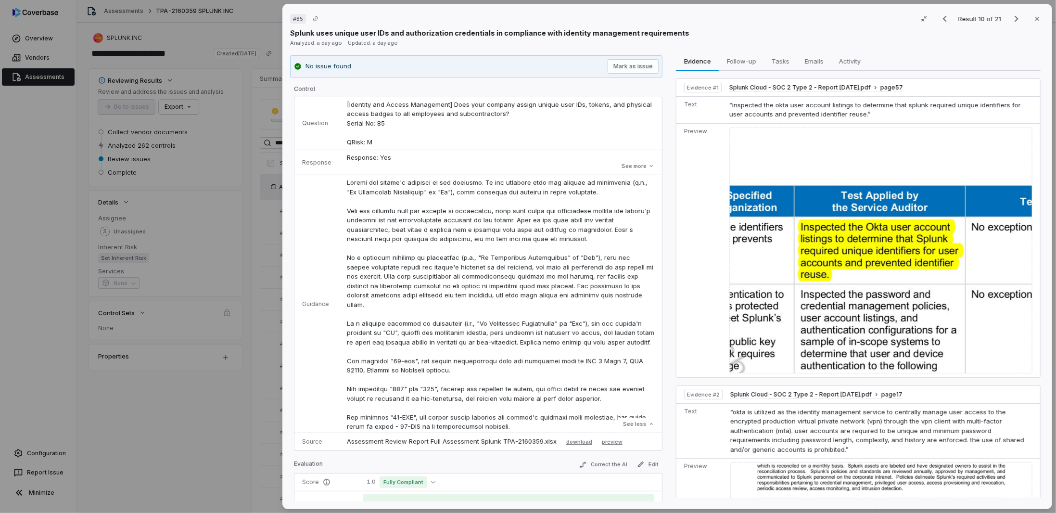
click at [152, 412] on div "# 85 Result 10 of 21 Close Splunk uses unique user IDs and authorization creden…" at bounding box center [528, 256] width 1056 height 513
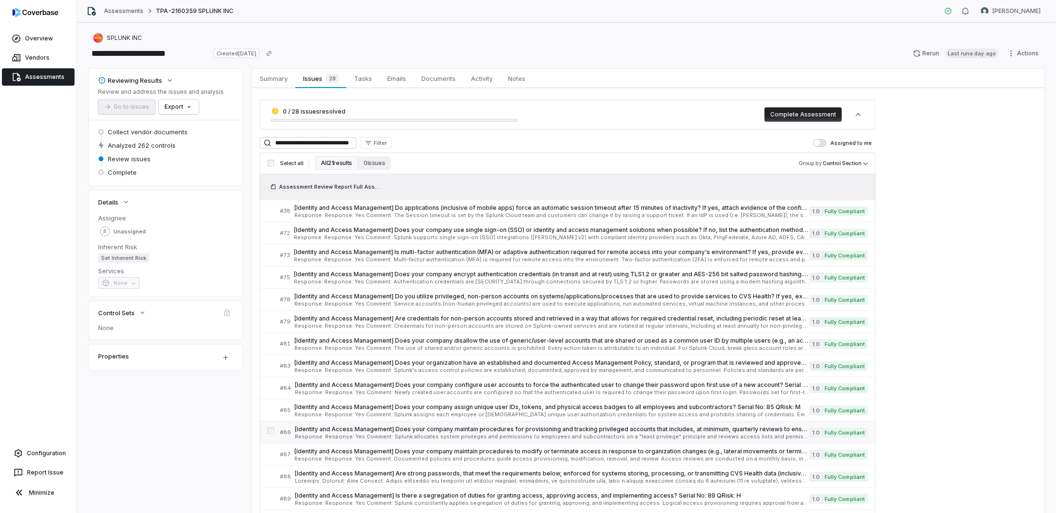
click at [324, 429] on span "[Identity and Access Management] Does your company maintain procedures for prov…" at bounding box center [552, 429] width 514 height 8
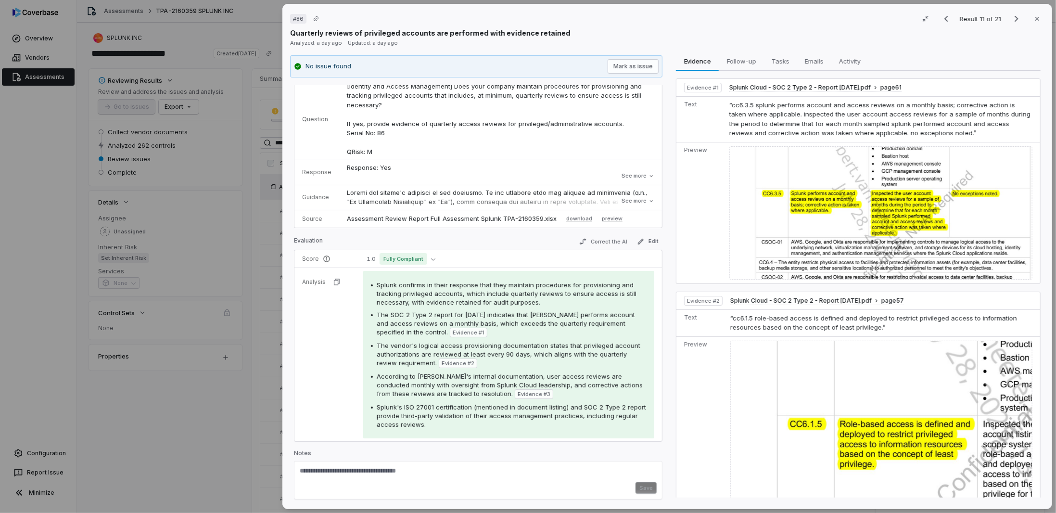
click at [264, 402] on div "# 86 Result 11 of 21 Close Quarterly reviews of privileged accounts are perform…" at bounding box center [528, 256] width 1056 height 513
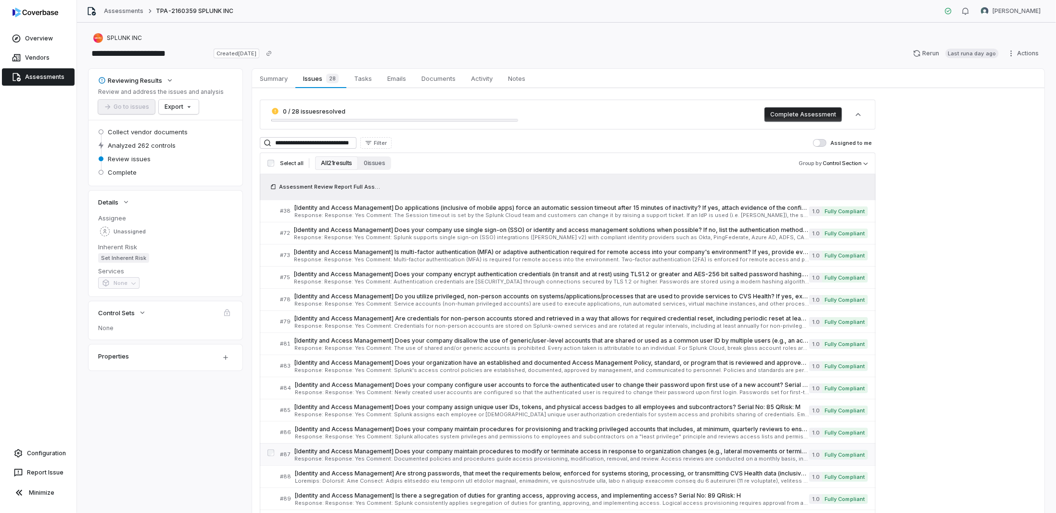
click at [372, 452] on span "[Identity and Access Management] Does your company maintain procedures to modif…" at bounding box center [551, 451] width 515 height 8
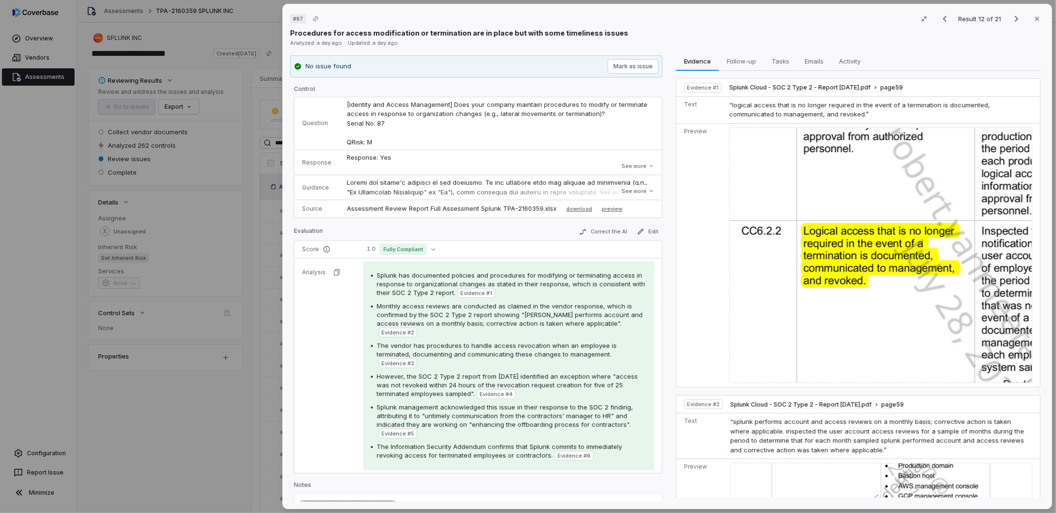
click at [840, 269] on img at bounding box center [880, 255] width 303 height 256
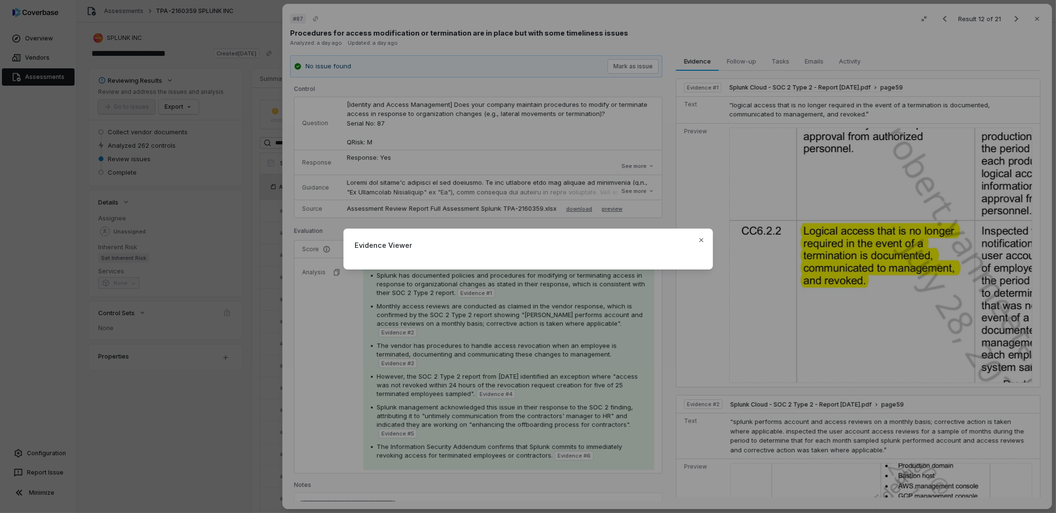
click at [775, 238] on div "Evidence Viewer Close" at bounding box center [528, 256] width 1056 height 87
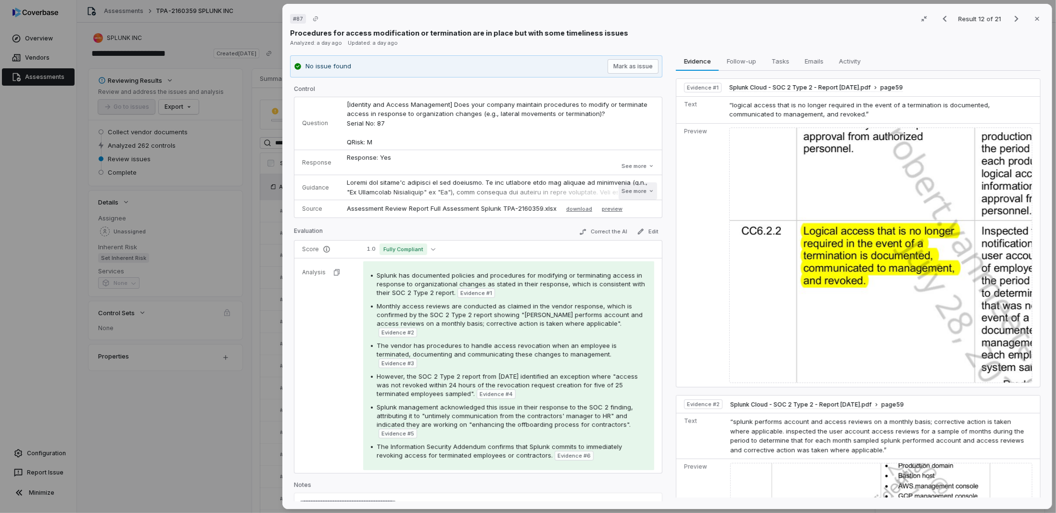
click at [630, 188] on button "See more" at bounding box center [637, 190] width 38 height 17
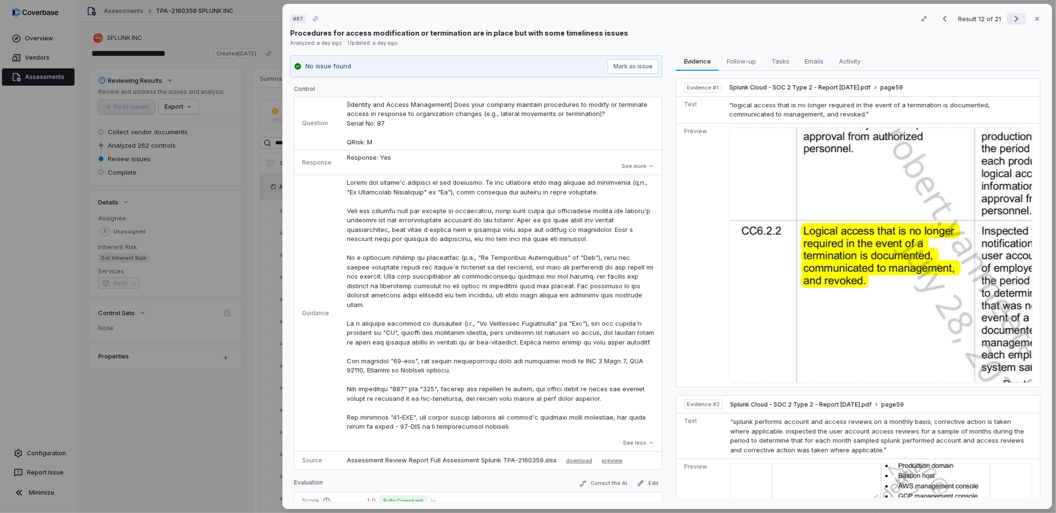
click at [1010, 19] on icon "Next result" at bounding box center [1016, 19] width 12 height 12
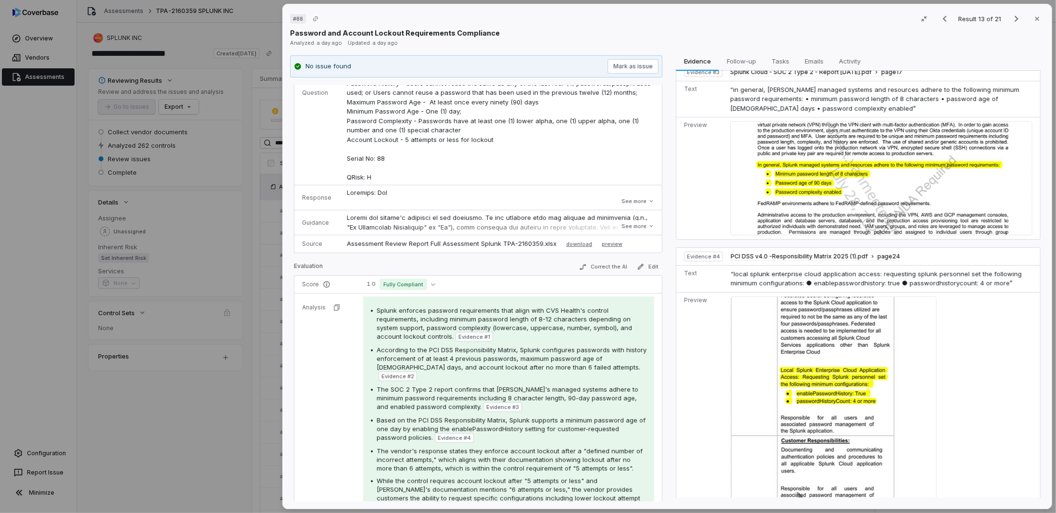
scroll to position [513, 0]
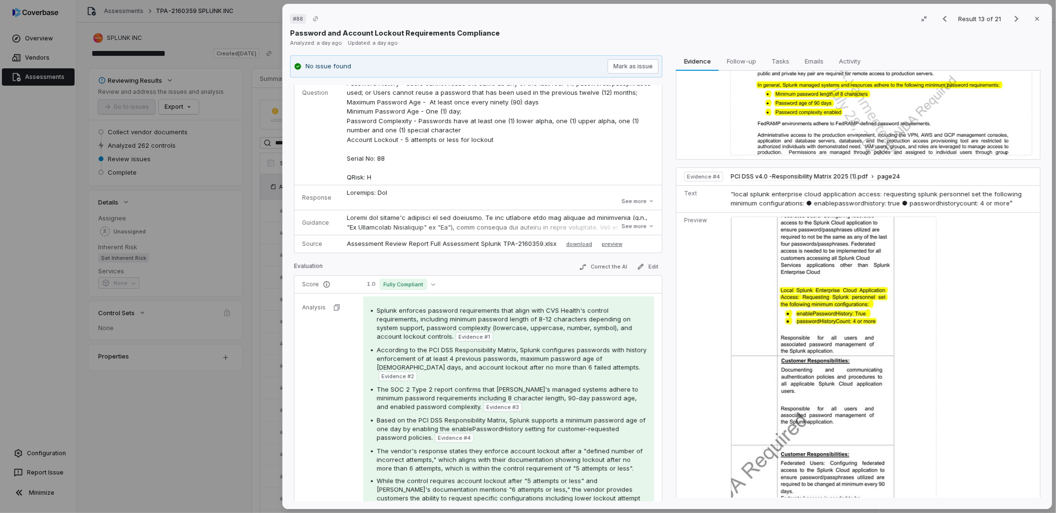
click at [839, 265] on img at bounding box center [833, 505] width 206 height 578
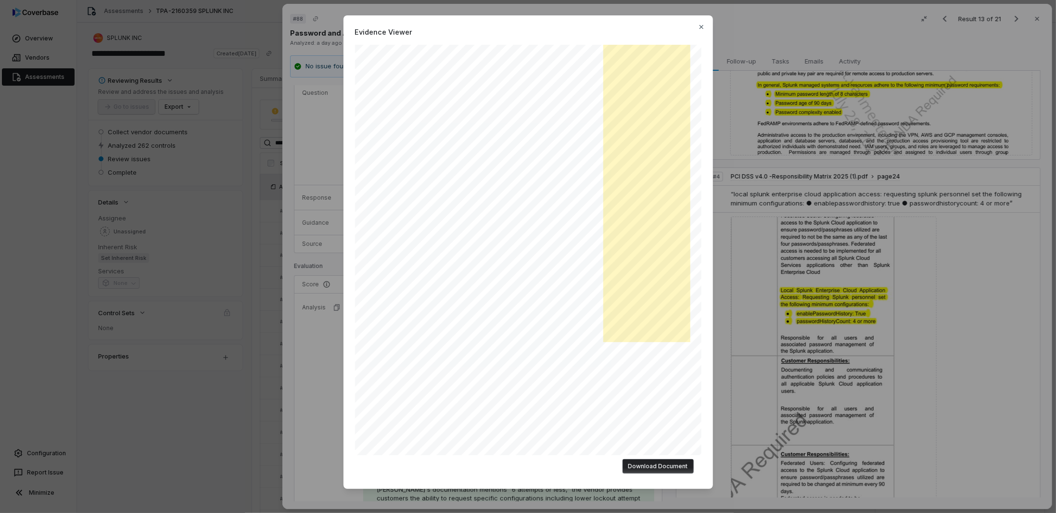
scroll to position [0, 0]
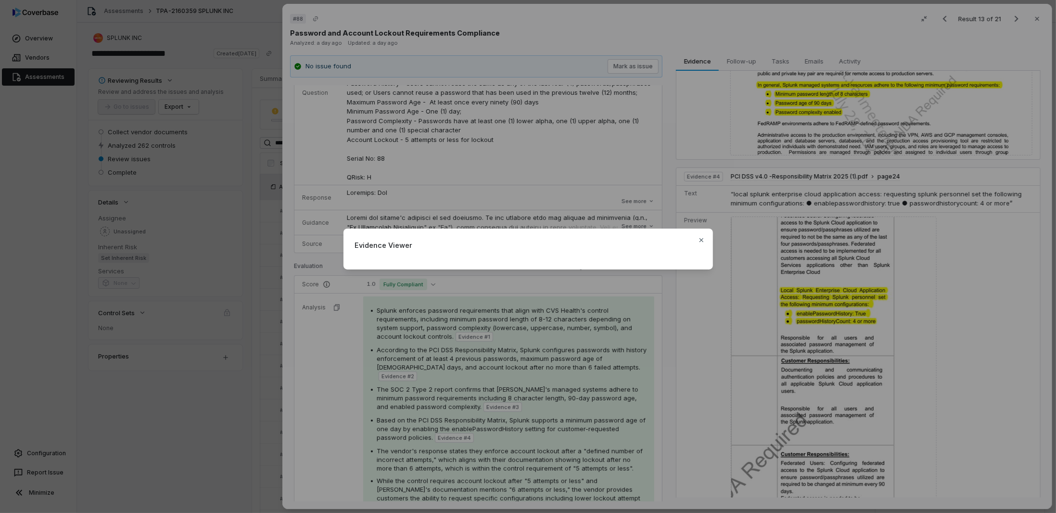
click at [302, 363] on div "Evidence Viewer Close" at bounding box center [528, 256] width 1056 height 513
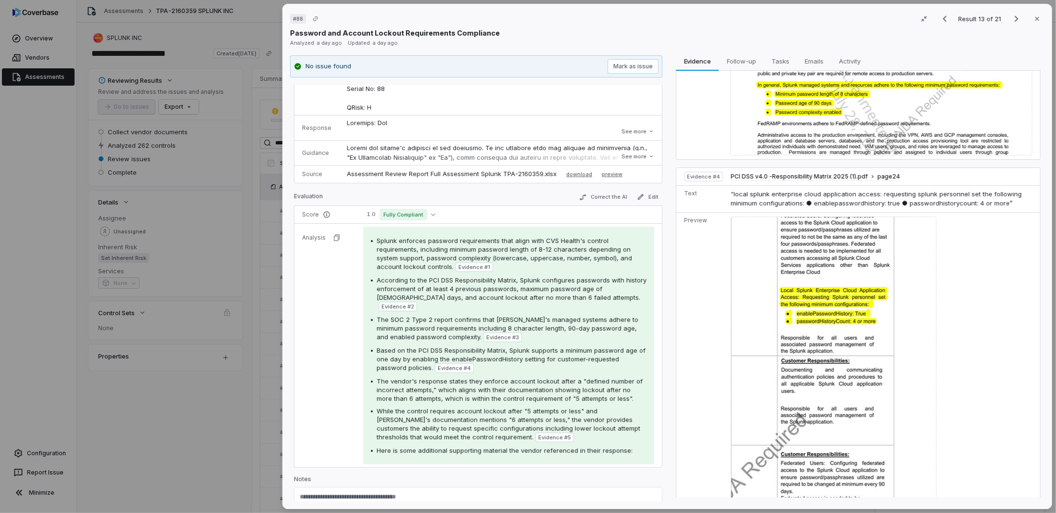
scroll to position [174, 0]
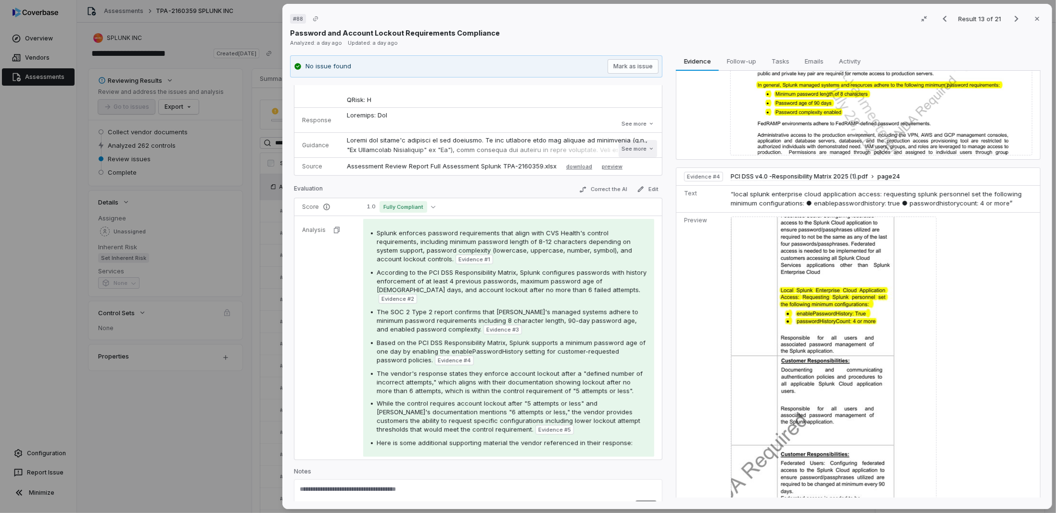
click at [639, 141] on button "See more" at bounding box center [637, 148] width 38 height 17
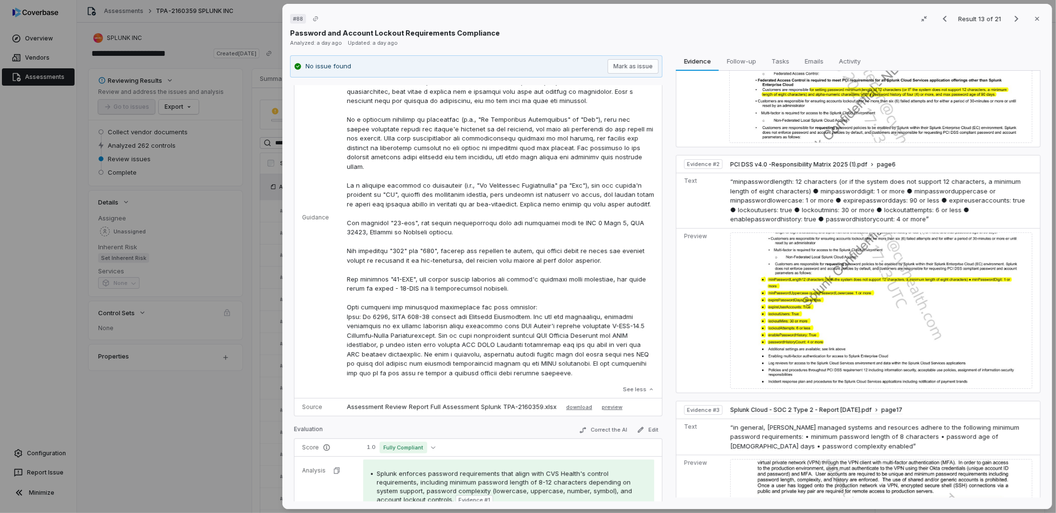
scroll to position [32, 0]
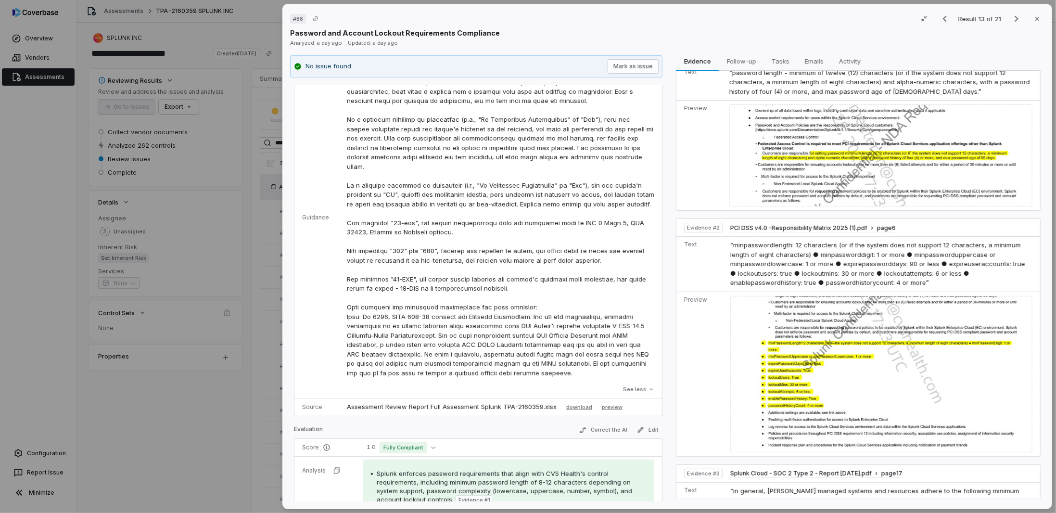
click at [812, 344] on img at bounding box center [881, 374] width 302 height 156
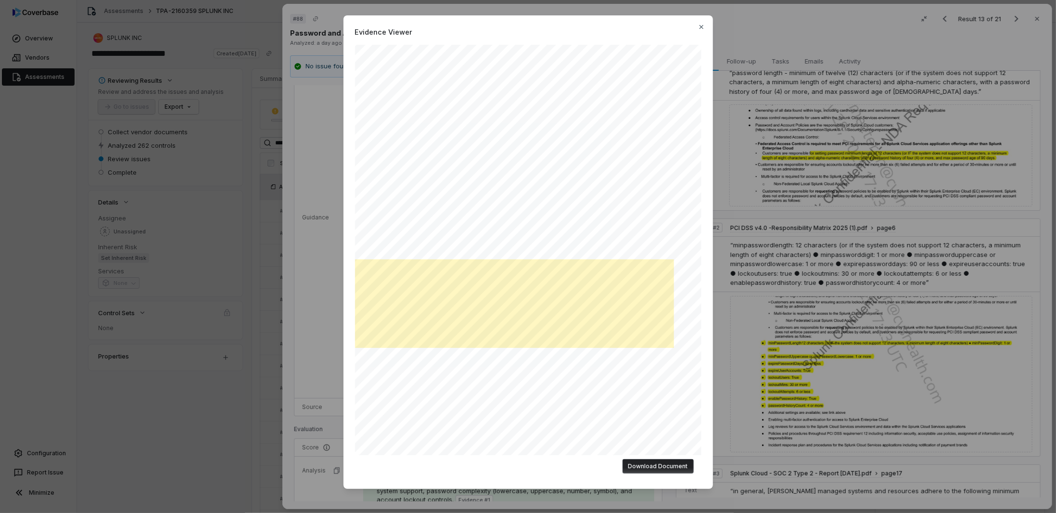
scroll to position [192, 0]
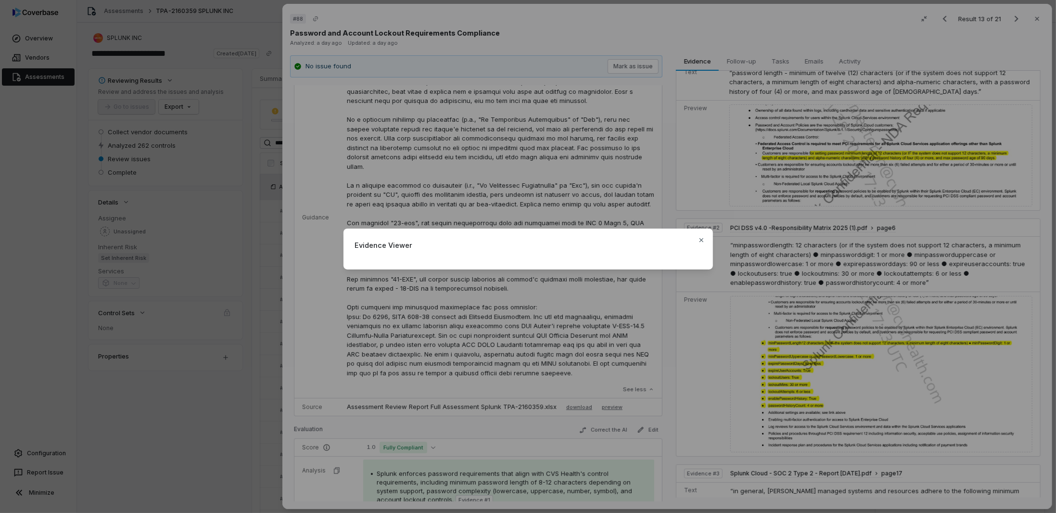
click at [326, 369] on div "Evidence Viewer Close" at bounding box center [528, 256] width 1056 height 513
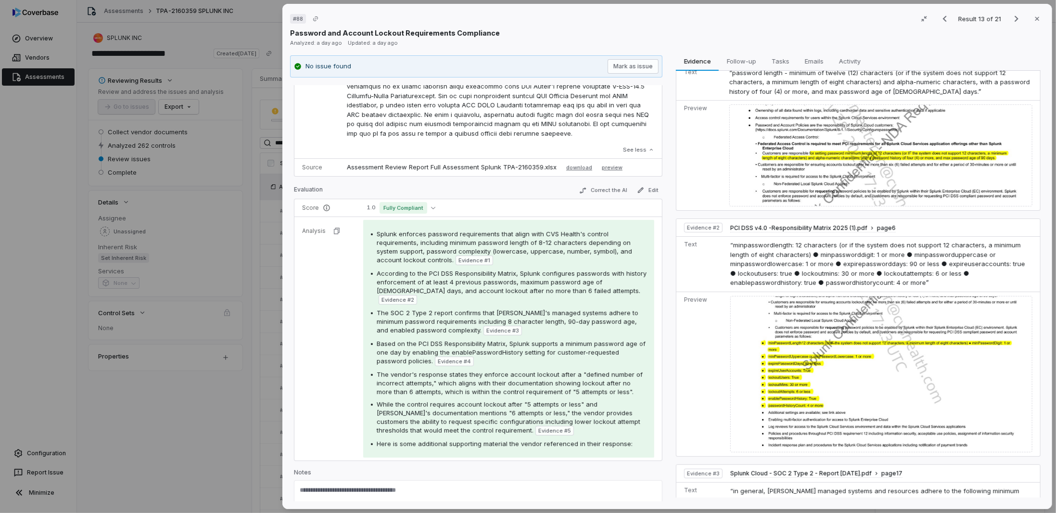
scroll to position [510, 0]
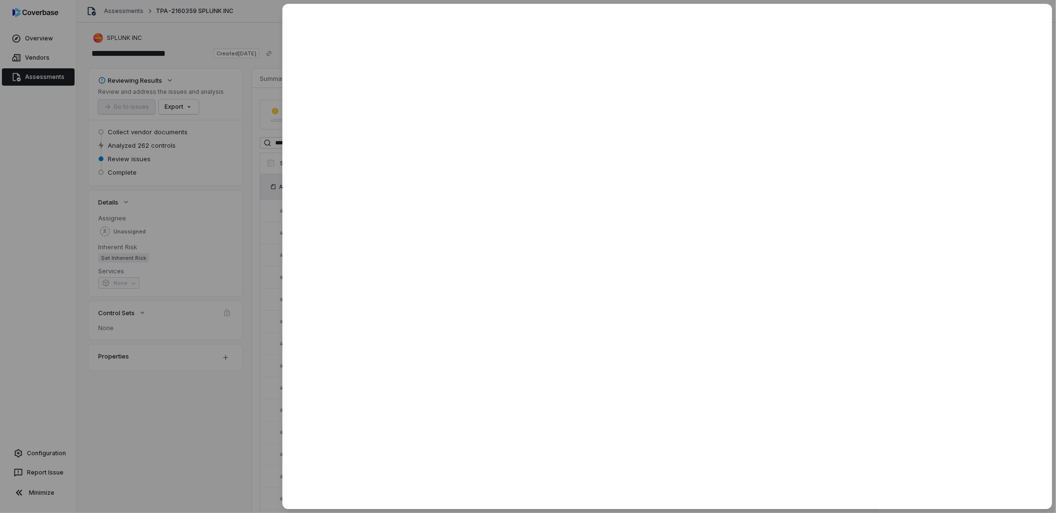
click at [241, 453] on div at bounding box center [528, 256] width 1056 height 513
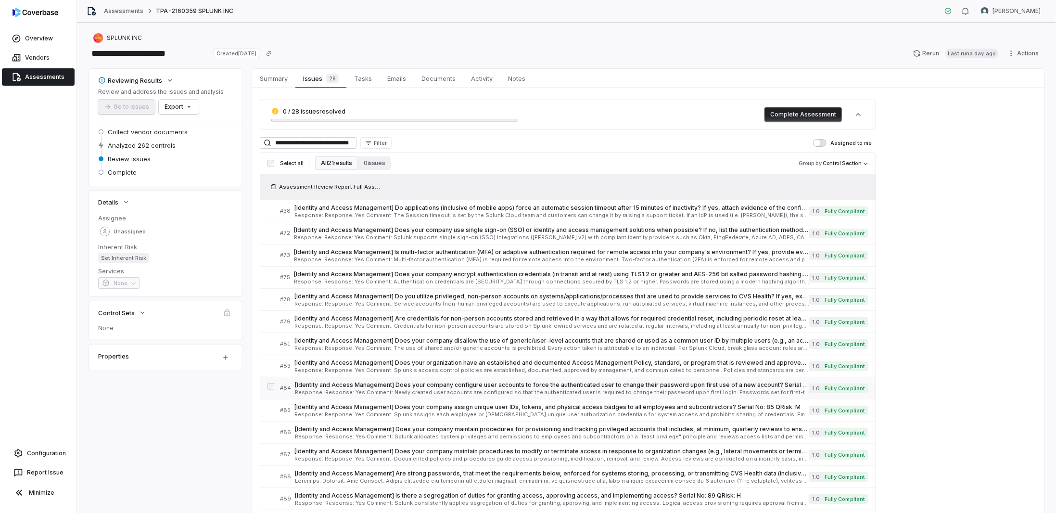
scroll to position [96, 0]
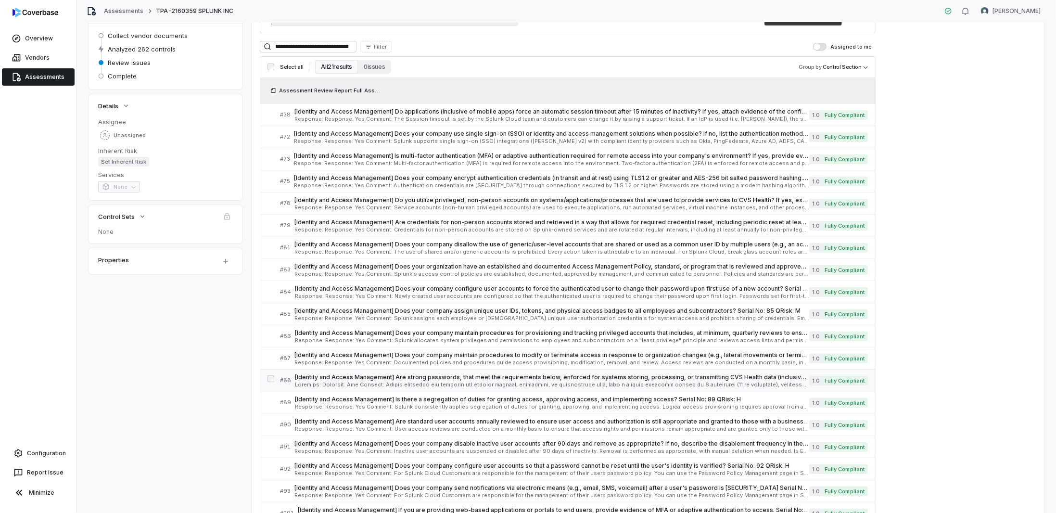
click at [373, 382] on span at bounding box center [552, 384] width 514 height 5
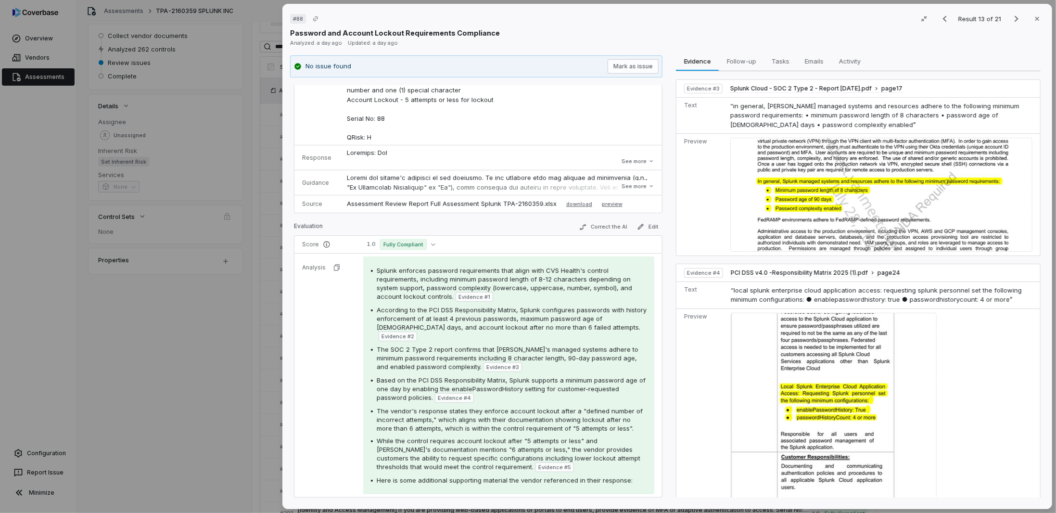
scroll to position [144, 0]
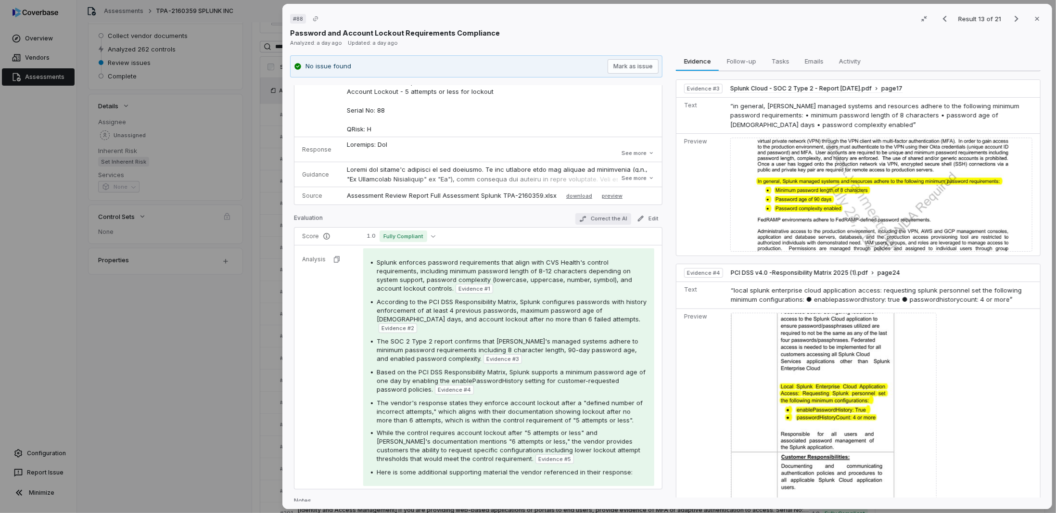
click at [608, 213] on button "Correct the AI" at bounding box center [603, 219] width 56 height 12
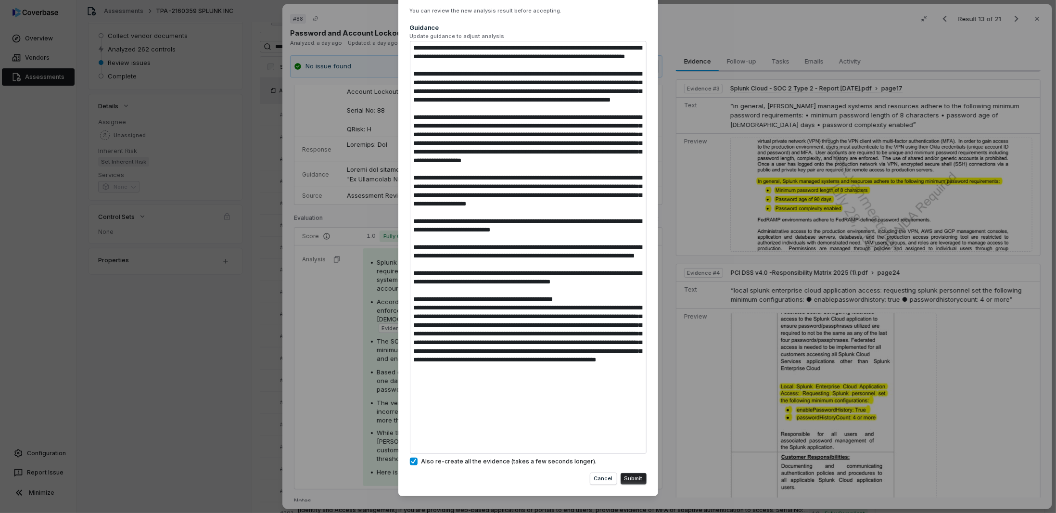
scroll to position [52, 0]
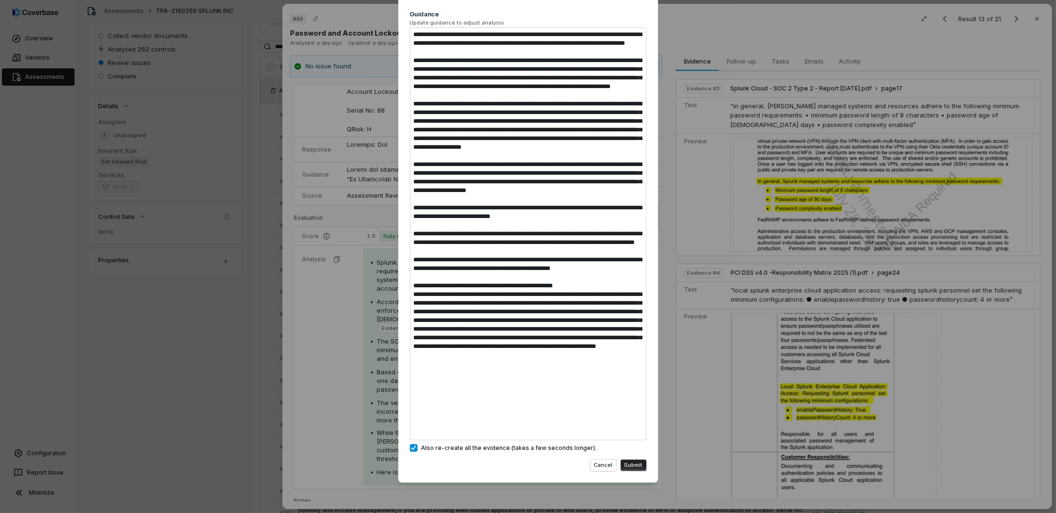
drag, startPoint x: 610, startPoint y: 432, endPoint x: 389, endPoint y: 351, distance: 236.1
click at [389, 351] on div "Correct the AI and Rerun Analysis You can review the new analysis result before…" at bounding box center [528, 230] width 1056 height 565
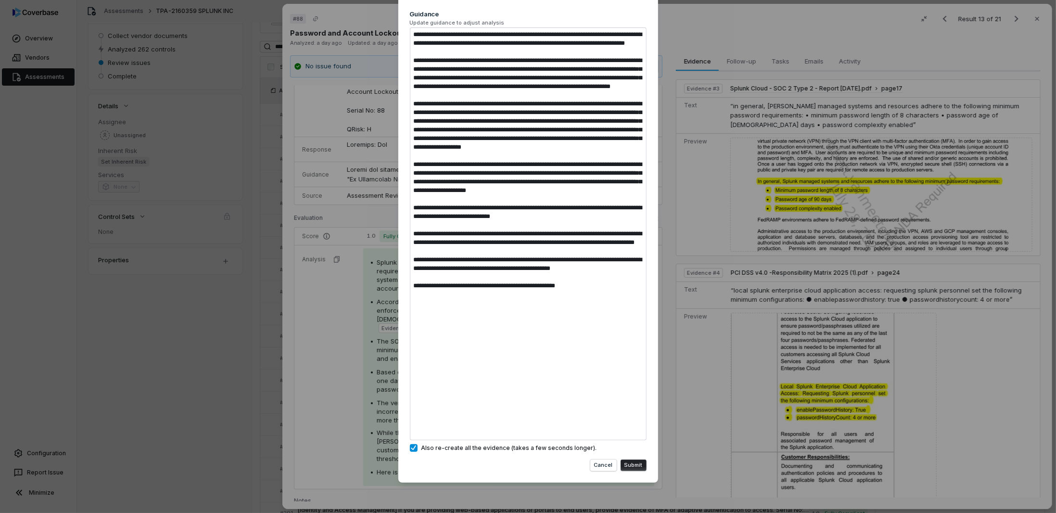
scroll to position [0, 0]
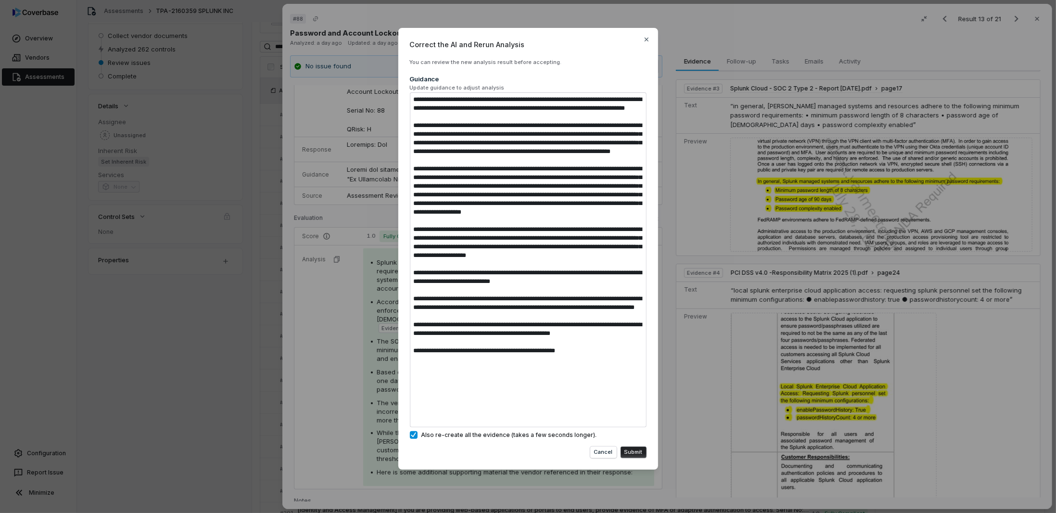
click at [569, 424] on textarea at bounding box center [528, 259] width 237 height 335
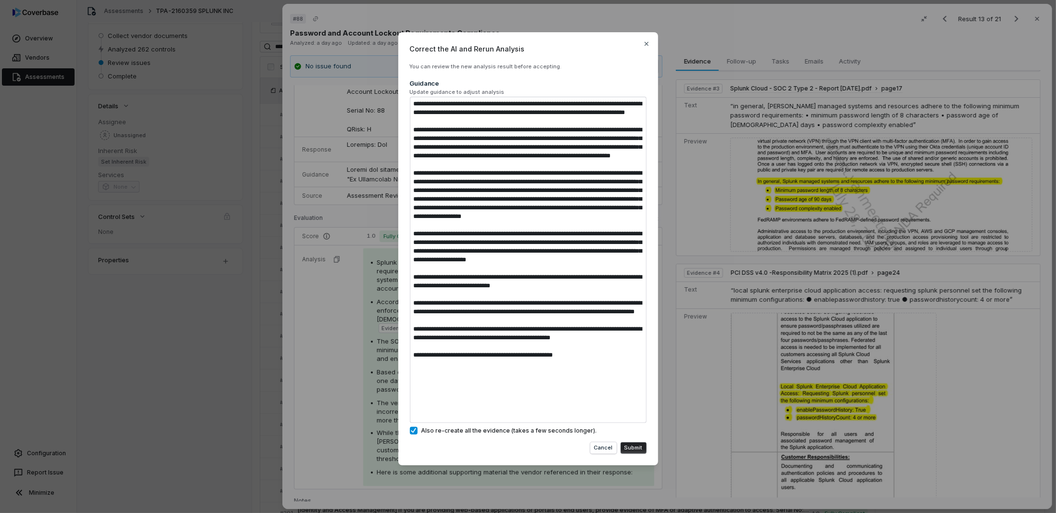
click at [634, 446] on button "Submit" at bounding box center [633, 448] width 26 height 12
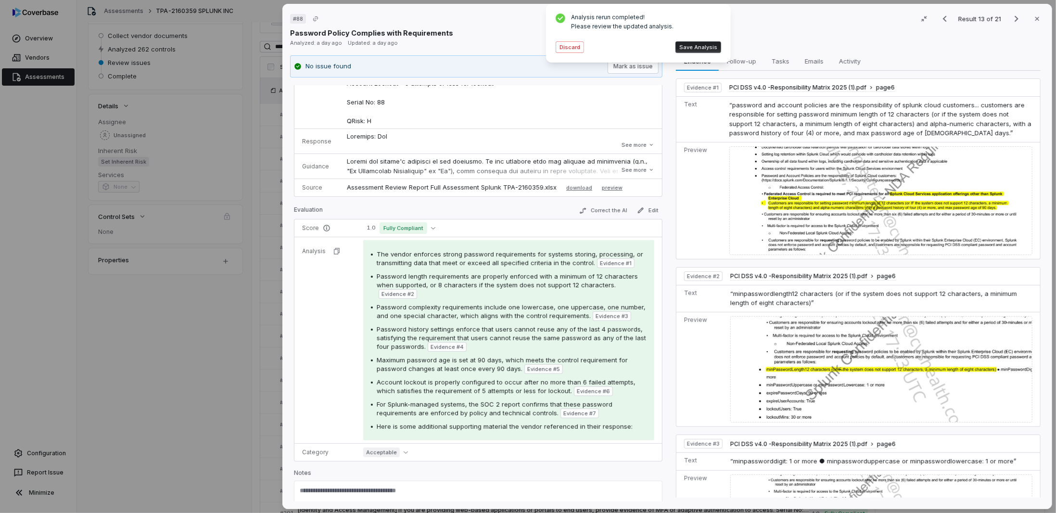
scroll to position [162, 0]
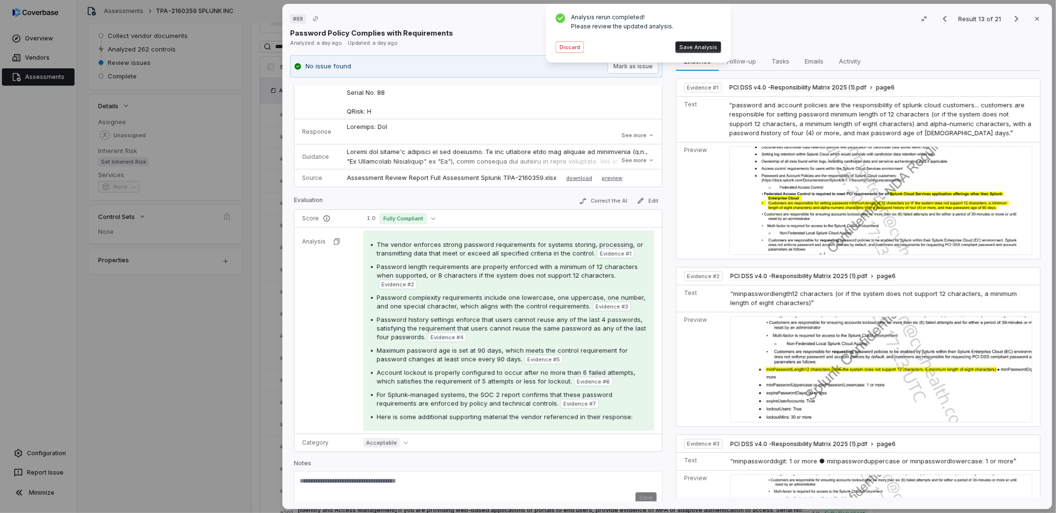
click at [618, 151] on button "See more" at bounding box center [637, 159] width 38 height 17
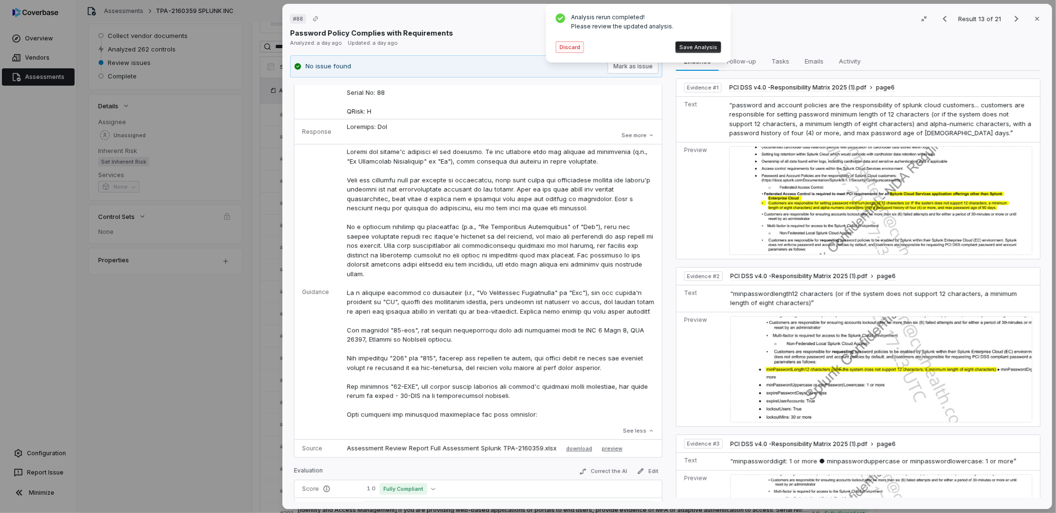
click at [570, 46] on button "Discard" at bounding box center [569, 47] width 28 height 12
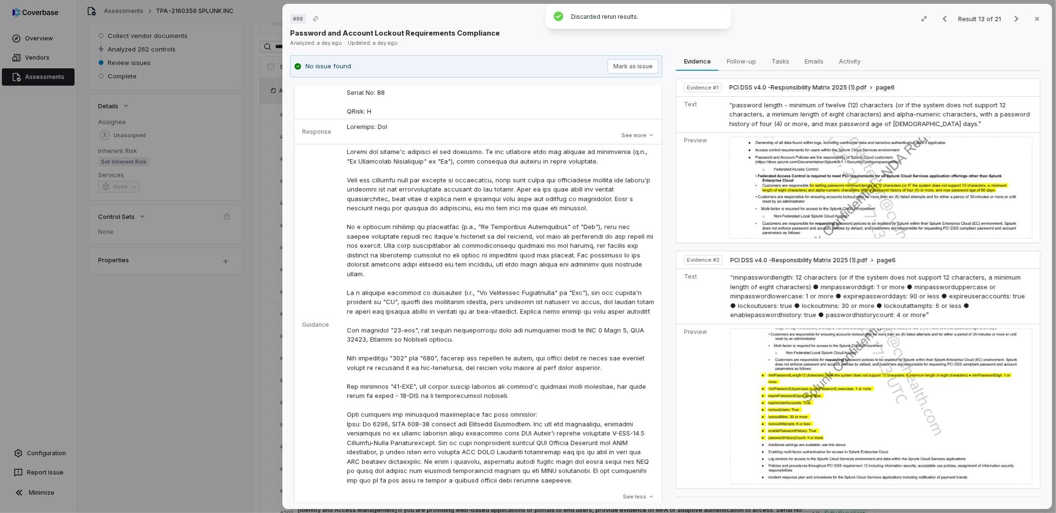
click at [257, 301] on div "# 88 Result 13 of 21 Close Password and Account Lockout Requirements Compliance…" at bounding box center [528, 256] width 1056 height 513
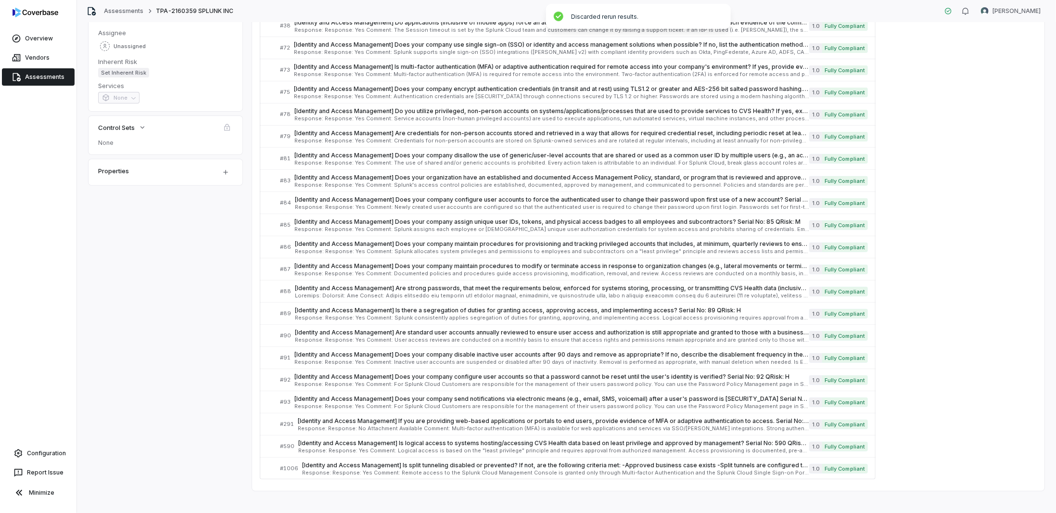
scroll to position [189, 0]
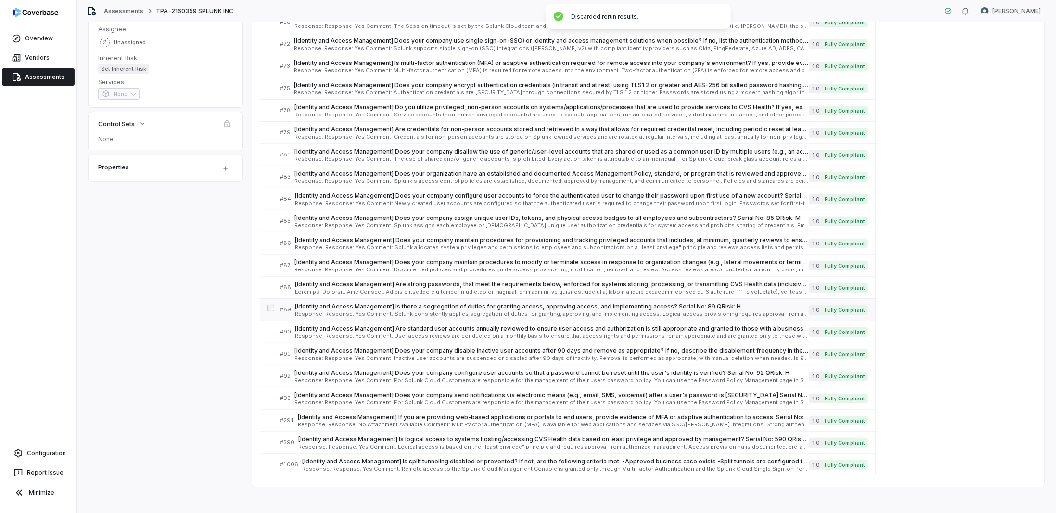
click at [333, 305] on span "[Identity and Access Management] Is there a segregation of duties for granting …" at bounding box center [552, 306] width 514 height 8
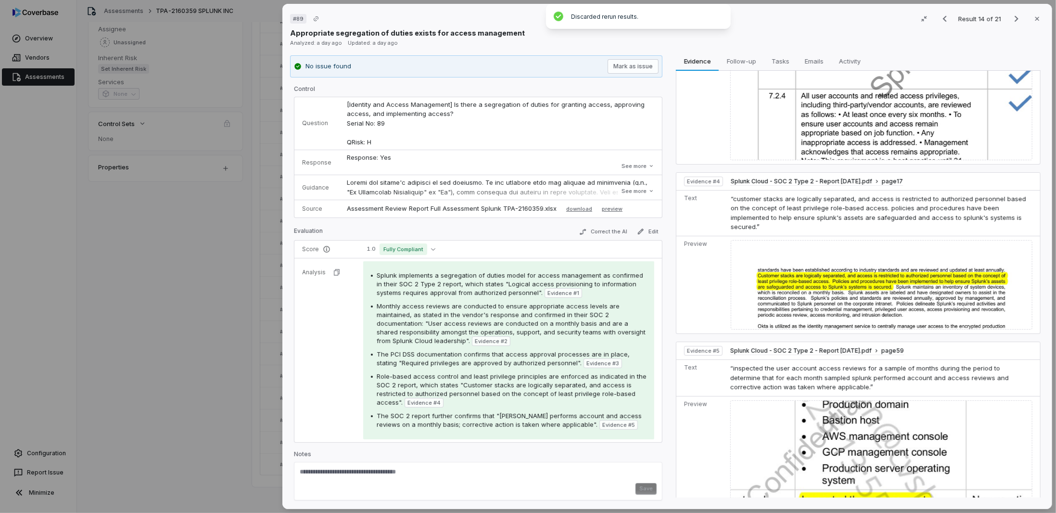
scroll to position [930, 0]
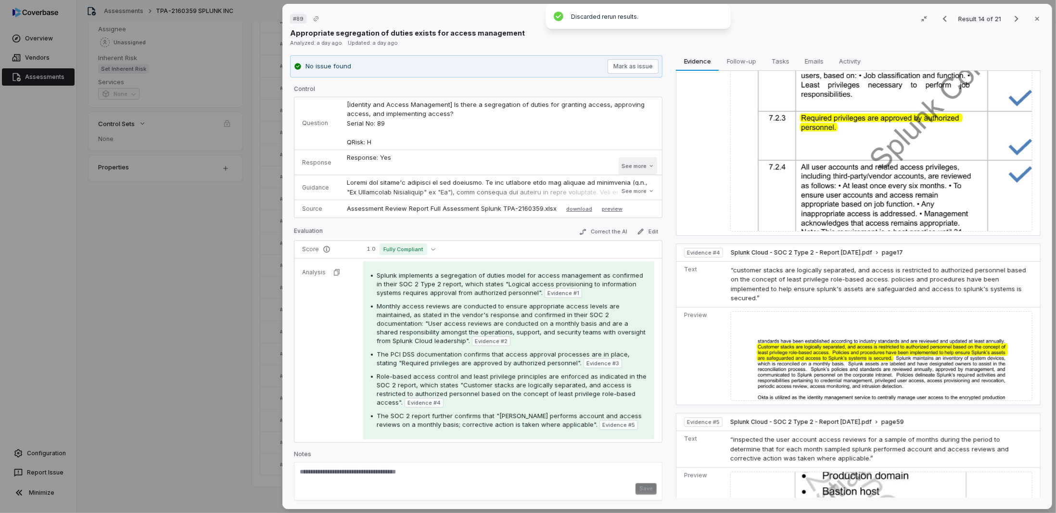
click at [635, 155] on p "Response: Yes Comment: Splunk consistently applies segregation of duties for gr…" at bounding box center [500, 190] width 307 height 75
click at [633, 165] on button "See more" at bounding box center [637, 165] width 38 height 17
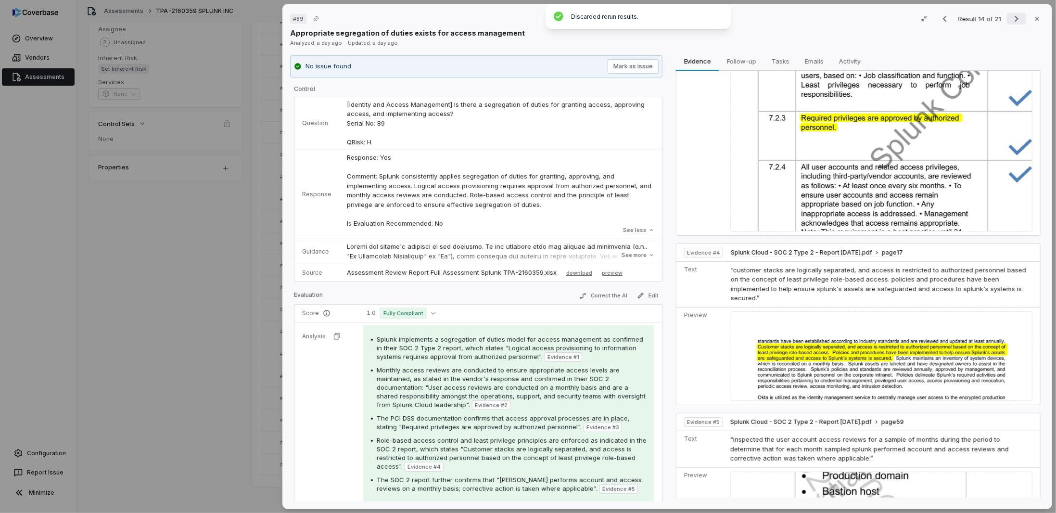
click at [1010, 19] on icon "Next result" at bounding box center [1016, 19] width 12 height 12
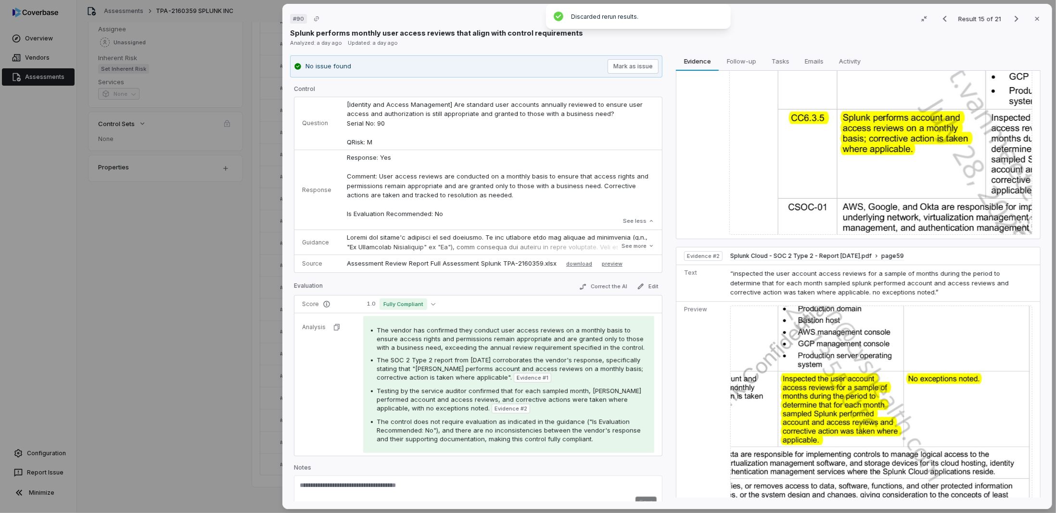
scroll to position [113, 0]
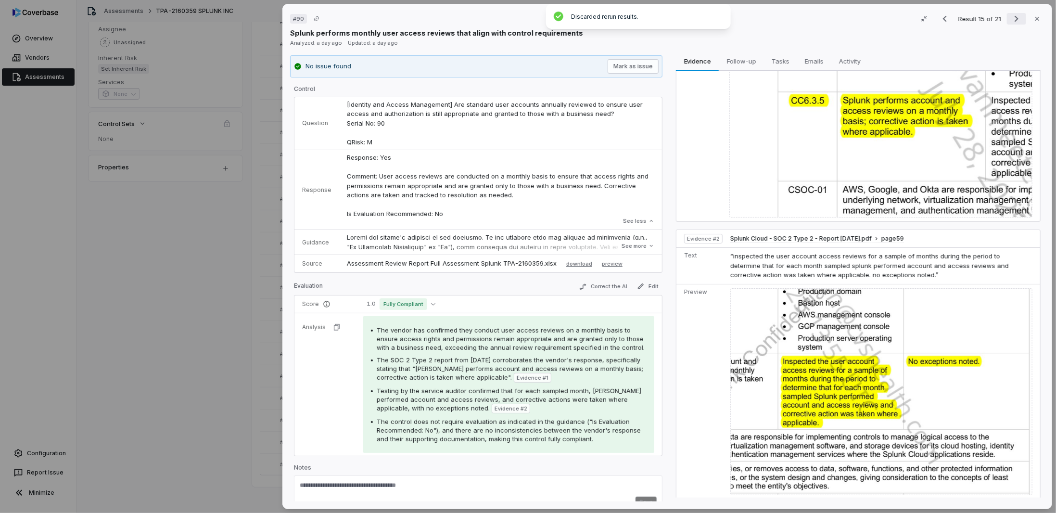
click at [1014, 19] on icon "Next result" at bounding box center [1016, 19] width 12 height 12
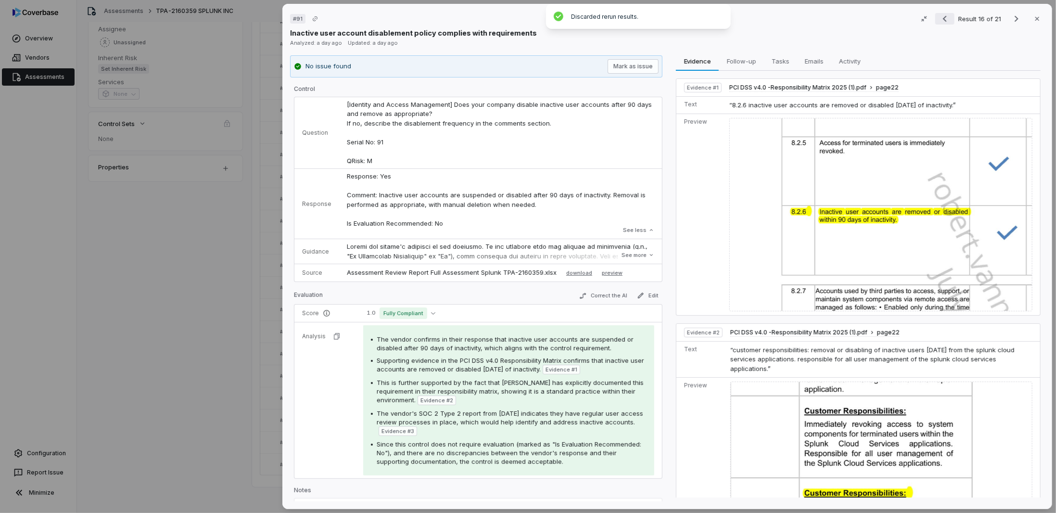
click at [939, 20] on icon "Previous result" at bounding box center [945, 19] width 12 height 12
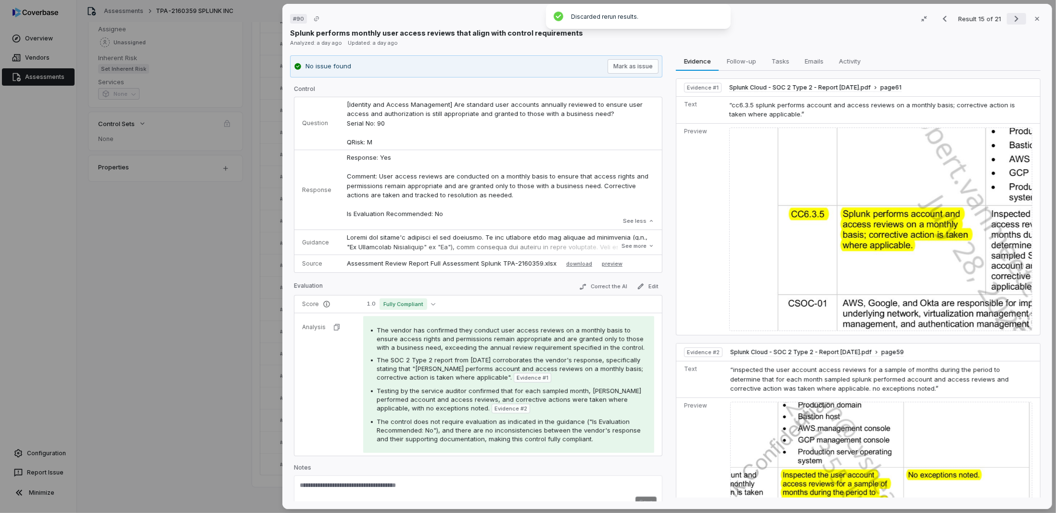
click at [1020, 18] on button "Next result" at bounding box center [1016, 19] width 19 height 12
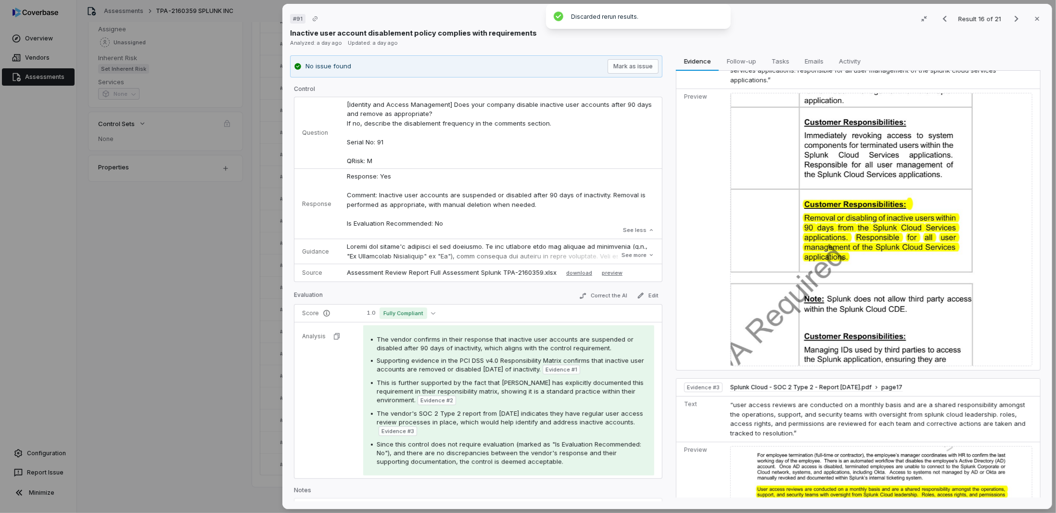
scroll to position [333, 0]
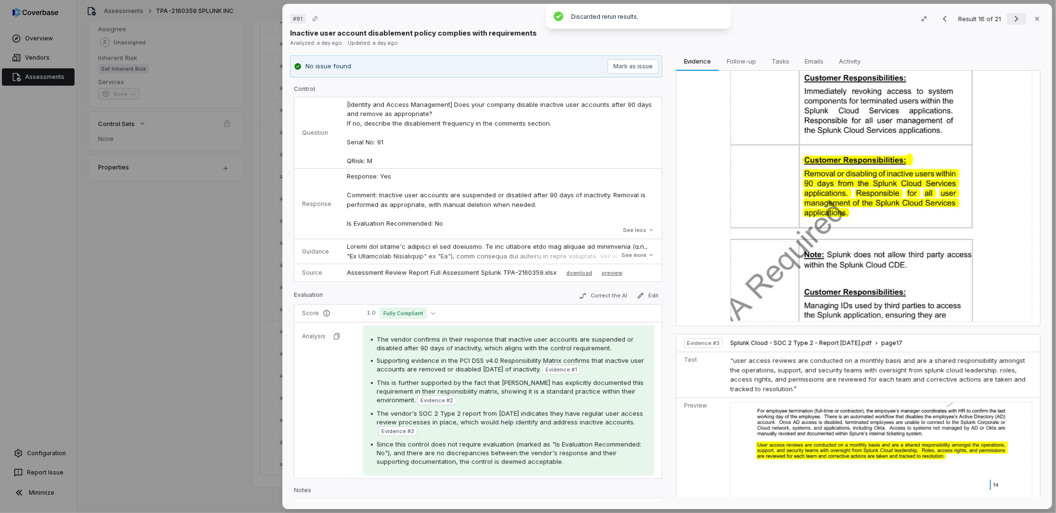
click at [1010, 18] on icon "Next result" at bounding box center [1016, 19] width 12 height 12
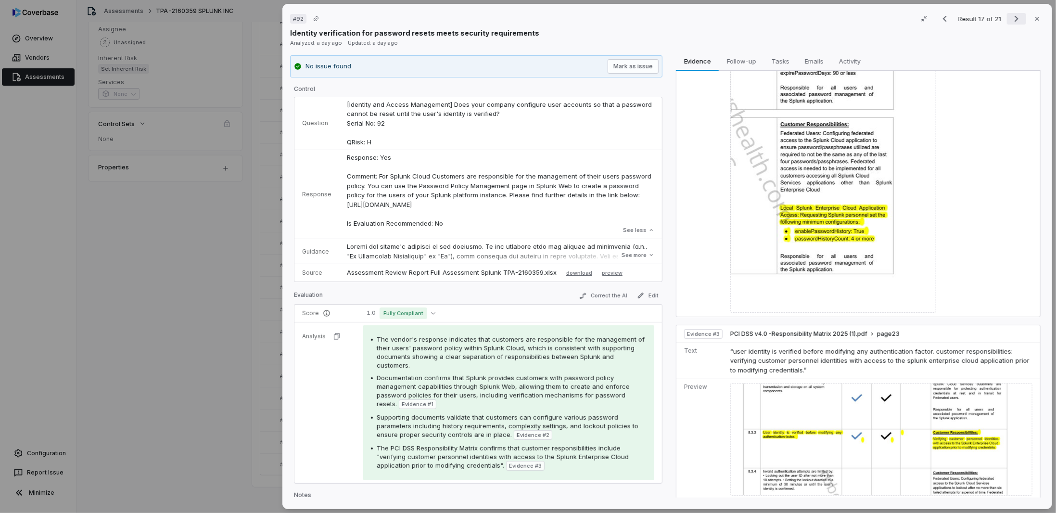
click at [1010, 18] on icon "Next result" at bounding box center [1016, 19] width 12 height 12
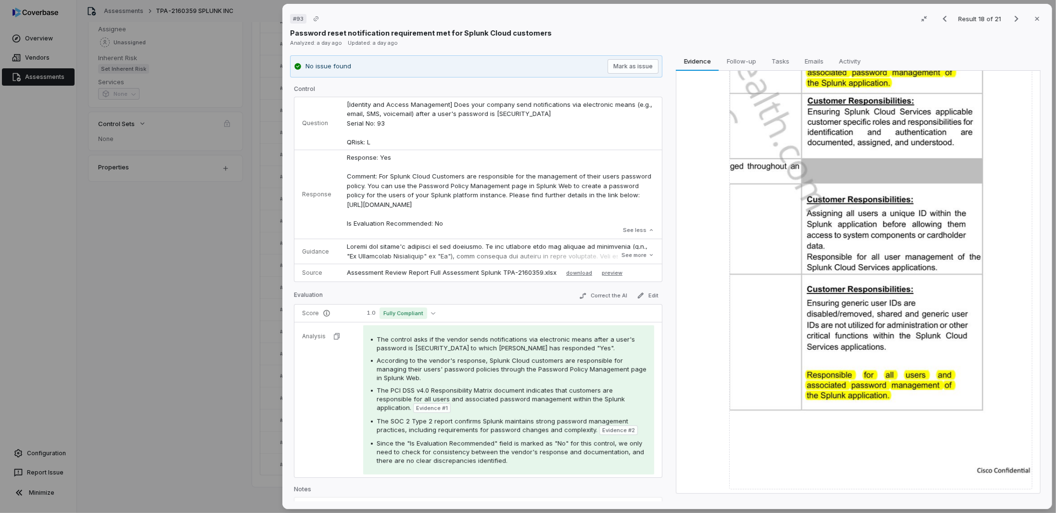
scroll to position [192, 0]
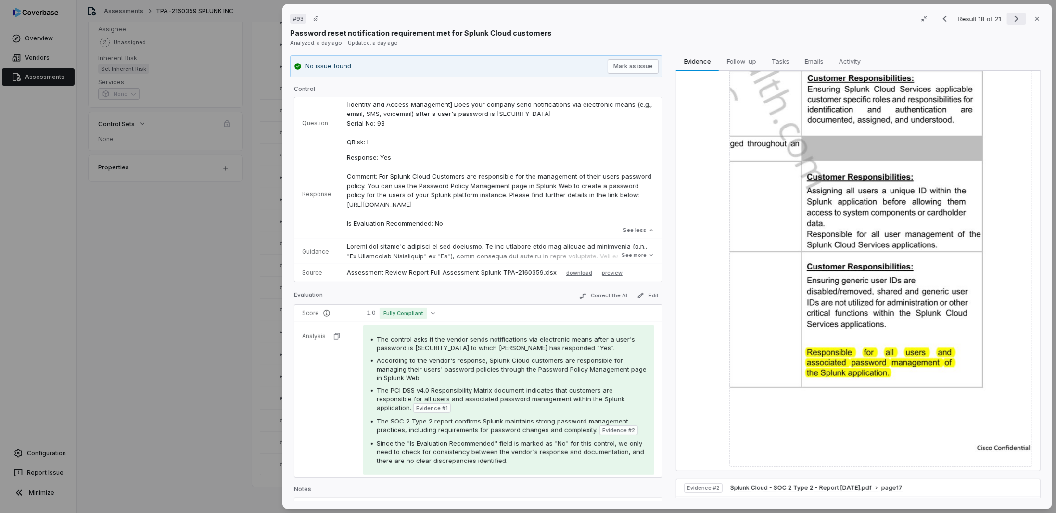
click at [1010, 17] on icon "Next result" at bounding box center [1016, 19] width 12 height 12
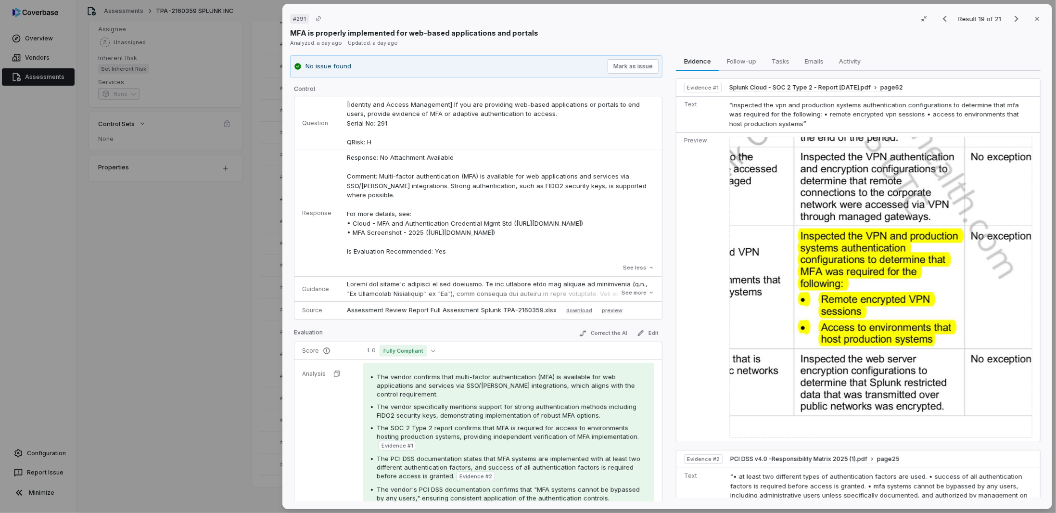
click at [219, 373] on div "# 291 Result 19 of 21 Close MFA is properly implemented for web-based applicati…" at bounding box center [528, 256] width 1056 height 513
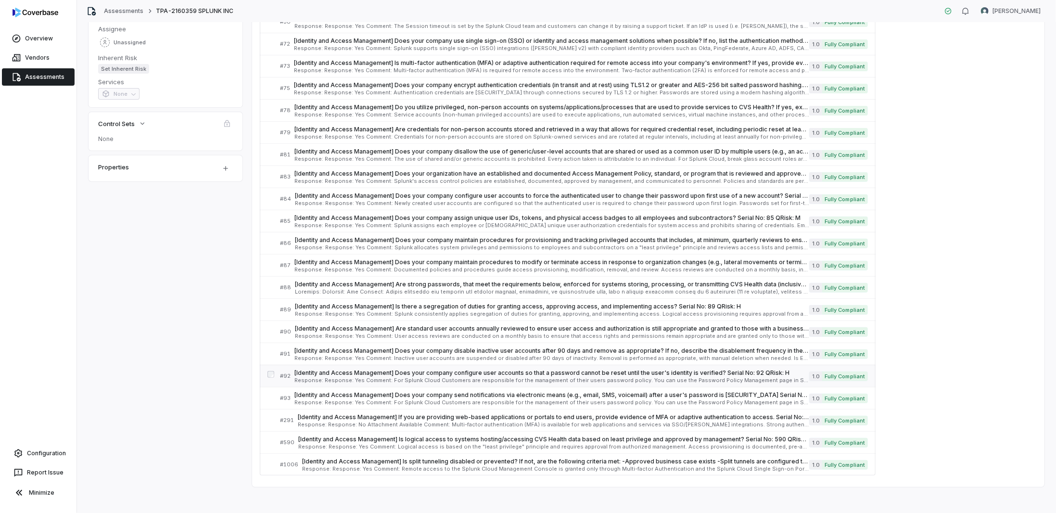
click at [348, 373] on span "[Identity and Access Management] Does your company configure user accounts so t…" at bounding box center [551, 373] width 515 height 8
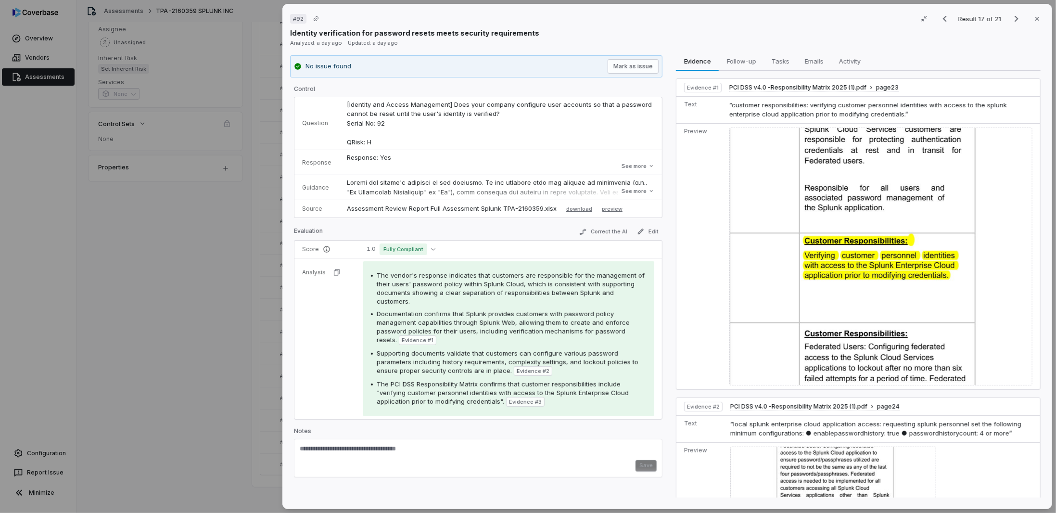
click at [156, 348] on div "# 92 Result 17 of 21 Close Identity verification for password resets meets secu…" at bounding box center [528, 256] width 1056 height 513
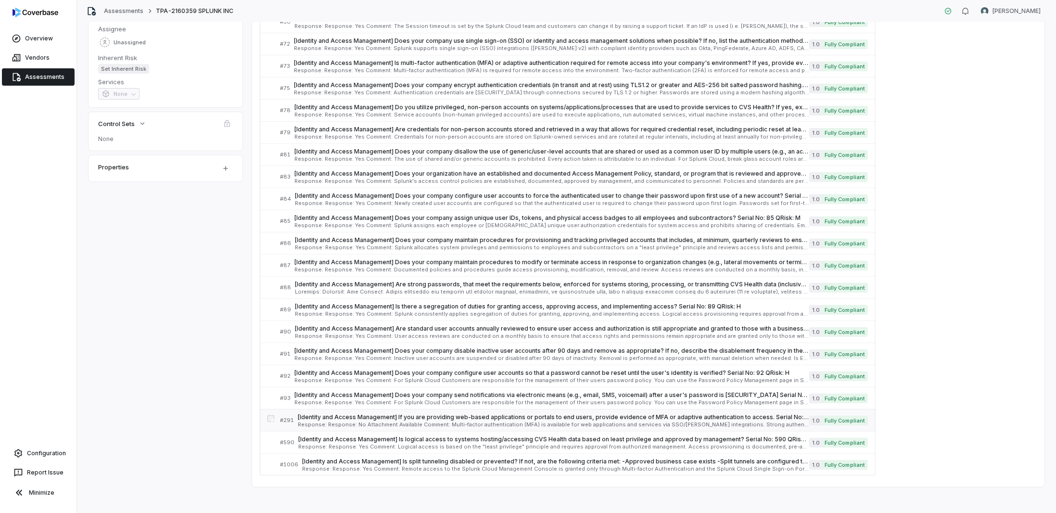
click at [345, 422] on span "Response: Response: No Attachment Available Comment: Multi-factor authenticatio…" at bounding box center [553, 424] width 511 height 5
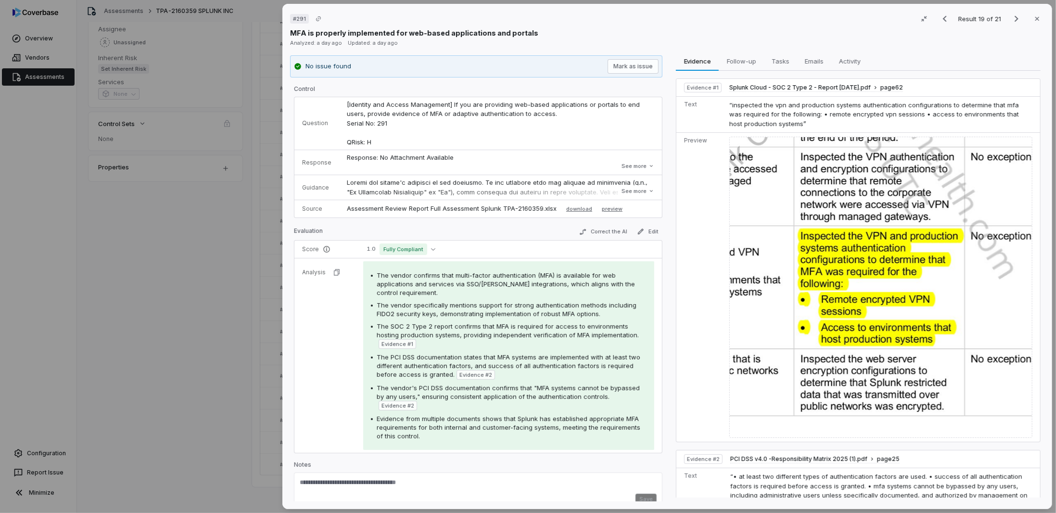
click at [792, 317] on img at bounding box center [880, 287] width 303 height 301
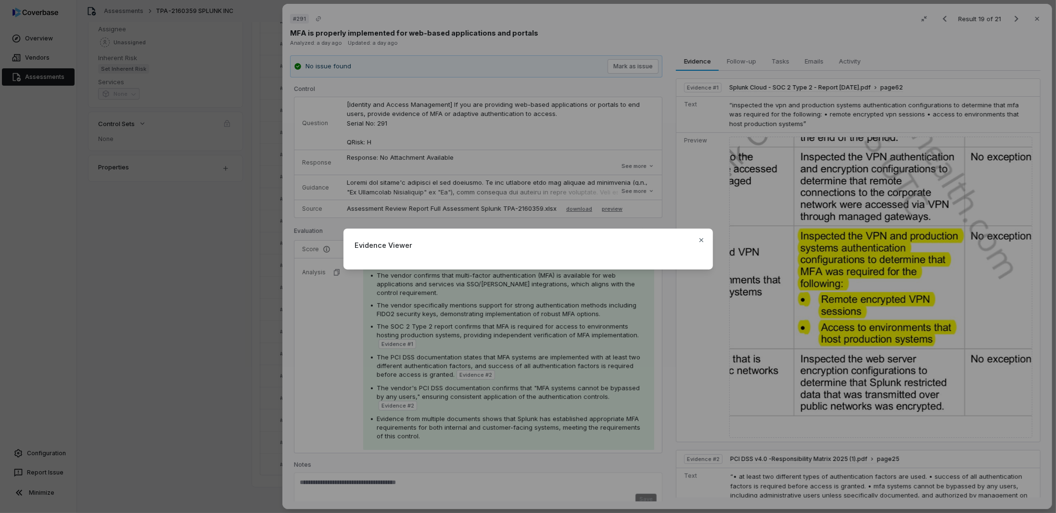
click at [323, 302] on div "Evidence Viewer Close" at bounding box center [528, 256] width 1056 height 513
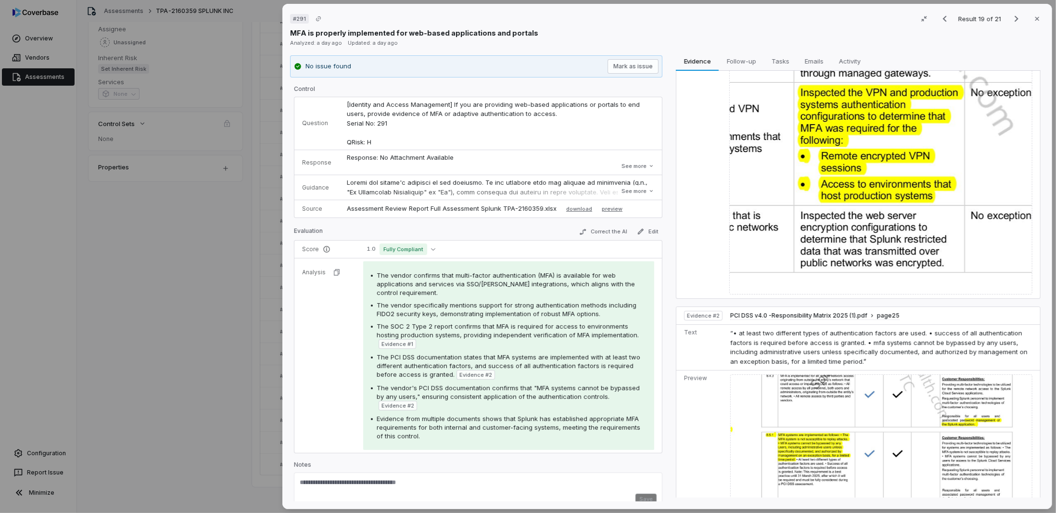
scroll to position [153, 0]
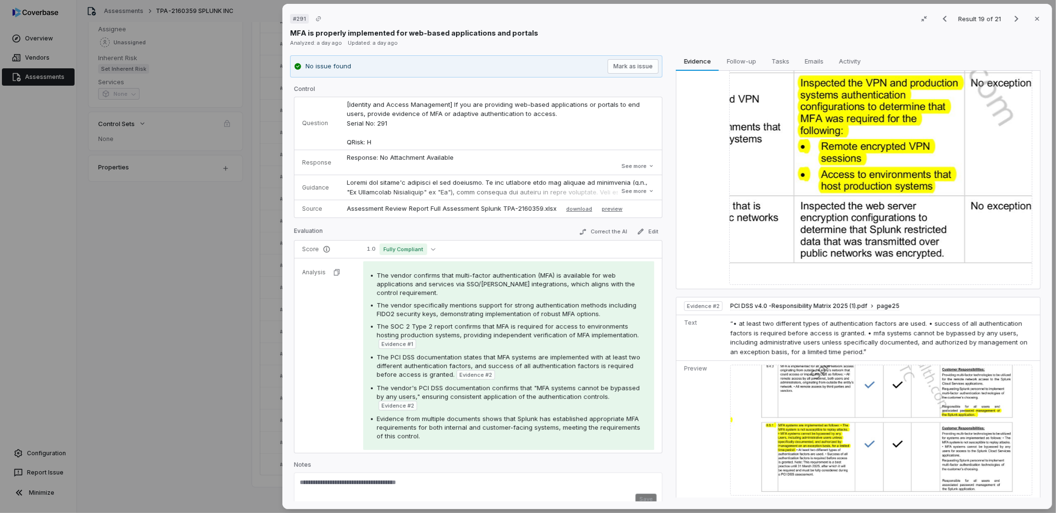
click at [805, 426] on img at bounding box center [881, 430] width 302 height 131
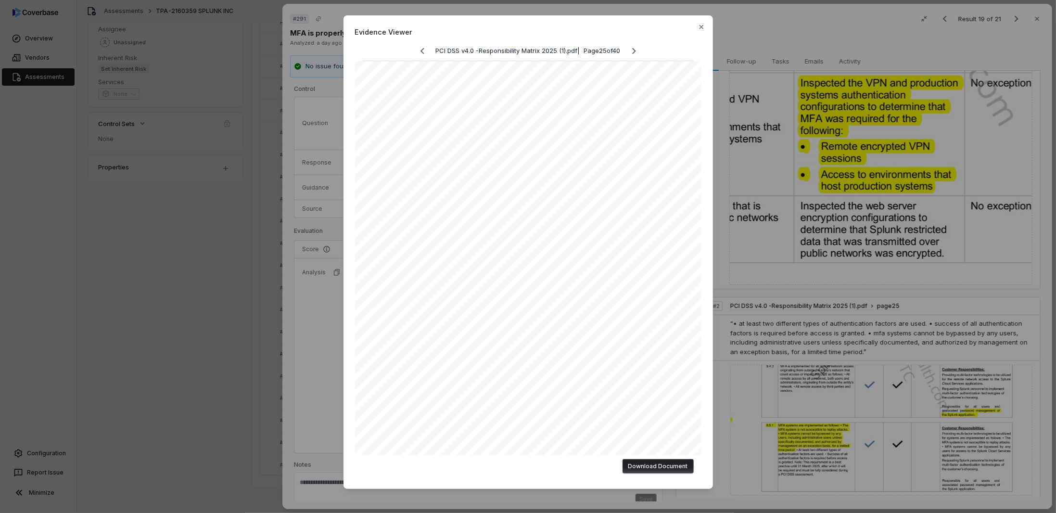
scroll to position [48, 0]
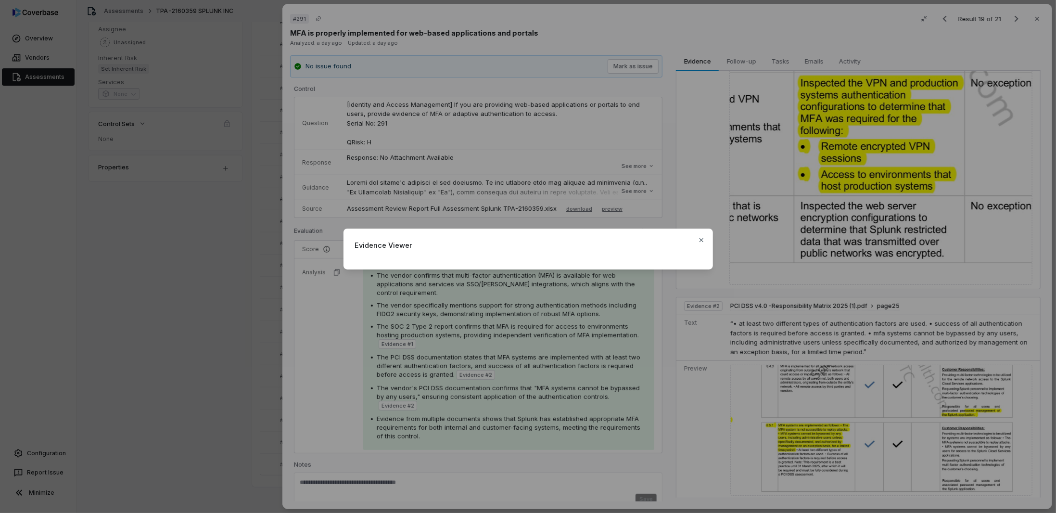
click at [238, 389] on div "Evidence Viewer Close" at bounding box center [528, 256] width 1056 height 513
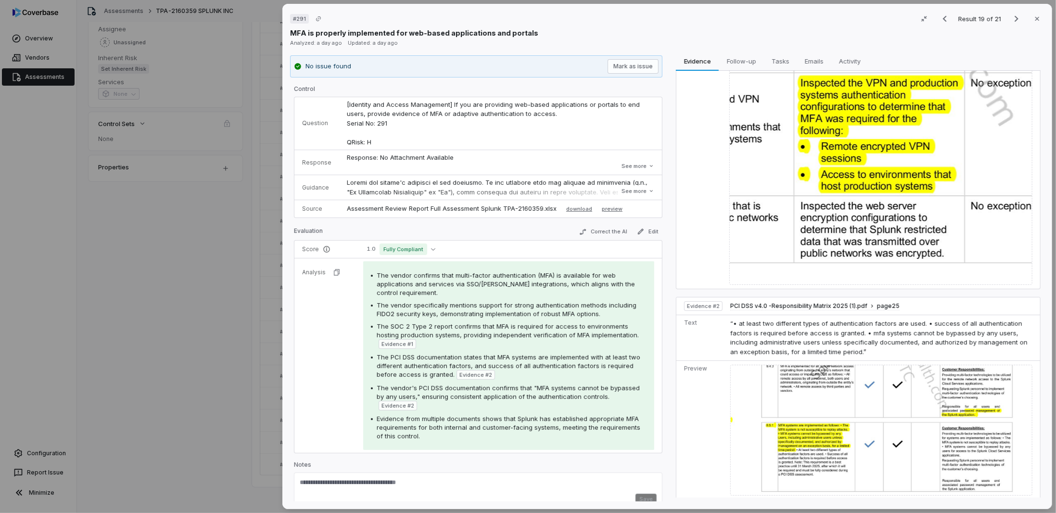
click at [785, 430] on img at bounding box center [881, 430] width 302 height 131
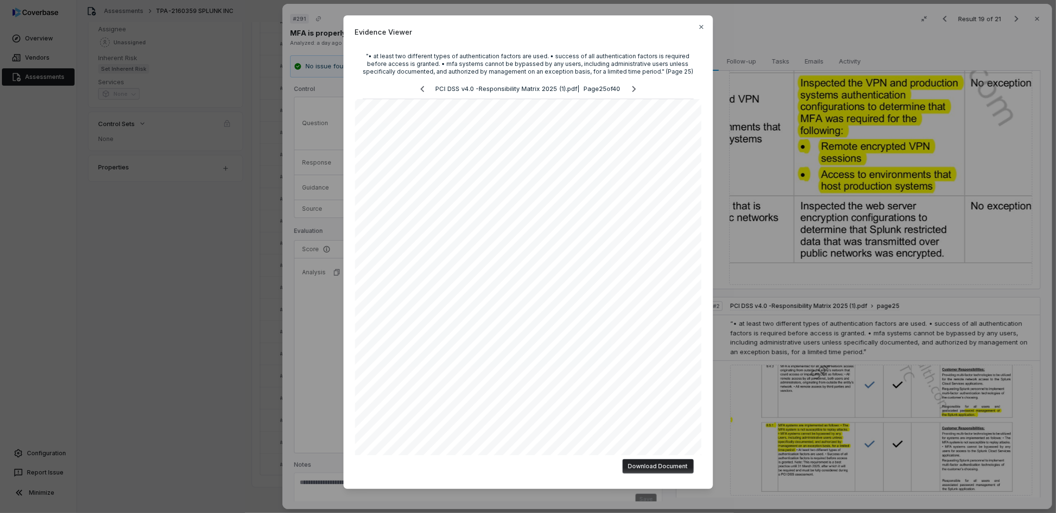
click at [848, 396] on div "Evidence Viewer "• at least two different types of authentication factors are u…" at bounding box center [528, 256] width 1056 height 513
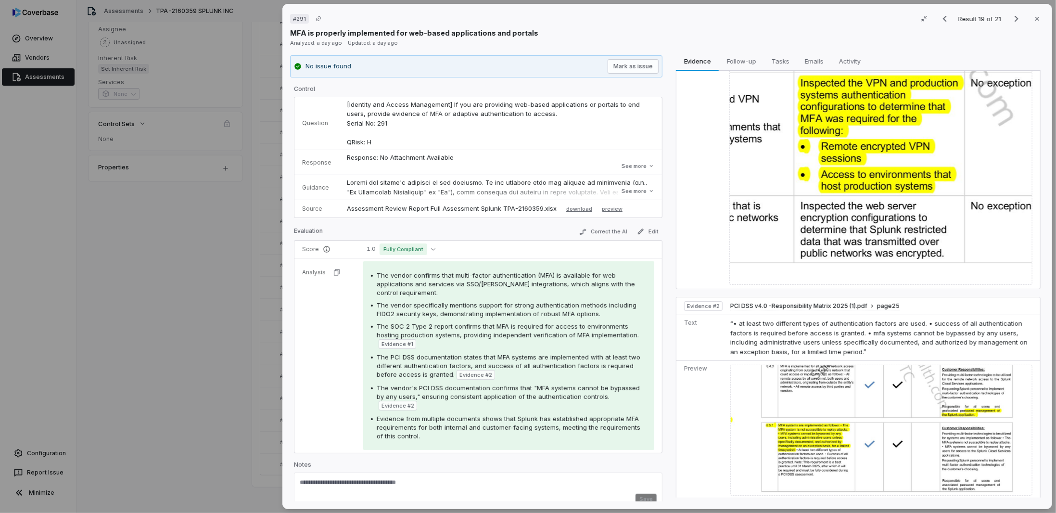
click at [805, 428] on img at bounding box center [881, 430] width 302 height 131
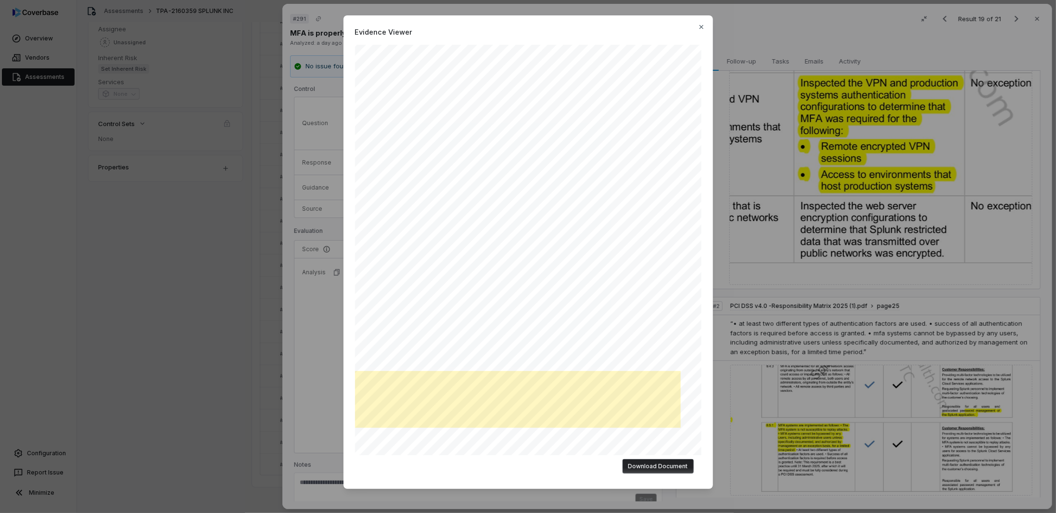
scroll to position [229, 0]
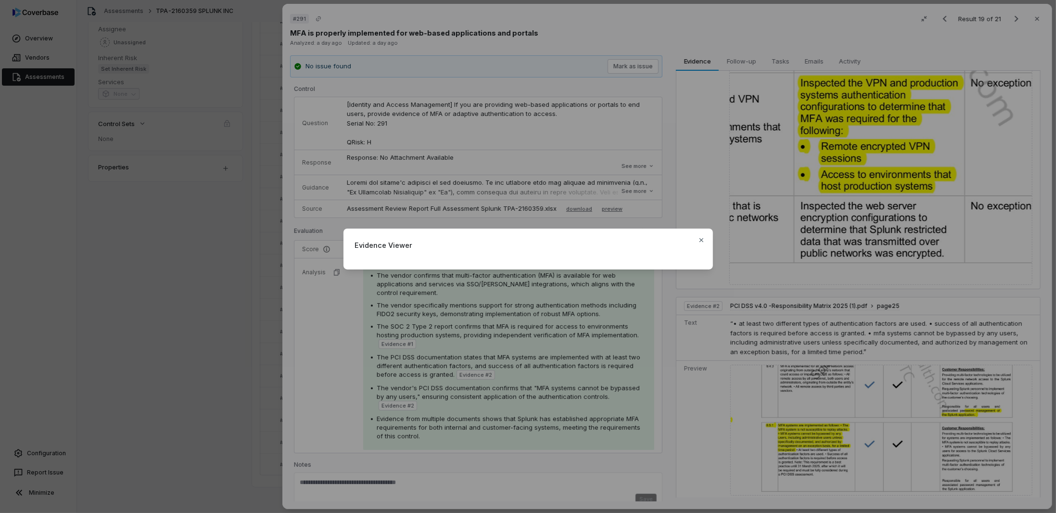
click at [260, 339] on div "Evidence Viewer Close" at bounding box center [528, 256] width 1056 height 513
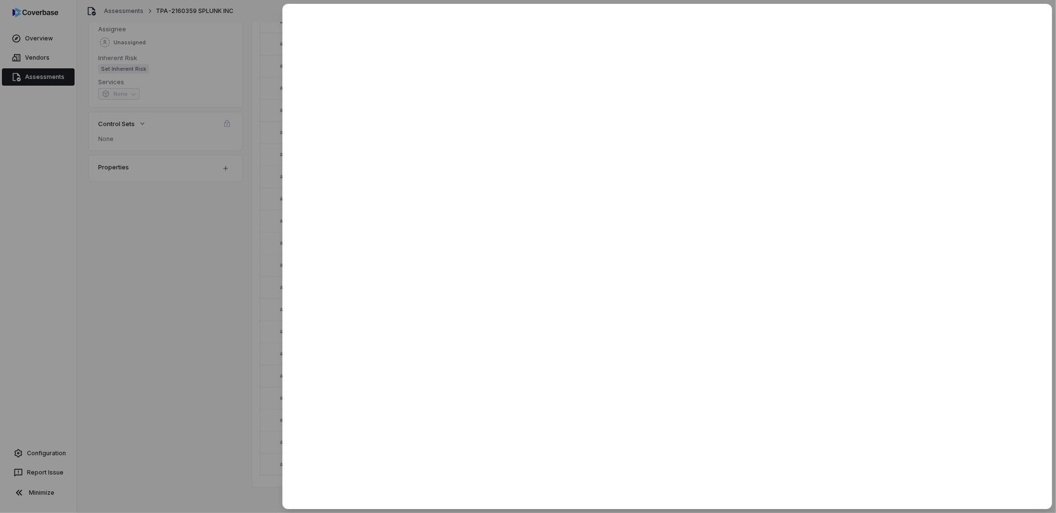
click at [163, 385] on div at bounding box center [528, 256] width 1056 height 513
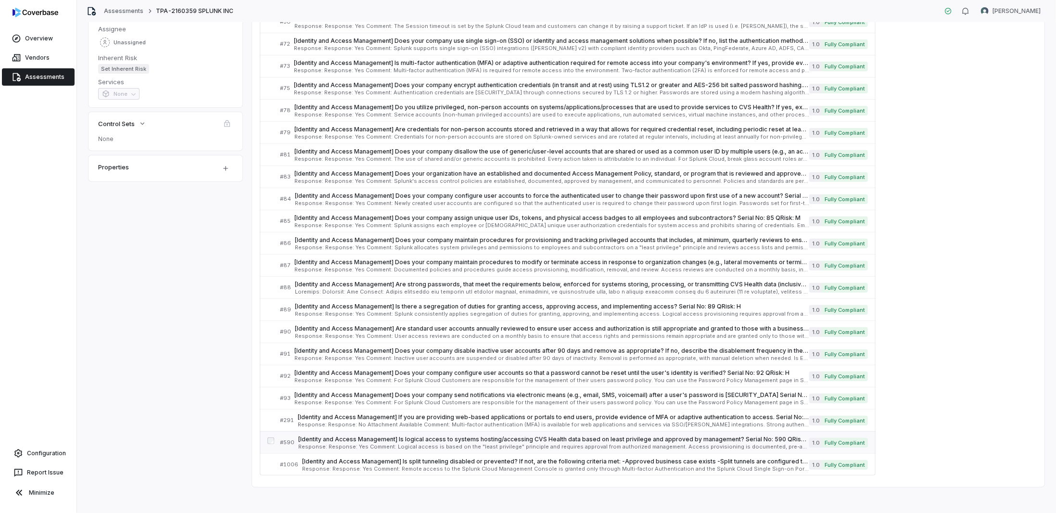
click at [419, 444] on span "Response: Response: Yes Comment: Logical access is based on the "least privileg…" at bounding box center [553, 446] width 511 height 5
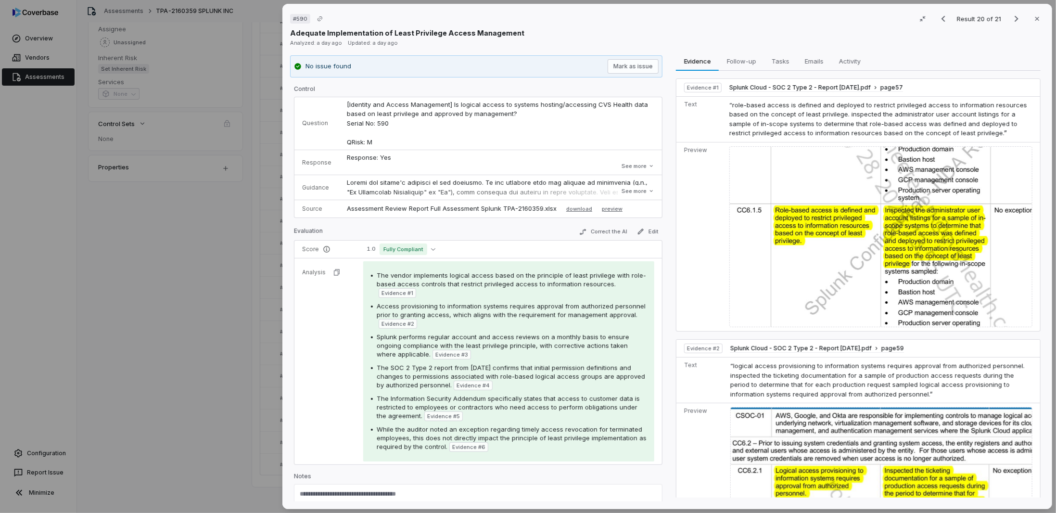
click at [159, 342] on div "# 590 Result 20 of 21 Close Adequate Implementation of Least Privilege Access M…" at bounding box center [528, 256] width 1056 height 513
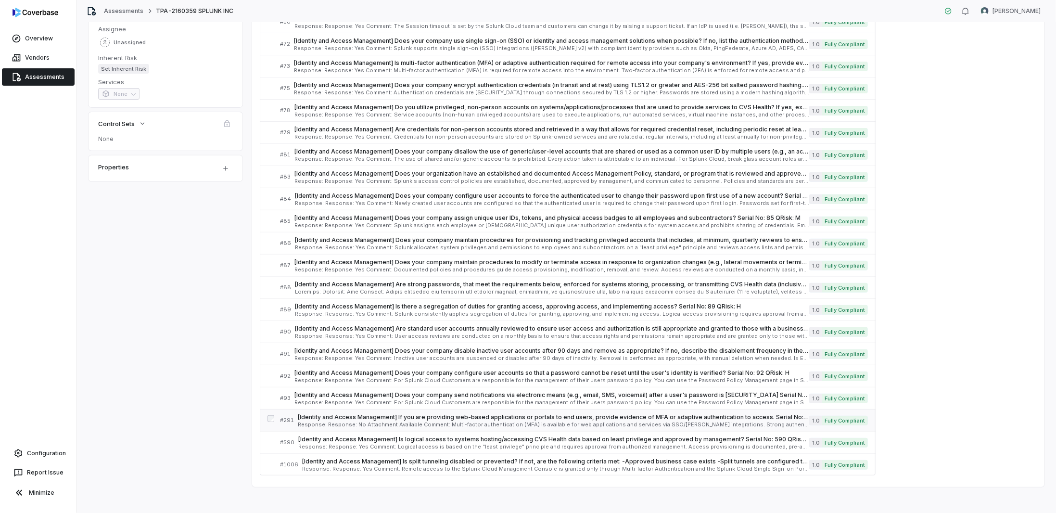
click at [374, 422] on span "Response: Response: No Attachment Available Comment: Multi-factor authenticatio…" at bounding box center [553, 424] width 511 height 5
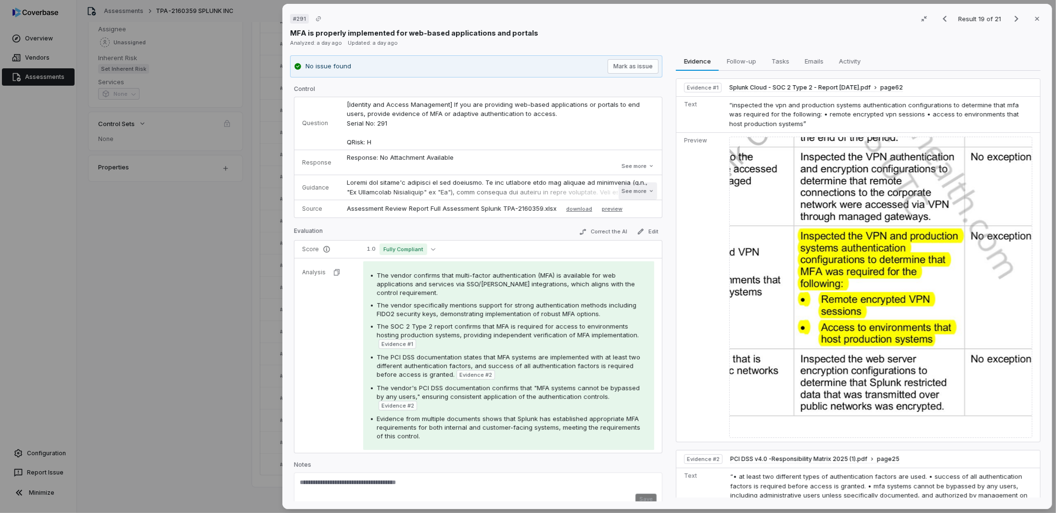
click at [638, 190] on button "See more" at bounding box center [637, 190] width 38 height 17
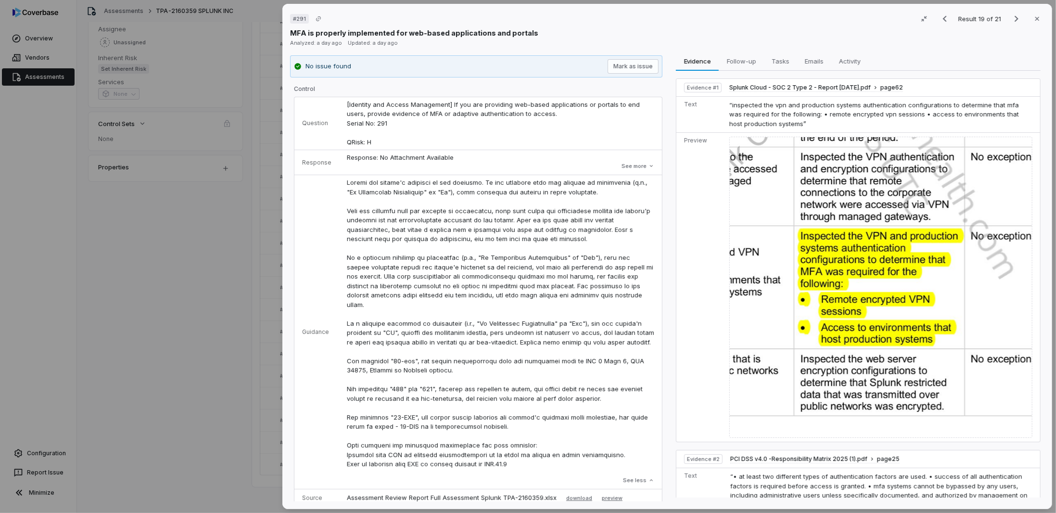
click at [197, 370] on div "# 291 Result 19 of 21 Close MFA is properly implemented for web-based applicati…" at bounding box center [528, 256] width 1056 height 513
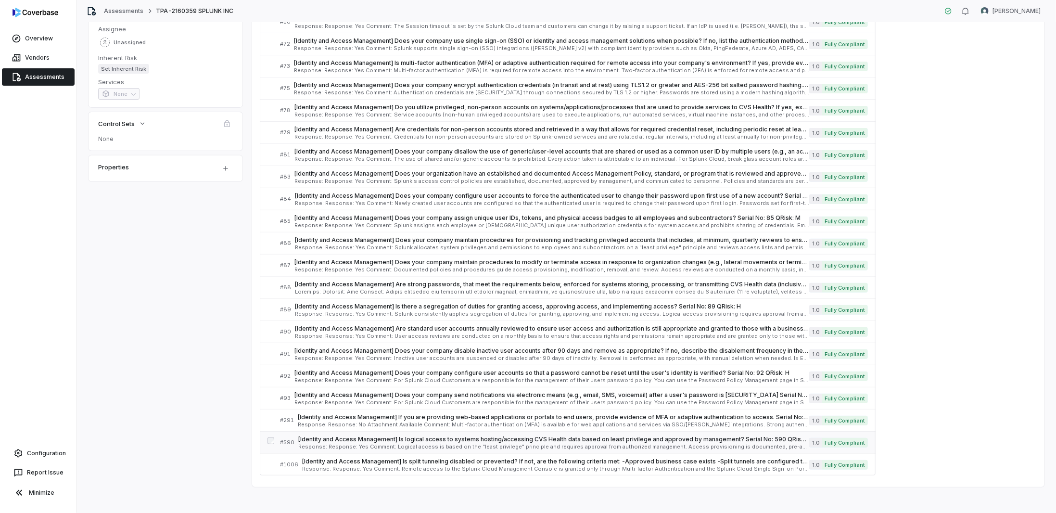
click at [358, 438] on span "[Identity and Access Management] Is logical access to systems hosting/accessing…" at bounding box center [553, 439] width 511 height 8
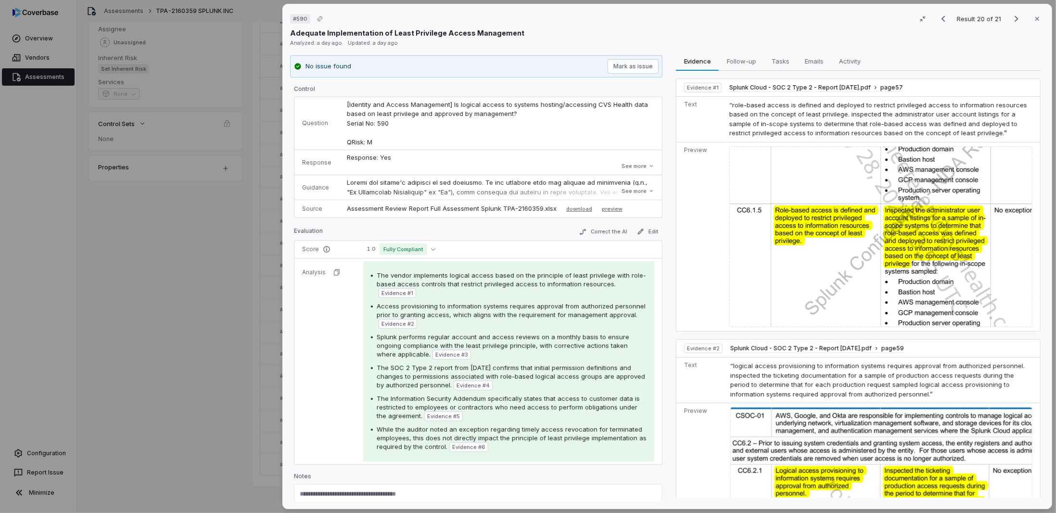
click at [191, 421] on div "# 590 Result 20 of 21 Close Adequate Implementation of Least Privilege Access M…" at bounding box center [528, 256] width 1056 height 513
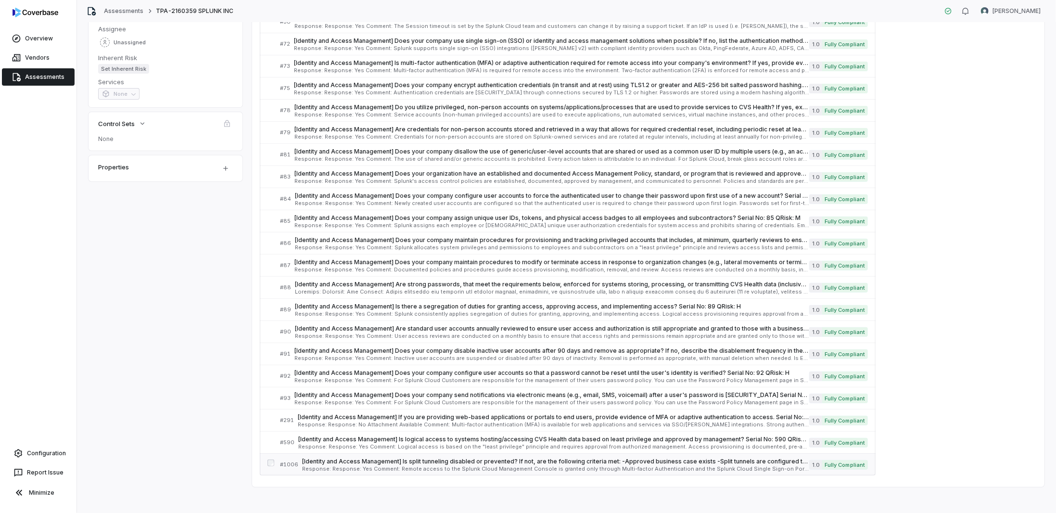
click at [363, 457] on span "[Identity and Access Management] Is split tunneling disabled or prevented? If n…" at bounding box center [555, 461] width 507 height 8
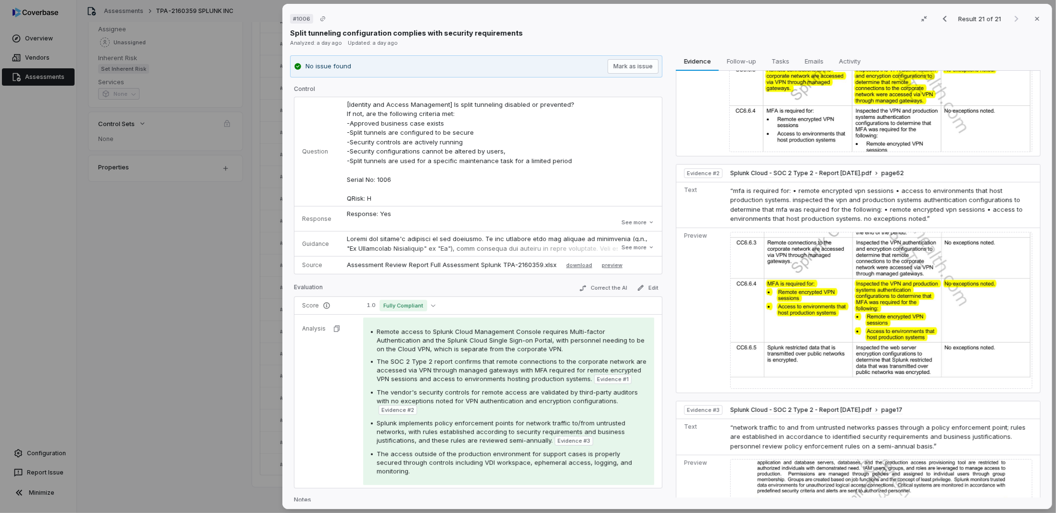
scroll to position [190, 0]
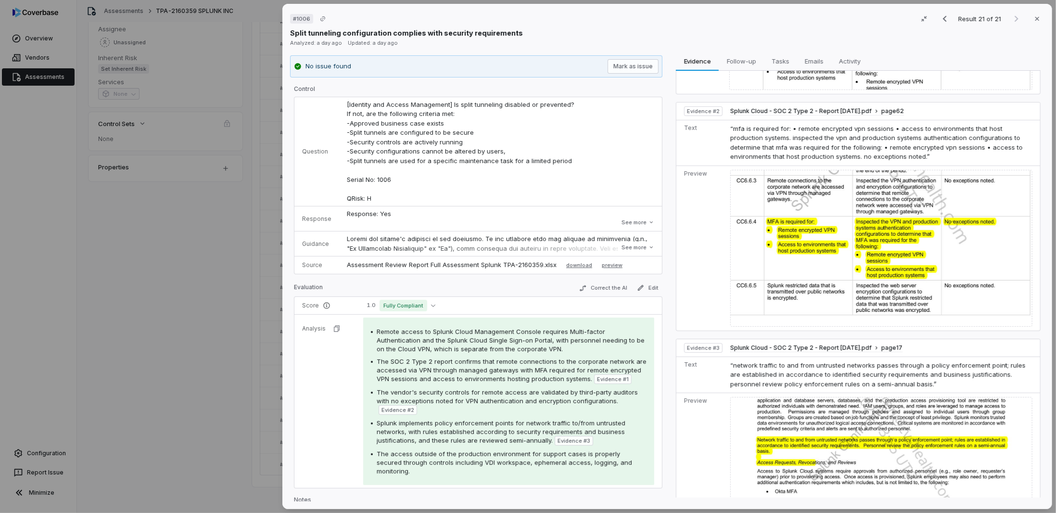
drag, startPoint x: 228, startPoint y: 376, endPoint x: 227, endPoint y: 381, distance: 5.4
click at [227, 381] on div "# 1006 Result 21 of 21 Close Split tunneling configuration complies with securi…" at bounding box center [528, 256] width 1056 height 513
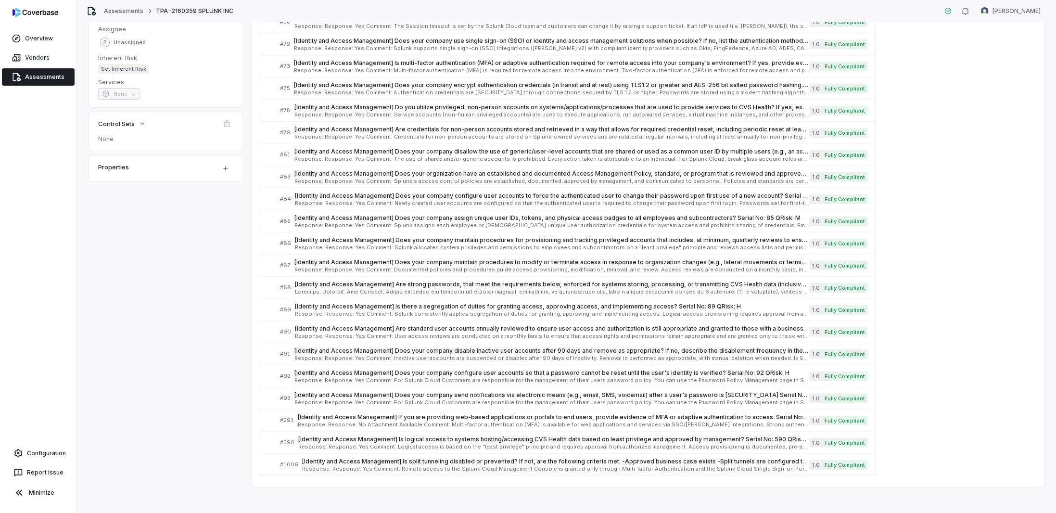
drag, startPoint x: 67, startPoint y: 407, endPoint x: 84, endPoint y: 195, distance: 212.7
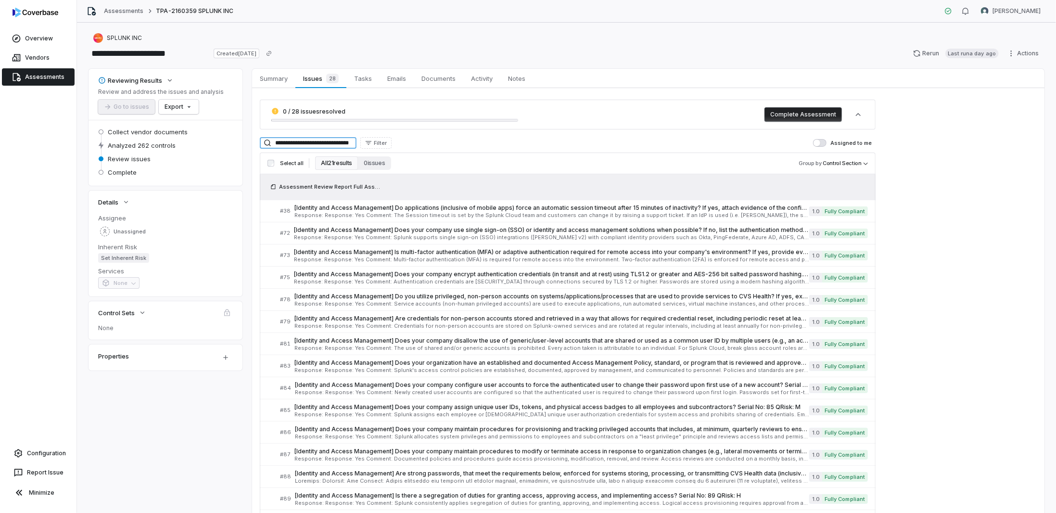
click at [317, 140] on input "**********" at bounding box center [308, 143] width 97 height 12
drag, startPoint x: 276, startPoint y: 142, endPoint x: 462, endPoint y: 144, distance: 185.6
click at [461, 144] on div "**********" at bounding box center [568, 143] width 616 height 12
paste input
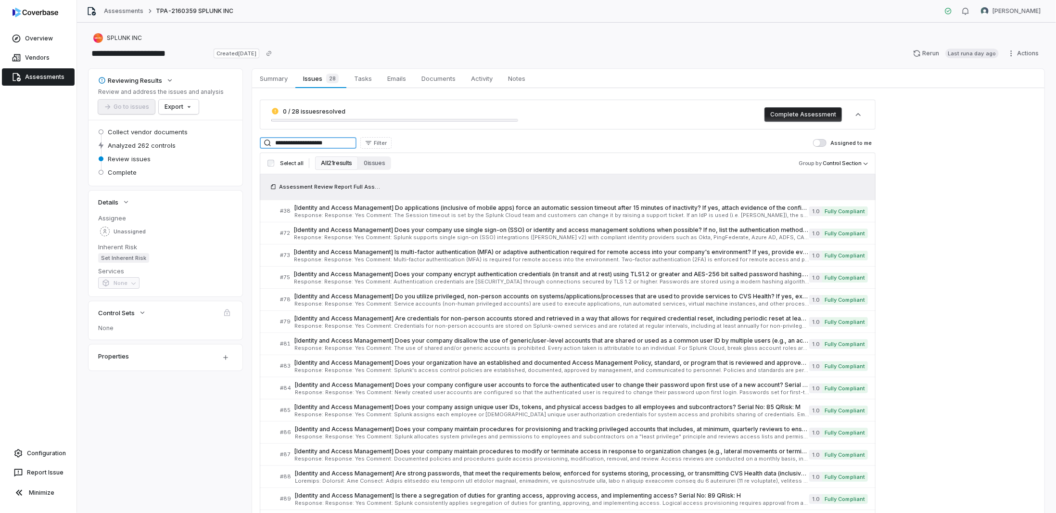
scroll to position [0, 0]
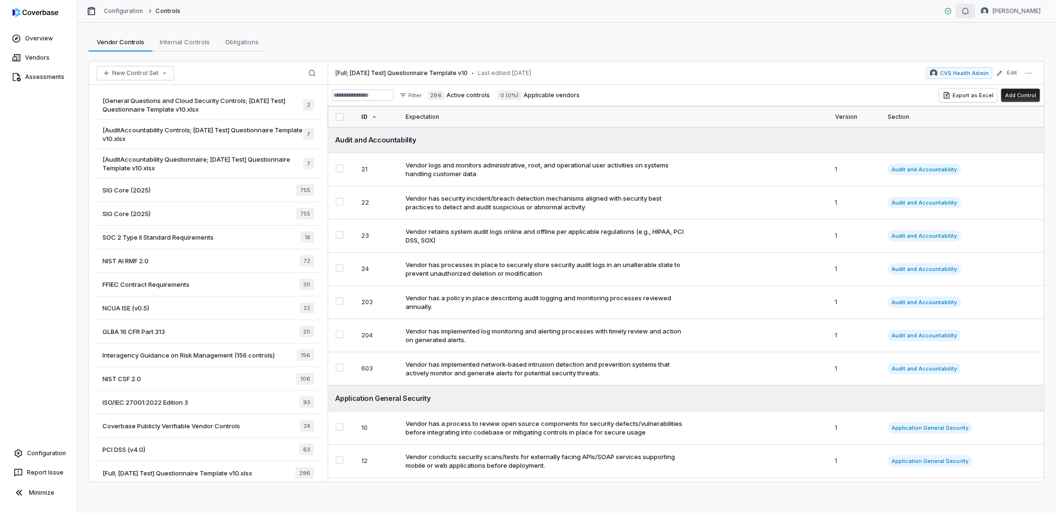
click at [961, 13] on icon "button" at bounding box center [965, 11] width 8 height 8
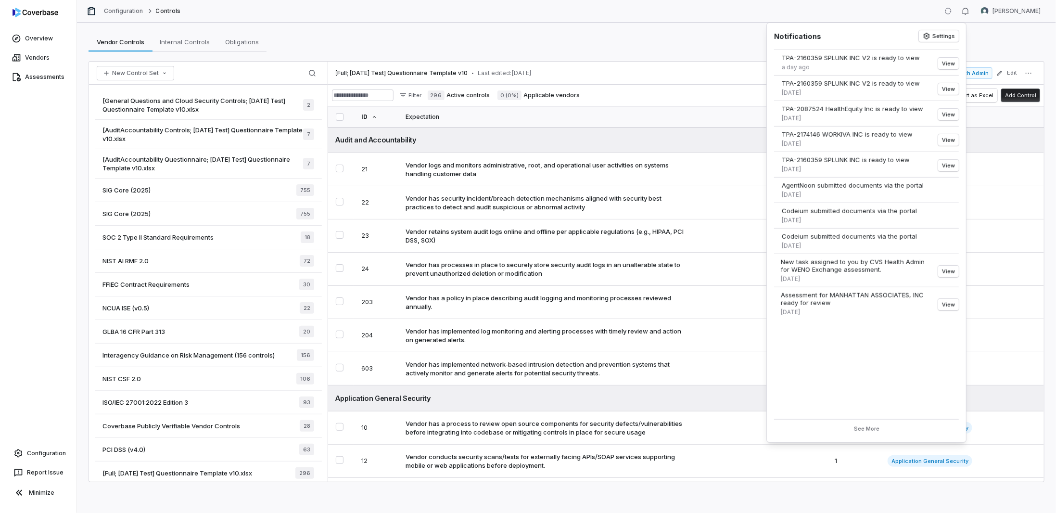
click at [636, 44] on div "Vendor Controls Vendor Controls Internal Controls Internal Controls Obligations…" at bounding box center [566, 41] width 956 height 19
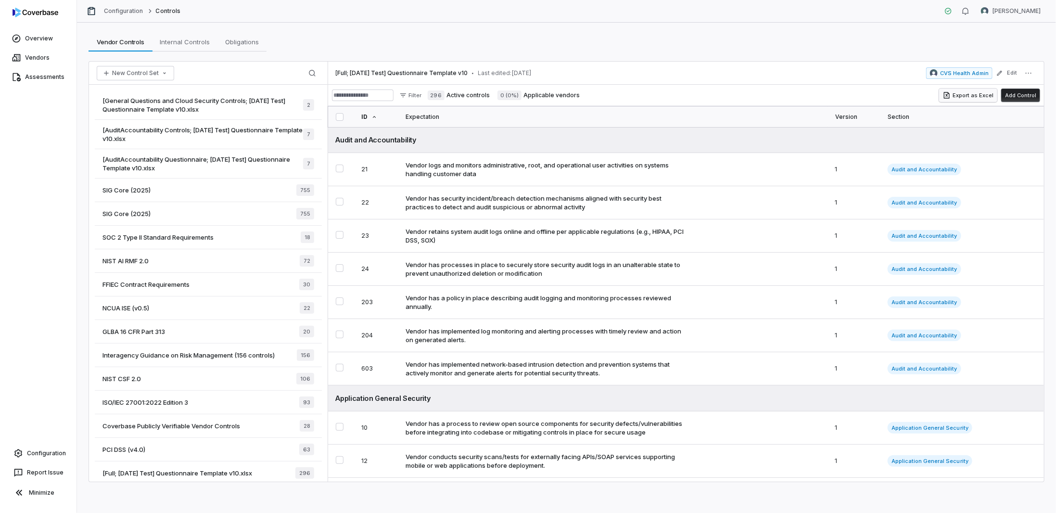
click at [974, 93] on button "Export as Excel" at bounding box center [968, 94] width 58 height 13
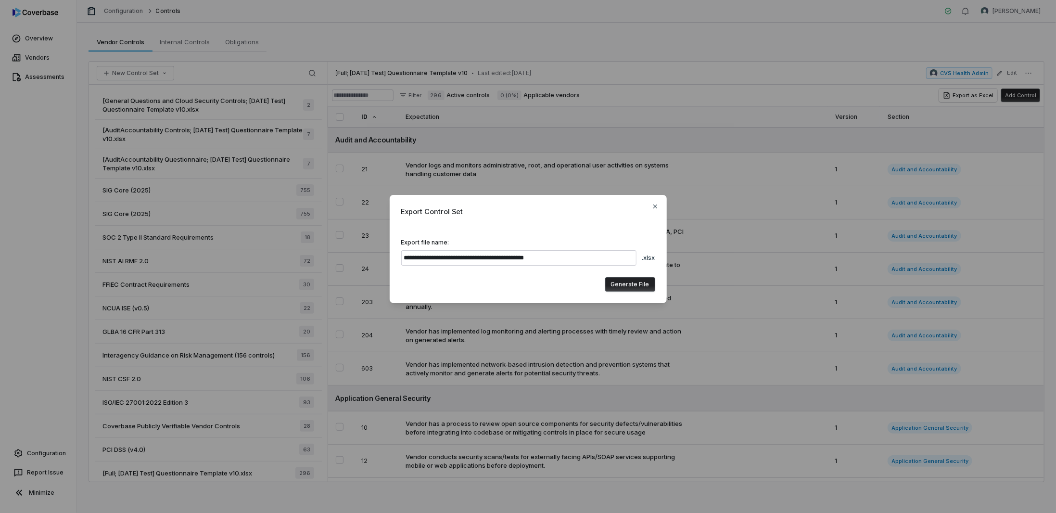
click at [630, 281] on button "Generate File" at bounding box center [630, 284] width 50 height 14
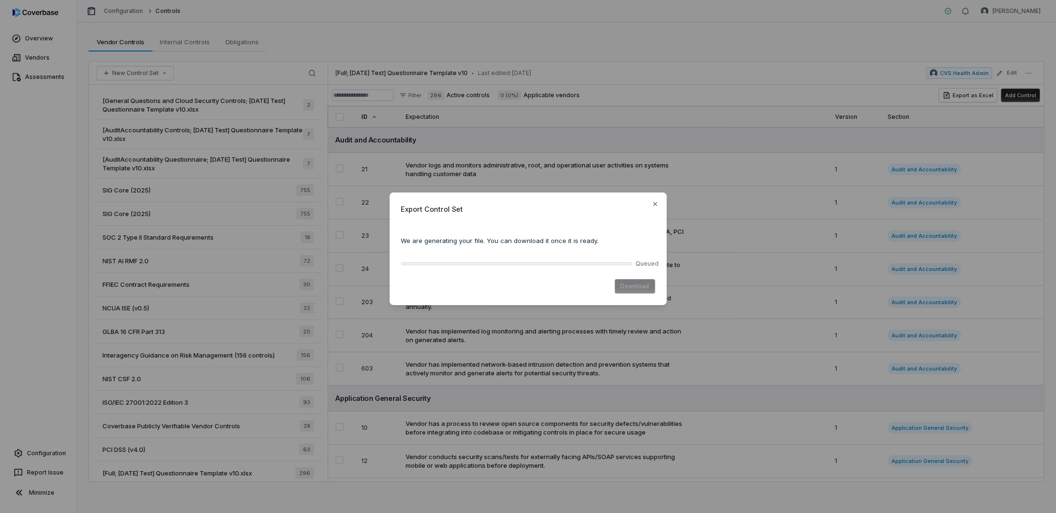
click at [511, 214] on div "Export Control Set" at bounding box center [528, 210] width 254 height 13
drag, startPoint x: 570, startPoint y: 200, endPoint x: 536, endPoint y: 201, distance: 34.2
click at [536, 201] on div "Export Control Set We are generating your file. You can download it once it is …" at bounding box center [528, 248] width 277 height 113
click at [628, 288] on div "Download" at bounding box center [528, 286] width 254 height 14
click at [492, 225] on div "Export Control Set We are generating your file. You can download it once it is …" at bounding box center [528, 248] width 277 height 113
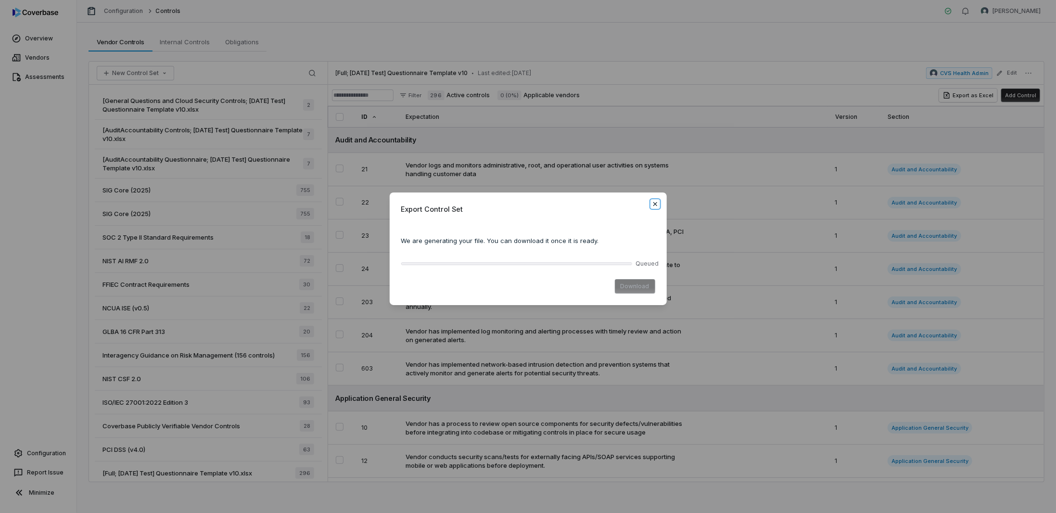
click at [657, 205] on icon "button" at bounding box center [655, 204] width 8 height 8
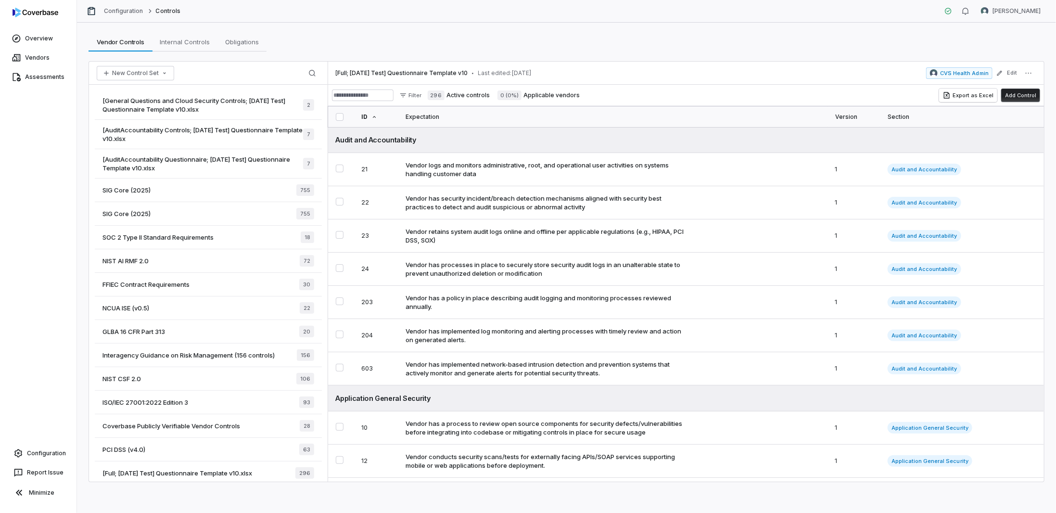
click at [1037, 71] on div "[Full; 2025-06-02 Test] Questionnaire Template v10 • Last edited: Jun 2, 2025 C…" at bounding box center [686, 73] width 716 height 23
click at [1034, 73] on button "More actions" at bounding box center [1027, 73] width 15 height 12
click at [1017, 74] on button "Edit" at bounding box center [1006, 72] width 26 height 17
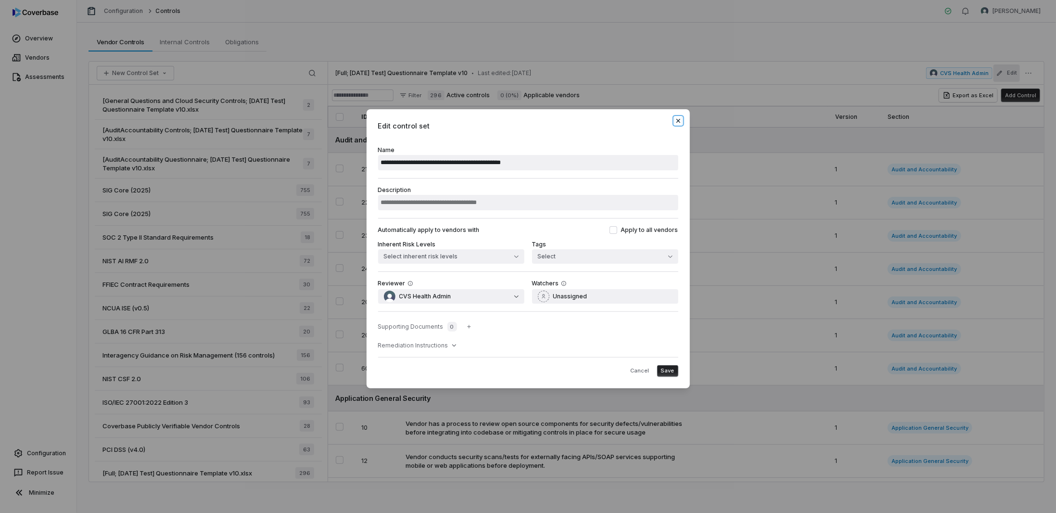
click at [678, 120] on icon "button" at bounding box center [678, 121] width 4 height 4
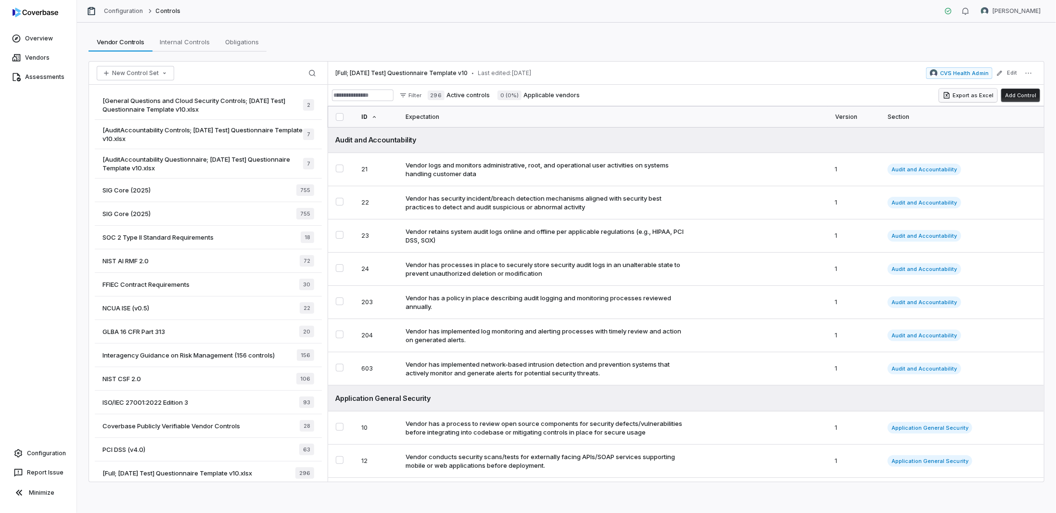
click at [982, 95] on button "Export as Excel" at bounding box center [968, 94] width 58 height 13
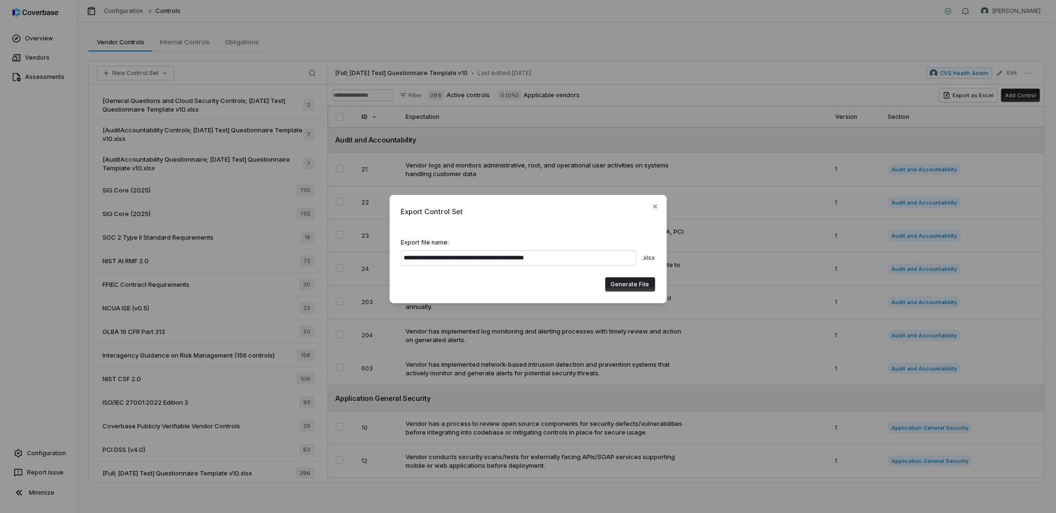
click at [619, 282] on button "Generate File" at bounding box center [630, 284] width 50 height 14
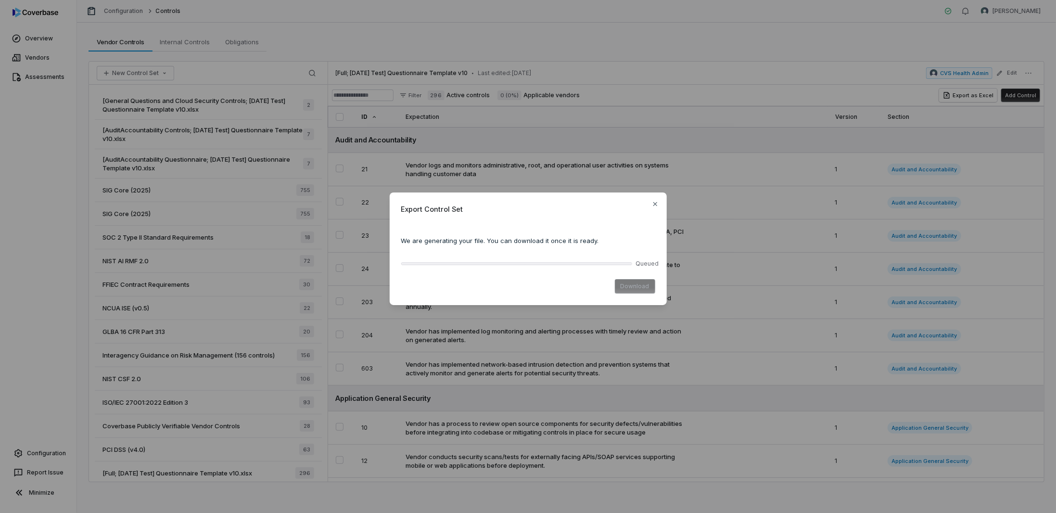
drag, startPoint x: 464, startPoint y: 196, endPoint x: 534, endPoint y: 190, distance: 70.0
click at [518, 190] on div "Export Control Set We are generating your file. You can download it once it is …" at bounding box center [528, 256] width 1056 height 159
click at [642, 277] on div "Export Control Set We are generating your file. You can download it once it is …" at bounding box center [528, 248] width 277 height 113
drag, startPoint x: 506, startPoint y: 197, endPoint x: 612, endPoint y: 200, distance: 105.9
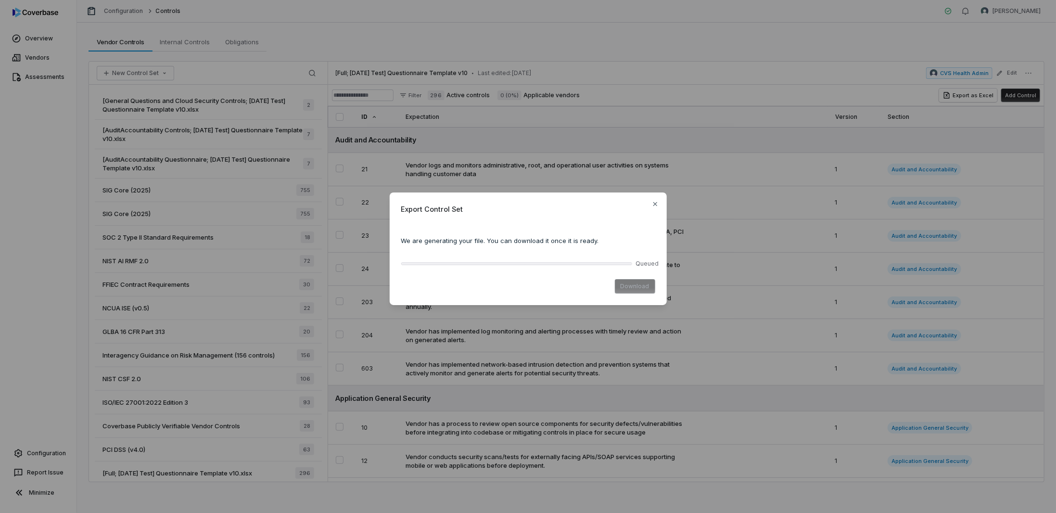
click at [612, 200] on div "Export Control Set We are generating your file. You can download it once it is …" at bounding box center [528, 248] width 277 height 113
click at [655, 205] on icon "button" at bounding box center [655, 204] width 8 height 8
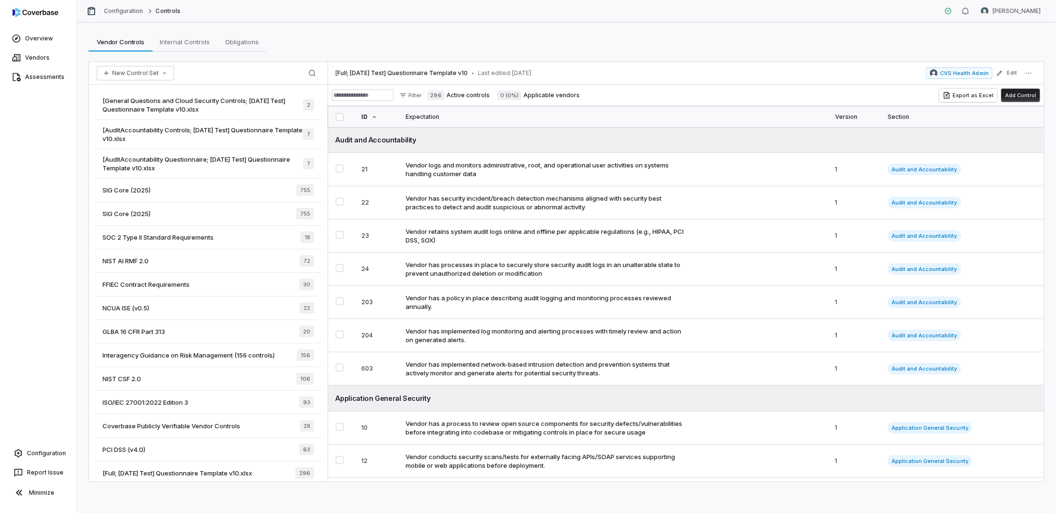
scroll to position [51, 0]
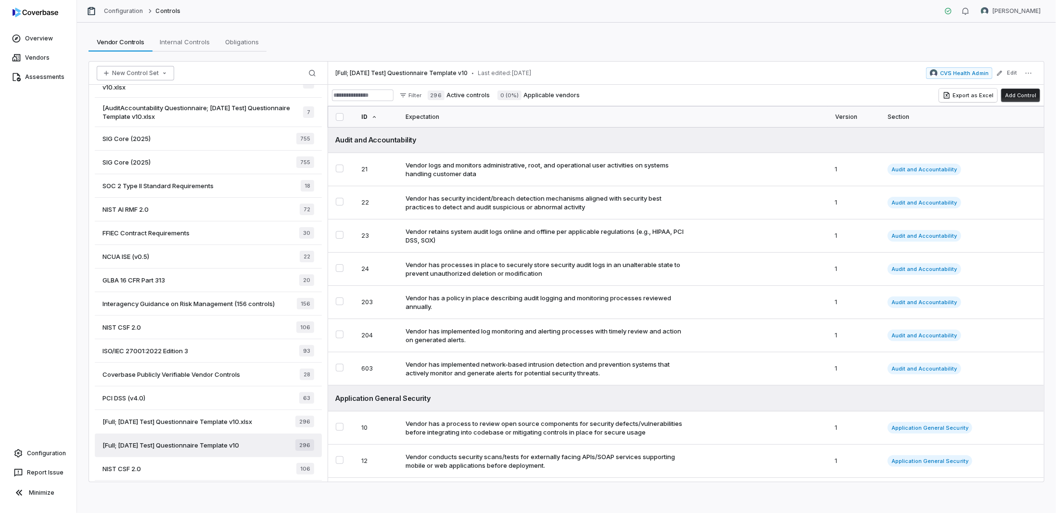
click at [158, 71] on button "New Control Set" at bounding box center [135, 73] width 77 height 14
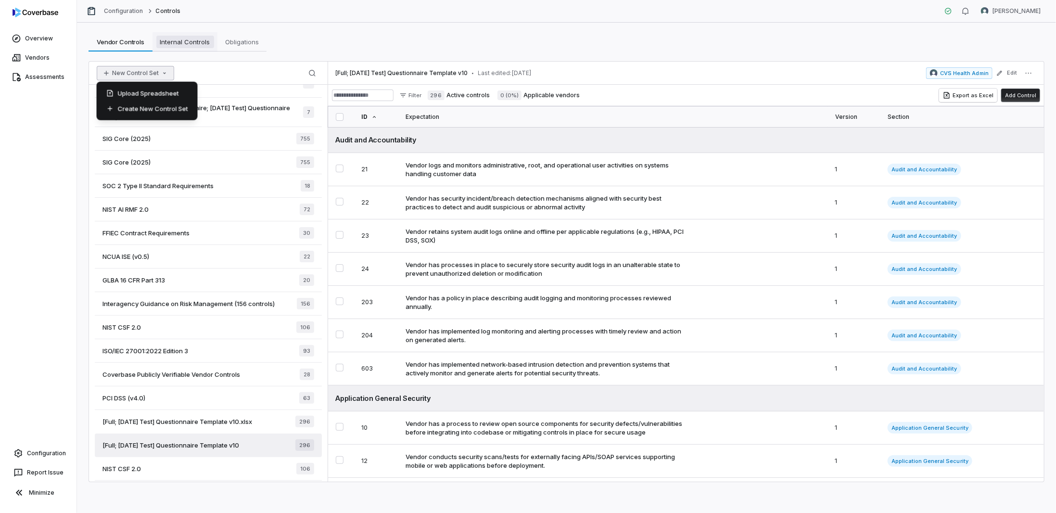
click at [188, 40] on span "Internal Controls" at bounding box center [185, 42] width 58 height 13
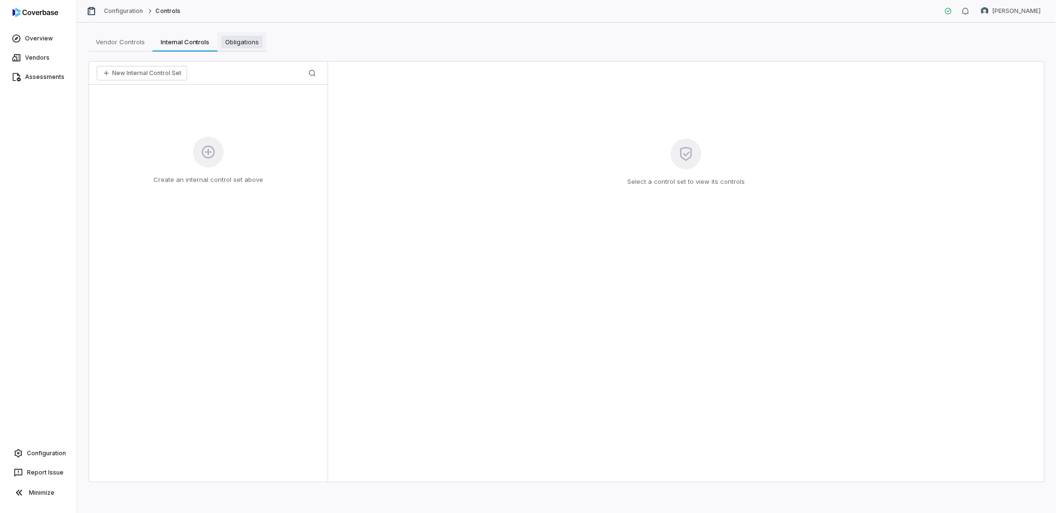
click at [231, 39] on span "Obligations" at bounding box center [241, 42] width 41 height 13
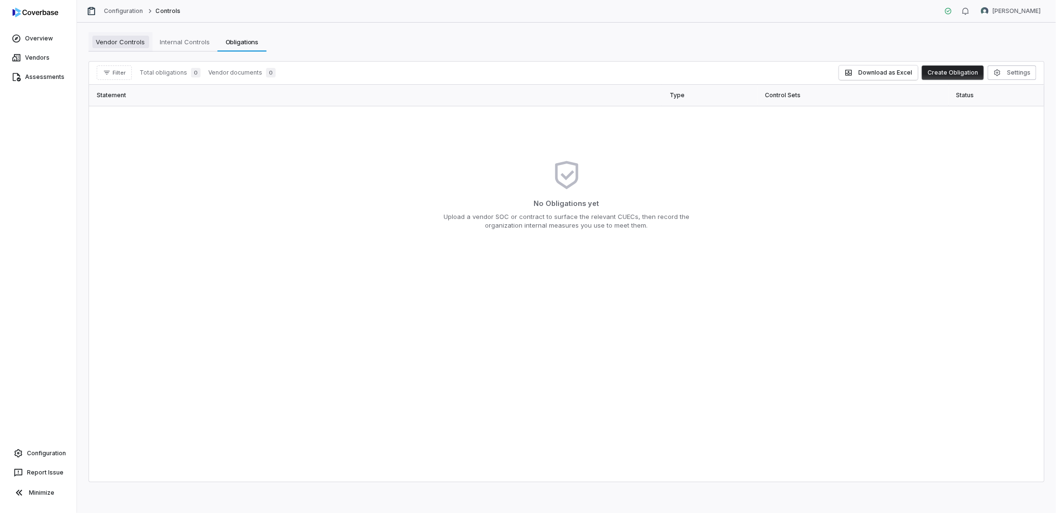
click at [110, 46] on span "Vendor Controls" at bounding box center [120, 42] width 57 height 13
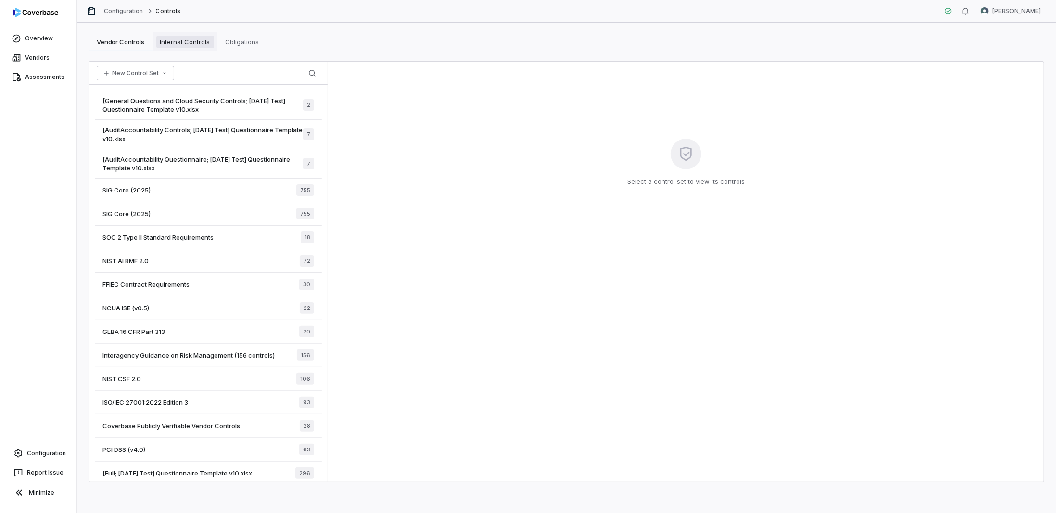
click at [189, 35] on link "Internal Controls Internal Controls" at bounding box center [184, 41] width 65 height 19
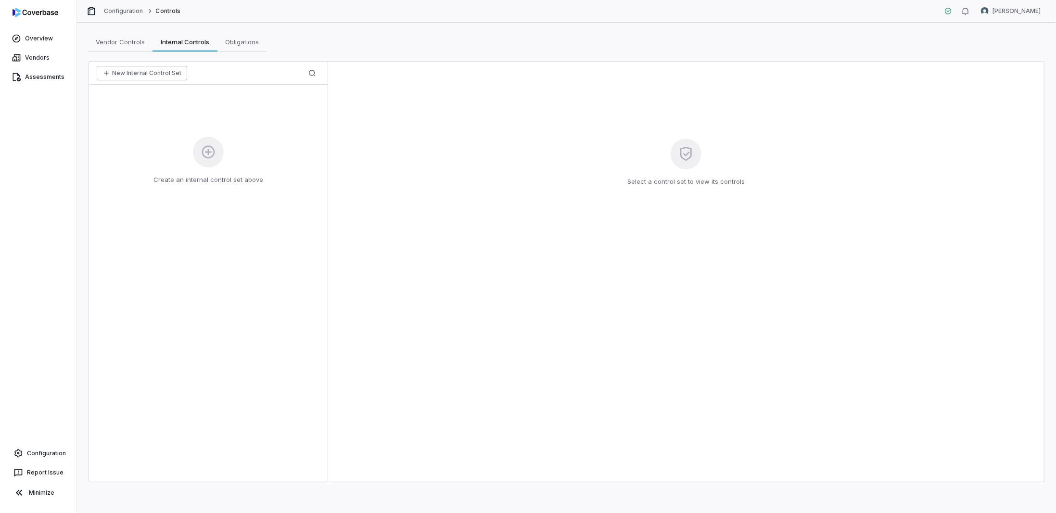
click at [155, 69] on button "New Internal Control Set" at bounding box center [142, 73] width 90 height 14
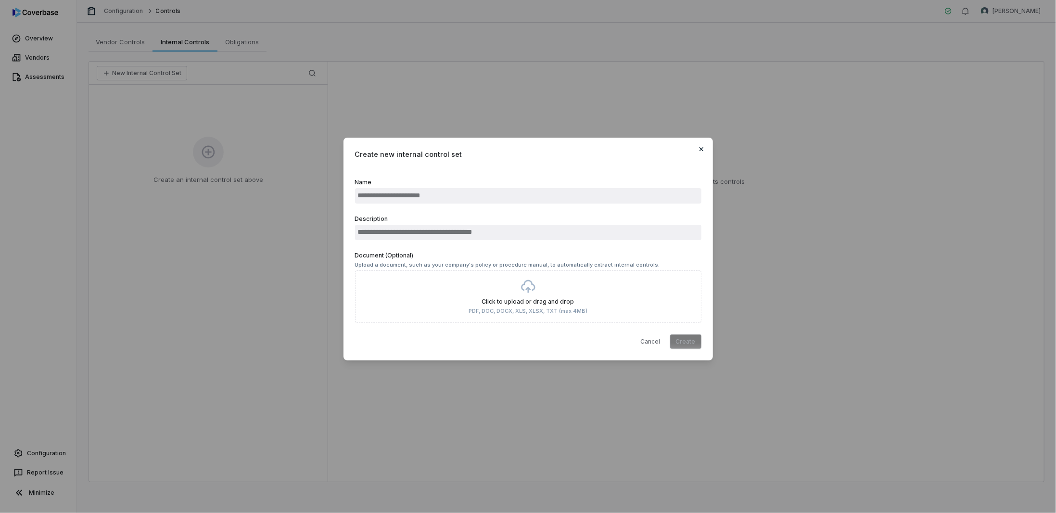
click at [697, 150] on span "Create new internal control set" at bounding box center [528, 154] width 346 height 10
click at [702, 148] on icon "button" at bounding box center [701, 149] width 8 height 8
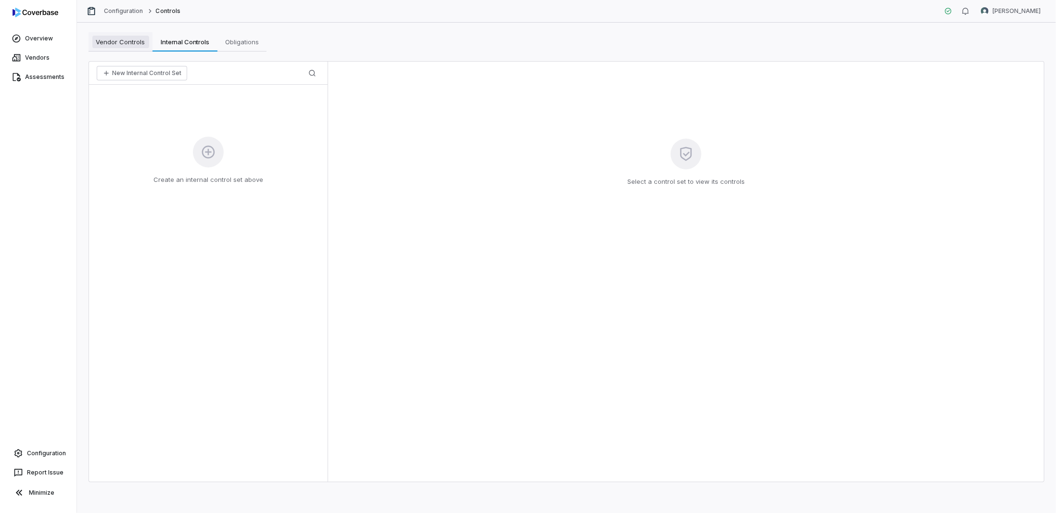
click at [126, 35] on link "Vendor Controls Vendor Controls" at bounding box center [120, 41] width 64 height 19
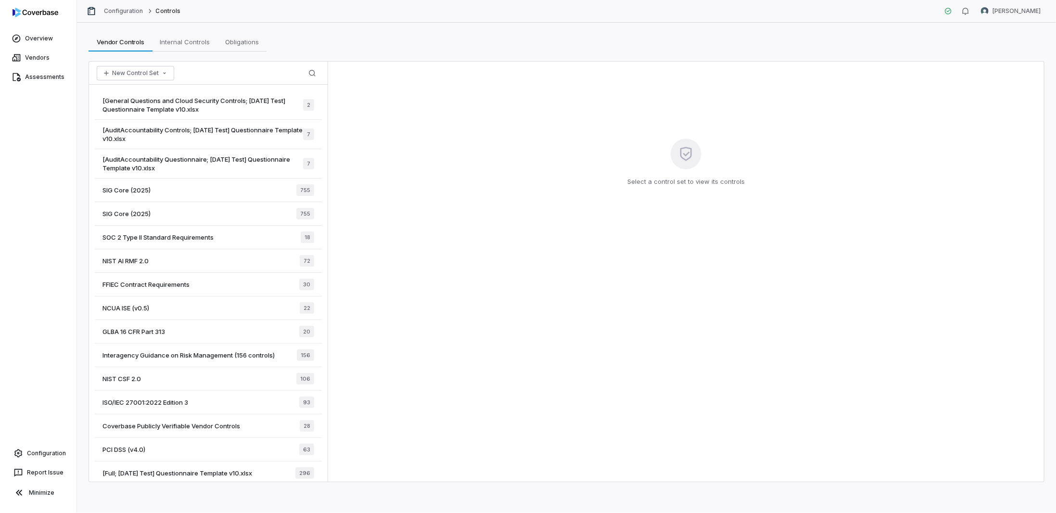
scroll to position [51, 0]
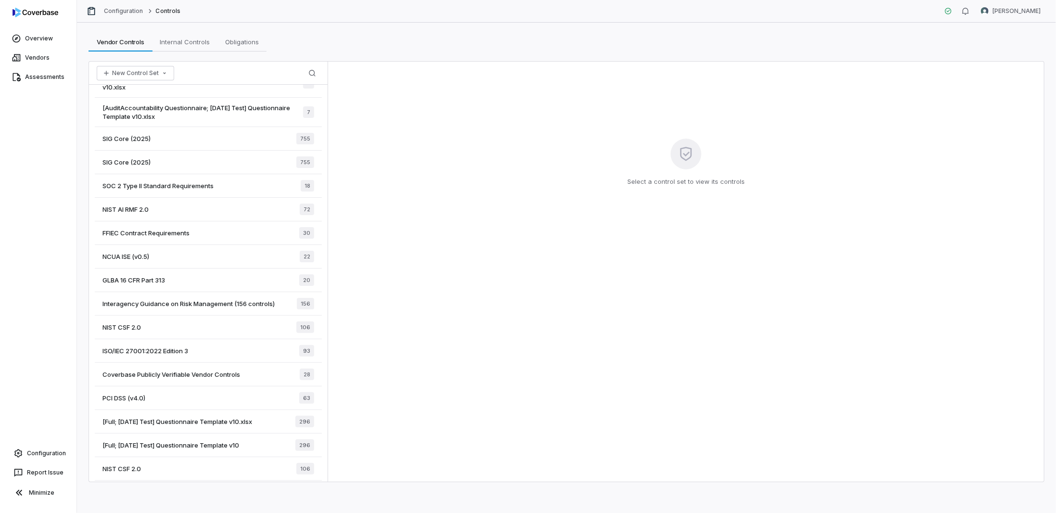
click at [156, 441] on span "[Full; [DATE] Test] Questionnaire Template v10" at bounding box center [170, 445] width 137 height 9
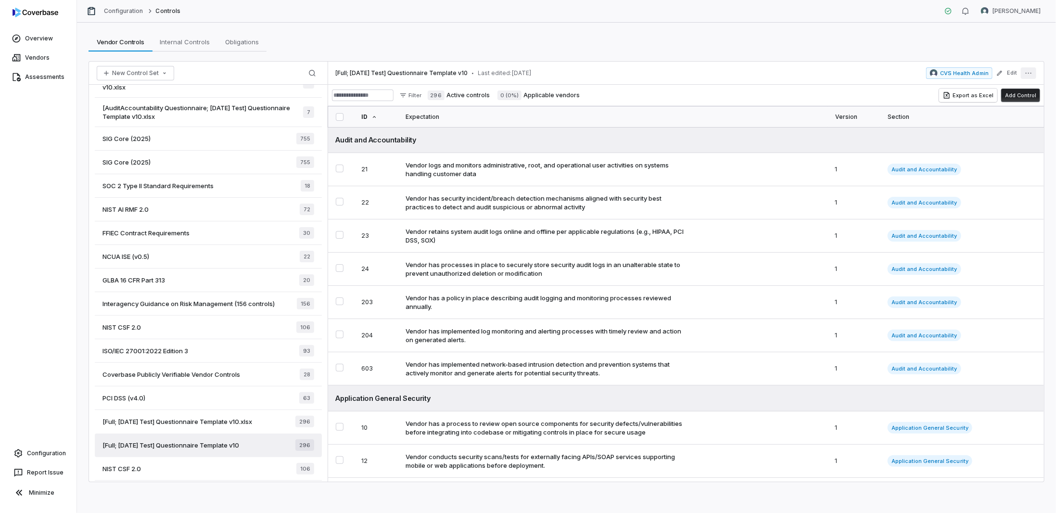
click at [1031, 72] on icon "More actions" at bounding box center [1028, 73] width 8 height 8
click at [742, 76] on div "[Full; 2025-06-02 Test] Questionnaire Template v10 • Last edited: Jun 2, 2025 C…" at bounding box center [686, 73] width 716 height 23
click at [424, 70] on span "[Full; [DATE] Test] Questionnaire Template v10" at bounding box center [402, 73] width 132 height 8
click at [976, 93] on button "Export as Excel" at bounding box center [968, 94] width 58 height 13
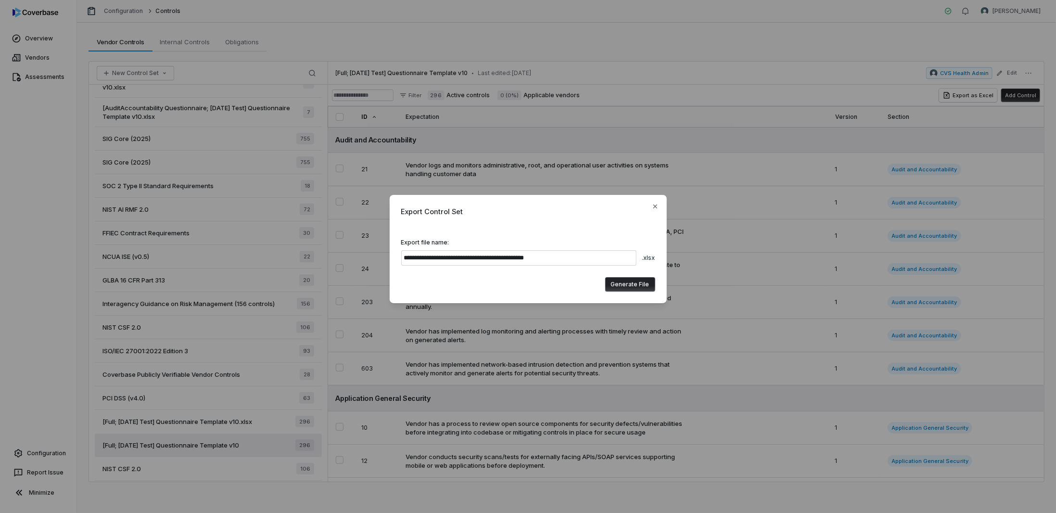
click at [649, 275] on div "**********" at bounding box center [528, 249] width 277 height 108
click at [647, 280] on button "Generate File" at bounding box center [630, 284] width 50 height 14
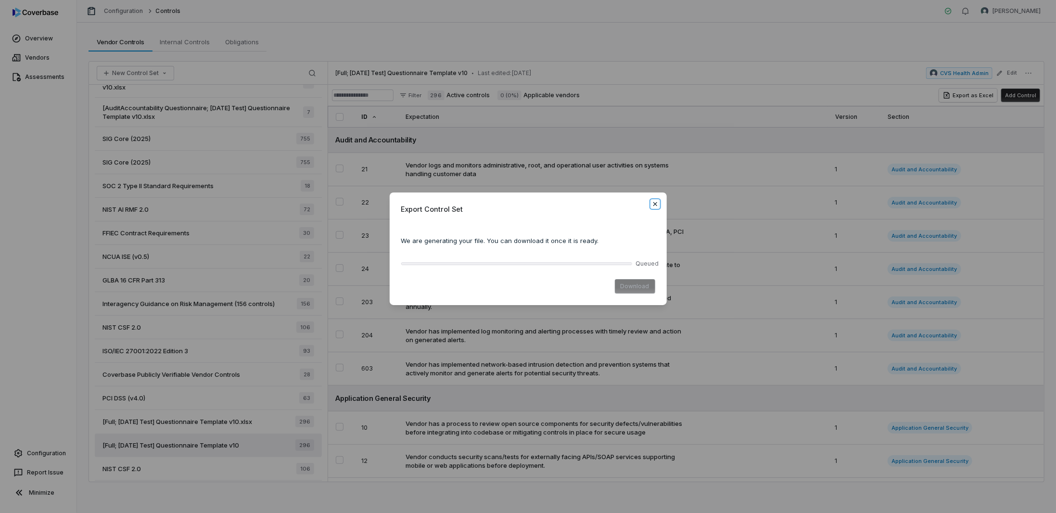
click at [656, 204] on icon "button" at bounding box center [655, 204] width 8 height 8
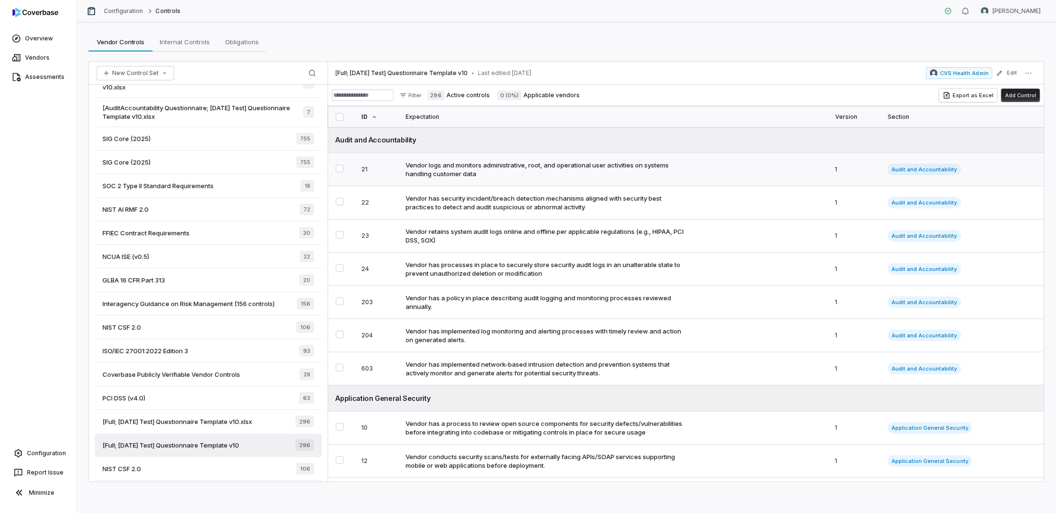
click at [488, 163] on div "Vendor logs and monitors administrative, root, and operational user activities …" at bounding box center [545, 169] width 281 height 17
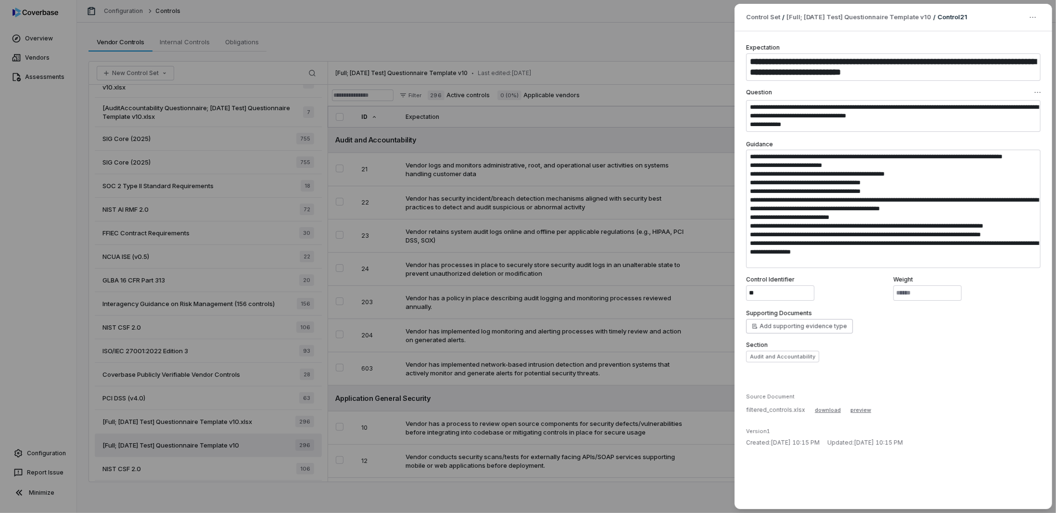
type textarea "*"
